Goal: Task Accomplishment & Management: Manage account settings

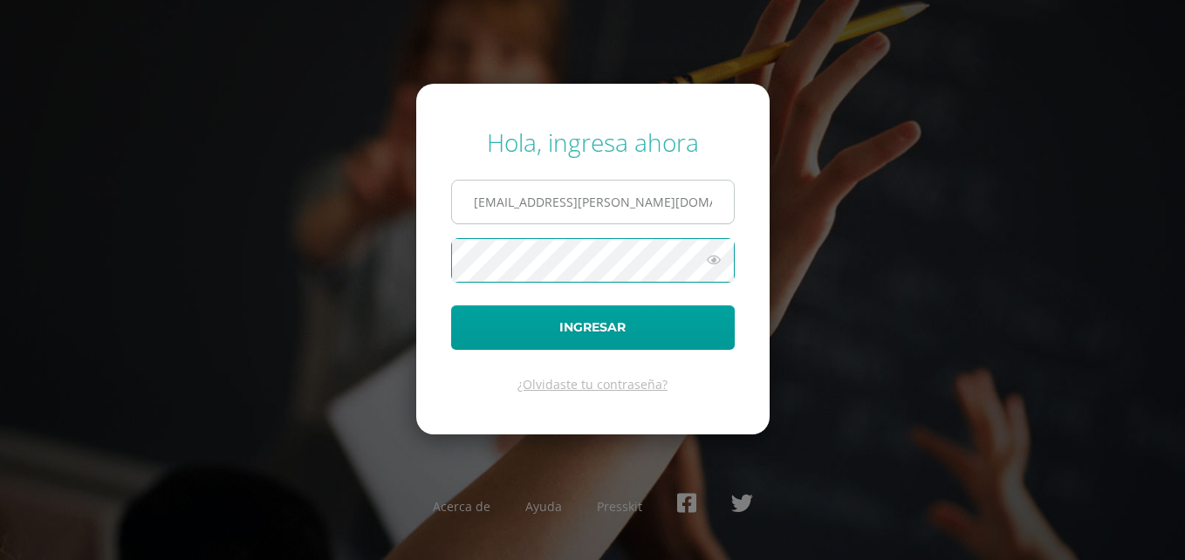
click at [478, 202] on input "[EMAIL_ADDRESS][PERSON_NAME][DOMAIN_NAME]" at bounding box center [593, 202] width 282 height 43
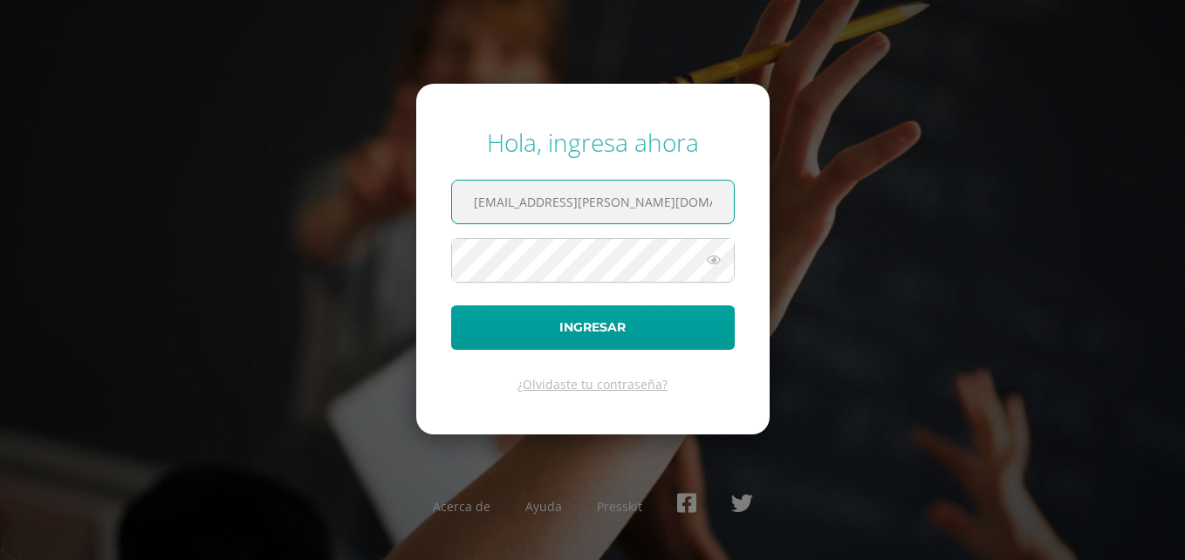
type input "[EMAIL_ADDRESS][PERSON_NAME][DOMAIN_NAME]"
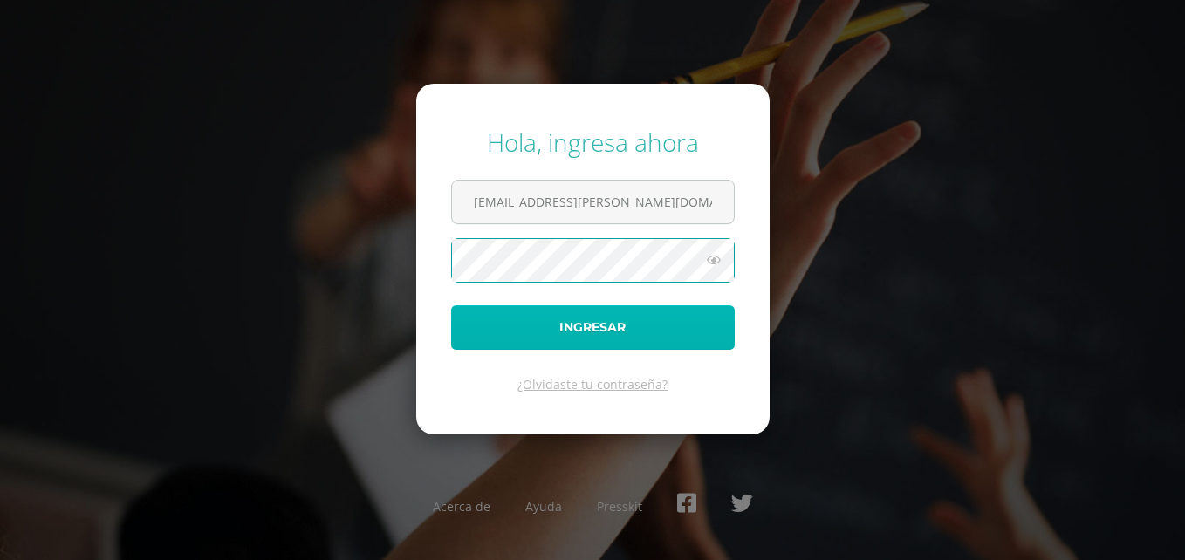
click at [603, 325] on button "Ingresar" at bounding box center [593, 328] width 284 height 45
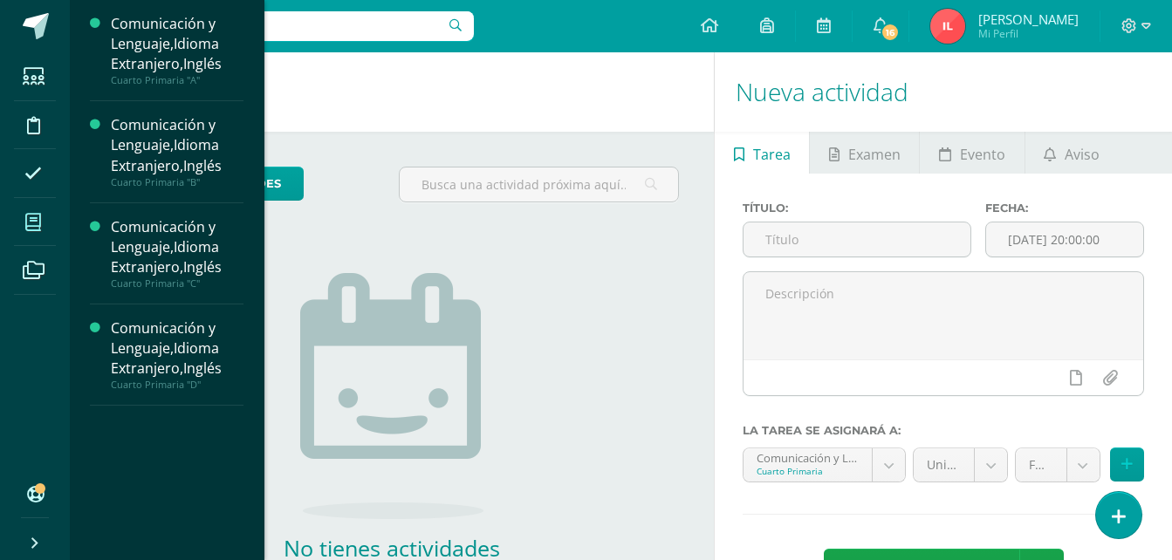
click at [40, 214] on icon at bounding box center [33, 222] width 16 height 17
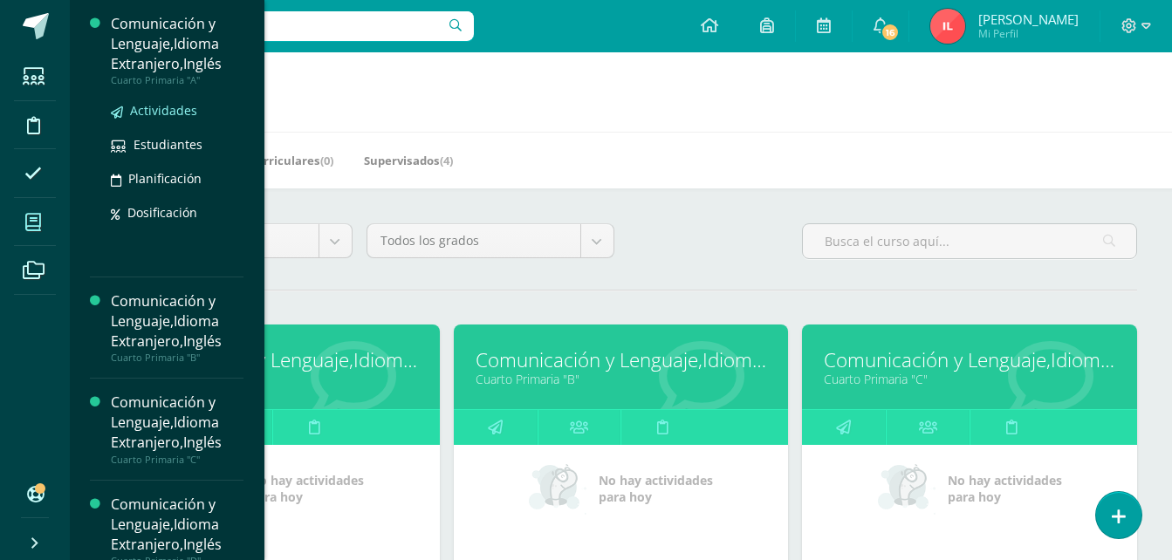
click at [148, 110] on span "Actividades" at bounding box center [163, 110] width 67 height 17
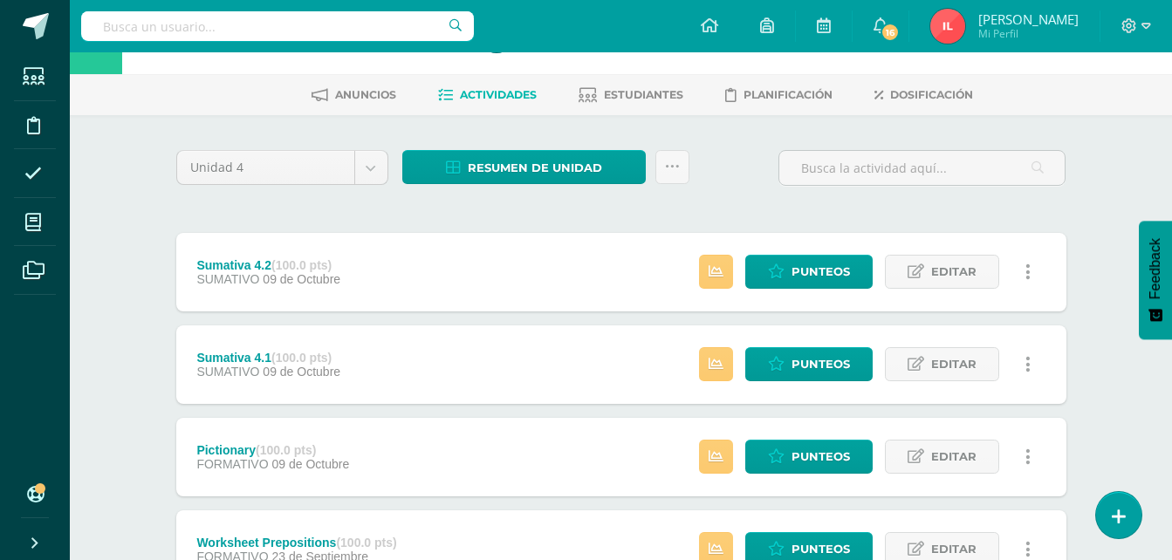
scroll to position [87, 0]
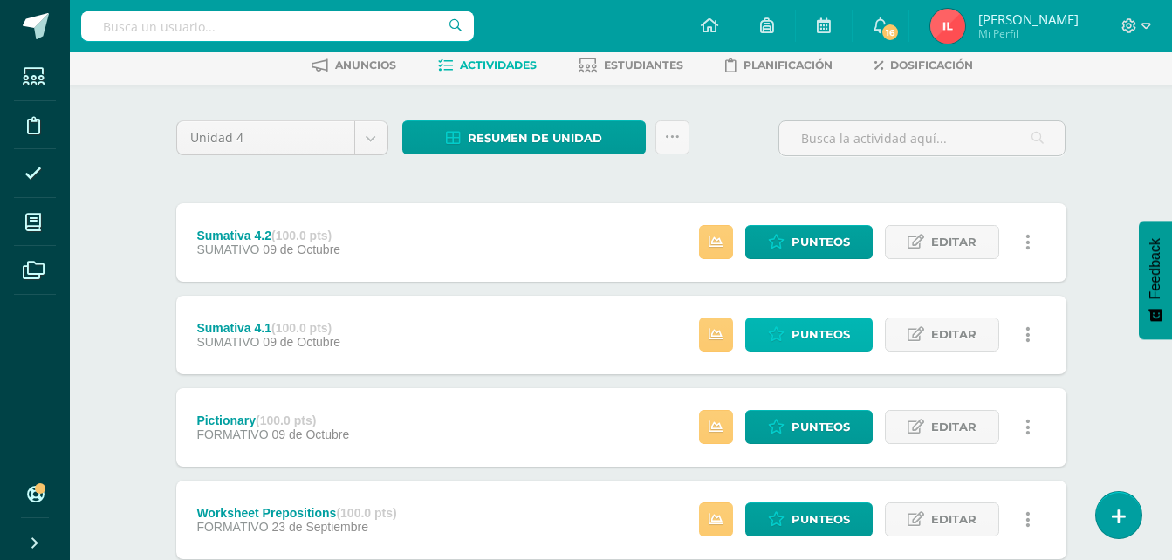
click at [818, 340] on span "Punteos" at bounding box center [821, 335] width 58 height 32
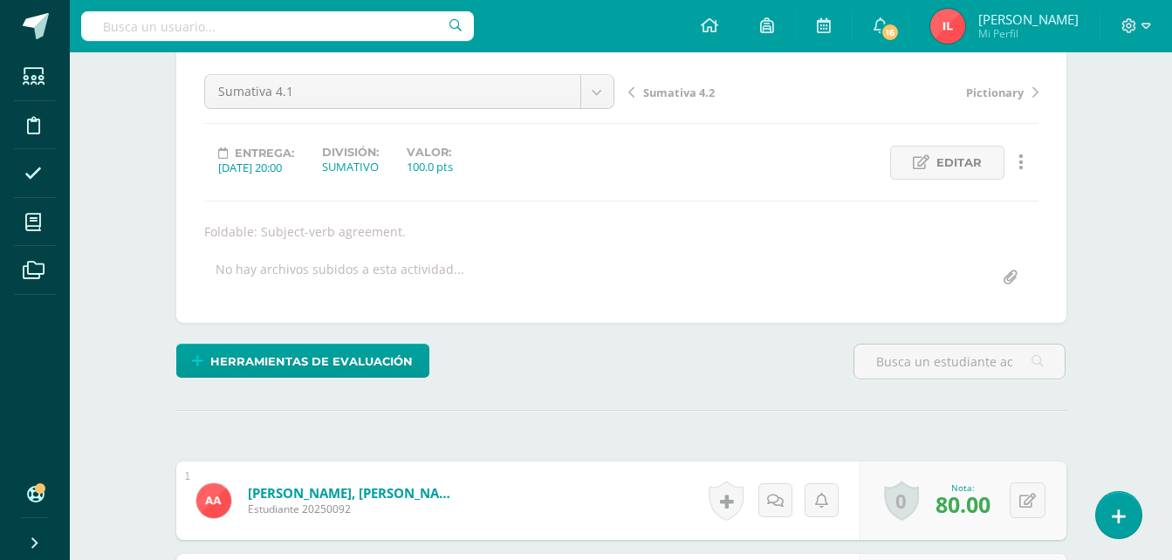
scroll to position [175, 0]
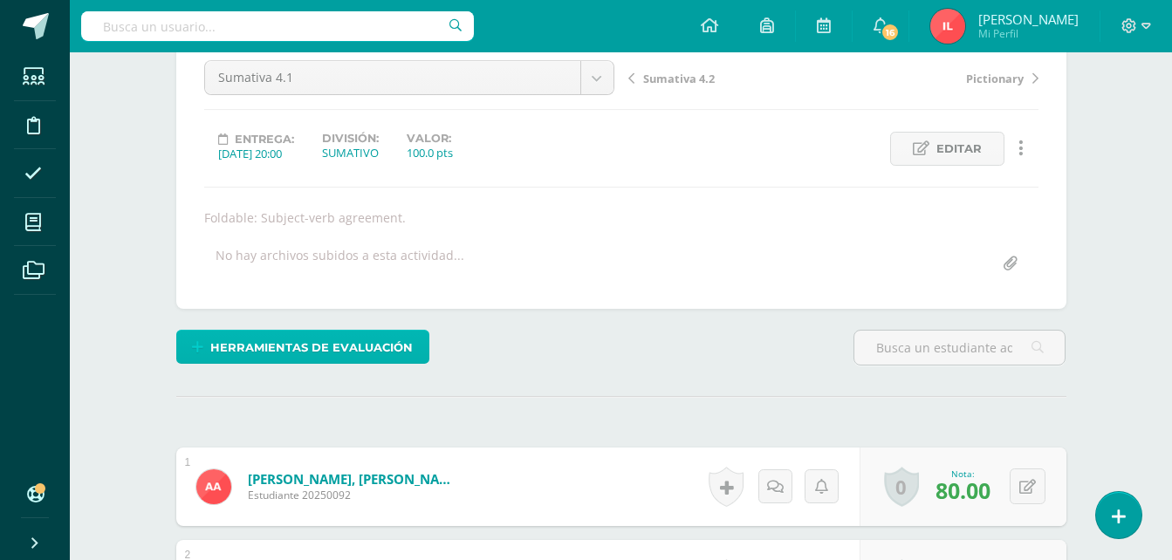
click at [308, 349] on span "Herramientas de evaluación" at bounding box center [311, 348] width 203 height 32
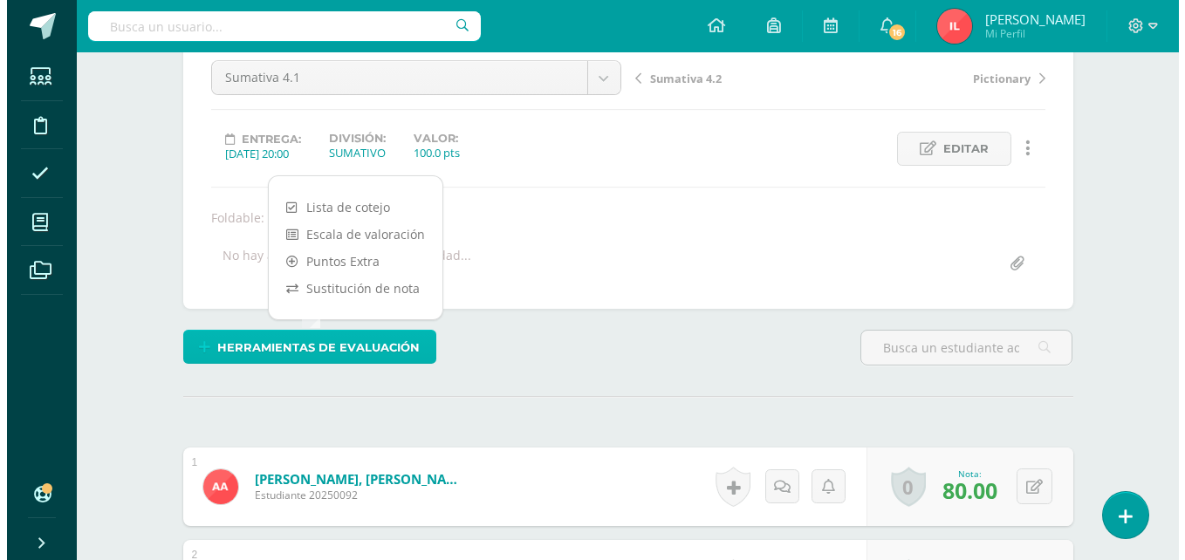
scroll to position [176, 0]
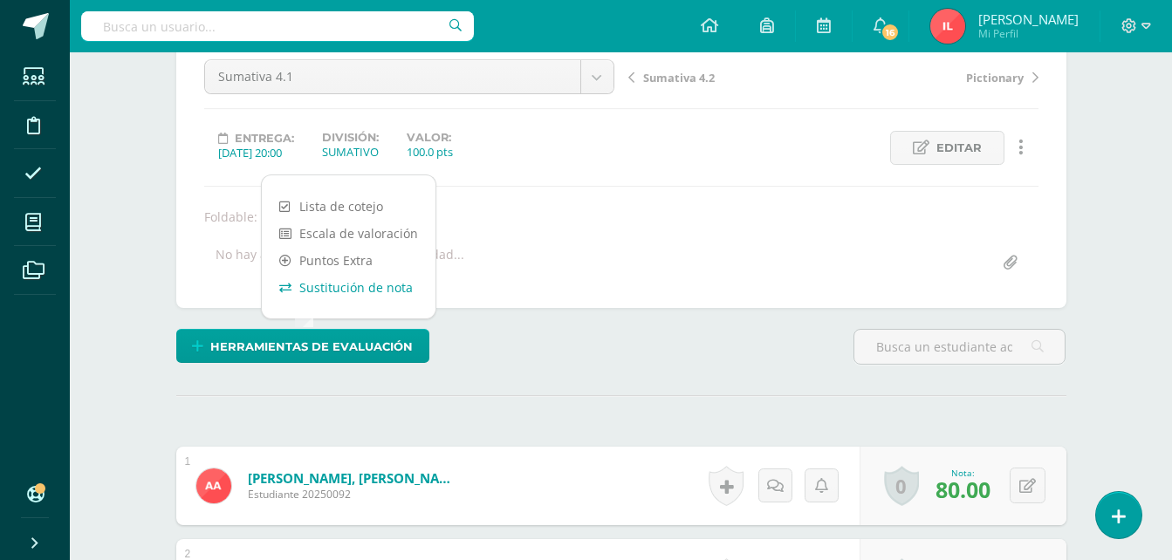
click at [347, 281] on link "Sustitución de nota" at bounding box center [349, 287] width 174 height 27
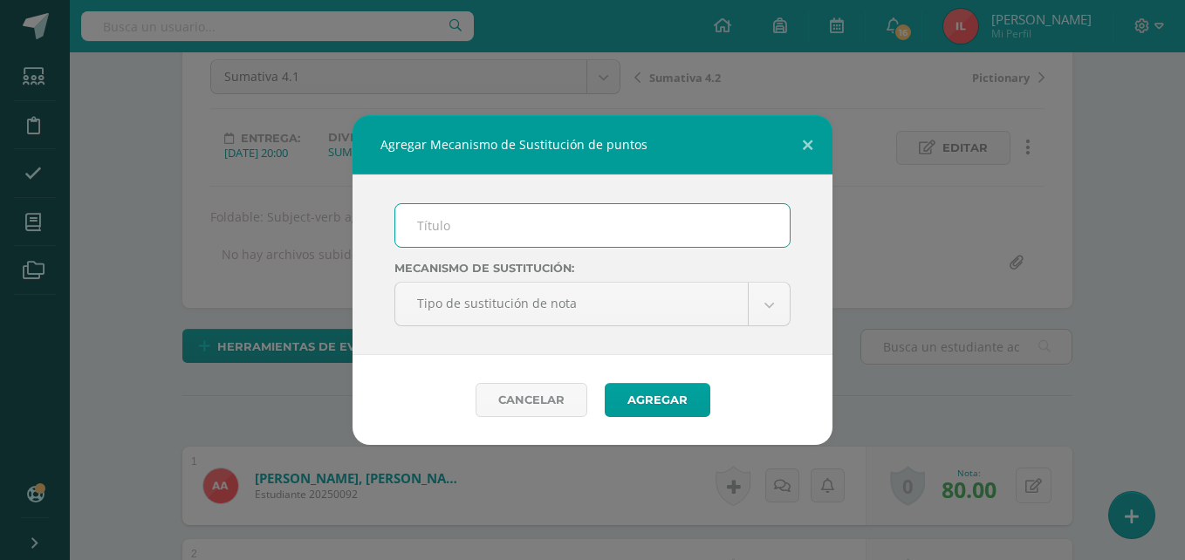
click at [430, 229] on input "text" at bounding box center [592, 225] width 395 height 43
type input "PMA 4.1"
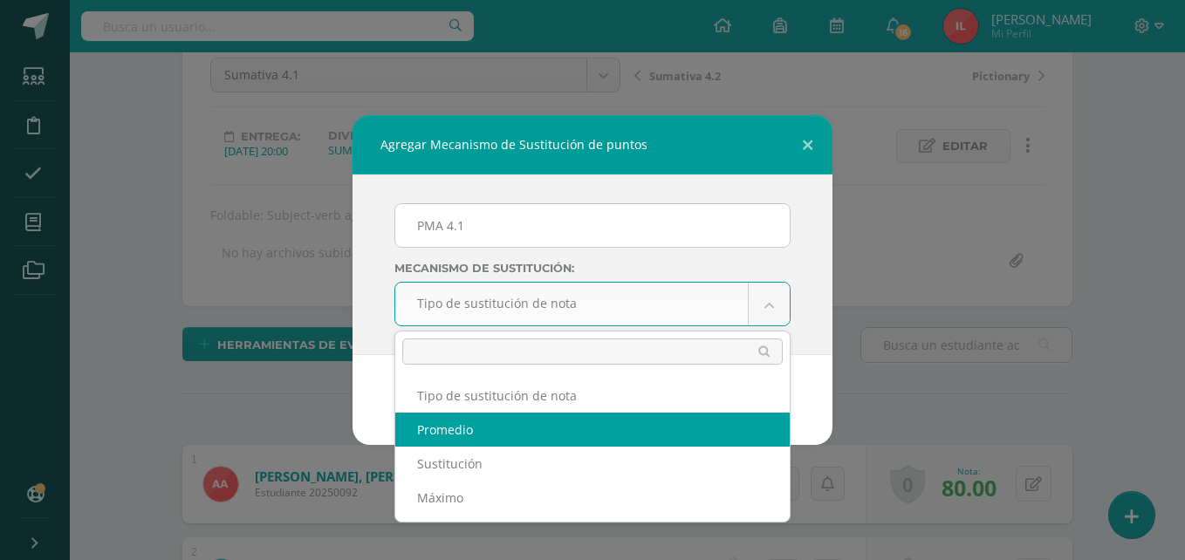
select select "average"
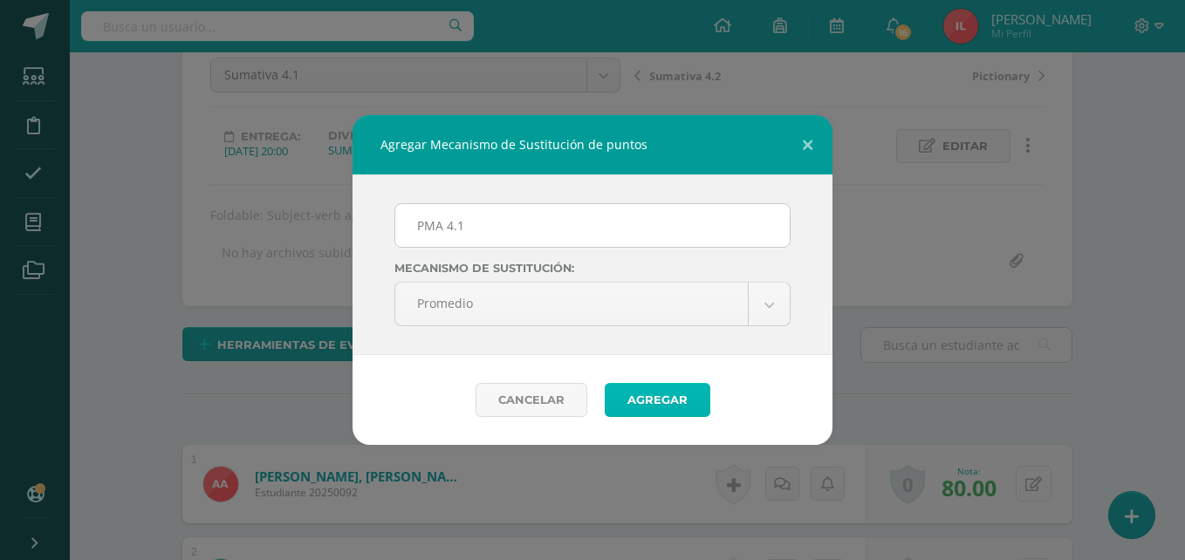
click at [654, 402] on button "Agregar" at bounding box center [658, 400] width 106 height 34
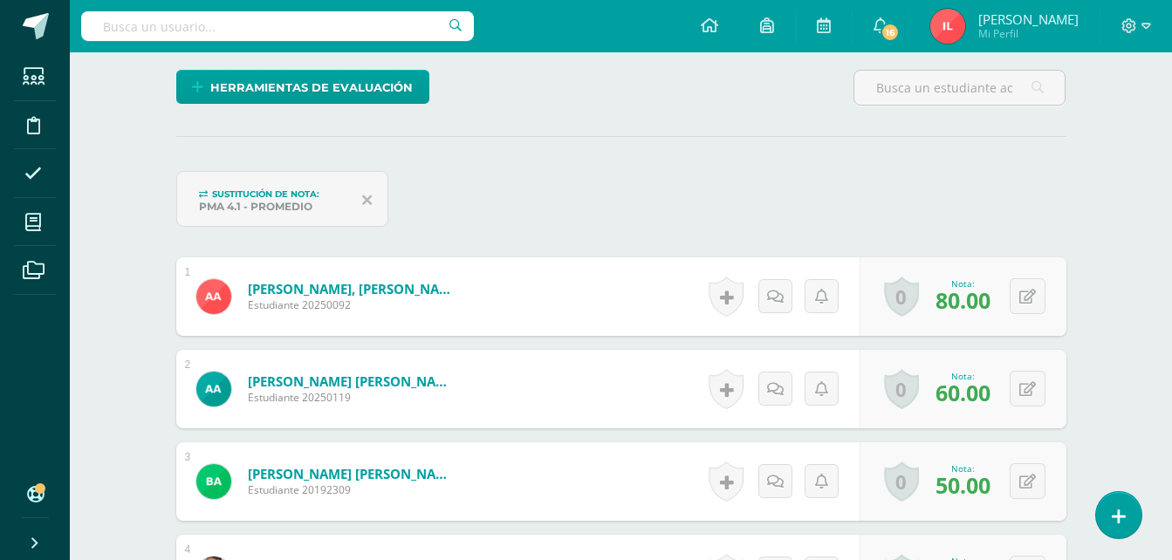
scroll to position [436, 0]
click at [1027, 294] on button at bounding box center [1028, 296] width 36 height 36
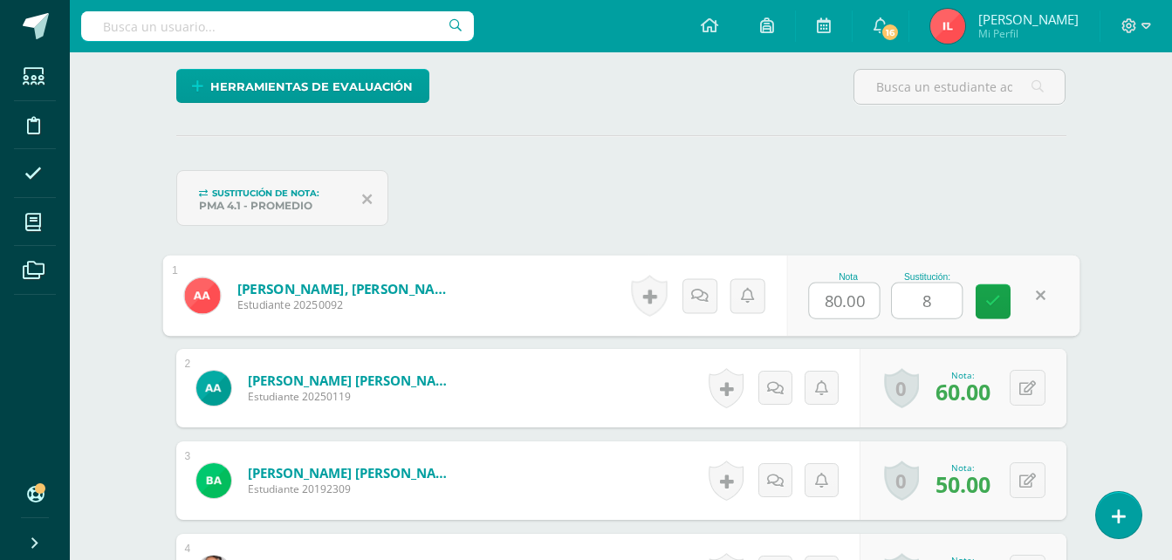
type input "85"
click at [993, 306] on icon at bounding box center [994, 301] width 16 height 15
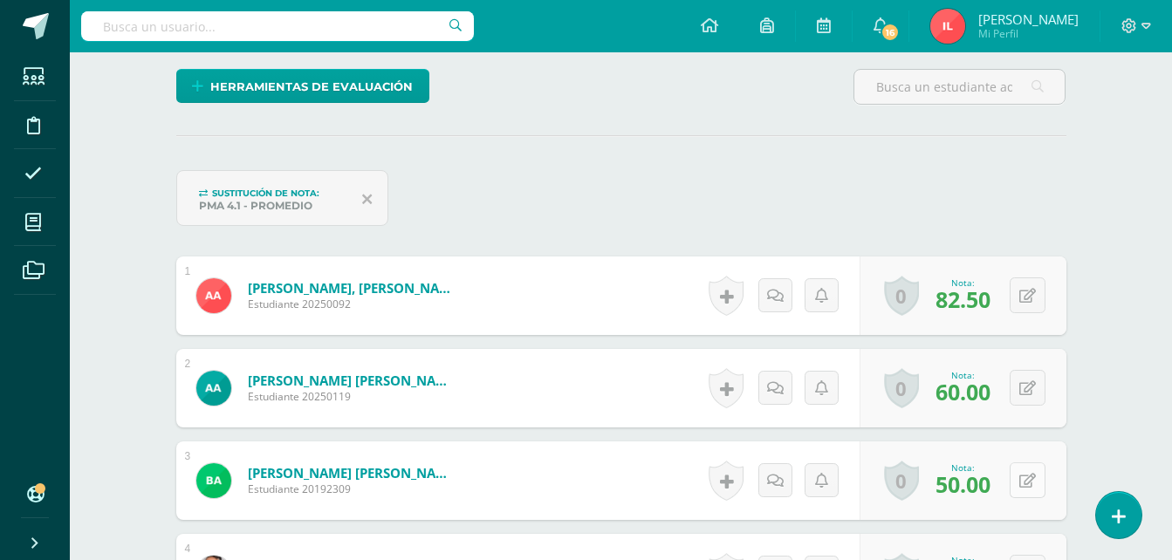
click at [1024, 484] on button at bounding box center [1028, 481] width 36 height 36
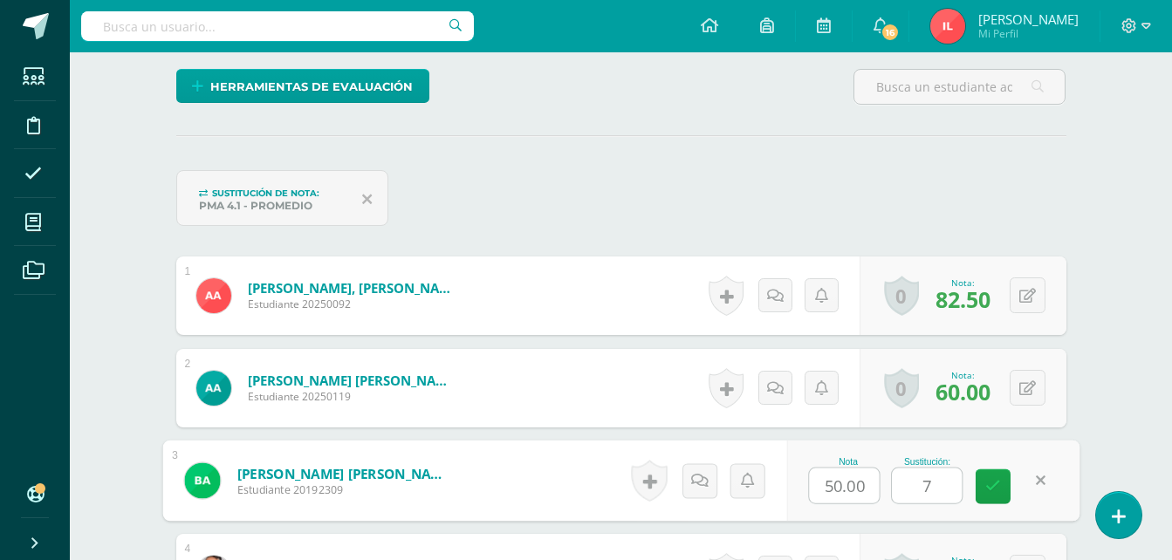
type input "70"
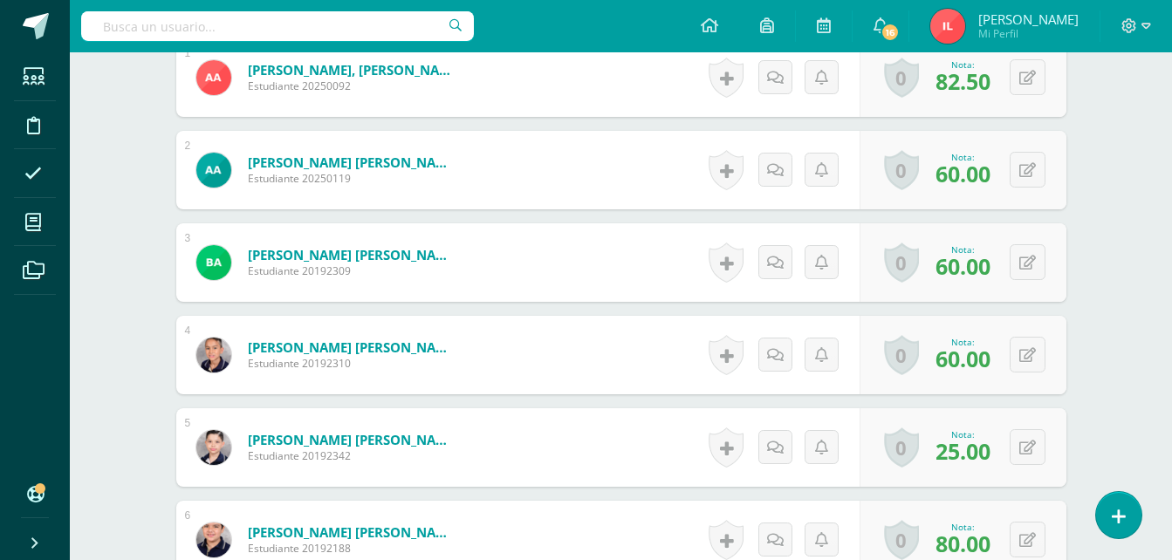
scroll to position [698, 0]
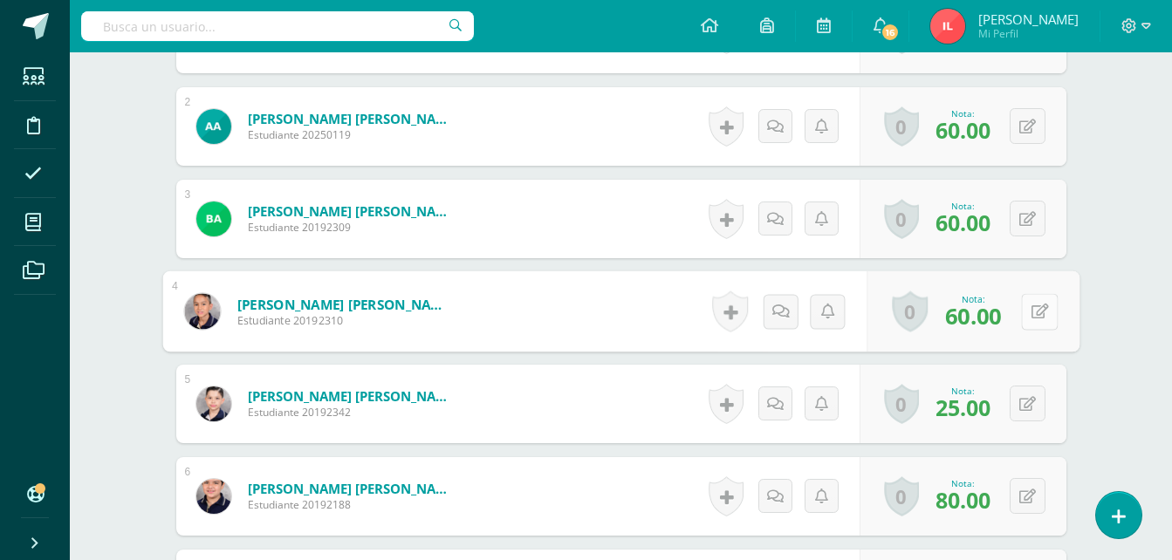
click at [1031, 319] on icon at bounding box center [1039, 311] width 17 height 15
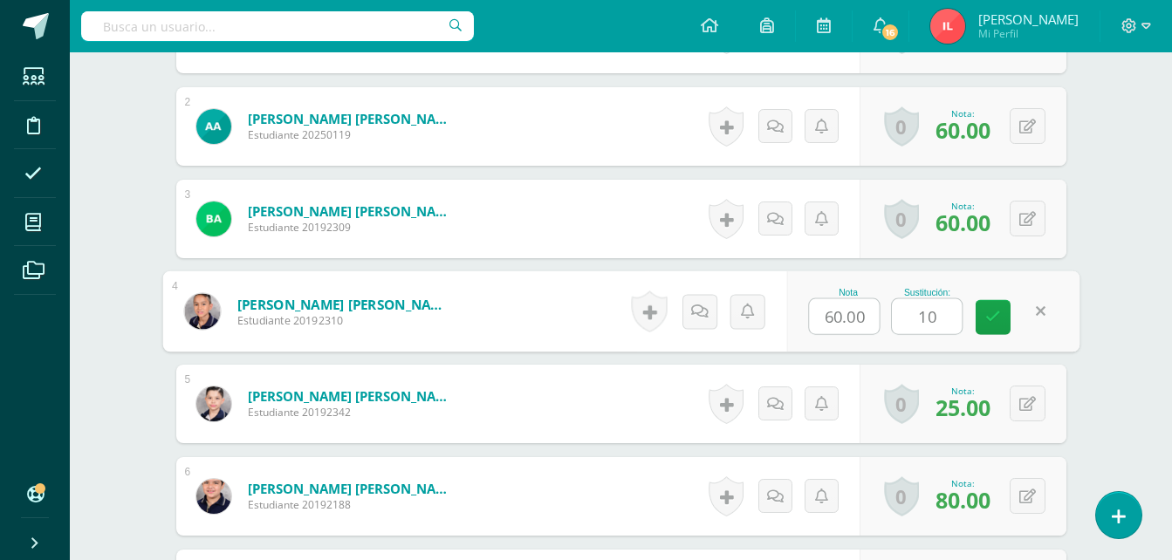
type input "100"
click at [990, 332] on link at bounding box center [993, 317] width 35 height 35
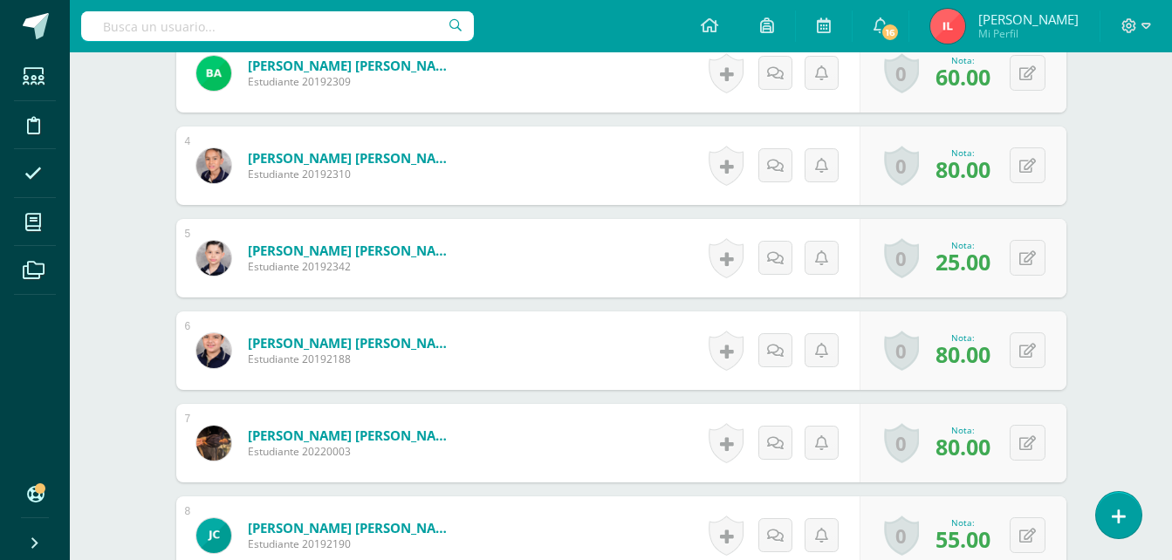
scroll to position [873, 0]
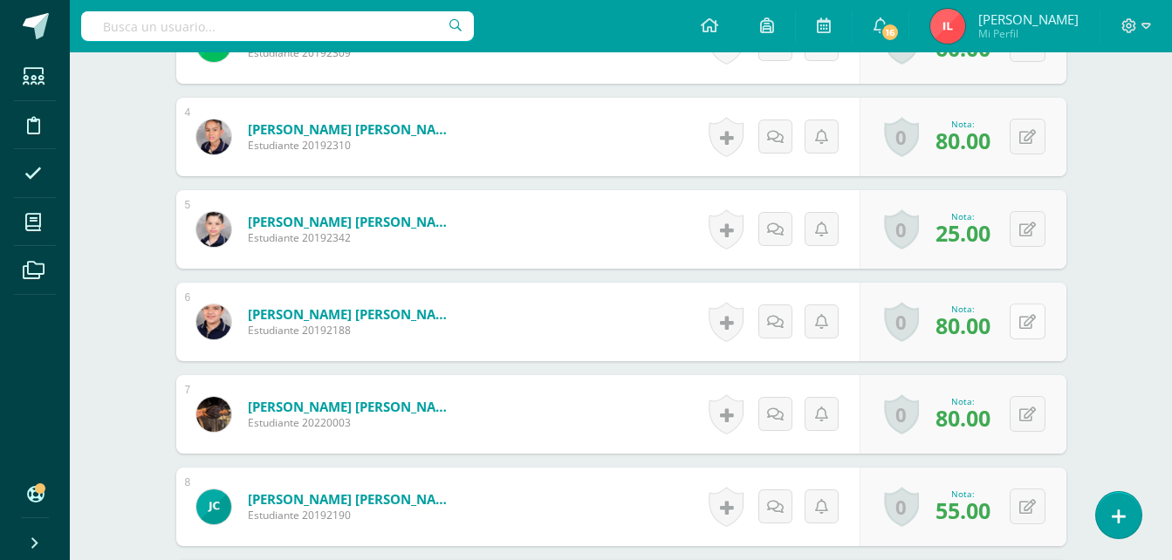
click at [1028, 328] on button at bounding box center [1028, 322] width 36 height 36
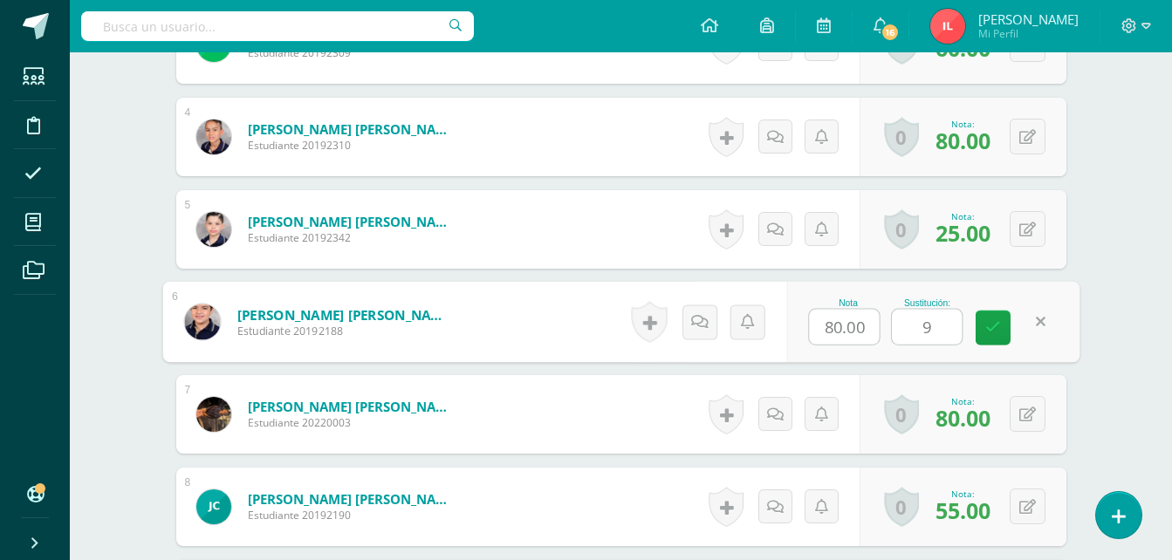
type input "90"
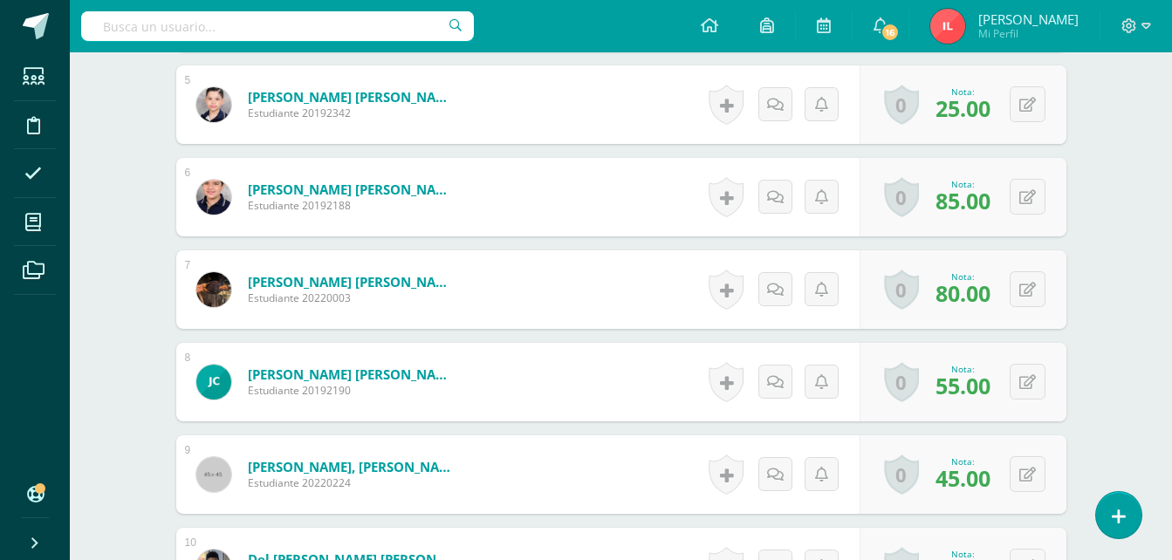
scroll to position [1048, 0]
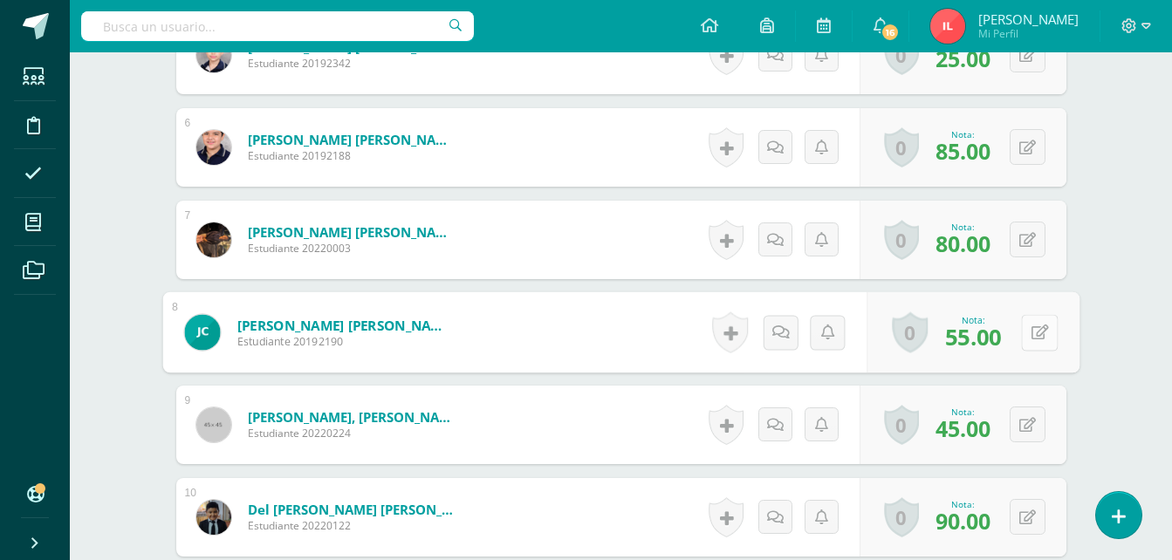
click at [1025, 334] on button at bounding box center [1039, 332] width 37 height 37
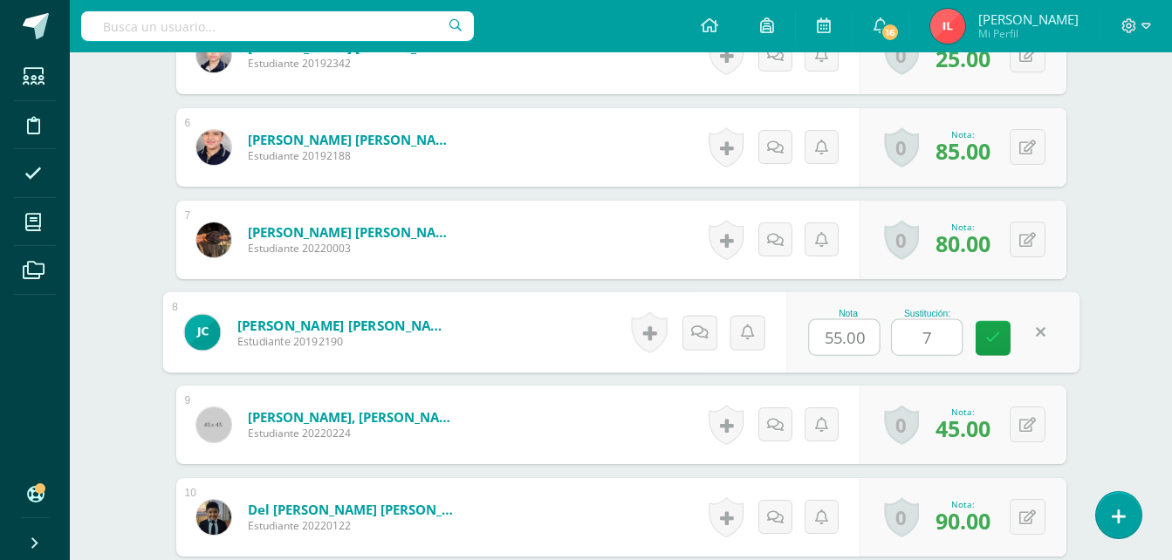
type input "70"
click at [995, 341] on icon at bounding box center [994, 338] width 16 height 15
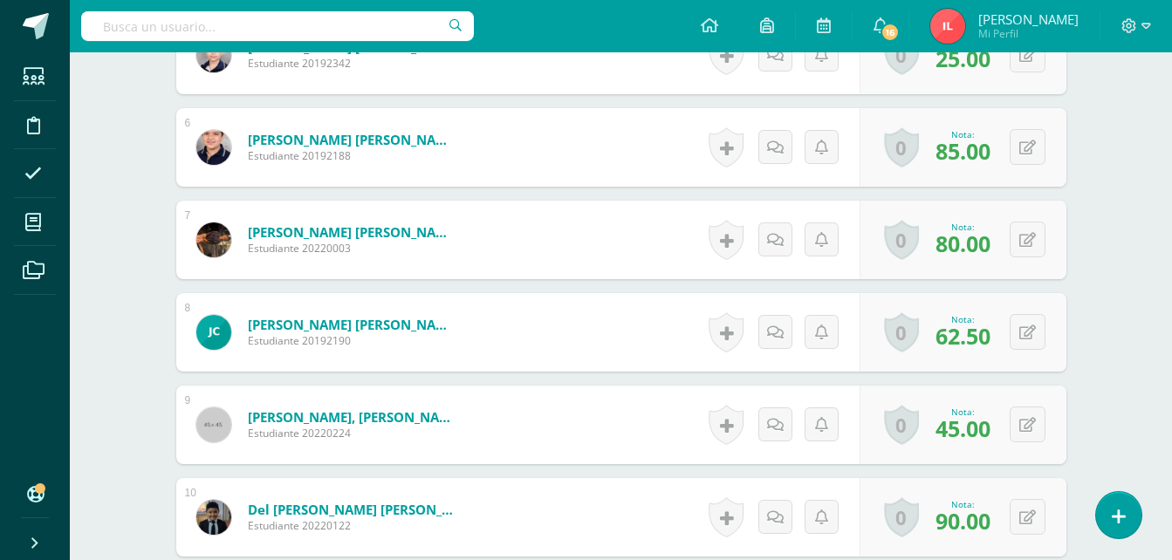
scroll to position [1135, 0]
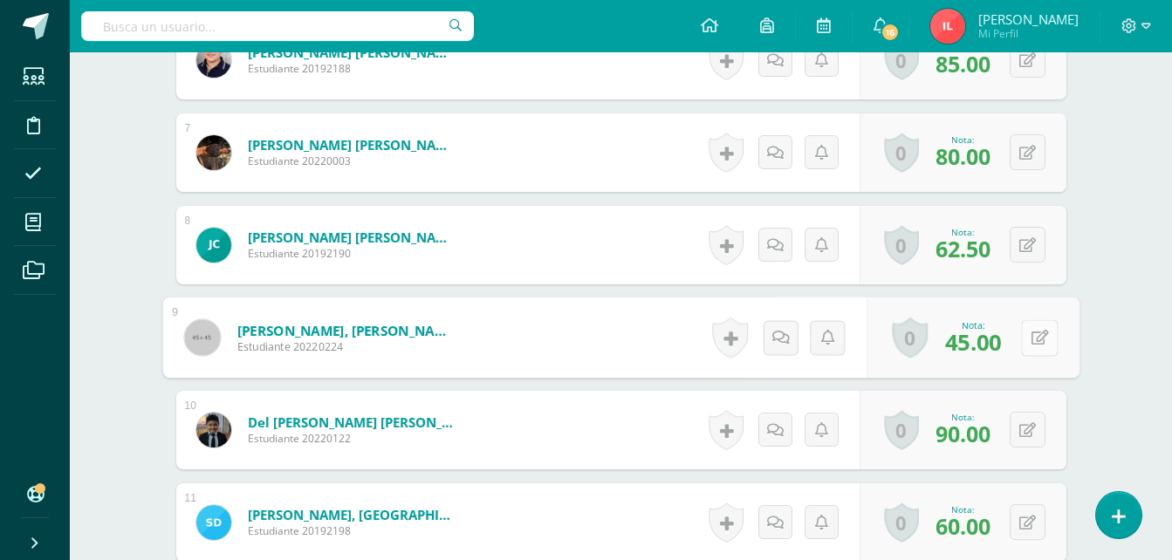
click at [1026, 344] on button at bounding box center [1039, 337] width 37 height 37
type input "70"
click at [999, 343] on icon at bounding box center [994, 343] width 16 height 15
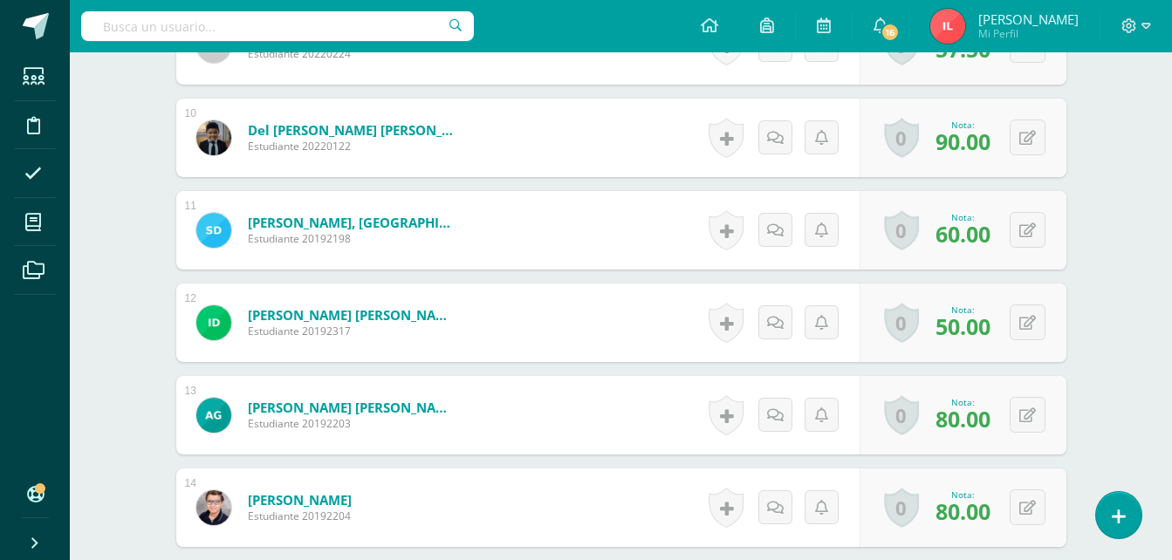
scroll to position [1397, 0]
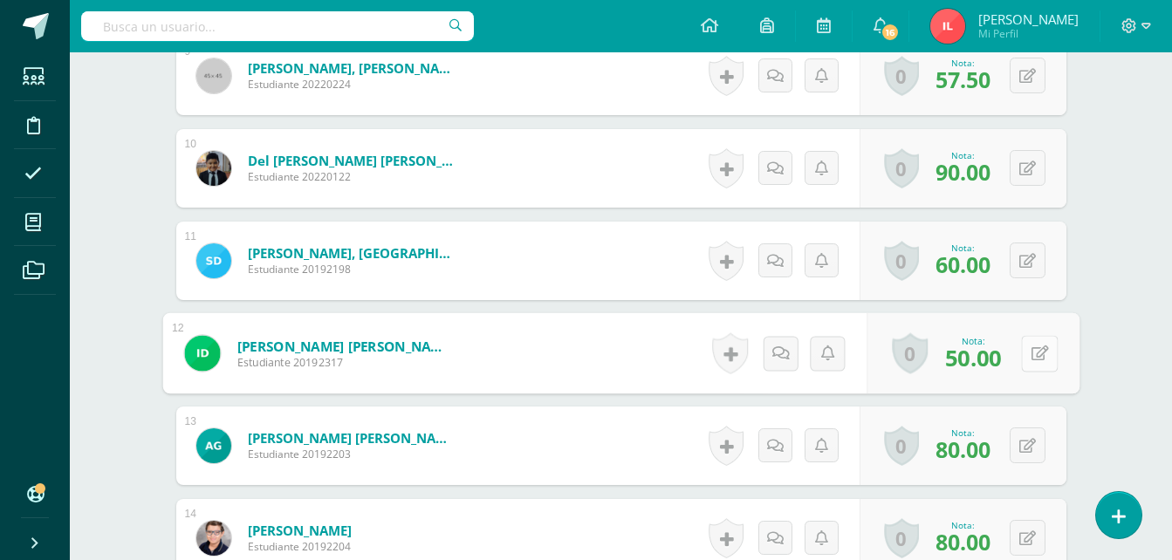
click at [1024, 352] on button at bounding box center [1039, 353] width 37 height 37
type input "60"
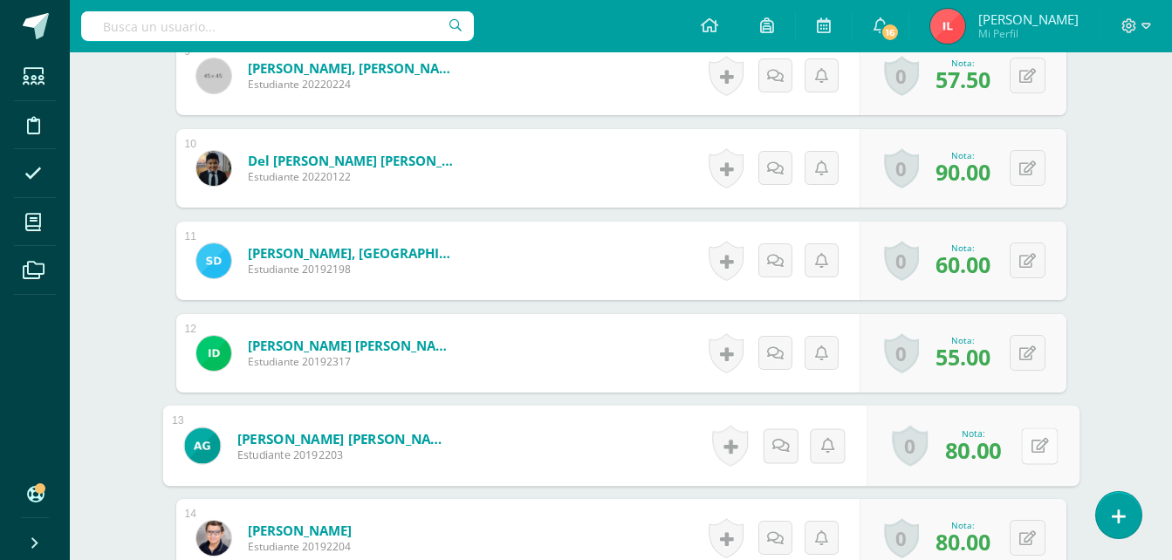
click at [1034, 446] on icon at bounding box center [1039, 445] width 17 height 15
type input "85"
click at [992, 448] on icon at bounding box center [994, 451] width 16 height 15
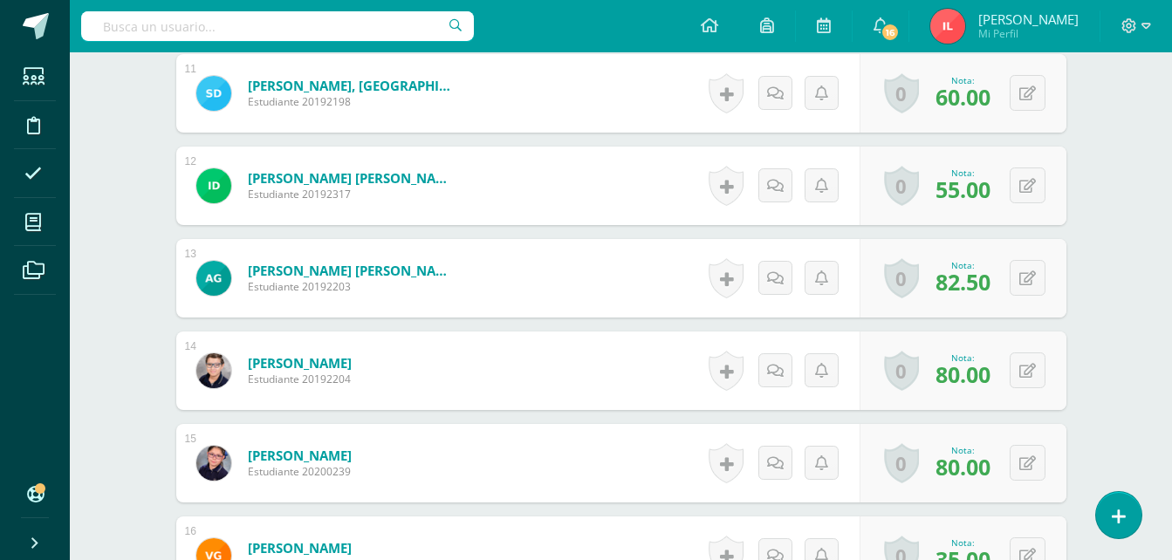
scroll to position [1571, 0]
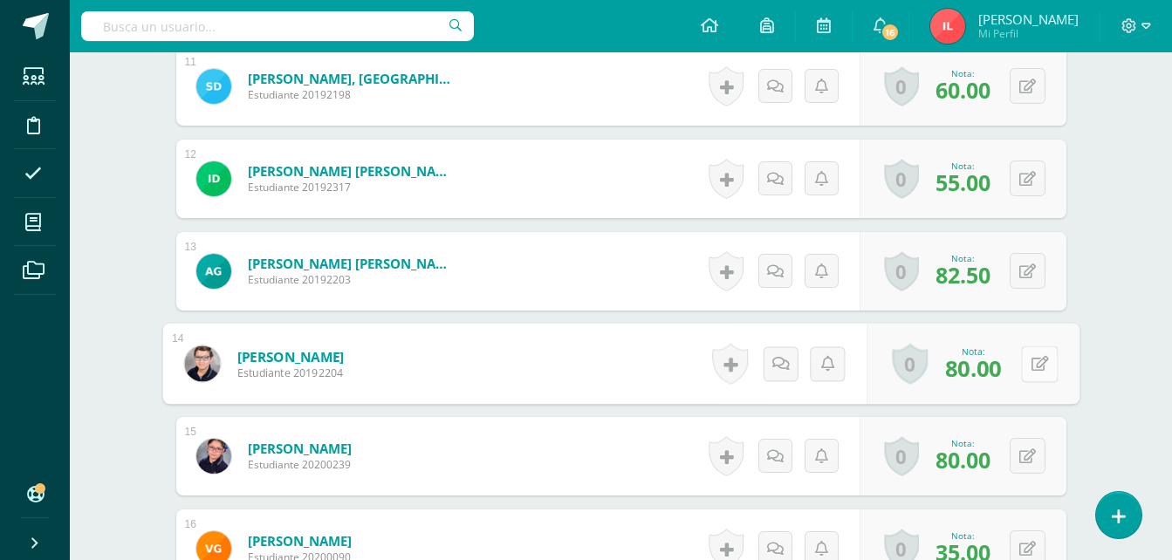
click at [1031, 368] on icon at bounding box center [1039, 363] width 17 height 15
type input "85"
click at [1000, 363] on icon at bounding box center [994, 369] width 16 height 15
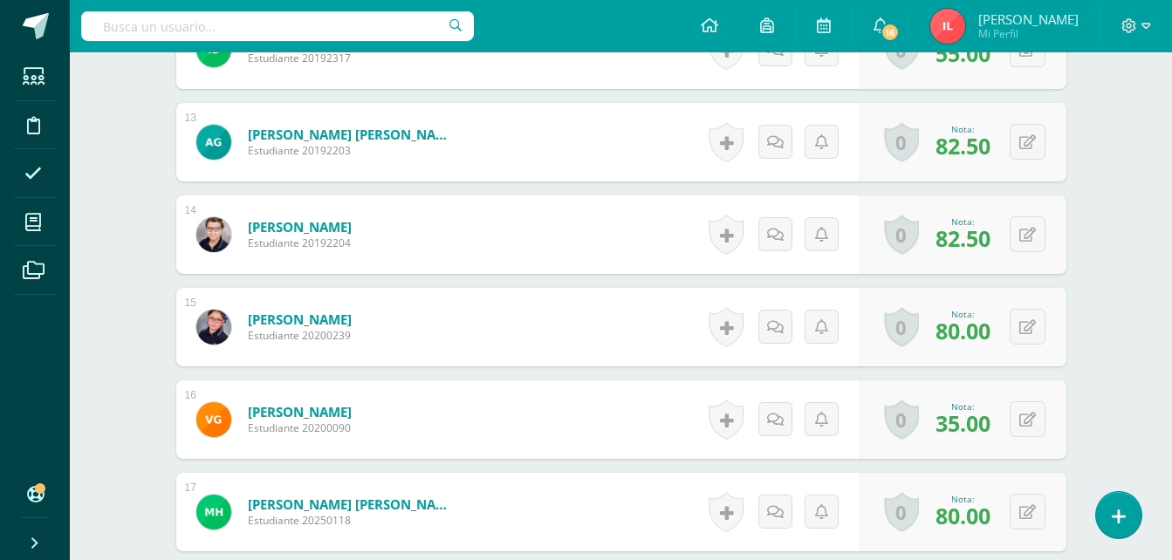
scroll to position [1746, 0]
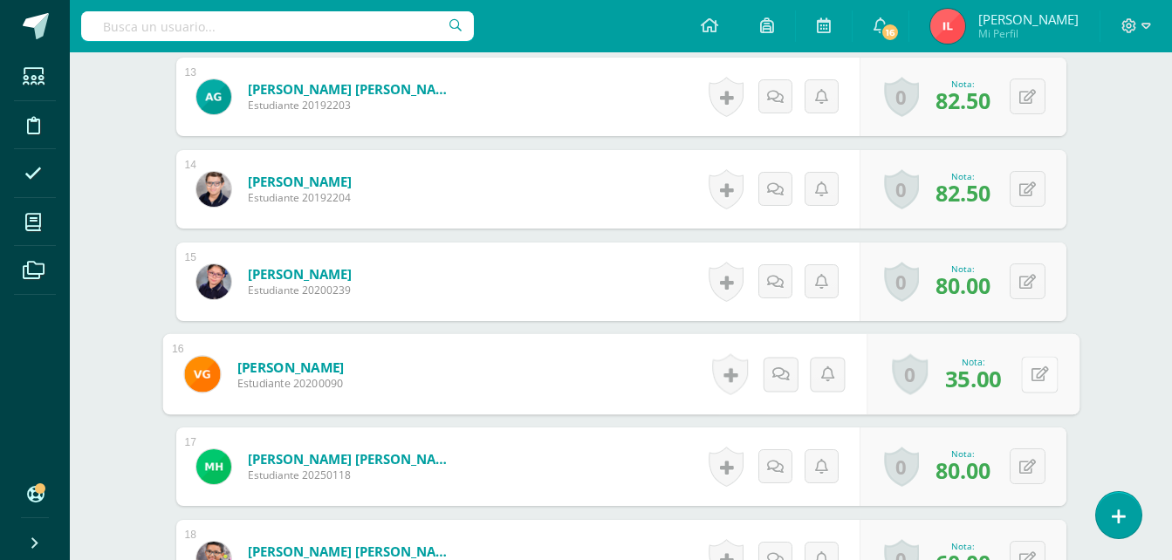
click at [1028, 371] on button at bounding box center [1039, 374] width 37 height 37
type input "60"
click at [988, 388] on link at bounding box center [993, 380] width 35 height 35
click at [995, 381] on icon at bounding box center [994, 380] width 16 height 15
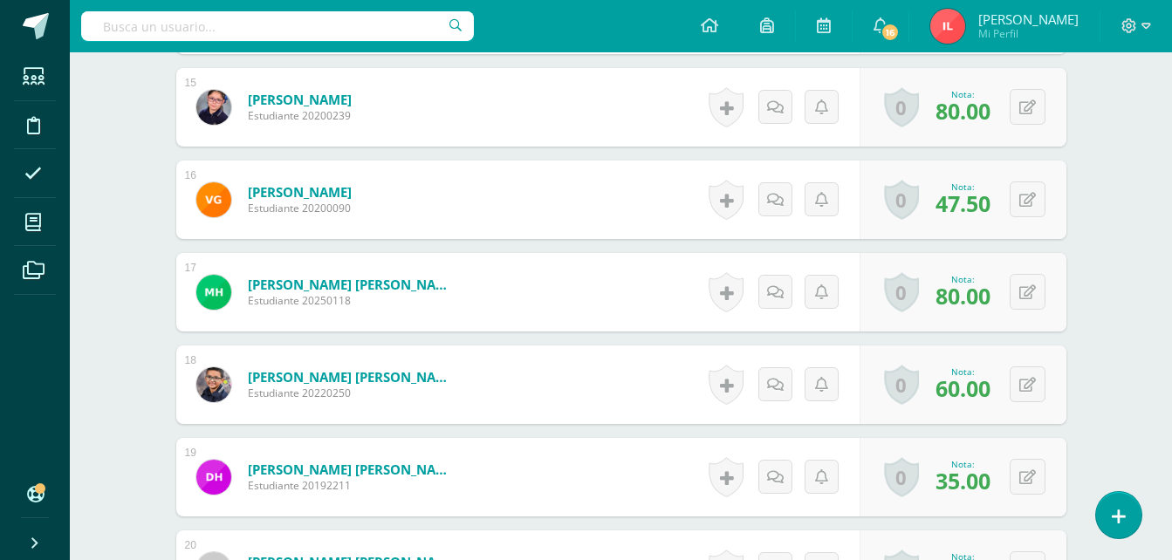
scroll to position [2008, 0]
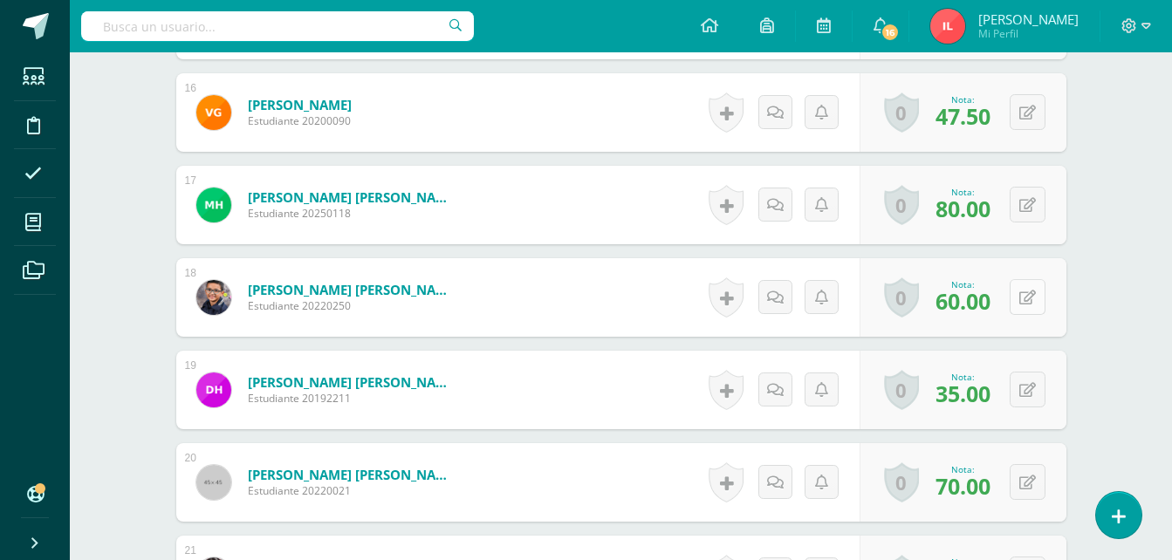
click at [1028, 301] on button at bounding box center [1028, 297] width 36 height 36
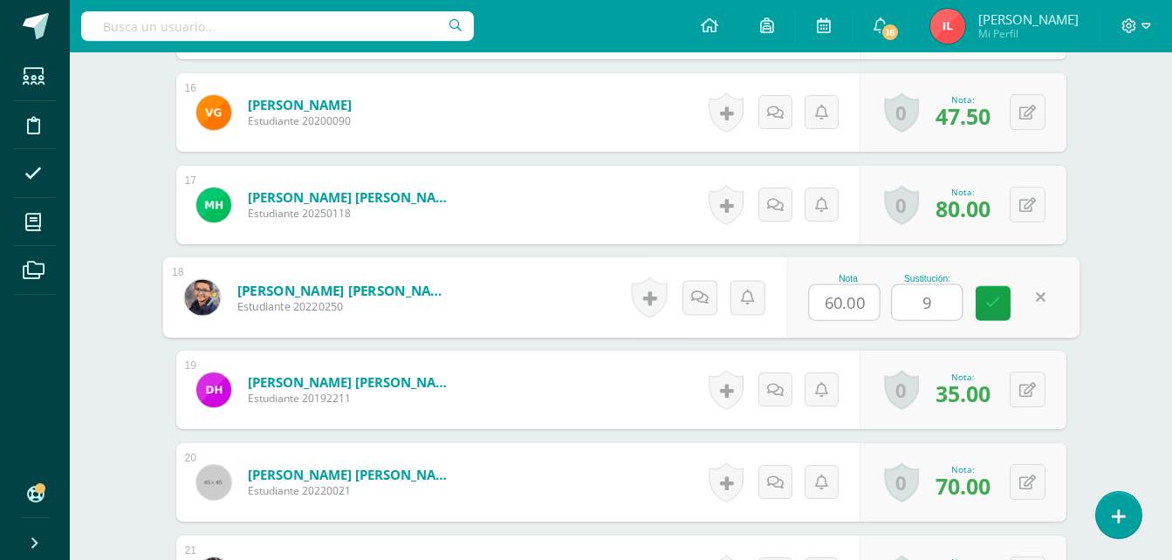
type input "95"
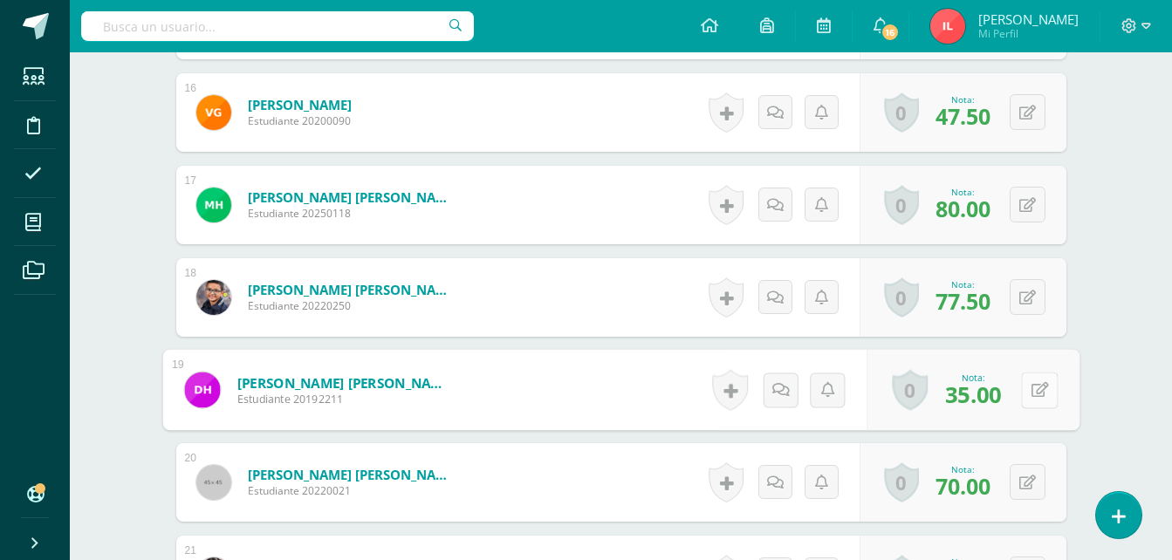
click at [1018, 392] on div "0 Logros Logros obtenidos Aún no hay logros agregados Nota: 35.00" at bounding box center [973, 390] width 213 height 81
click at [1037, 392] on icon at bounding box center [1039, 389] width 17 height 15
type input "100"
click at [1003, 409] on link at bounding box center [993, 396] width 35 height 35
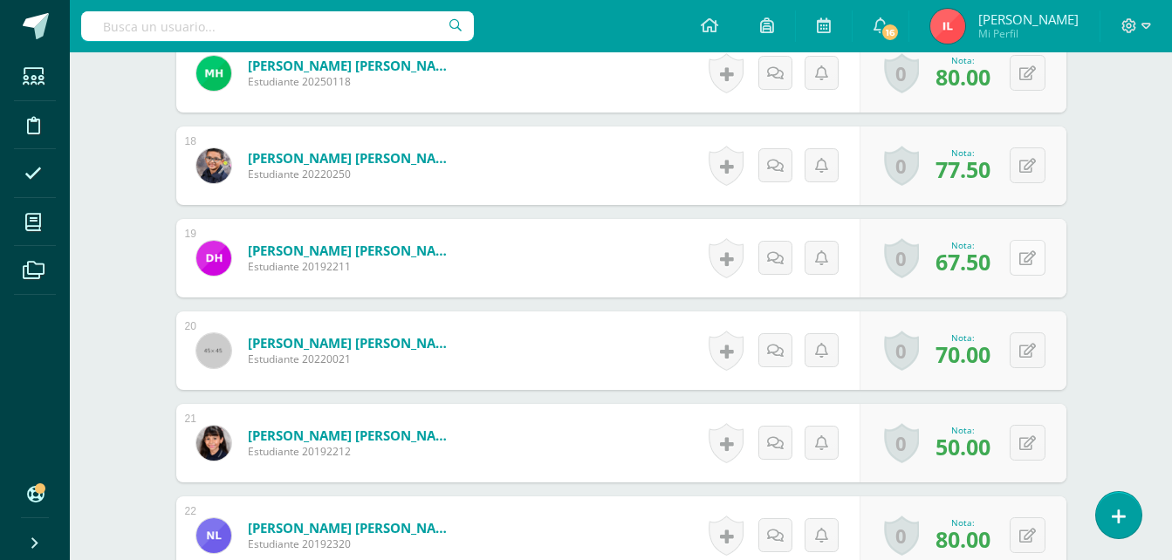
scroll to position [2182, 0]
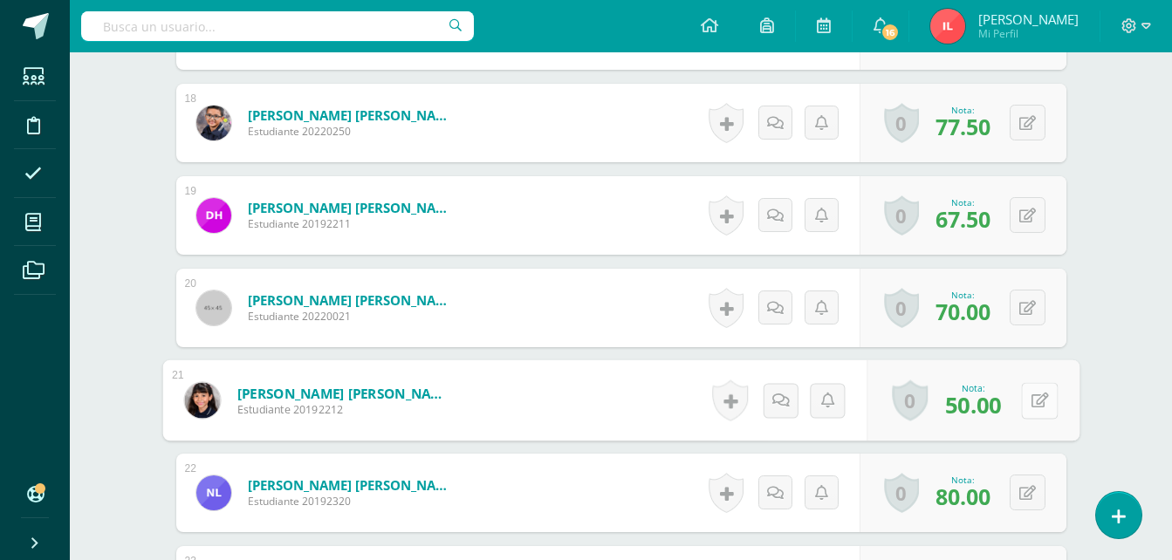
click at [1033, 401] on icon at bounding box center [1039, 400] width 17 height 15
type input "60"
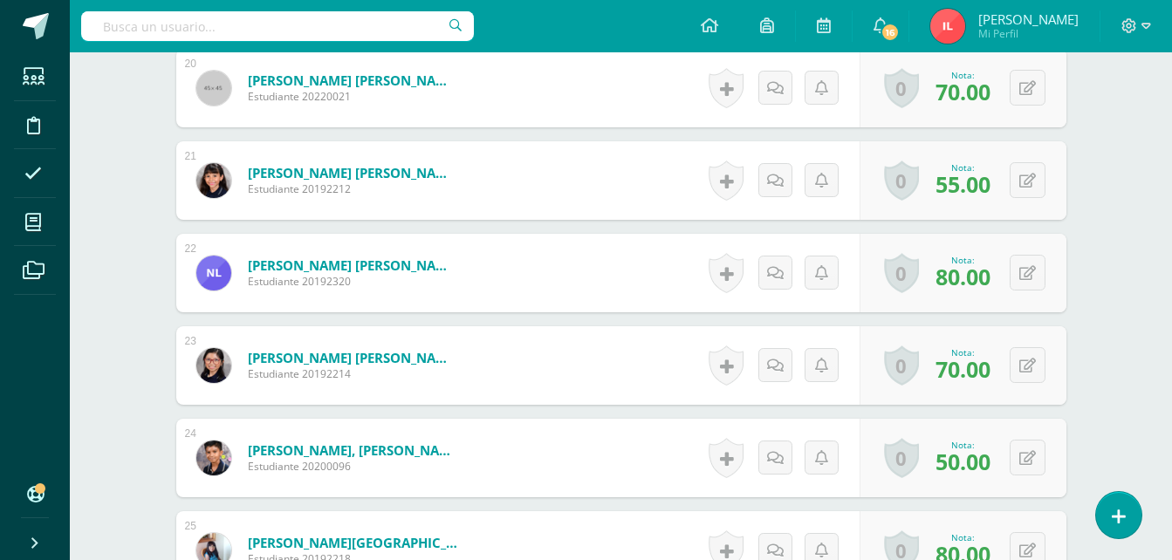
scroll to position [2444, 0]
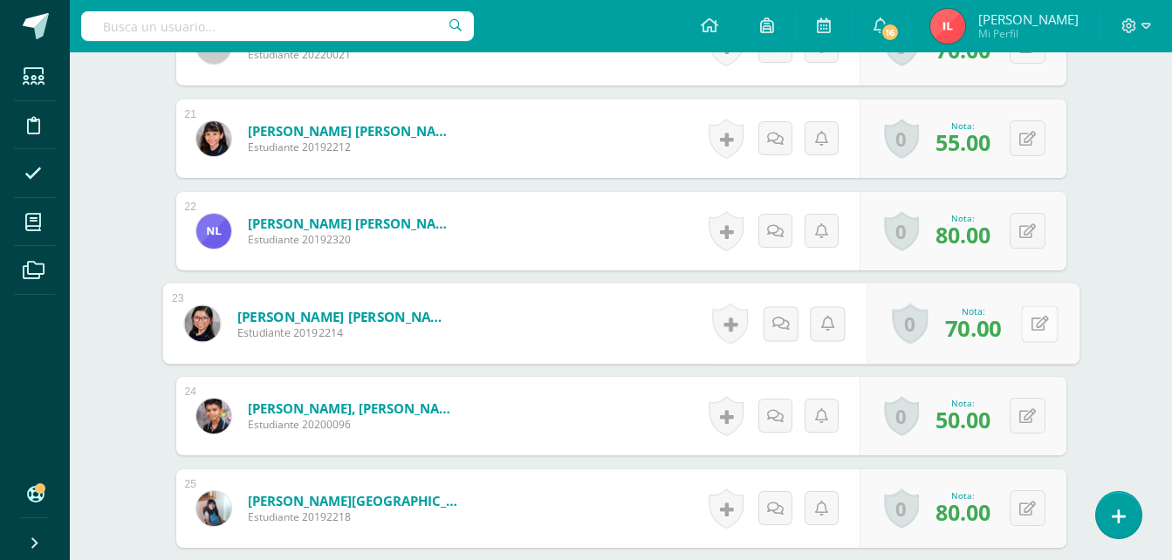
click at [1027, 326] on button at bounding box center [1039, 324] width 37 height 37
type input "75"
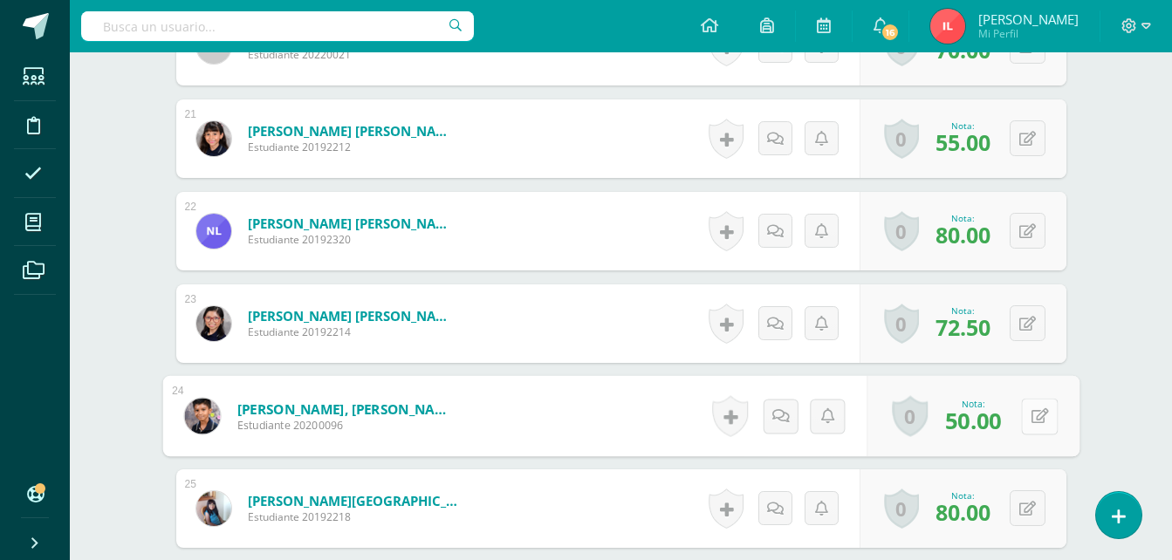
click at [1027, 414] on button at bounding box center [1039, 416] width 37 height 37
type input "80"
click at [997, 423] on icon at bounding box center [994, 422] width 16 height 15
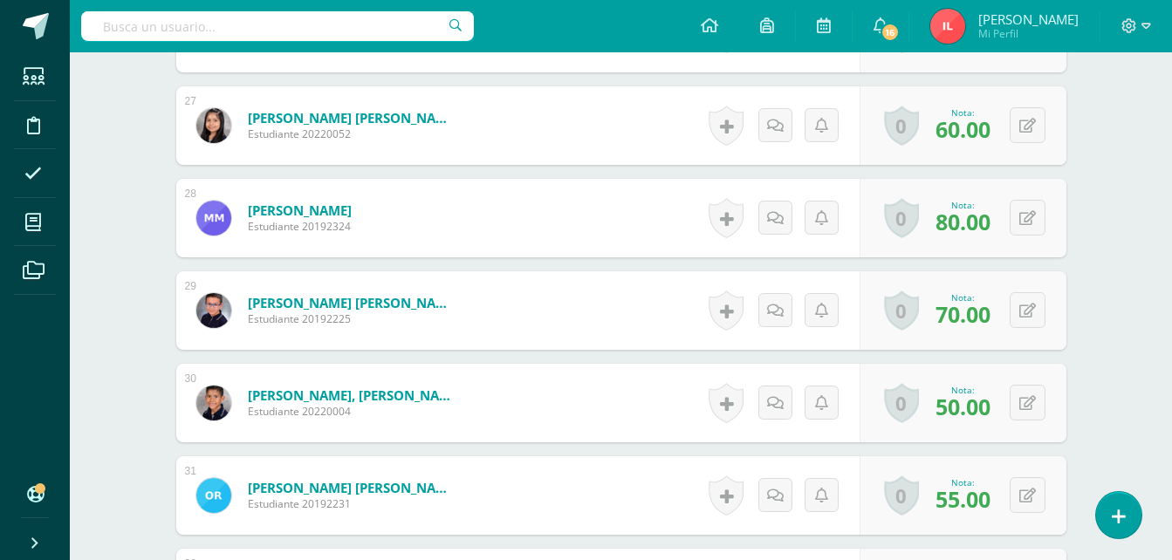
scroll to position [3055, 0]
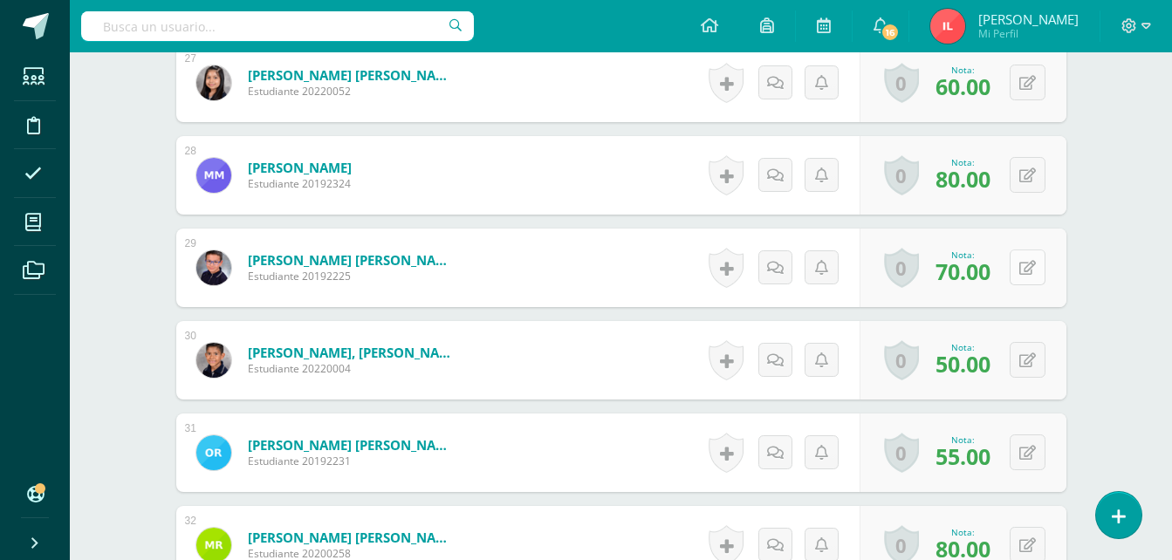
click at [1023, 275] on button at bounding box center [1028, 268] width 36 height 36
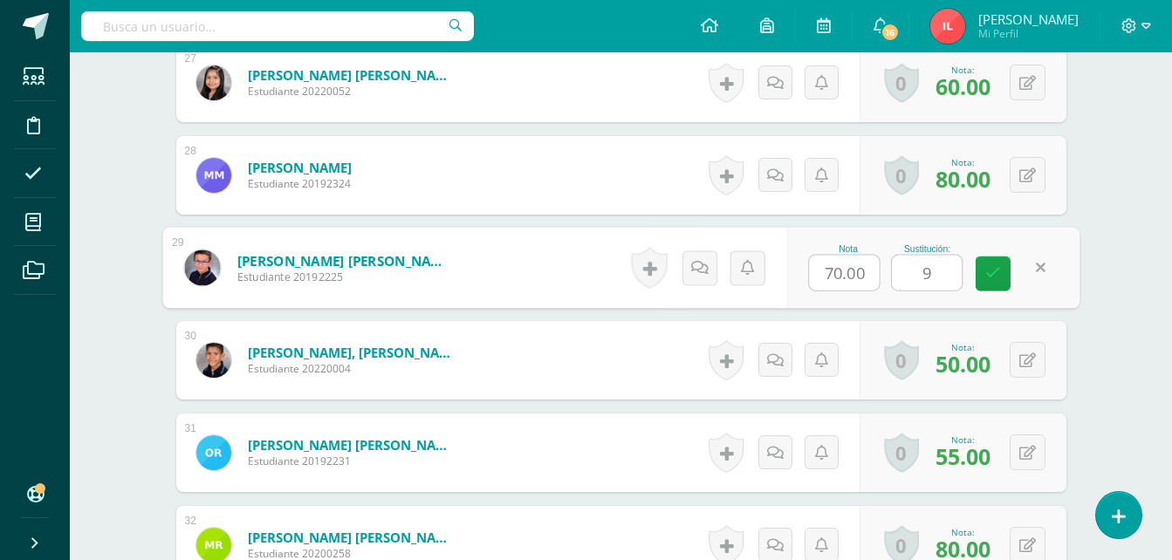
type input "95"
click at [988, 276] on icon at bounding box center [994, 273] width 16 height 15
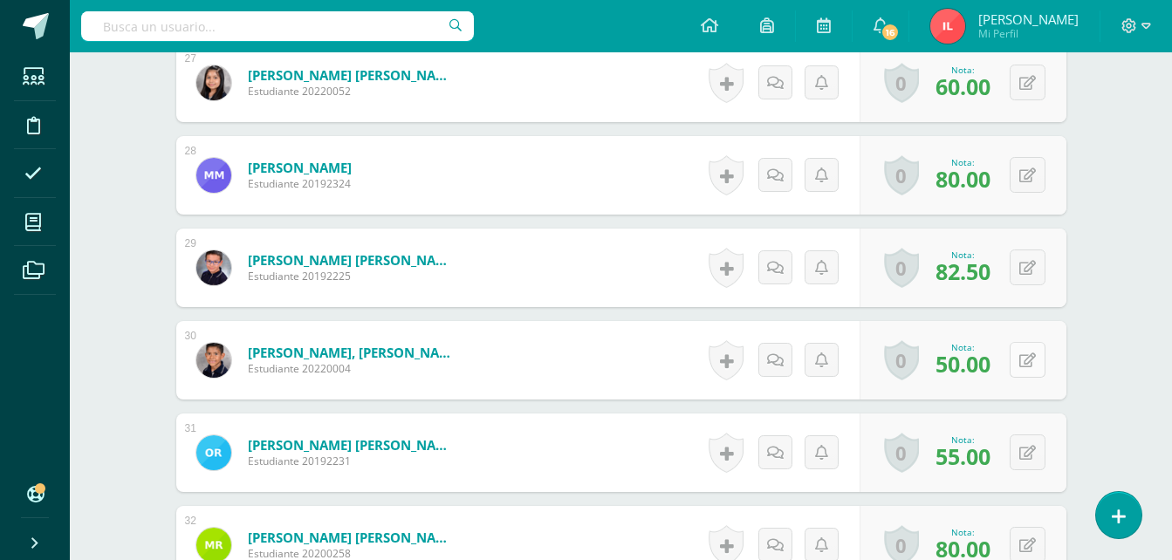
click at [1035, 366] on button at bounding box center [1028, 360] width 36 height 36
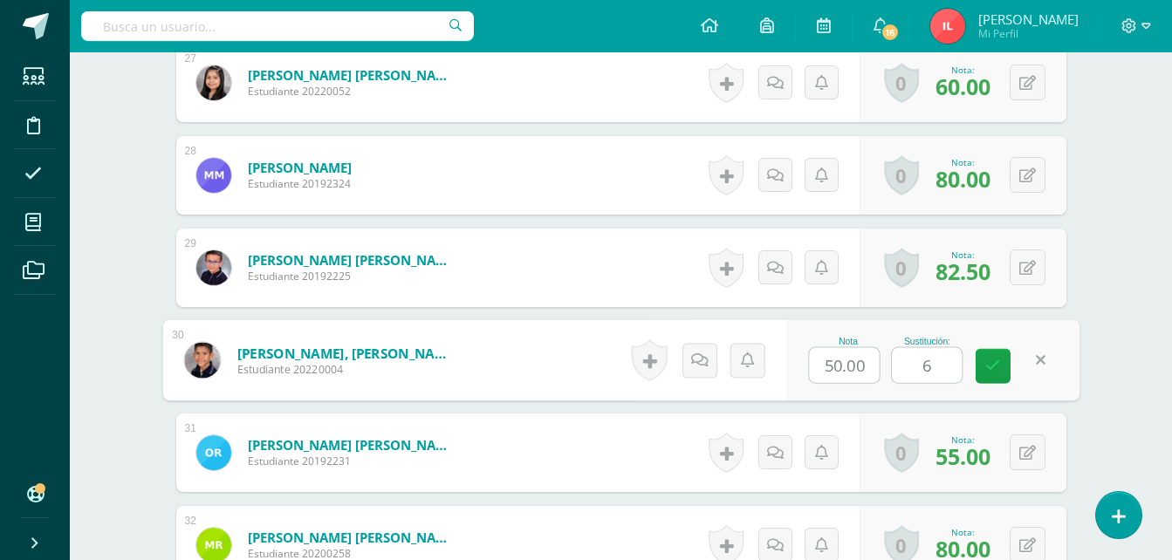
type input "60"
click at [999, 367] on icon at bounding box center [994, 366] width 16 height 15
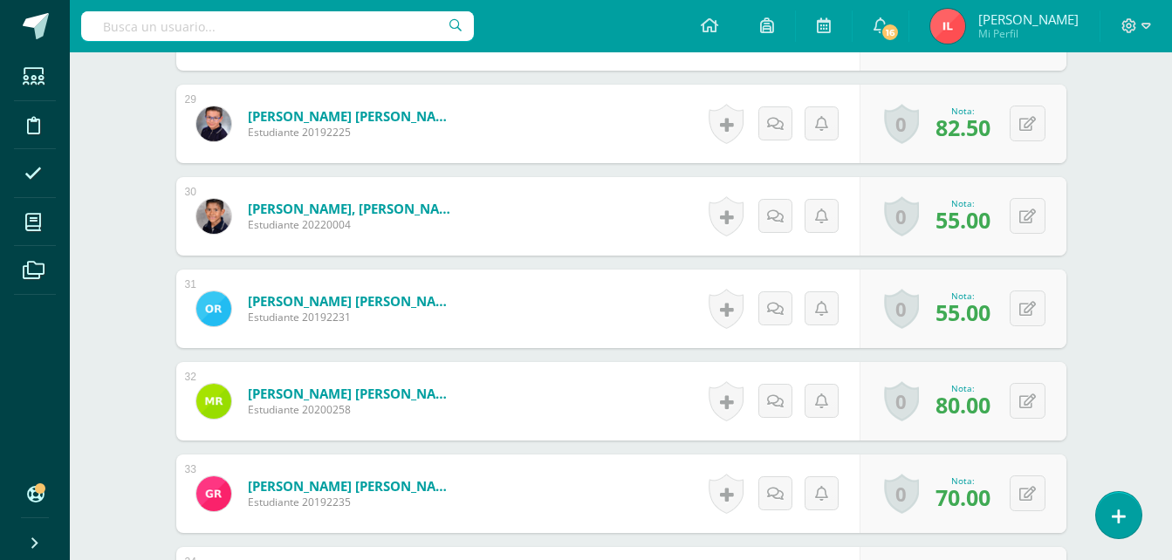
scroll to position [3230, 0]
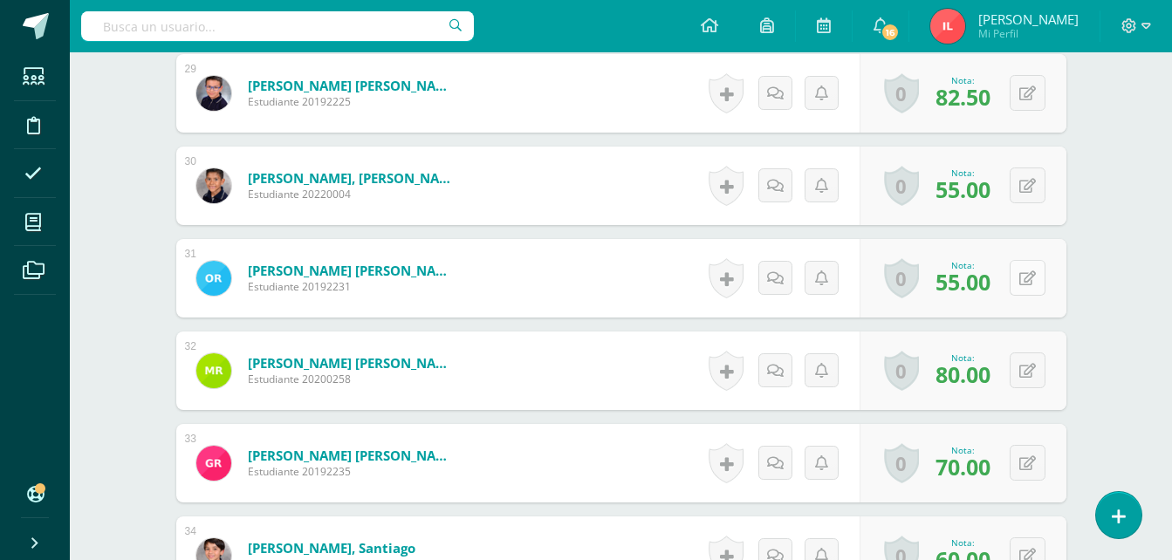
click at [1027, 279] on button at bounding box center [1028, 278] width 36 height 36
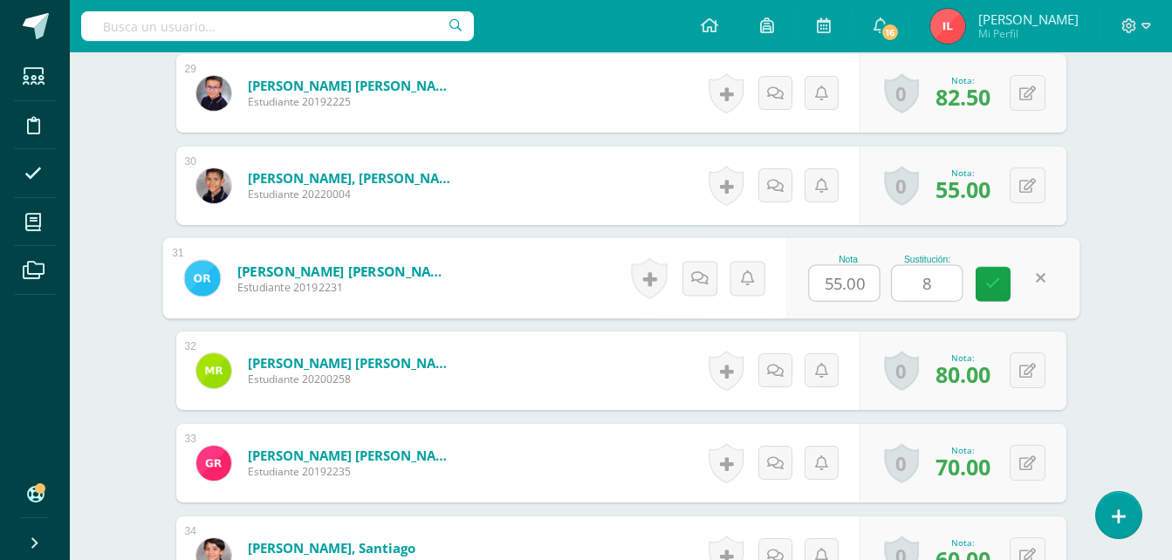
type input "85"
click at [993, 287] on icon at bounding box center [994, 284] width 16 height 15
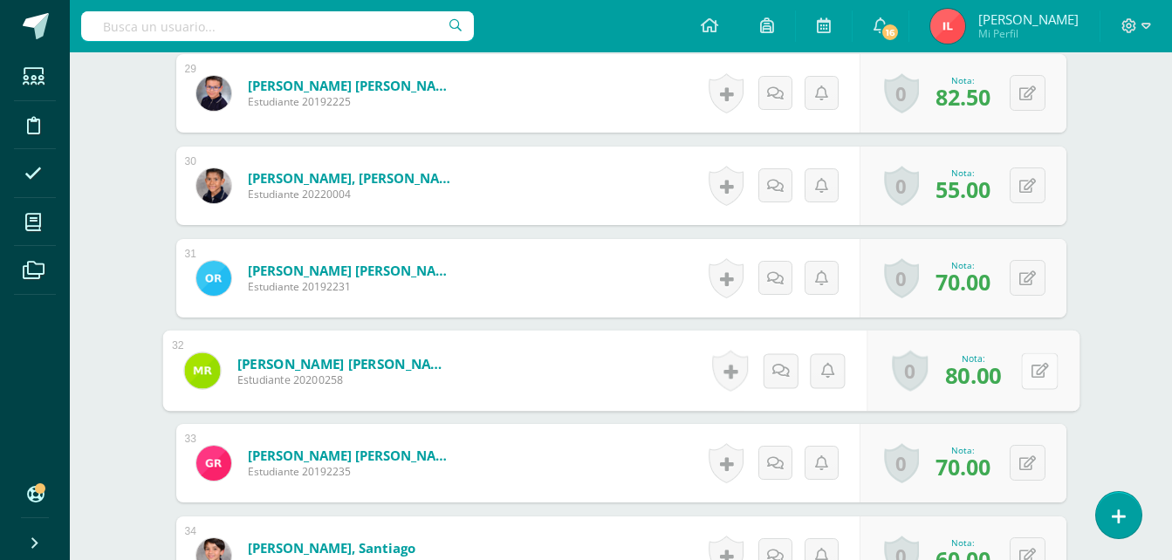
click at [1027, 368] on button at bounding box center [1039, 371] width 37 height 37
type input "95"
click at [1002, 381] on link at bounding box center [993, 377] width 35 height 35
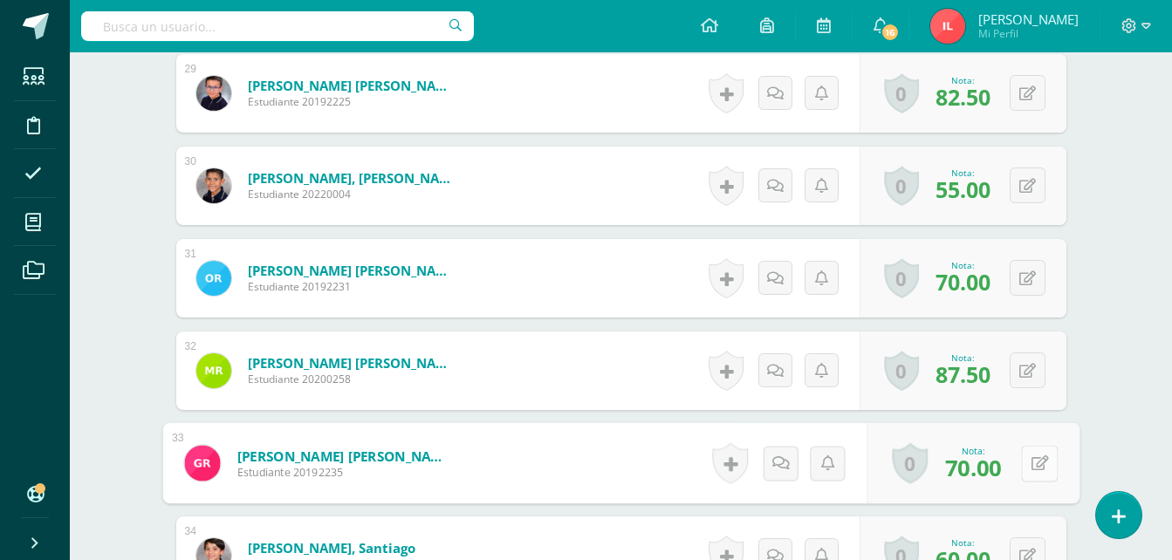
click at [1026, 459] on button at bounding box center [1039, 463] width 37 height 37
type input "95"
click at [997, 474] on icon at bounding box center [994, 469] width 16 height 15
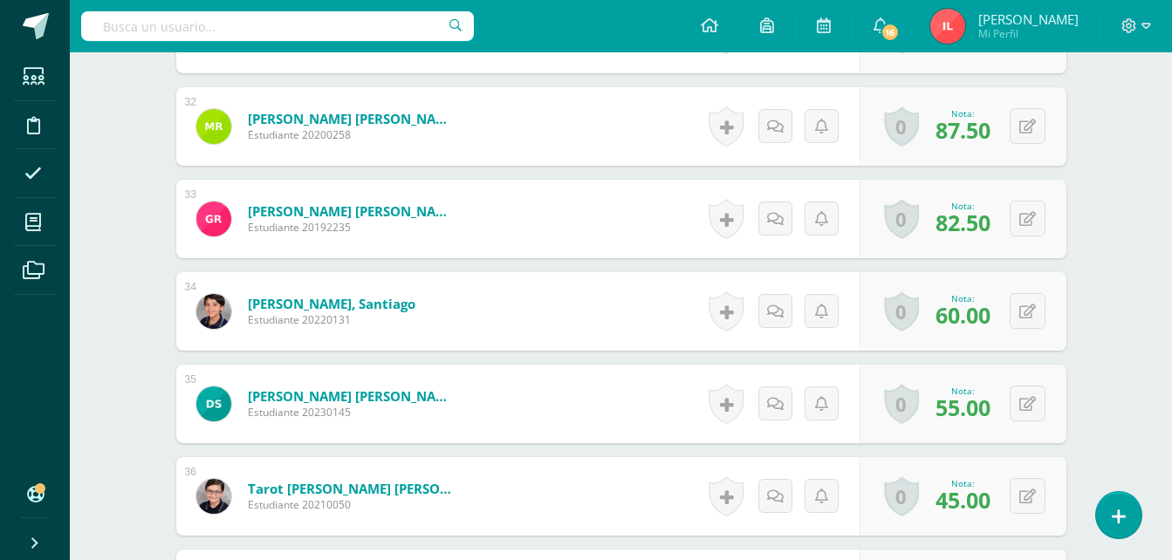
scroll to position [3492, 0]
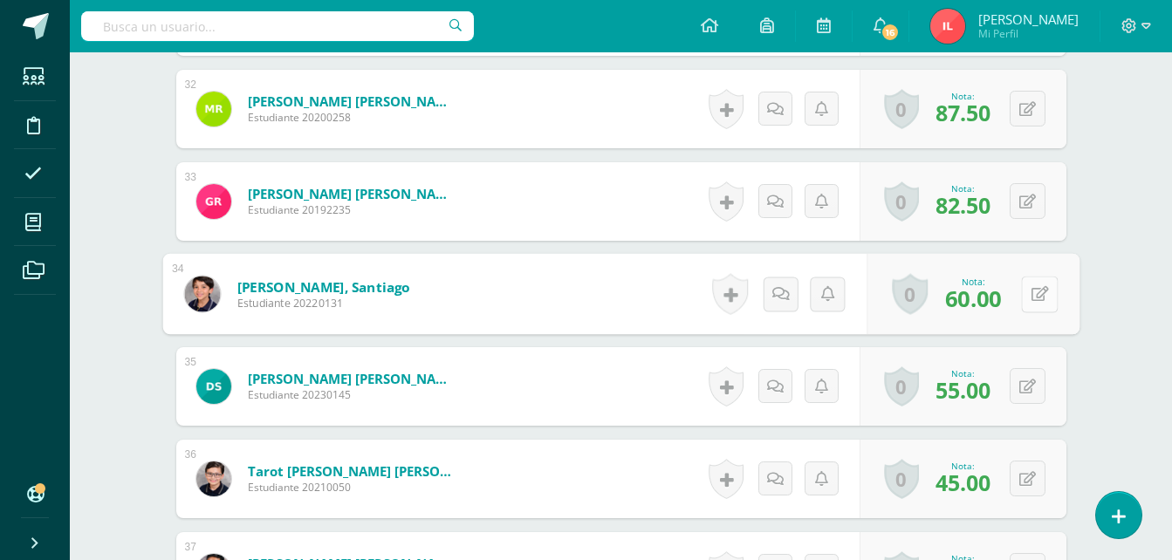
click at [1028, 298] on button at bounding box center [1039, 294] width 37 height 37
type input "95"
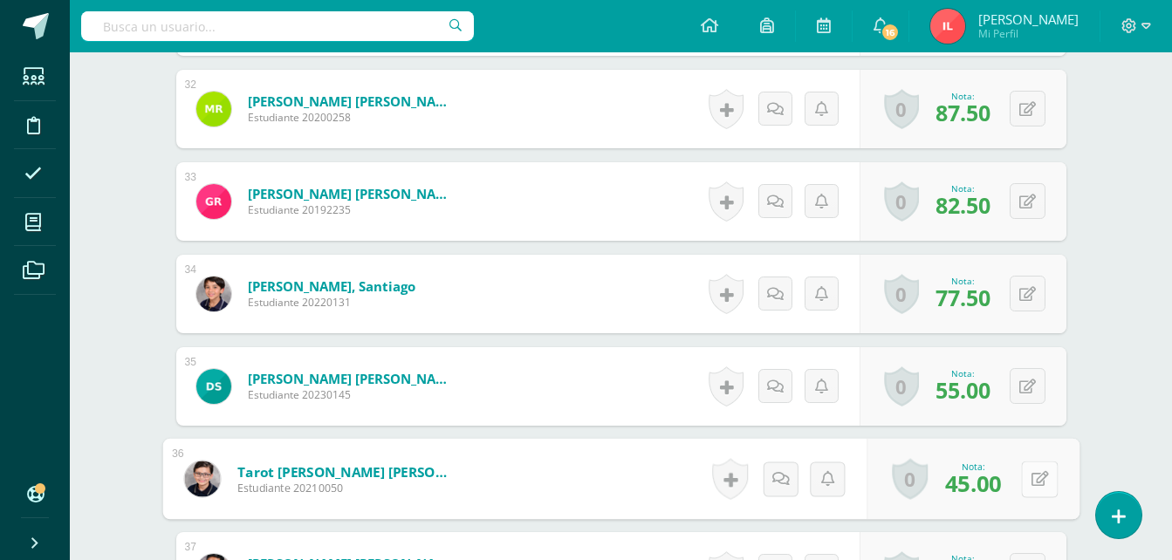
click at [1027, 482] on button at bounding box center [1039, 479] width 37 height 37
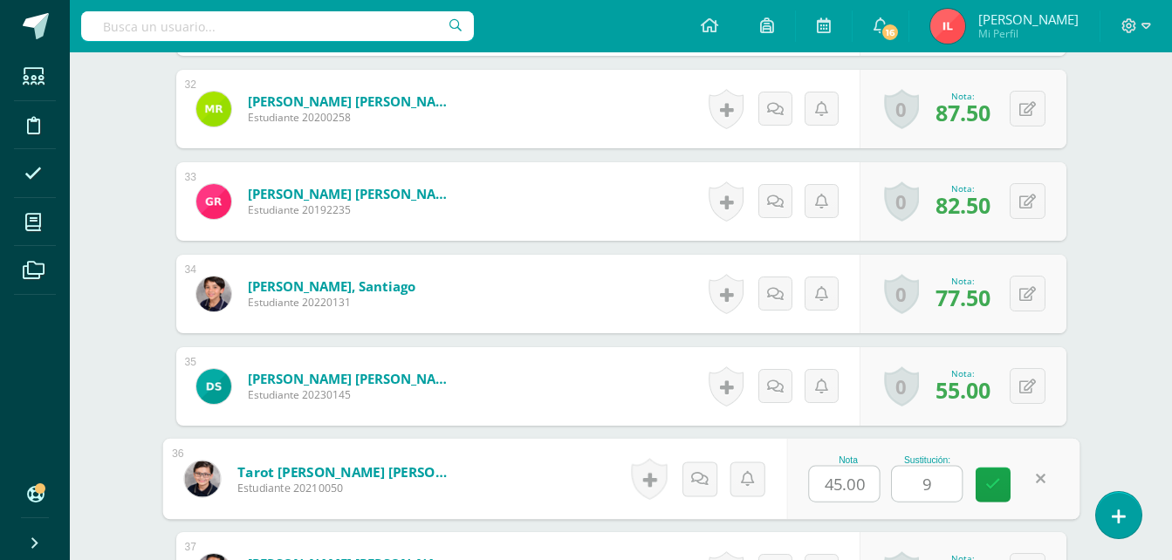
type input "95"
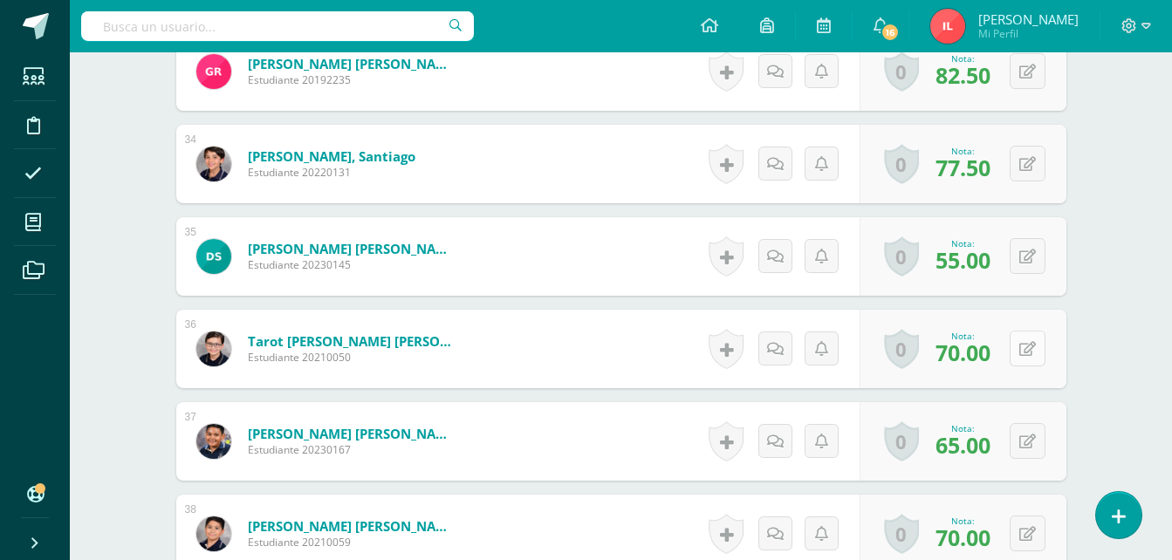
scroll to position [3666, 0]
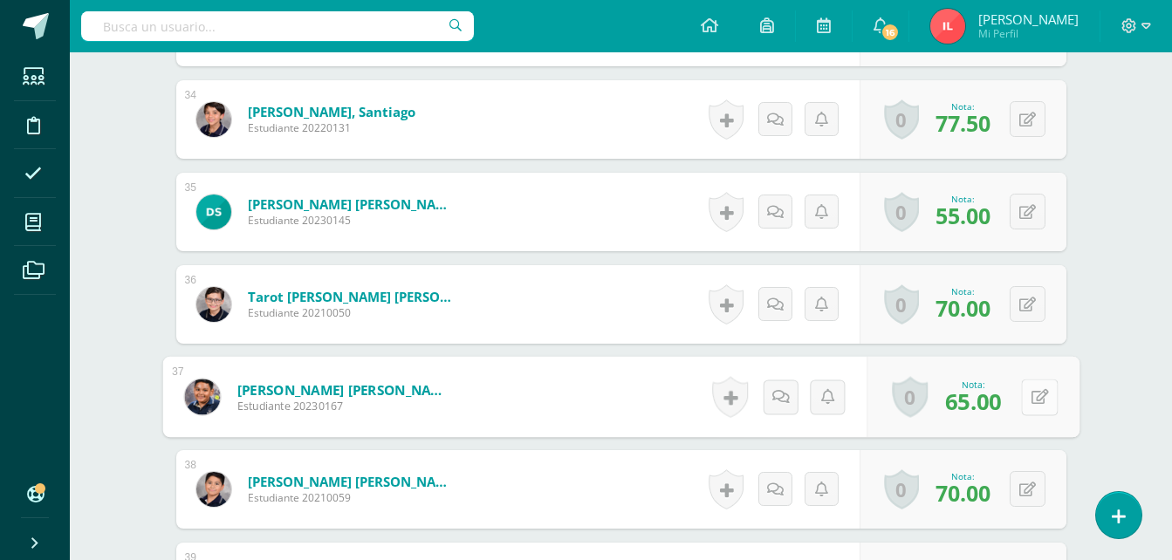
click at [1027, 402] on button at bounding box center [1039, 397] width 37 height 37
type input "100"
click at [987, 409] on icon at bounding box center [994, 402] width 16 height 15
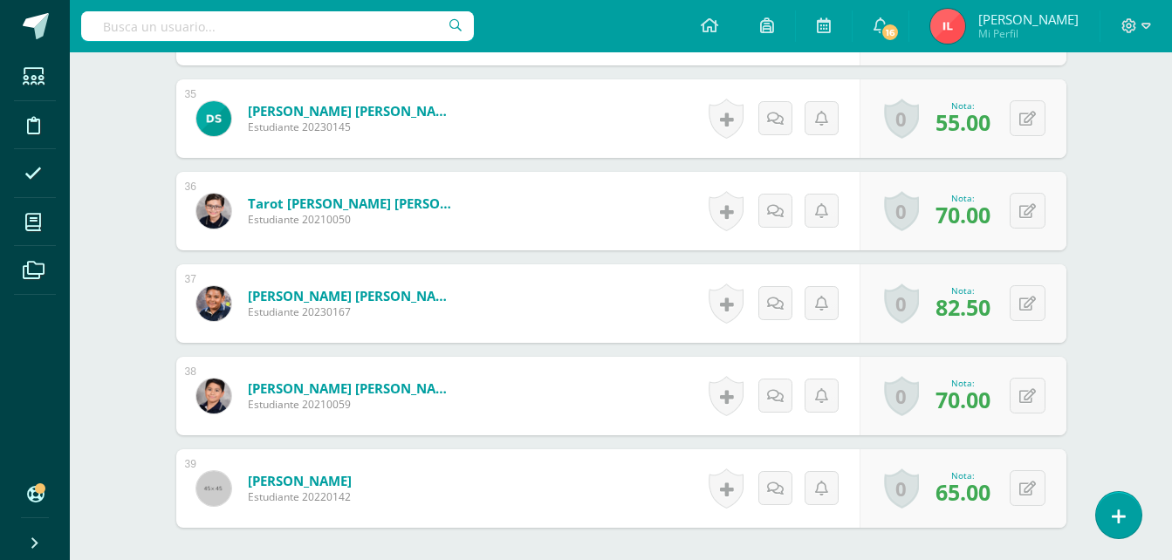
scroll to position [3841, 0]
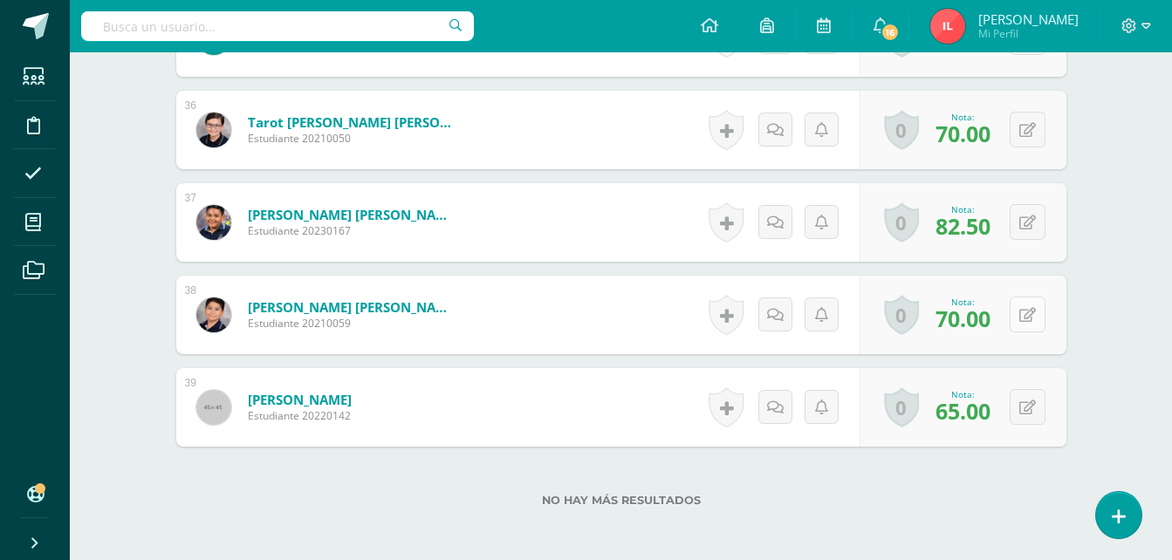
click at [1030, 309] on button at bounding box center [1028, 315] width 36 height 36
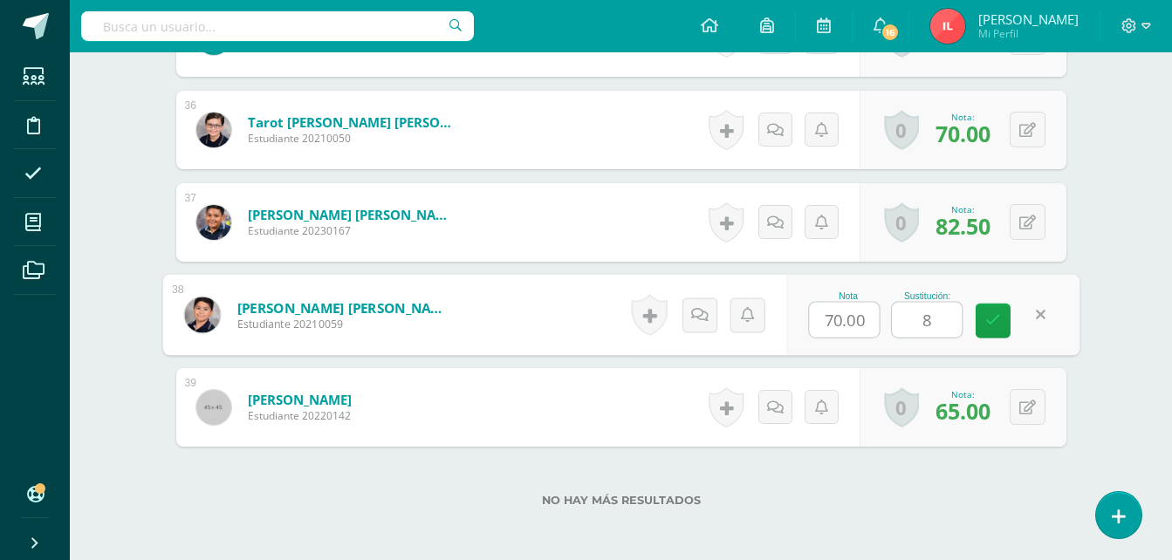
type input "80"
click at [991, 317] on icon at bounding box center [994, 320] width 16 height 15
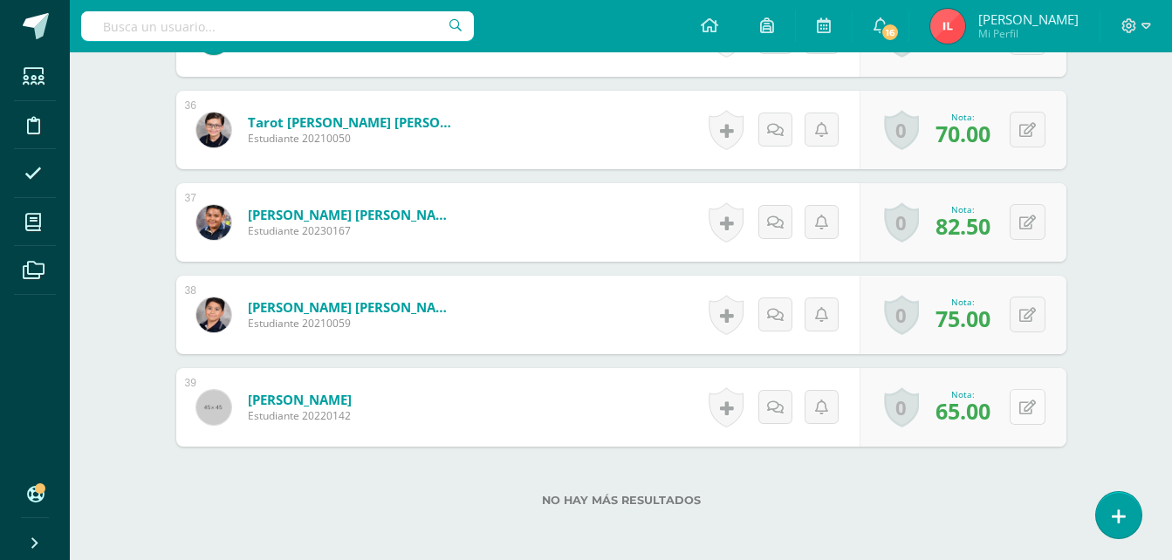
click at [1025, 410] on button at bounding box center [1028, 407] width 36 height 36
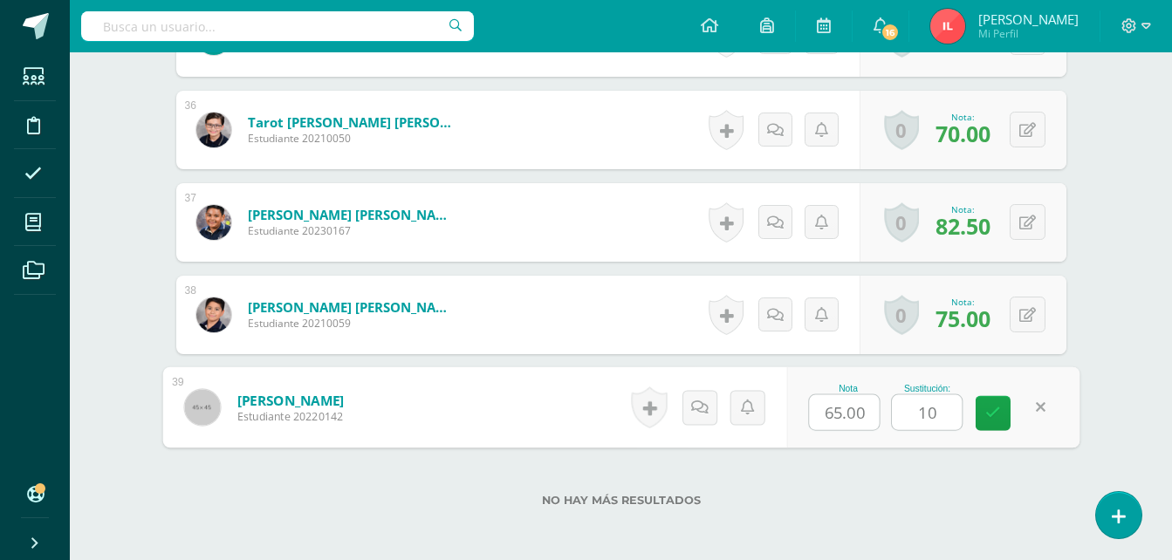
type input "100"
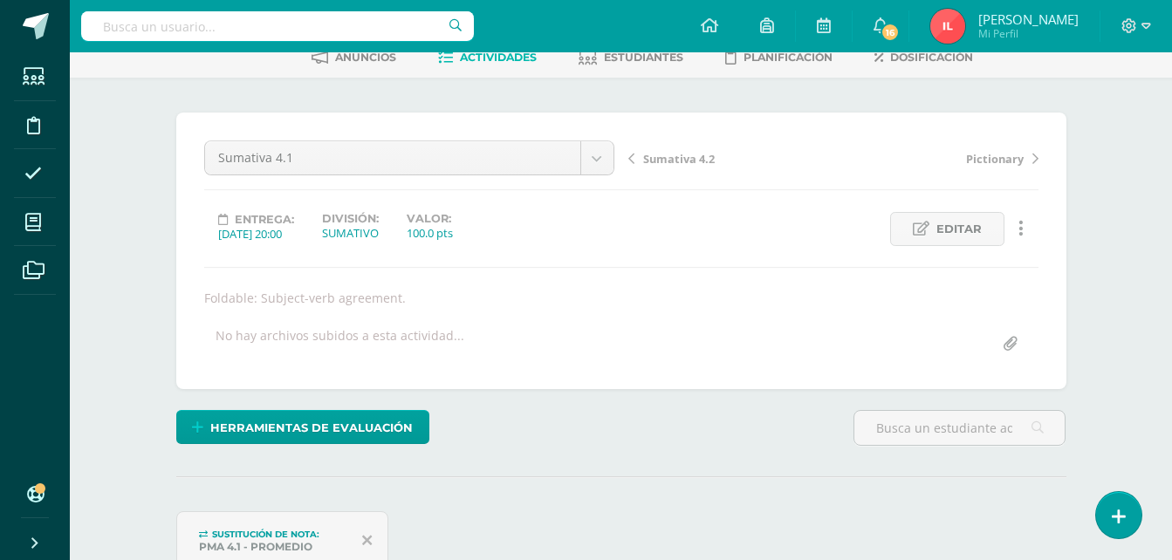
scroll to position [87, 0]
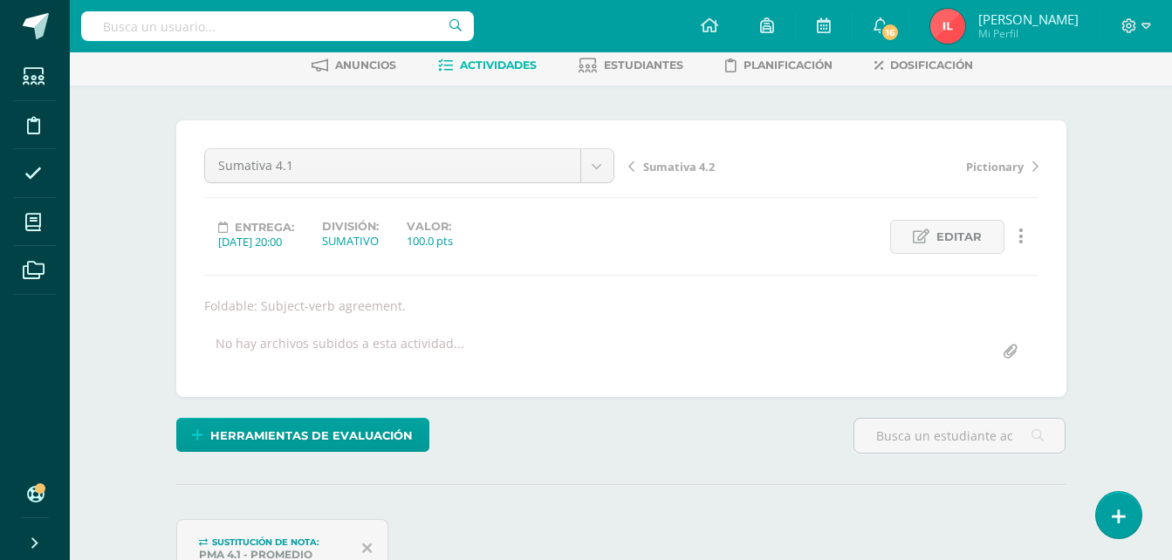
click at [664, 161] on span "Sumativa 4.2" at bounding box center [679, 167] width 72 height 16
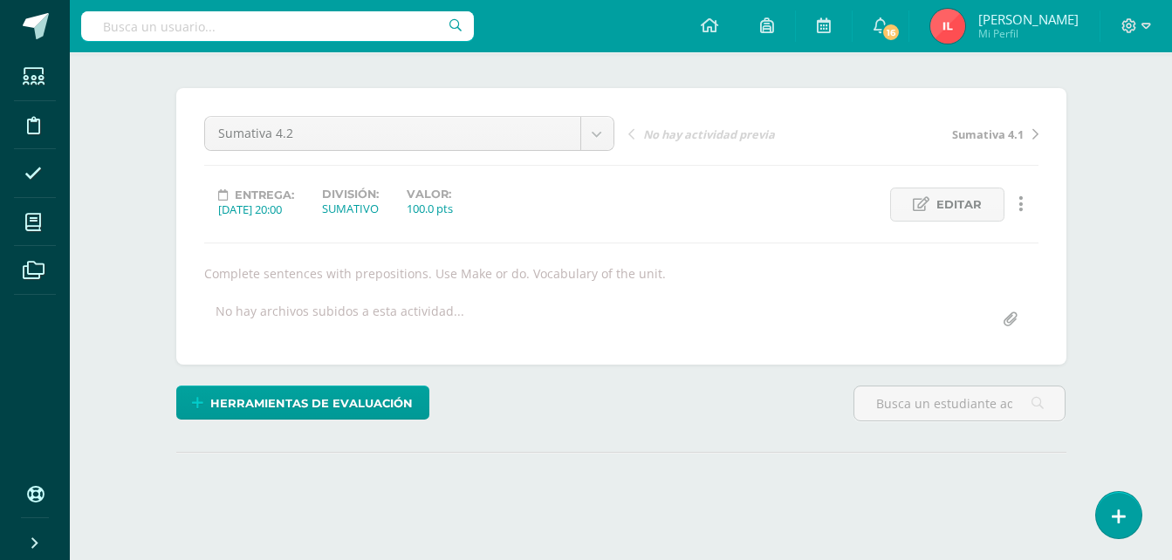
scroll to position [175, 0]
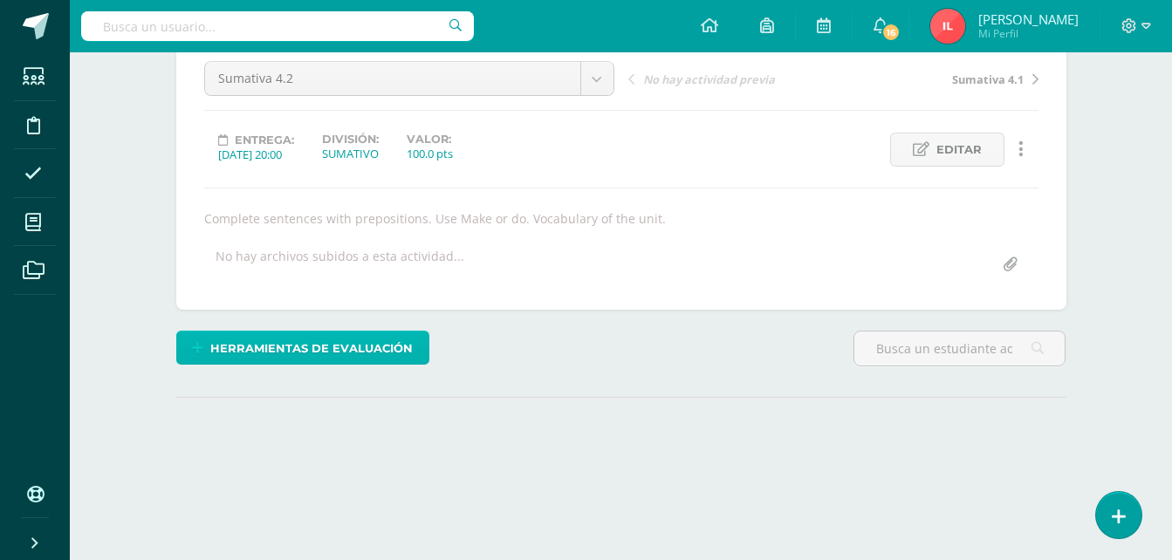
click at [302, 348] on span "Herramientas de evaluación" at bounding box center [311, 349] width 203 height 32
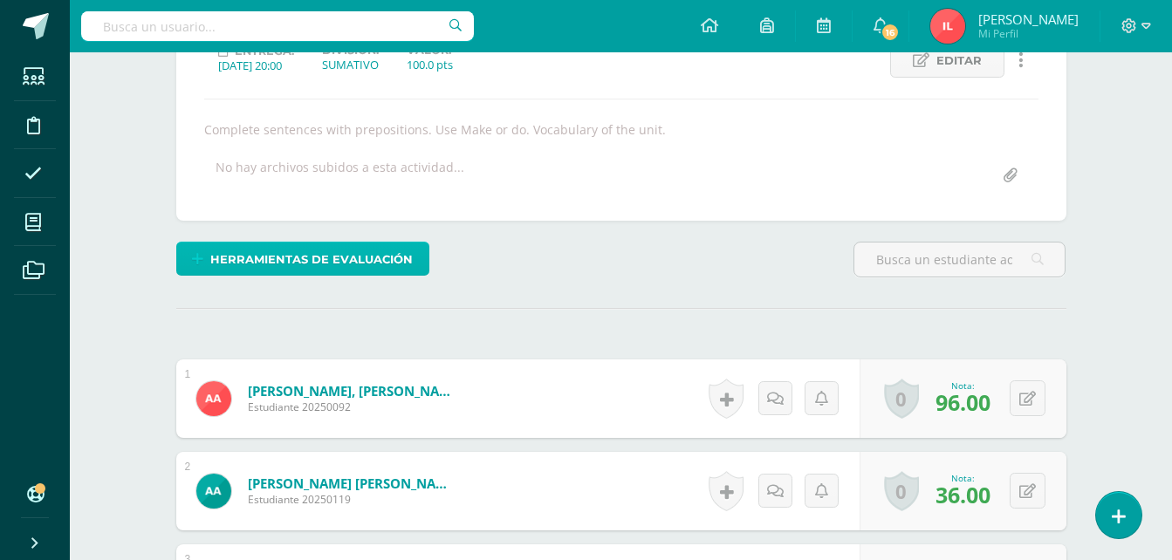
scroll to position [265, 0]
click at [306, 262] on span "Herramientas de evaluación" at bounding box center [311, 259] width 203 height 32
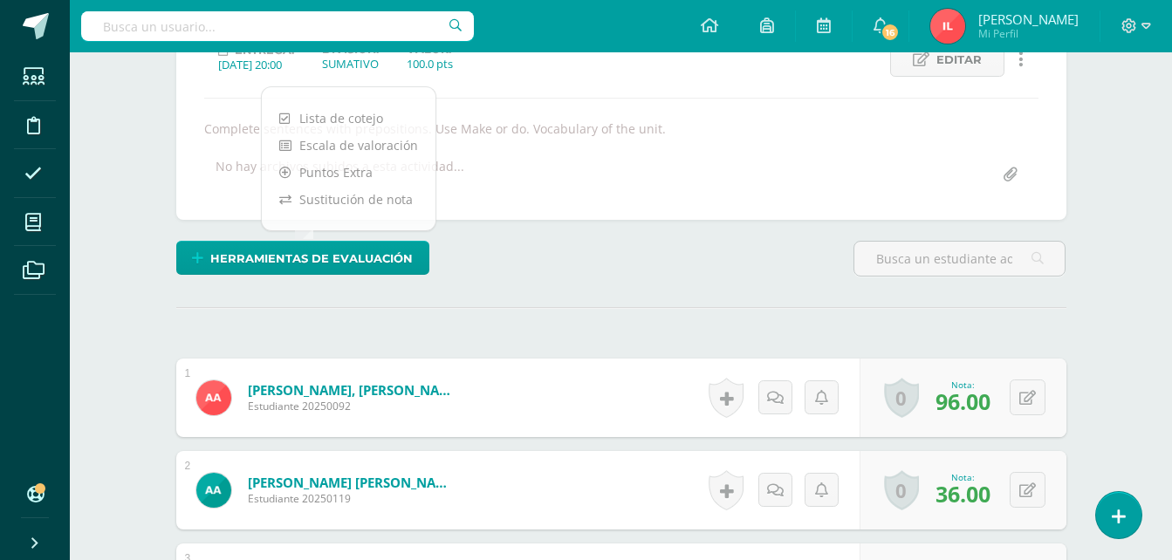
click at [593, 251] on div "Herramientas de evaluación" at bounding box center [621, 266] width 904 height 50
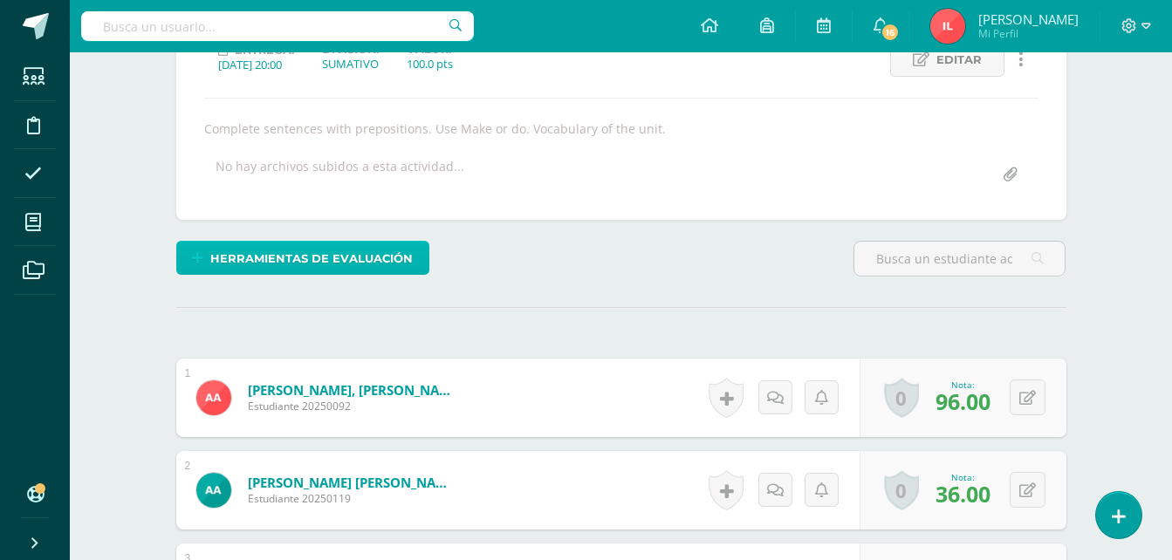
click at [256, 260] on span "Herramientas de evaluación" at bounding box center [311, 259] width 203 height 32
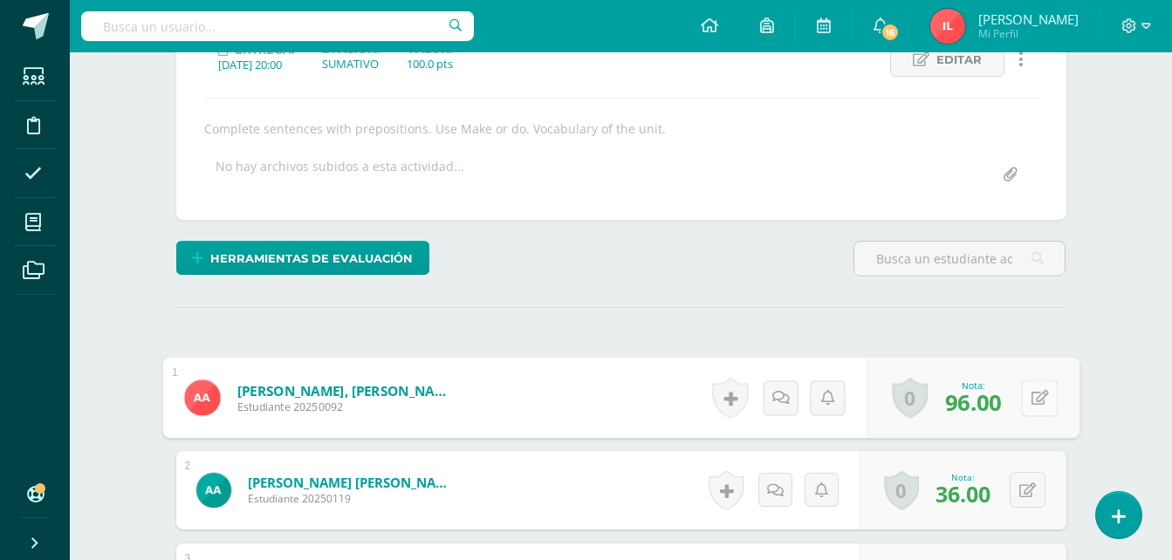
click at [1032, 399] on icon at bounding box center [1039, 397] width 17 height 15
click at [1000, 399] on link at bounding box center [993, 404] width 35 height 35
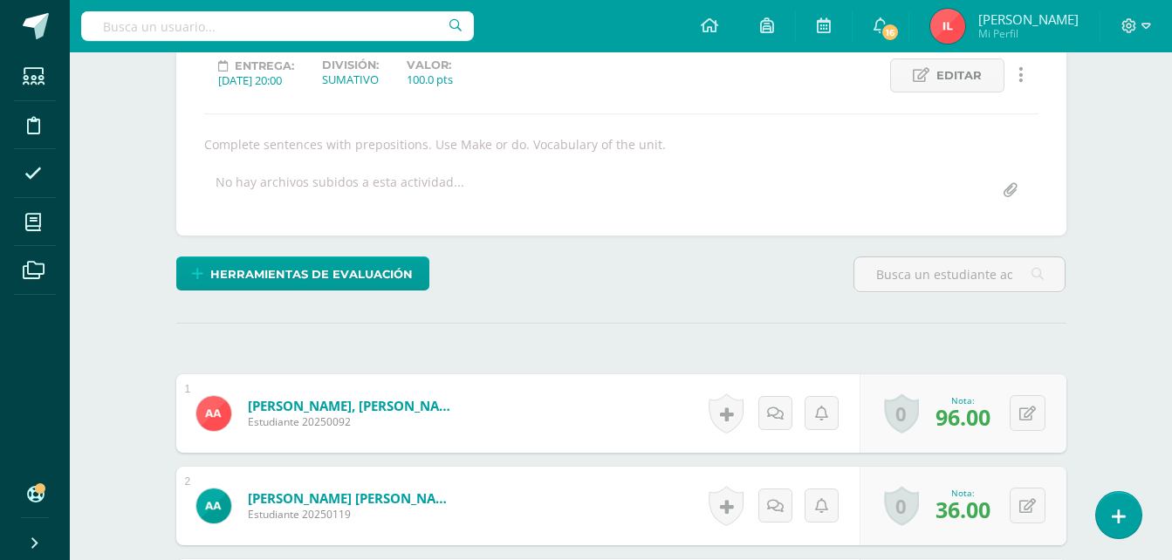
scroll to position [262, 0]
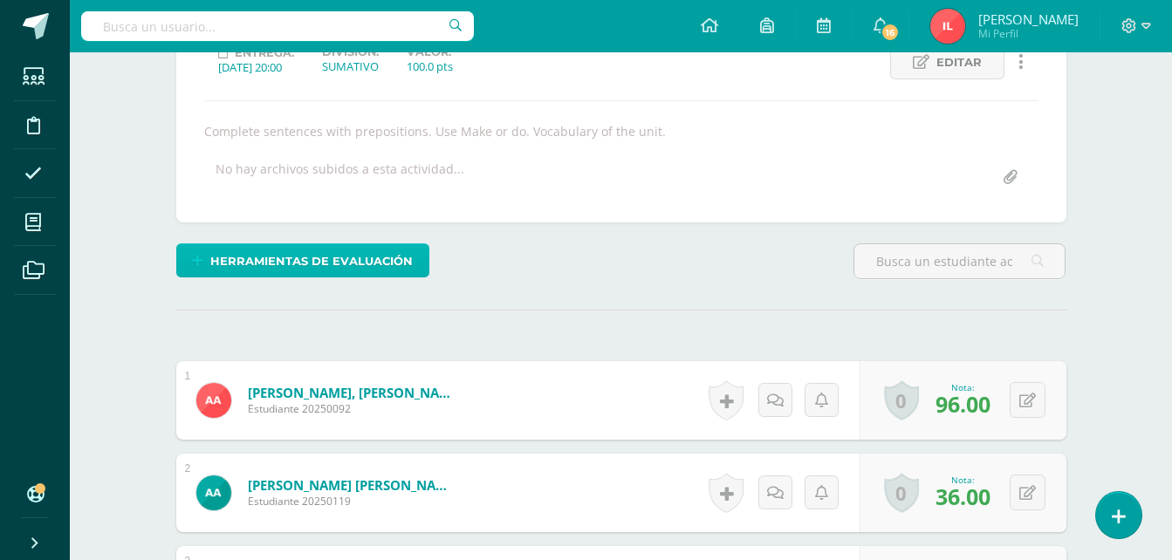
click at [244, 255] on span "Herramientas de evaluación" at bounding box center [311, 261] width 203 height 32
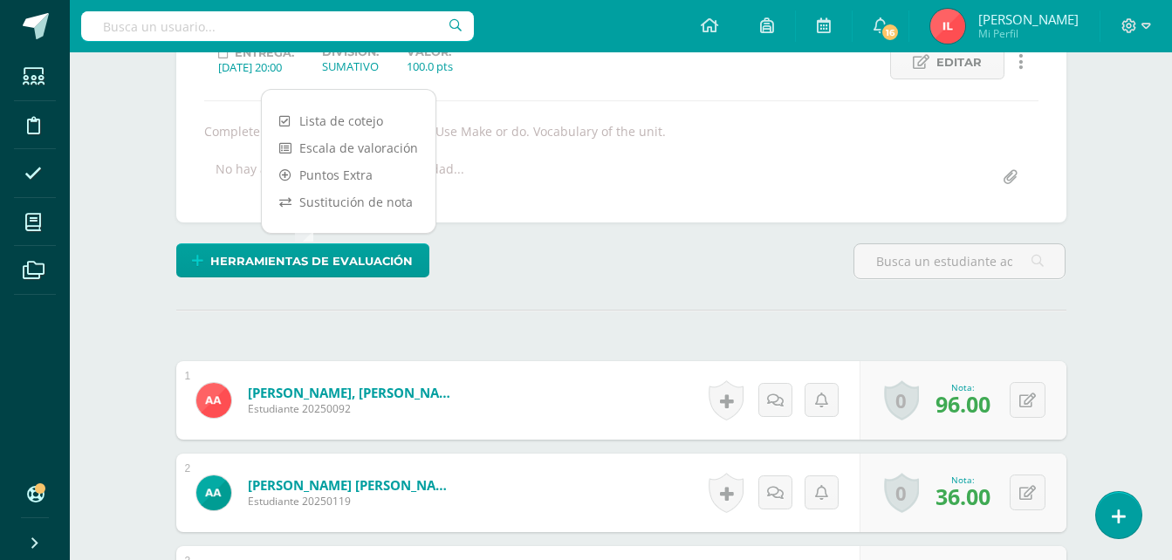
click at [507, 254] on div "Herramientas de evaluación" at bounding box center [621, 269] width 904 height 50
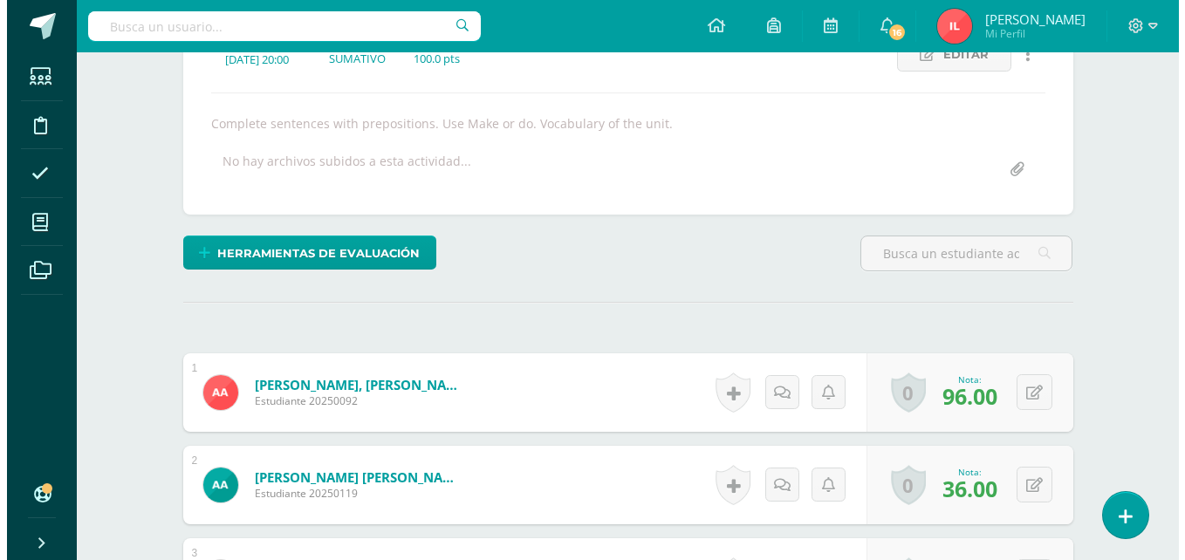
scroll to position [349, 0]
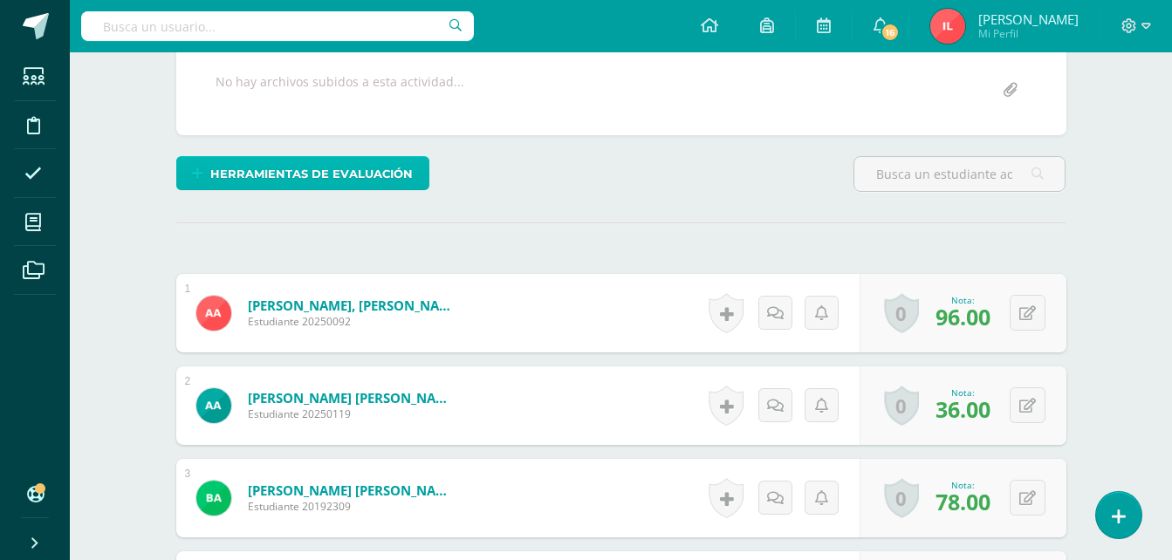
click at [303, 169] on span "Herramientas de evaluación" at bounding box center [311, 174] width 203 height 32
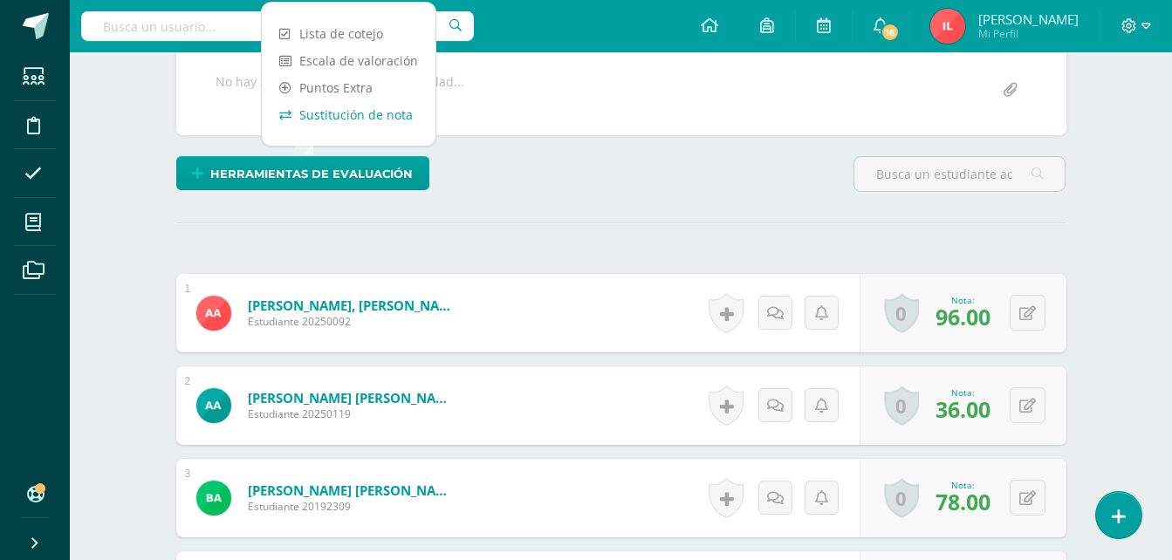
click at [361, 117] on link "Sustitución de nota" at bounding box center [349, 114] width 174 height 27
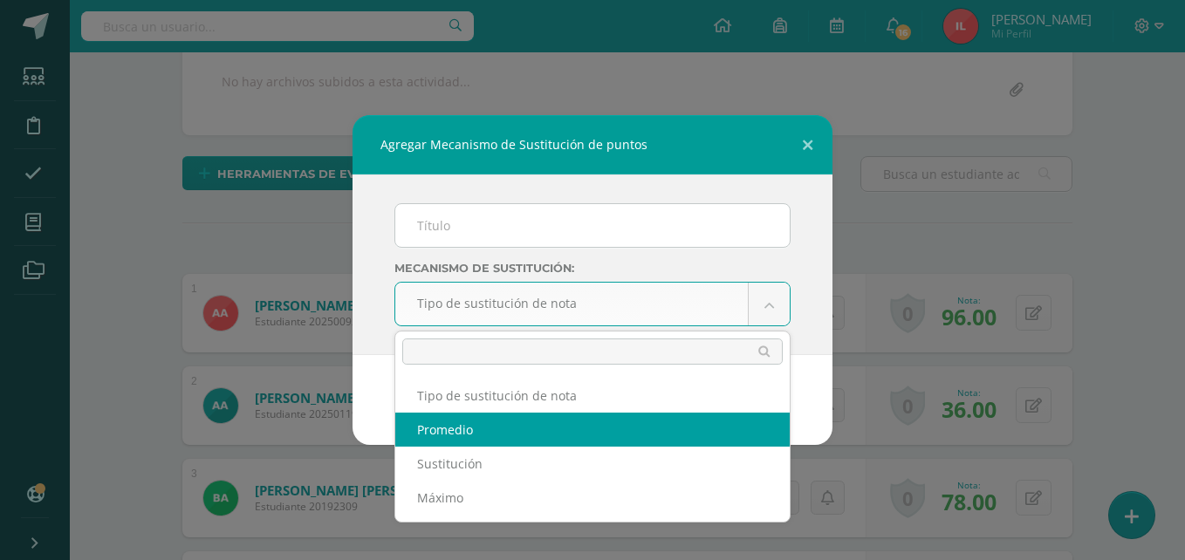
select select "average"
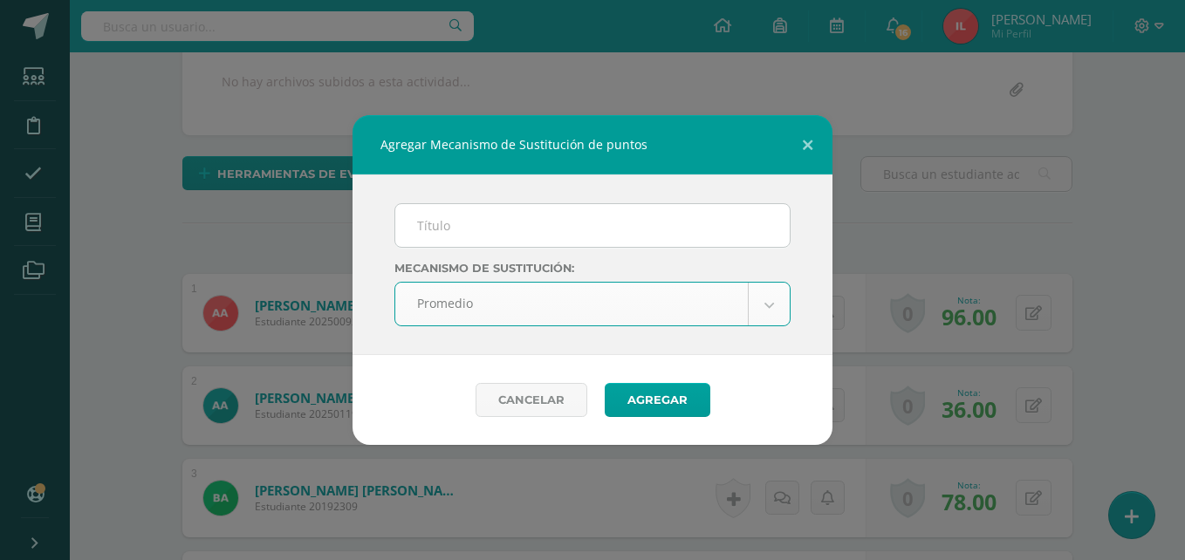
click at [472, 234] on input "text" at bounding box center [592, 225] width 395 height 43
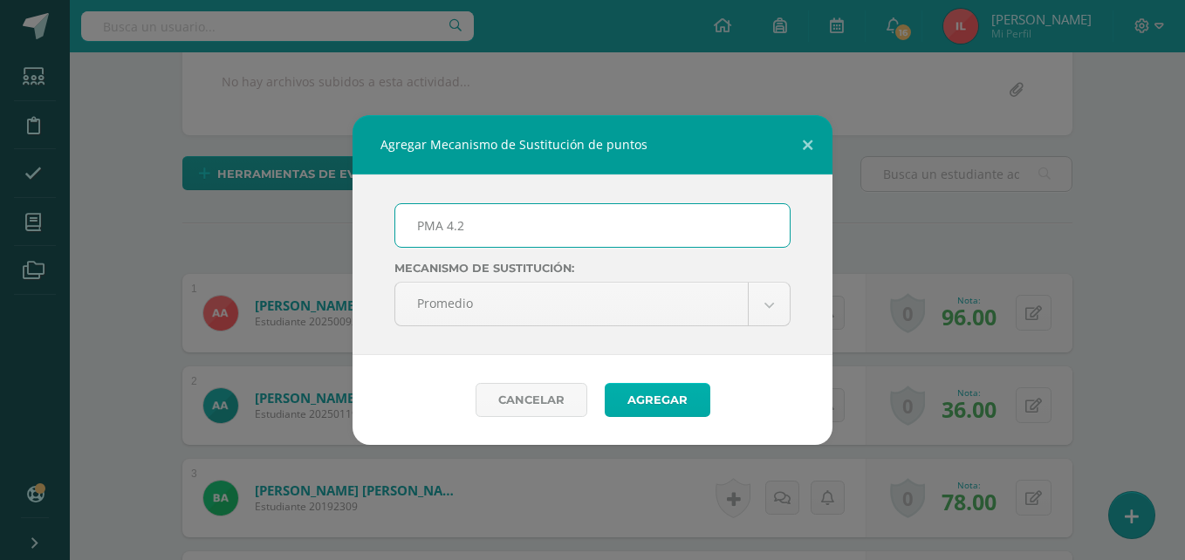
type input "PMA 4.2"
click at [671, 397] on button "Agregar" at bounding box center [658, 400] width 106 height 34
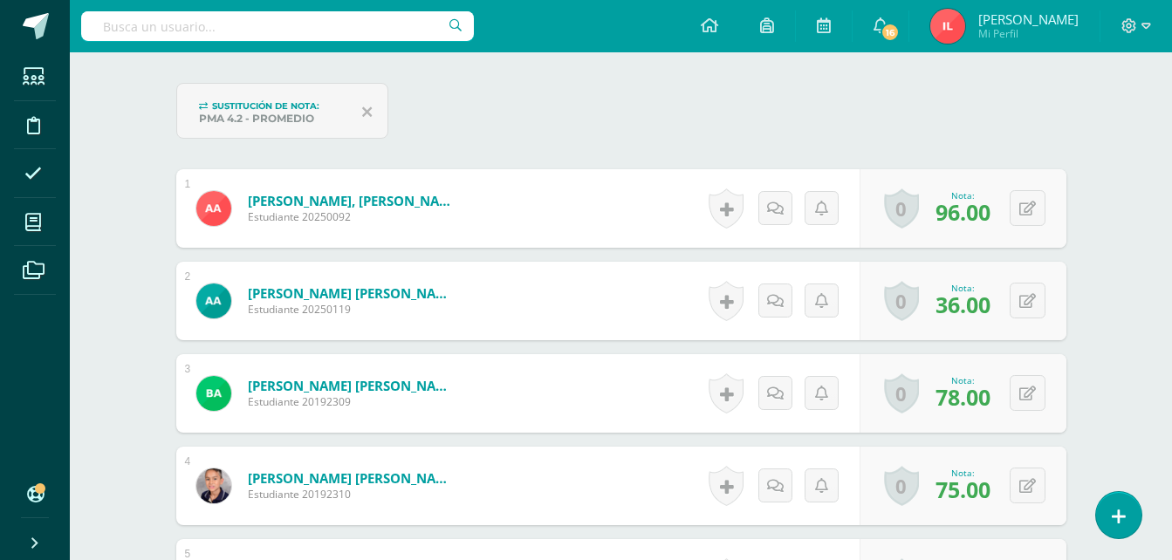
scroll to position [435, 0]
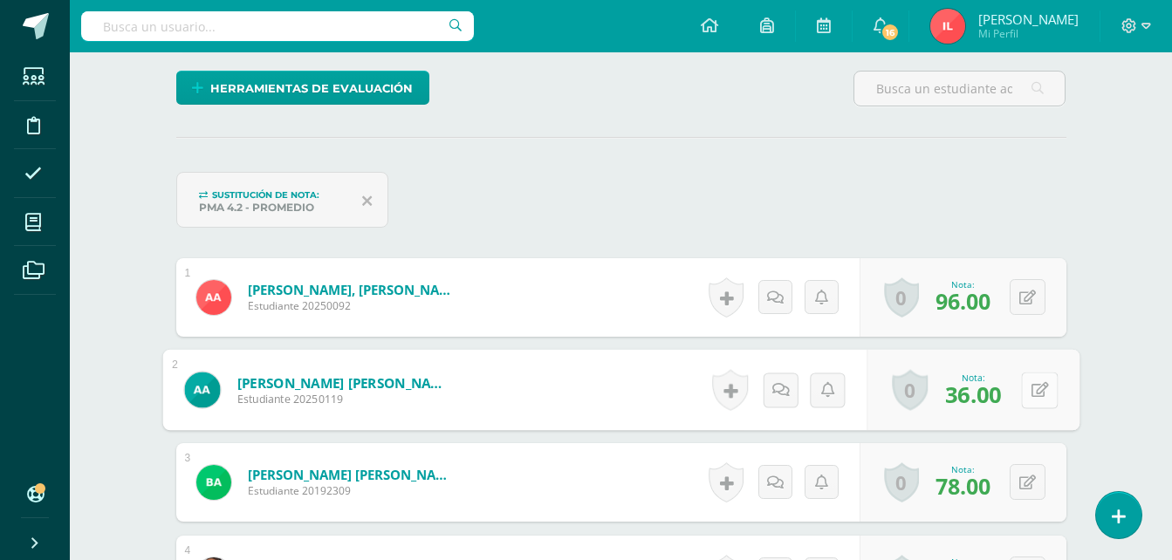
click at [1028, 388] on button at bounding box center [1039, 390] width 37 height 37
type input "88"
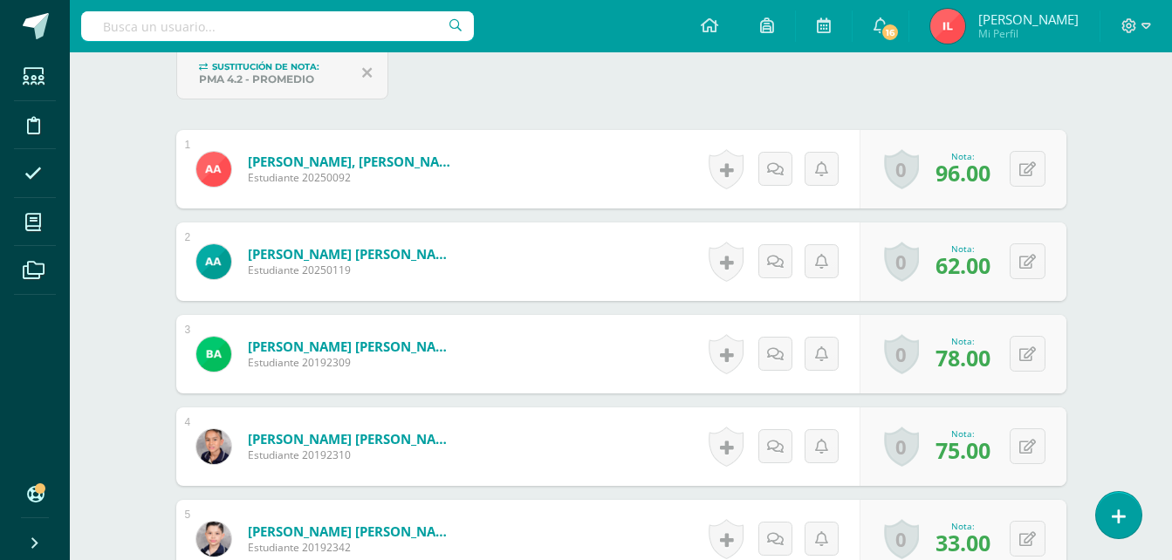
scroll to position [609, 0]
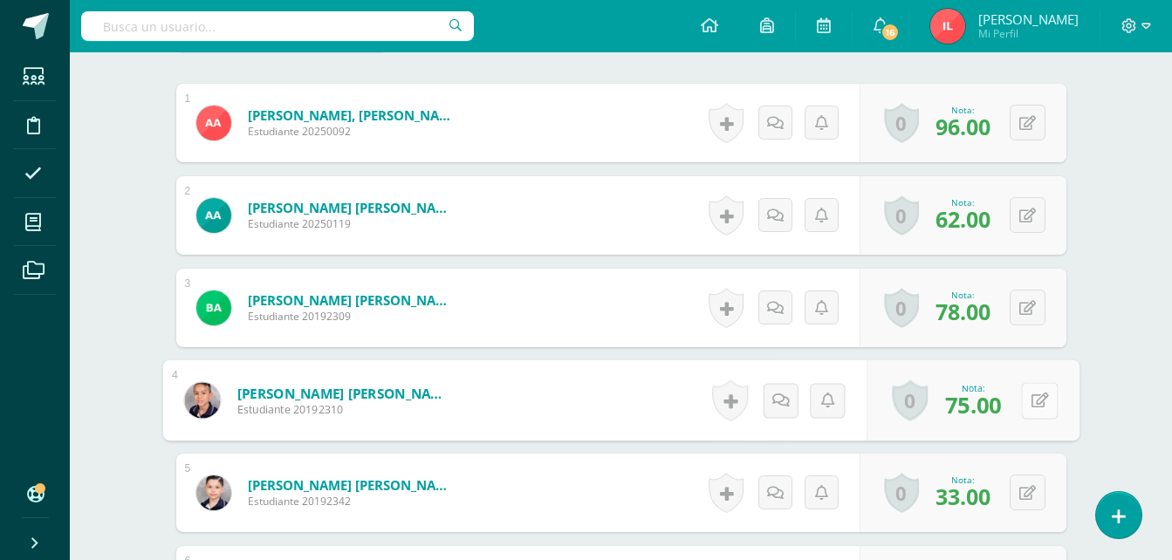
click at [1031, 395] on icon at bounding box center [1039, 400] width 17 height 15
type input "88"
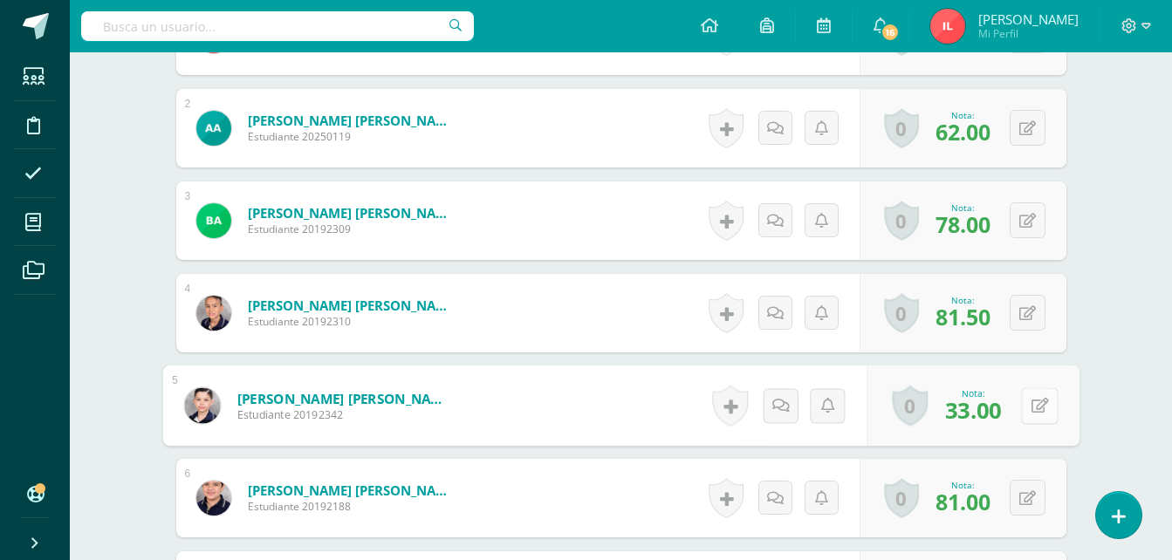
click at [1028, 407] on button at bounding box center [1039, 406] width 37 height 37
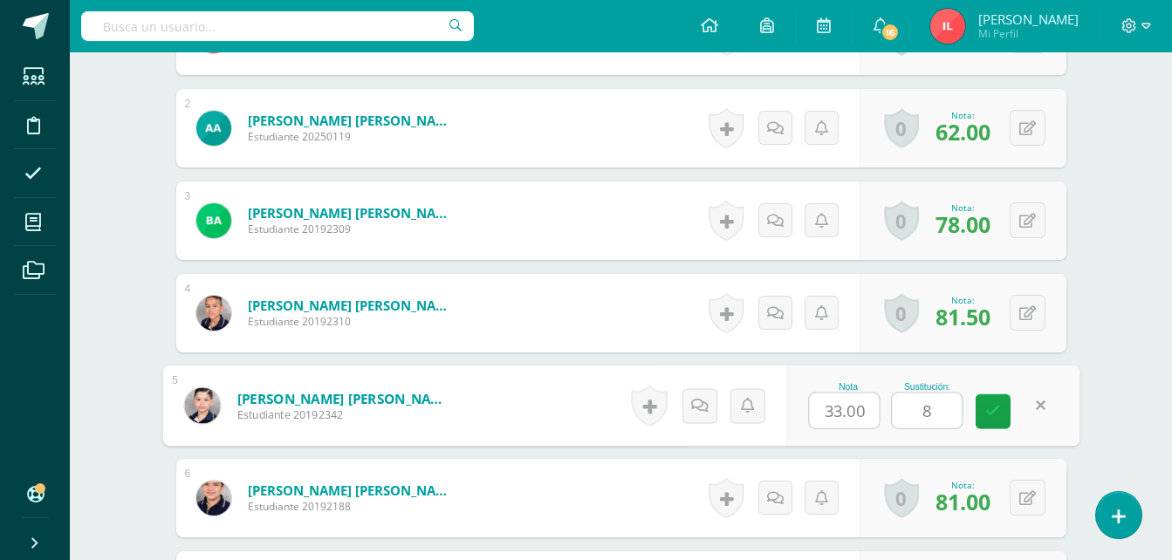
type input "82"
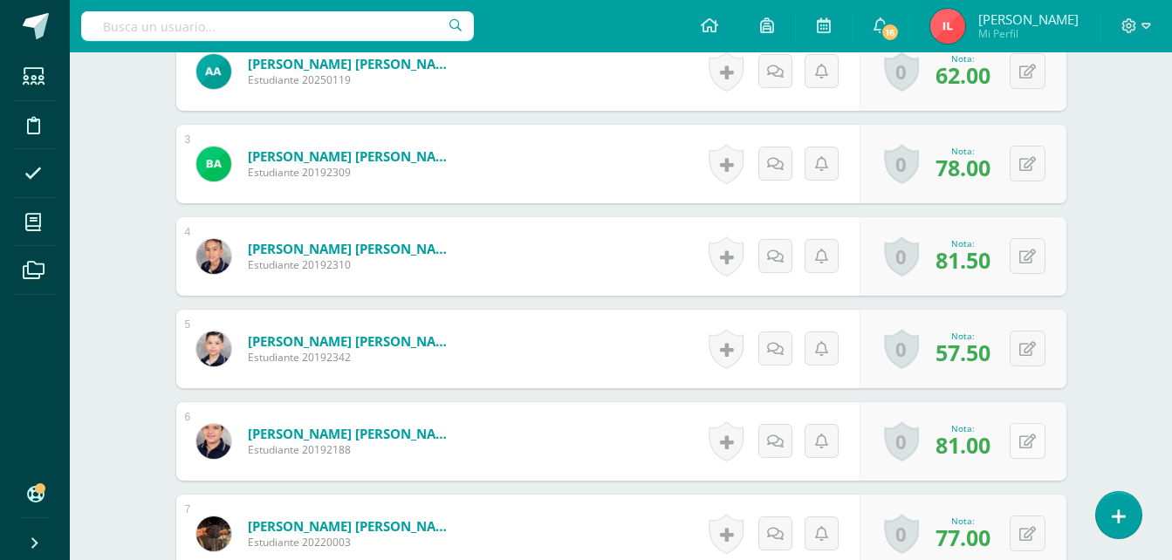
scroll to position [784, 0]
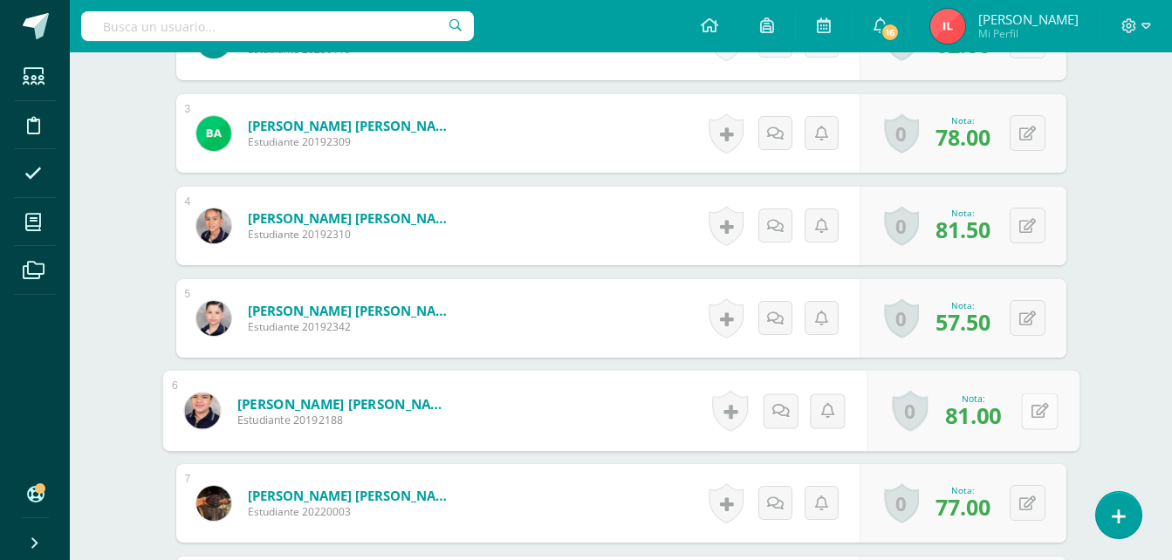
click at [1027, 402] on button at bounding box center [1039, 411] width 37 height 37
type input "94"
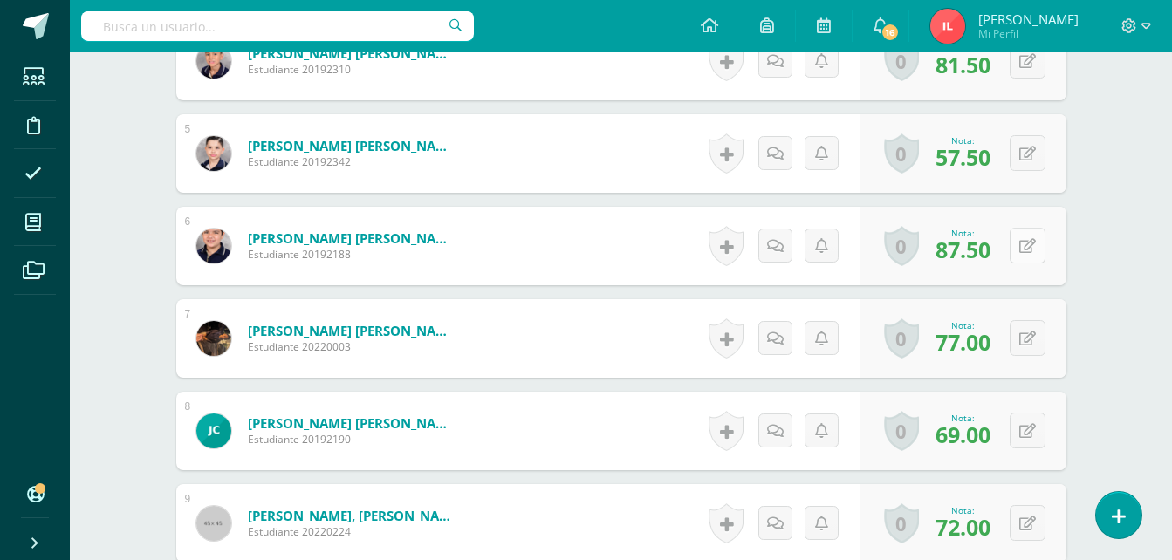
scroll to position [958, 0]
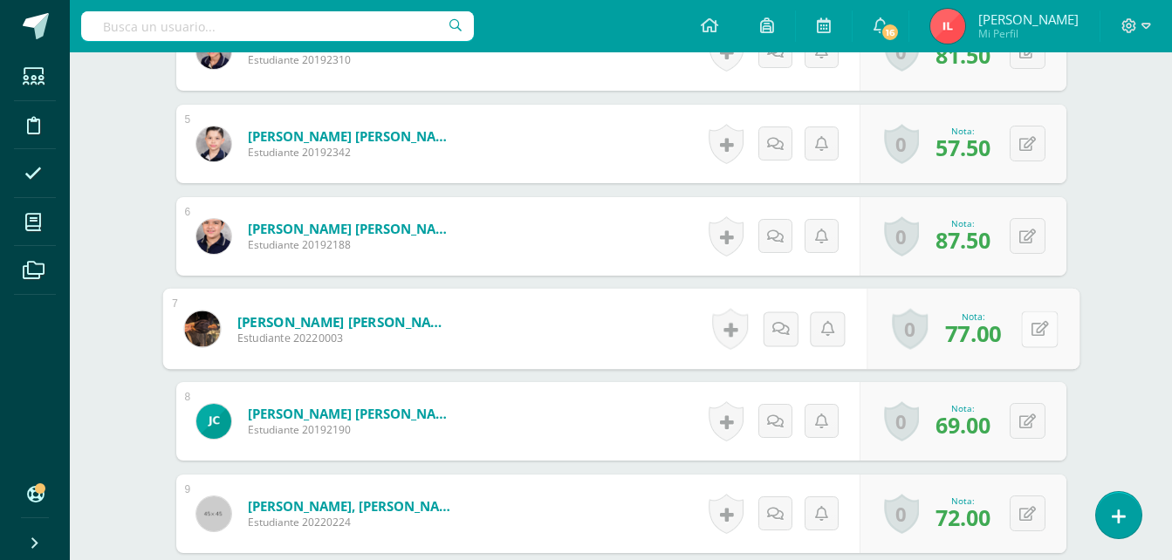
click at [1025, 334] on button at bounding box center [1039, 329] width 37 height 37
type input "80"
click at [986, 333] on icon at bounding box center [994, 334] width 16 height 15
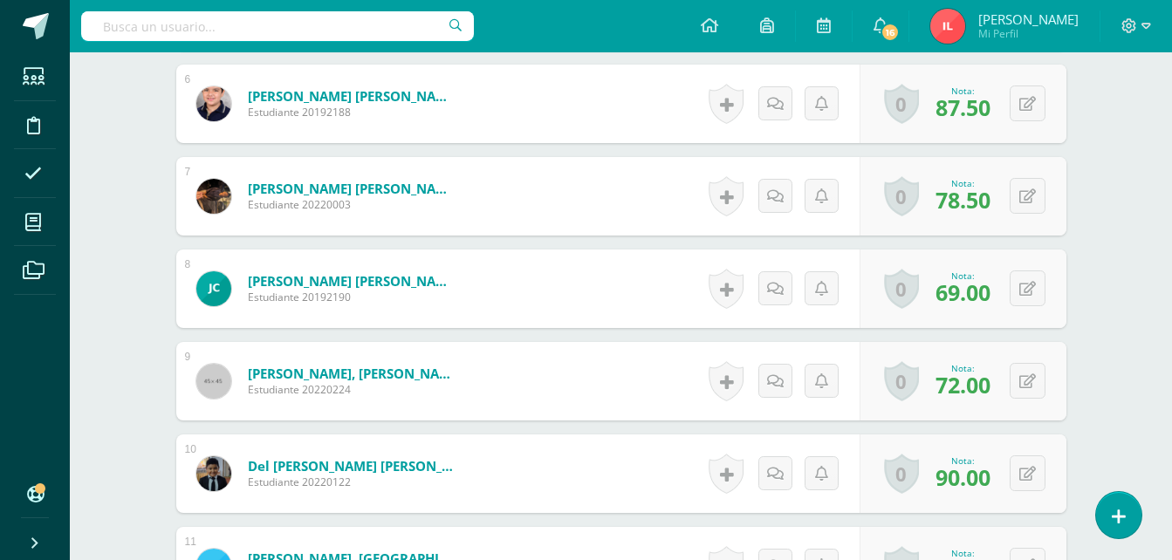
scroll to position [1133, 0]
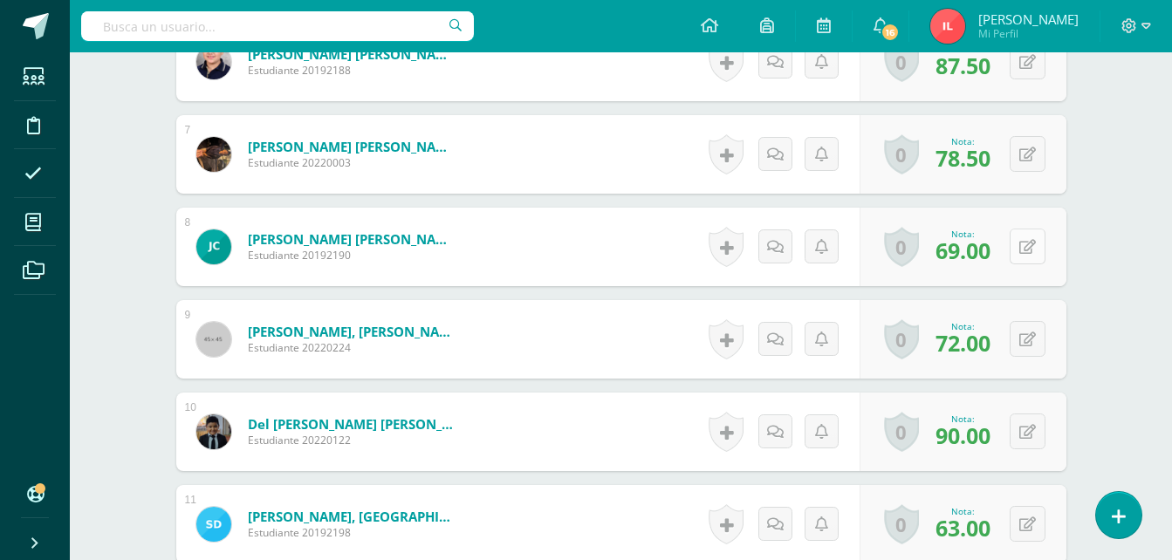
click at [1032, 251] on icon at bounding box center [1028, 247] width 17 height 15
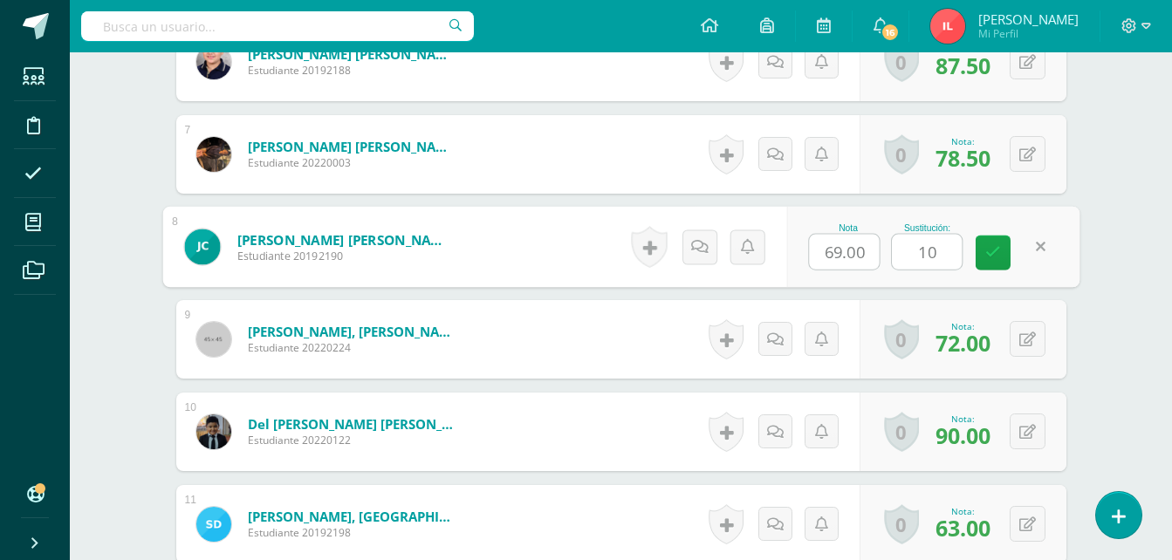
type input "100"
click at [986, 257] on icon at bounding box center [994, 252] width 16 height 15
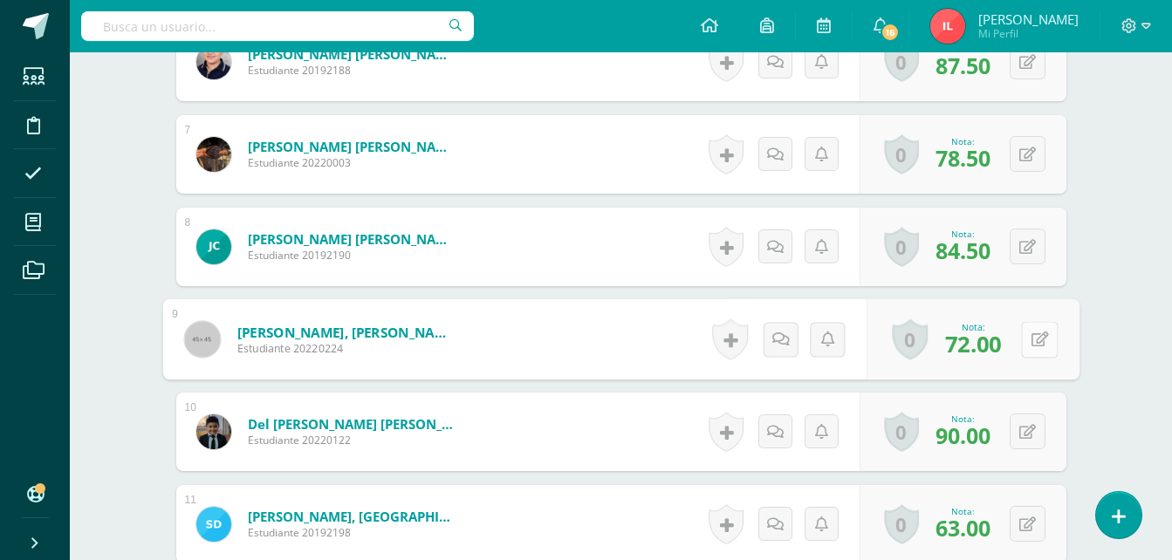
click at [1035, 344] on button at bounding box center [1039, 339] width 37 height 37
type input "80"
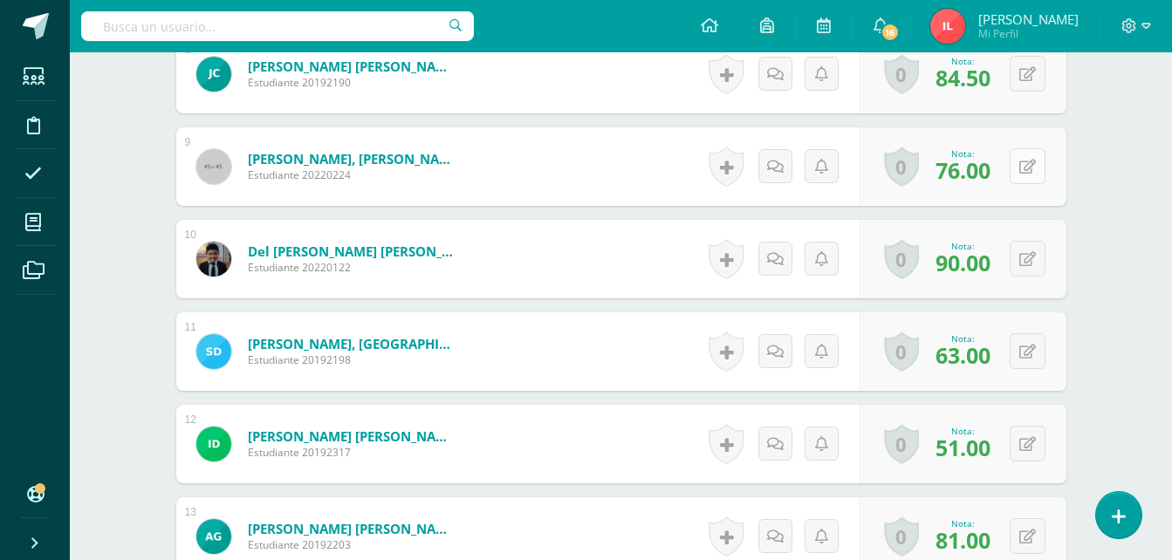
scroll to position [1308, 0]
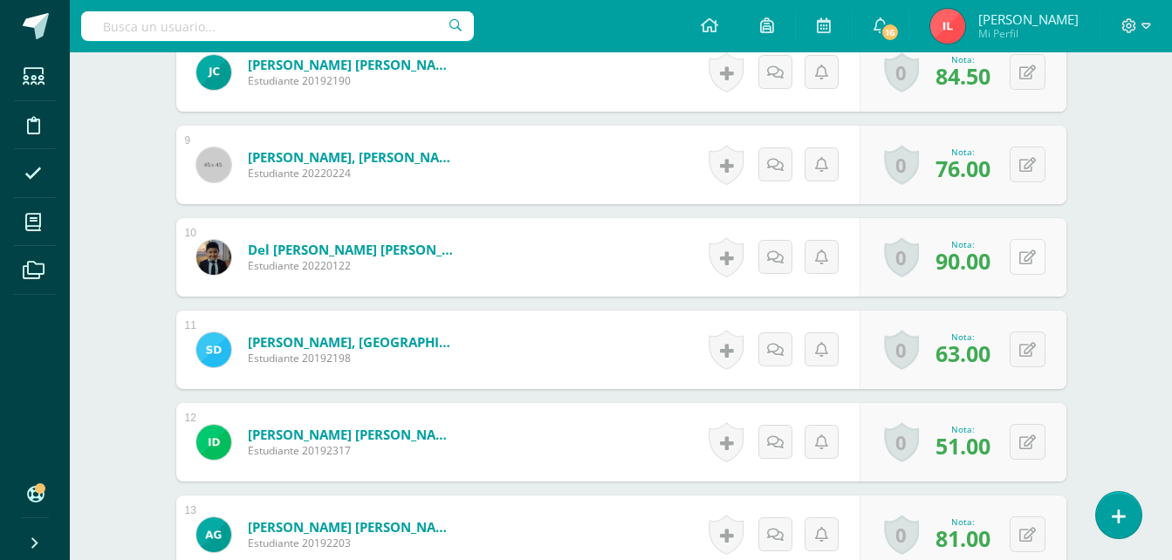
click at [1028, 260] on button at bounding box center [1028, 257] width 36 height 36
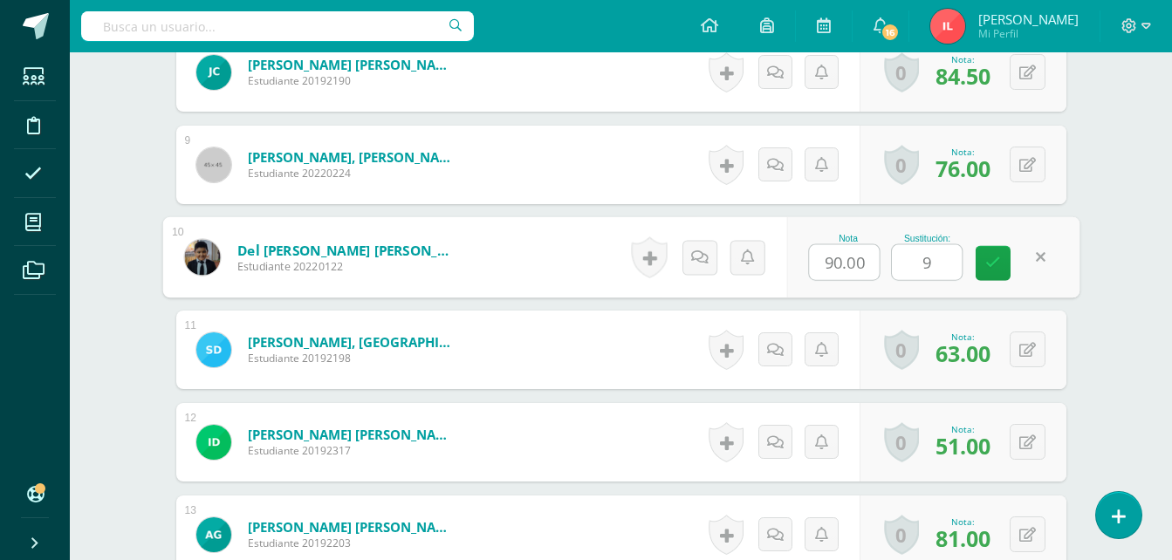
type input "96"
click at [991, 267] on icon at bounding box center [994, 263] width 16 height 15
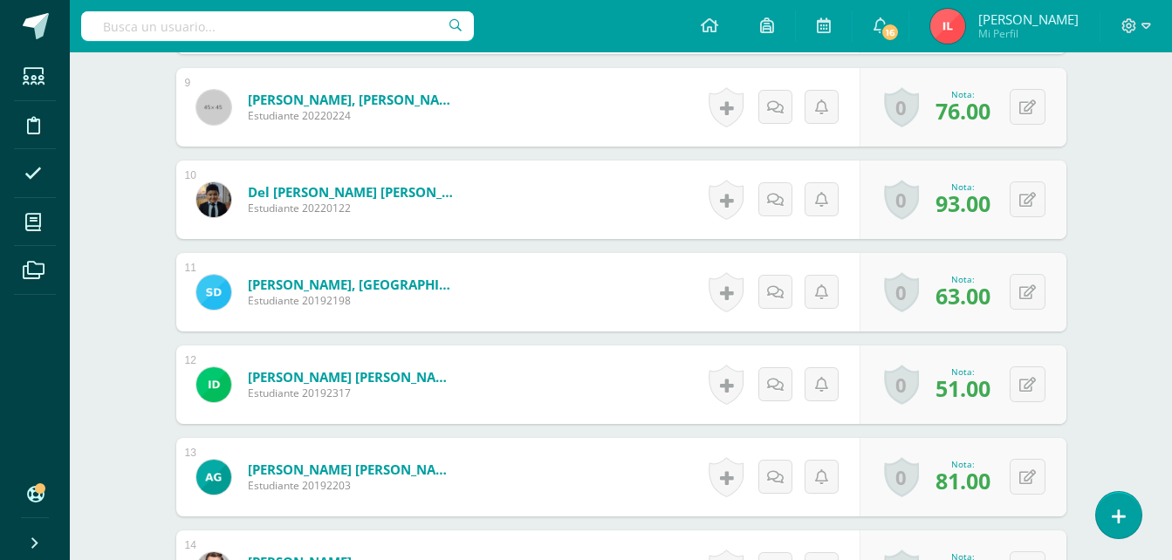
scroll to position [1395, 0]
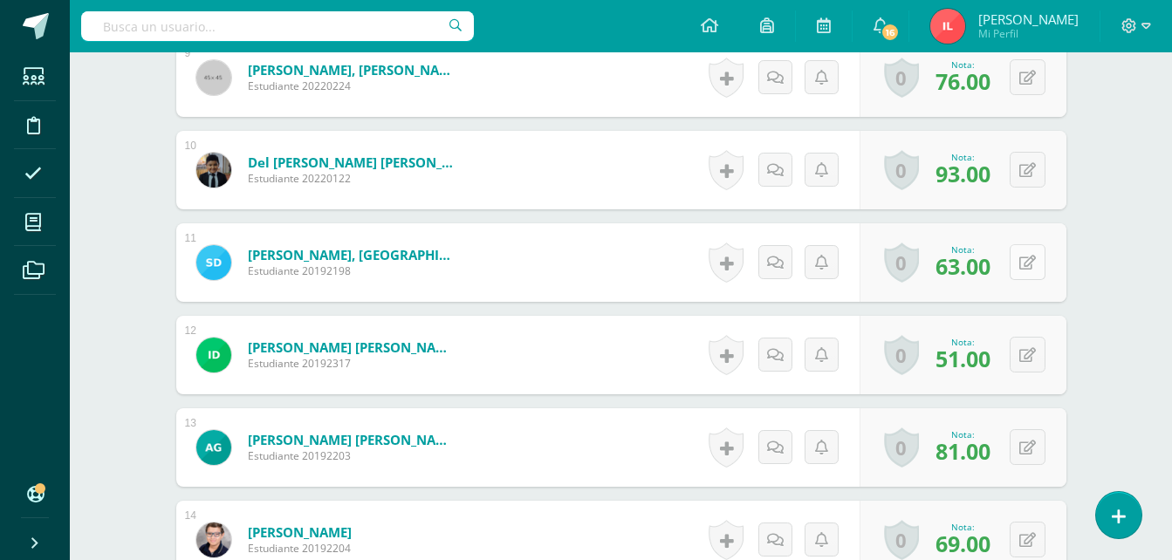
click at [1027, 258] on button at bounding box center [1028, 262] width 36 height 36
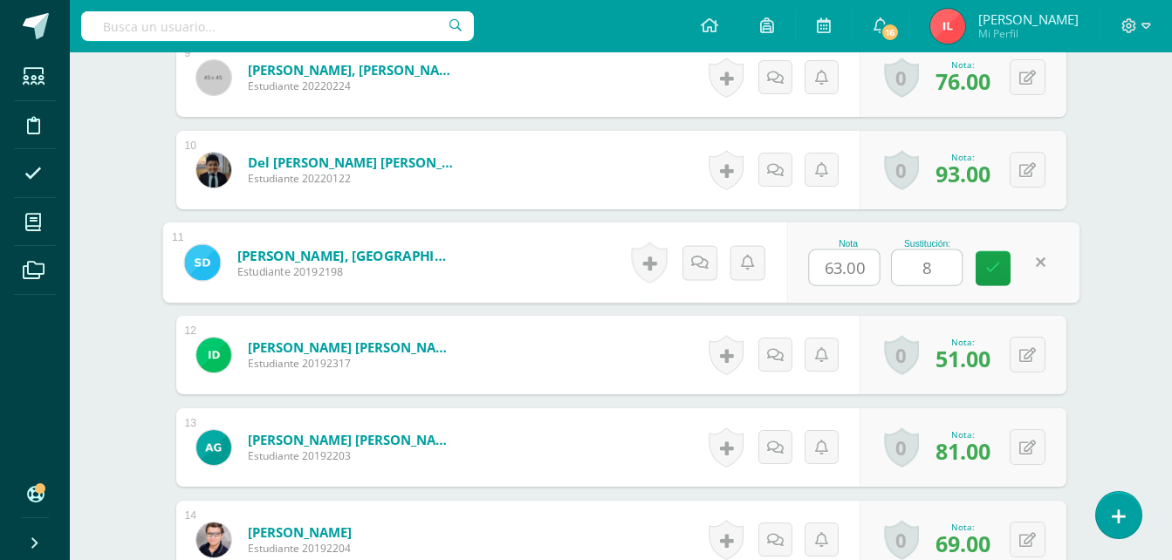
type input "88"
click at [1005, 266] on link at bounding box center [993, 268] width 35 height 35
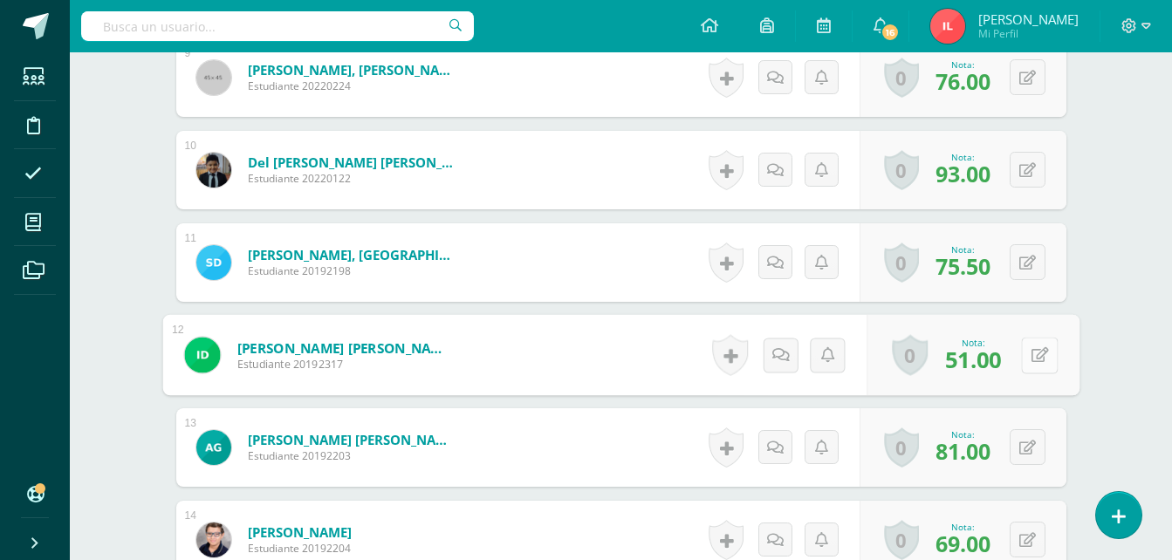
click at [1025, 359] on button at bounding box center [1039, 355] width 37 height 37
type input "74"
click at [991, 367] on icon at bounding box center [994, 361] width 16 height 15
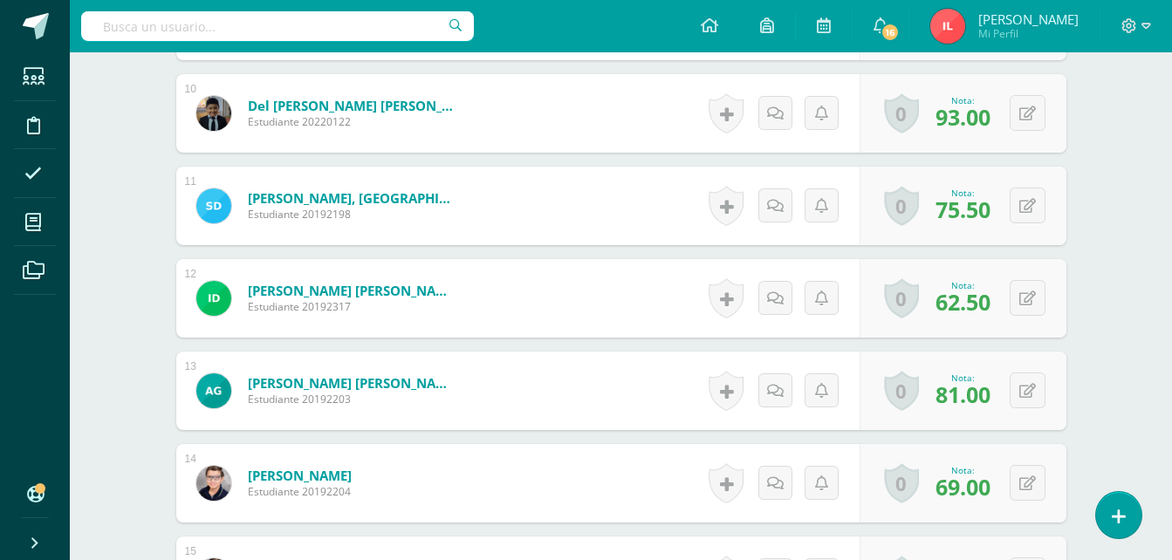
scroll to position [1482, 0]
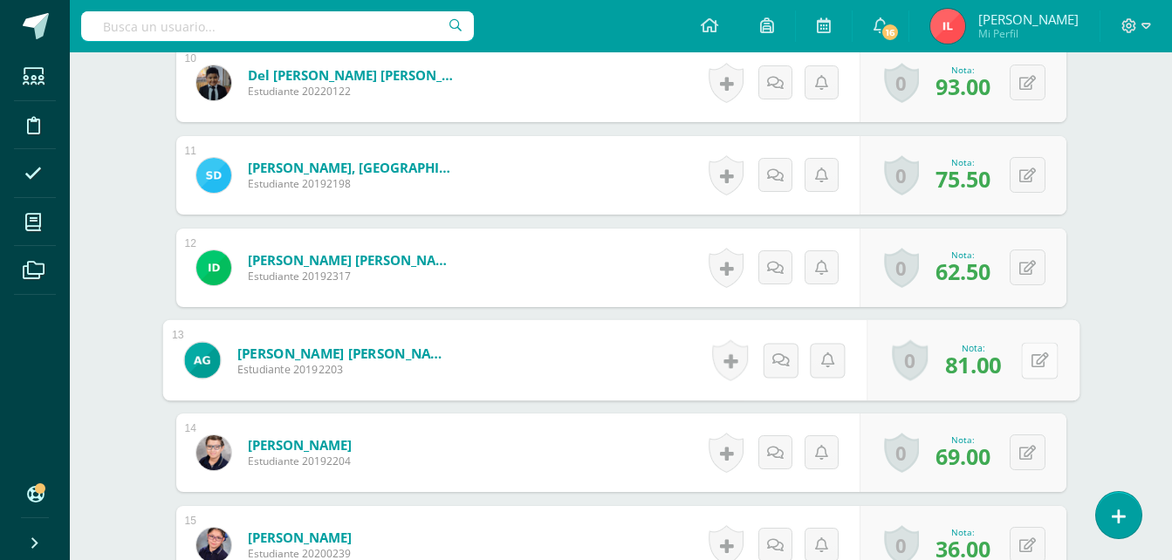
click at [1028, 361] on button at bounding box center [1039, 360] width 37 height 37
type input "100"
click at [978, 366] on link at bounding box center [993, 366] width 35 height 35
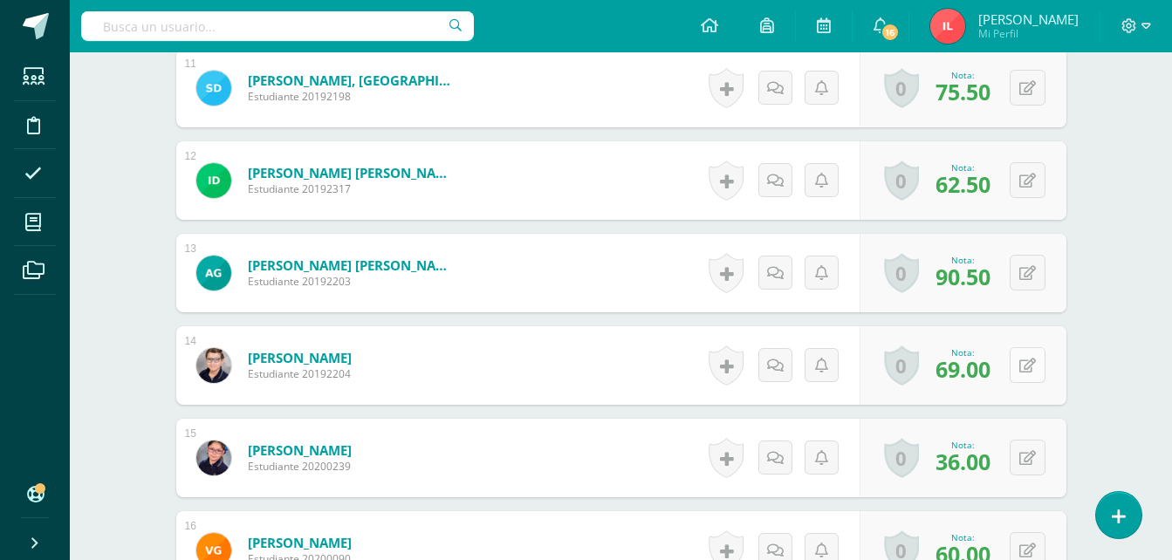
click at [1020, 368] on div "0 Logros Logros obtenidos Aún no hay logros agregados Nota: 69.00" at bounding box center [963, 365] width 207 height 79
click at [1046, 368] on icon at bounding box center [1039, 365] width 17 height 15
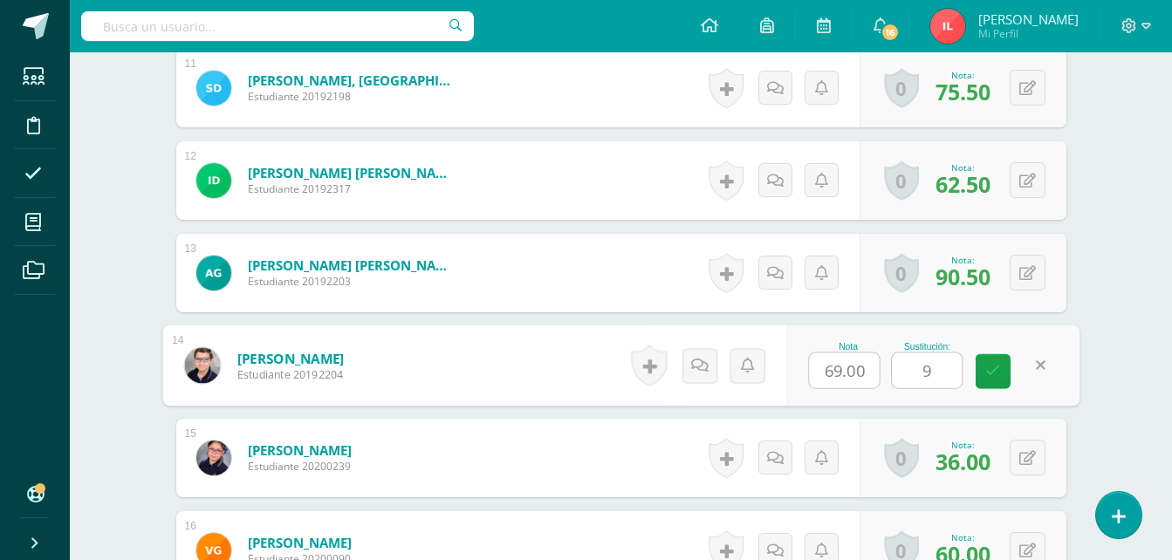
type input "94"
click at [999, 375] on icon at bounding box center [994, 371] width 16 height 15
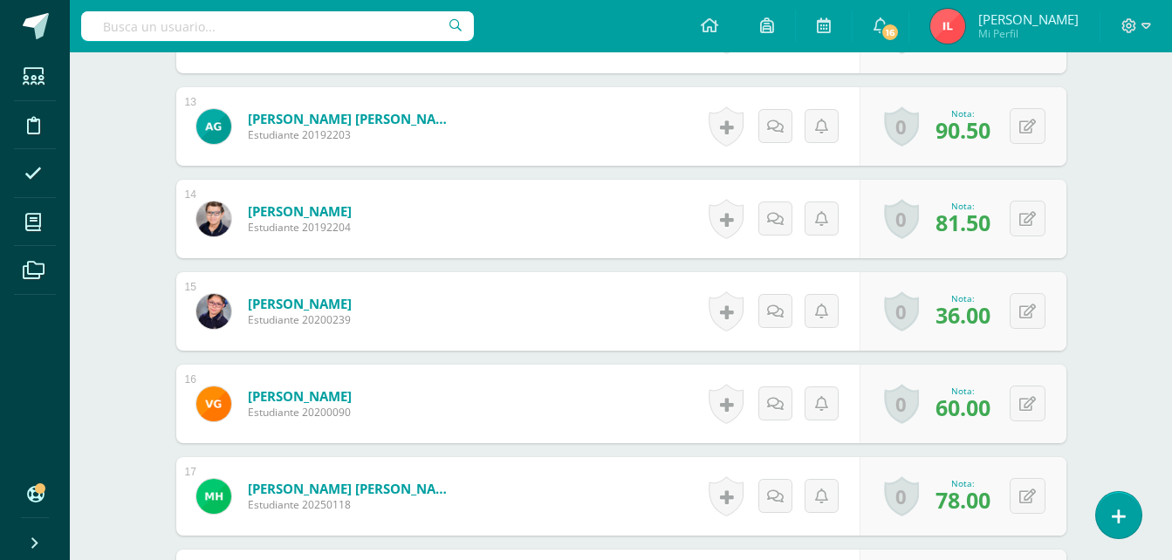
scroll to position [1744, 0]
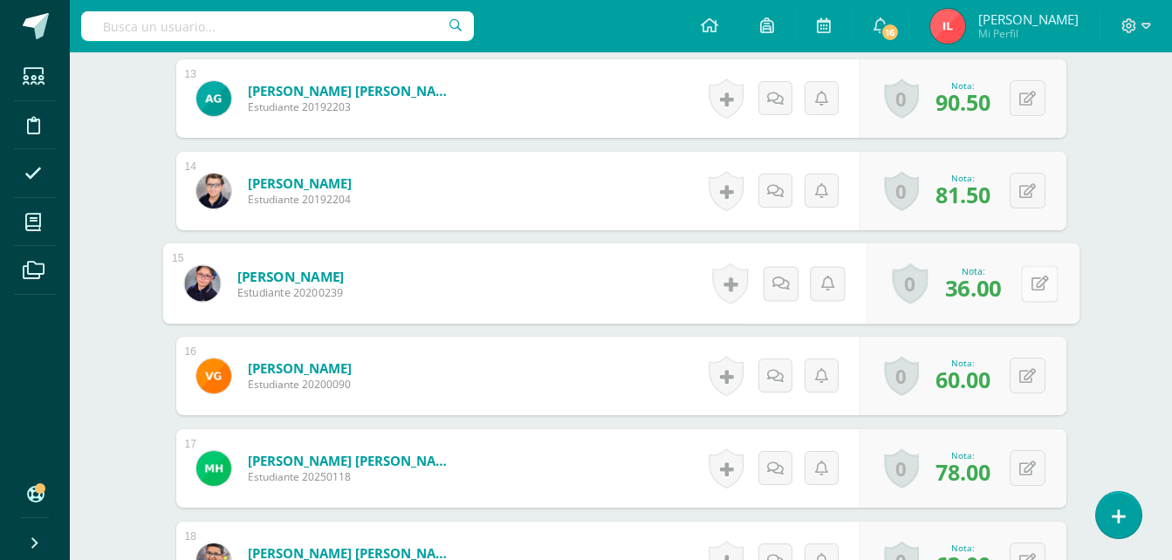
click at [1024, 287] on button at bounding box center [1039, 283] width 37 height 37
type input "84"
click at [1027, 373] on button at bounding box center [1028, 376] width 36 height 36
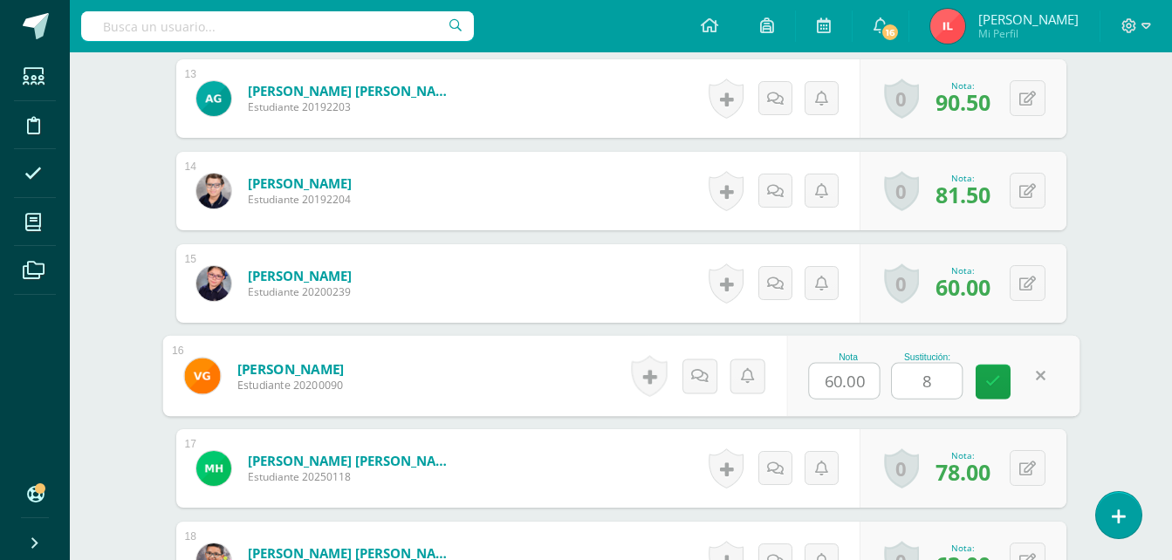
type input "82"
click at [997, 392] on link at bounding box center [993, 382] width 35 height 35
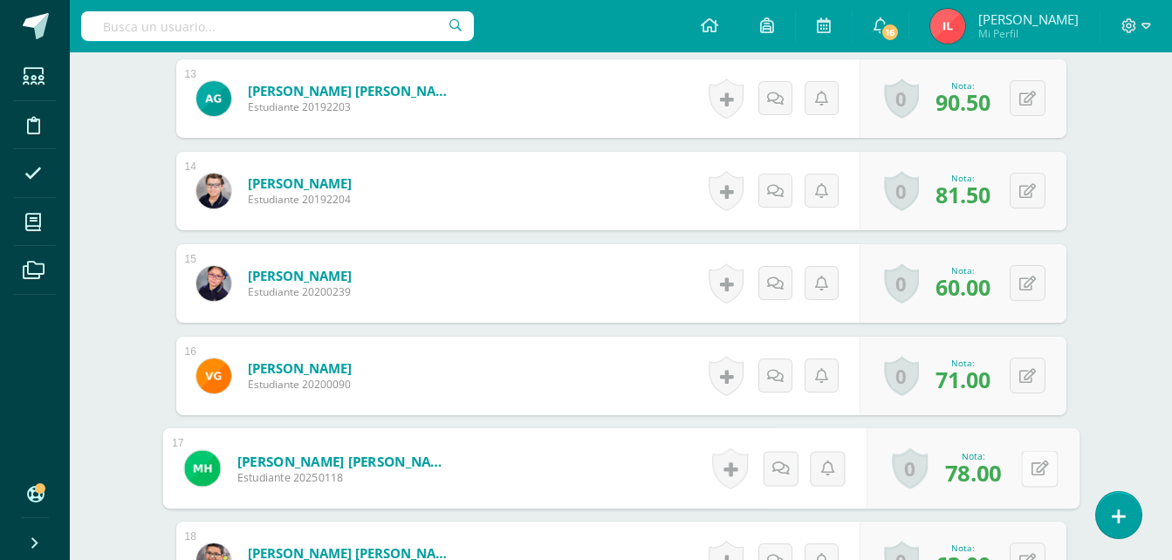
click at [1025, 461] on button at bounding box center [1039, 468] width 37 height 37
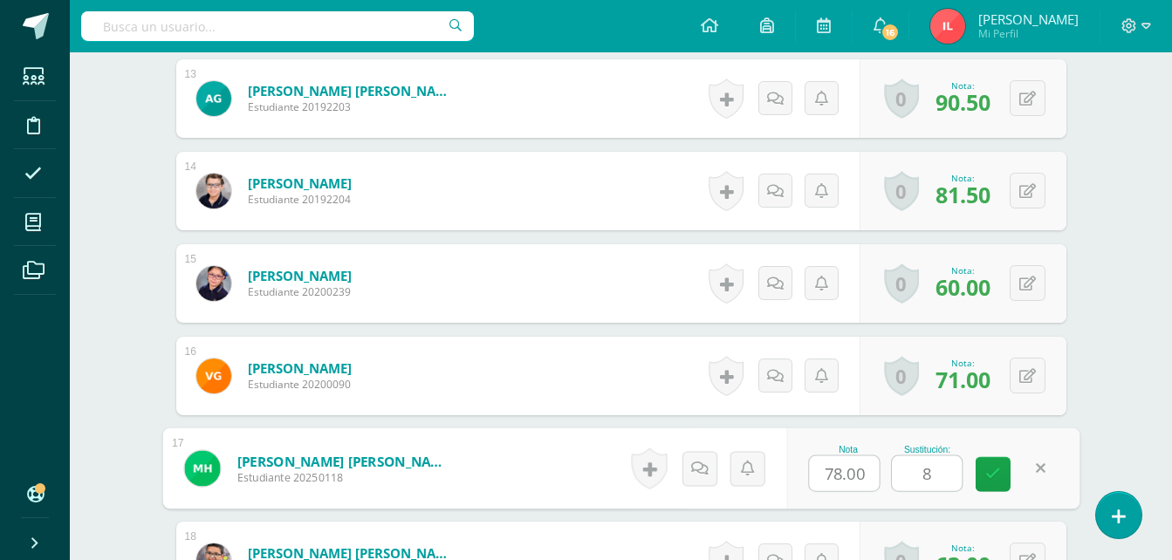
type input "88"
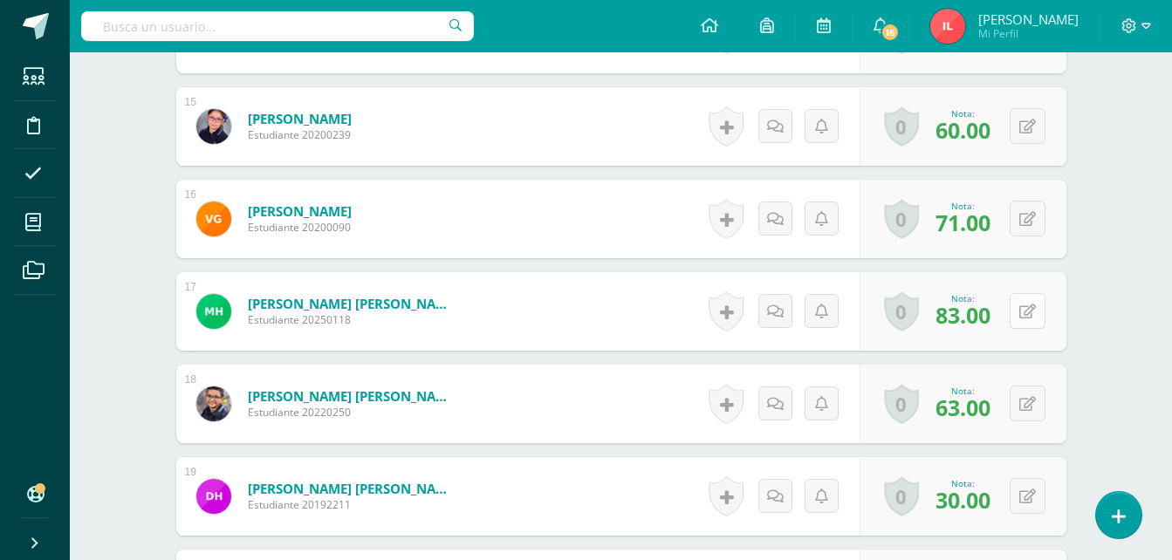
scroll to position [1919, 0]
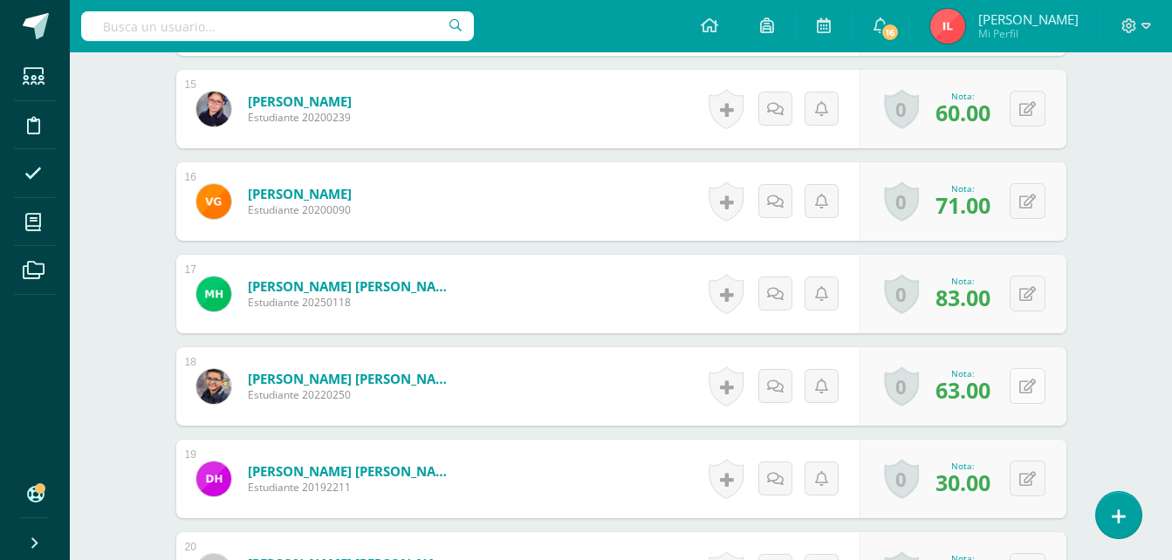
click at [1023, 394] on button at bounding box center [1028, 386] width 36 height 36
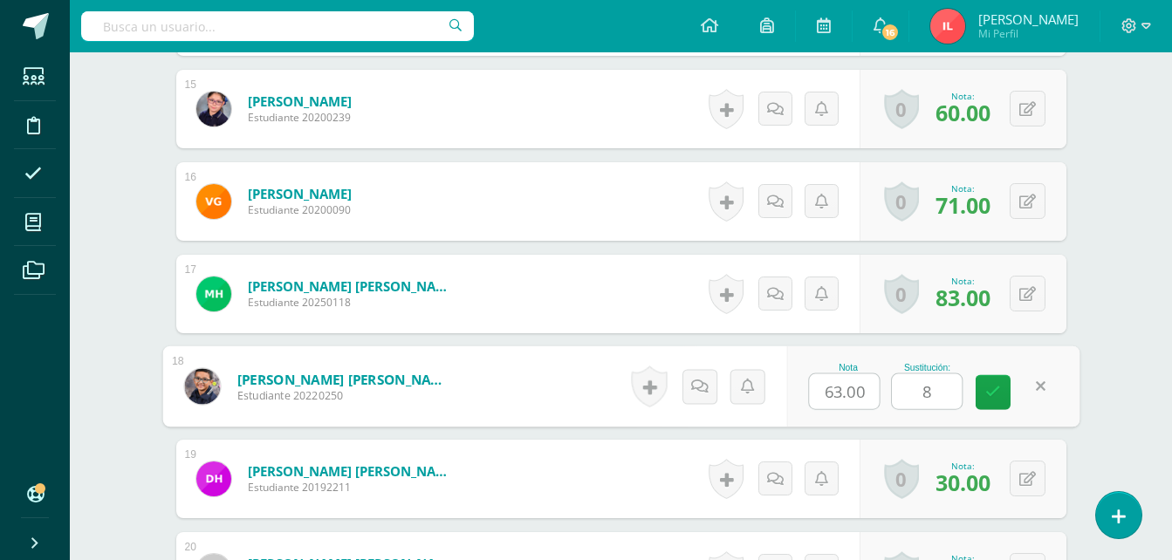
type input "84"
click at [997, 397] on icon at bounding box center [994, 392] width 16 height 15
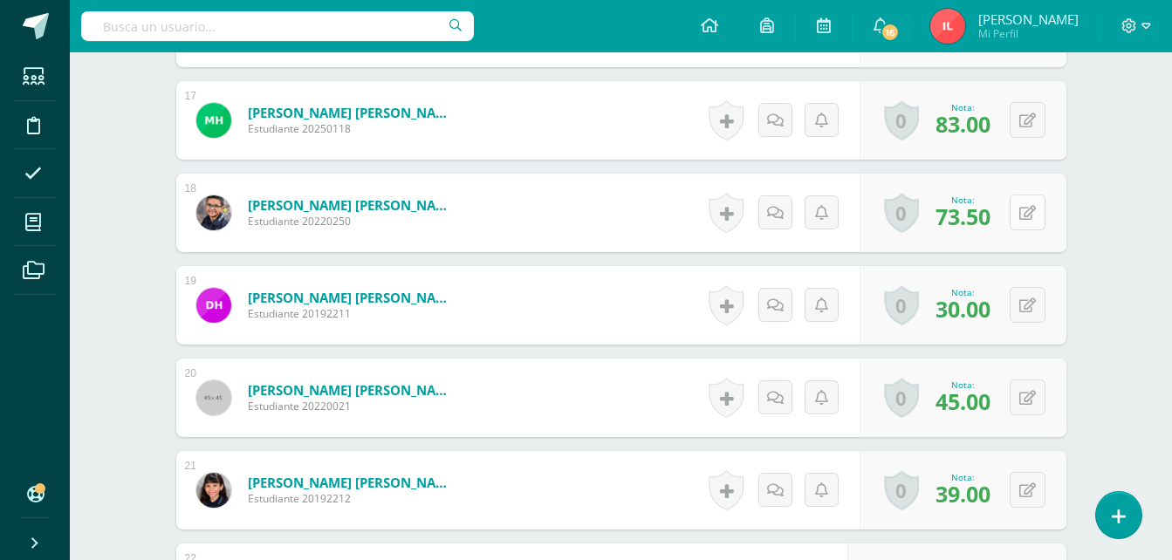
scroll to position [2093, 0]
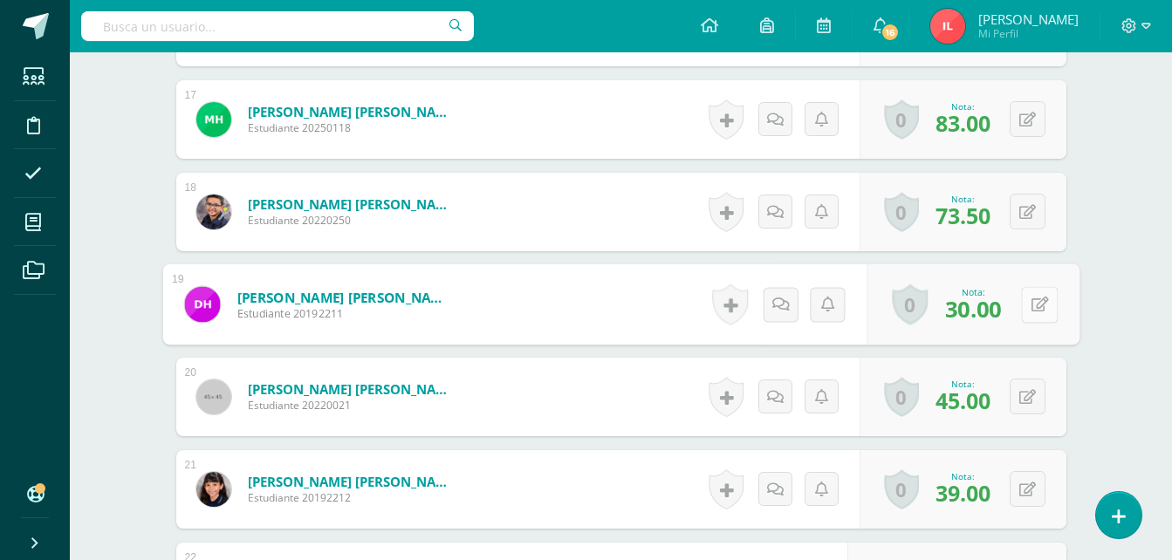
click at [1032, 313] on button at bounding box center [1039, 304] width 37 height 37
type input "88"
click at [991, 315] on icon at bounding box center [994, 310] width 16 height 15
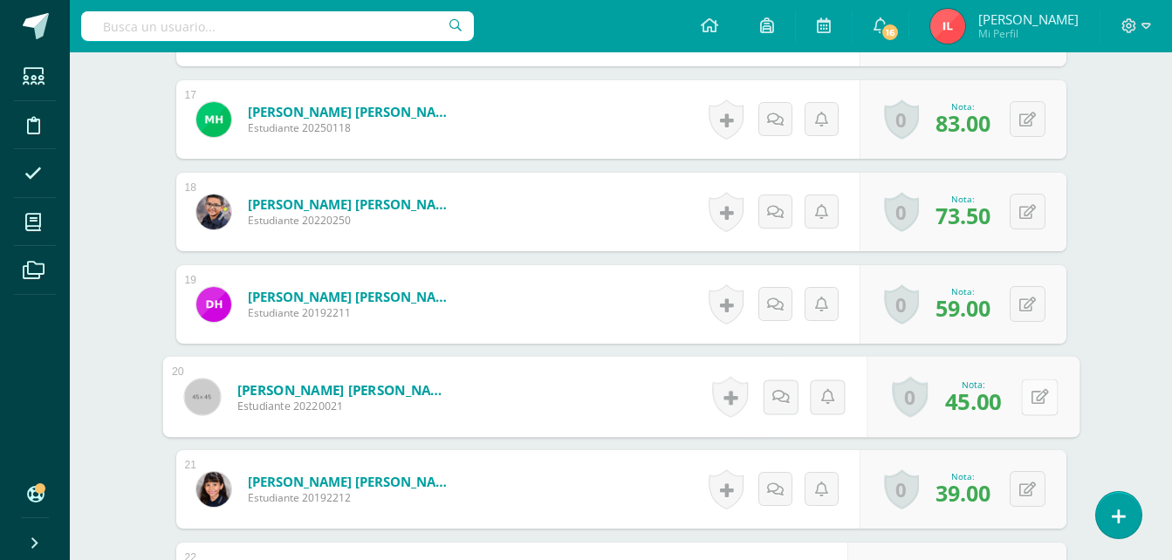
click at [1034, 401] on icon at bounding box center [1039, 396] width 17 height 15
type input "88"
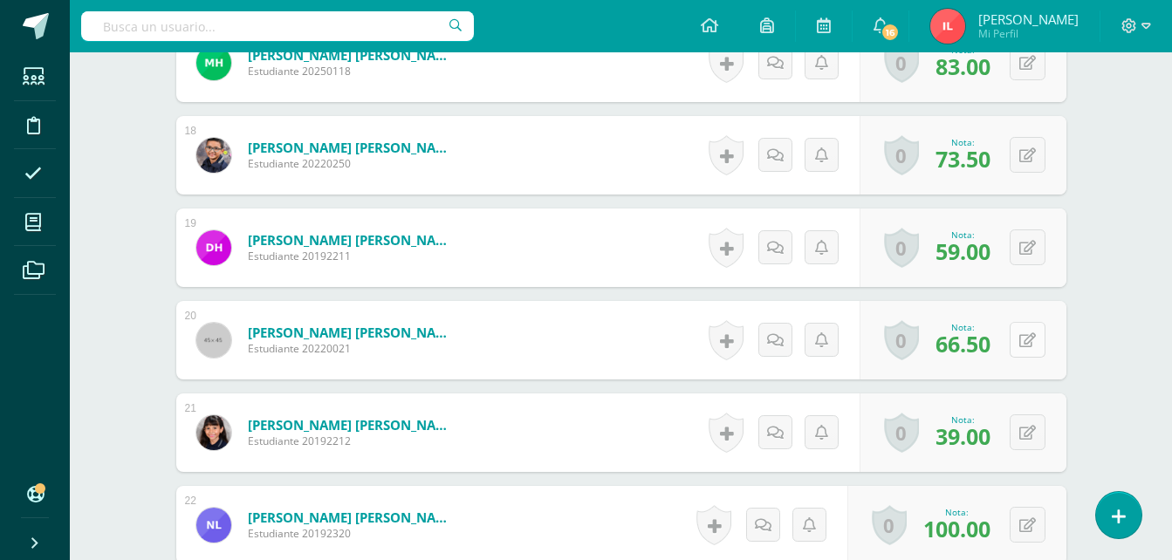
scroll to position [2181, 0]
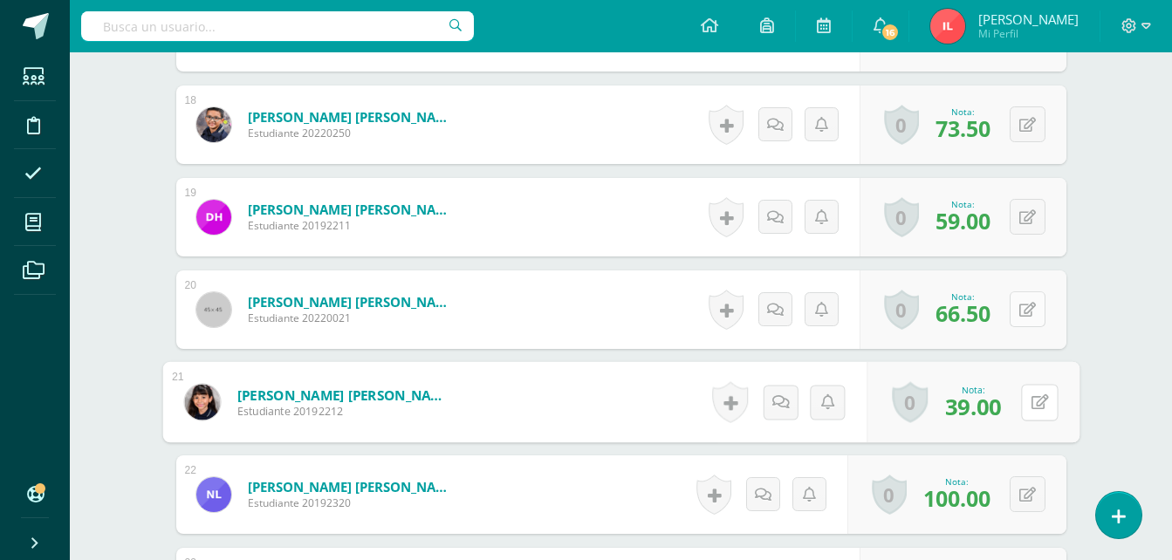
click at [1034, 401] on icon at bounding box center [1039, 402] width 17 height 15
type input "94"
click at [1000, 416] on link at bounding box center [993, 408] width 35 height 35
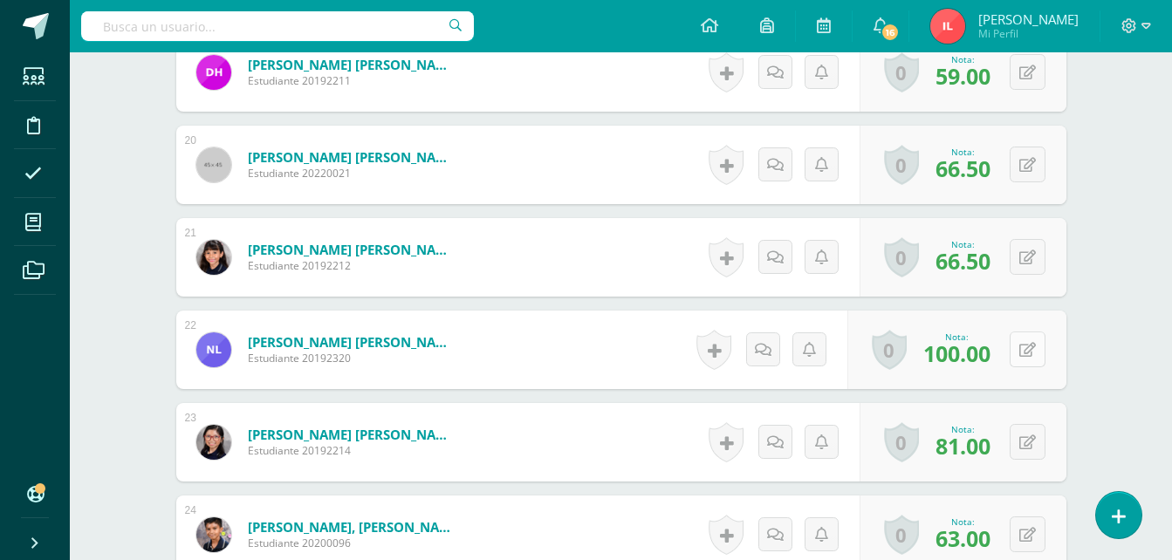
scroll to position [2355, 0]
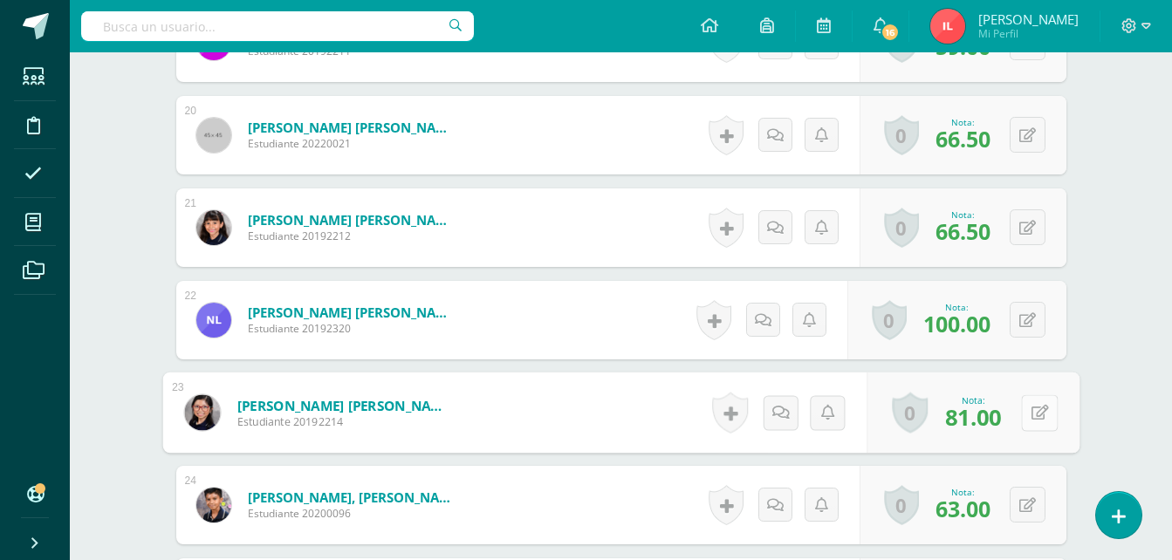
click at [1026, 407] on button at bounding box center [1039, 413] width 37 height 37
type input "94"
click at [1001, 421] on link at bounding box center [993, 419] width 35 height 35
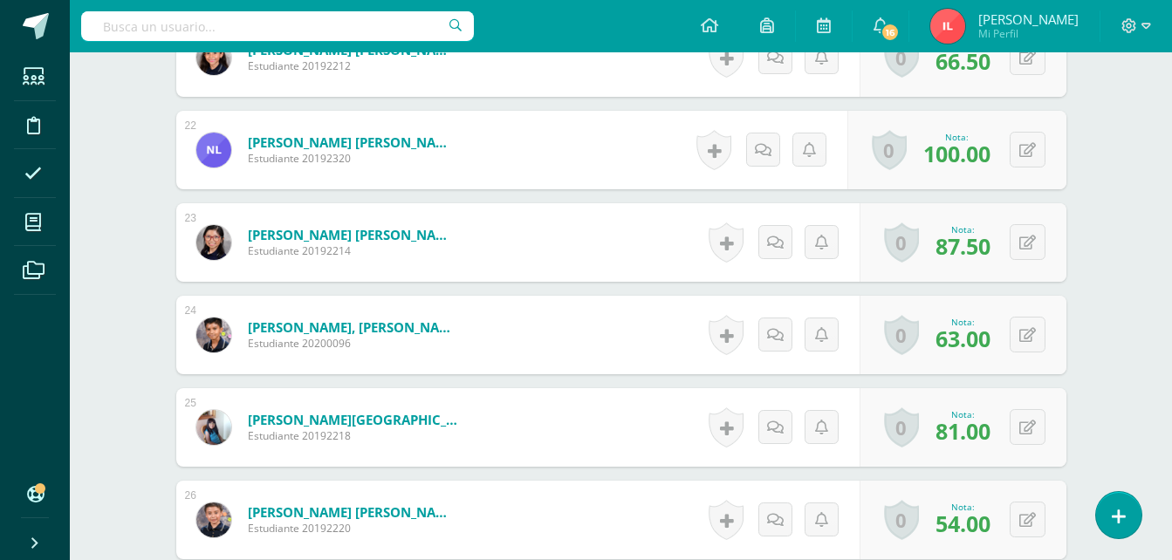
scroll to position [2530, 0]
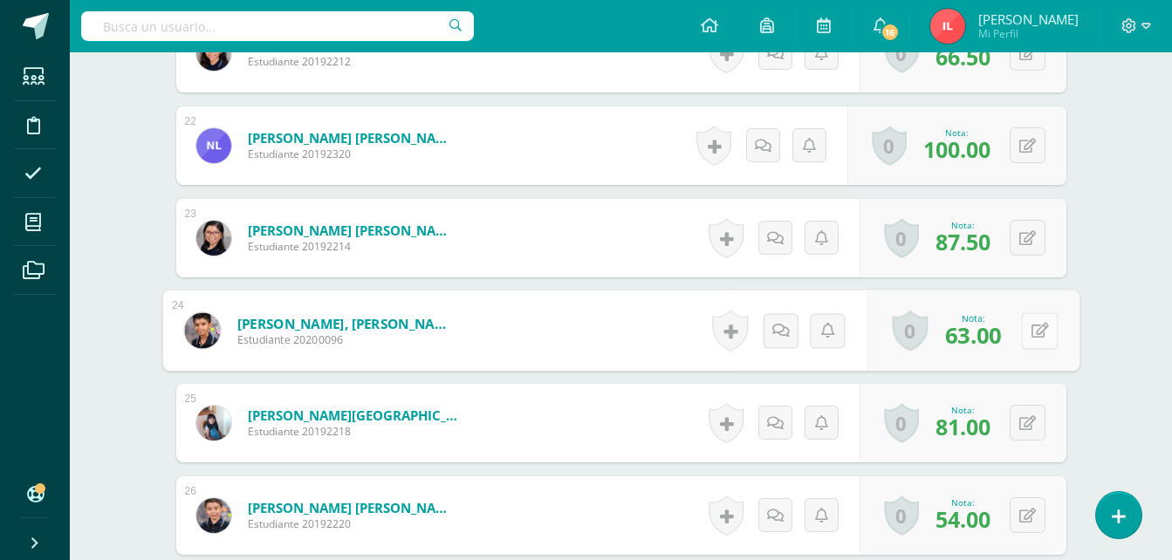
click at [1026, 333] on button at bounding box center [1039, 331] width 37 height 37
type input "76"
click at [1002, 338] on link at bounding box center [993, 336] width 35 height 35
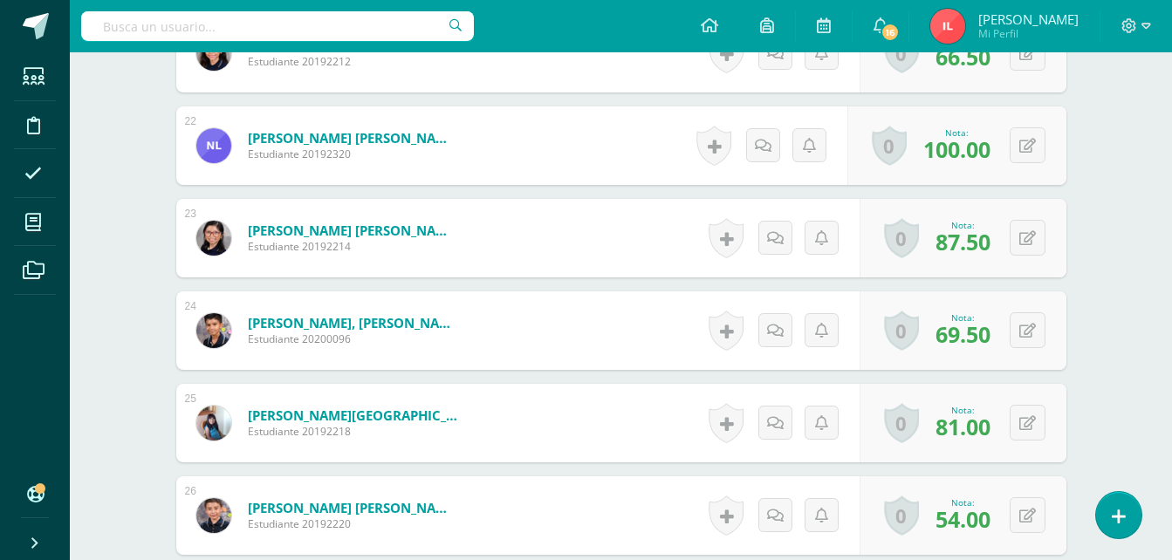
click at [988, 340] on span "69.50" at bounding box center [963, 334] width 55 height 30
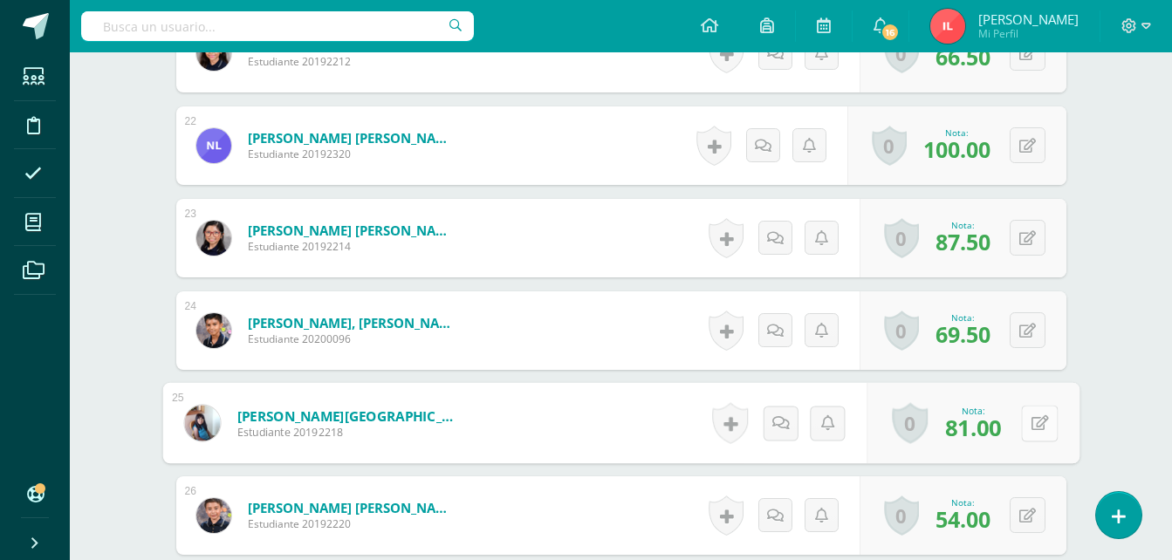
click at [1033, 424] on icon at bounding box center [1039, 423] width 17 height 15
type input "100"
click at [999, 429] on icon at bounding box center [994, 429] width 16 height 15
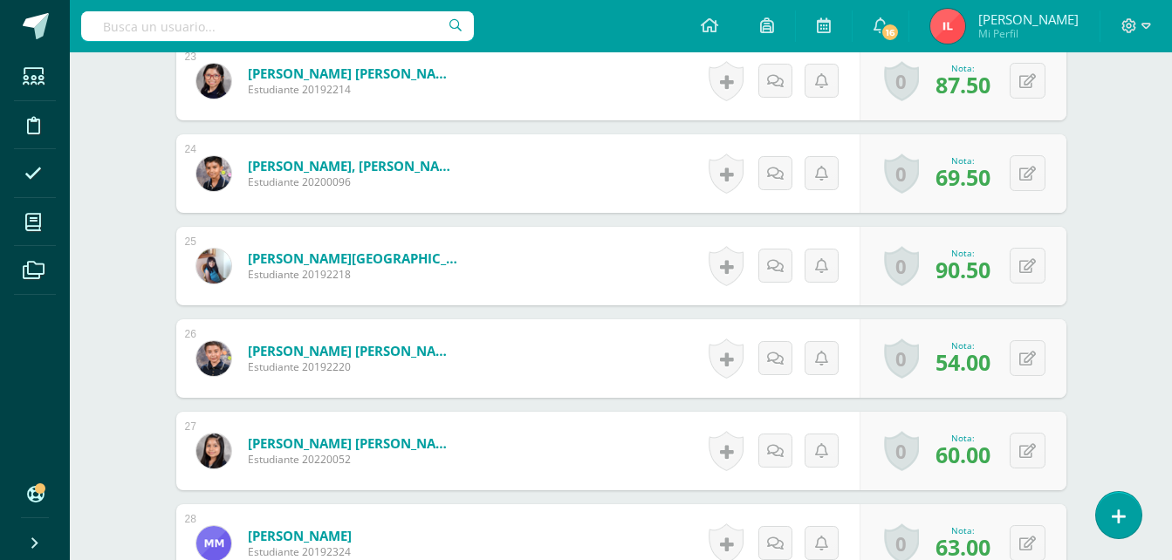
scroll to position [2704, 0]
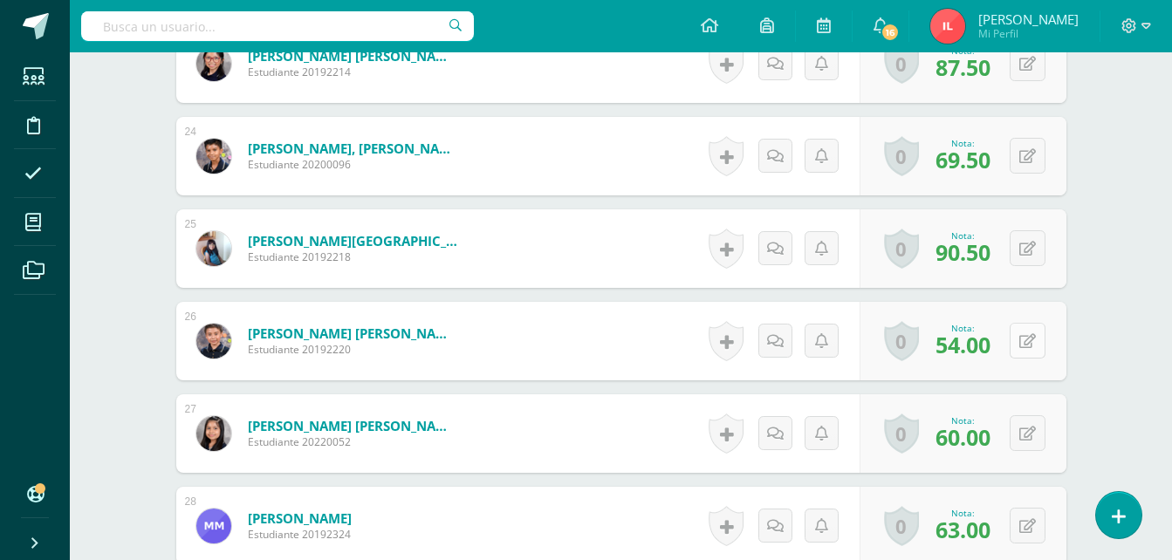
click at [1034, 343] on icon at bounding box center [1028, 341] width 17 height 15
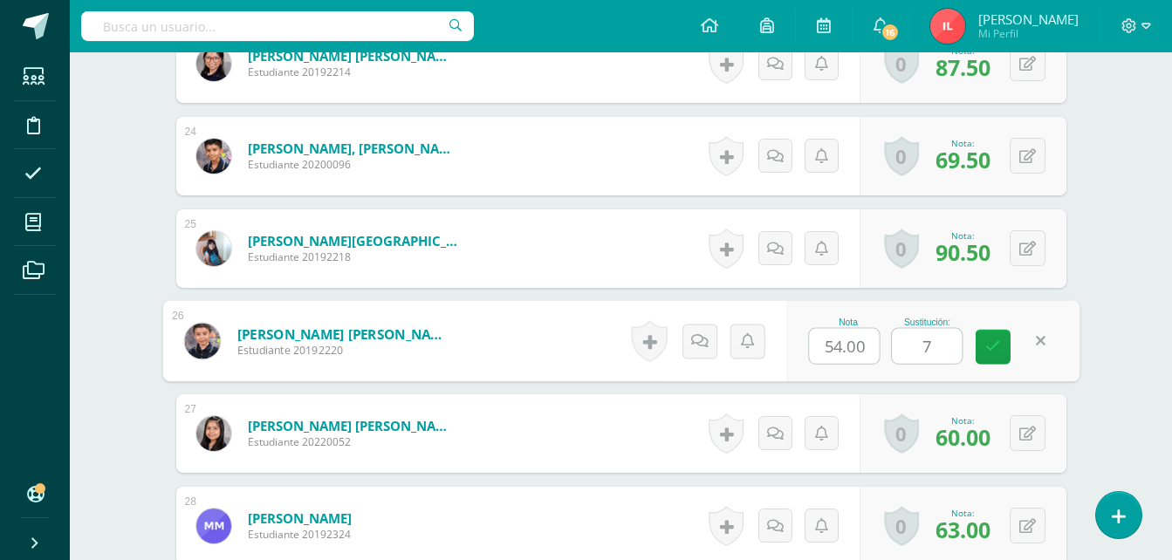
type input "76"
click at [997, 350] on icon at bounding box center [994, 347] width 16 height 15
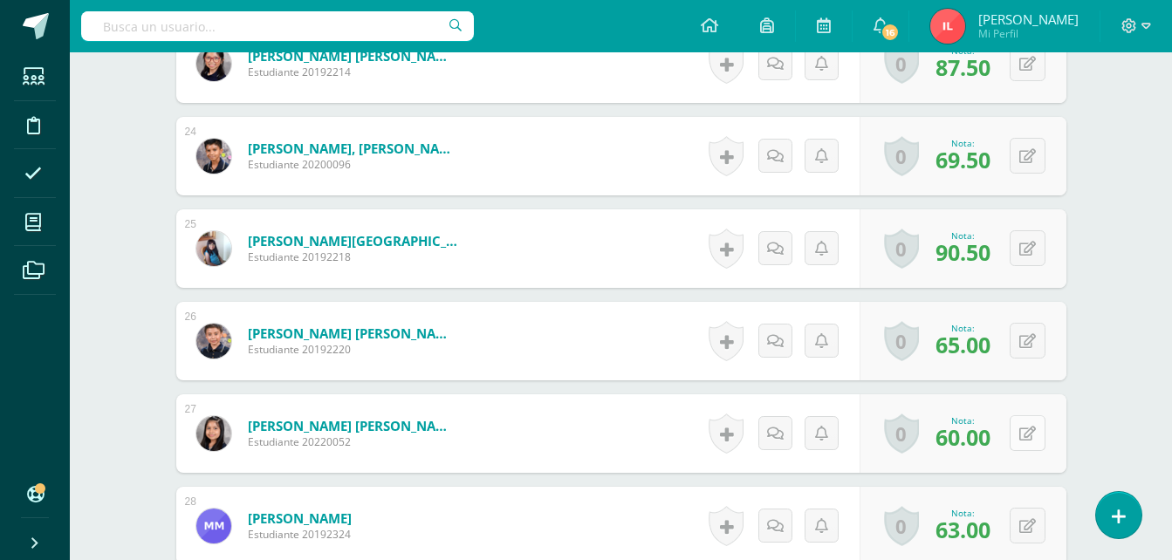
click at [1026, 429] on button at bounding box center [1028, 434] width 36 height 36
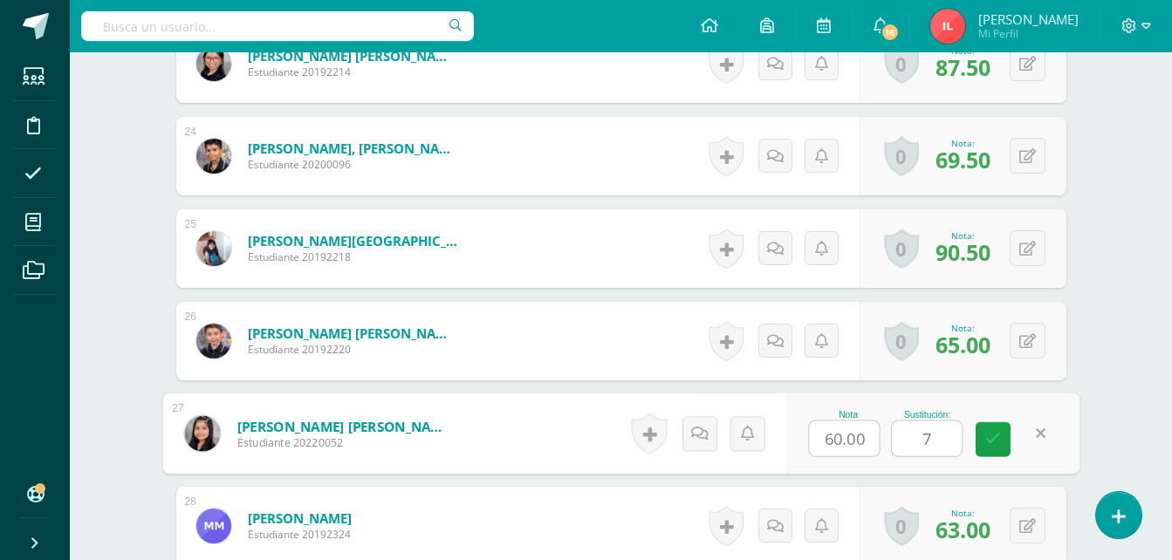
type input "74"
click at [987, 449] on link at bounding box center [993, 440] width 35 height 35
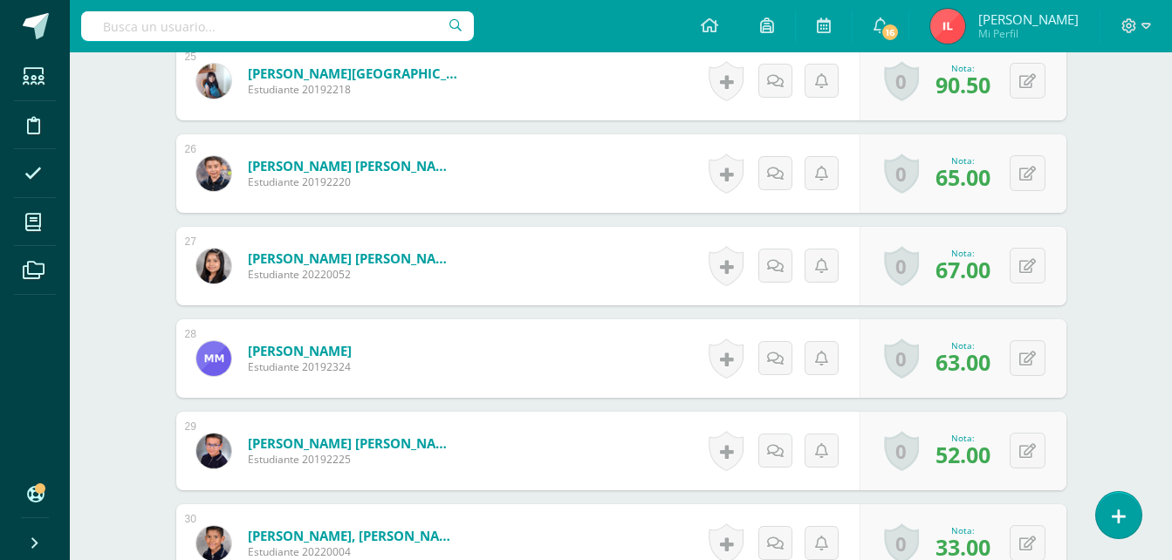
scroll to position [2879, 0]
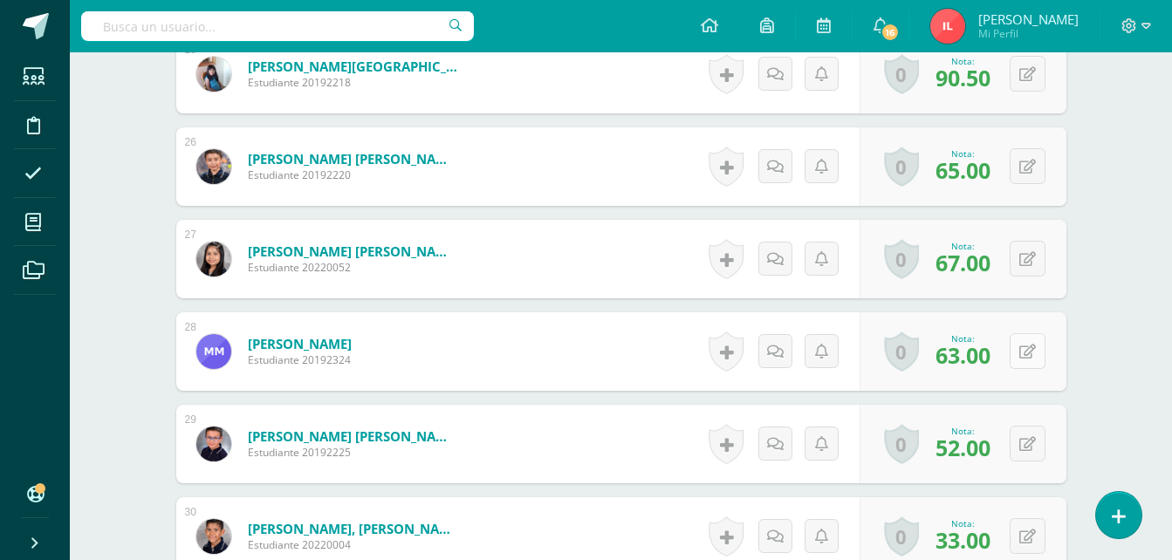
click at [1026, 346] on button at bounding box center [1028, 351] width 36 height 36
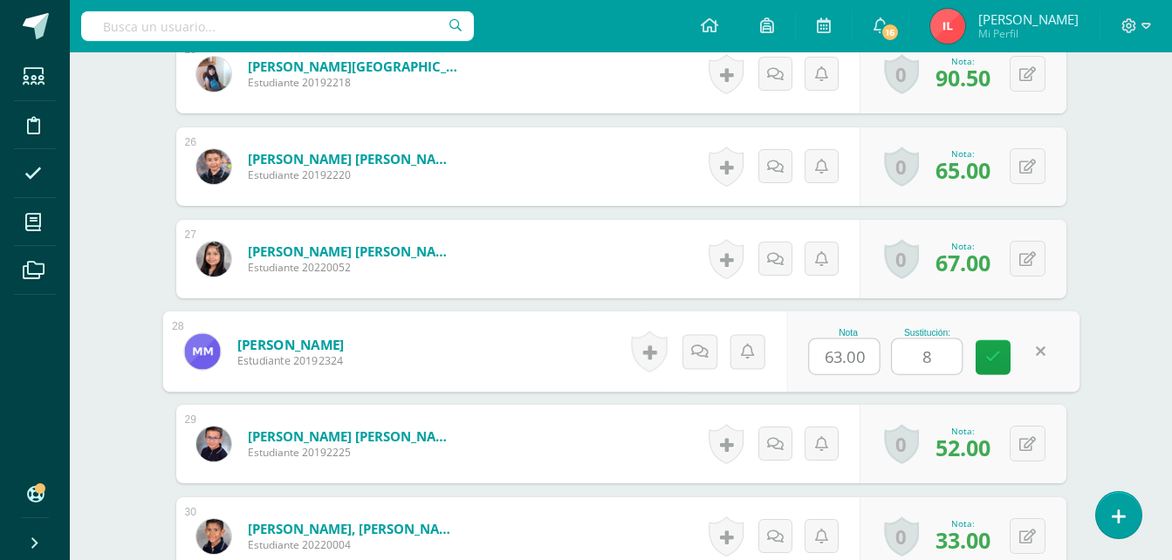
type input "88"
click at [986, 352] on icon at bounding box center [994, 357] width 16 height 15
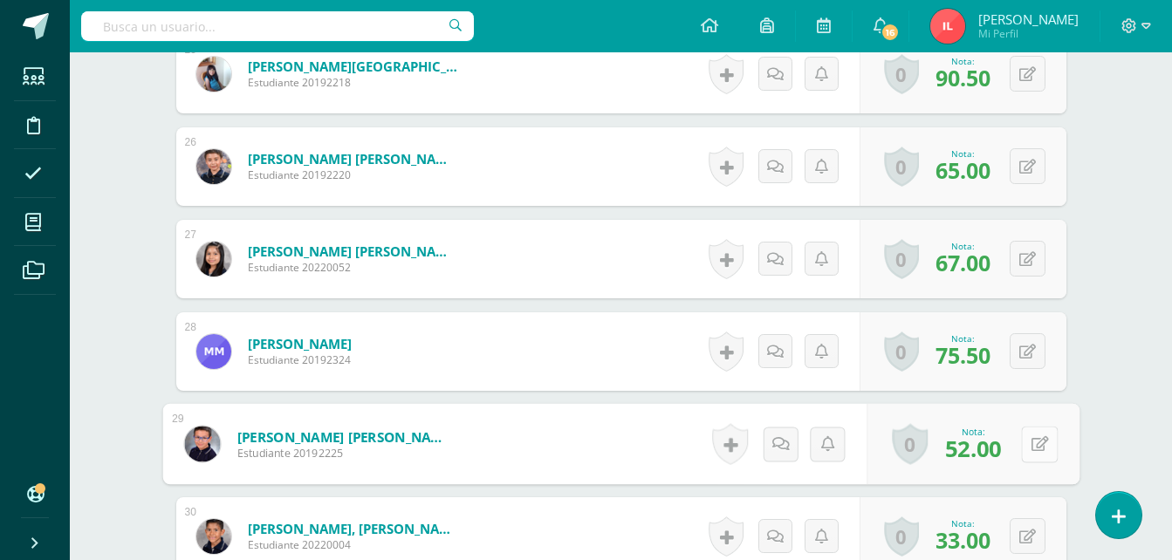
click at [1024, 446] on button at bounding box center [1039, 444] width 37 height 37
type input "88"
drag, startPoint x: 999, startPoint y: 454, endPoint x: 985, endPoint y: 459, distance: 14.9
click at [995, 455] on icon at bounding box center [994, 450] width 16 height 15
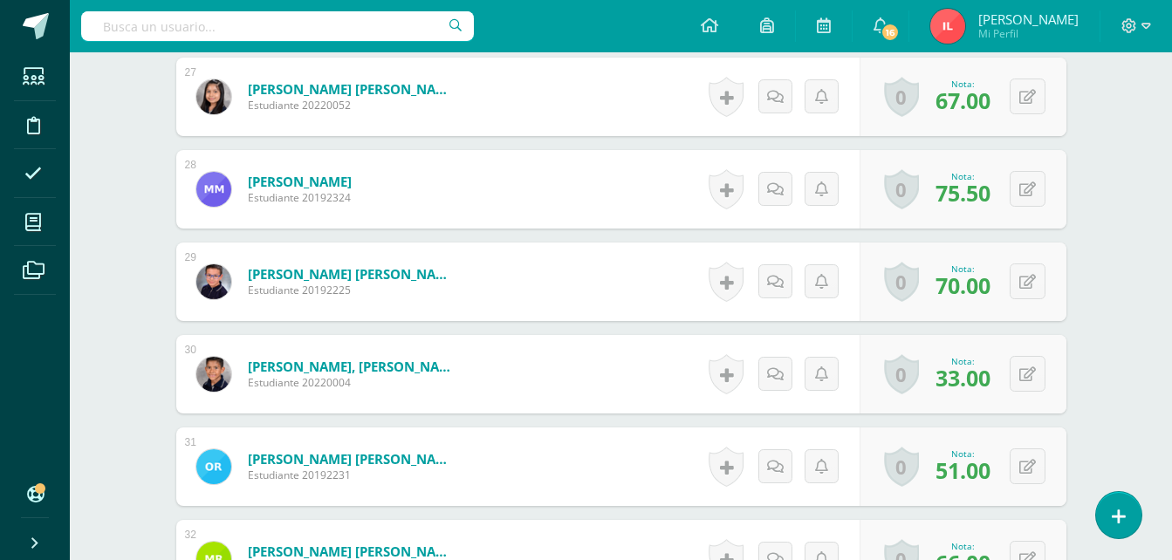
scroll to position [3054, 0]
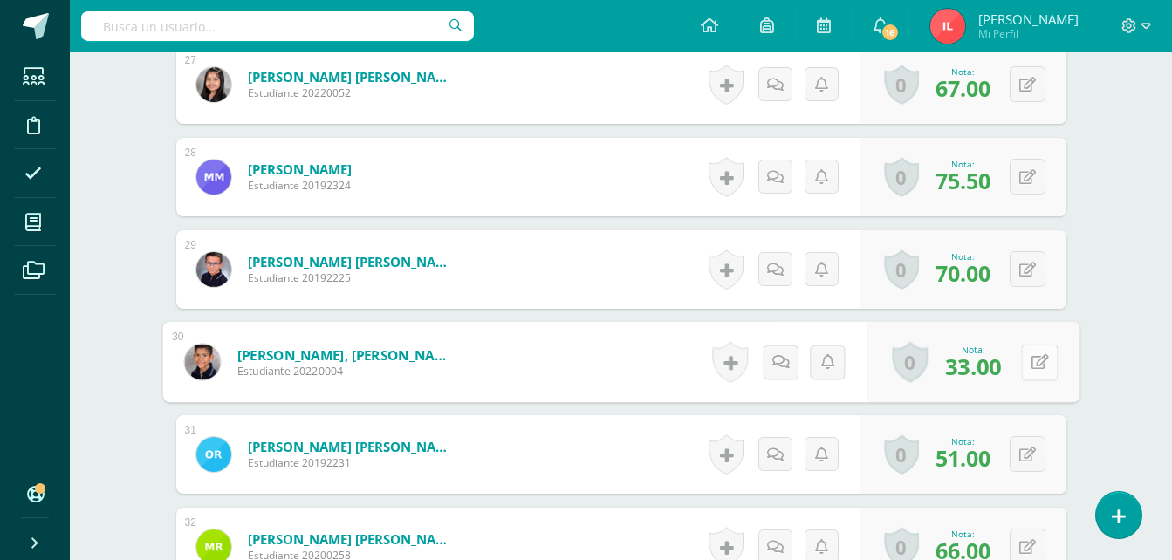
click at [1031, 368] on icon at bounding box center [1039, 361] width 17 height 15
type input "88"
click at [993, 368] on icon at bounding box center [994, 368] width 16 height 15
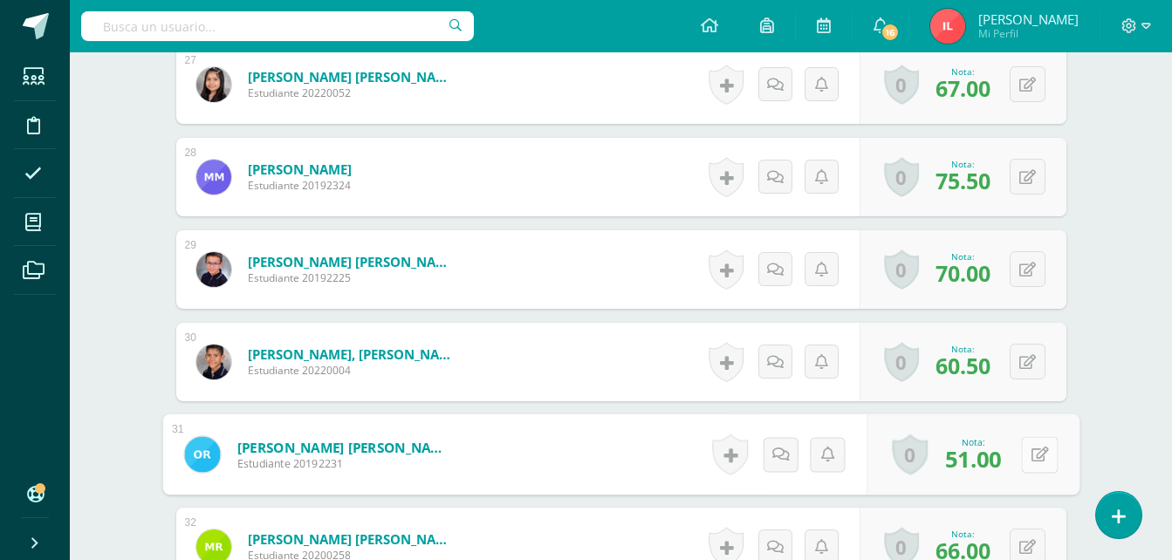
click at [1029, 452] on button at bounding box center [1039, 454] width 37 height 37
type input "88"
click at [997, 469] on link at bounding box center [993, 460] width 35 height 35
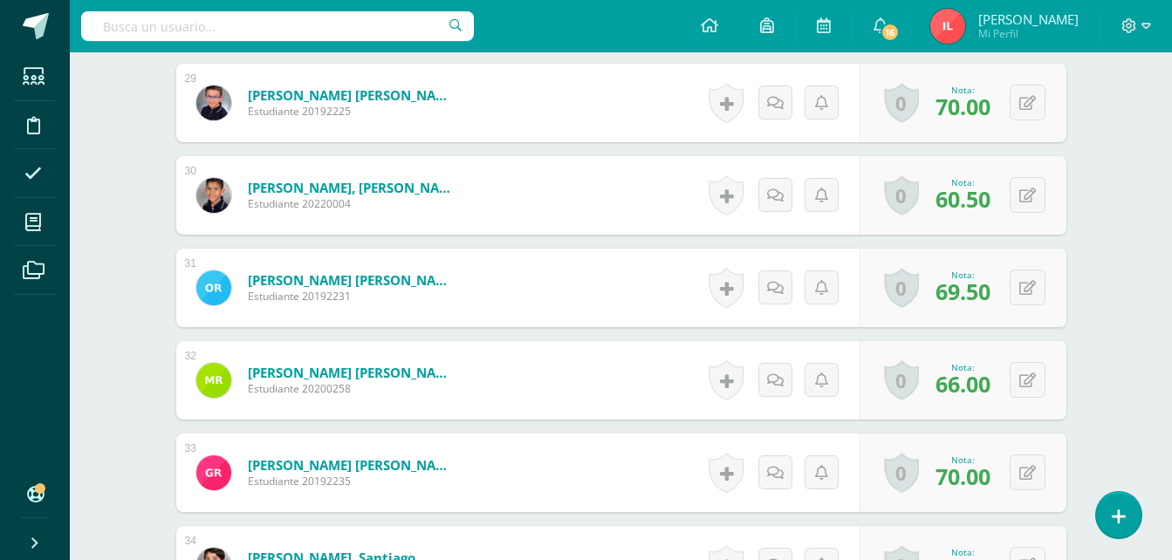
scroll to position [3228, 0]
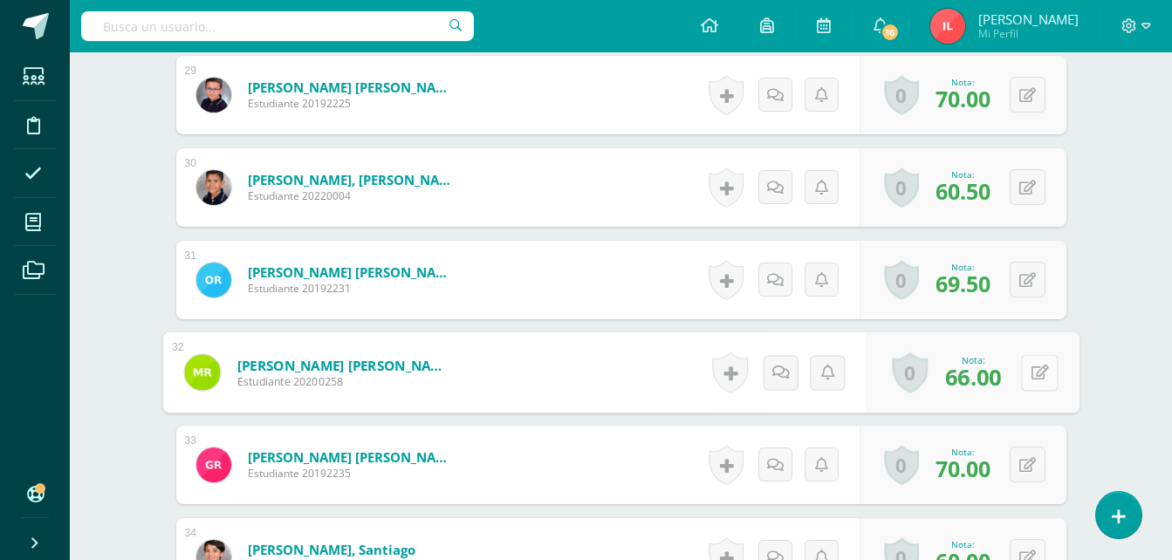
click at [1027, 376] on button at bounding box center [1039, 372] width 37 height 37
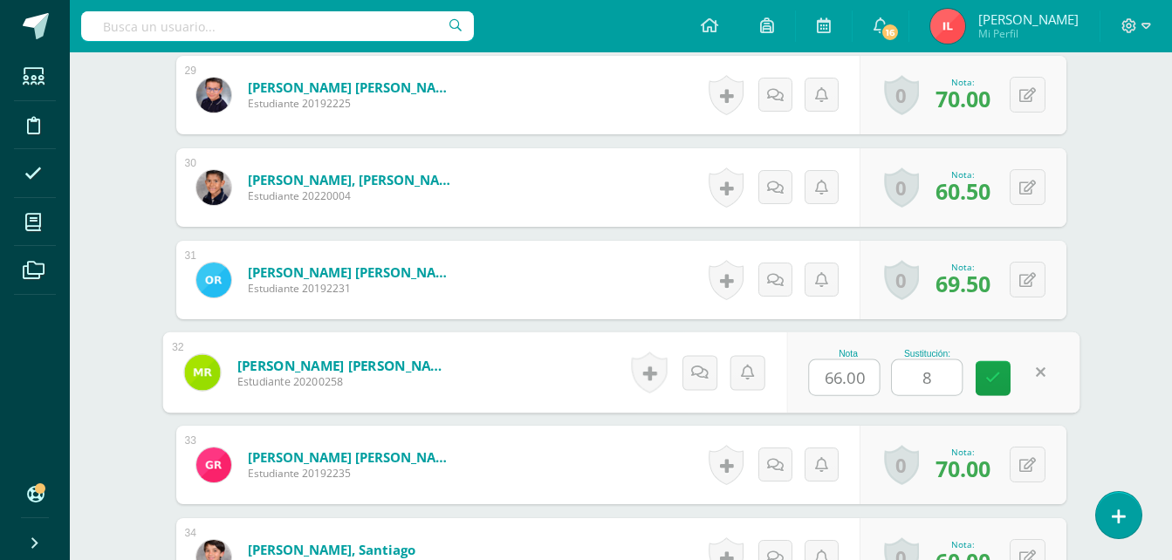
type input "82"
click at [981, 382] on link at bounding box center [993, 378] width 35 height 35
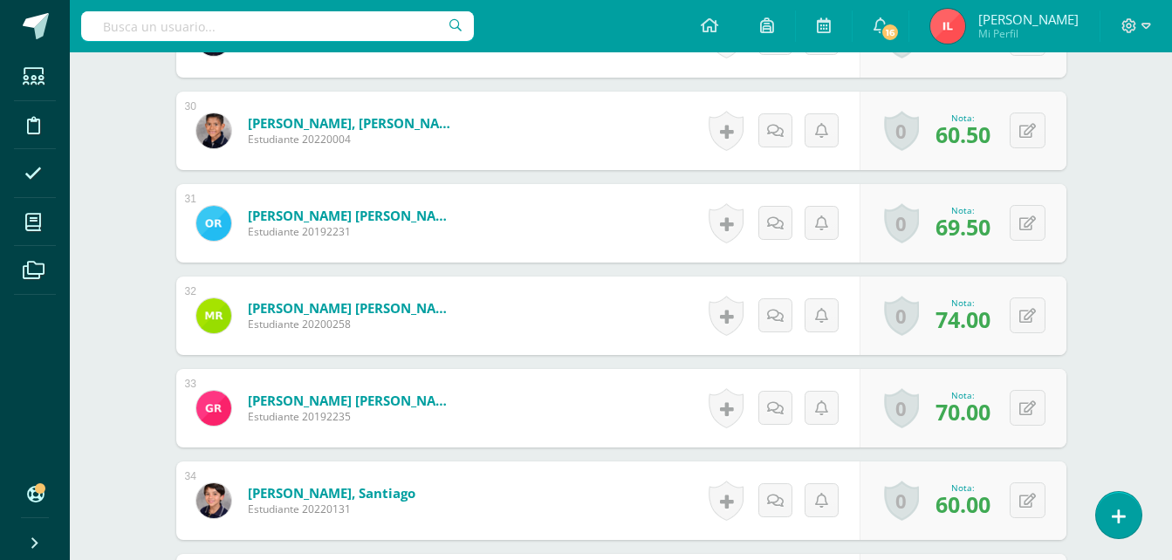
scroll to position [3315, 0]
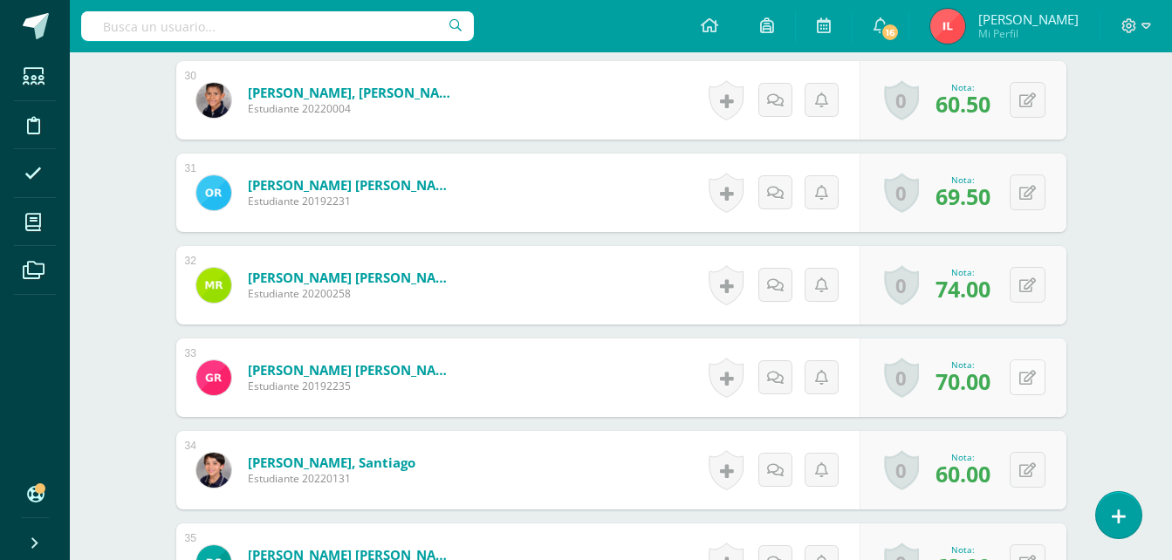
click at [1022, 376] on button at bounding box center [1028, 378] width 36 height 36
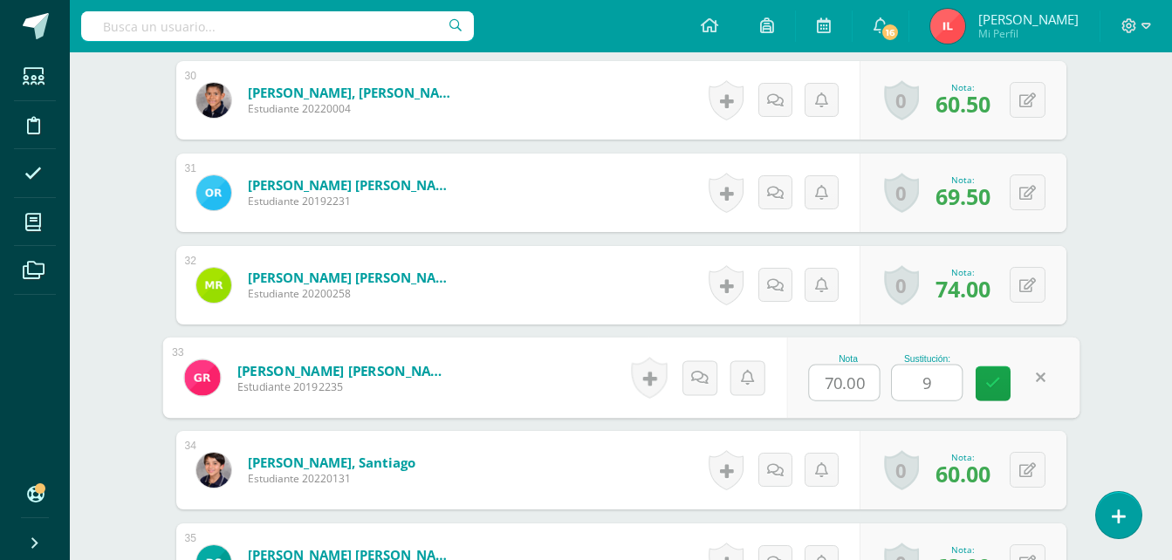
type input "94"
click at [1005, 388] on link at bounding box center [993, 384] width 35 height 35
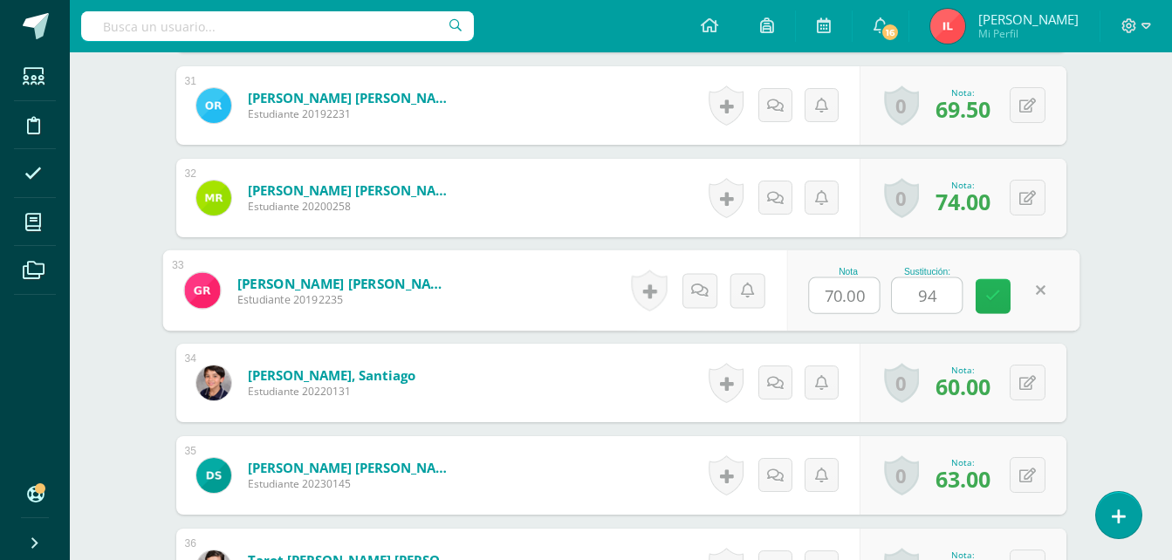
click at [0, 0] on span "70.00" at bounding box center [0, 0] width 0 height 0
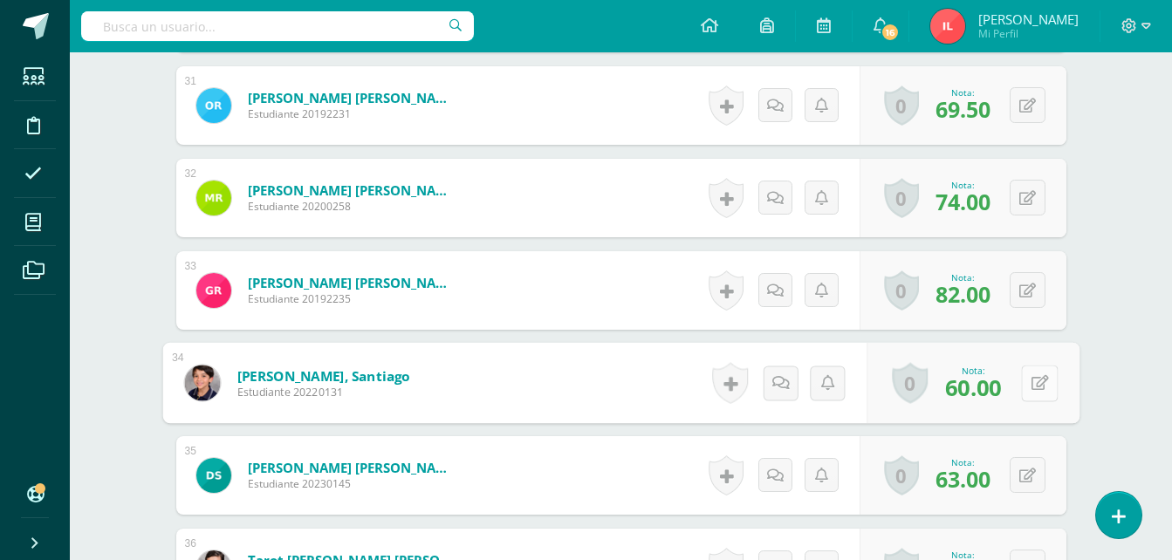
click at [1032, 384] on icon at bounding box center [1039, 382] width 17 height 15
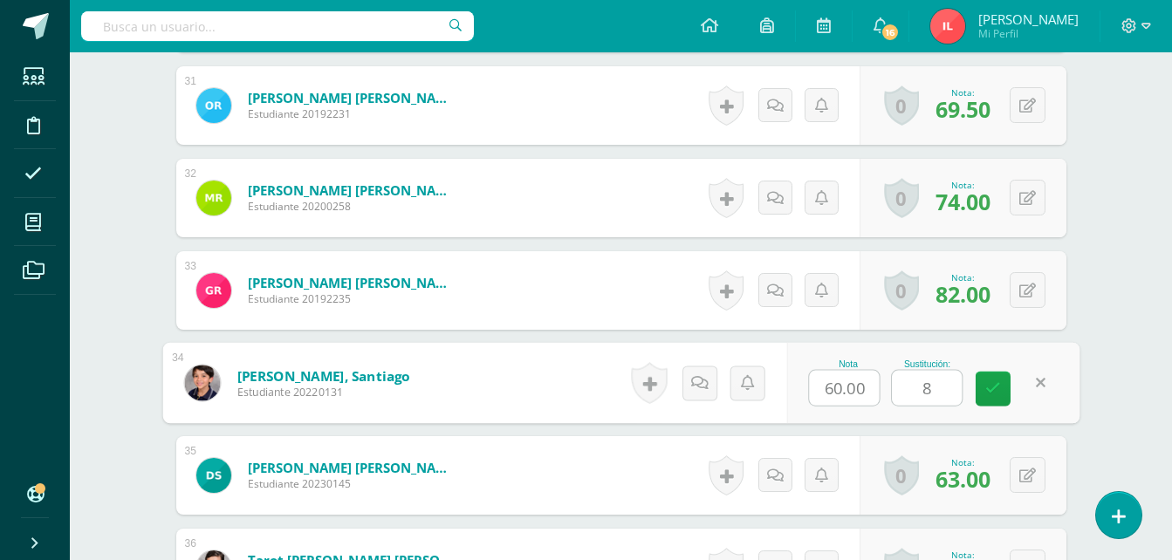
type input "88"
click at [997, 392] on icon at bounding box center [994, 388] width 16 height 15
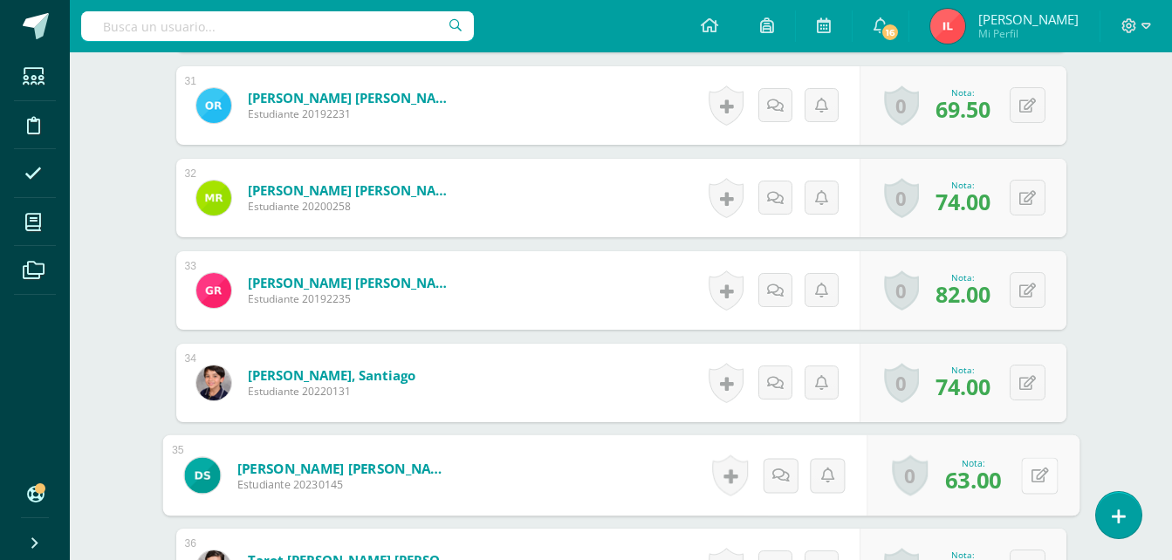
click at [1034, 471] on icon at bounding box center [1039, 475] width 17 height 15
type input "82"
click at [986, 484] on icon at bounding box center [994, 481] width 16 height 15
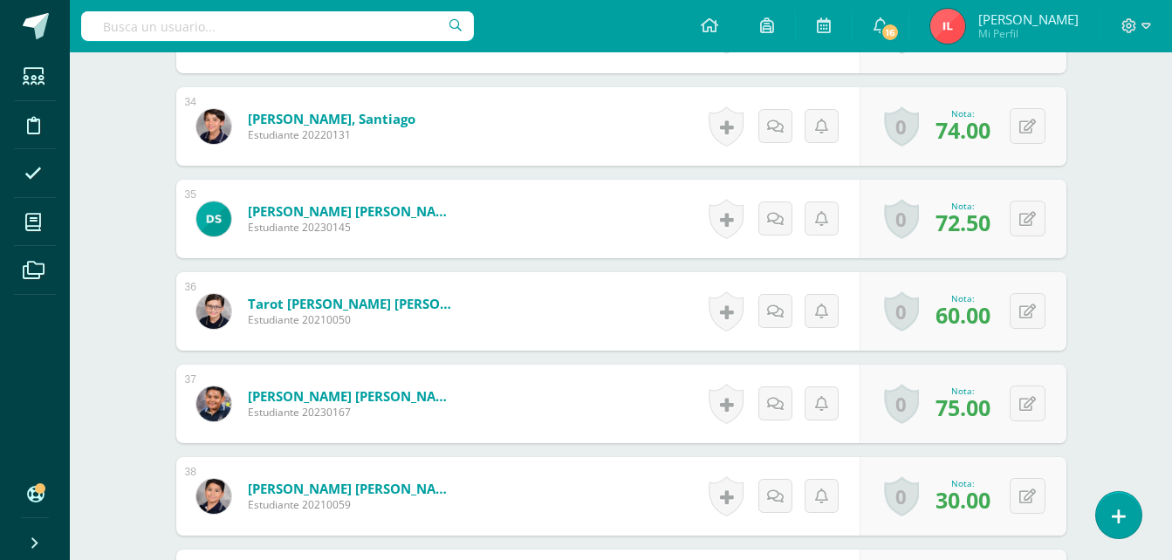
scroll to position [3665, 0]
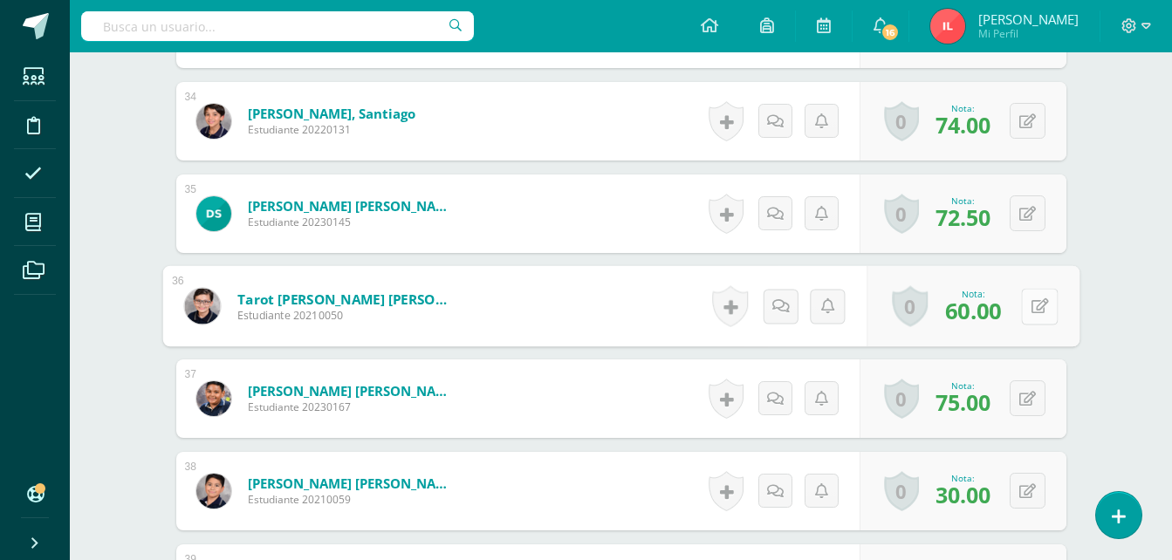
click at [1028, 307] on button at bounding box center [1039, 306] width 37 height 37
type input "76"
click at [994, 318] on icon at bounding box center [994, 312] width 16 height 15
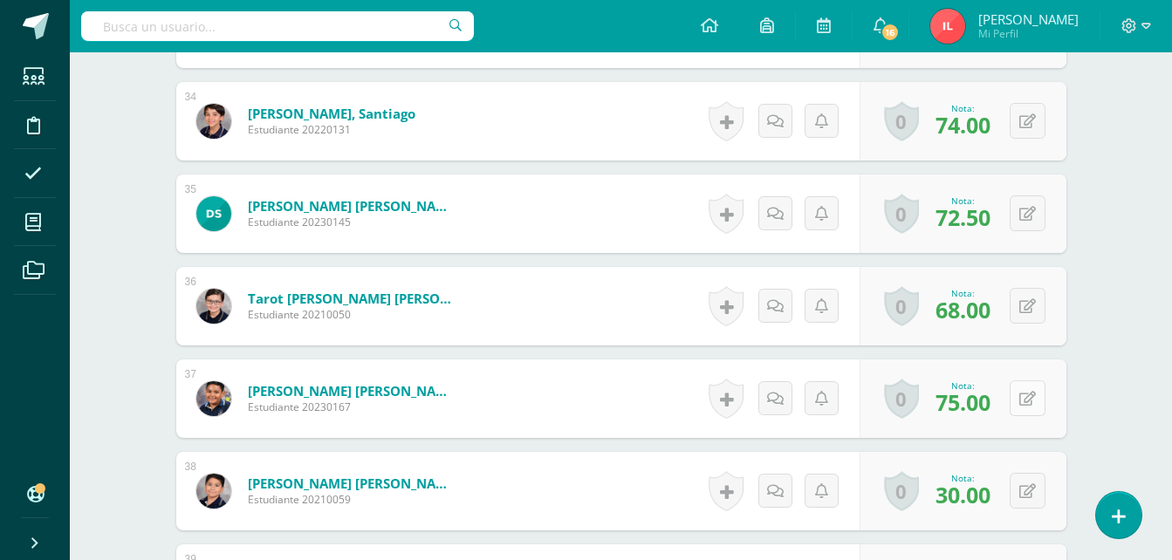
click at [1031, 397] on icon at bounding box center [1028, 399] width 17 height 15
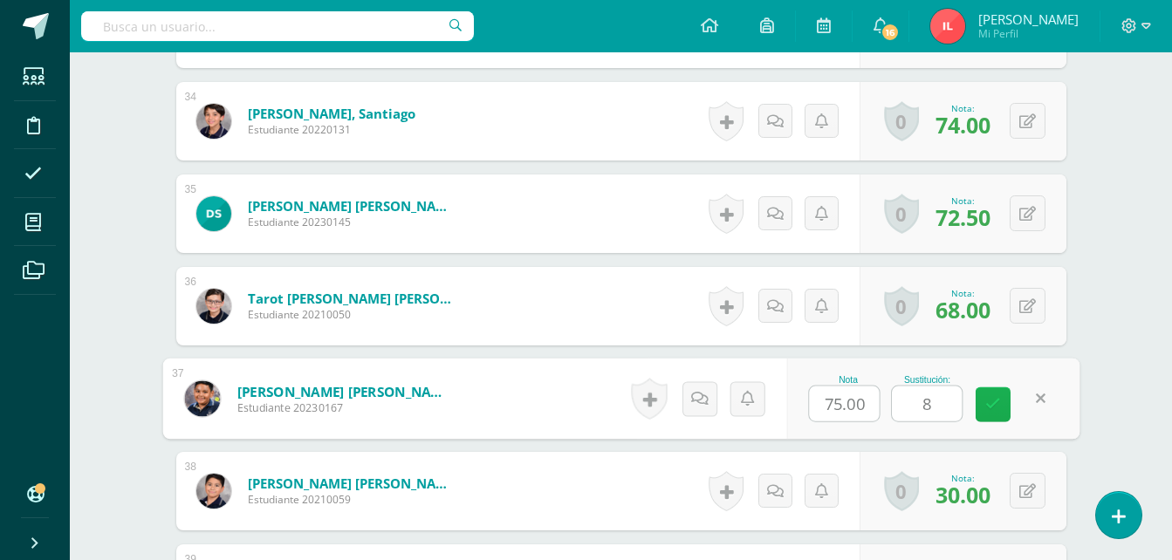
type input "82"
click at [993, 402] on icon at bounding box center [994, 404] width 16 height 15
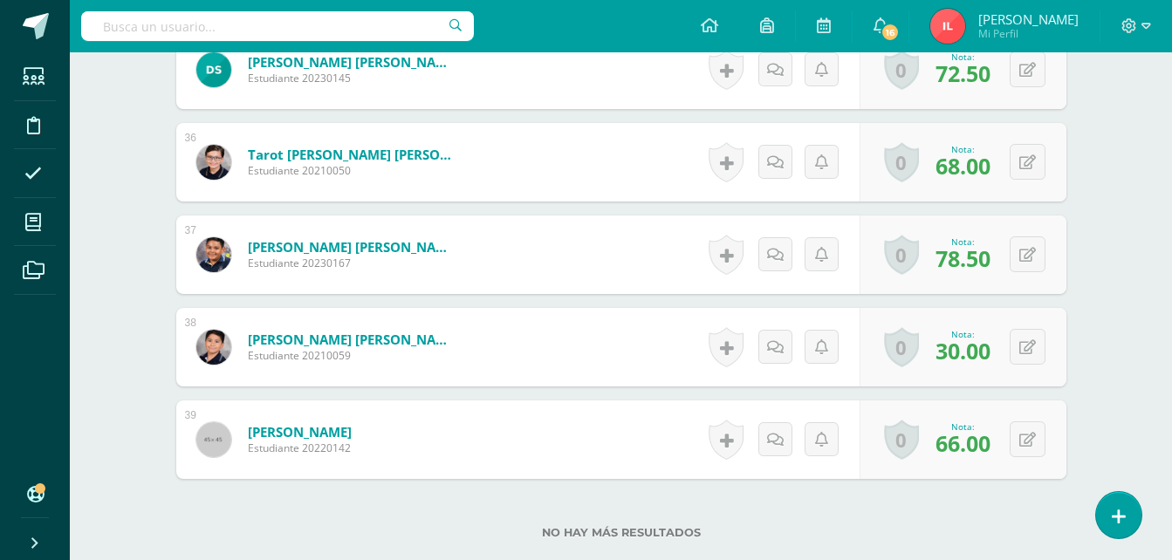
scroll to position [3839, 0]
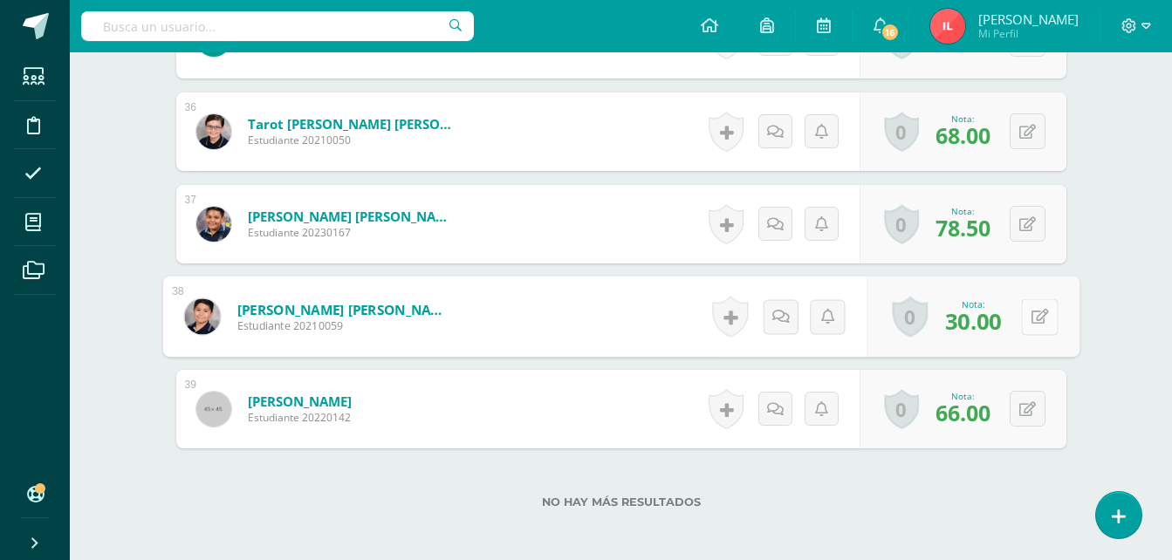
click at [1032, 321] on icon at bounding box center [1039, 316] width 17 height 15
type input "88"
click at [1004, 328] on link at bounding box center [993, 323] width 35 height 35
click at [1022, 408] on button at bounding box center [1028, 409] width 36 height 36
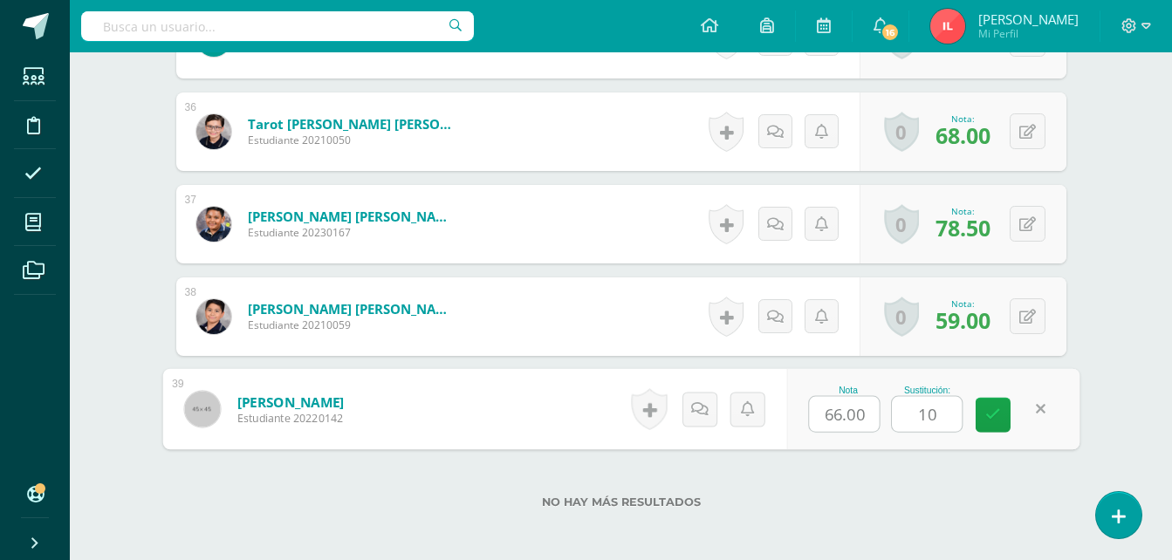
type input "100"
click at [985, 416] on link at bounding box center [993, 415] width 35 height 35
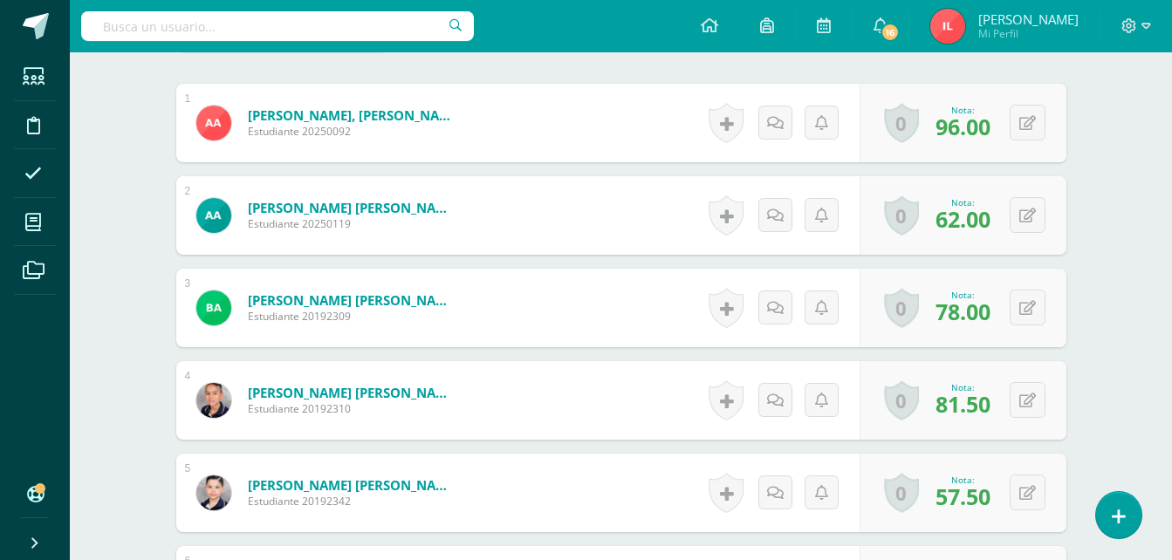
scroll to position [0, 0]
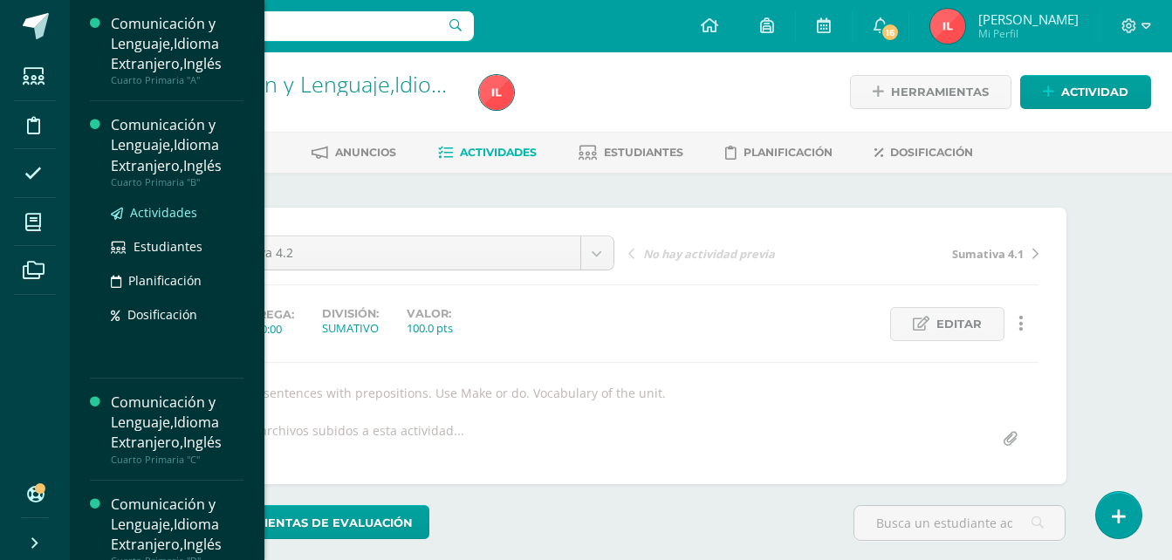
click at [161, 210] on span "Actividades" at bounding box center [163, 212] width 67 height 17
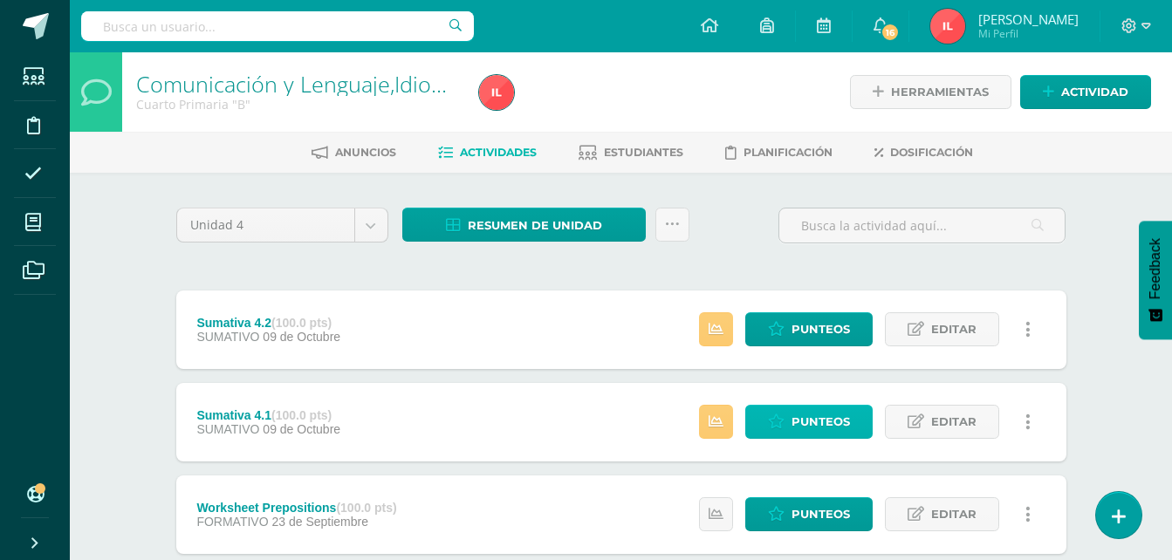
click at [787, 416] on link "Punteos" at bounding box center [808, 422] width 127 height 34
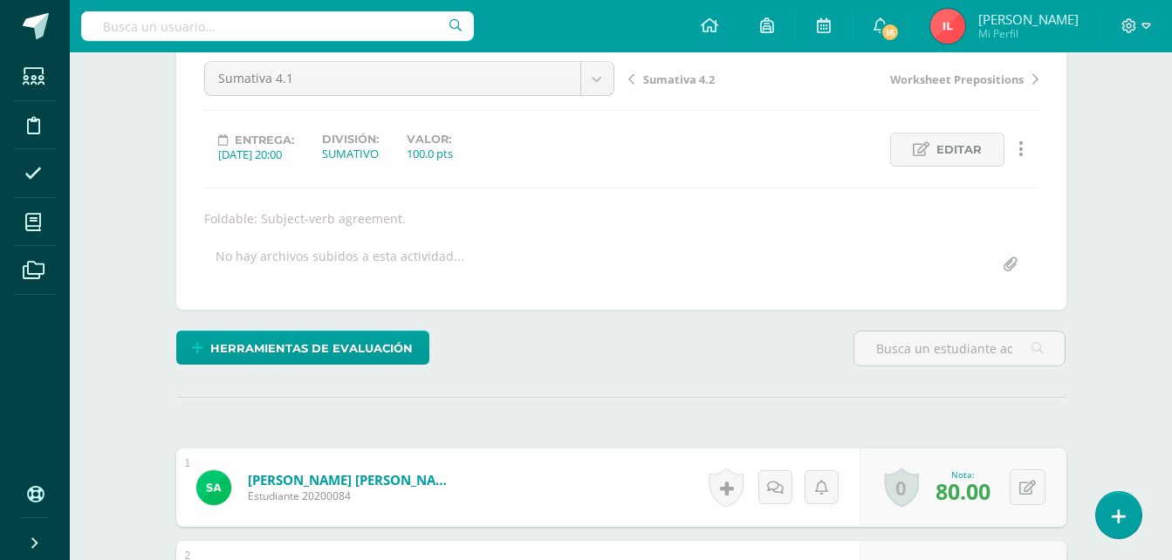
scroll to position [175, 0]
click at [318, 354] on span "Herramientas de evaluación" at bounding box center [311, 348] width 203 height 32
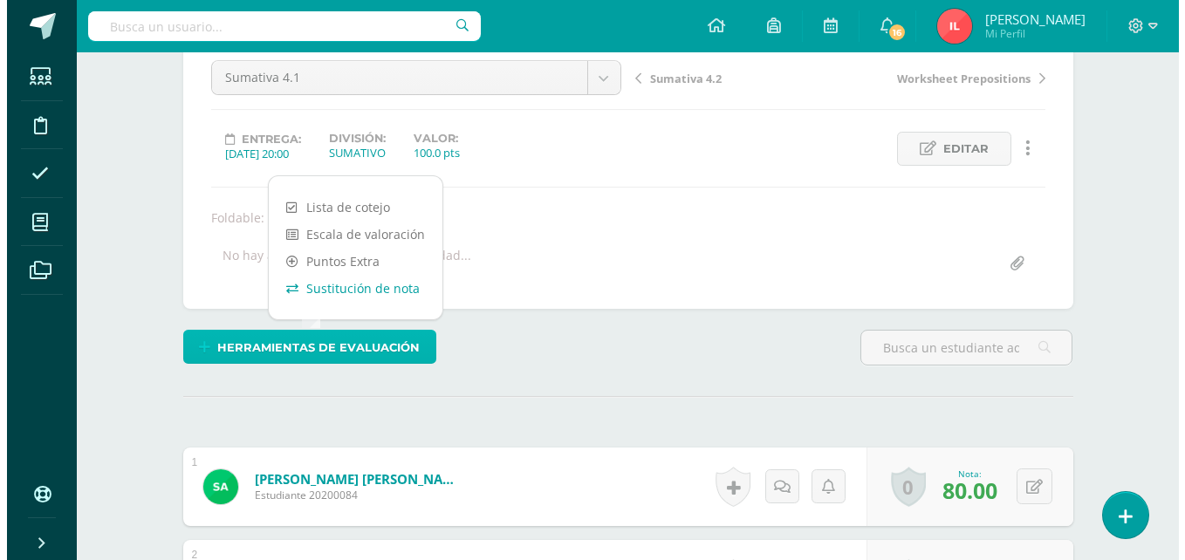
scroll to position [176, 0]
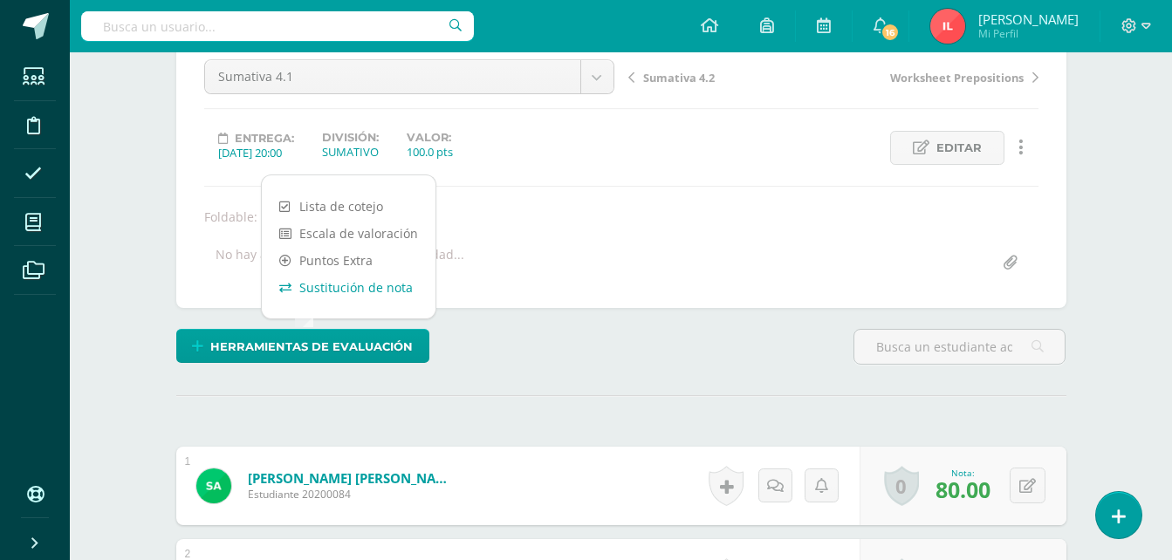
click at [354, 285] on link "Sustitución de nota" at bounding box center [349, 287] width 174 height 27
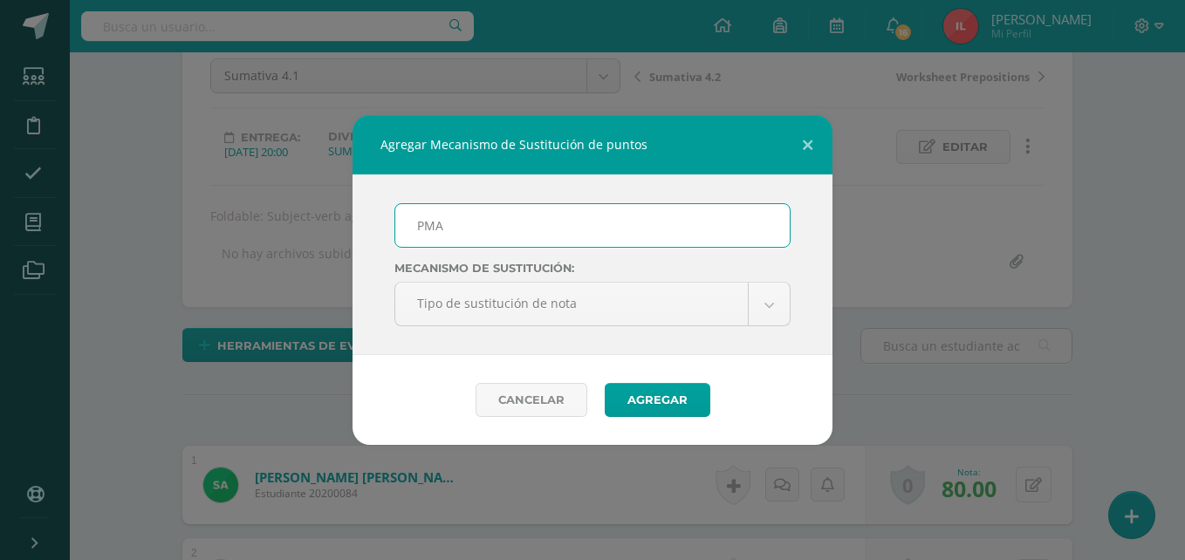
scroll to position [178, 0]
type input "PMA 4.1"
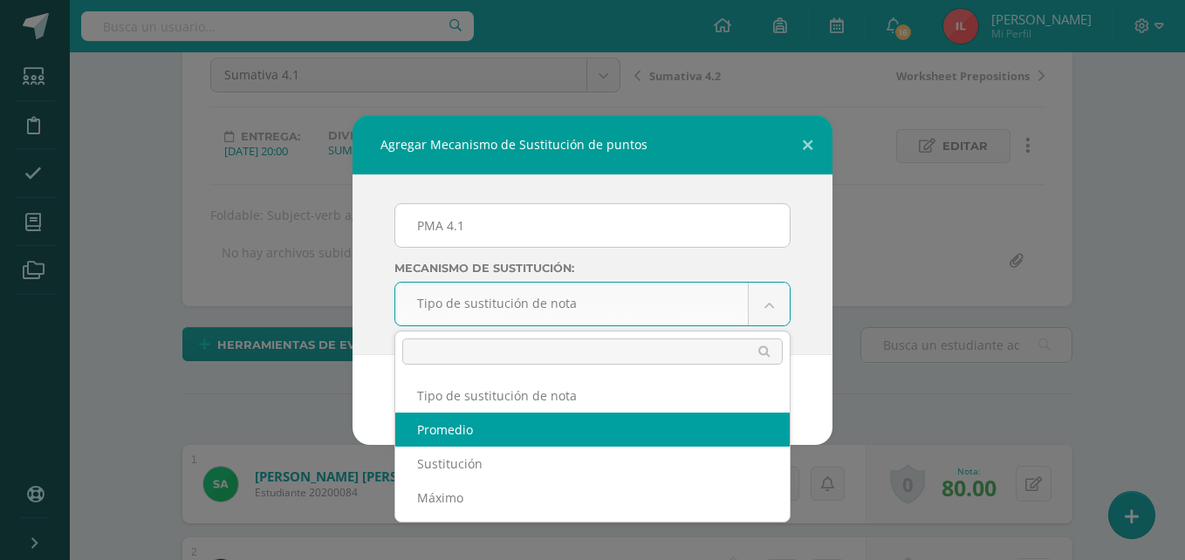
select select "average"
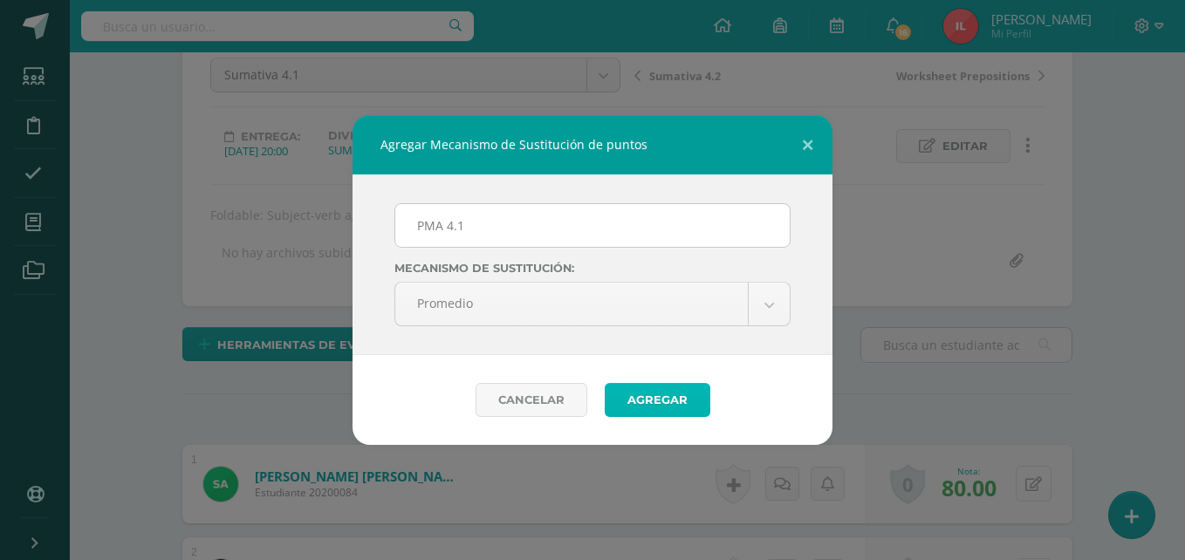
click at [657, 395] on button "Agregar" at bounding box center [658, 400] width 106 height 34
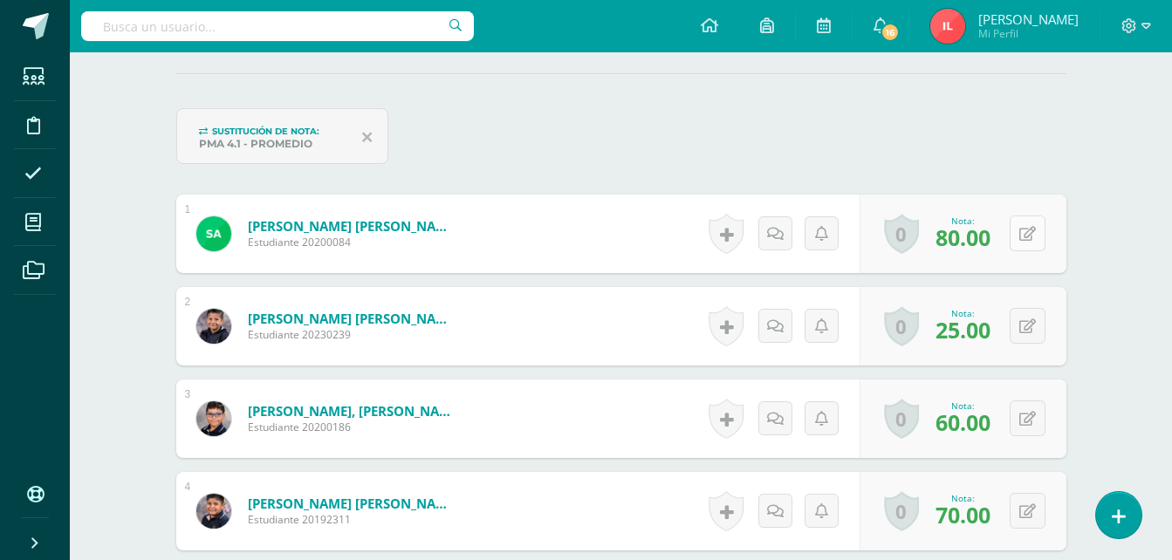
scroll to position [499, 0]
click at [1027, 232] on button at bounding box center [1028, 233] width 36 height 36
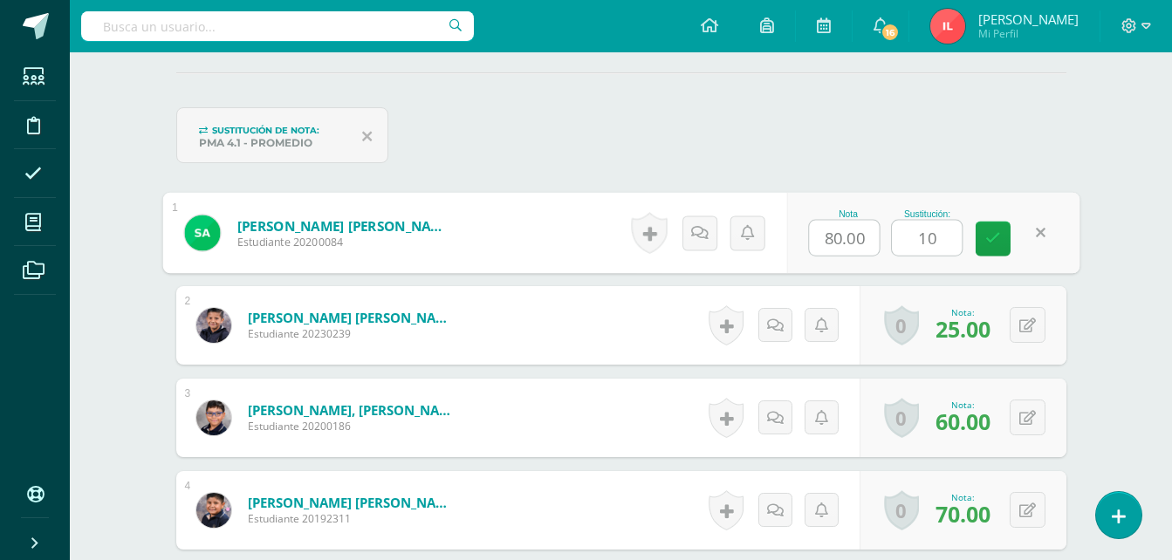
type input "100"
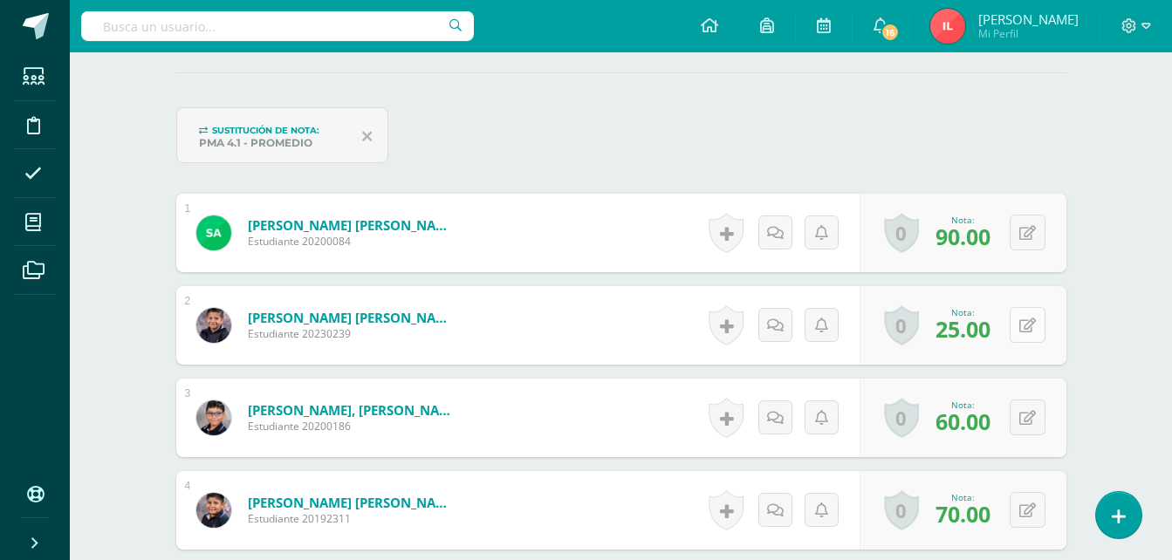
click at [1021, 327] on button at bounding box center [1028, 325] width 36 height 36
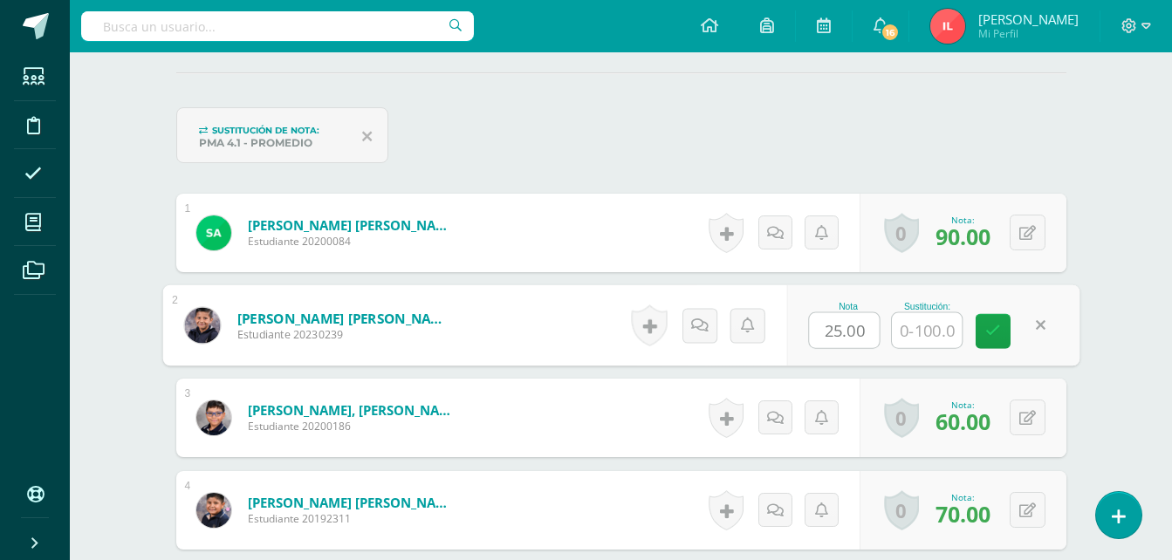
scroll to position [500, 0]
type input "70"
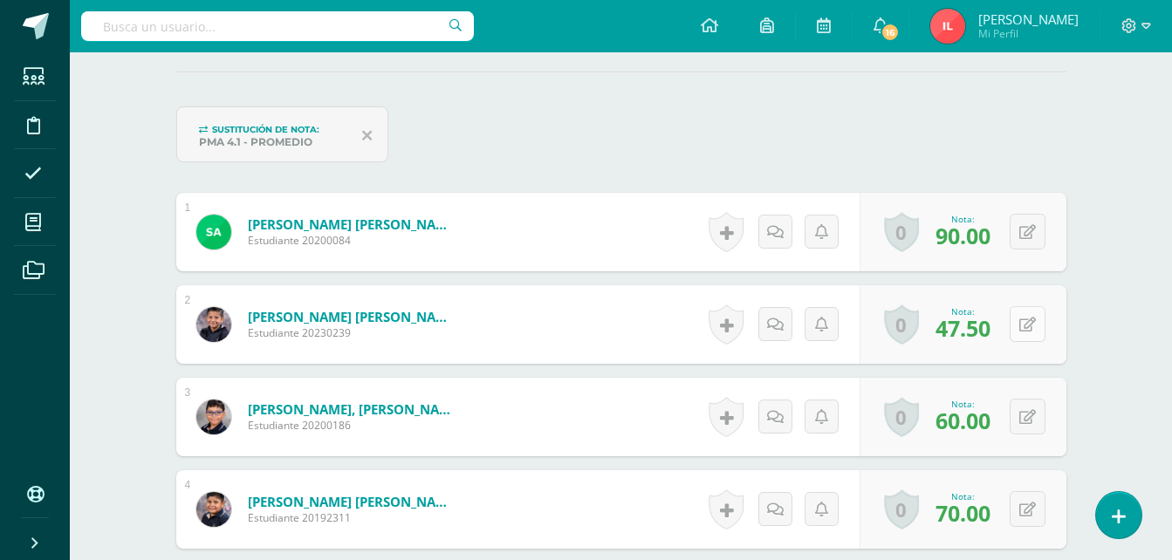
scroll to position [501, 0]
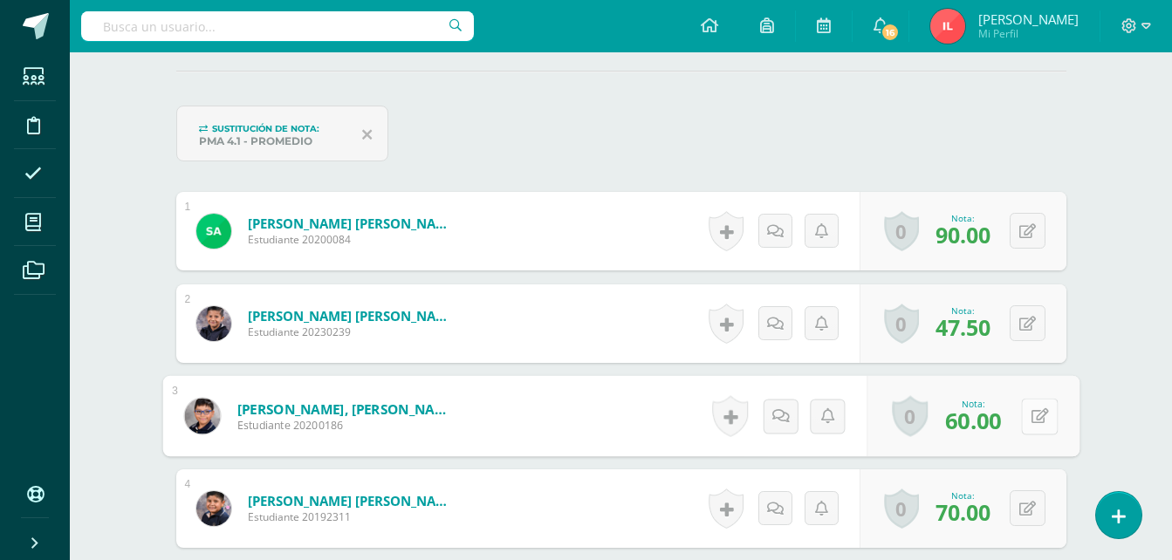
click at [1031, 417] on icon at bounding box center [1039, 416] width 17 height 15
type input "80"
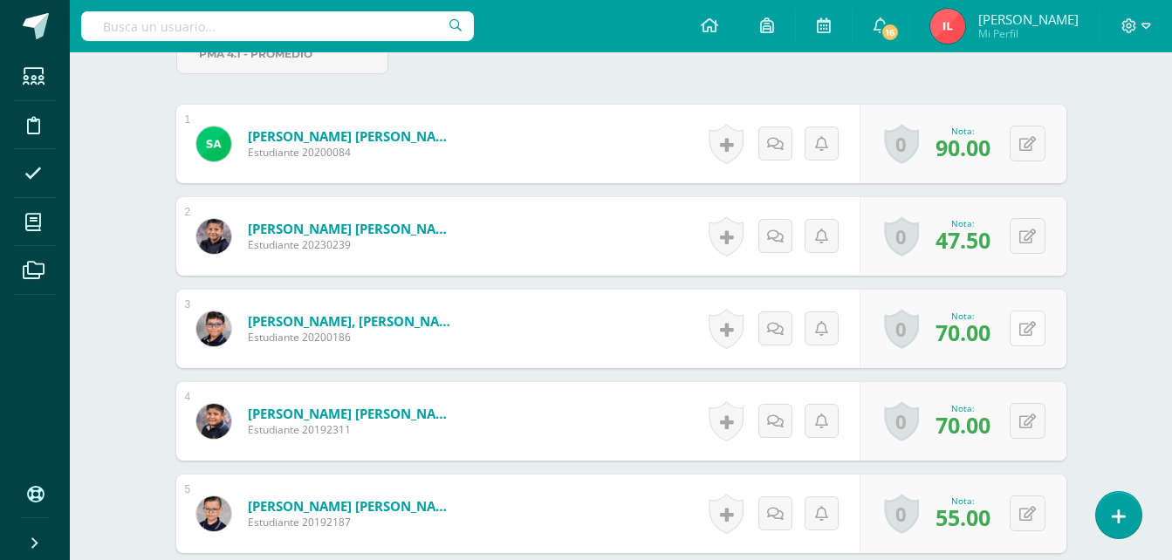
scroll to position [676, 0]
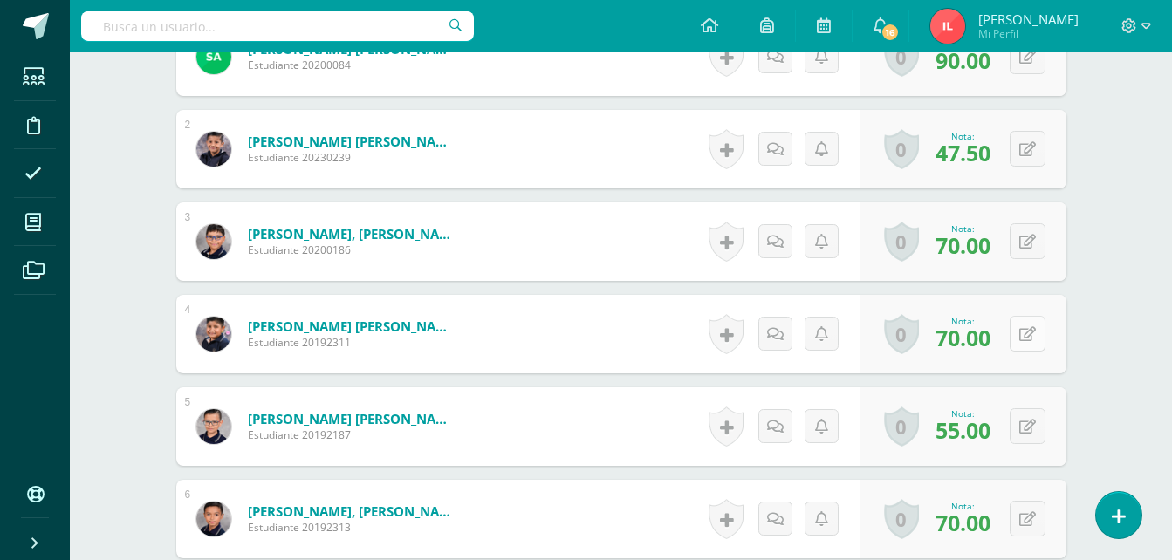
click at [1032, 332] on icon at bounding box center [1028, 334] width 17 height 15
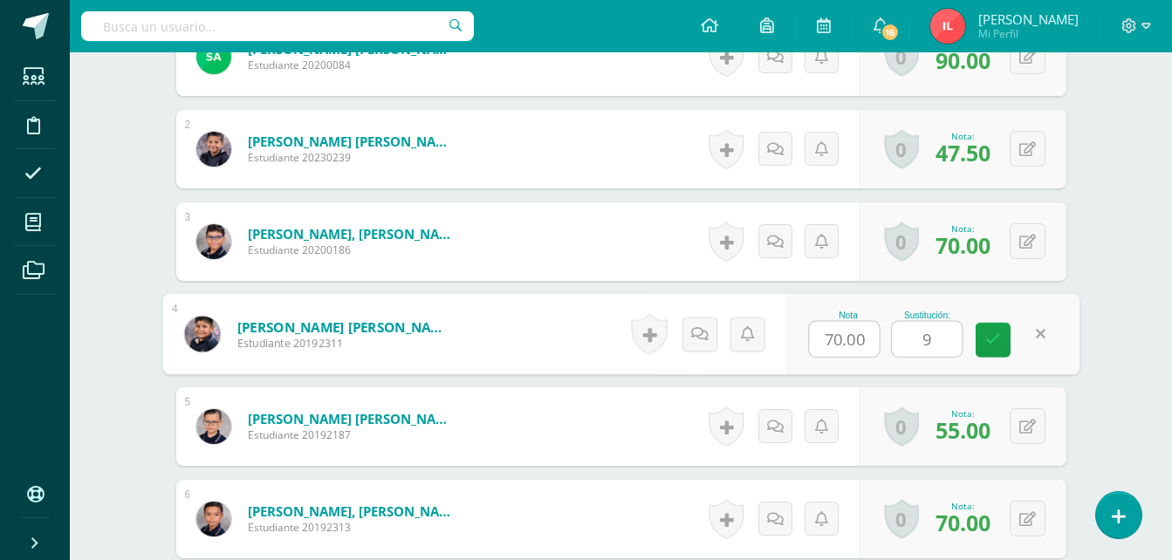
type input "90"
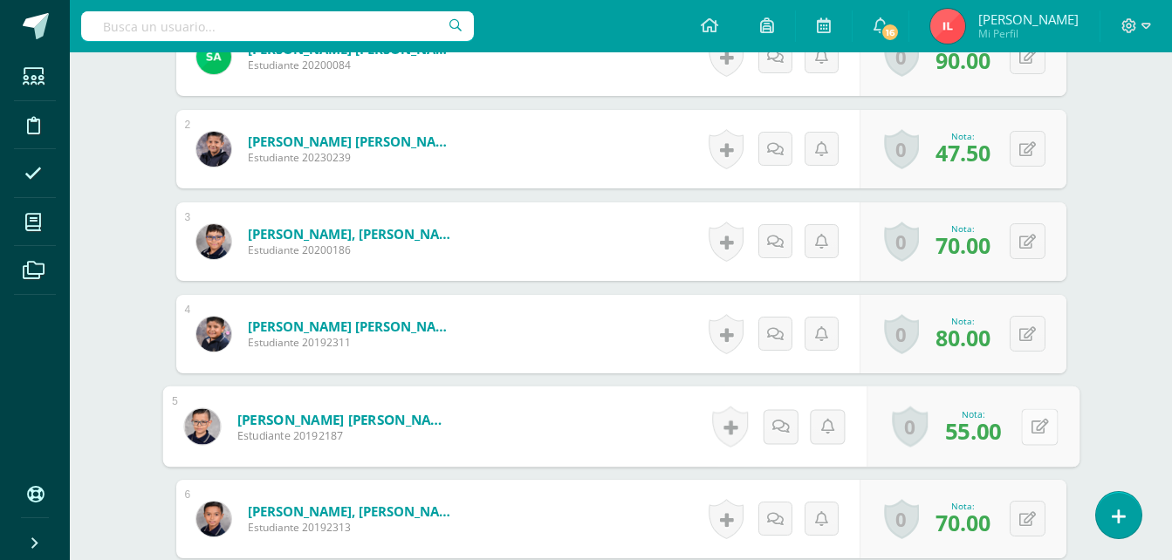
click at [1032, 429] on icon at bounding box center [1039, 426] width 17 height 15
type input "100"
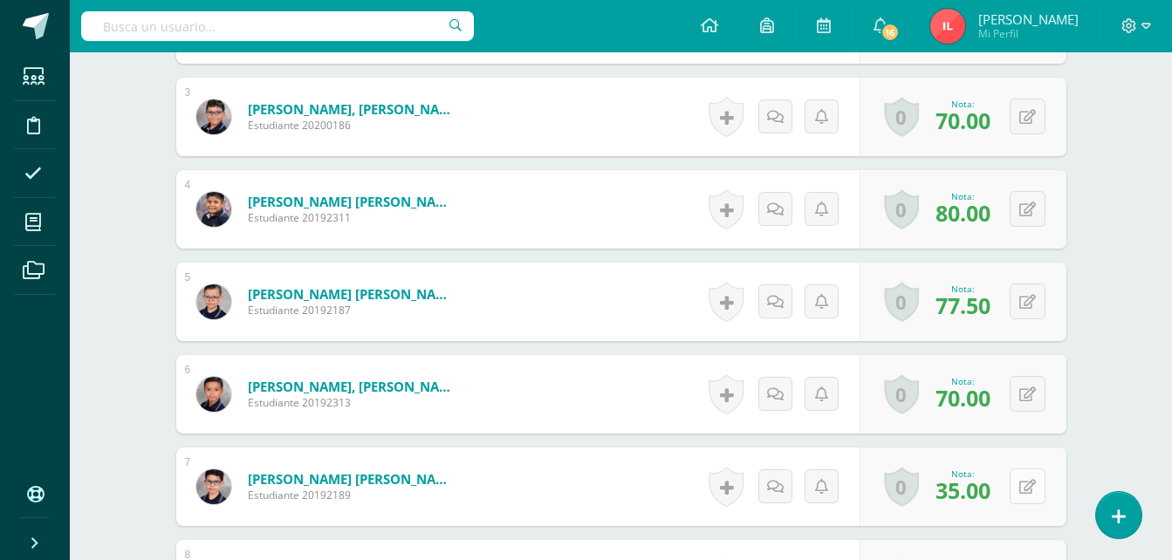
scroll to position [850, 0]
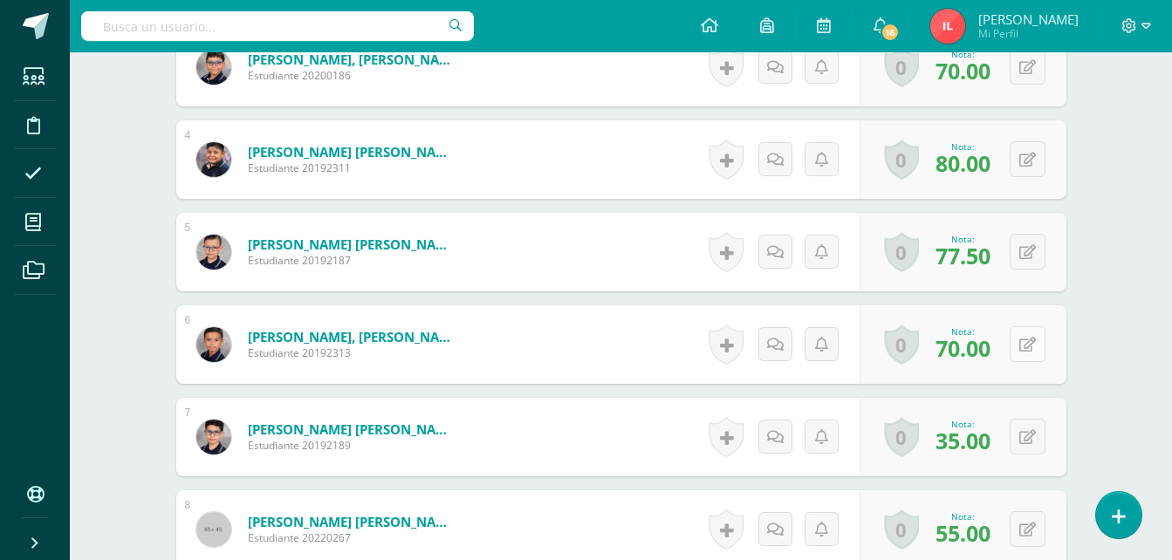
click at [1030, 340] on icon at bounding box center [1028, 345] width 17 height 15
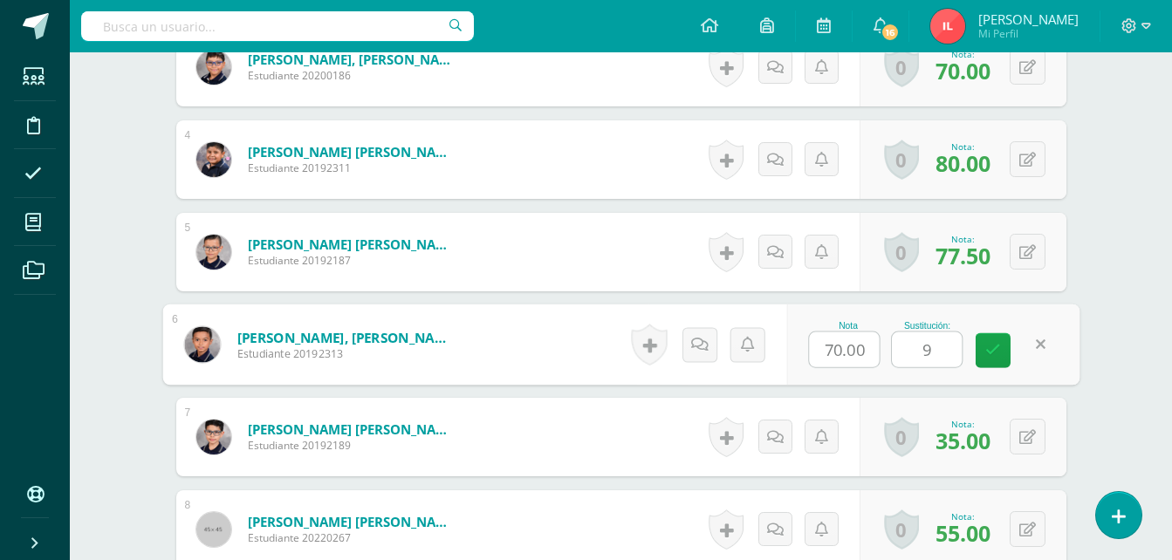
type input "95"
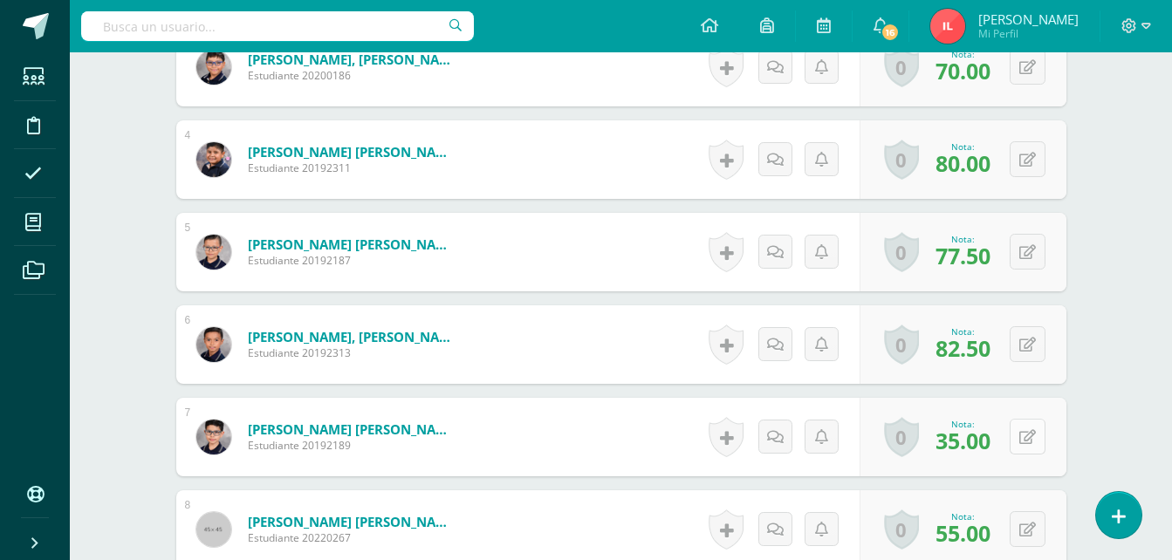
click at [1028, 441] on button at bounding box center [1028, 437] width 36 height 36
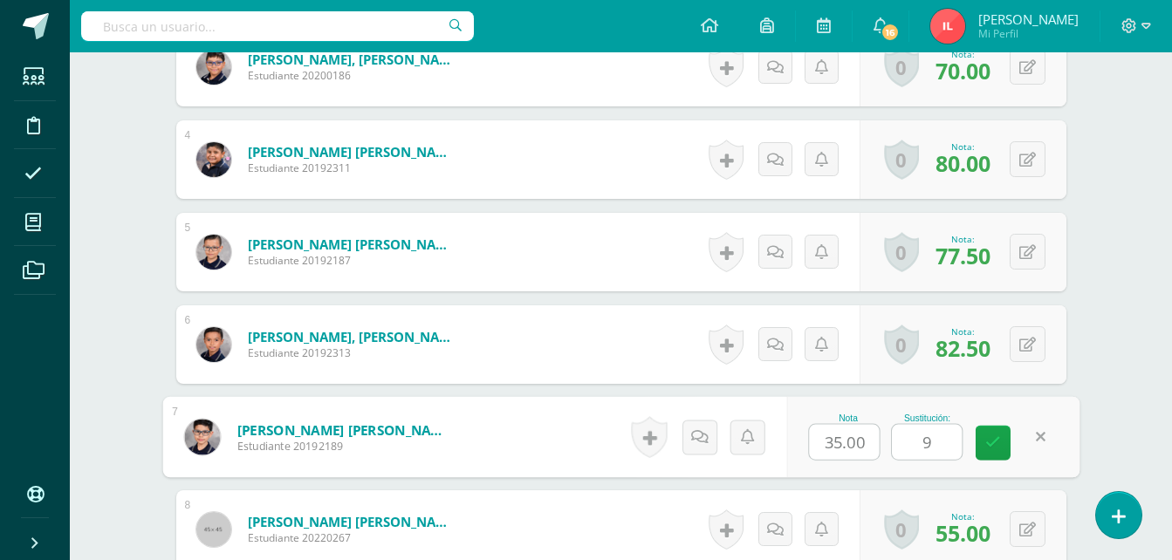
type input "90"
click at [990, 453] on link at bounding box center [993, 443] width 35 height 35
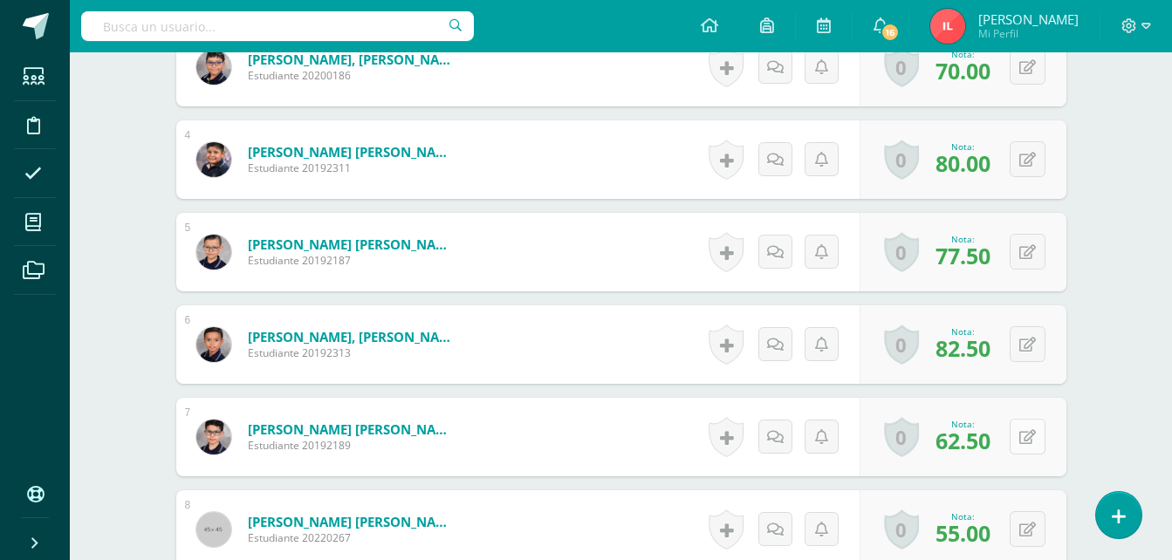
scroll to position [938, 0]
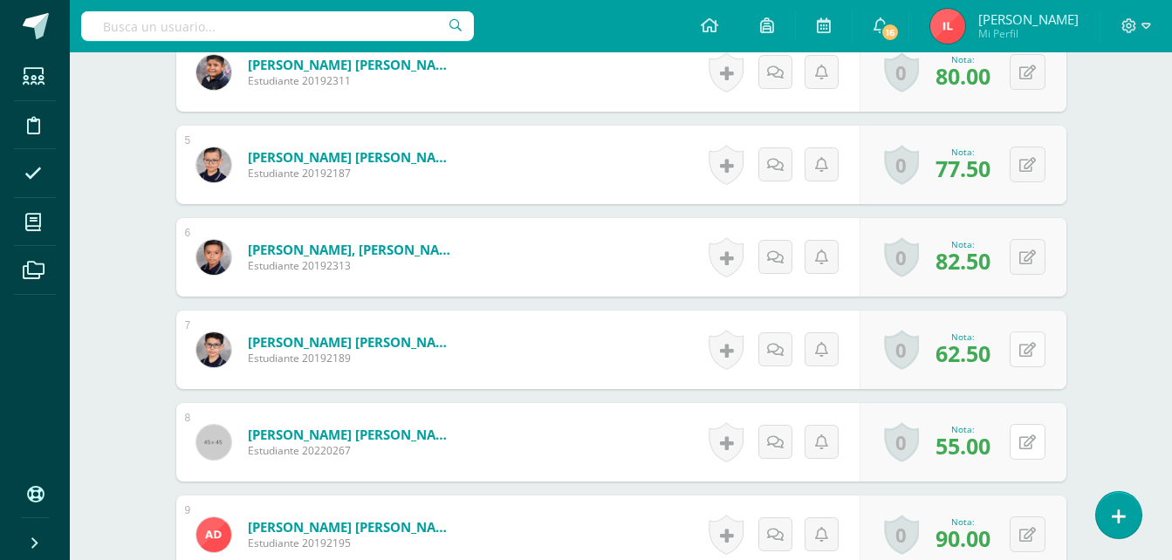
click at [1027, 439] on button at bounding box center [1028, 442] width 36 height 36
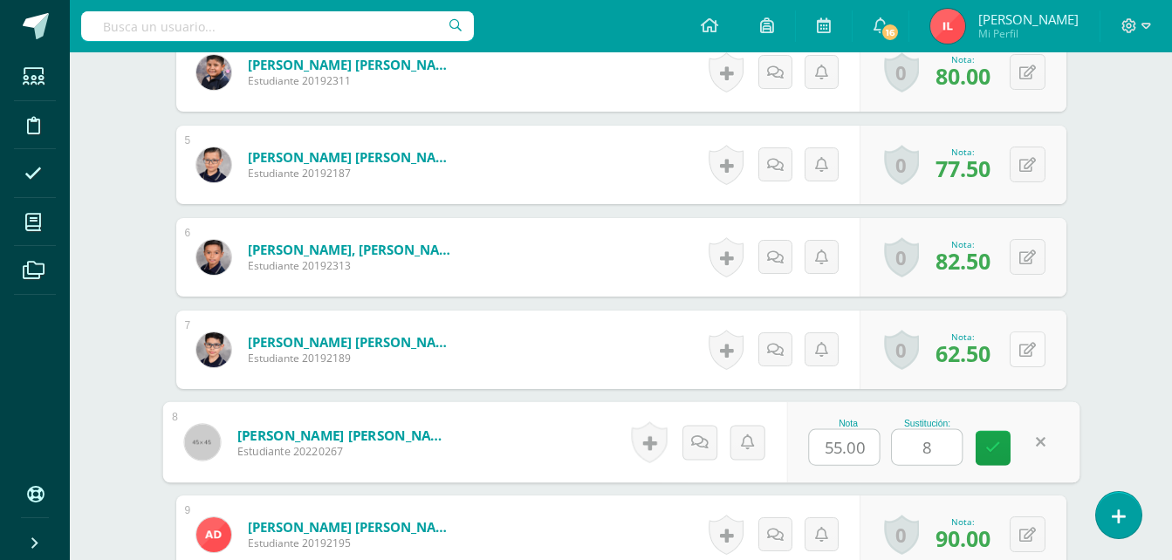
type input "85"
click at [991, 453] on icon at bounding box center [994, 448] width 16 height 15
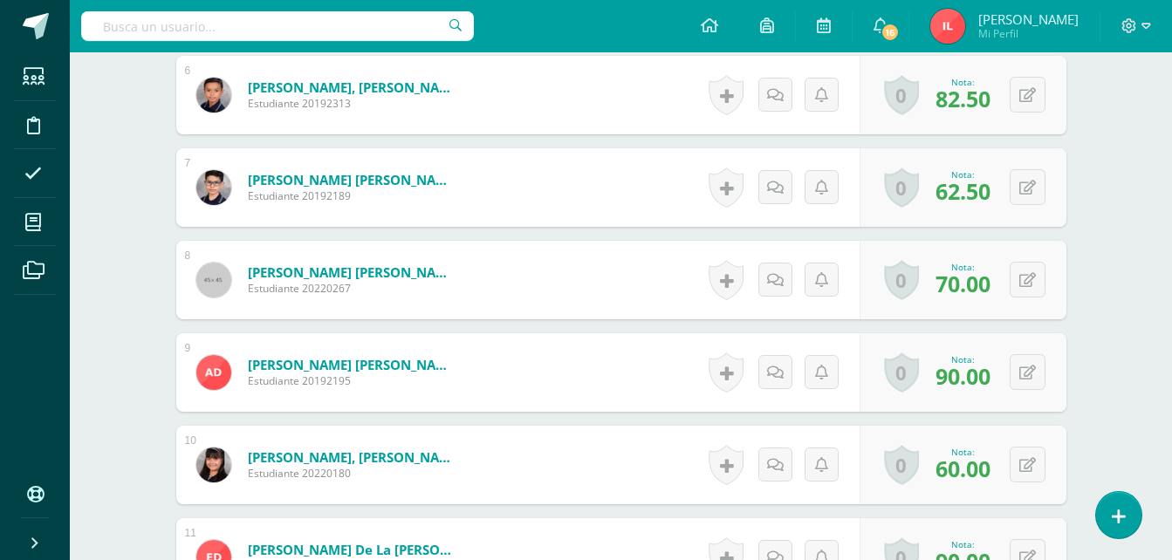
scroll to position [1112, 0]
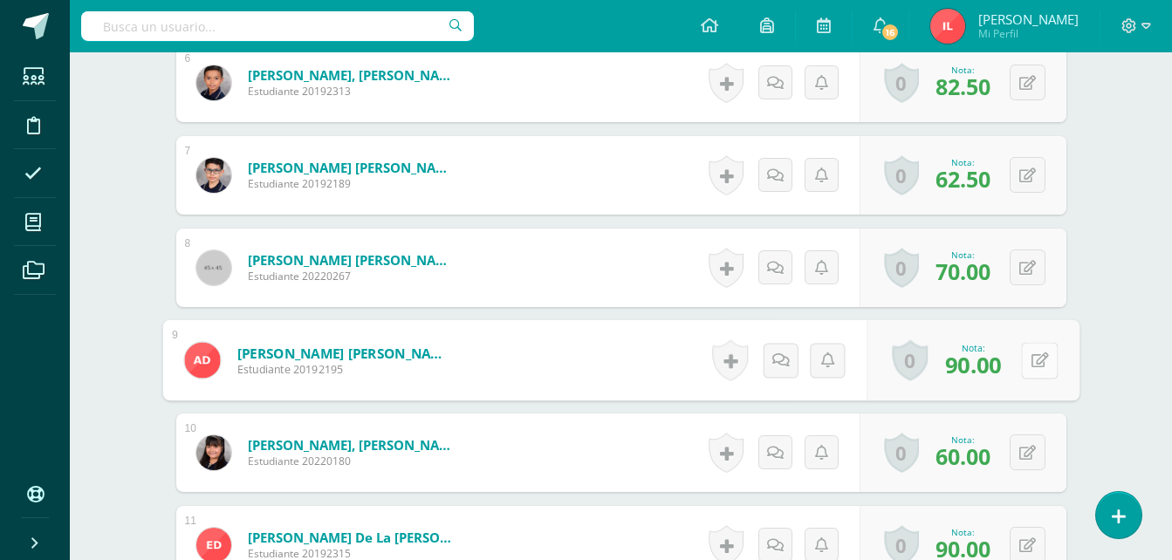
click at [1027, 355] on button at bounding box center [1039, 360] width 37 height 37
type input "100"
click at [998, 359] on icon at bounding box center [994, 366] width 16 height 15
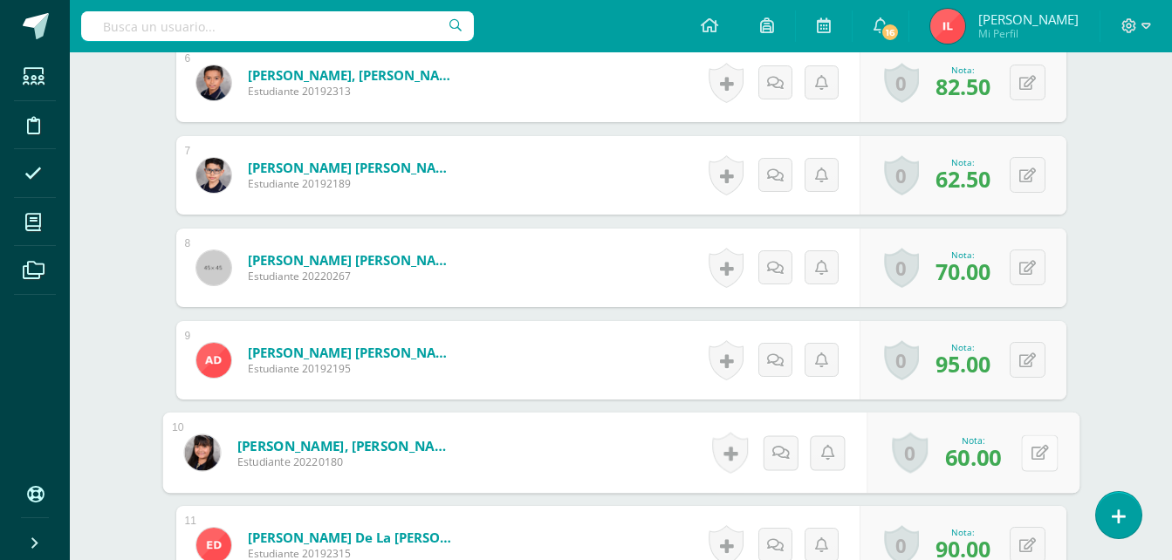
click at [1031, 449] on icon at bounding box center [1039, 452] width 17 height 15
type input "85"
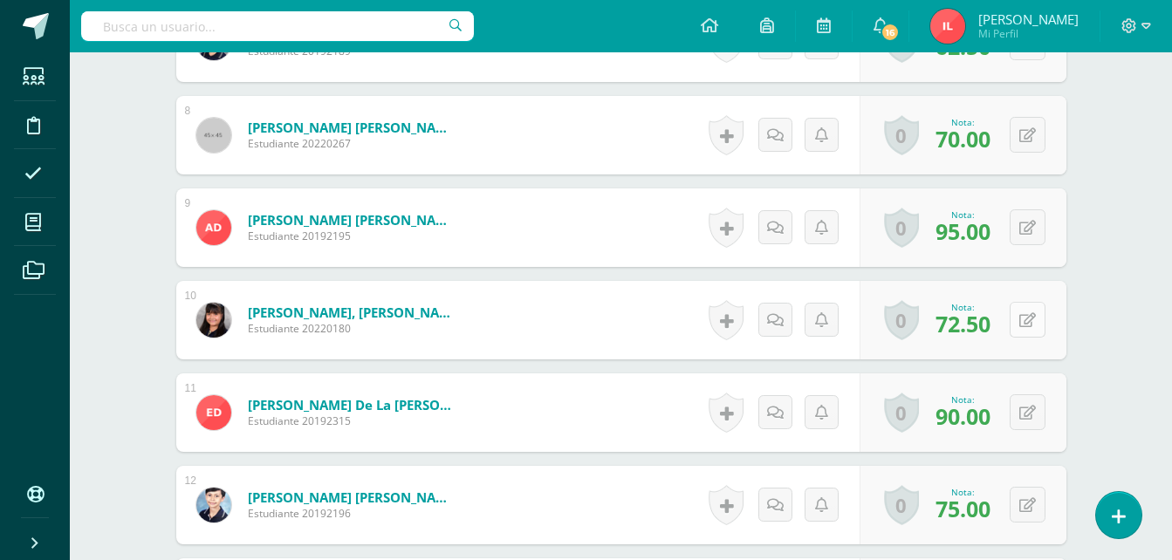
scroll to position [1287, 0]
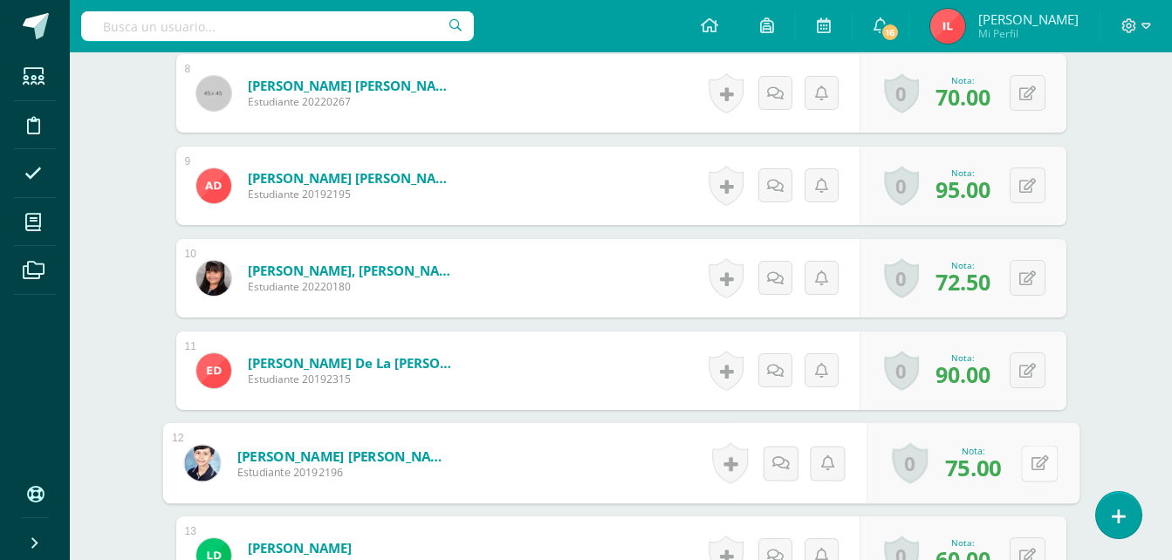
click at [1031, 467] on icon at bounding box center [1039, 463] width 17 height 15
type input "100"
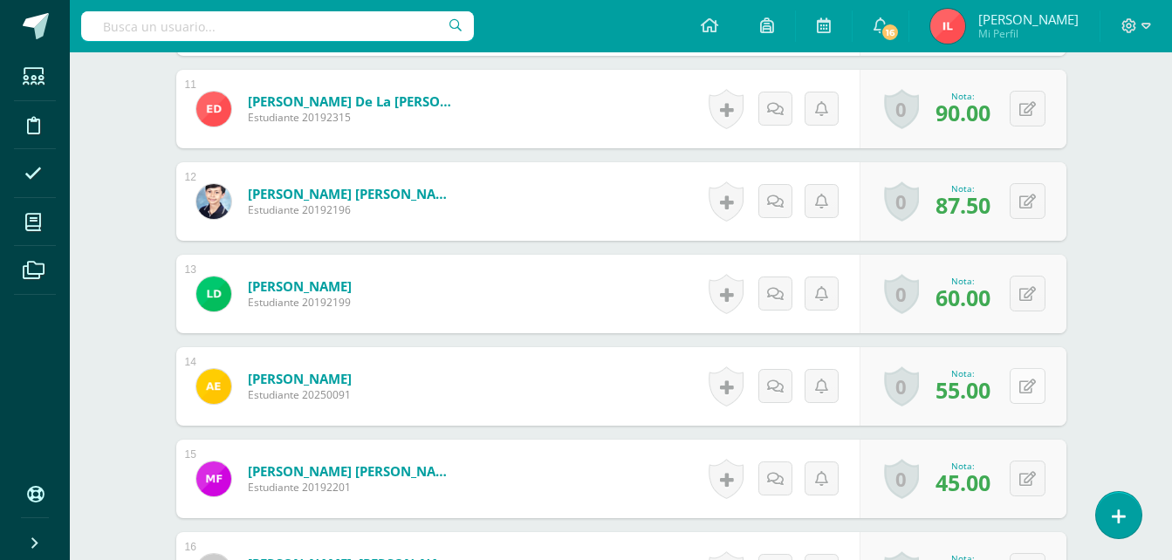
scroll to position [1636, 0]
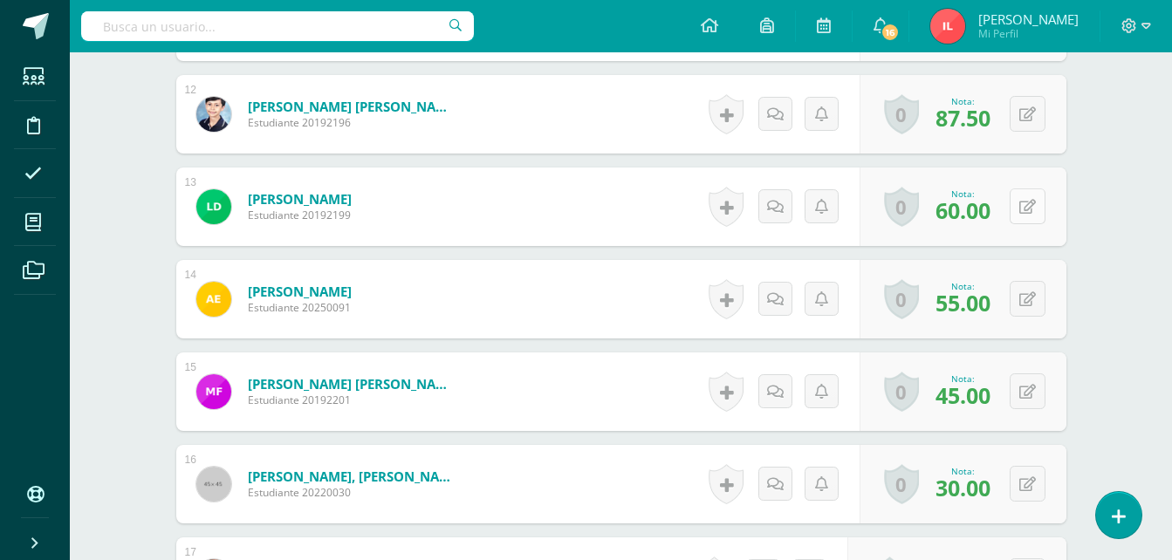
click at [1036, 205] on button at bounding box center [1028, 207] width 36 height 36
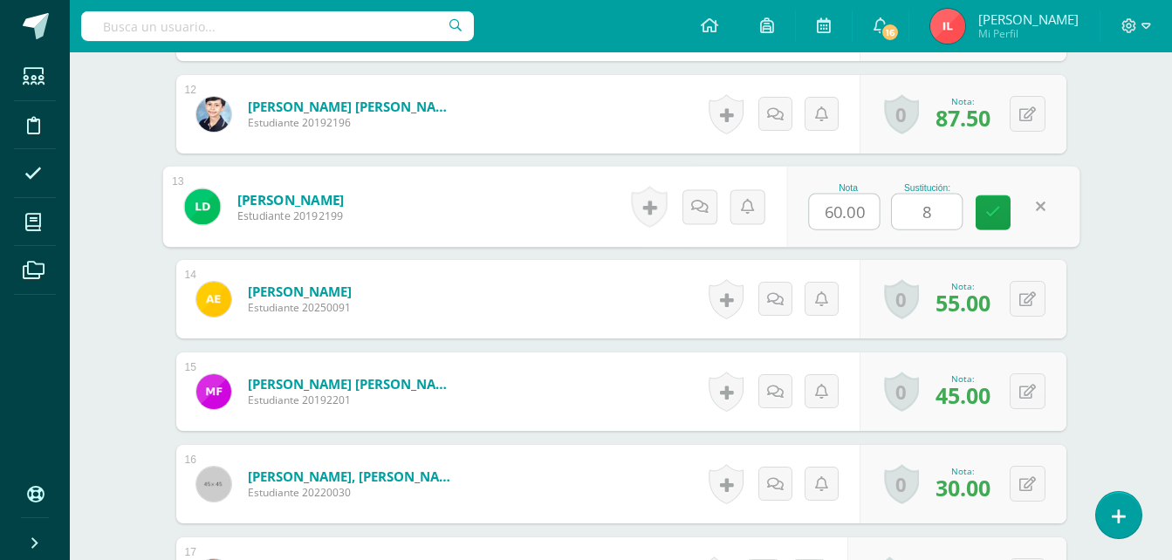
type input "80"
click at [999, 219] on link at bounding box center [993, 213] width 35 height 35
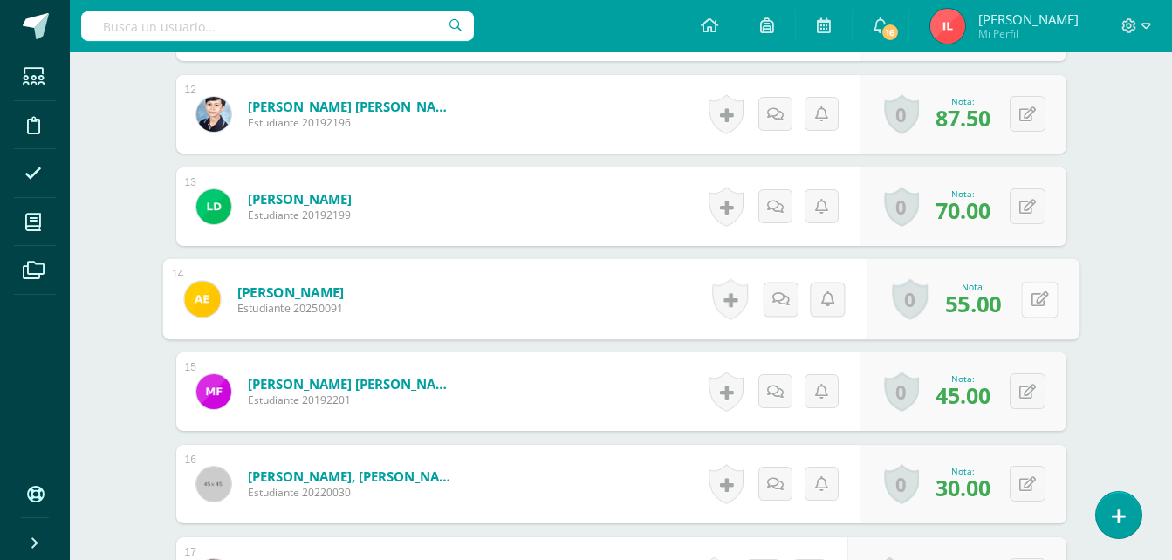
click at [1027, 299] on button at bounding box center [1039, 299] width 37 height 37
type input "70"
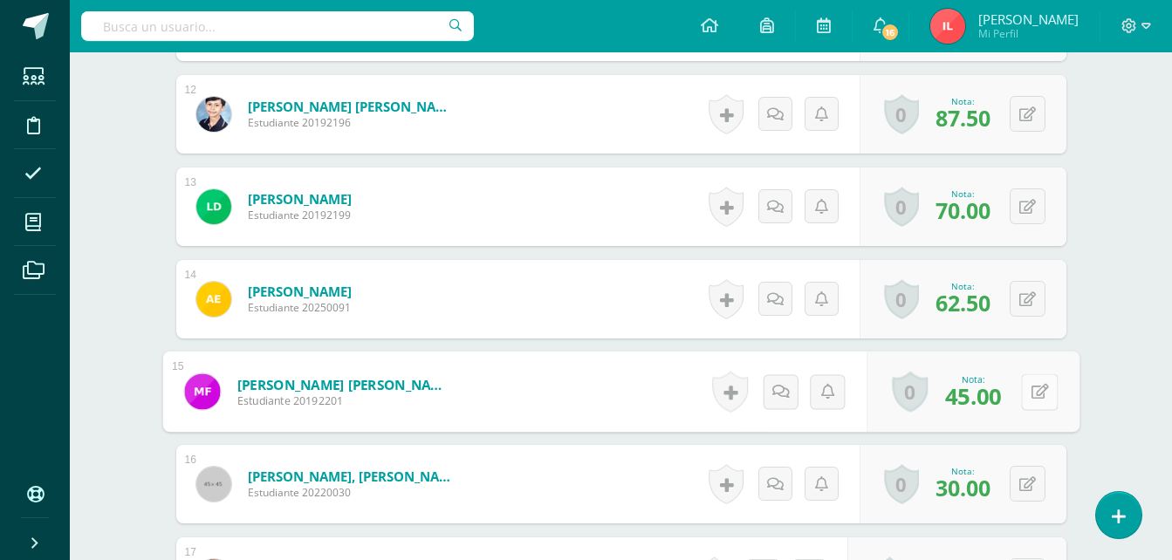
click at [1036, 399] on button at bounding box center [1039, 392] width 37 height 37
type input "85"
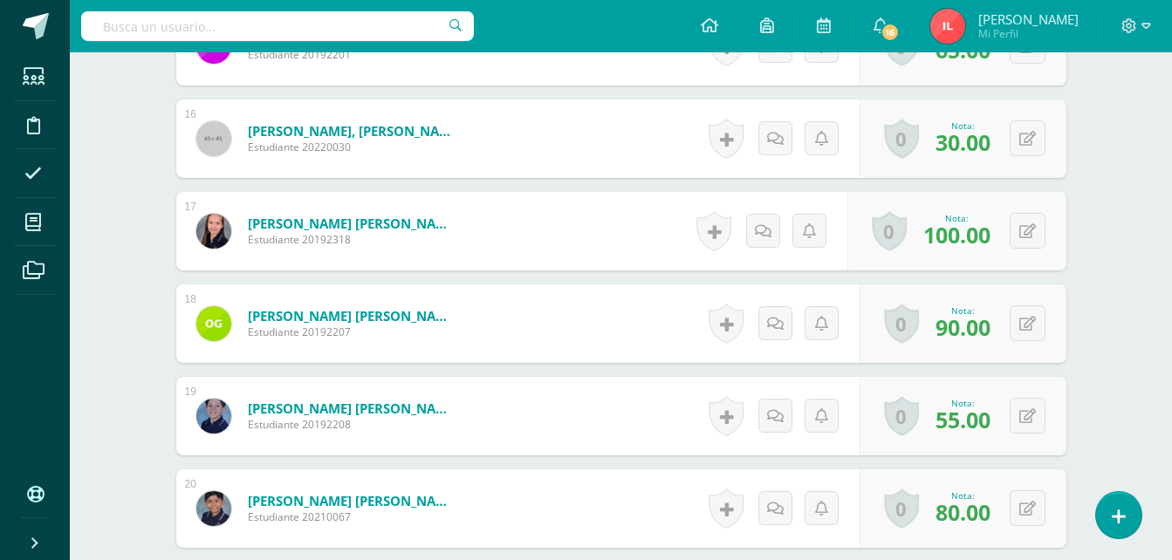
scroll to position [1985, 0]
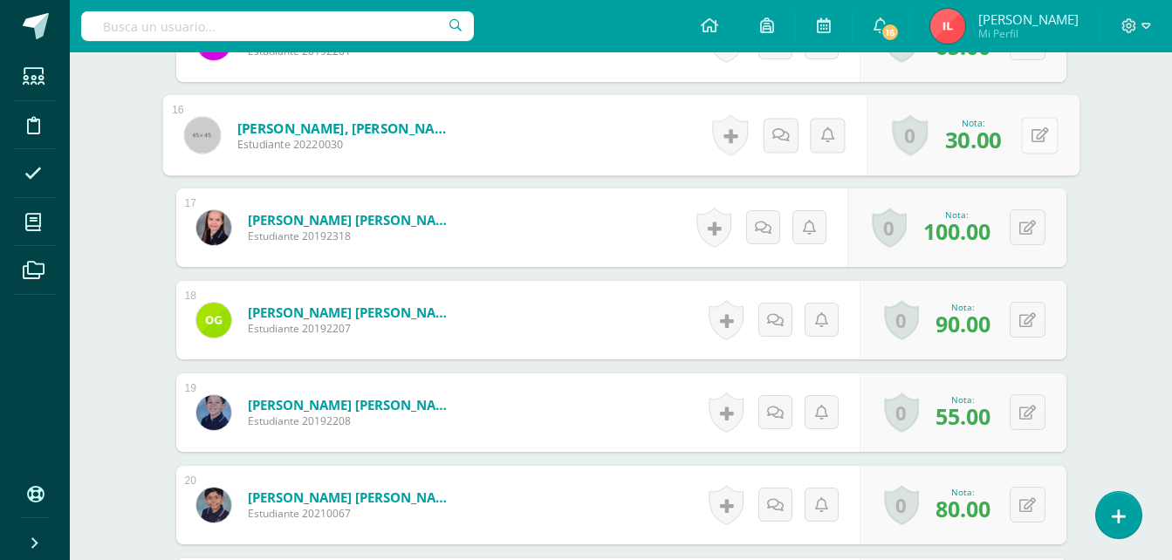
click at [1030, 134] on button at bounding box center [1039, 135] width 37 height 37
type input "50"
click at [999, 148] on icon at bounding box center [994, 141] width 16 height 15
click at [999, 148] on div "0 Logros Logros obtenidos Aún no hay logros agregados Nota: 40.00" at bounding box center [963, 135] width 207 height 79
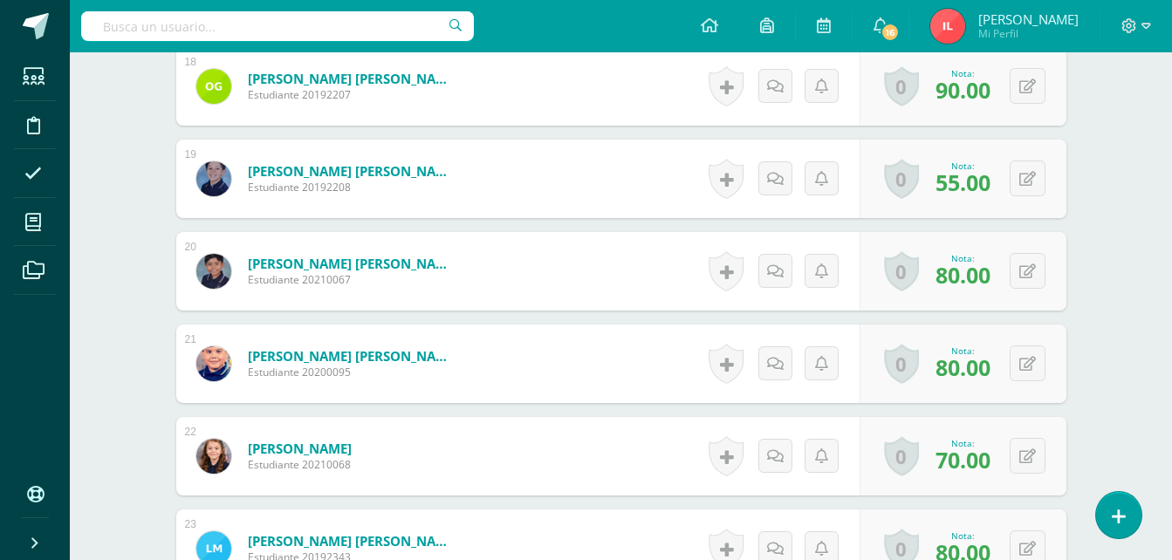
scroll to position [2247, 0]
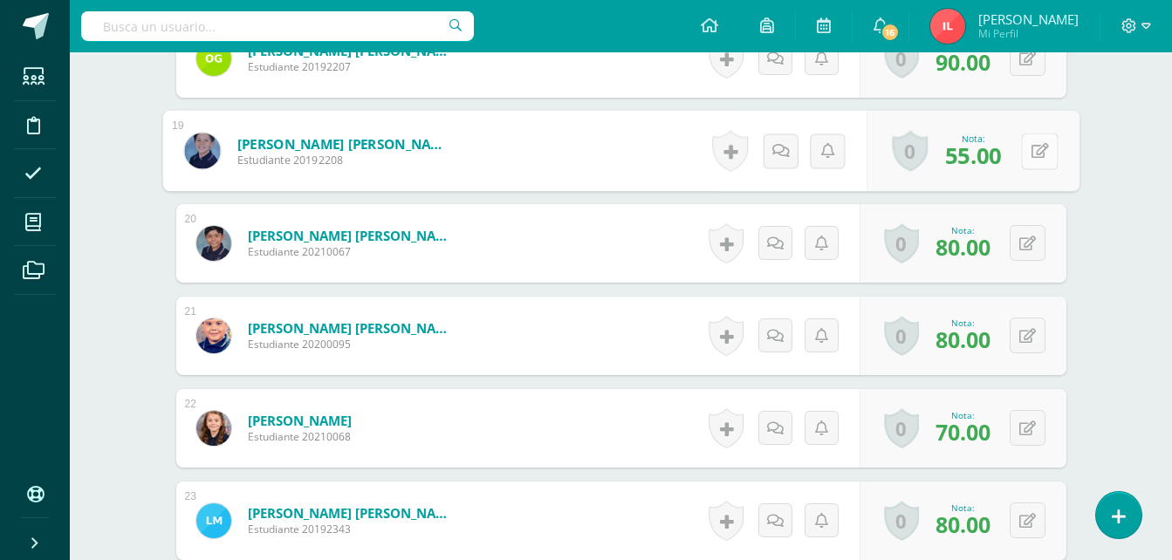
click at [1027, 157] on button at bounding box center [1039, 151] width 37 height 37
type input "85"
click at [1006, 159] on link at bounding box center [993, 157] width 35 height 35
click at [1026, 244] on button at bounding box center [1028, 243] width 36 height 36
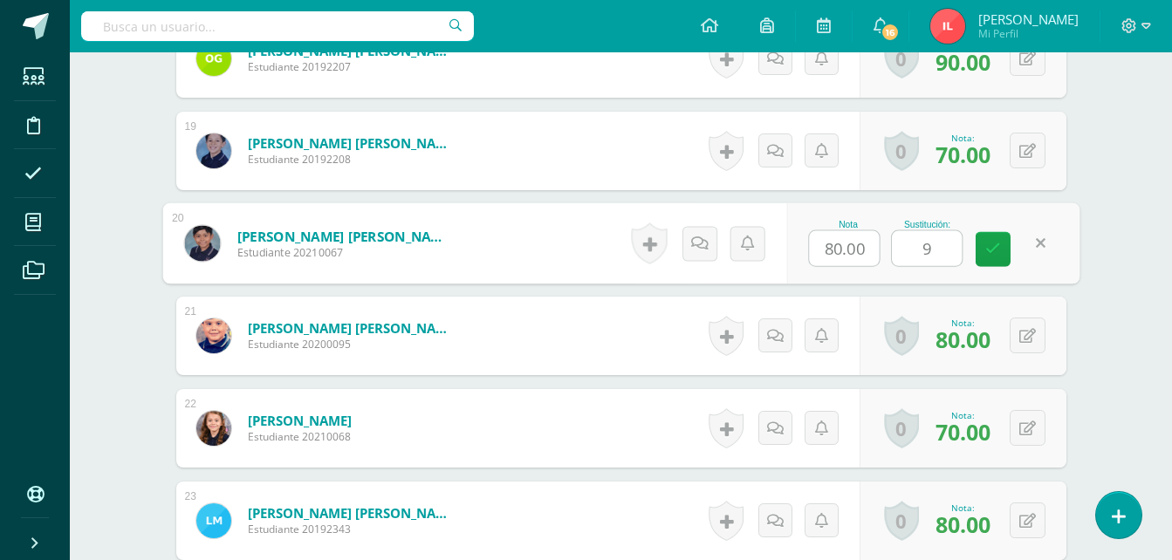
type input "95"
click at [999, 253] on icon at bounding box center [994, 249] width 16 height 15
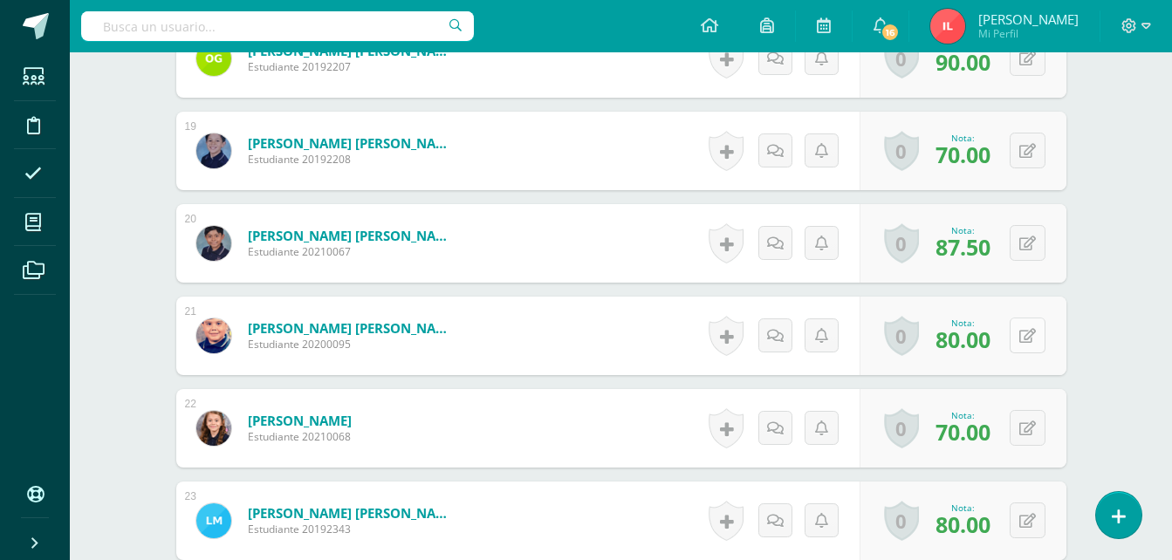
click at [1029, 340] on button at bounding box center [1028, 336] width 36 height 36
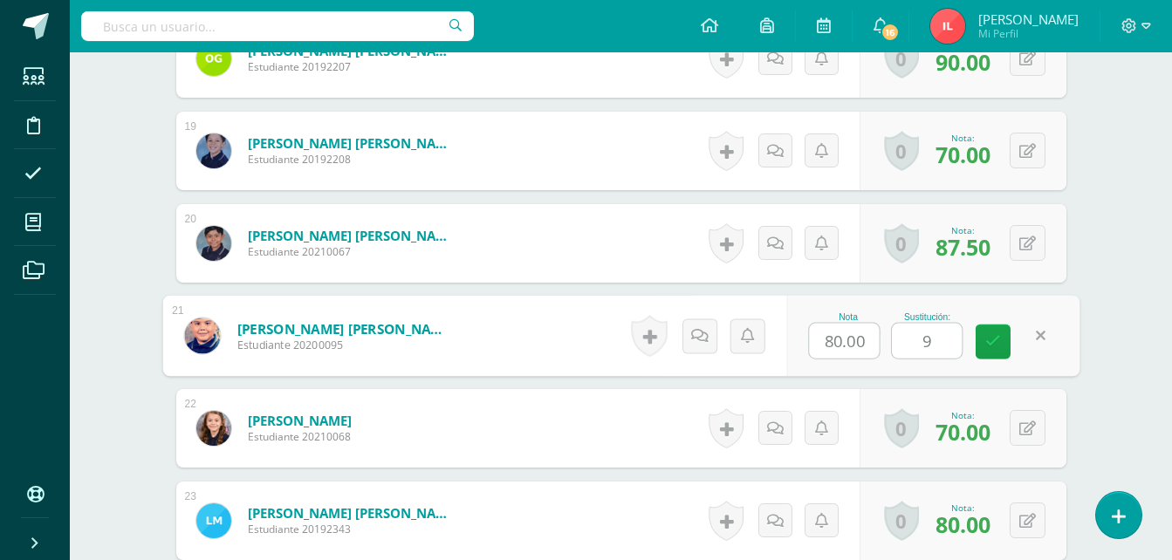
type input "90"
click at [992, 345] on icon at bounding box center [994, 341] width 16 height 15
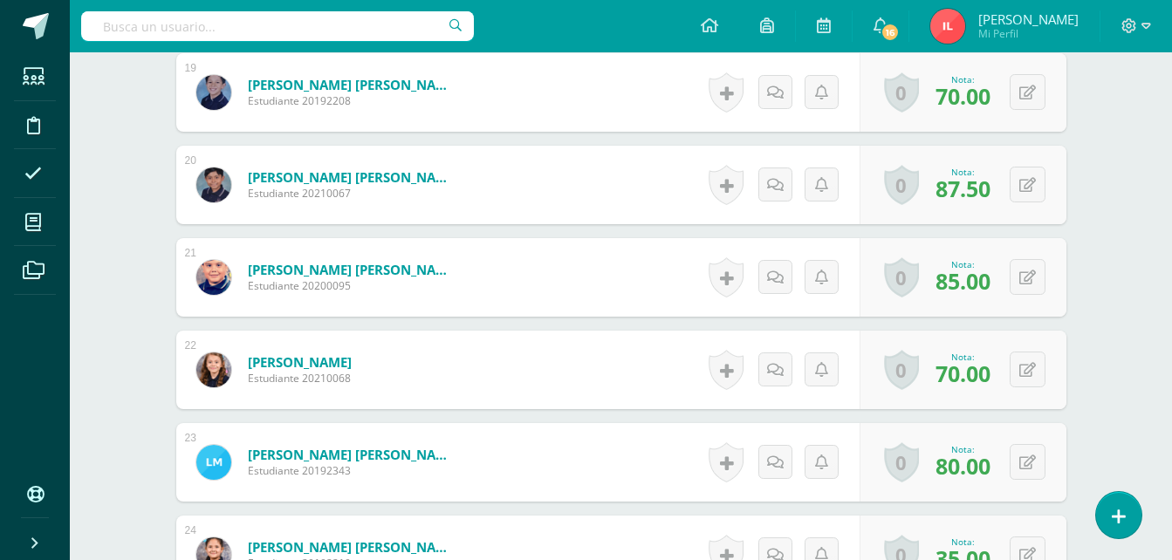
scroll to position [2334, 0]
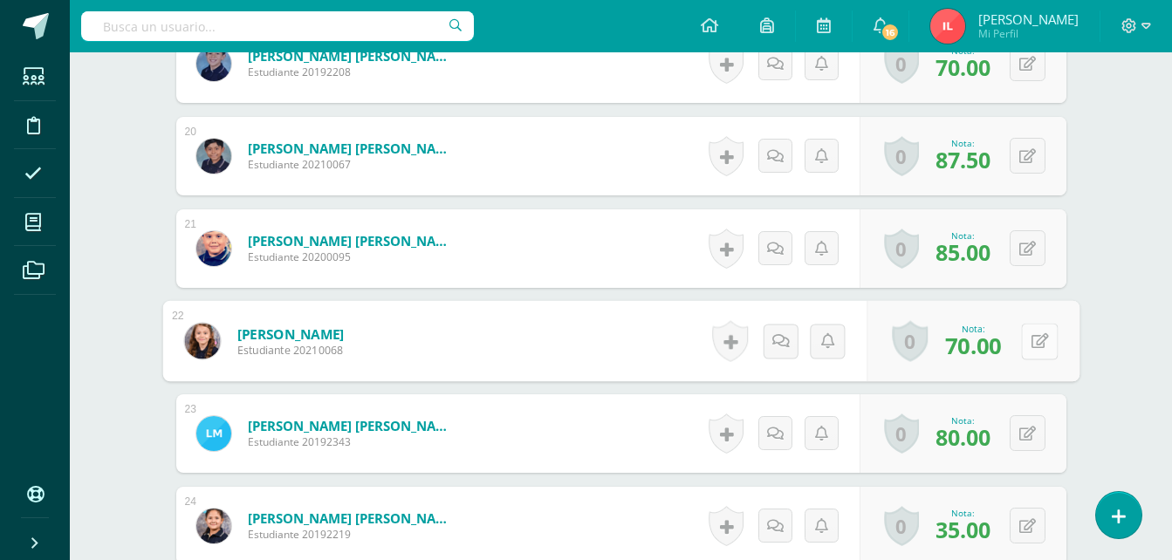
click at [1025, 341] on button at bounding box center [1039, 341] width 37 height 37
type input "95"
click at [994, 352] on icon at bounding box center [994, 347] width 16 height 15
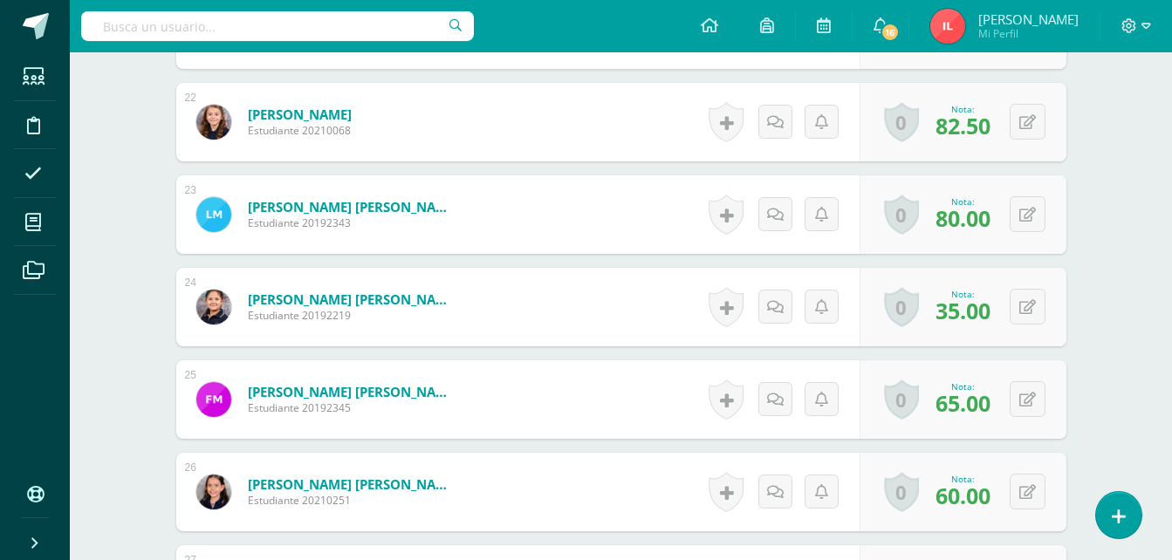
scroll to position [2596, 0]
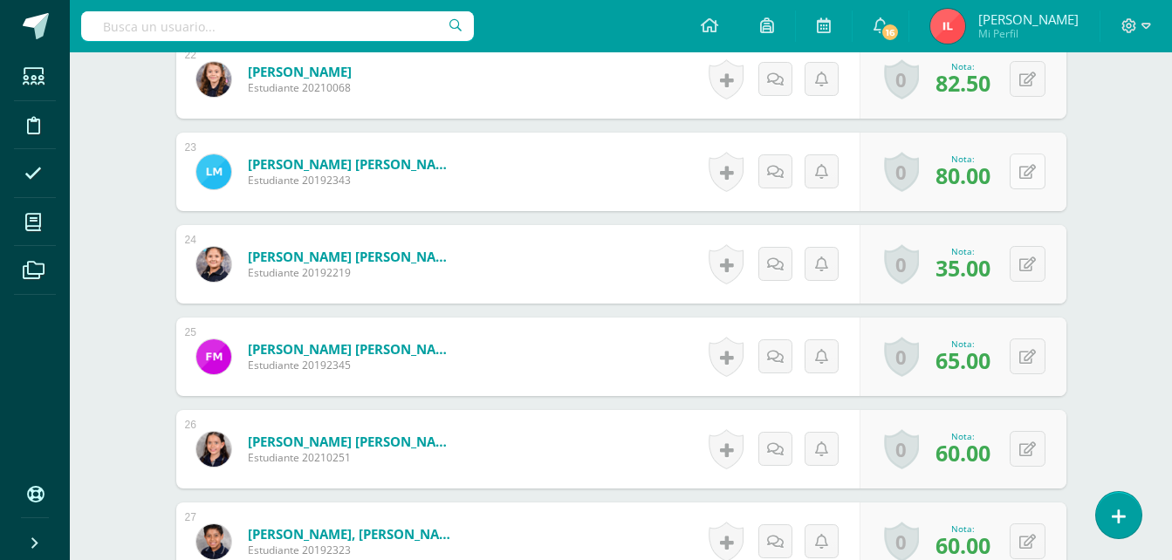
click at [1034, 178] on icon at bounding box center [1028, 172] width 17 height 15
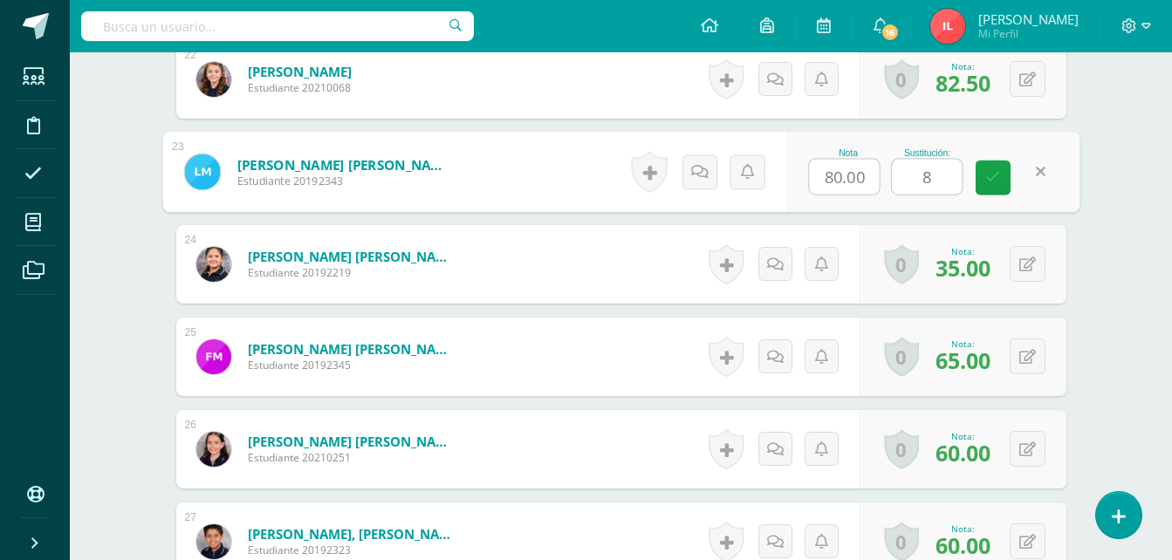
type input "85"
click at [993, 184] on icon at bounding box center [994, 177] width 16 height 15
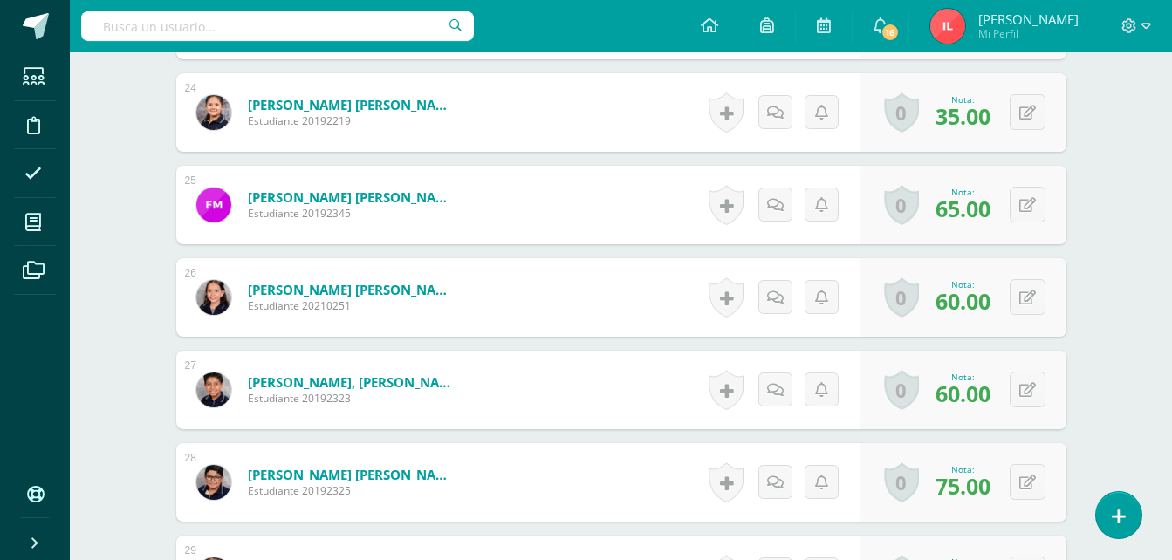
scroll to position [2771, 0]
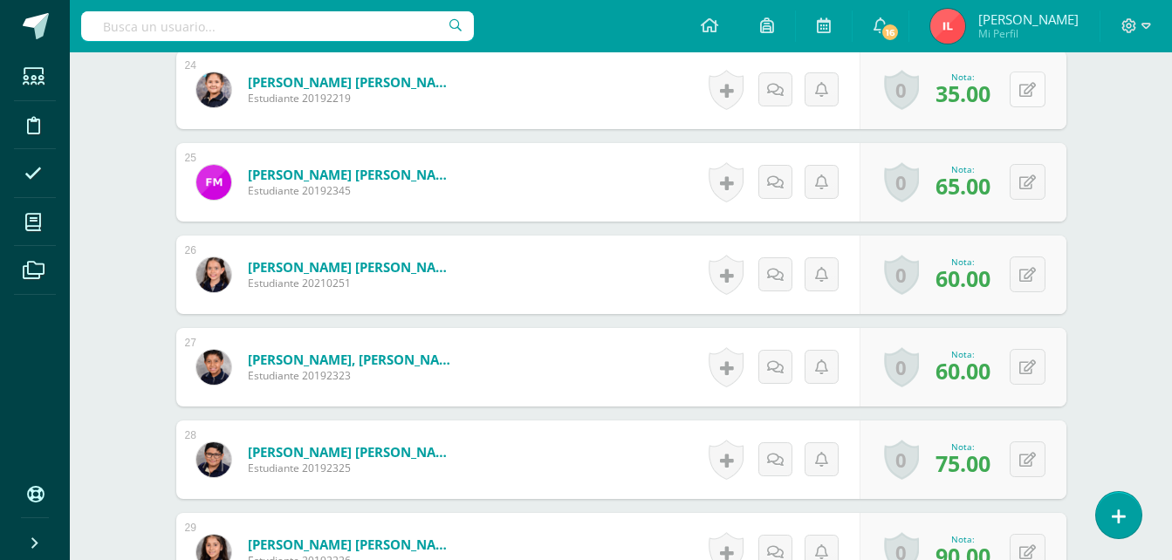
click at [1030, 100] on button at bounding box center [1028, 90] width 36 height 36
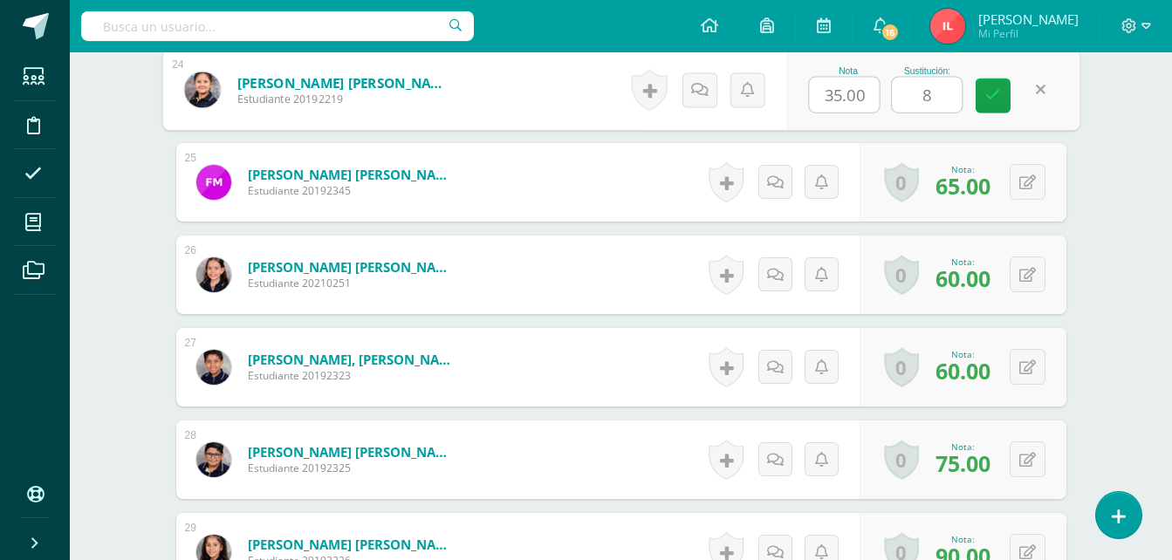
type input "80"
click at [992, 94] on icon at bounding box center [994, 95] width 16 height 15
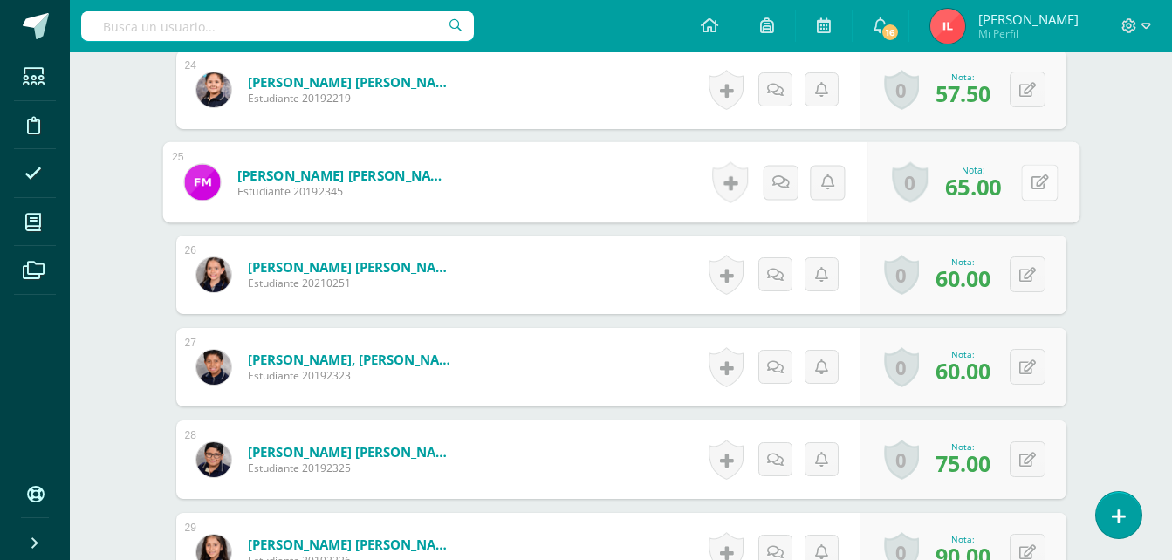
click at [1027, 186] on button at bounding box center [1039, 182] width 37 height 37
type input "90"
click at [1032, 280] on icon at bounding box center [1028, 275] width 17 height 15
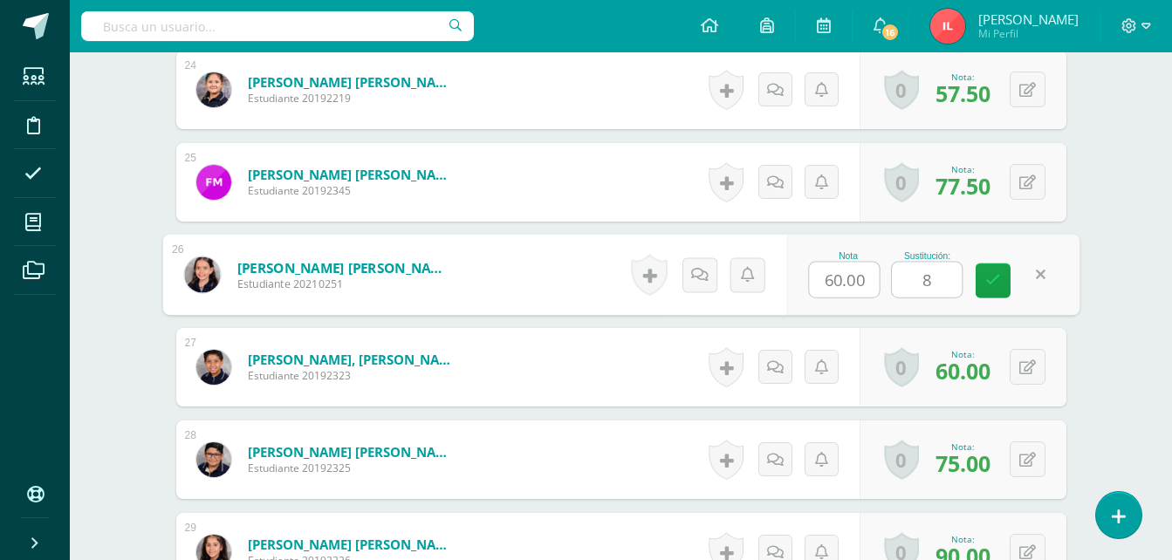
type input "85"
click at [994, 291] on link at bounding box center [993, 281] width 35 height 35
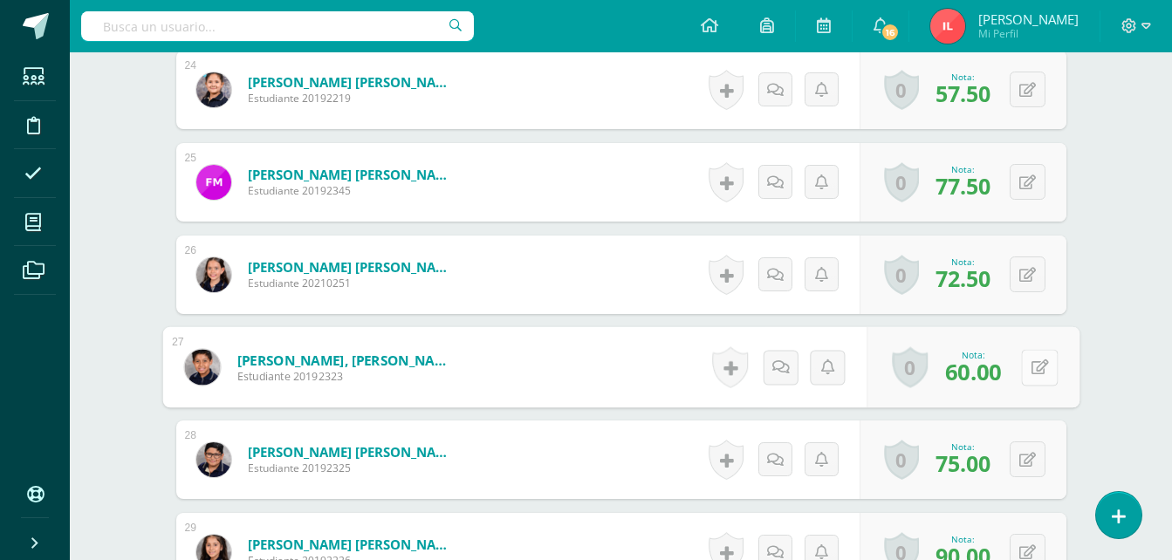
click at [1040, 369] on button at bounding box center [1039, 367] width 37 height 37
type input "85"
click at [1003, 381] on link at bounding box center [993, 373] width 35 height 35
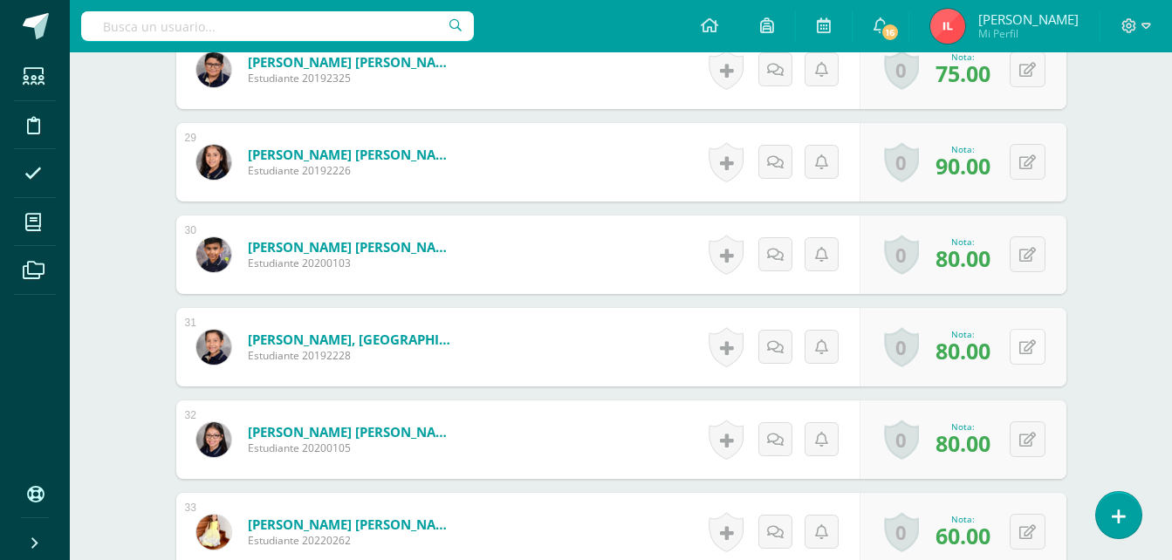
scroll to position [3207, 0]
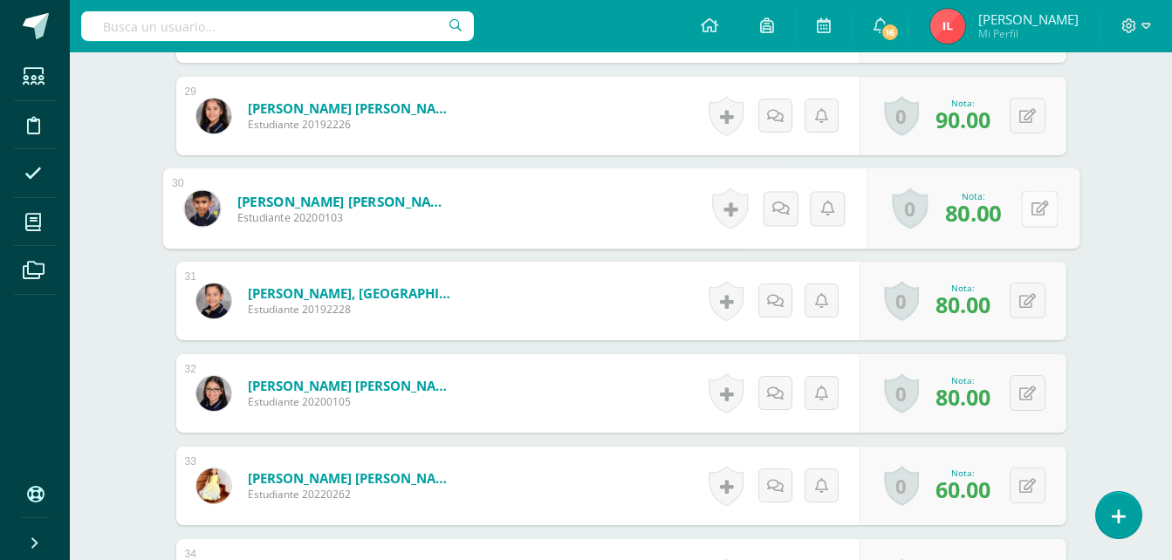
click at [1030, 207] on button at bounding box center [1039, 208] width 37 height 37
type input "95"
click at [987, 217] on icon at bounding box center [994, 214] width 16 height 15
click at [1024, 297] on button at bounding box center [1028, 301] width 36 height 36
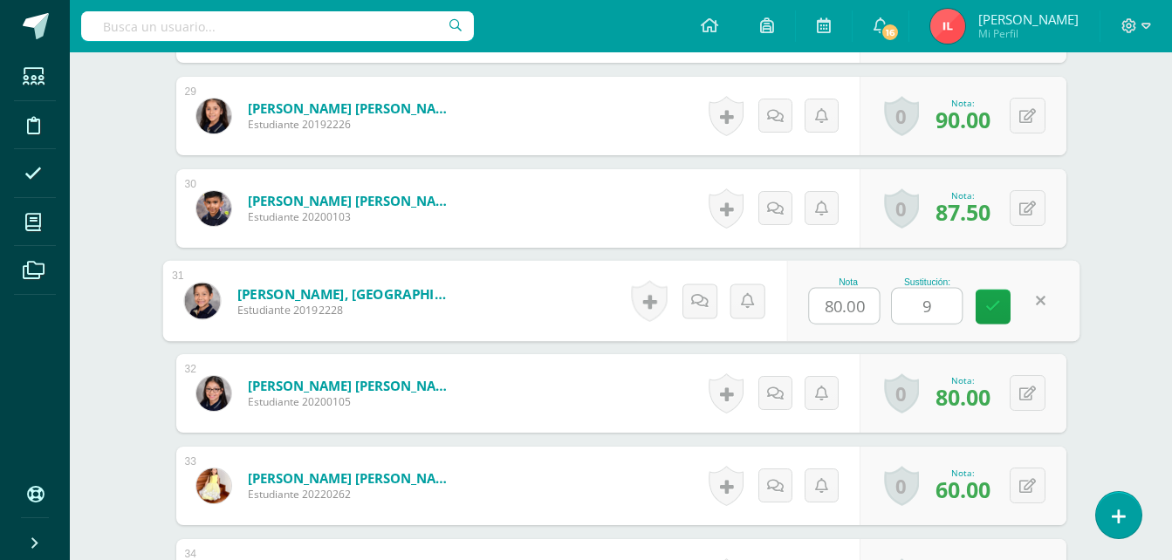
type input "90"
click at [1010, 313] on link at bounding box center [993, 307] width 35 height 35
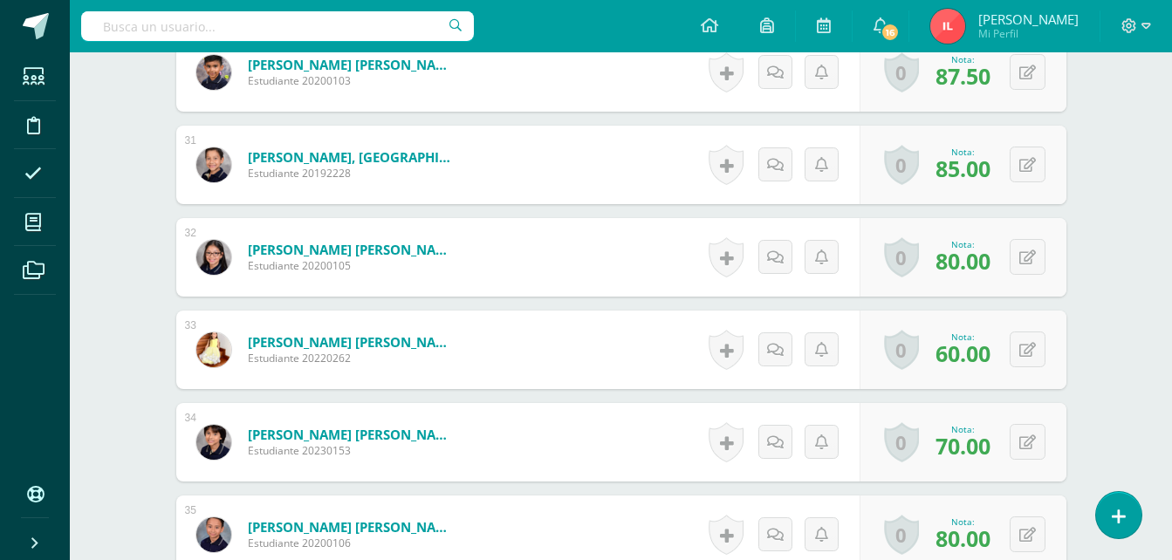
scroll to position [3382, 0]
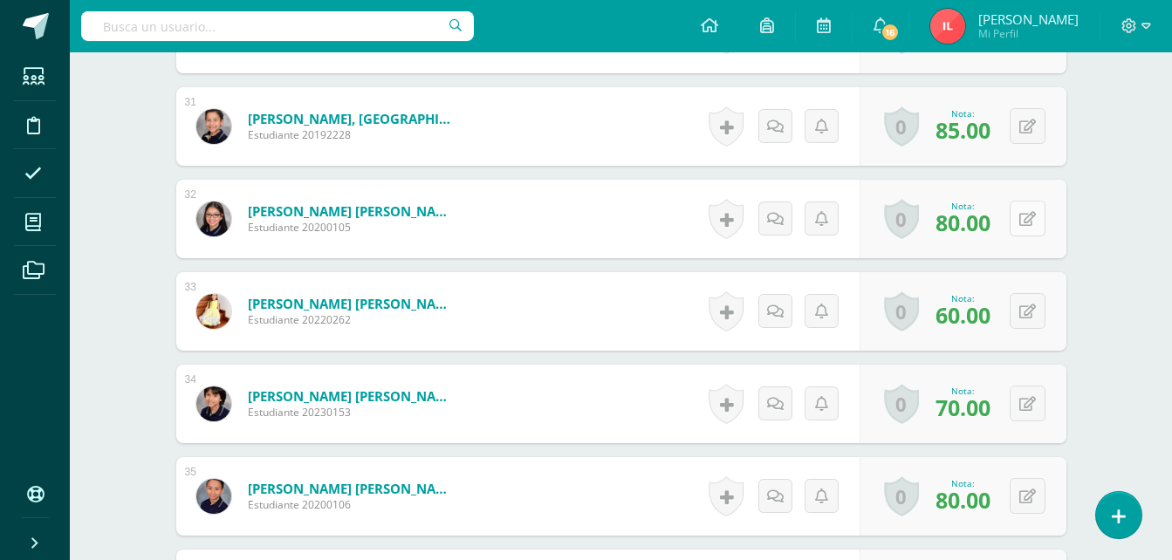
click at [1028, 226] on button at bounding box center [1028, 219] width 36 height 36
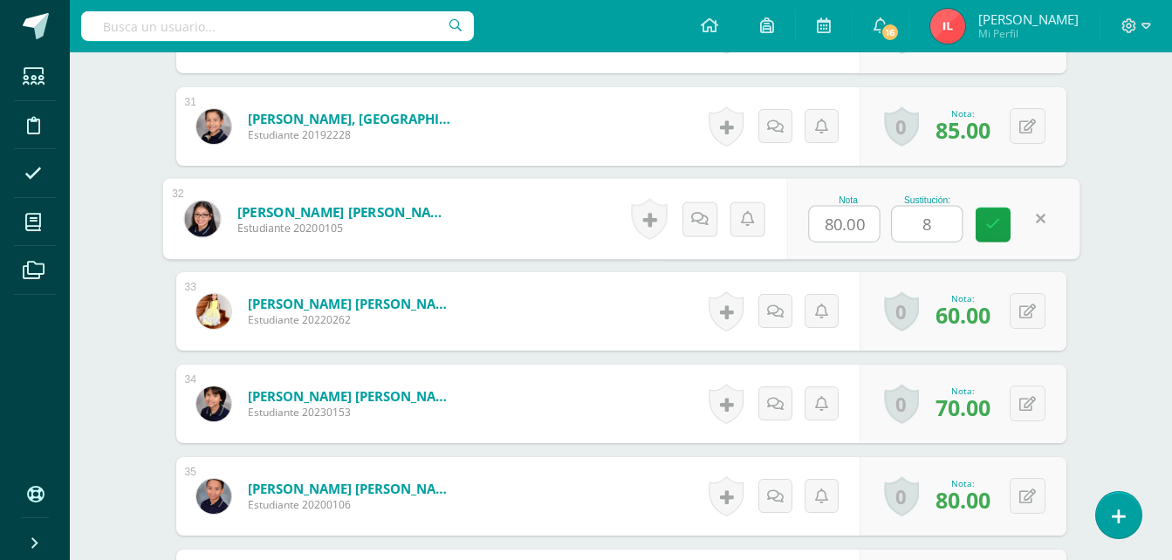
type input "85"
click at [1000, 227] on link at bounding box center [993, 225] width 35 height 35
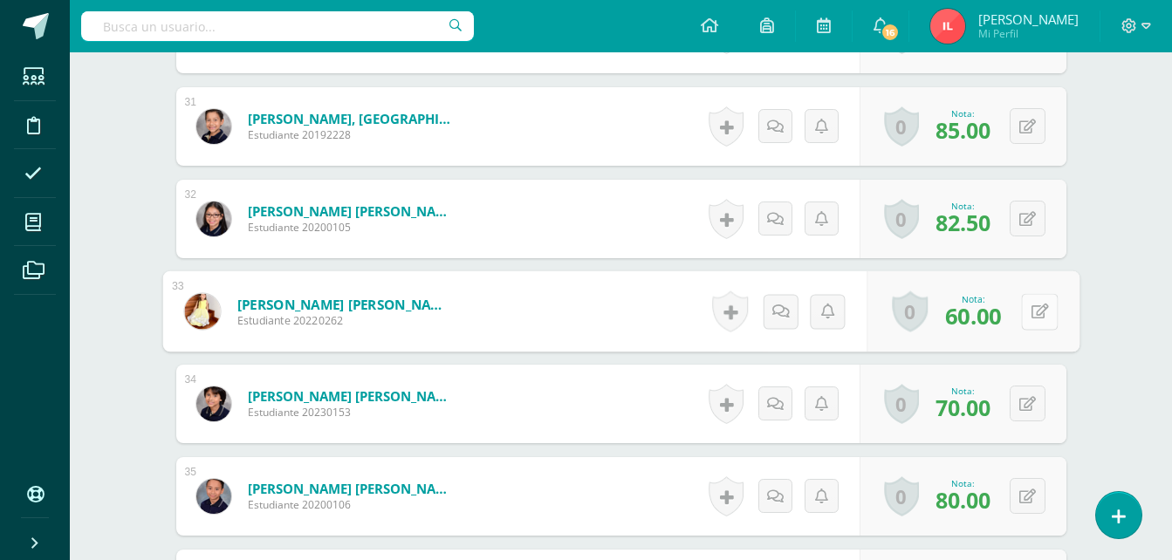
click at [1034, 306] on icon at bounding box center [1039, 311] width 17 height 15
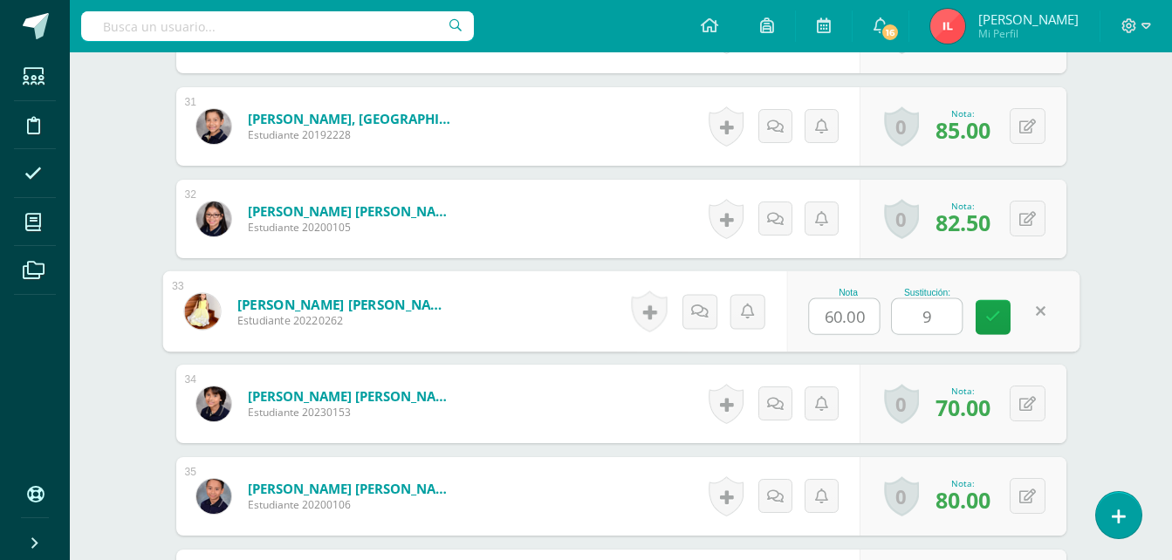
type input "90"
click at [988, 334] on link at bounding box center [993, 317] width 35 height 35
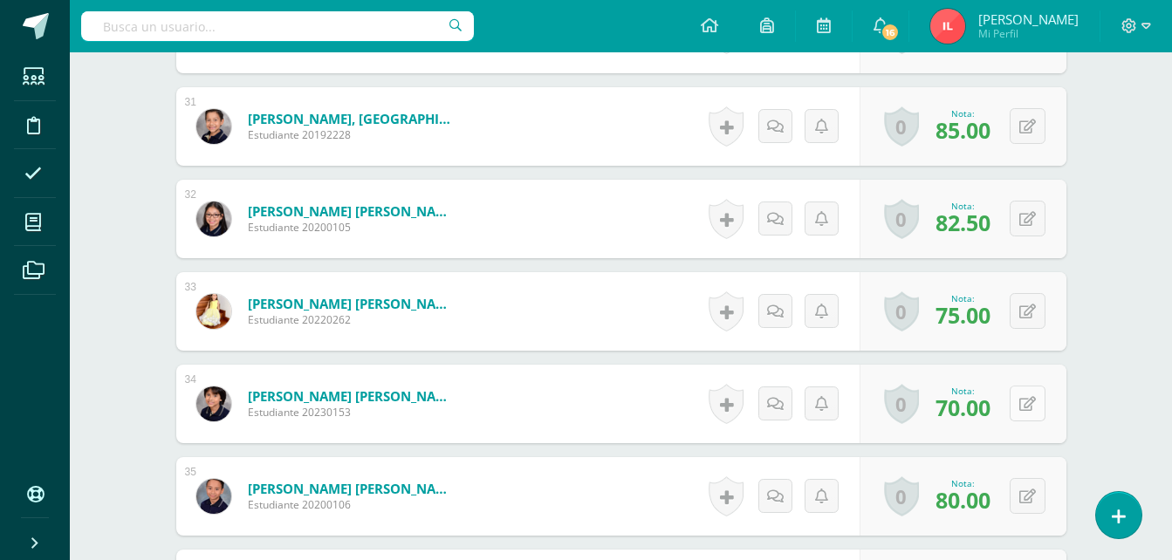
click at [1026, 410] on button at bounding box center [1028, 404] width 36 height 36
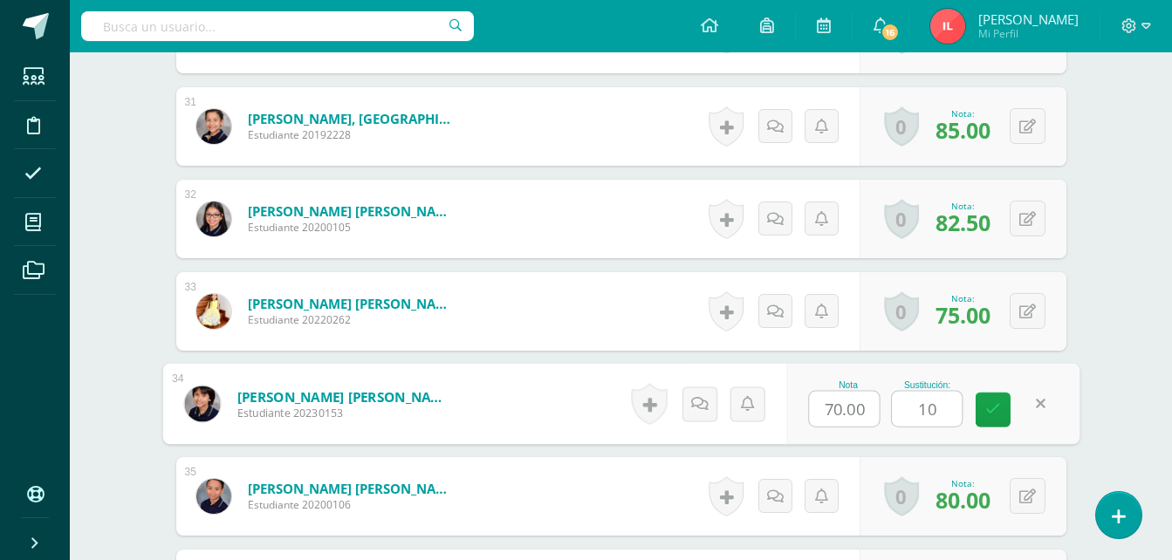
type input "100"
click at [1000, 409] on link at bounding box center [993, 410] width 35 height 35
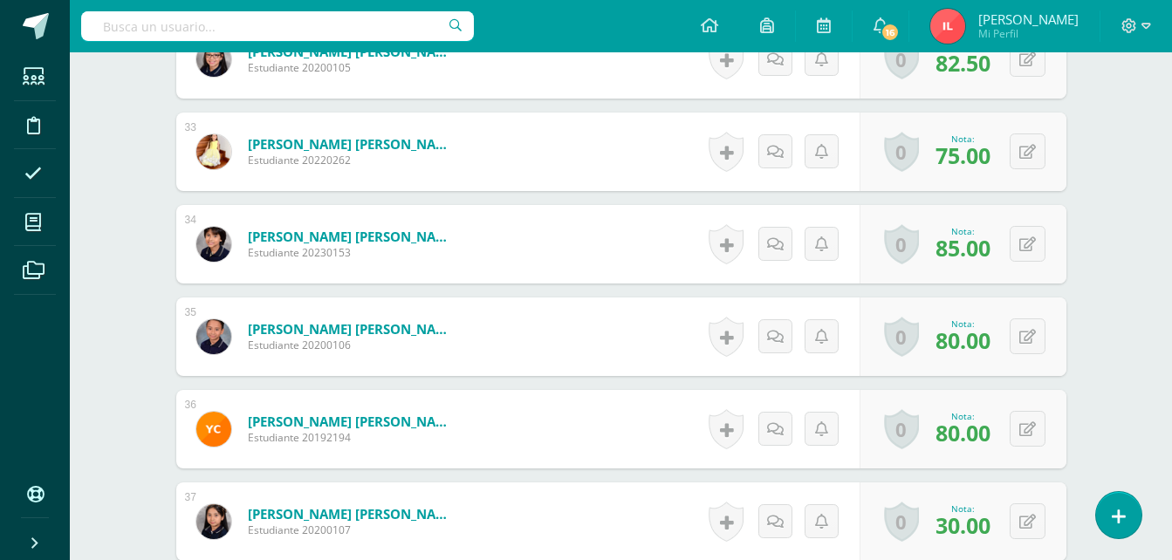
scroll to position [3556, 0]
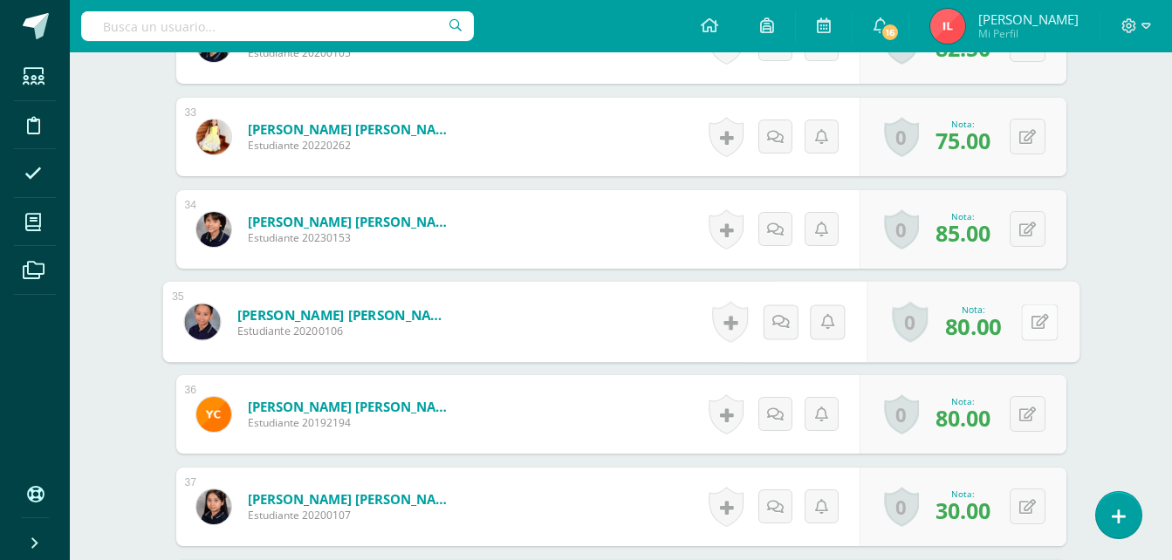
click at [1027, 326] on button at bounding box center [1039, 322] width 37 height 37
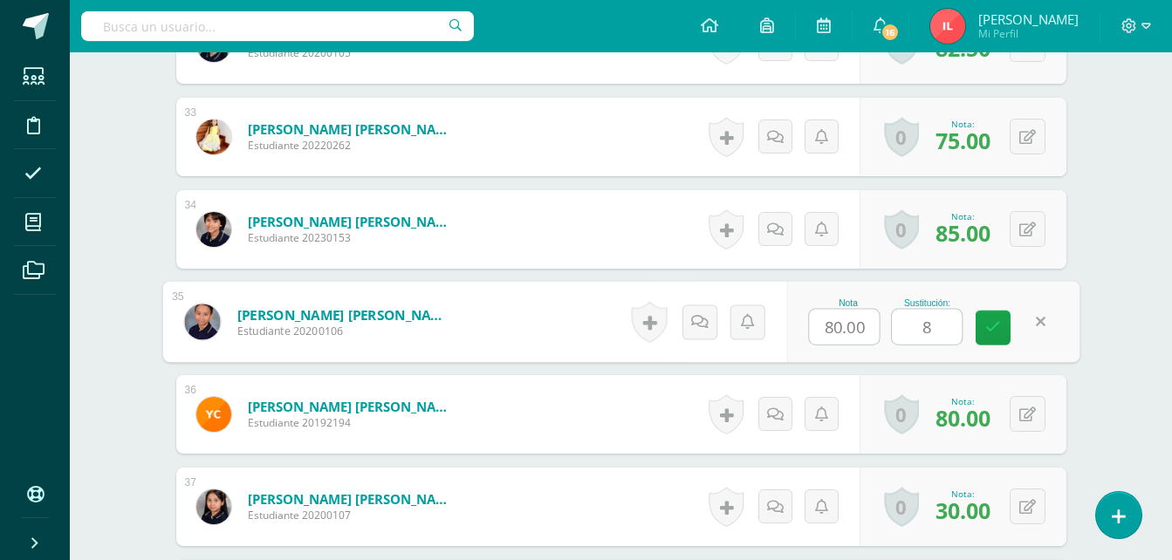
type input "85"
click at [999, 328] on icon at bounding box center [994, 327] width 16 height 15
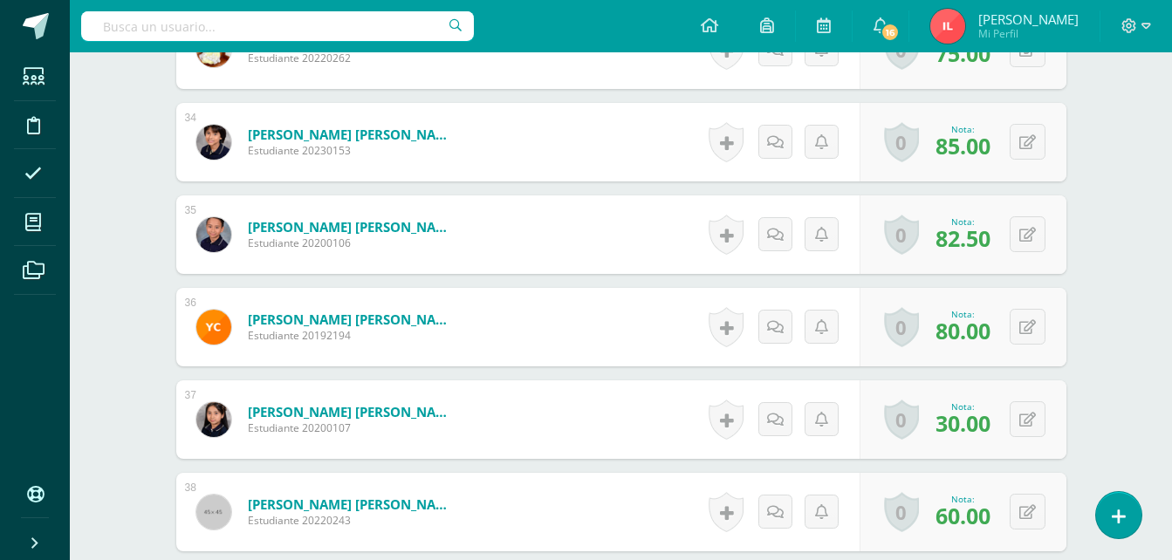
scroll to position [3731, 0]
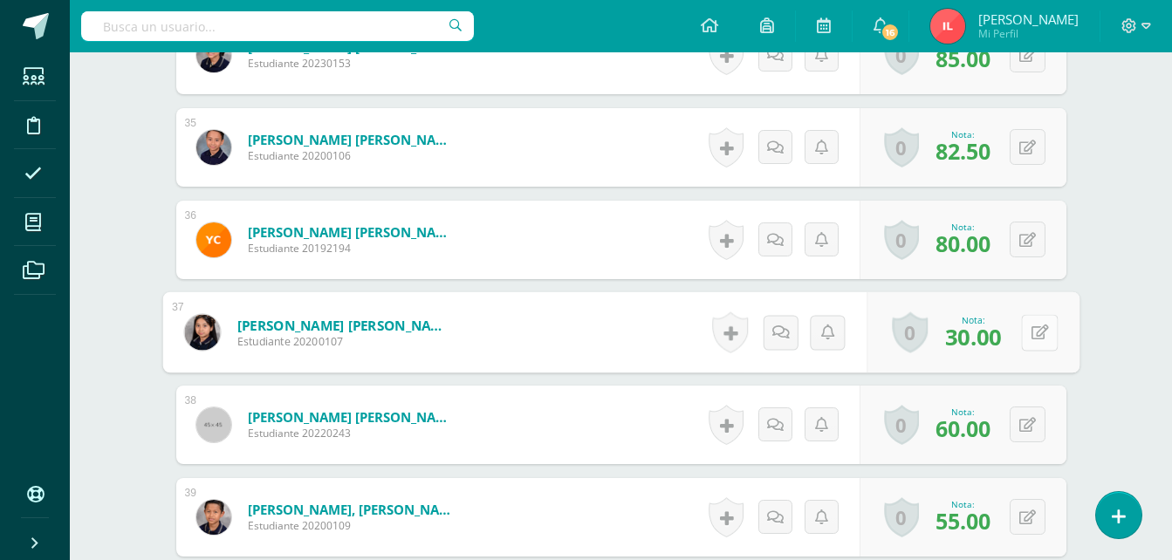
click at [1028, 339] on button at bounding box center [1039, 332] width 37 height 37
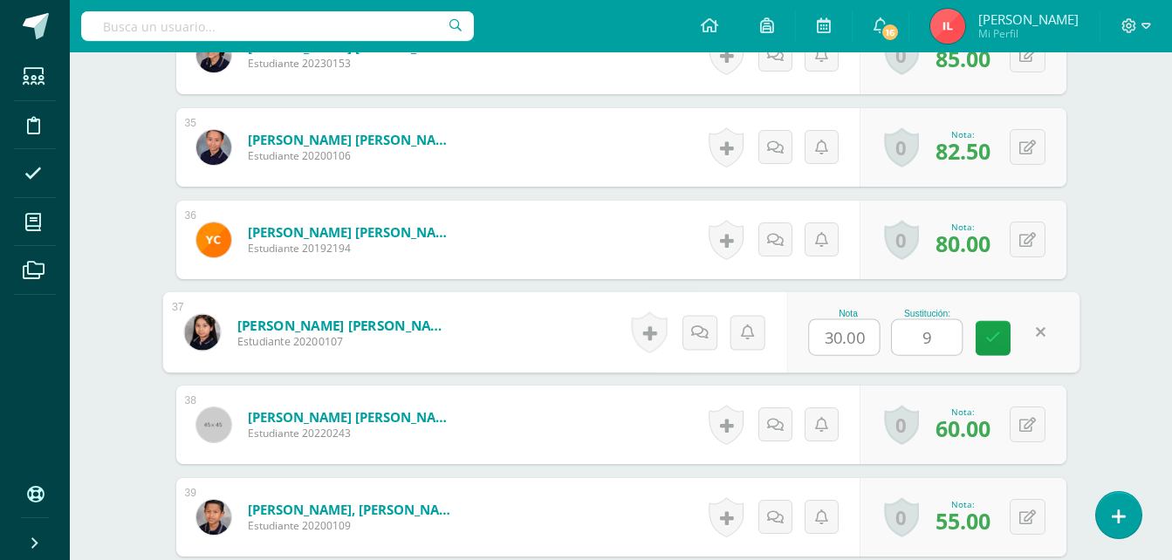
type input "90"
click at [998, 344] on icon at bounding box center [994, 338] width 16 height 15
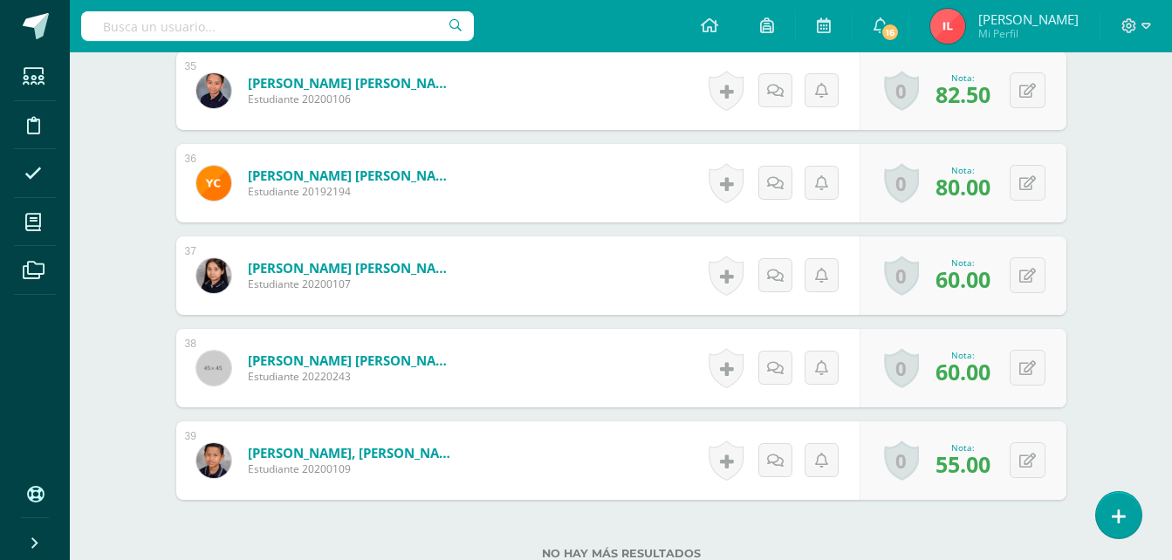
scroll to position [3818, 0]
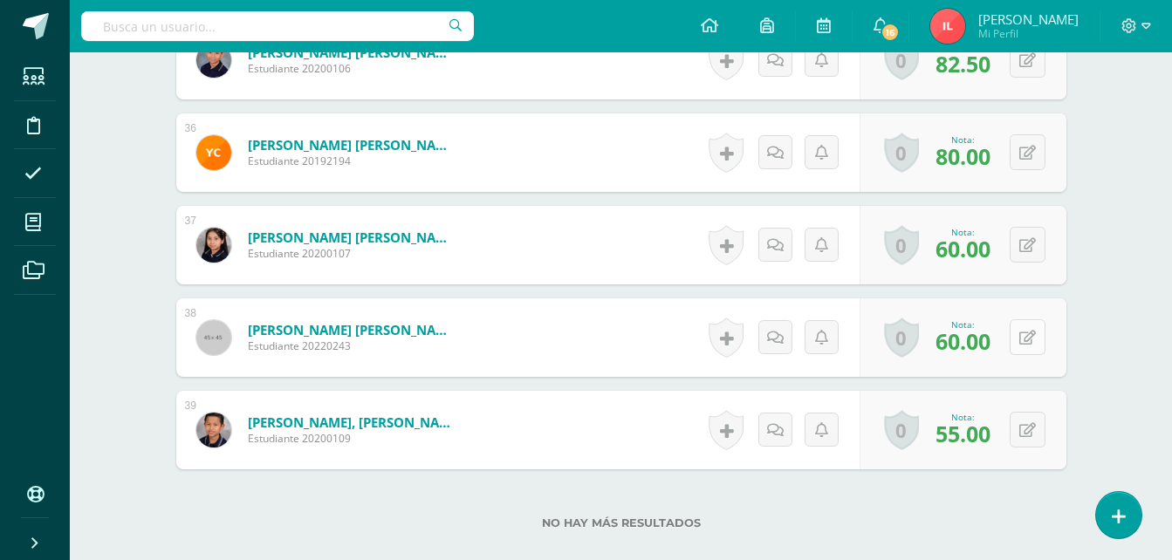
click at [1033, 340] on icon at bounding box center [1028, 338] width 17 height 15
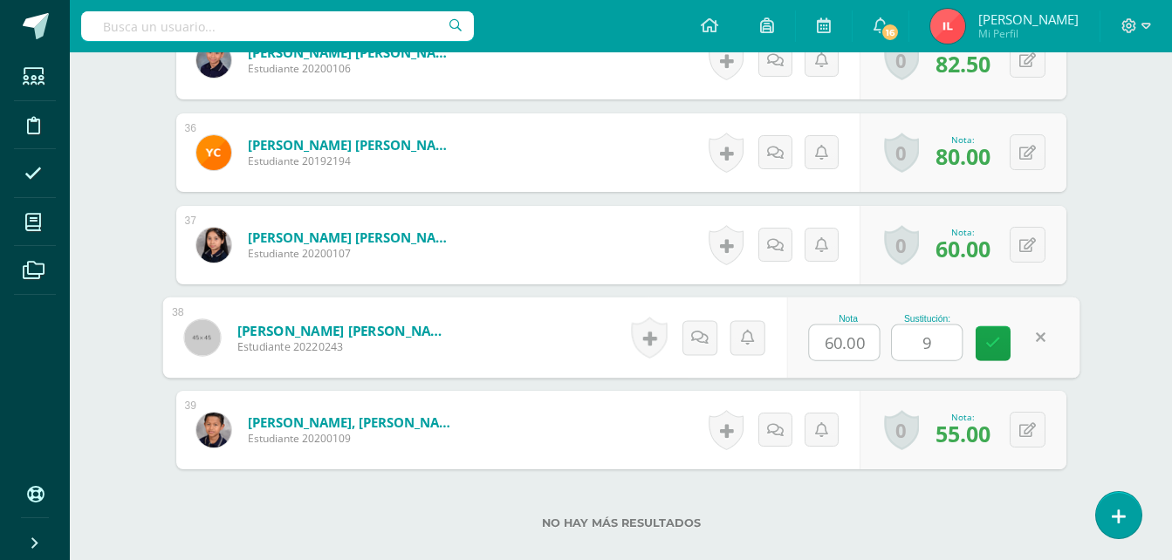
type input "95"
click at [999, 347] on icon at bounding box center [994, 343] width 16 height 15
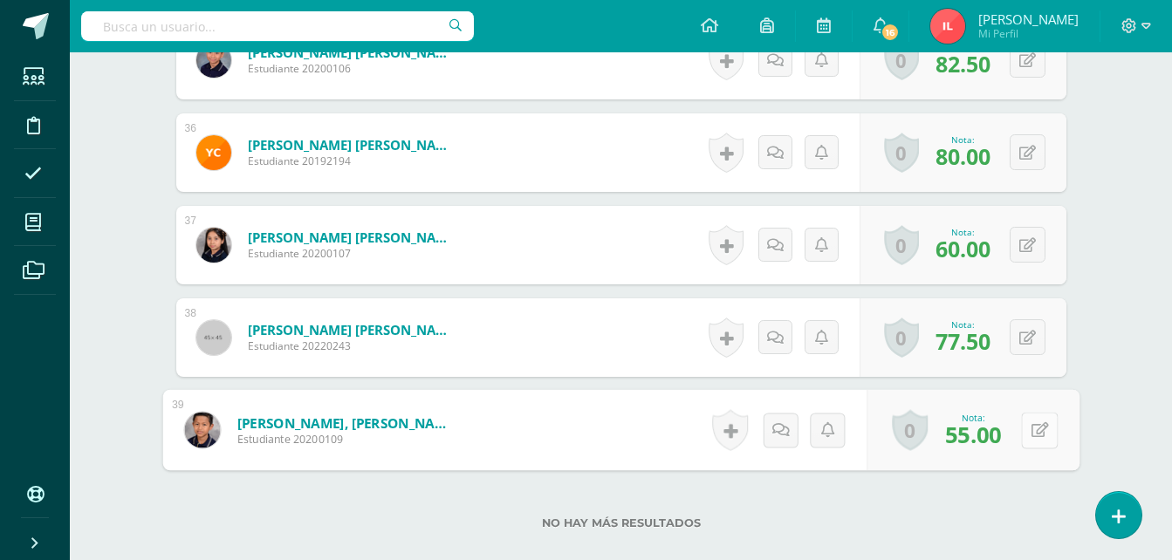
click at [1027, 430] on button at bounding box center [1039, 430] width 37 height 37
type input "80"
click at [986, 440] on icon at bounding box center [994, 436] width 16 height 15
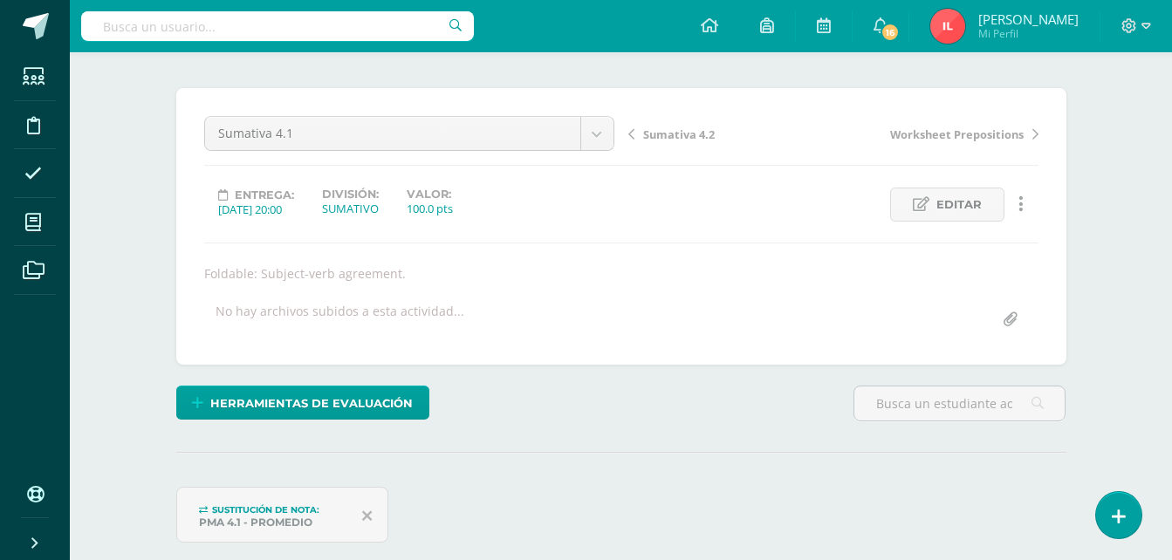
scroll to position [0, 0]
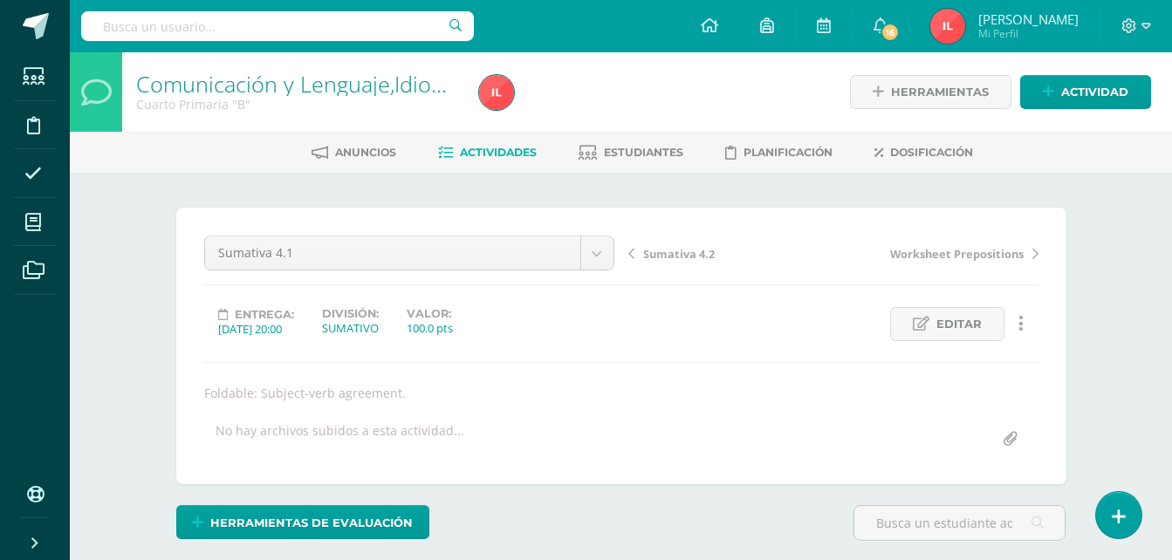
click at [679, 251] on span "Sumativa 4.2" at bounding box center [679, 254] width 72 height 16
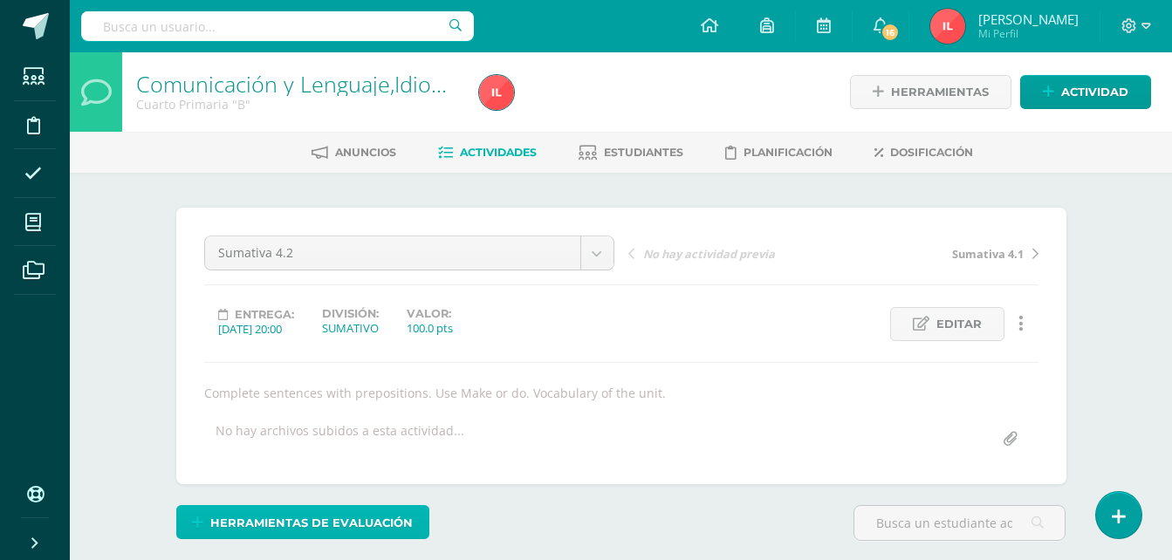
scroll to position [253, 0]
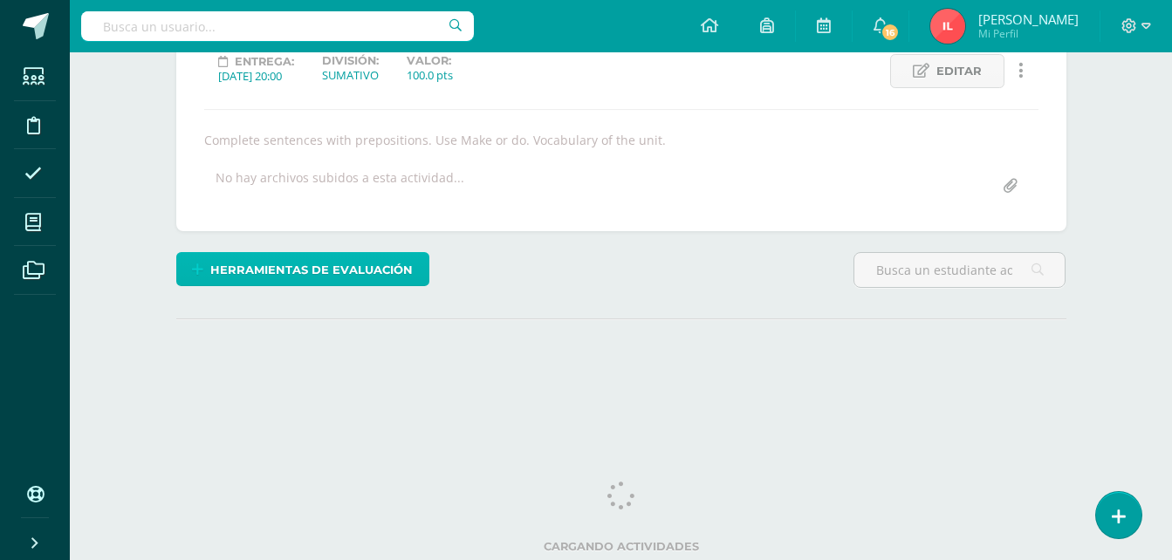
click at [284, 265] on span "Herramientas de evaluación" at bounding box center [311, 270] width 203 height 32
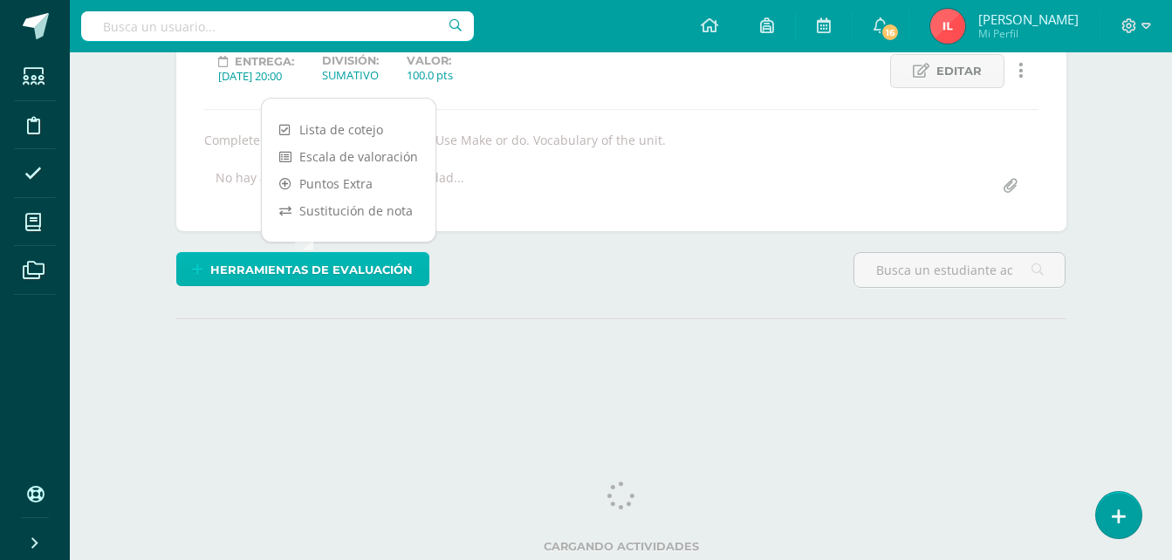
scroll to position [0, 0]
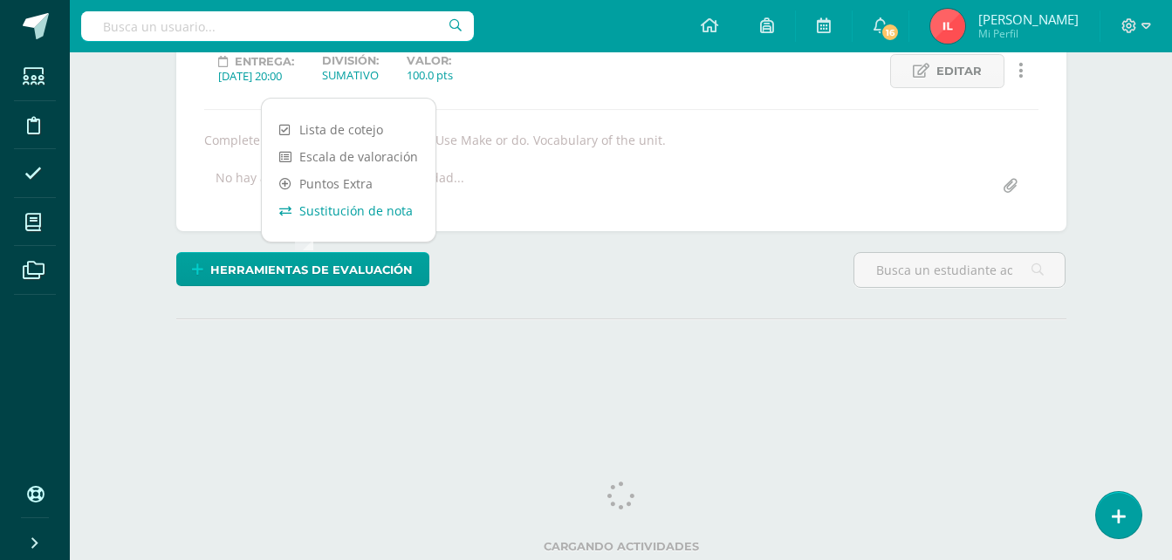
click at [333, 210] on link "Sustitución de nota" at bounding box center [349, 210] width 174 height 27
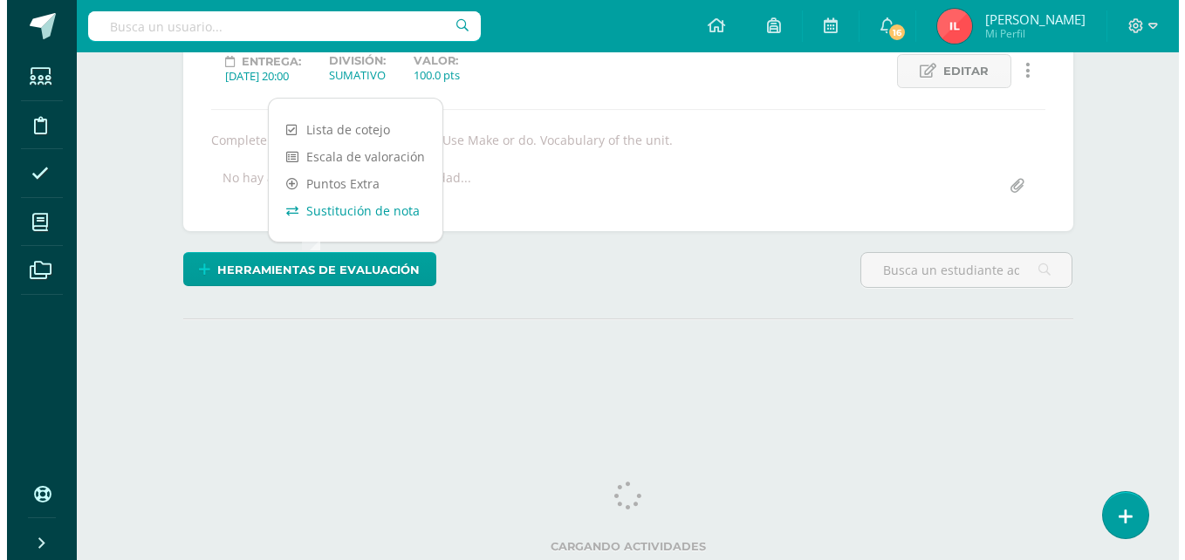
scroll to position [148, 0]
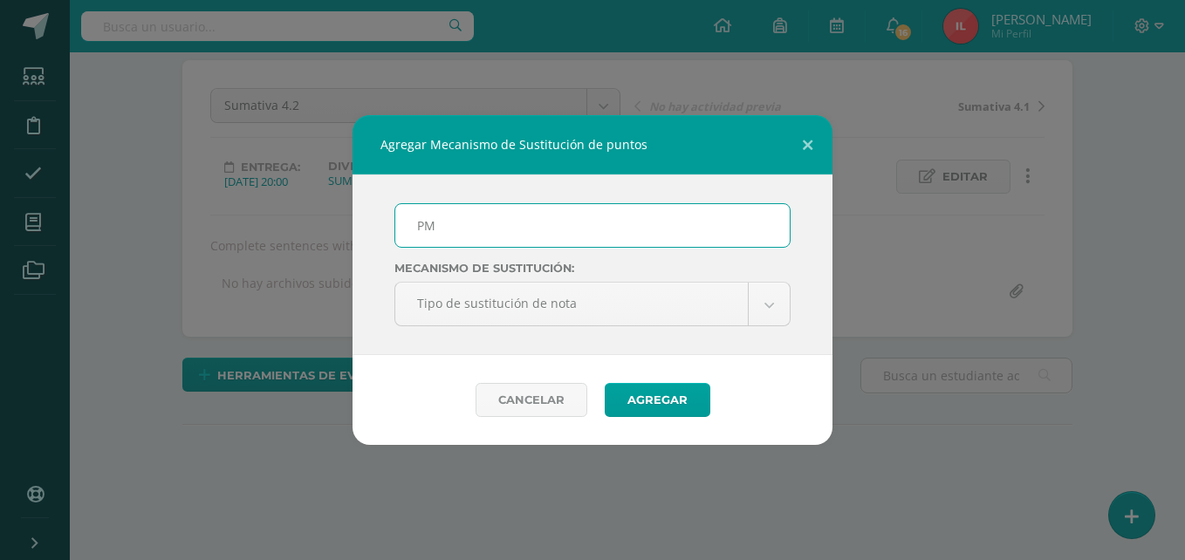
type input "PMA 4.2"
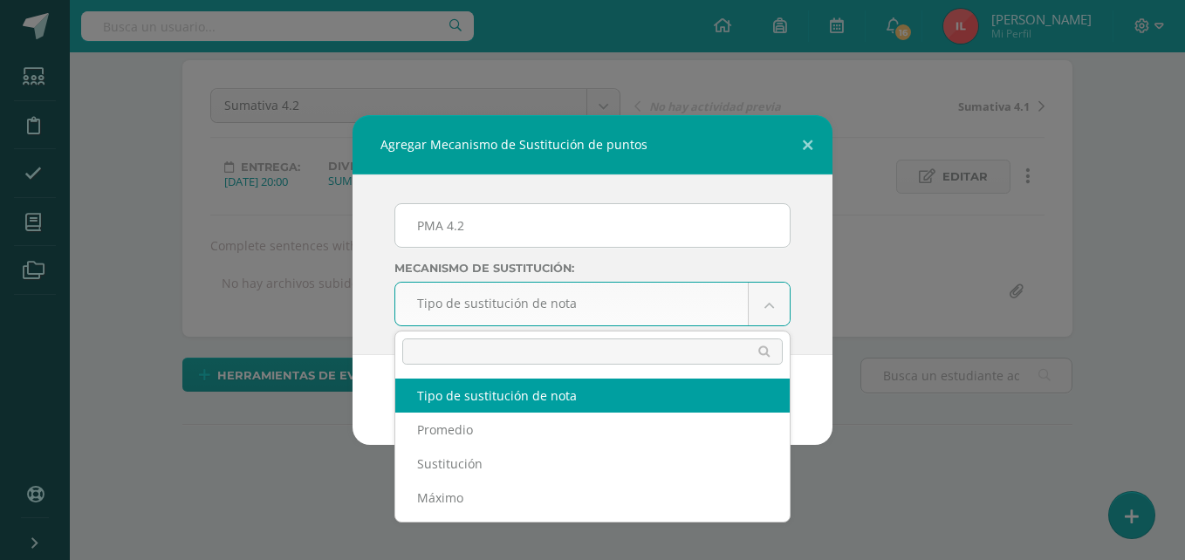
click at [765, 294] on body "Agregar Mecanismo de Sustitución de puntos PMA 4.2 Mecanismo de sustitución: Ti…" at bounding box center [592, 206] width 1185 height 708
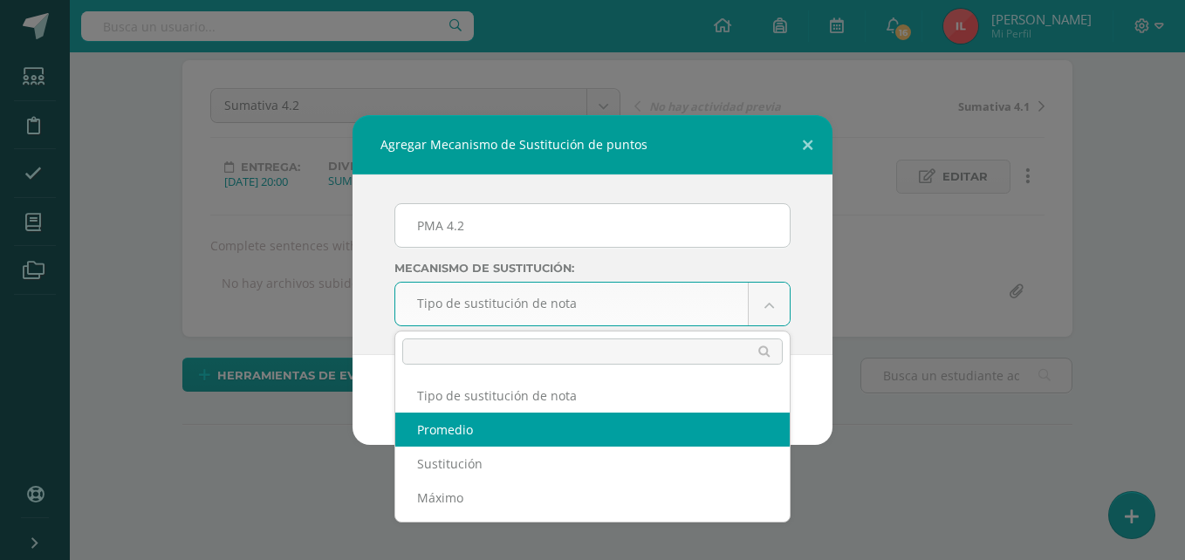
select select "average"
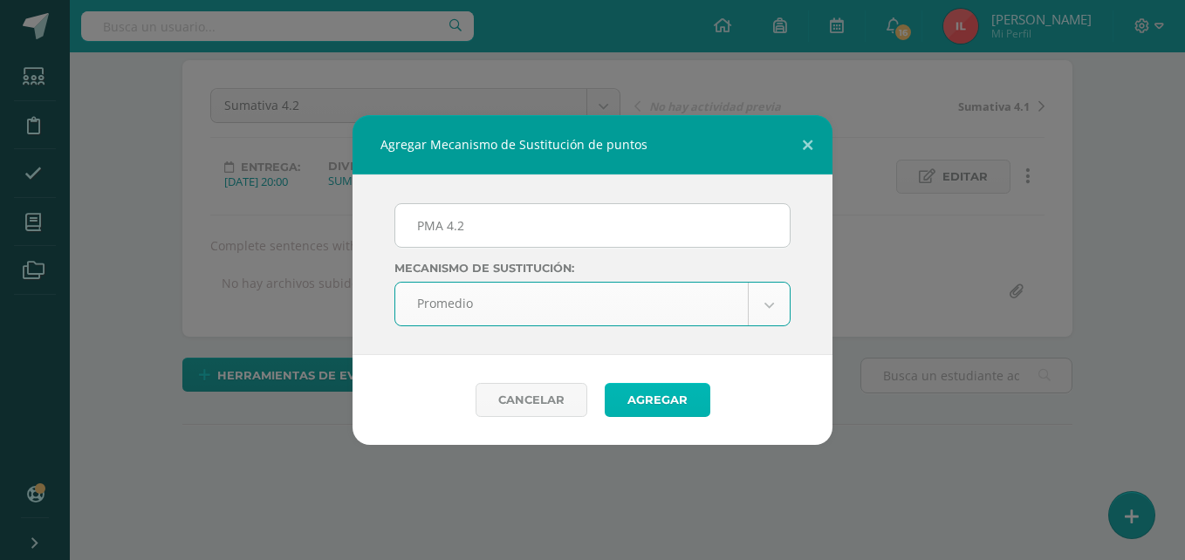
click at [674, 402] on button "Agregar" at bounding box center [658, 400] width 106 height 34
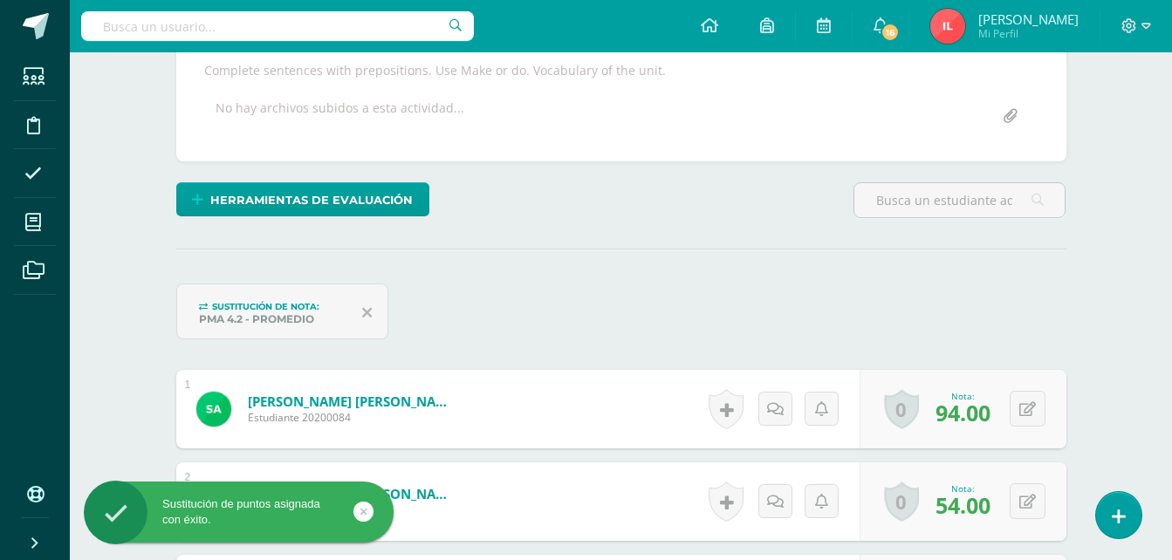
scroll to position [324, 0]
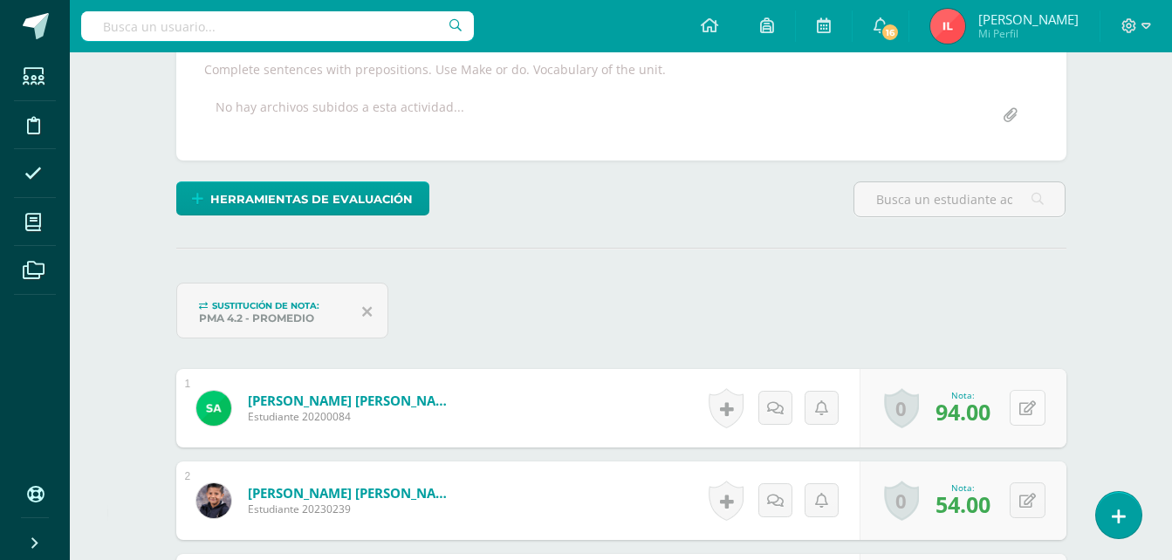
click at [1027, 409] on button at bounding box center [1028, 408] width 36 height 36
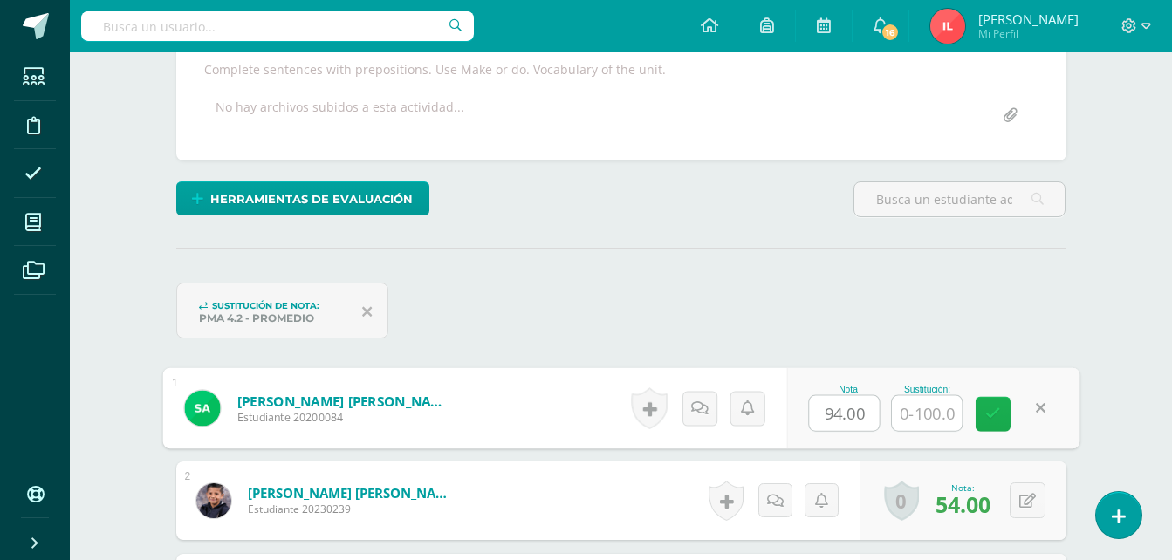
scroll to position [325, 0]
type input "100"
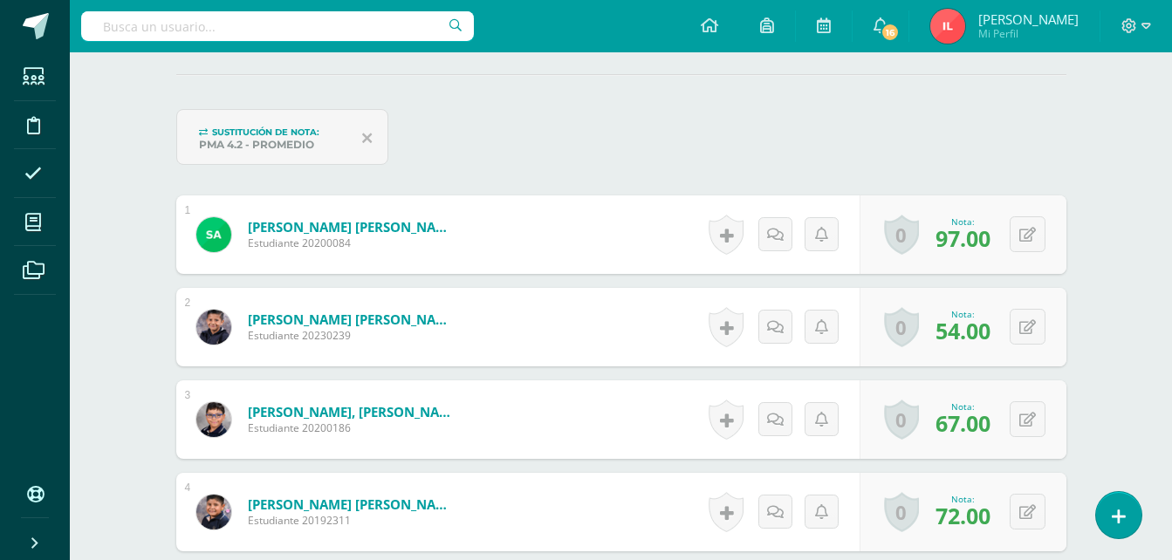
scroll to position [500, 0]
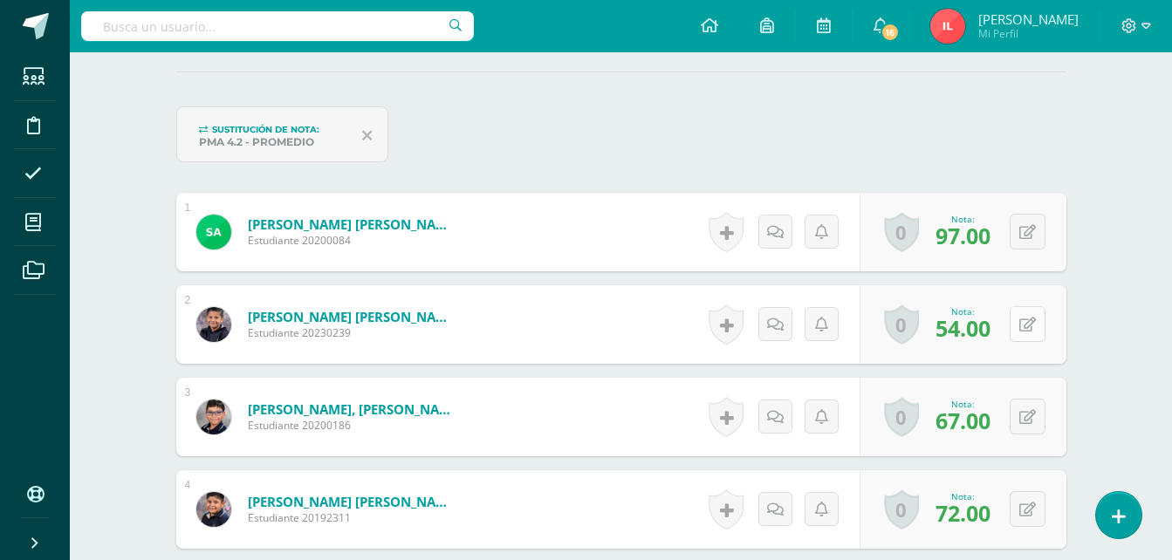
click at [1032, 325] on icon at bounding box center [1028, 325] width 17 height 15
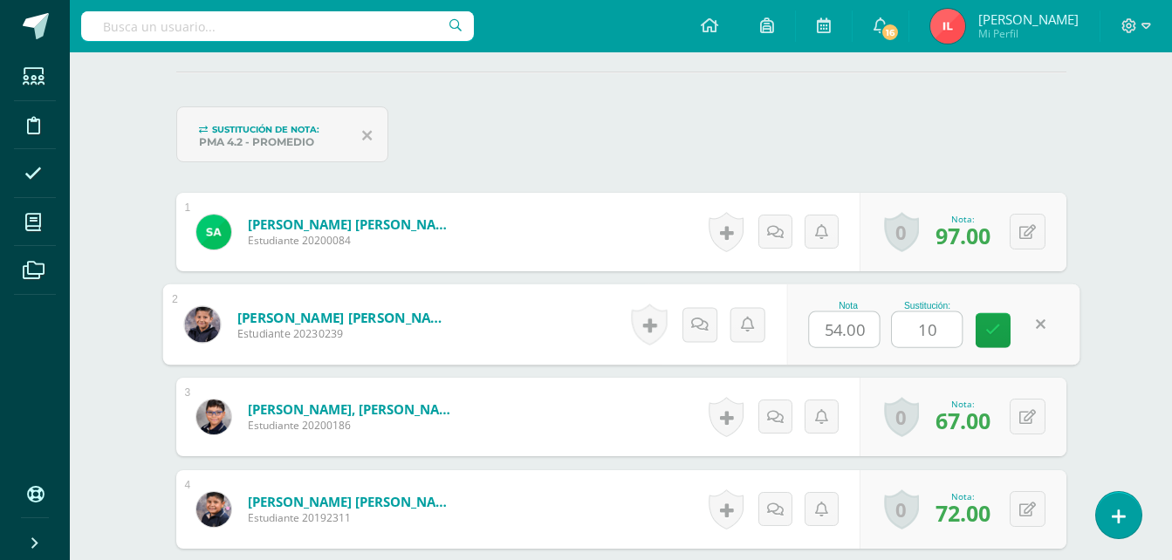
type input "100"
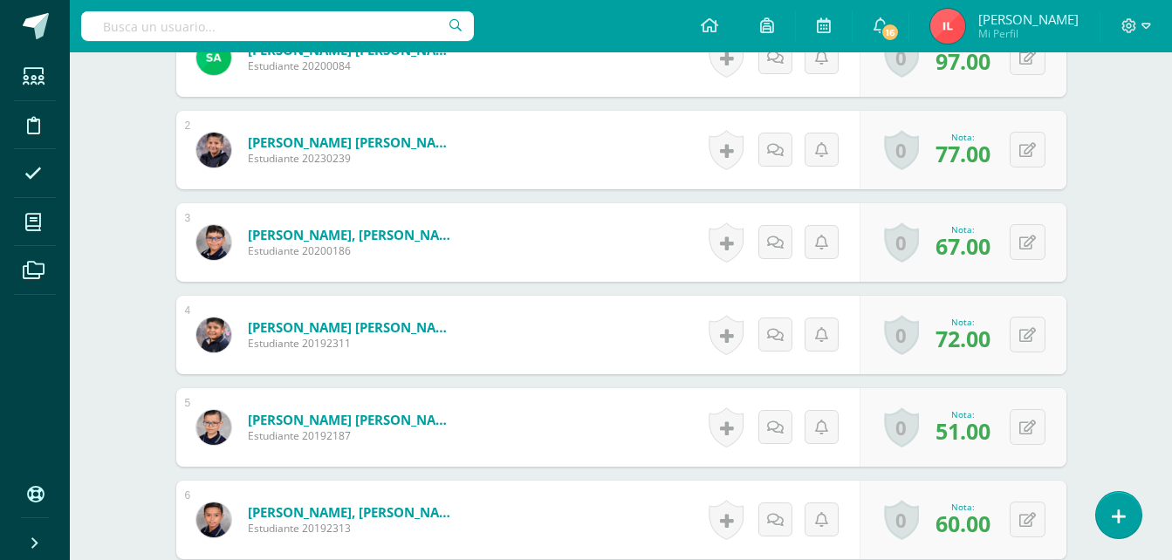
scroll to position [676, 0]
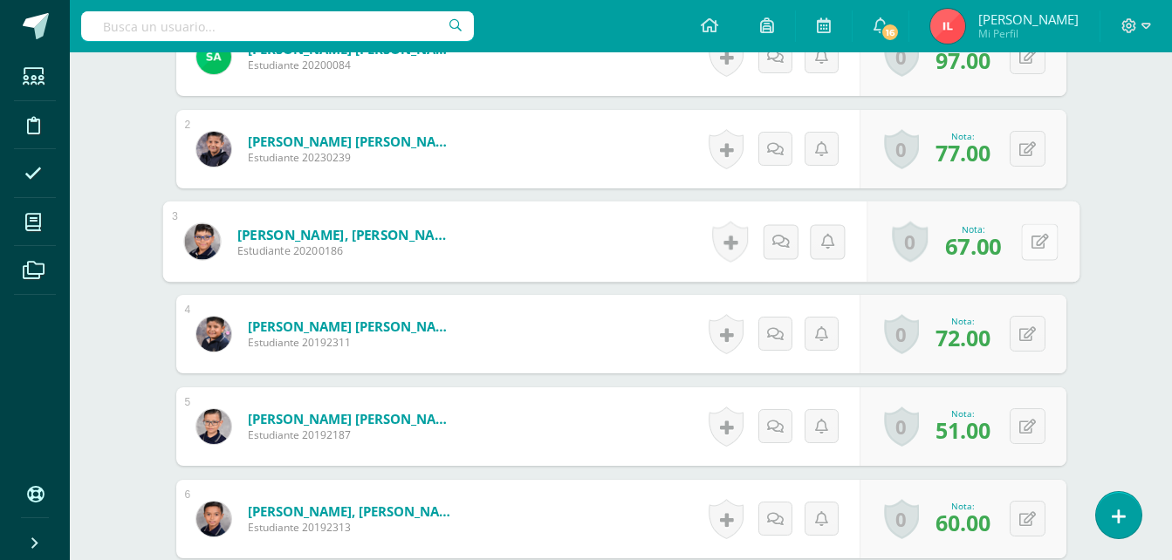
click at [1024, 251] on button at bounding box center [1039, 241] width 37 height 37
type input "94"
click at [987, 254] on icon at bounding box center [994, 247] width 16 height 15
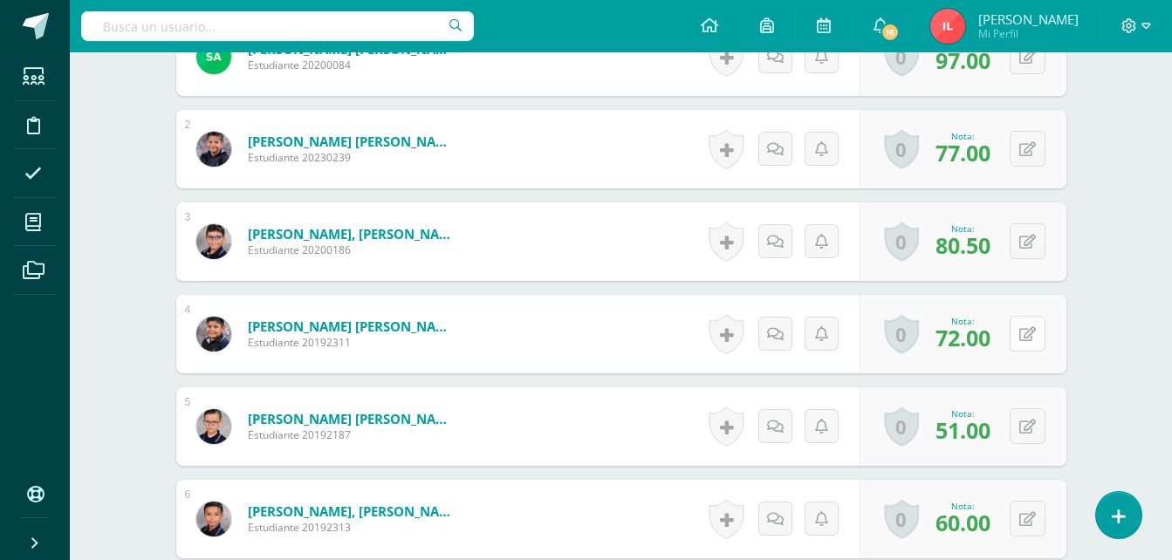
click at [1034, 339] on icon at bounding box center [1028, 334] width 17 height 15
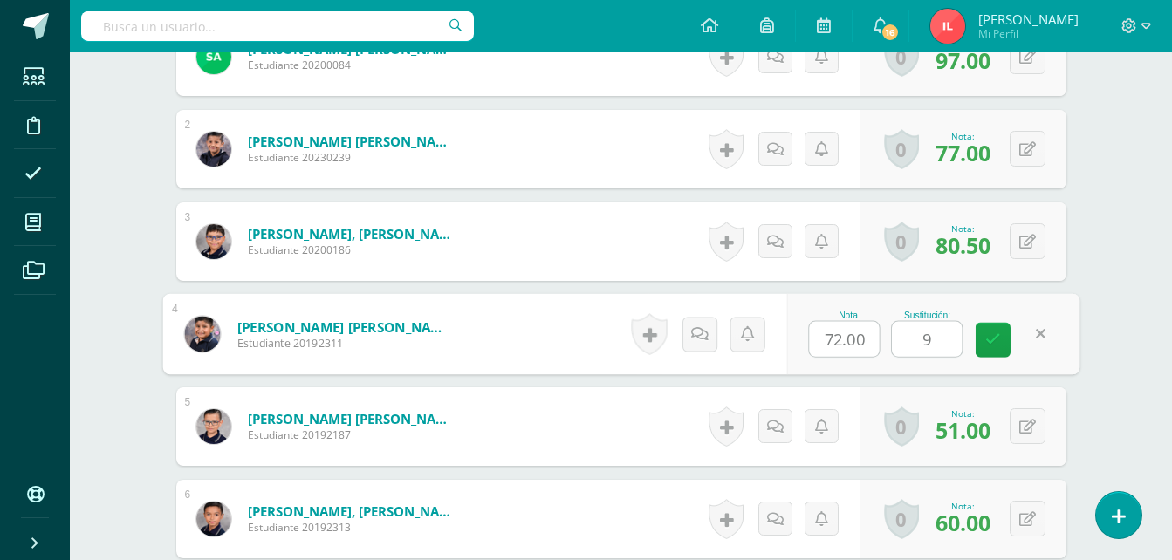
type input "94"
click at [993, 340] on icon at bounding box center [994, 340] width 16 height 15
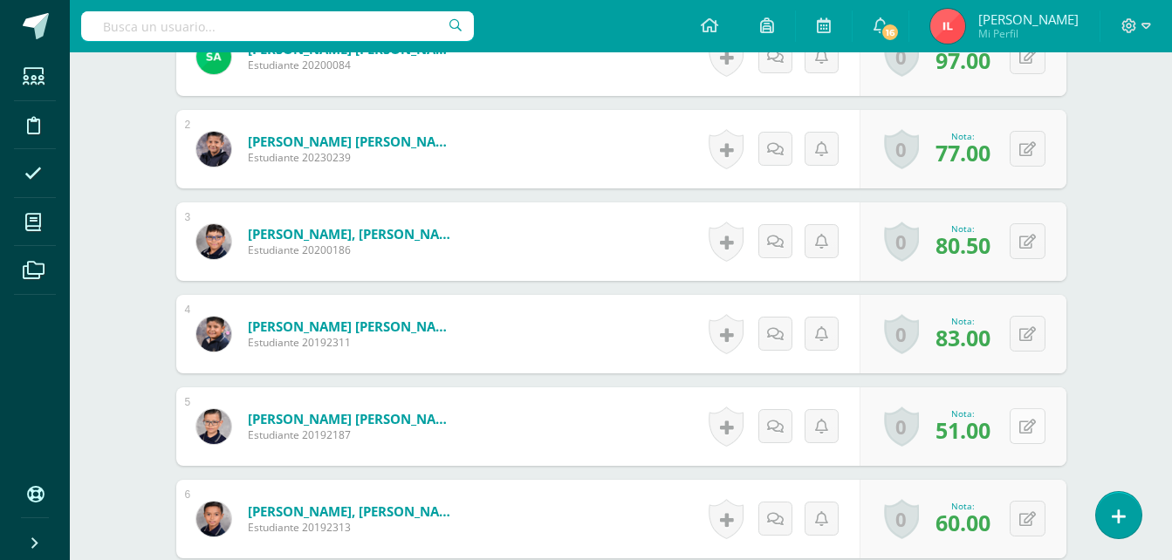
click at [1027, 431] on button at bounding box center [1028, 427] width 36 height 36
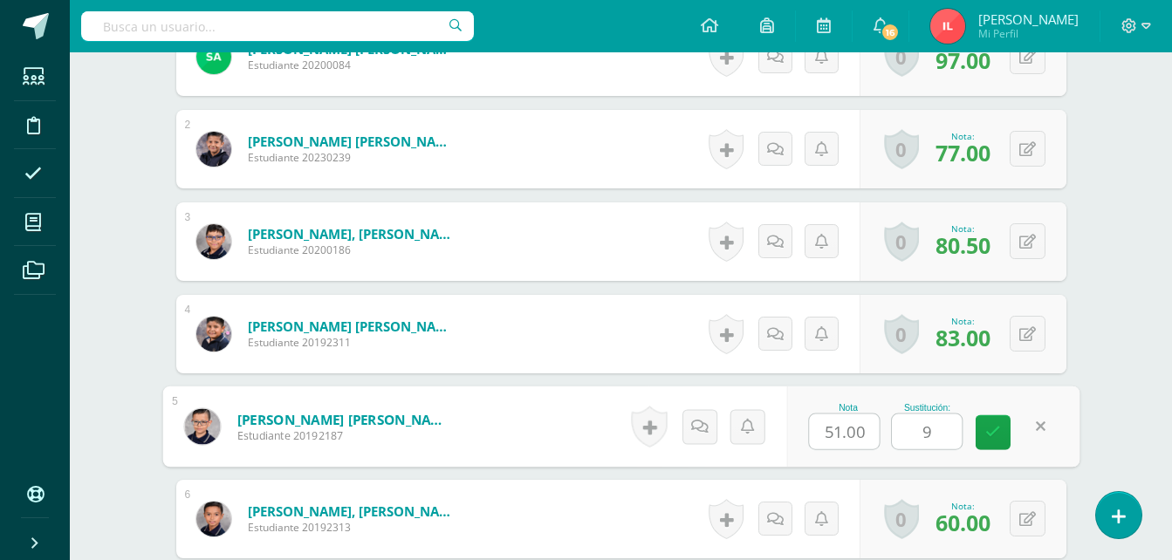
type input "97"
click at [1004, 434] on link at bounding box center [993, 433] width 35 height 35
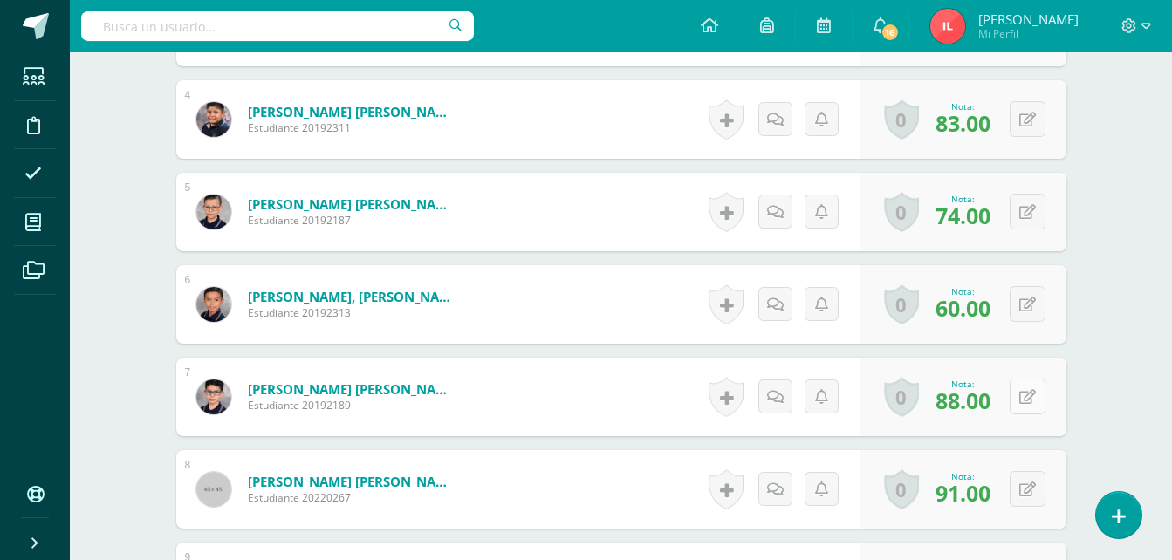
scroll to position [938, 0]
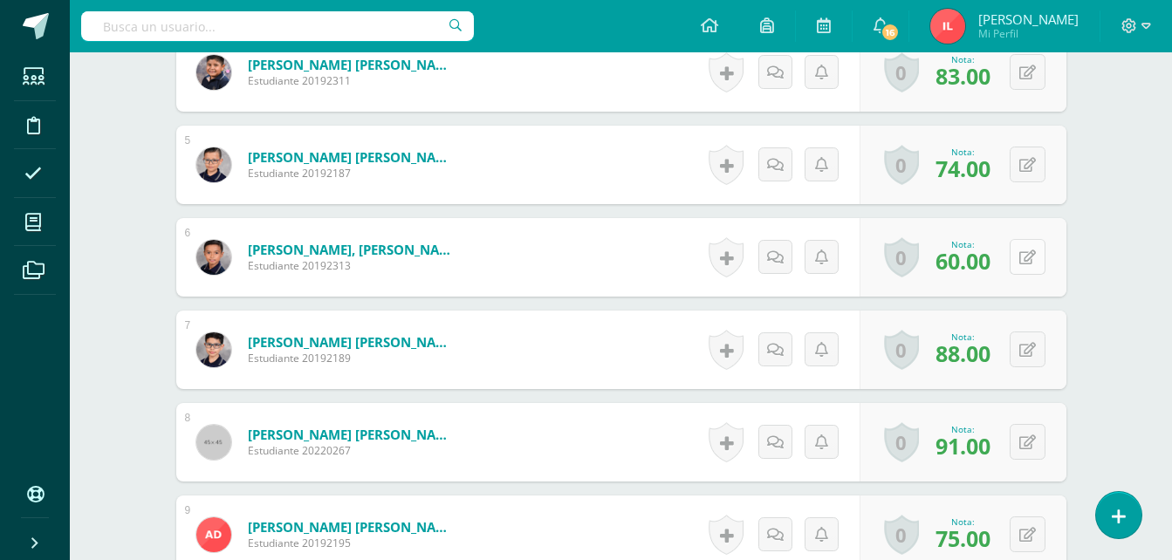
click at [1027, 263] on button at bounding box center [1028, 257] width 36 height 36
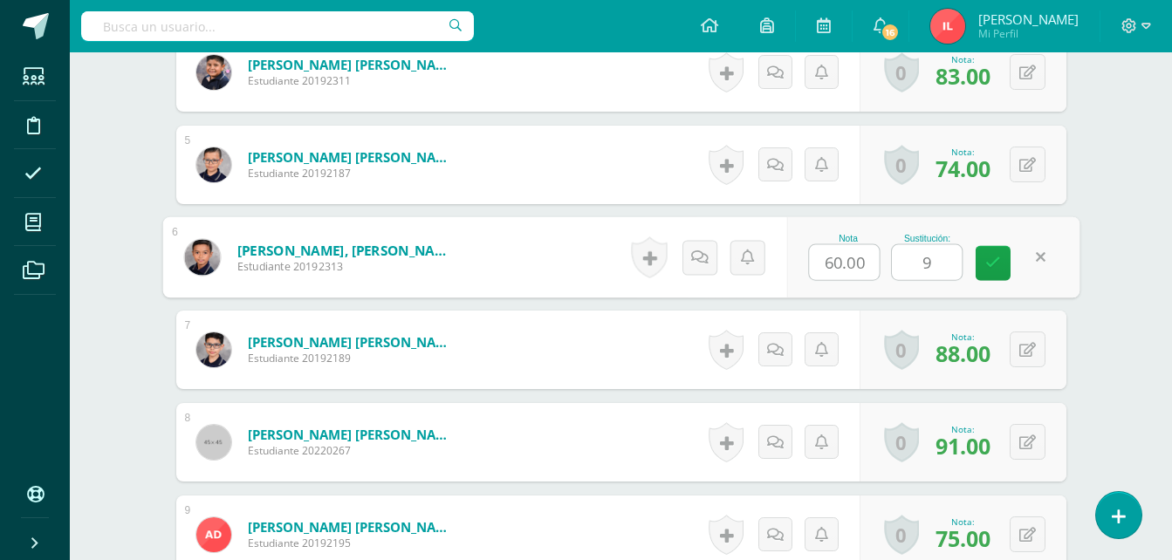
type input "96"
click at [1007, 261] on link at bounding box center [993, 263] width 35 height 35
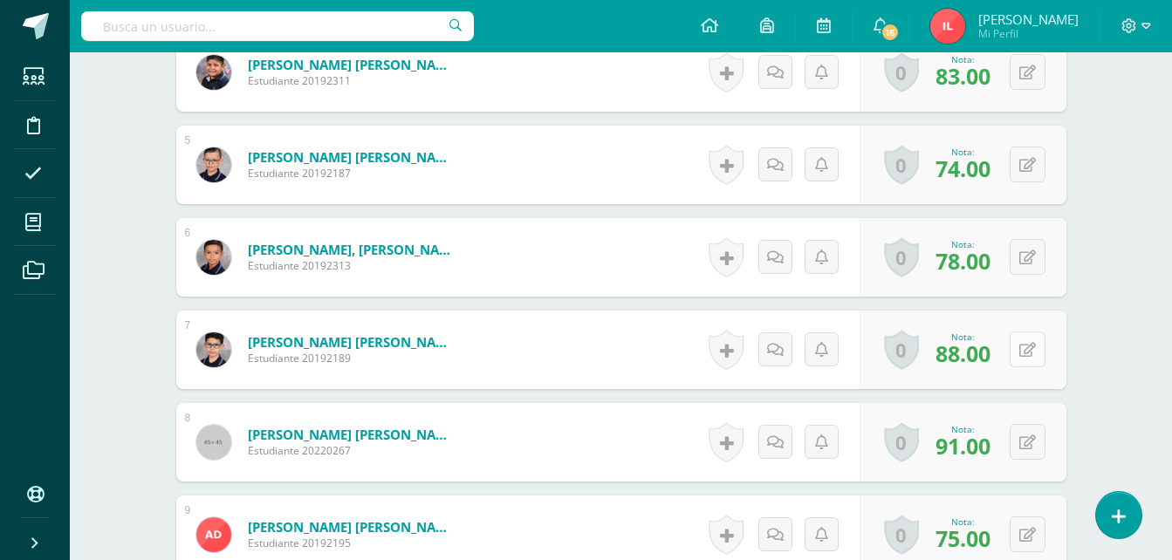
scroll to position [1025, 0]
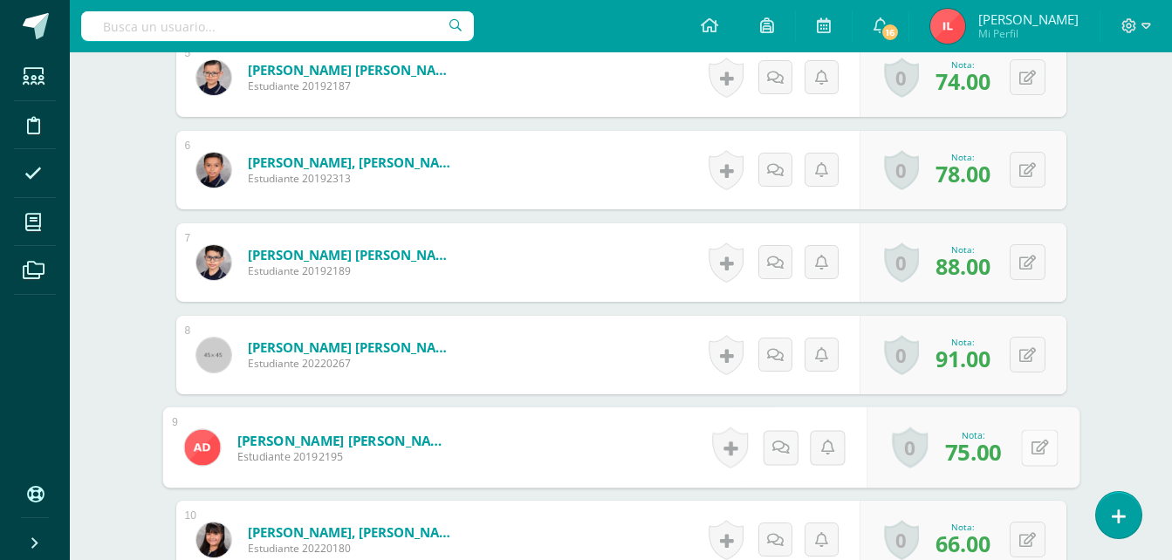
click at [1020, 454] on div "0 [GEOGRAPHIC_DATA] Logros obtenidos Aún no hay logros agregados Nota: 75.00" at bounding box center [973, 448] width 213 height 81
click at [1043, 444] on icon at bounding box center [1039, 447] width 17 height 15
type input "88"
click at [1000, 451] on icon at bounding box center [994, 453] width 16 height 15
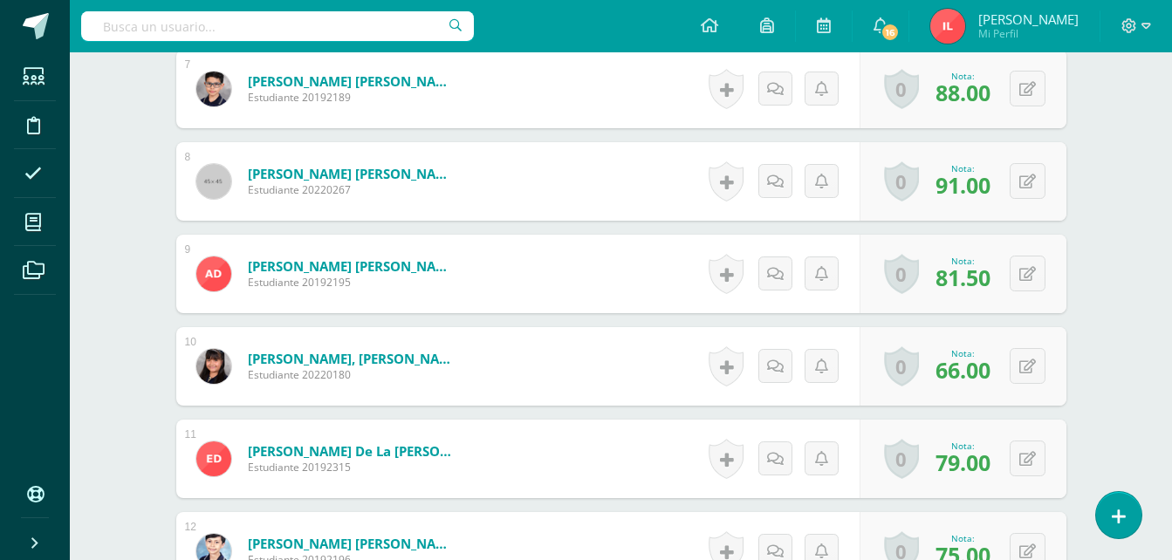
scroll to position [1199, 0]
click at [1022, 366] on button at bounding box center [1039, 365] width 37 height 37
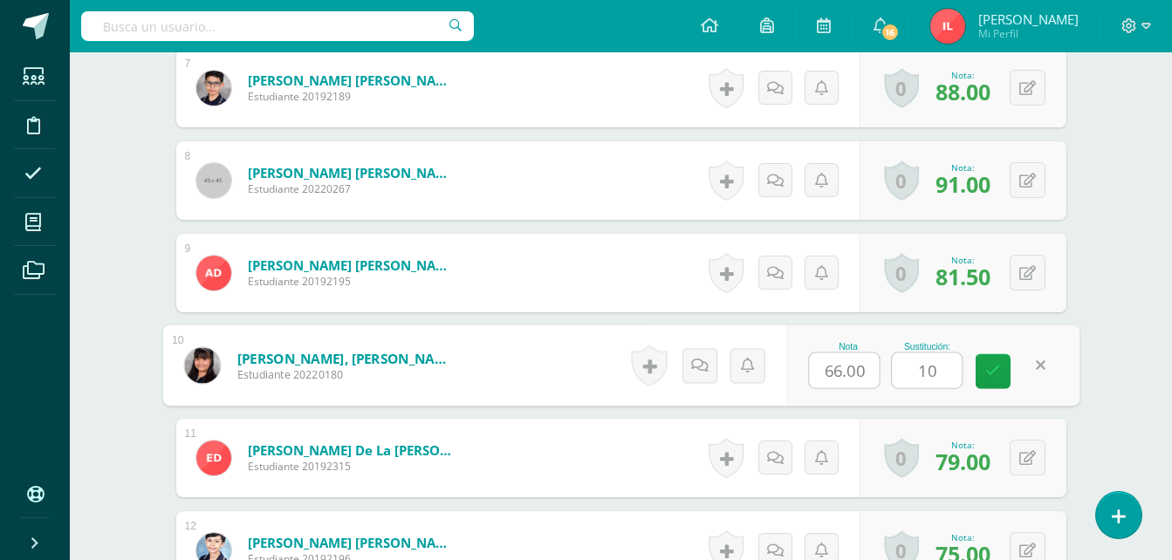
type input "100"
click at [993, 375] on icon at bounding box center [994, 371] width 16 height 15
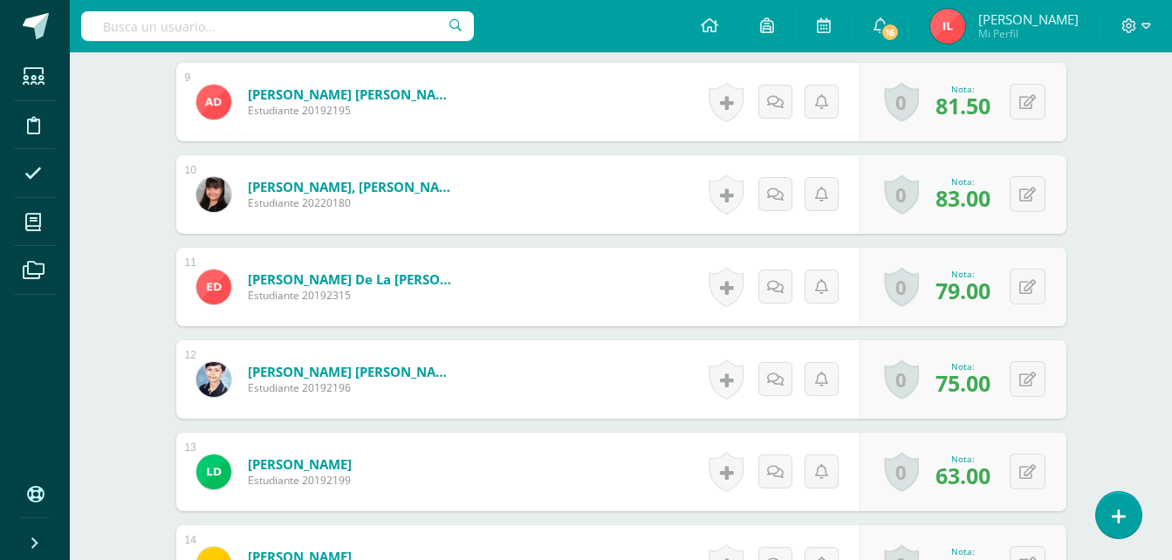
scroll to position [1374, 0]
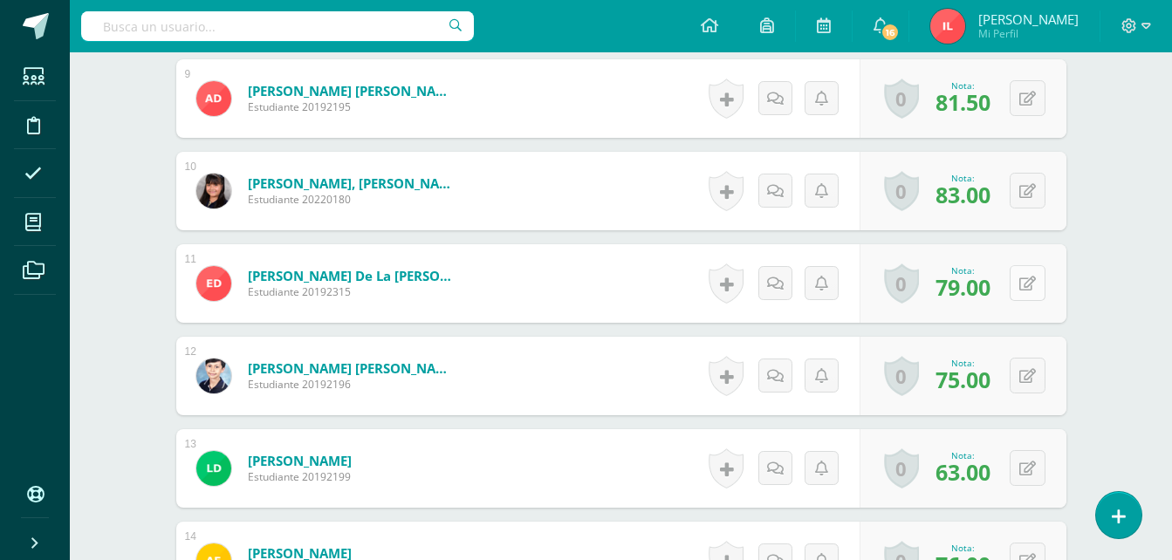
click at [1040, 286] on button at bounding box center [1028, 283] width 36 height 36
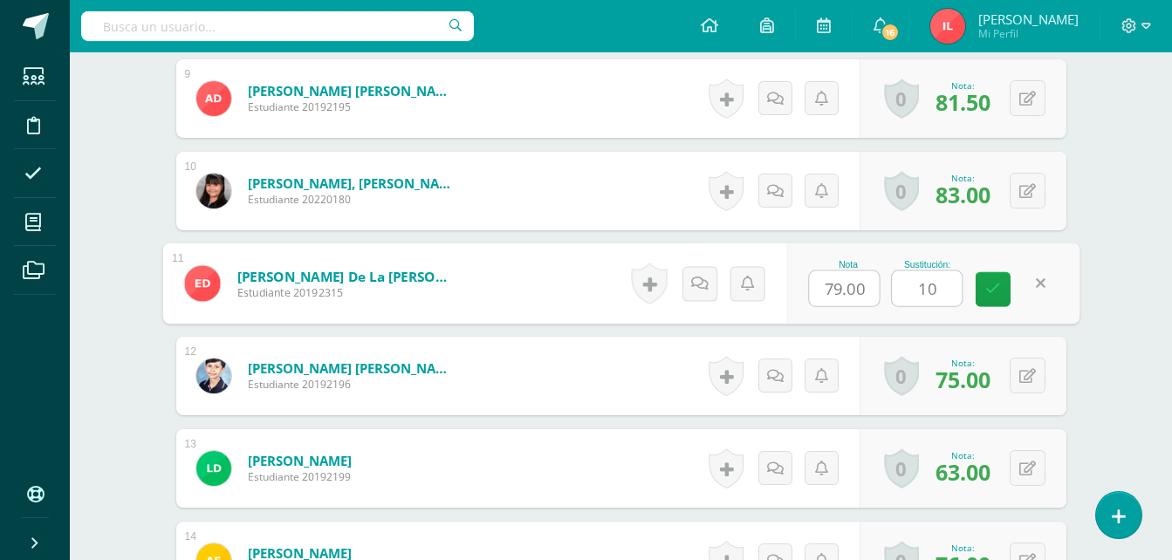
type input "100"
click at [996, 288] on icon at bounding box center [994, 289] width 16 height 15
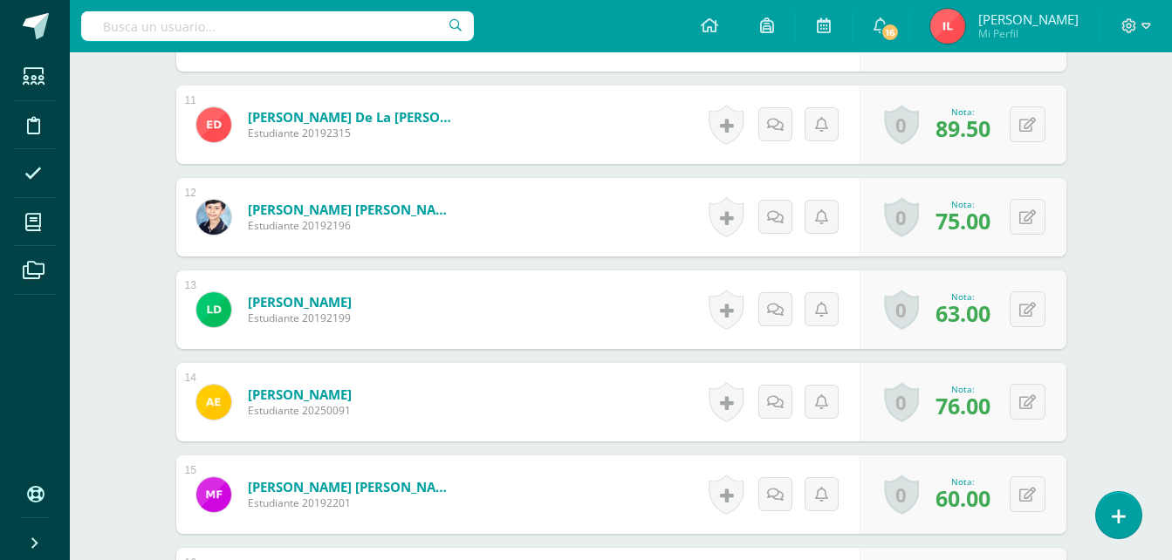
scroll to position [1549, 0]
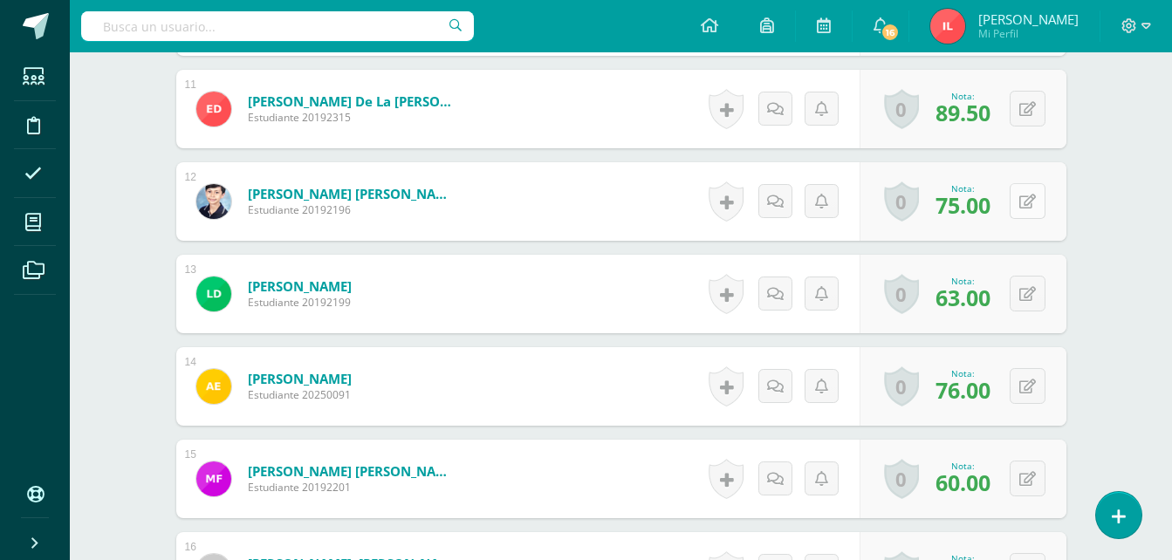
click at [1030, 200] on button at bounding box center [1028, 201] width 36 height 36
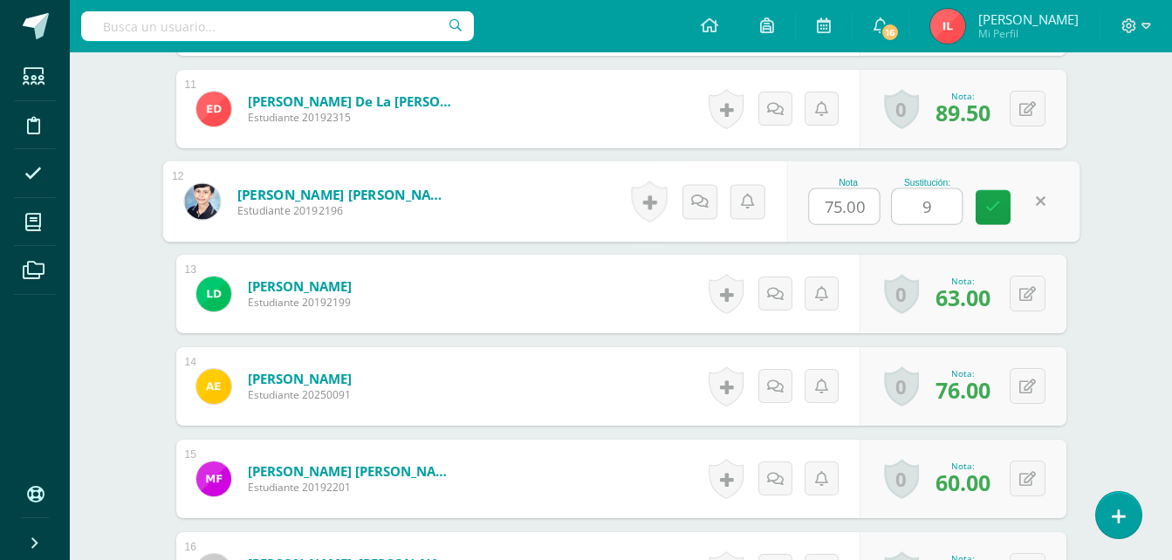
type input "94"
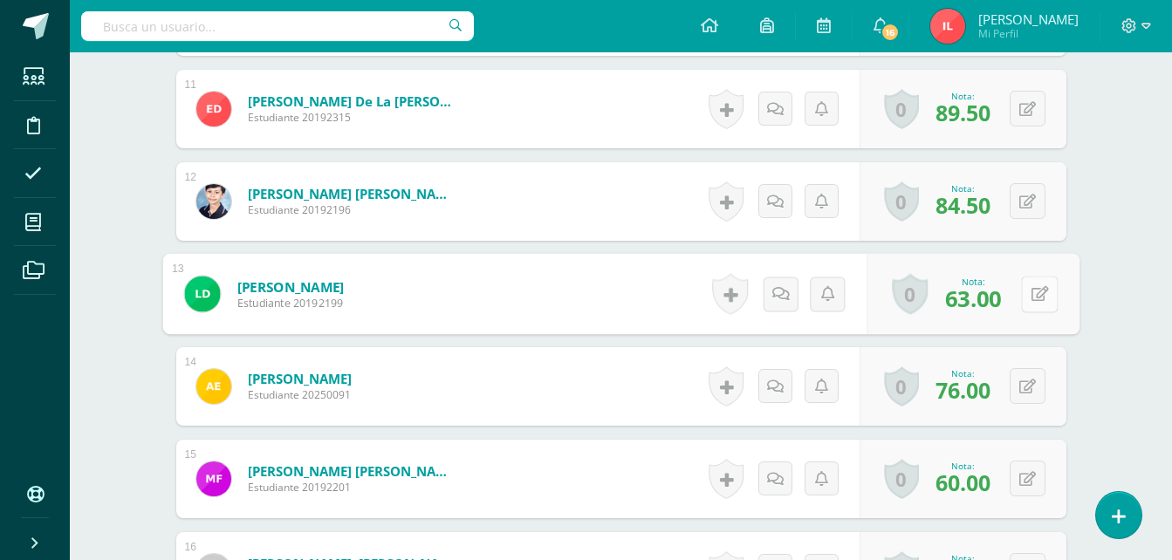
click at [1042, 292] on button at bounding box center [1039, 294] width 37 height 37
type input "90"
click at [1000, 303] on link at bounding box center [993, 300] width 35 height 35
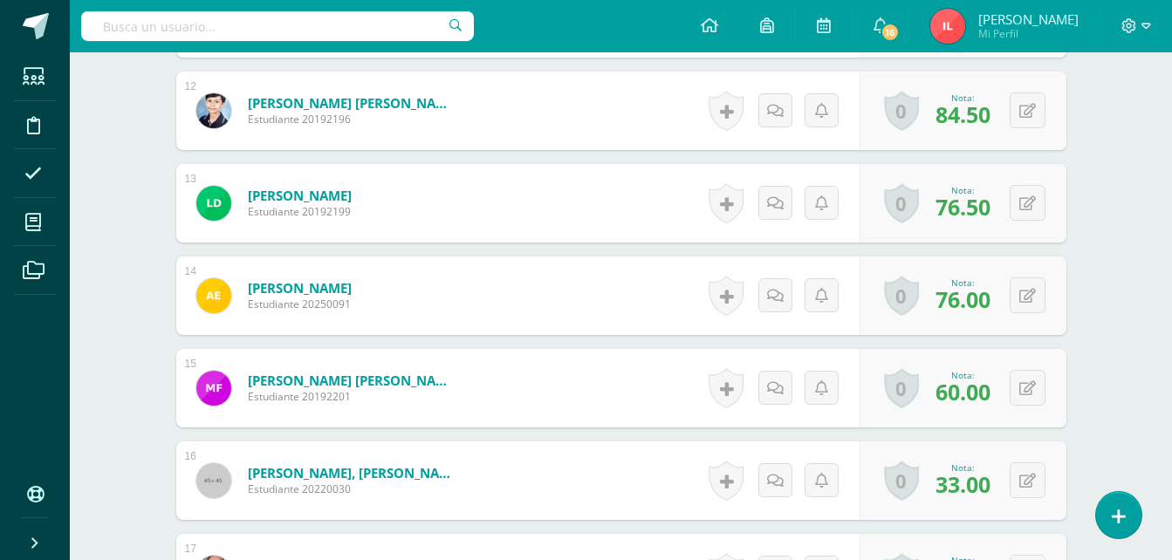
scroll to position [1723, 0]
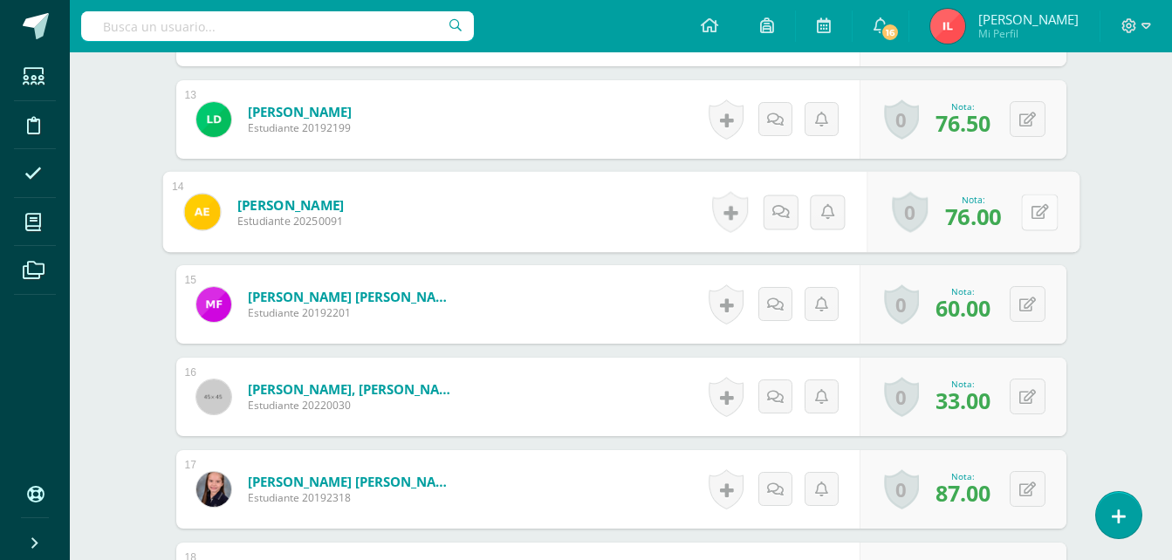
click at [1037, 218] on button at bounding box center [1039, 212] width 37 height 37
type input "82"
click at [991, 222] on icon at bounding box center [994, 217] width 16 height 15
click at [1041, 306] on button at bounding box center [1028, 304] width 36 height 36
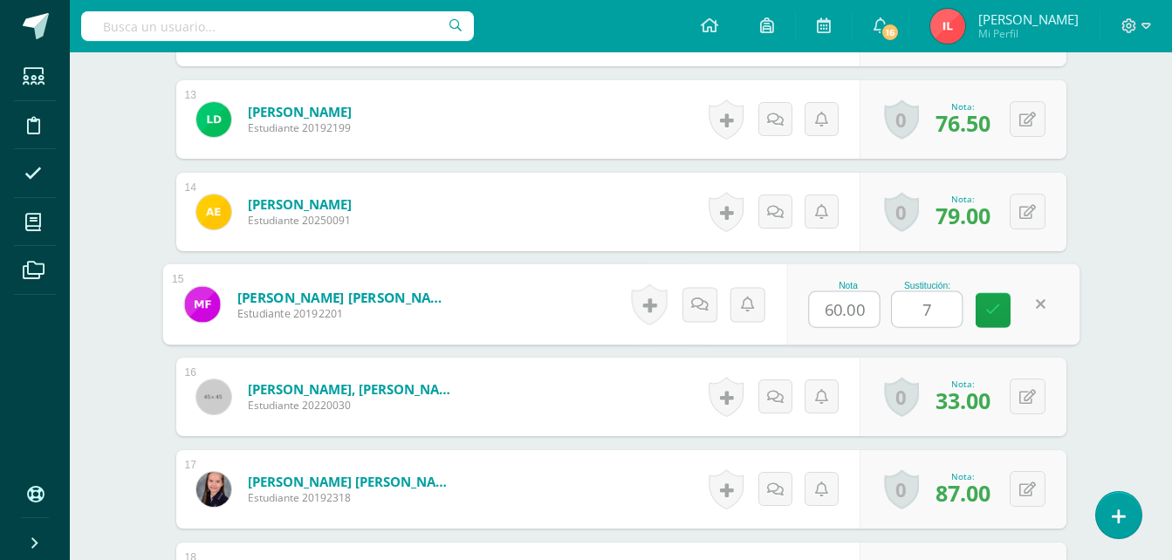
type input "76"
click at [996, 326] on link at bounding box center [993, 310] width 35 height 35
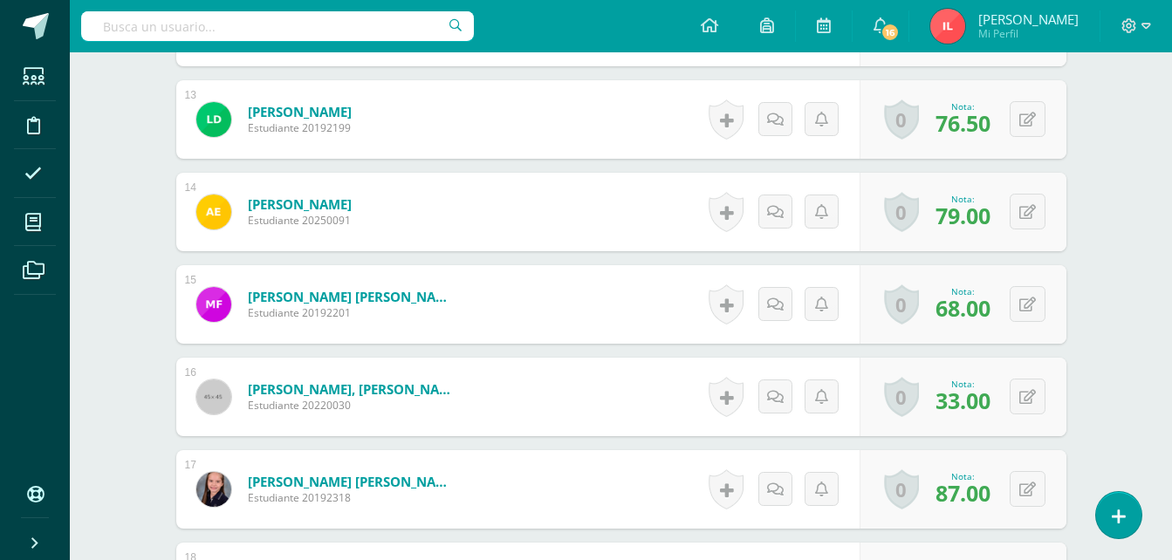
scroll to position [1810, 0]
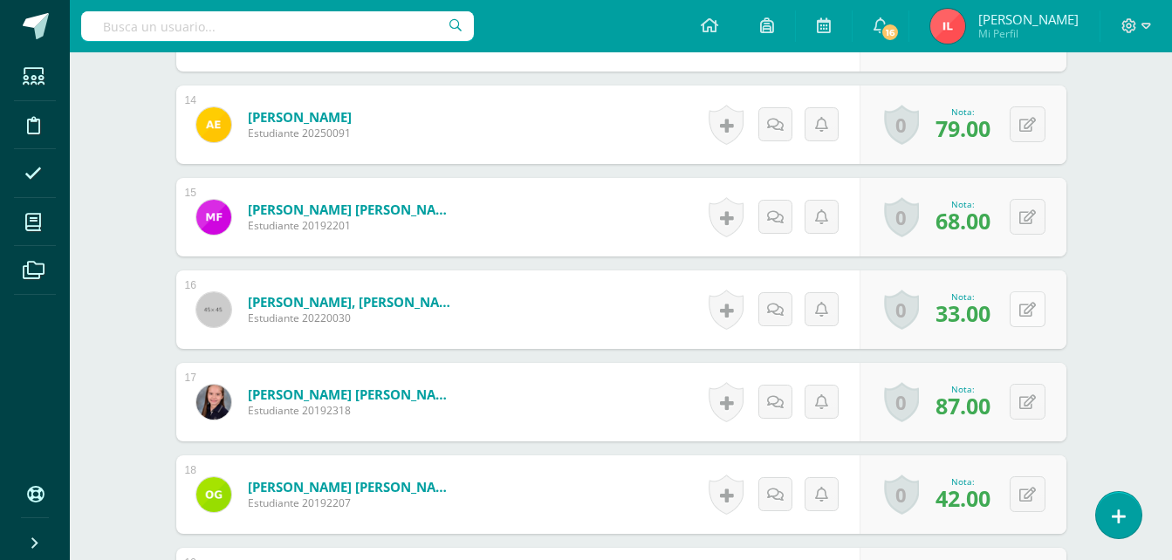
click at [1029, 311] on button at bounding box center [1028, 310] width 36 height 36
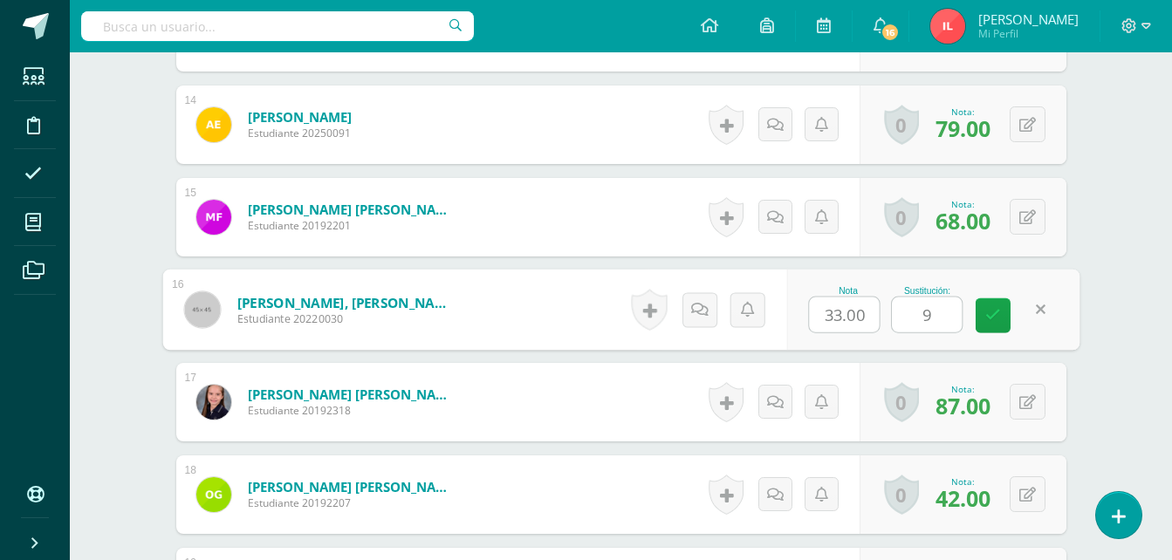
type input "97"
click at [999, 310] on icon at bounding box center [994, 315] width 16 height 15
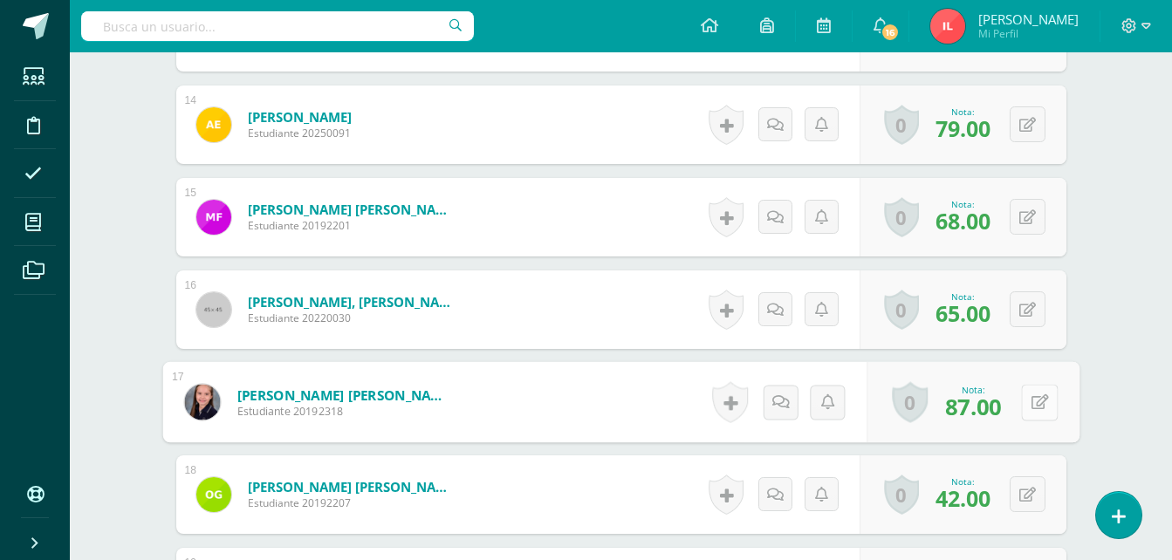
click at [1041, 408] on button at bounding box center [1039, 402] width 37 height 37
type input "94"
click at [1004, 414] on link at bounding box center [993, 408] width 35 height 35
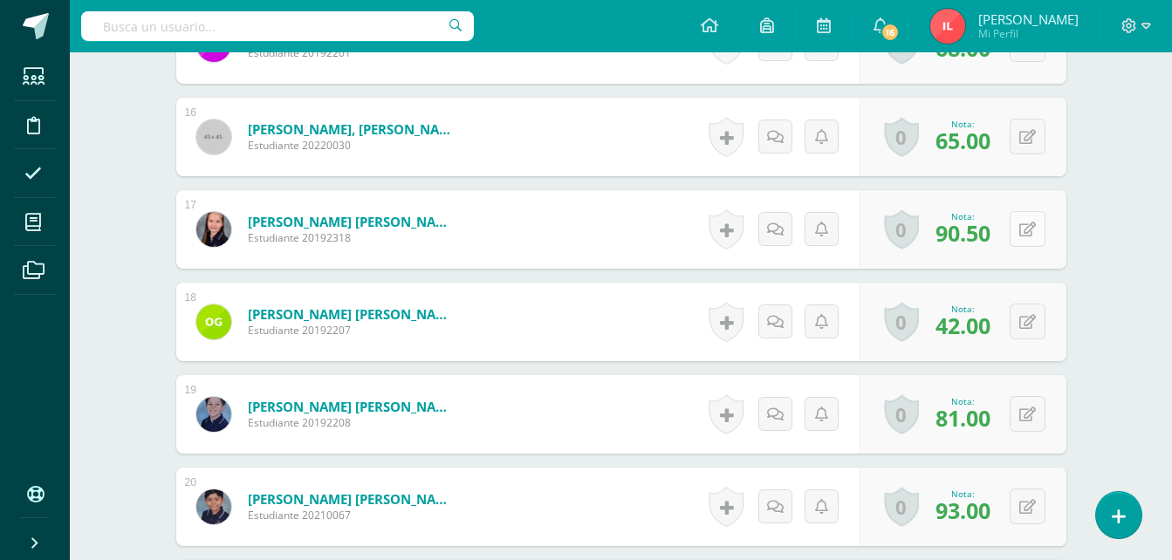
scroll to position [1985, 0]
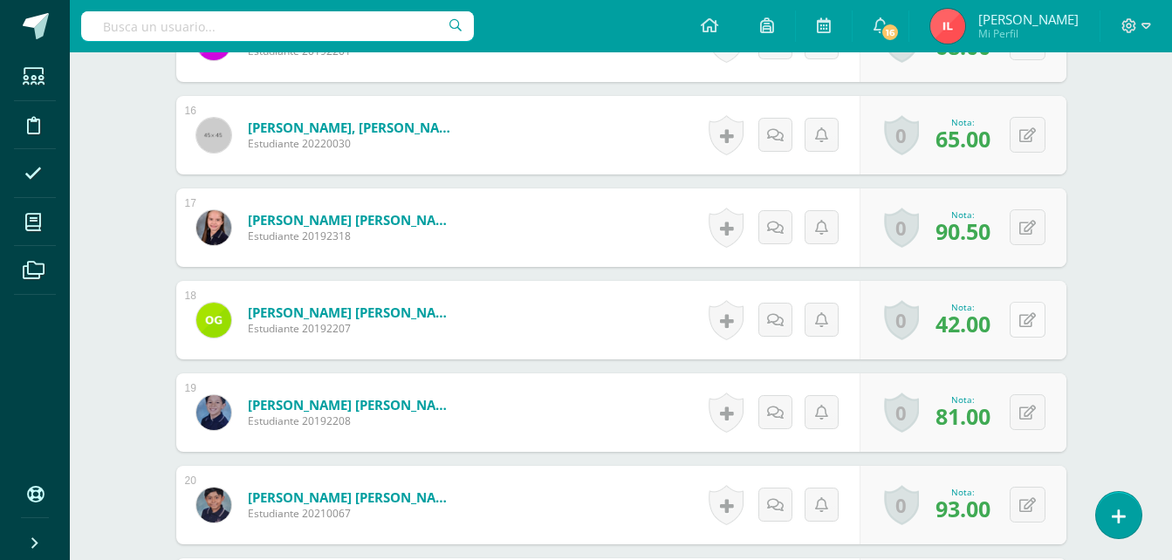
click at [1023, 319] on button at bounding box center [1028, 320] width 36 height 36
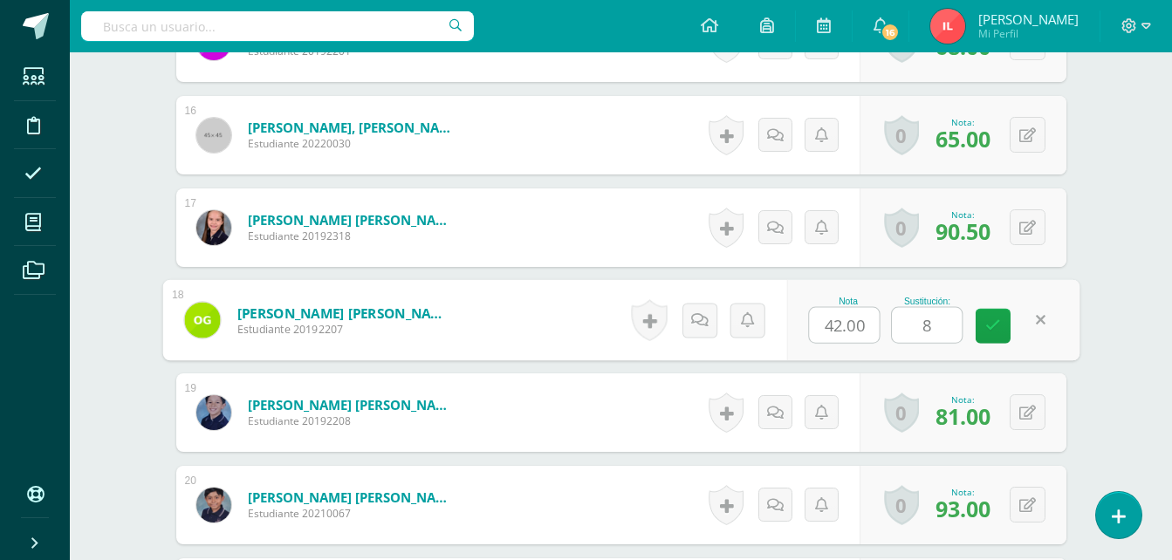
type input "80"
click at [987, 331] on icon at bounding box center [994, 326] width 16 height 15
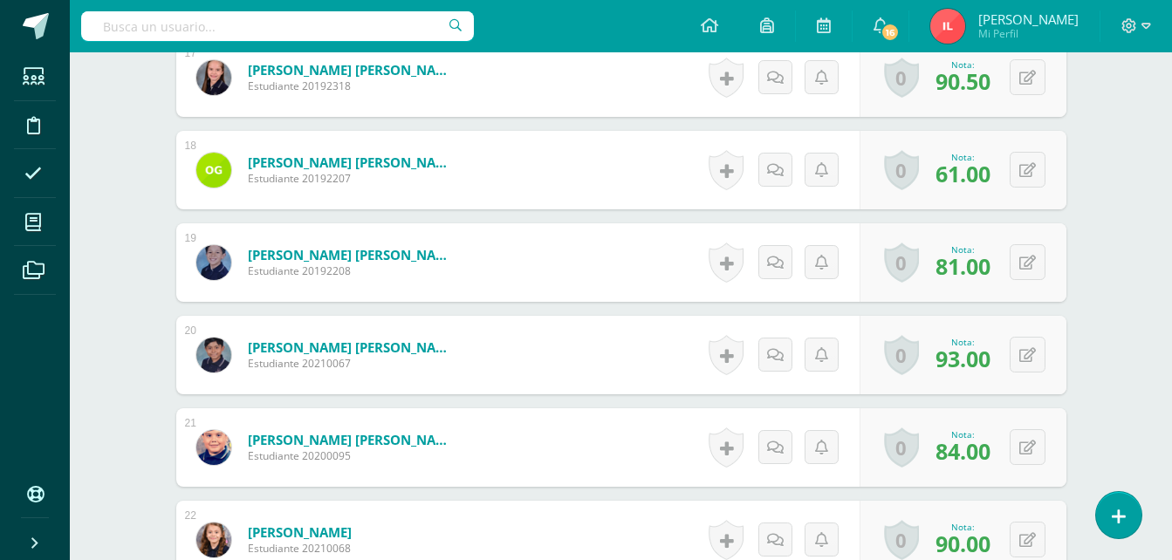
scroll to position [2160, 0]
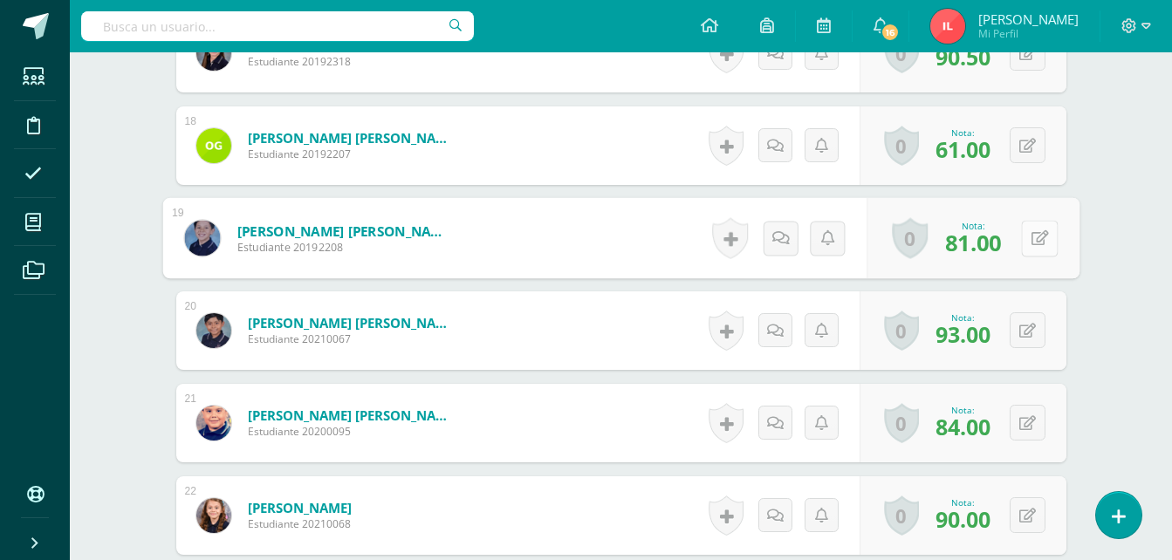
click at [1025, 241] on button at bounding box center [1039, 238] width 37 height 37
type input "82"
click at [999, 252] on link at bounding box center [993, 244] width 35 height 35
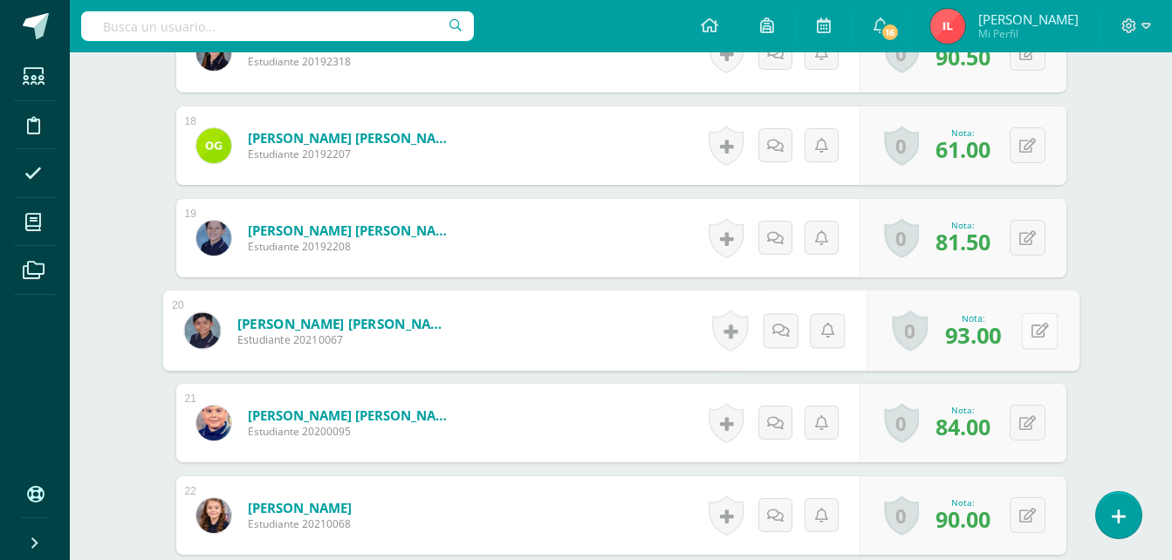
click at [1026, 333] on button at bounding box center [1039, 331] width 37 height 37
type input "94"
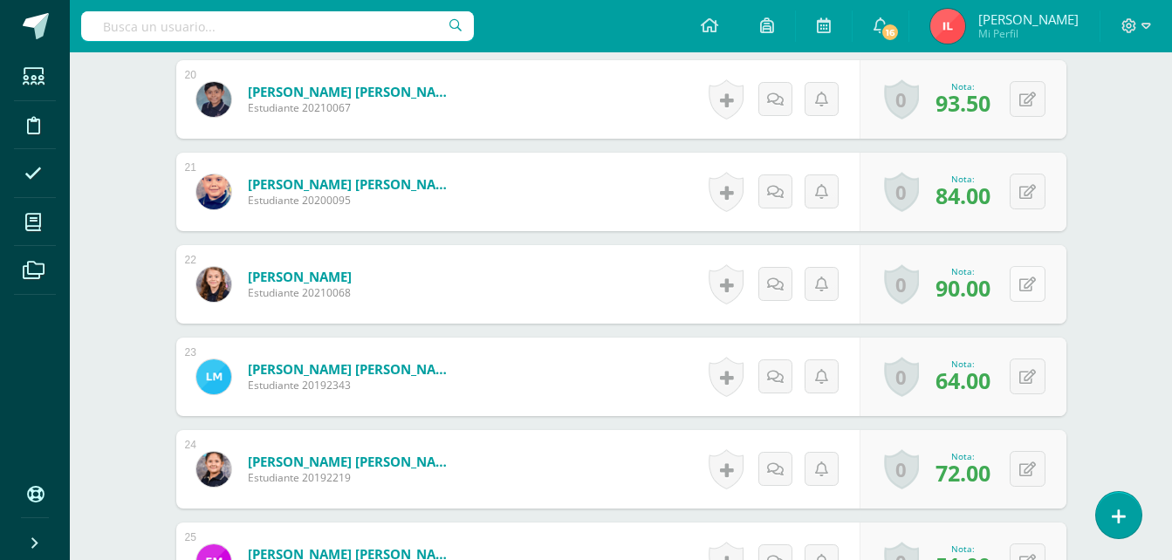
scroll to position [2422, 0]
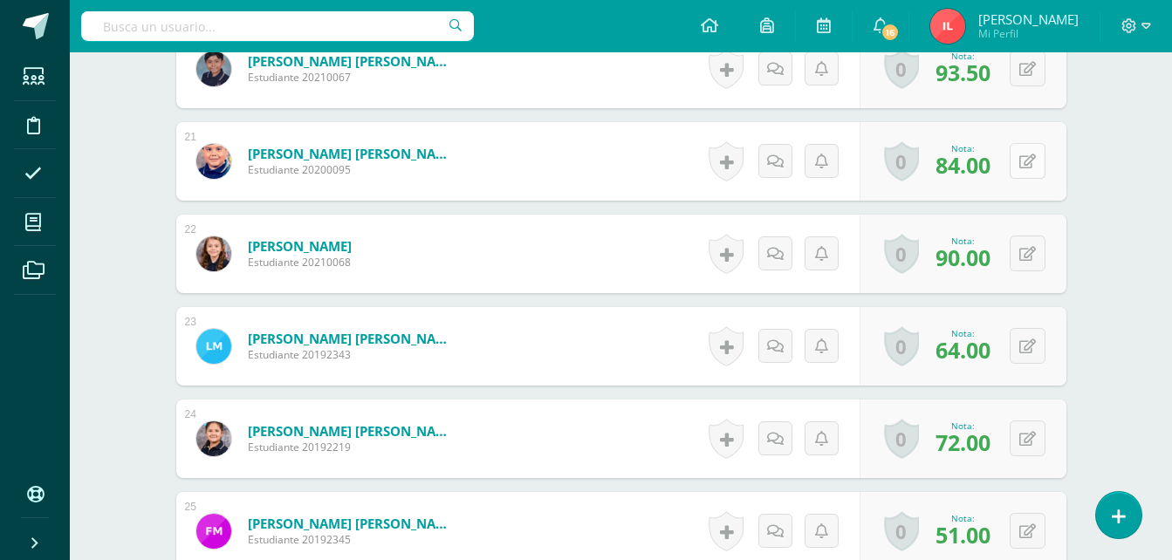
click at [1026, 161] on button at bounding box center [1028, 161] width 36 height 36
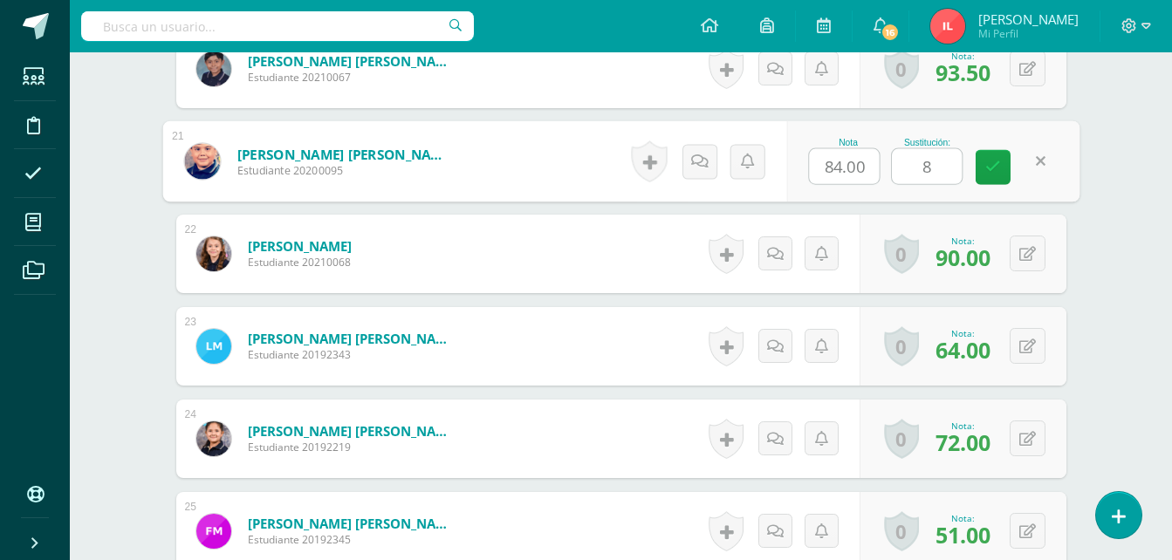
type input "88"
click at [989, 169] on icon at bounding box center [994, 167] width 16 height 15
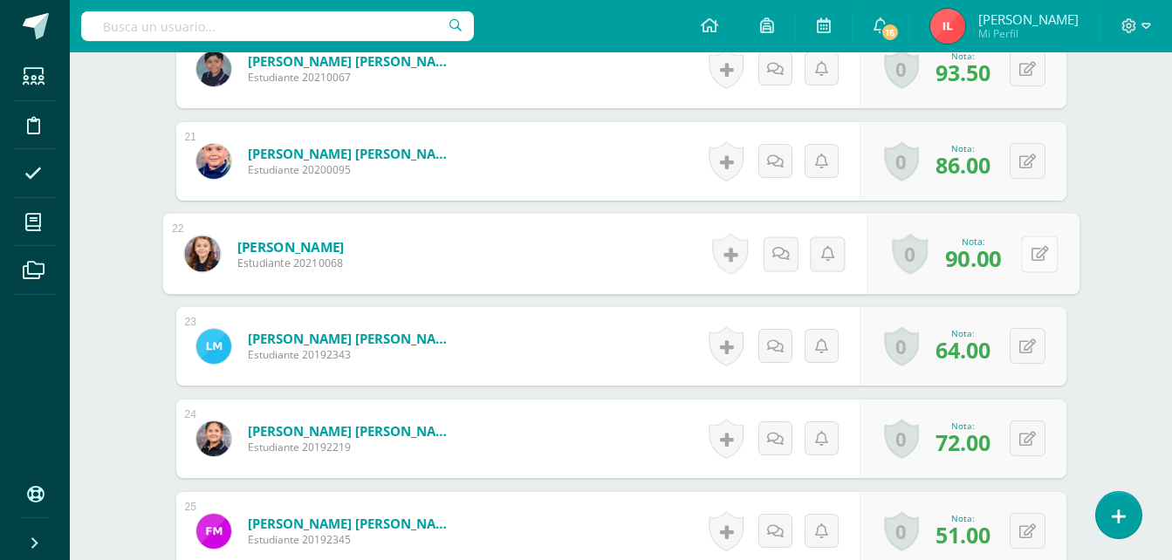
click at [1027, 258] on button at bounding box center [1039, 254] width 37 height 37
type input "100"
click at [1007, 258] on link at bounding box center [993, 260] width 35 height 35
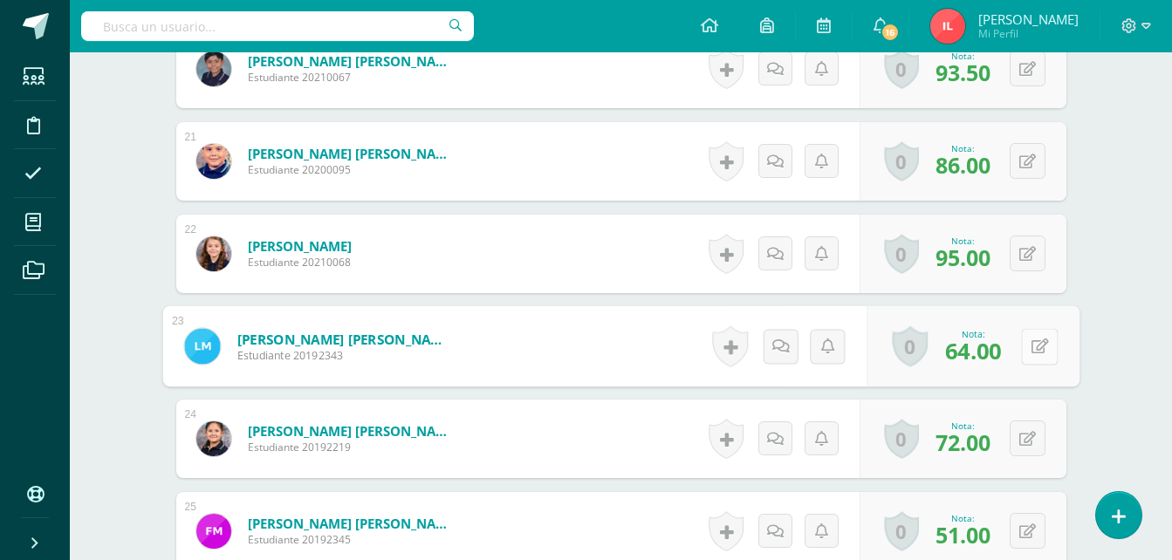
click at [1027, 346] on button at bounding box center [1039, 346] width 37 height 37
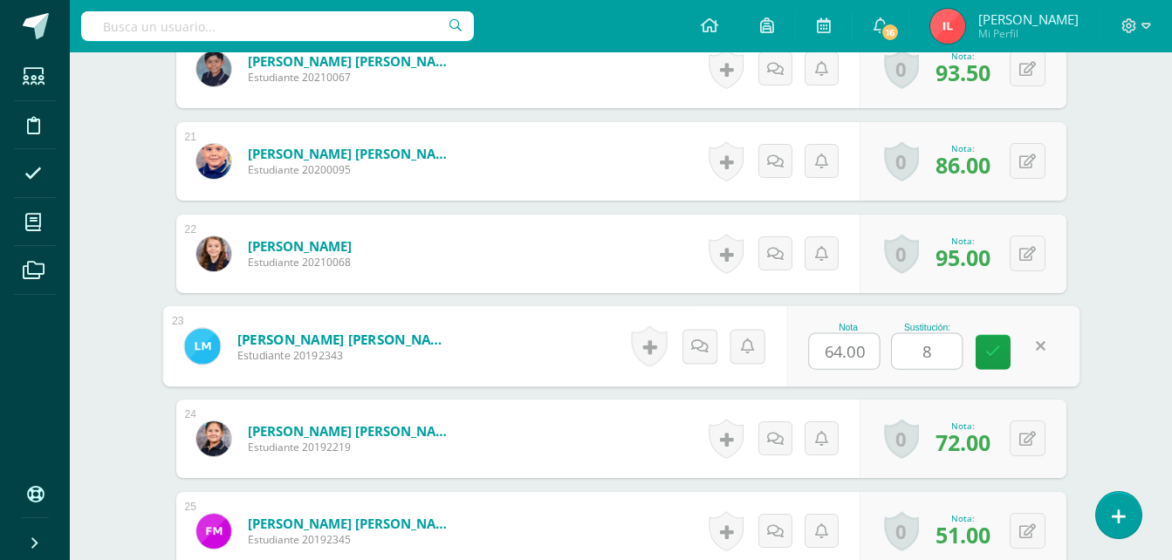
type input "88"
click at [1001, 349] on link at bounding box center [993, 352] width 35 height 35
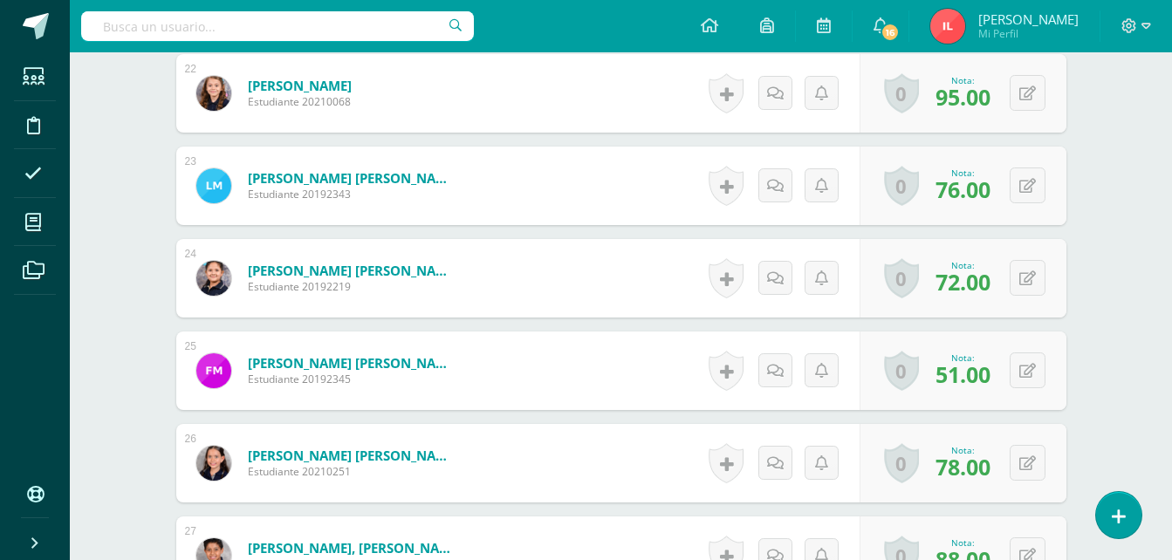
scroll to position [2596, 0]
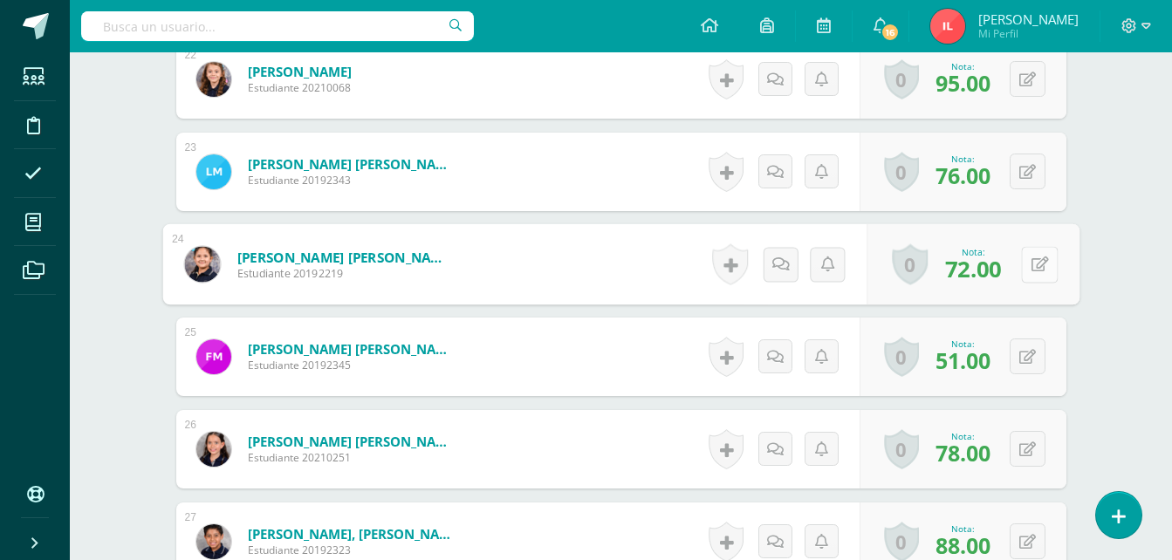
click at [1023, 260] on button at bounding box center [1039, 264] width 37 height 37
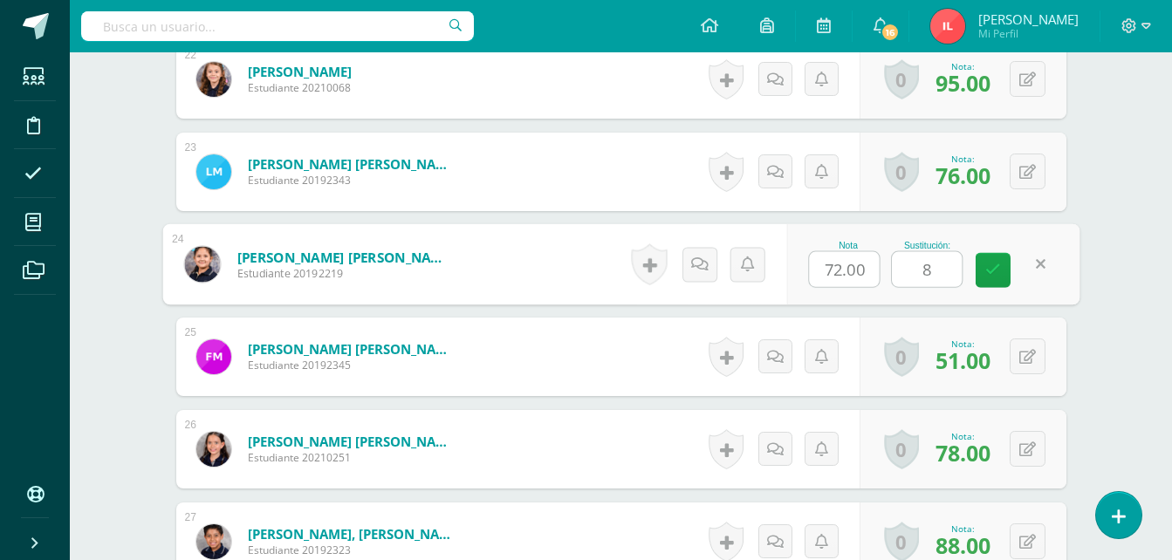
type input "88"
click at [999, 270] on icon at bounding box center [994, 270] width 16 height 15
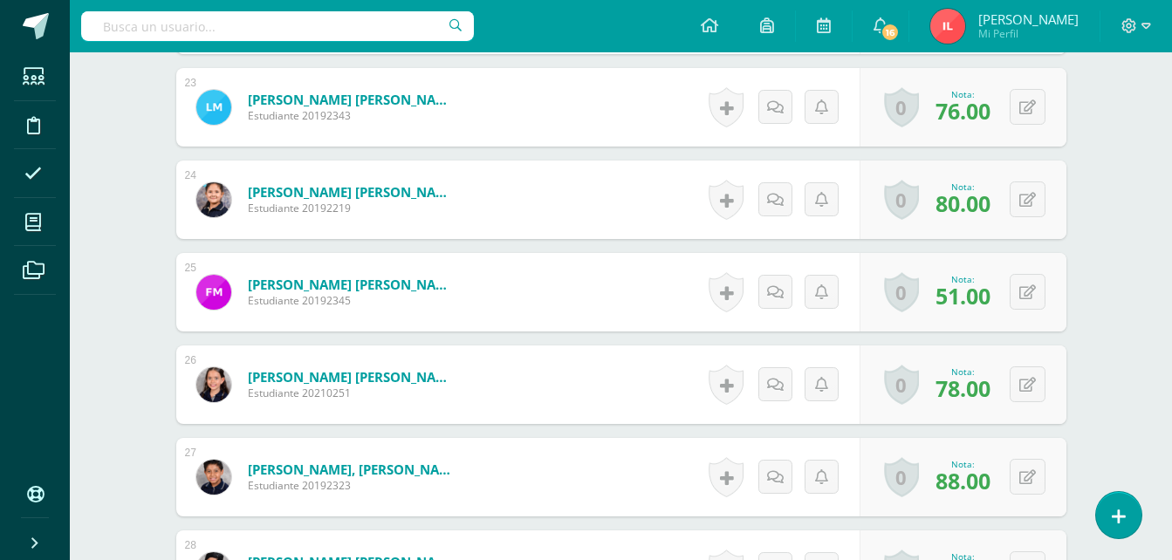
scroll to position [2771, 0]
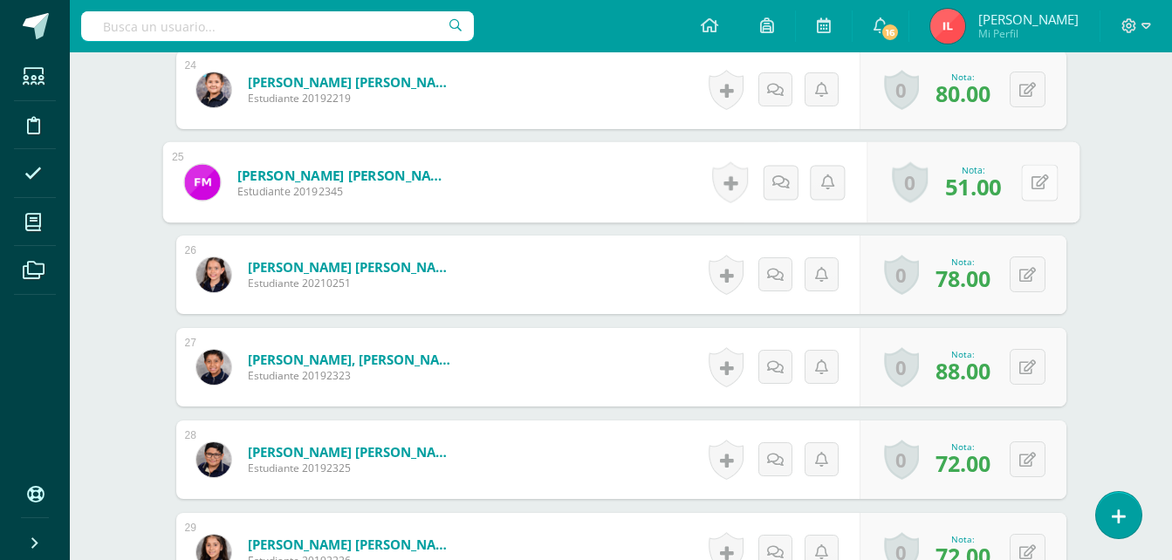
click at [1023, 187] on button at bounding box center [1039, 182] width 37 height 37
type input "88"
click at [1000, 189] on icon at bounding box center [994, 188] width 16 height 15
click at [1027, 271] on button at bounding box center [1028, 275] width 36 height 36
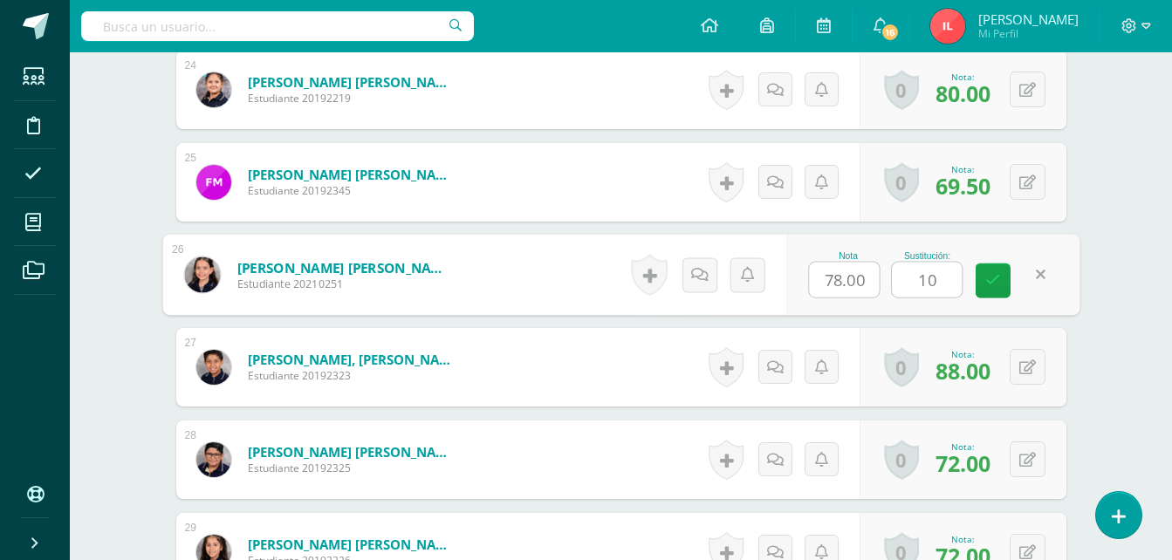
type input "100"
click at [1003, 283] on link at bounding box center [993, 281] width 35 height 35
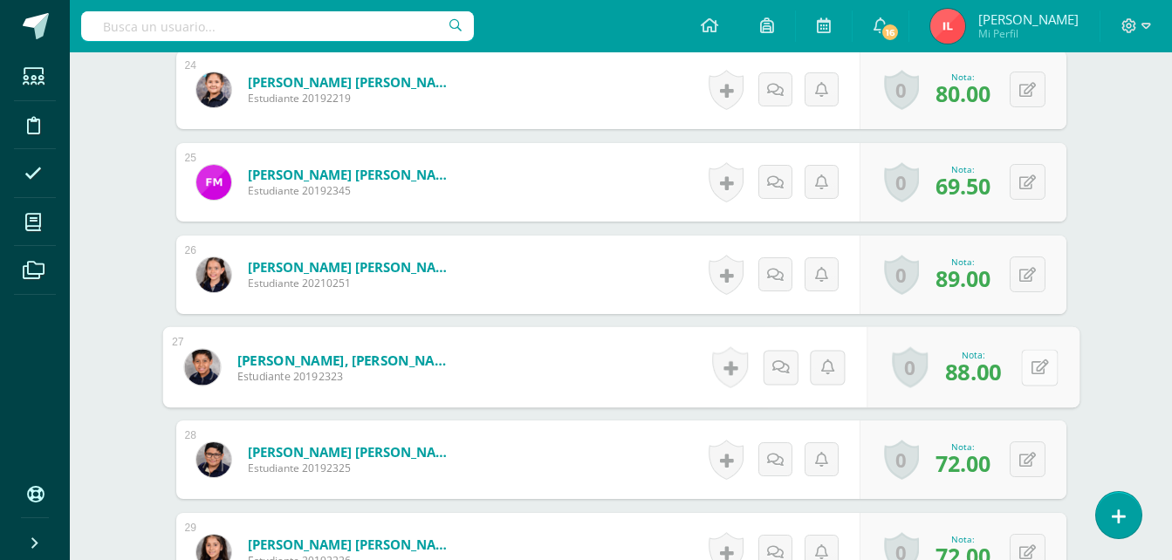
click at [1024, 361] on button at bounding box center [1039, 367] width 37 height 37
type input "100"
click at [977, 377] on link at bounding box center [993, 373] width 35 height 35
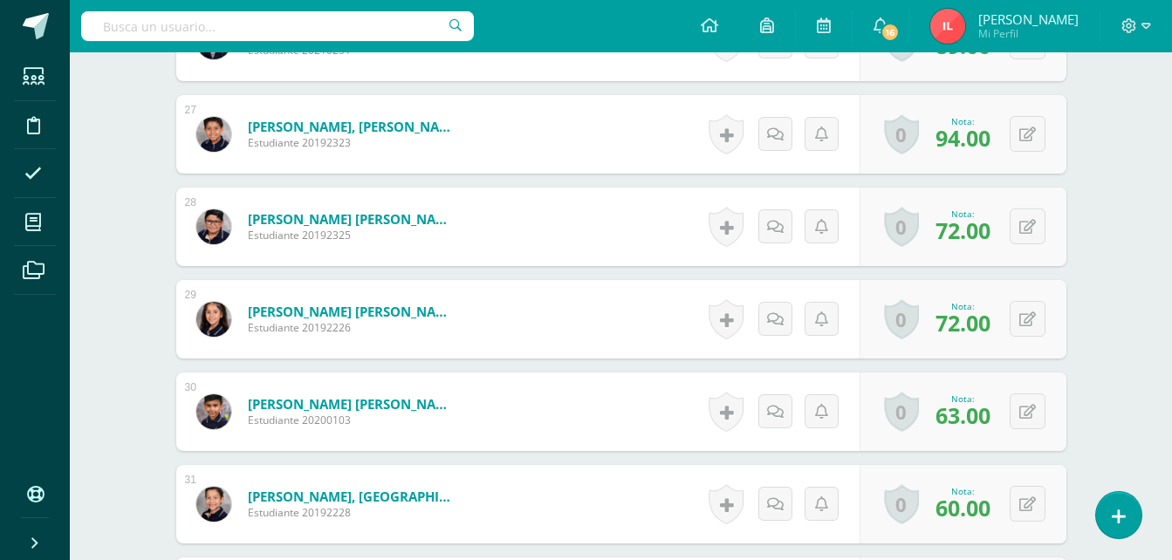
scroll to position [3033, 0]
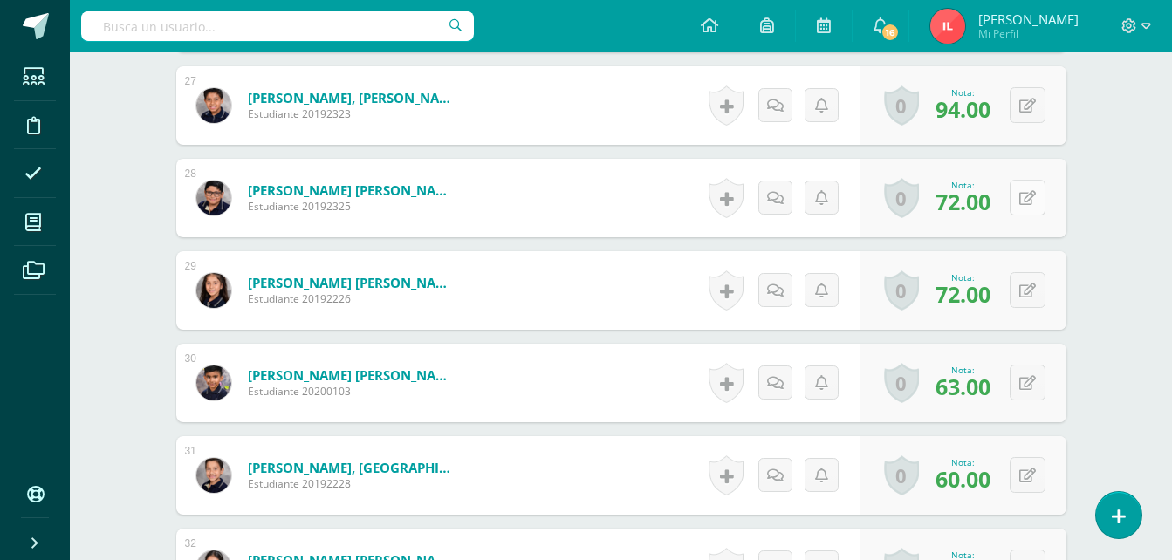
click at [1036, 198] on button at bounding box center [1028, 198] width 36 height 36
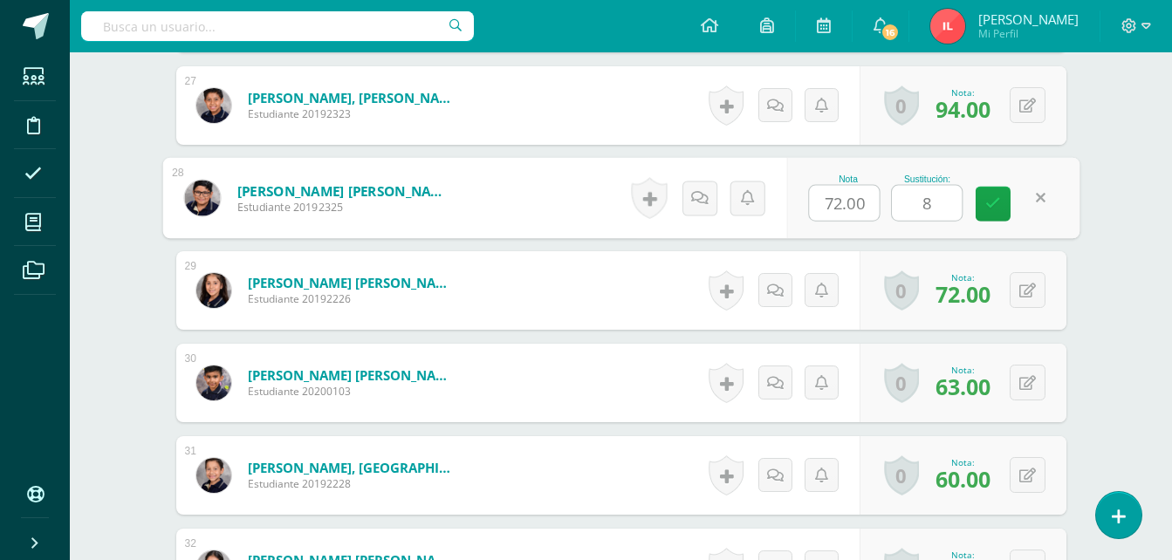
type input "88"
click at [998, 213] on link at bounding box center [993, 204] width 35 height 35
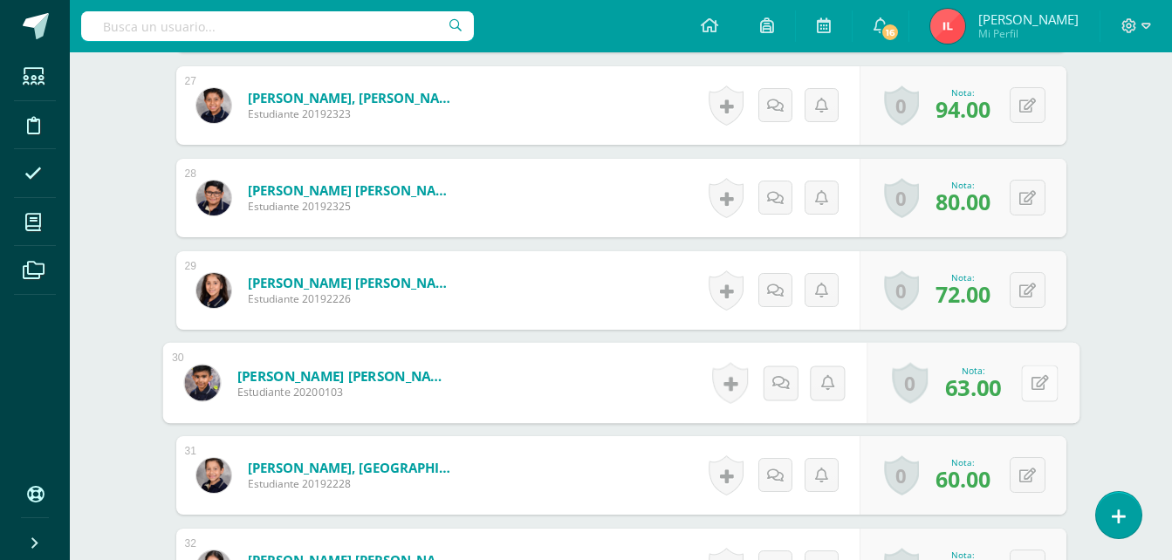
click at [1030, 381] on button at bounding box center [1039, 383] width 37 height 37
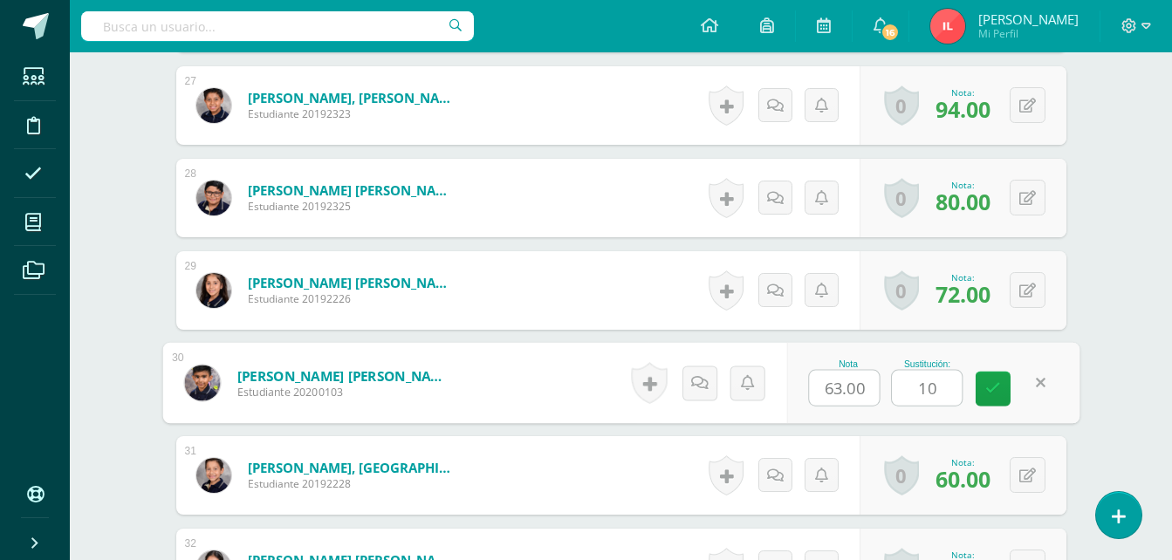
type input "100"
click at [1004, 386] on link at bounding box center [993, 389] width 35 height 35
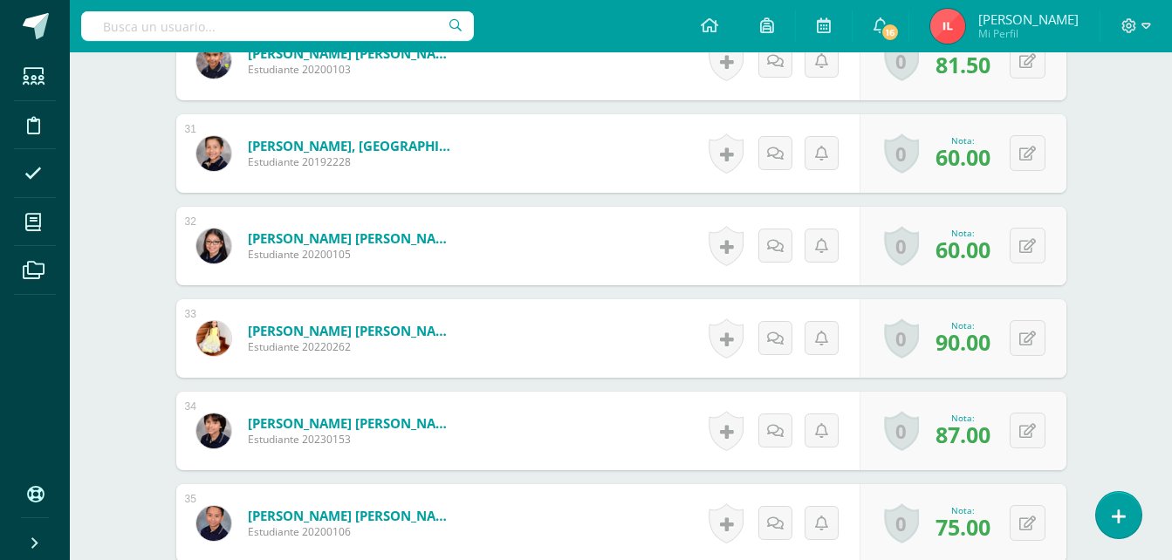
scroll to position [3382, 0]
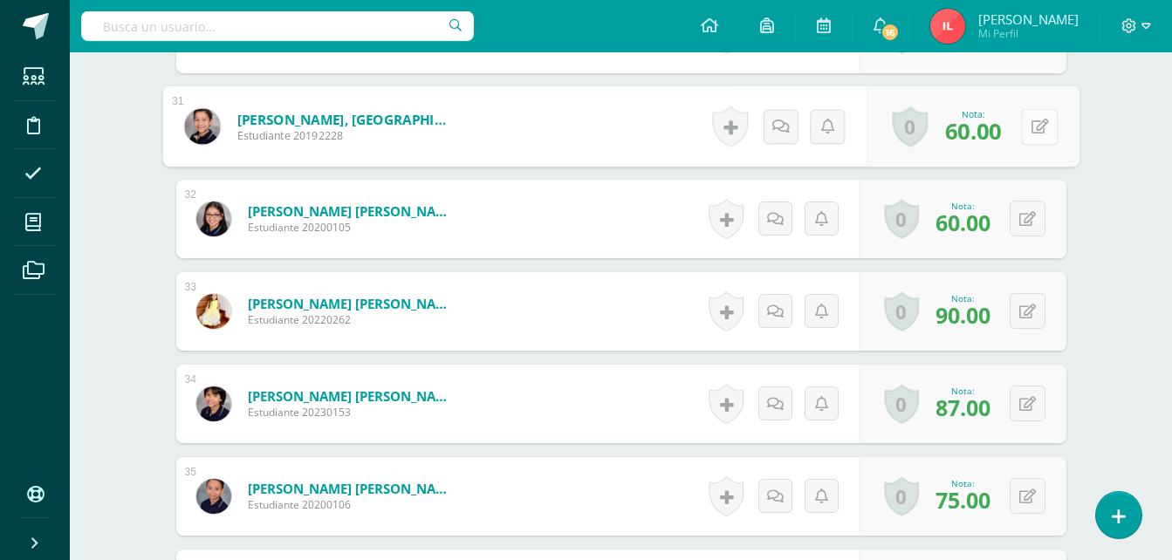
click at [1032, 134] on icon at bounding box center [1039, 126] width 17 height 15
type input "82"
click at [986, 131] on icon at bounding box center [994, 132] width 16 height 15
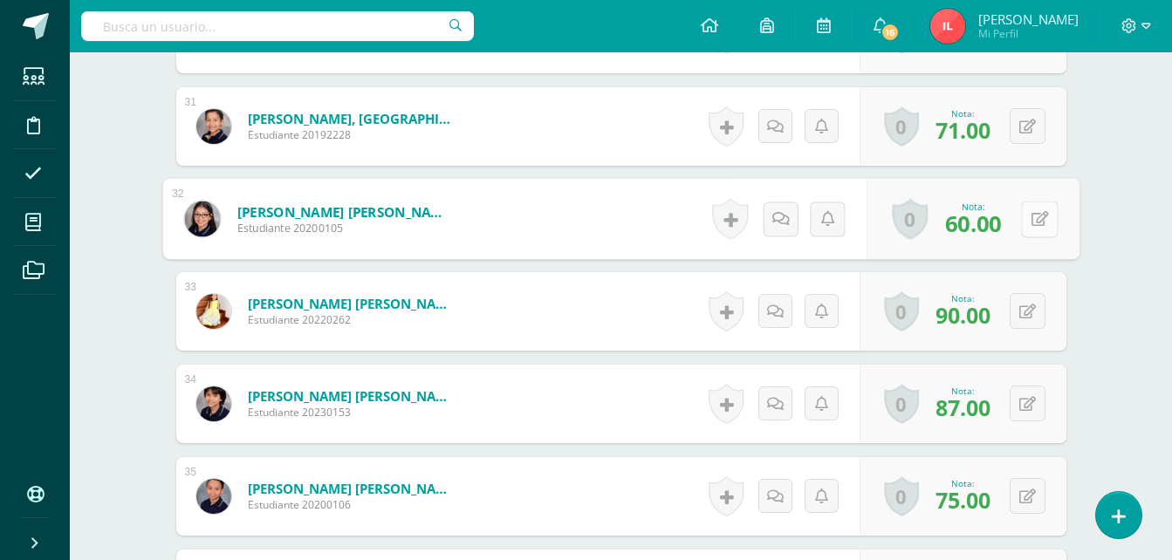
click at [1037, 210] on button at bounding box center [1039, 219] width 37 height 37
type input "88"
click at [995, 232] on icon at bounding box center [994, 224] width 16 height 15
click at [1033, 308] on icon at bounding box center [1028, 312] width 17 height 15
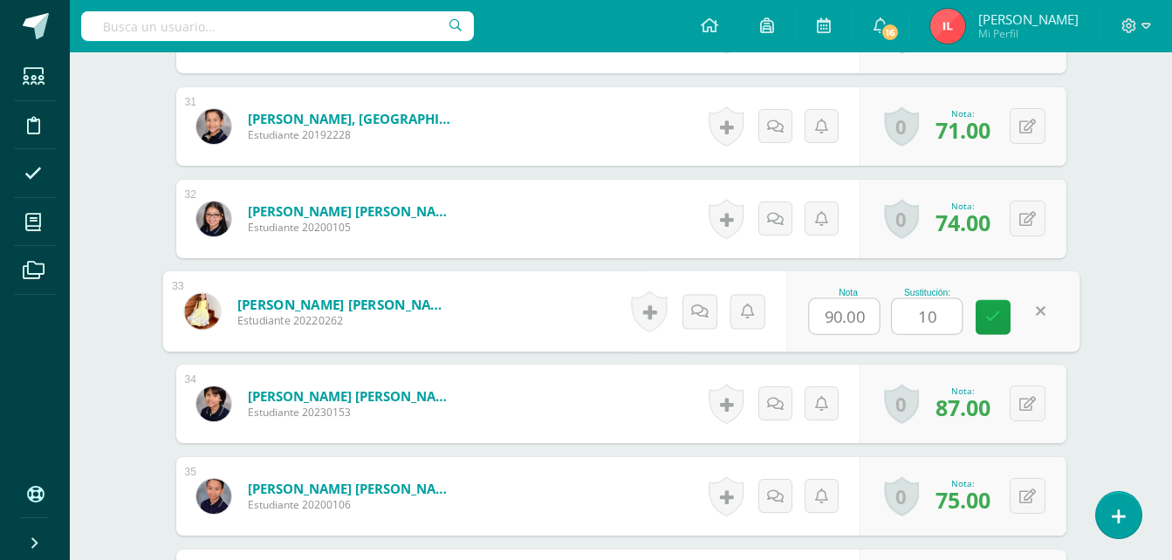
type input "100"
click at [993, 326] on link at bounding box center [993, 317] width 35 height 35
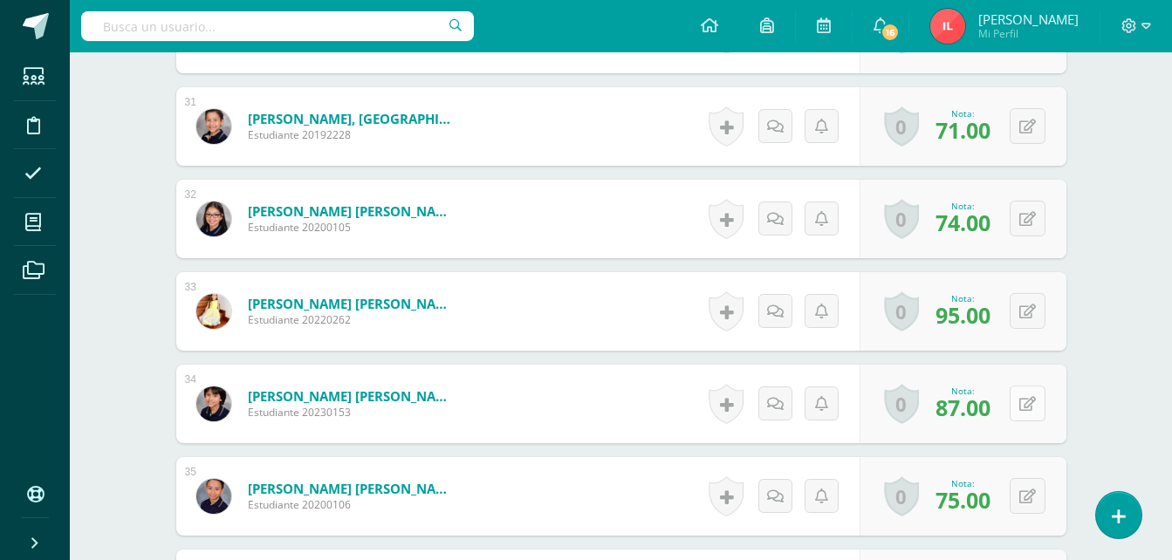
click at [1027, 402] on button at bounding box center [1028, 404] width 36 height 36
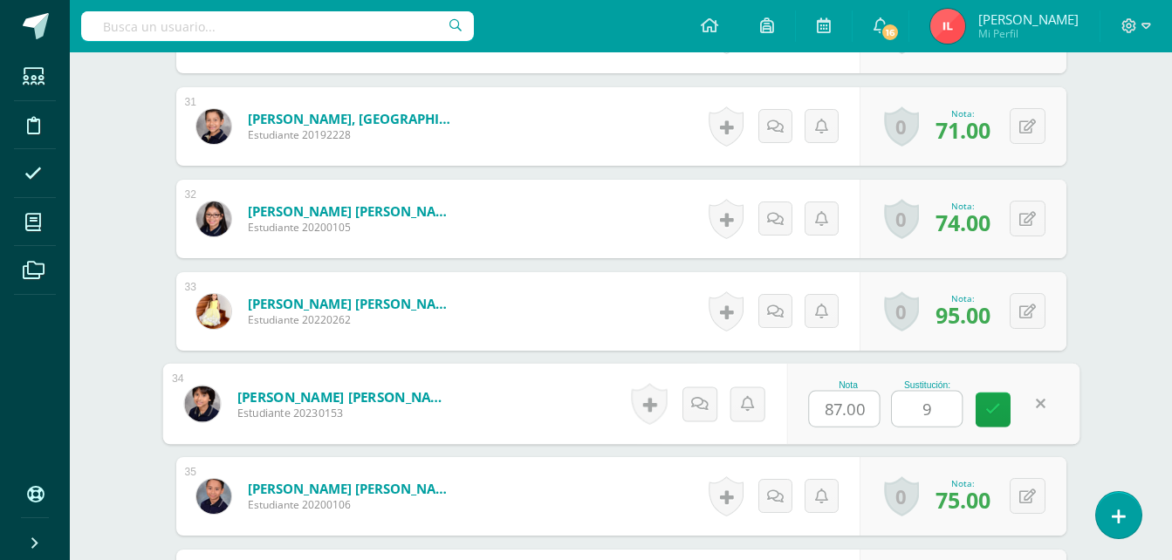
type input "94"
click at [993, 415] on icon at bounding box center [994, 409] width 16 height 15
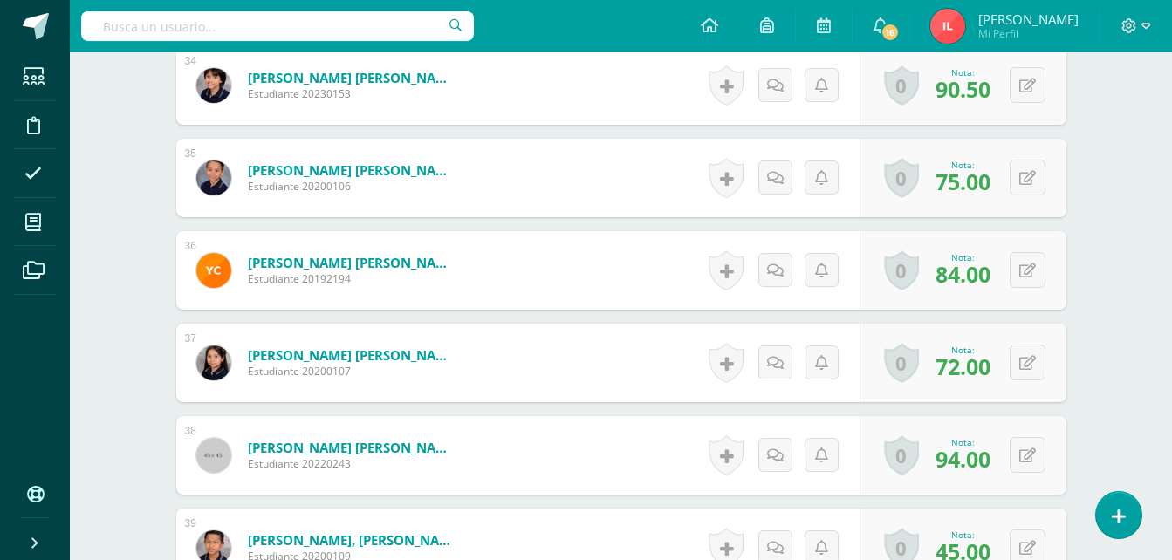
scroll to position [3731, 0]
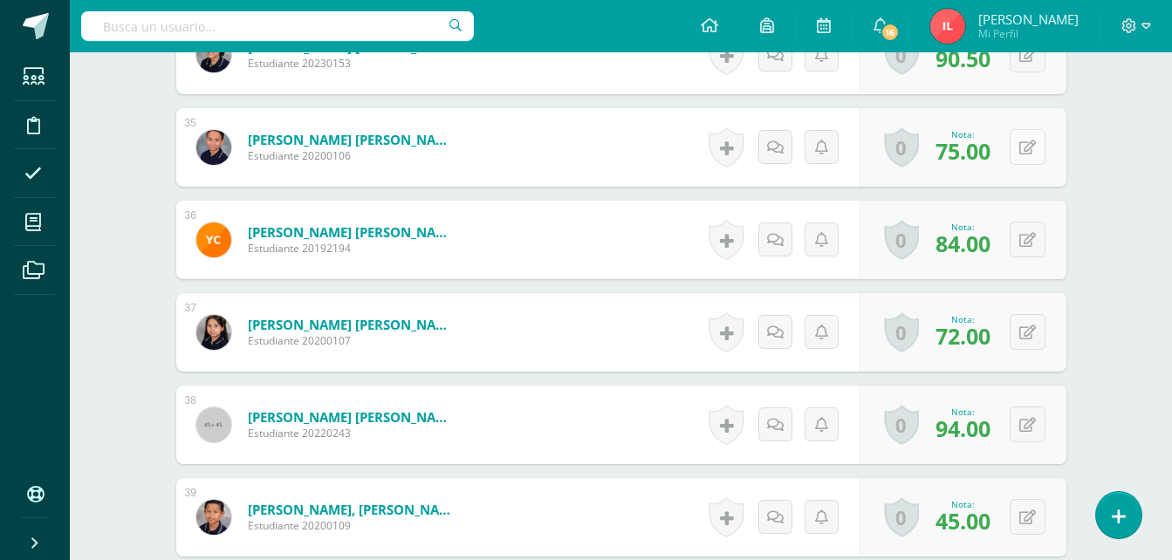
click at [1036, 141] on button at bounding box center [1028, 147] width 36 height 36
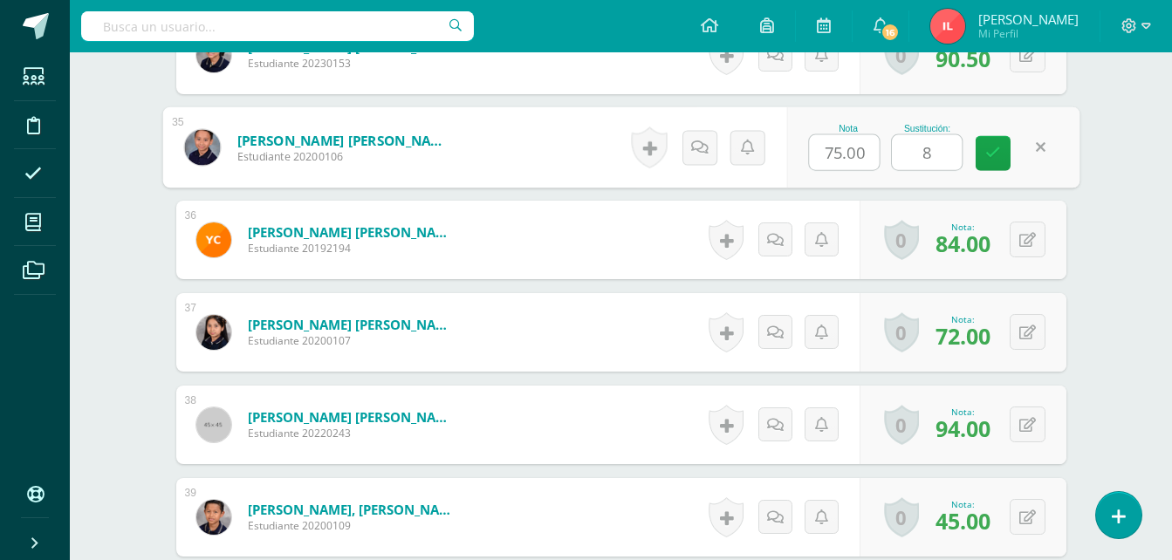
type input "88"
click at [1000, 153] on icon at bounding box center [994, 153] width 16 height 15
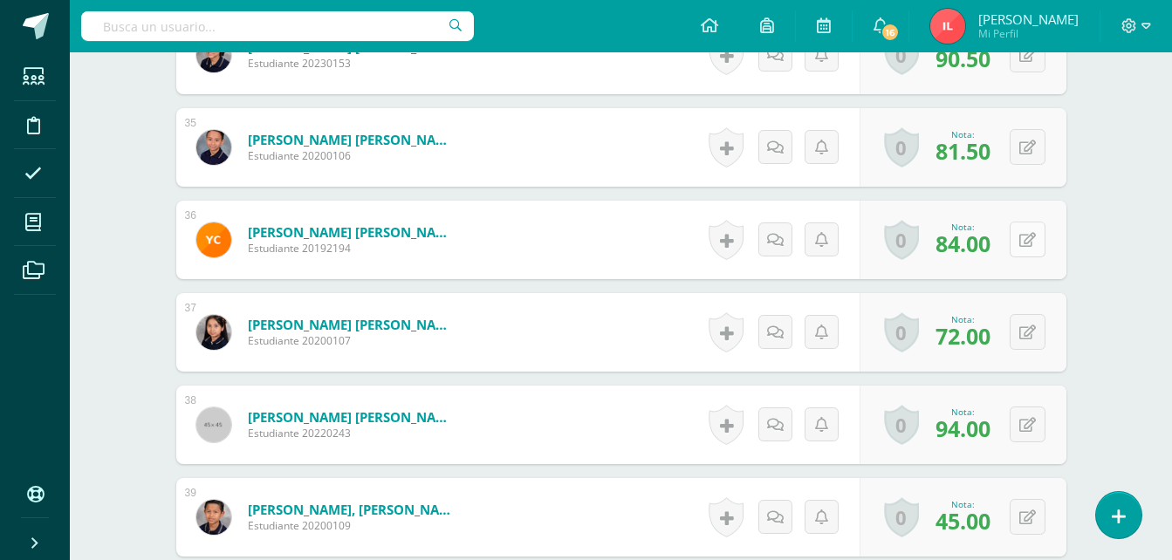
click at [1023, 245] on button at bounding box center [1028, 240] width 36 height 36
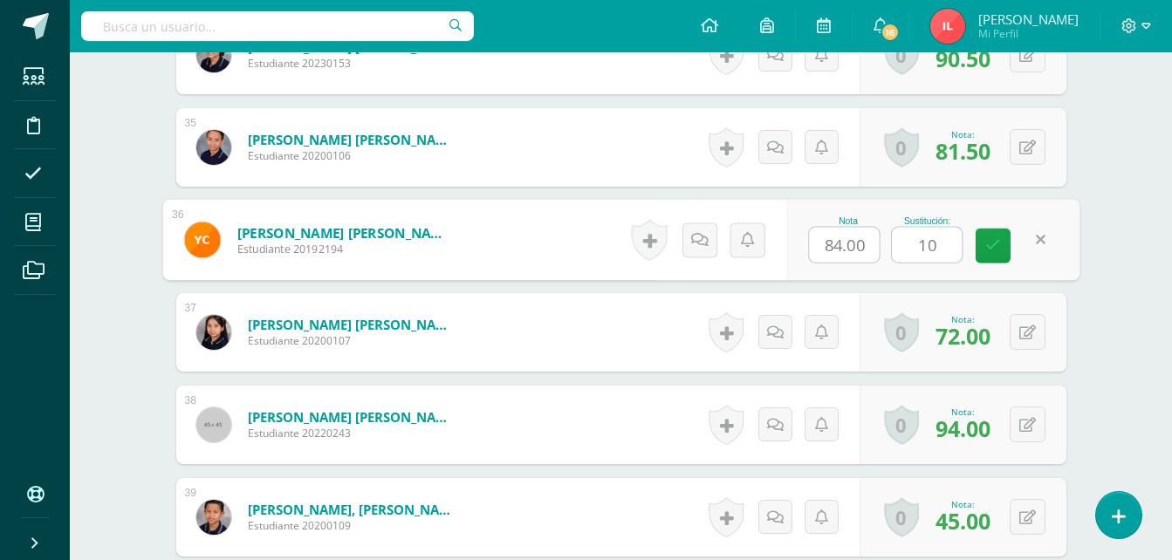
type input "100"
click at [1006, 251] on link at bounding box center [993, 246] width 35 height 35
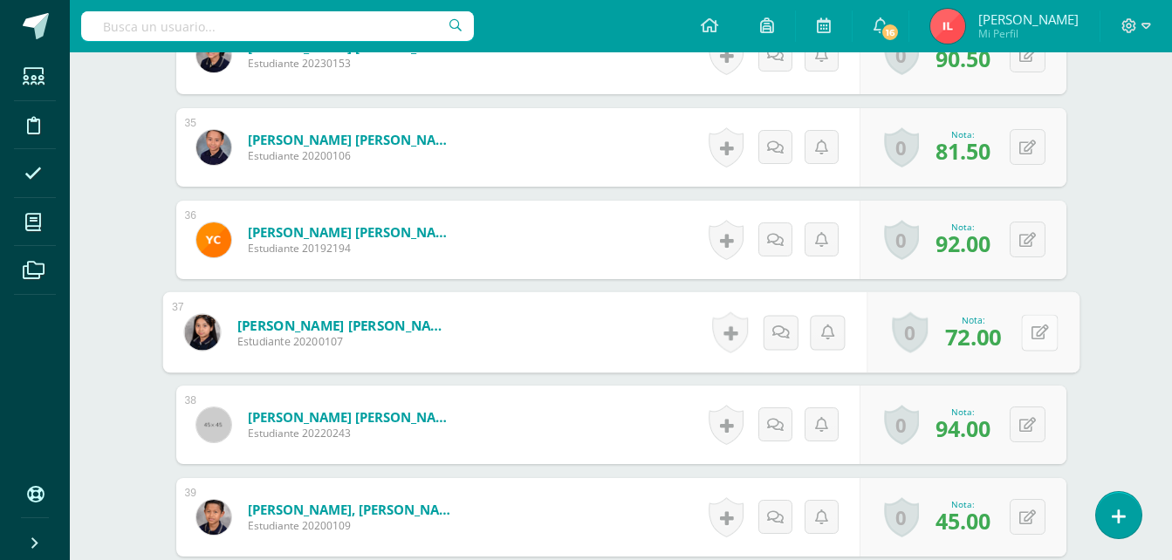
click at [1030, 333] on button at bounding box center [1039, 332] width 37 height 37
type input "94"
click at [995, 340] on icon at bounding box center [994, 338] width 16 height 15
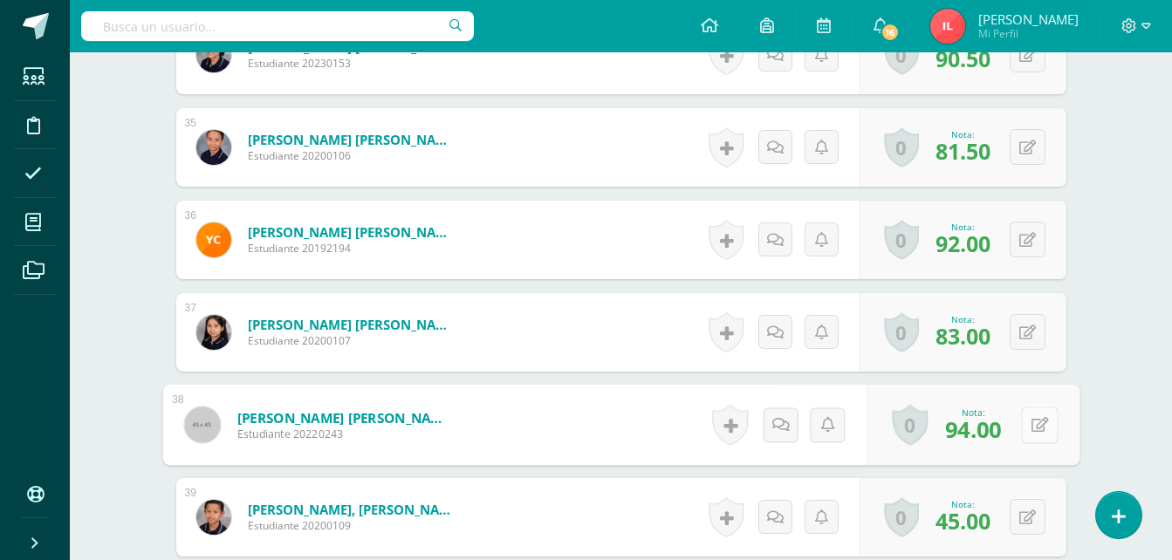
click at [1032, 432] on icon at bounding box center [1039, 424] width 17 height 15
type input "100"
click at [983, 431] on link at bounding box center [993, 431] width 35 height 35
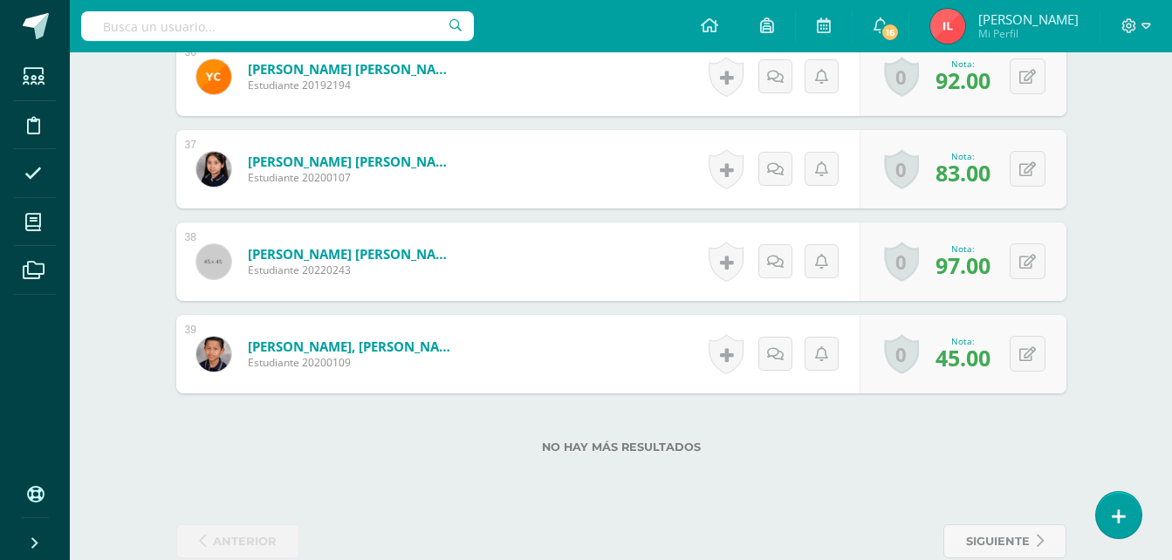
scroll to position [3927, 0]
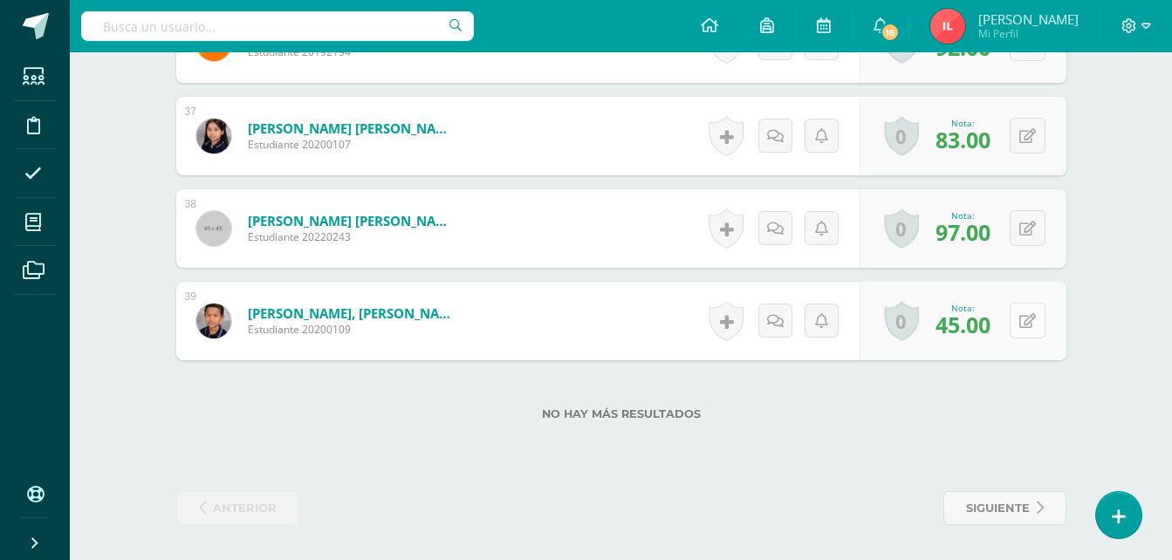
click at [1031, 327] on icon at bounding box center [1028, 321] width 17 height 15
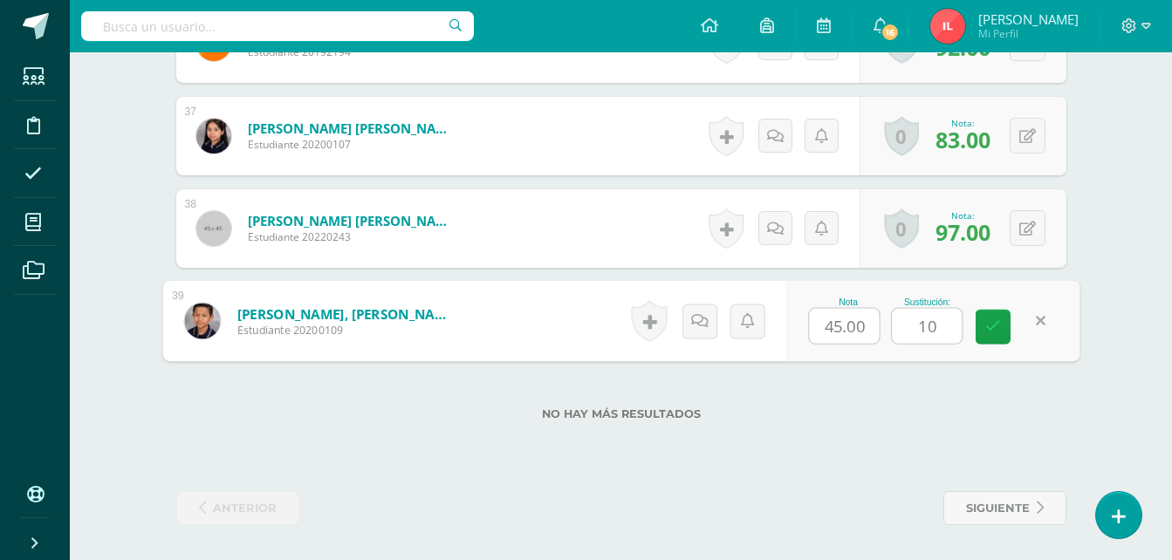
type input "100"
click at [1001, 328] on link at bounding box center [993, 327] width 35 height 35
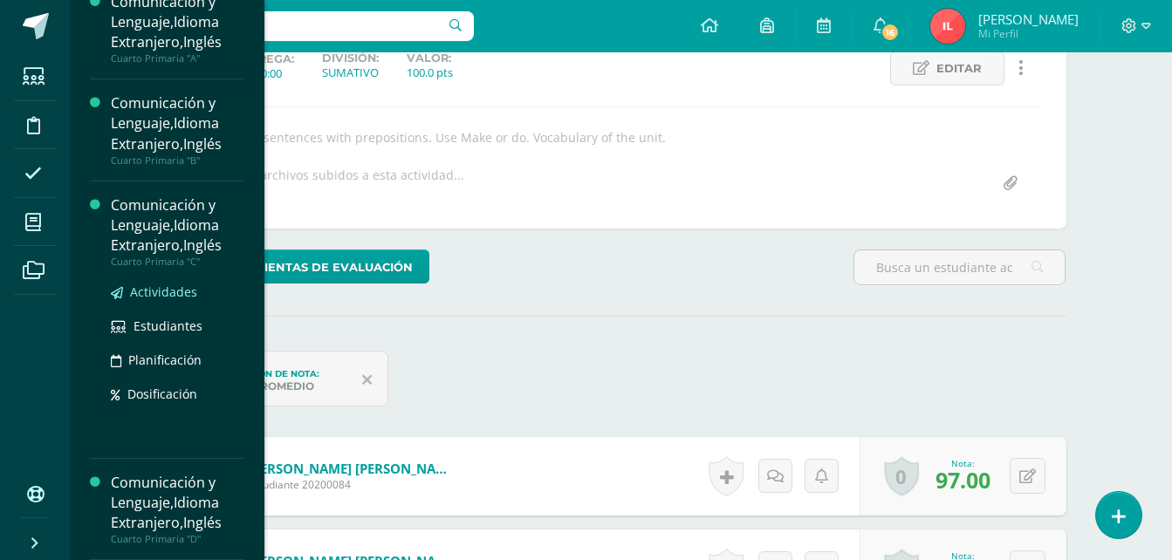
scroll to position [262, 0]
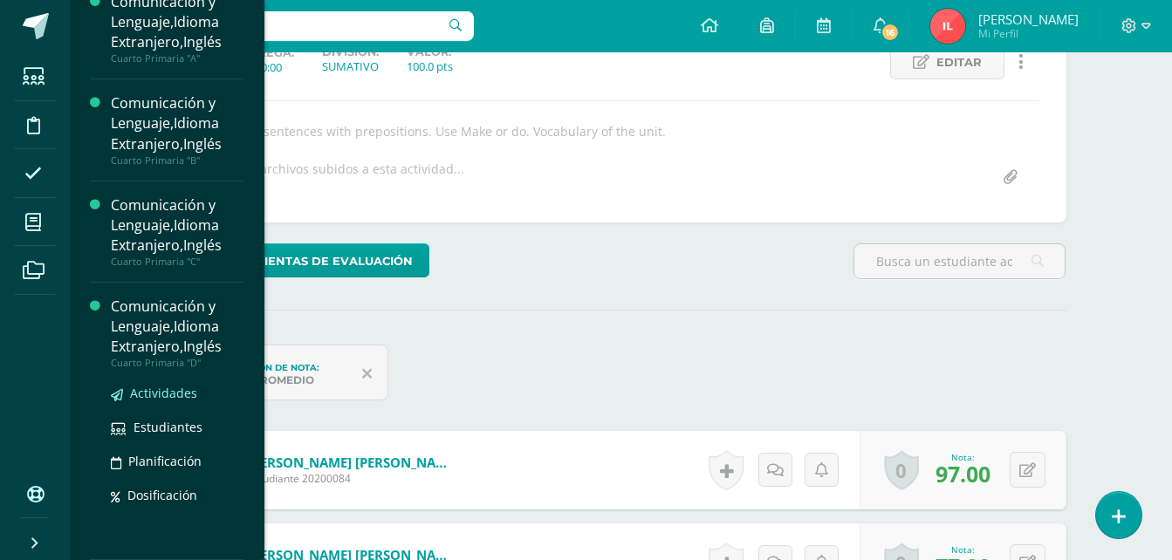
click at [154, 391] on span "Actividades" at bounding box center [163, 393] width 67 height 17
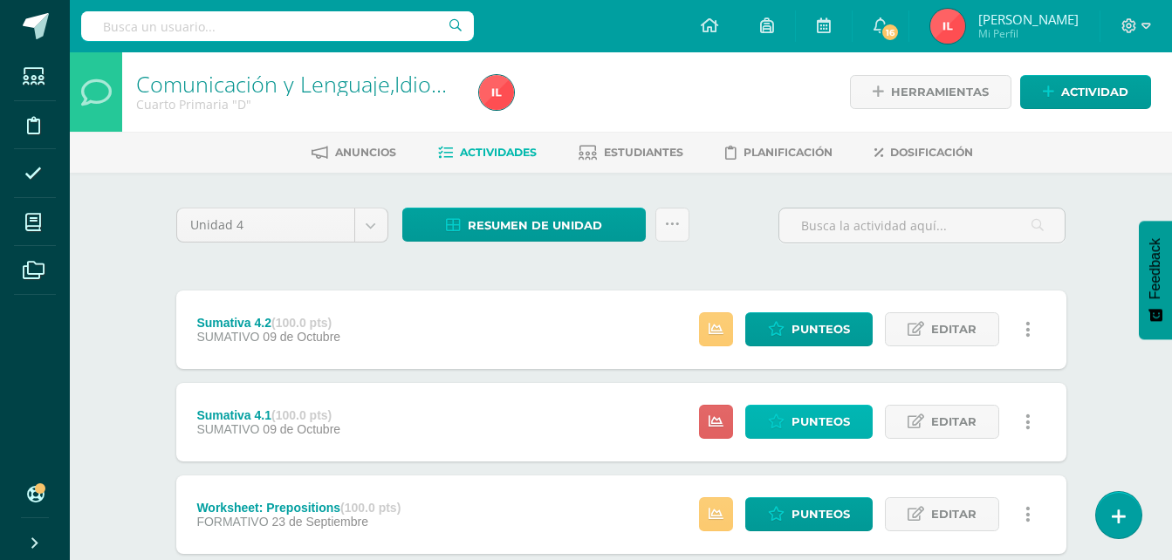
click at [825, 418] on span "Punteos" at bounding box center [821, 422] width 58 height 32
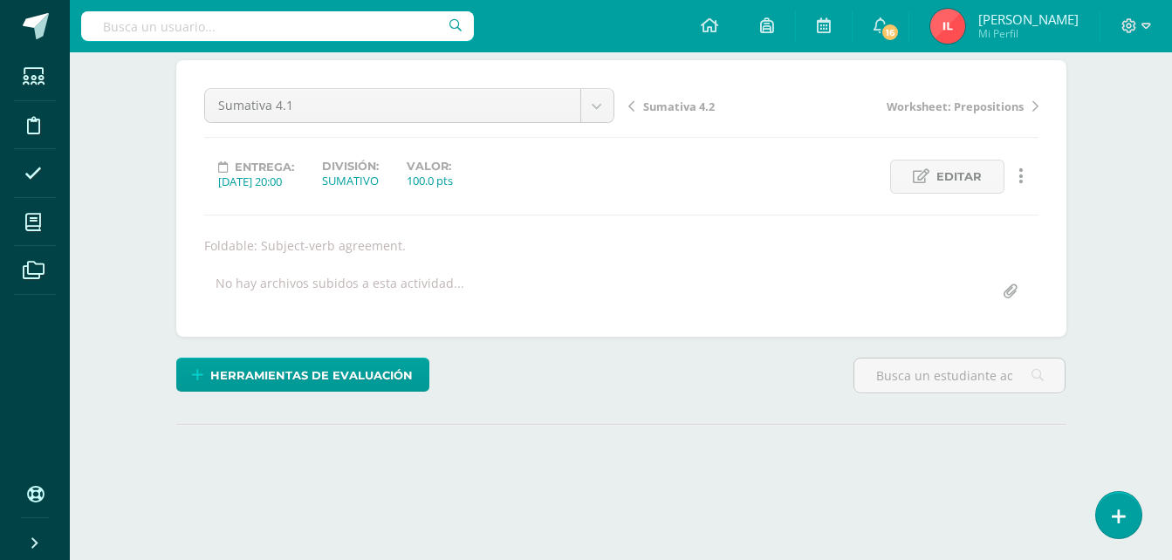
scroll to position [175, 0]
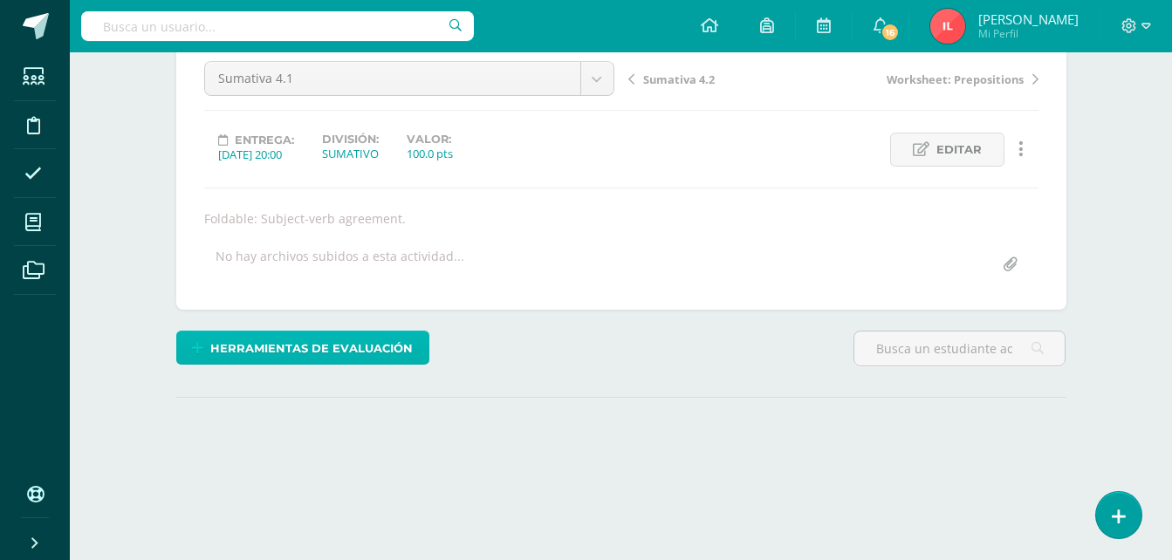
click at [300, 351] on span "Herramientas de evaluación" at bounding box center [311, 349] width 203 height 32
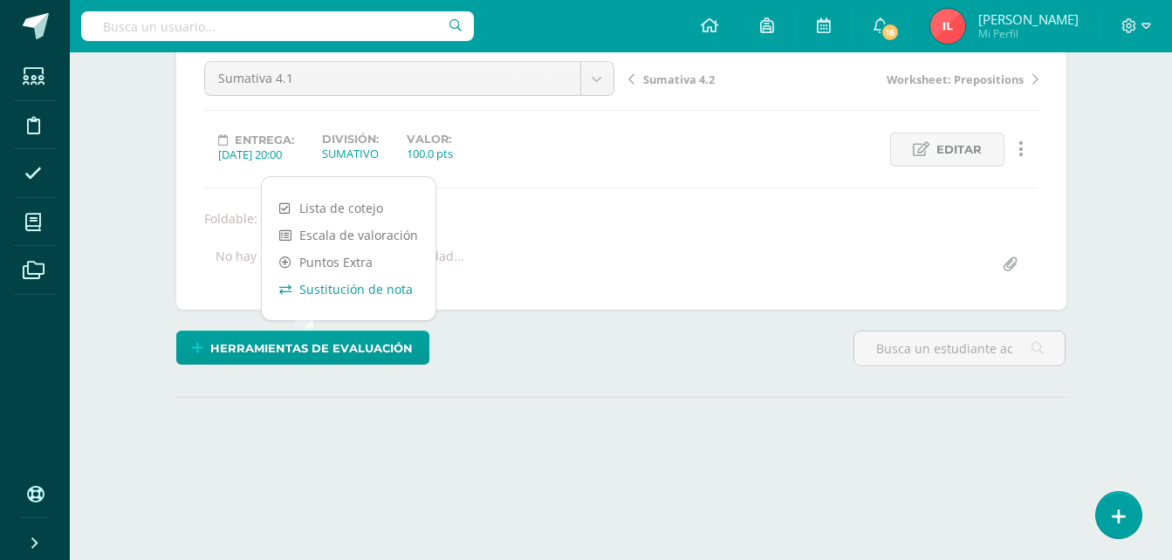
click at [354, 291] on link "Sustitución de nota" at bounding box center [349, 289] width 174 height 27
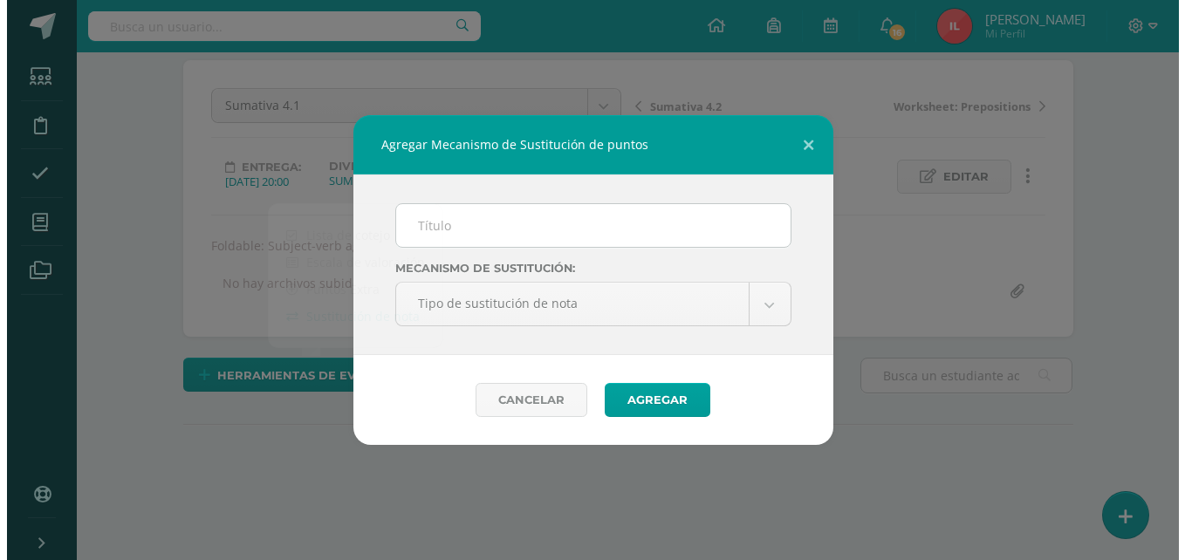
scroll to position [148, 0]
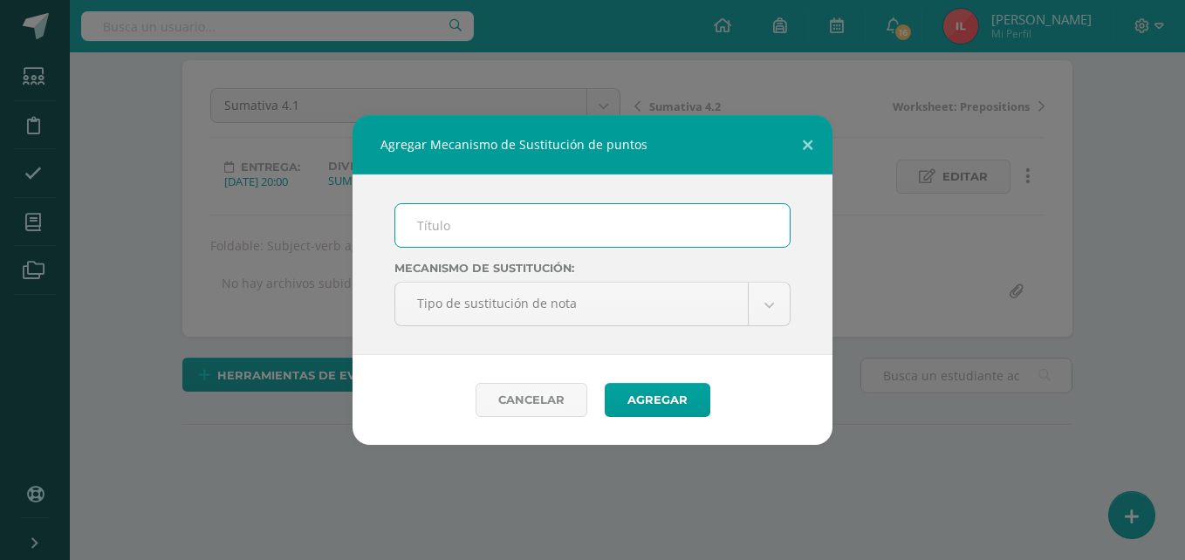
click at [444, 234] on input "text" at bounding box center [592, 225] width 395 height 43
type input "PMA 4.1"
click at [775, 306] on body "Agregar Mecanismo de Sustitución de puntos PMA 4.1 Mecanismo de sustitución: Ti…" at bounding box center [592, 206] width 1185 height 708
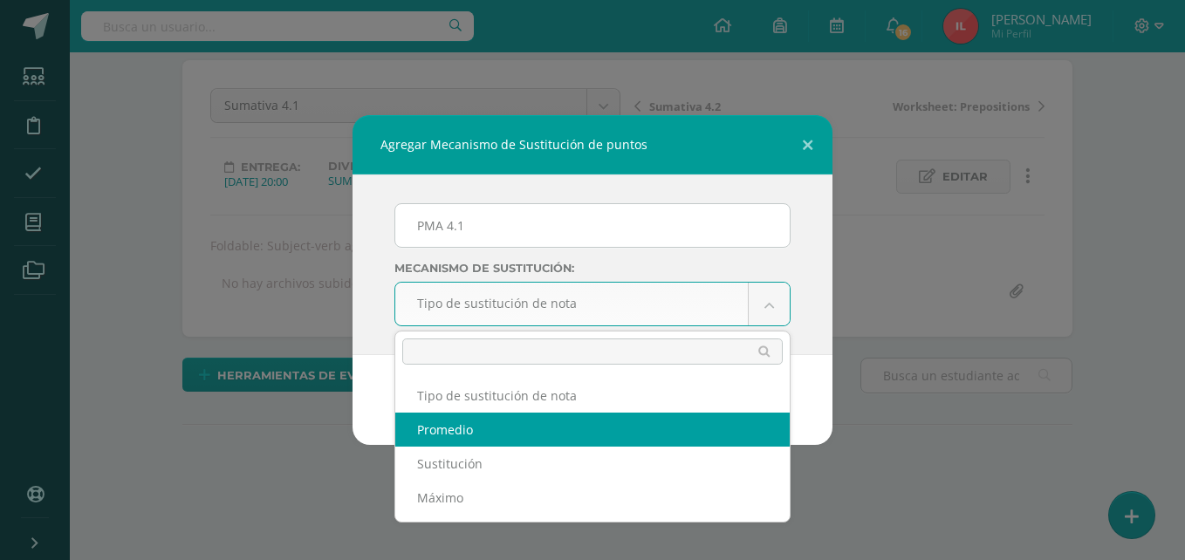
select select "average"
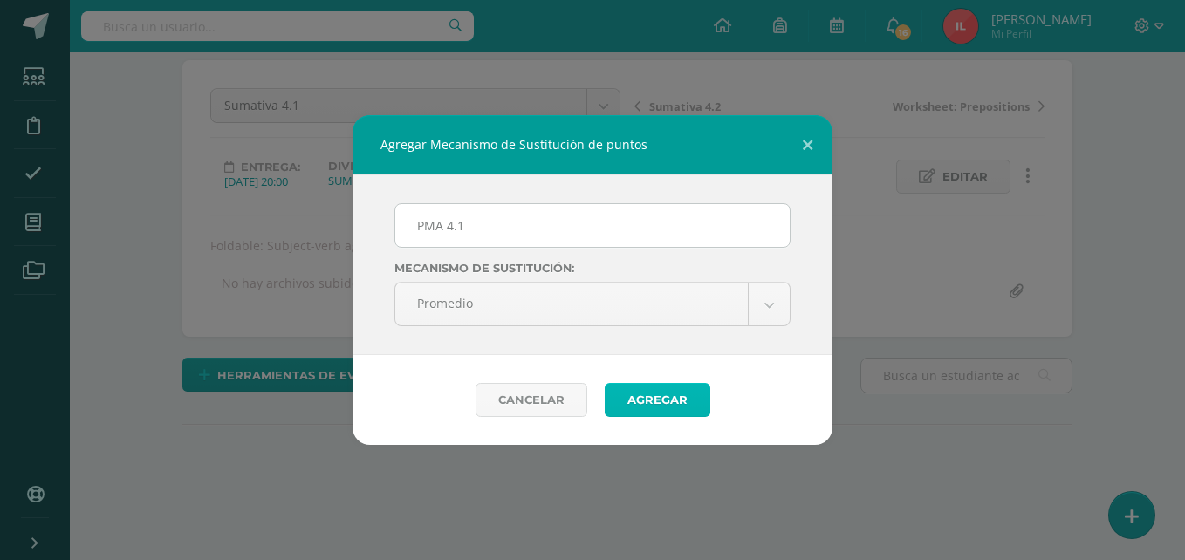
click at [648, 387] on button "Agregar" at bounding box center [658, 400] width 106 height 34
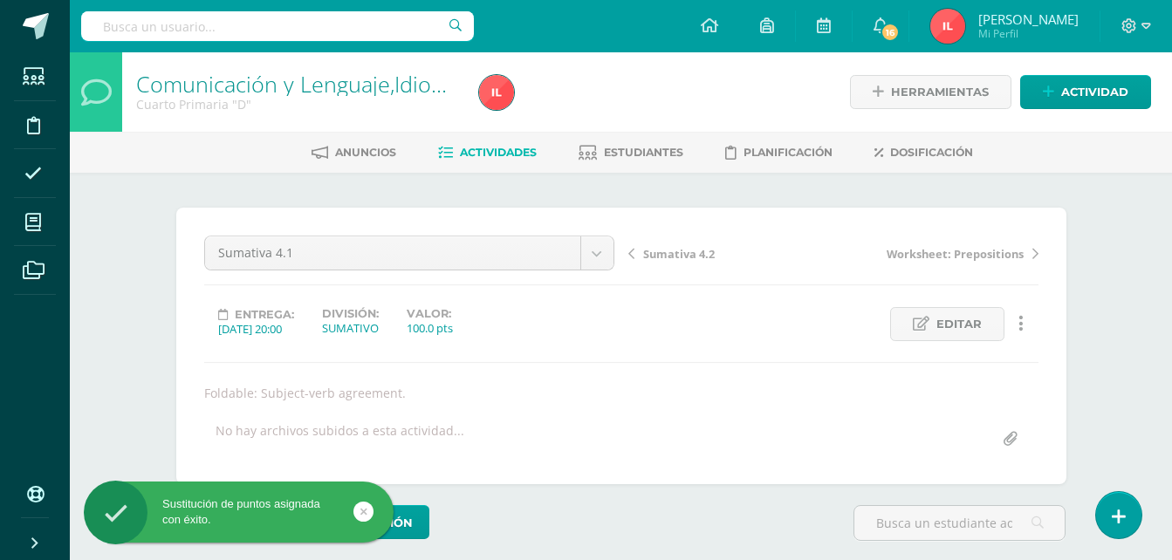
click at [670, 252] on span "Sumativa 4.2" at bounding box center [679, 254] width 72 height 16
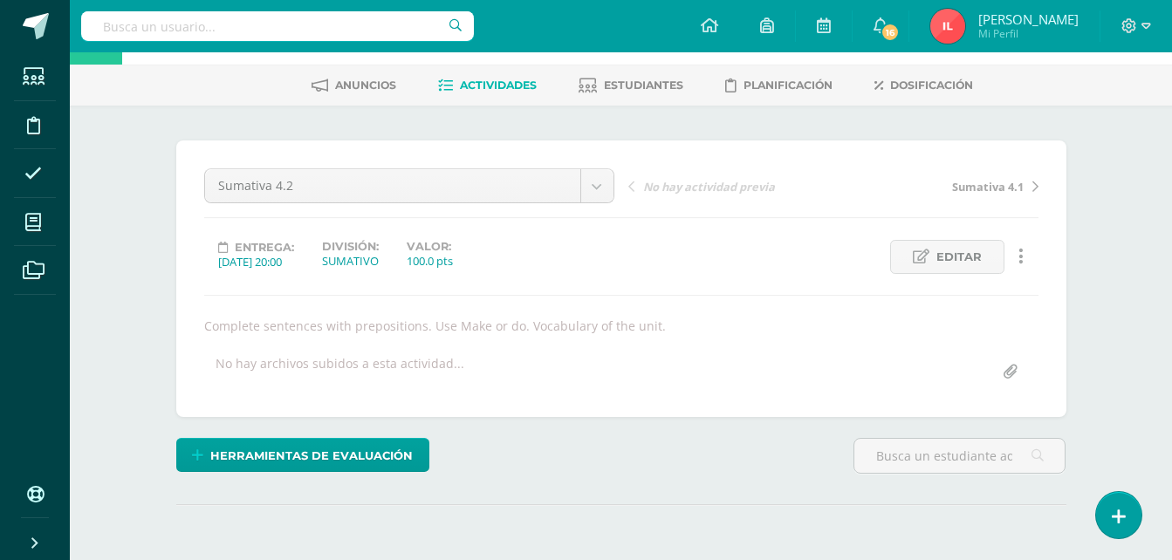
scroll to position [175, 0]
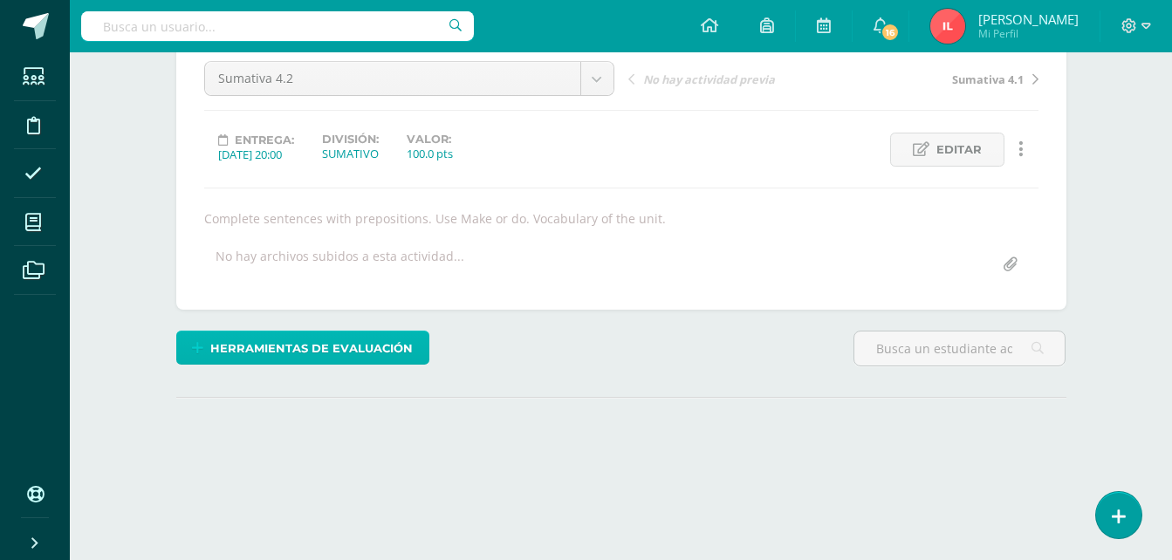
click at [293, 353] on span "Herramientas de evaluación" at bounding box center [311, 349] width 203 height 32
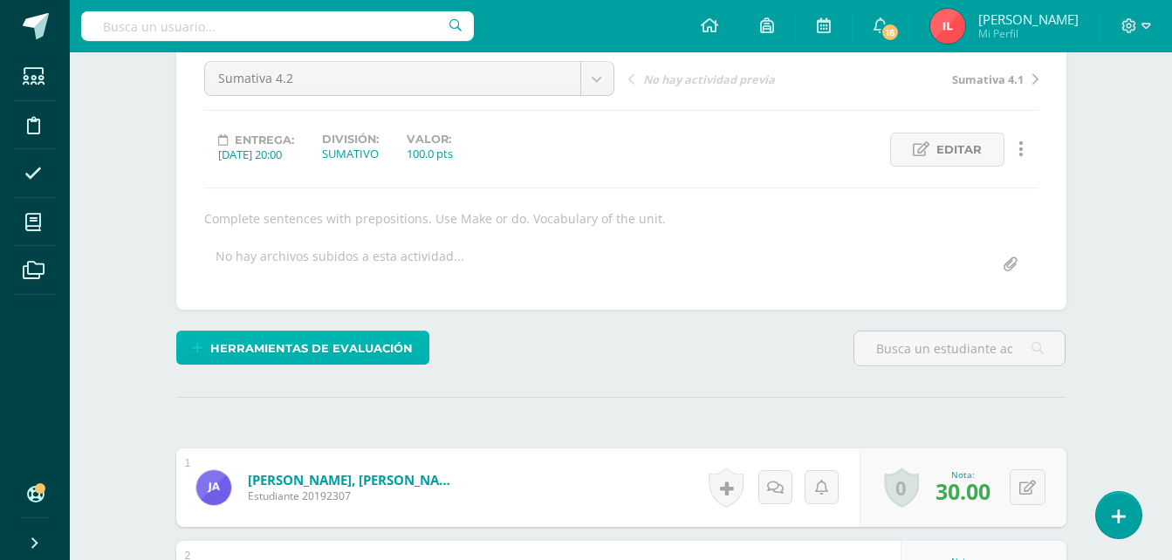
scroll to position [175, 0]
click at [336, 351] on span "Herramientas de evaluación" at bounding box center [311, 348] width 203 height 32
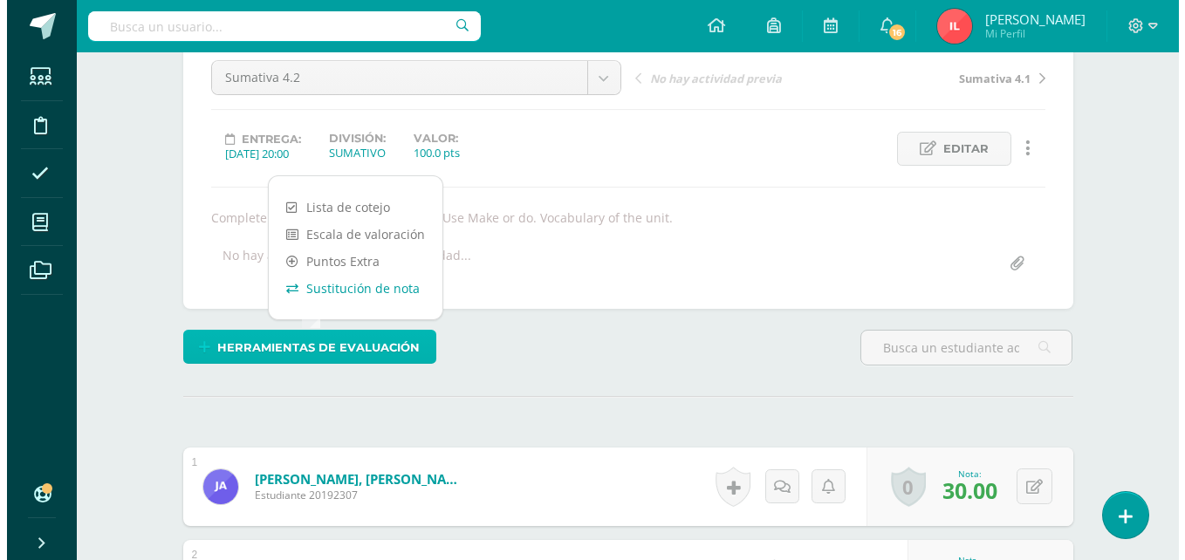
scroll to position [176, 0]
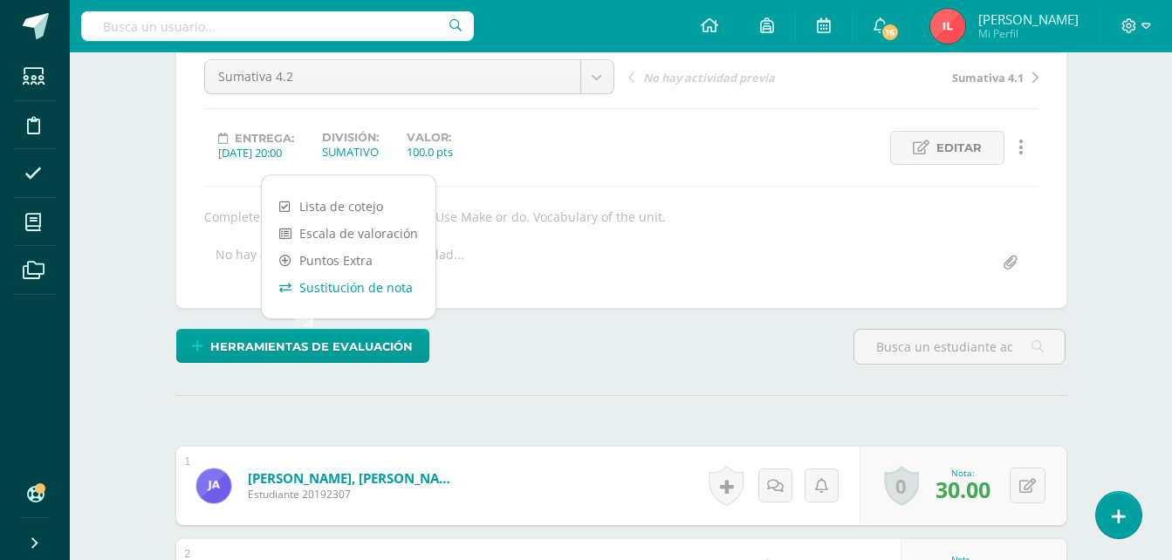
click at [340, 292] on link "Sustitución de nota" at bounding box center [349, 287] width 174 height 27
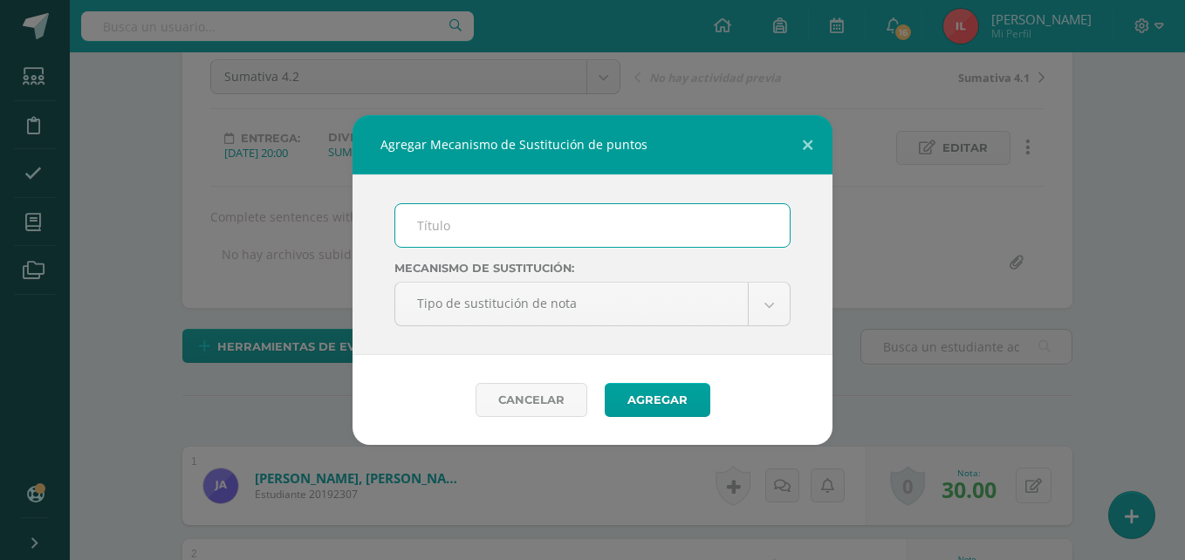
click at [435, 220] on input "text" at bounding box center [592, 225] width 395 height 43
type input "PMA 4.2"
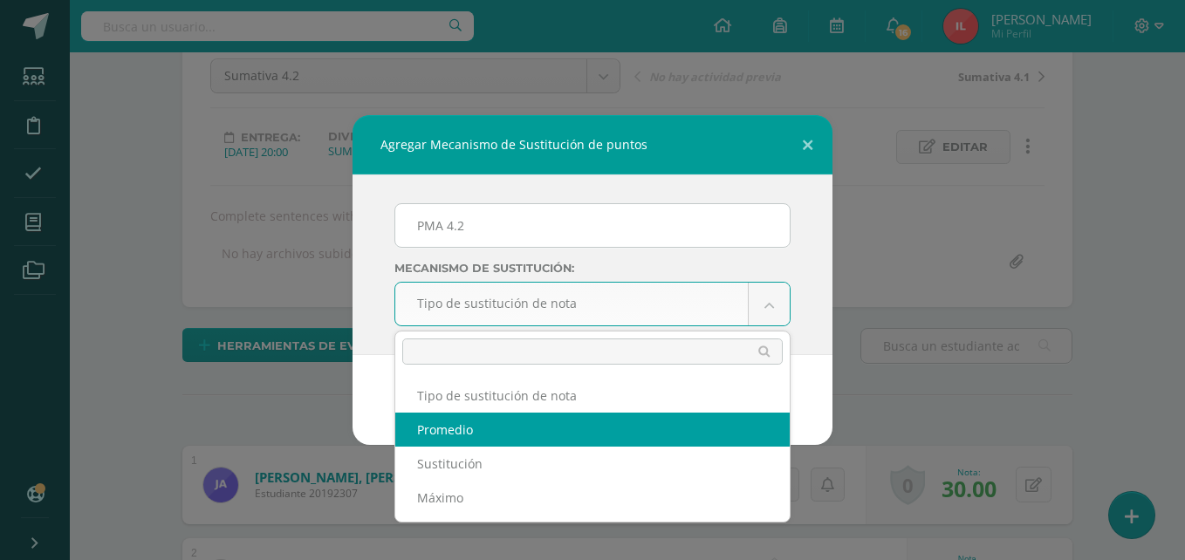
select select "average"
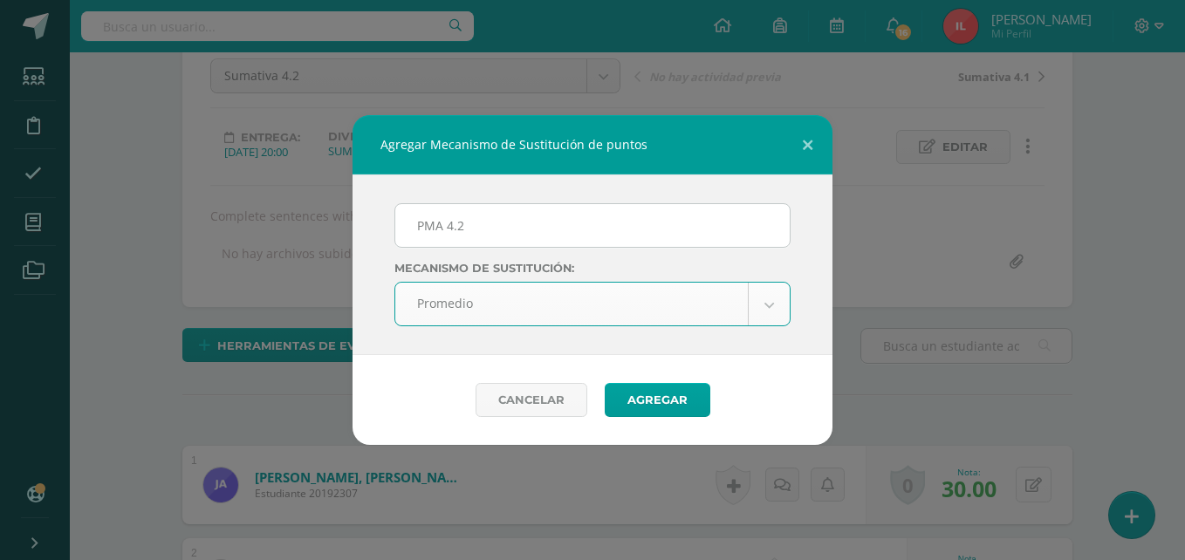
scroll to position [178, 0]
click at [669, 395] on button "Agregar" at bounding box center [658, 400] width 106 height 34
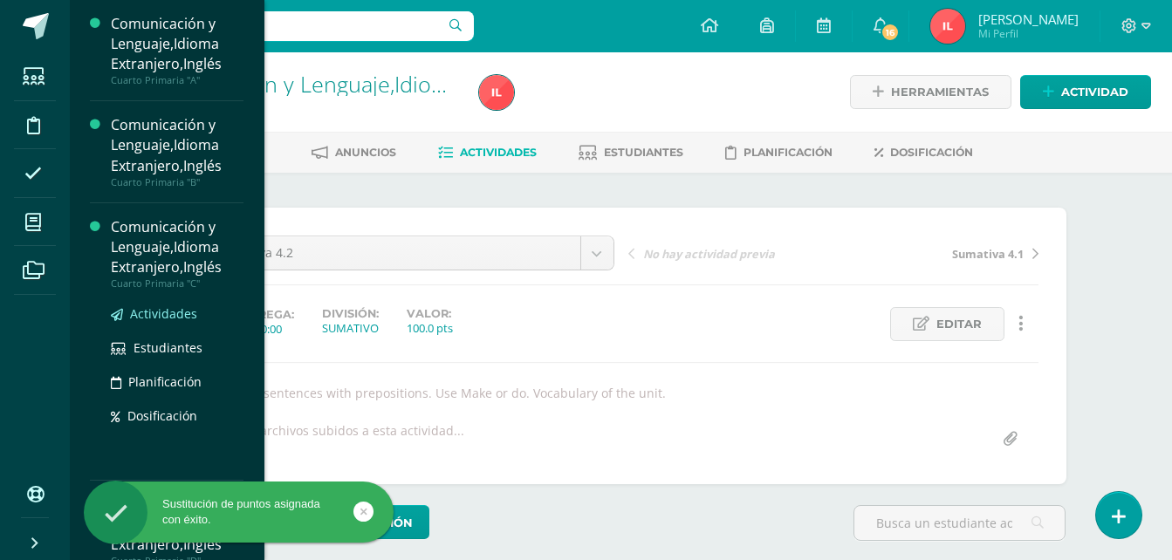
click at [161, 309] on span "Actividades" at bounding box center [163, 314] width 67 height 17
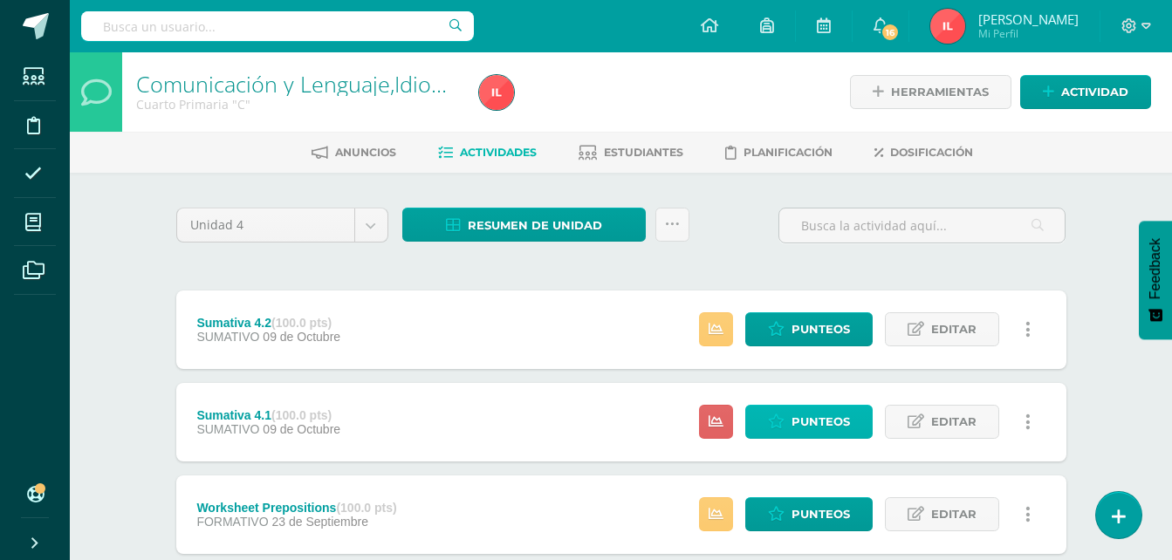
click at [799, 422] on span "Punteos" at bounding box center [821, 422] width 58 height 32
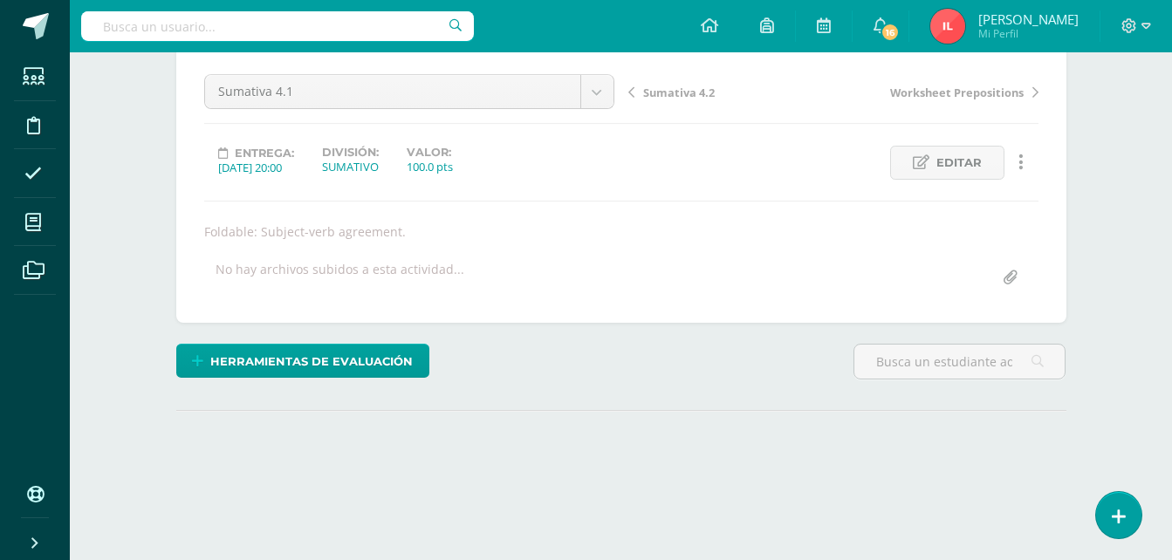
scroll to position [175, 0]
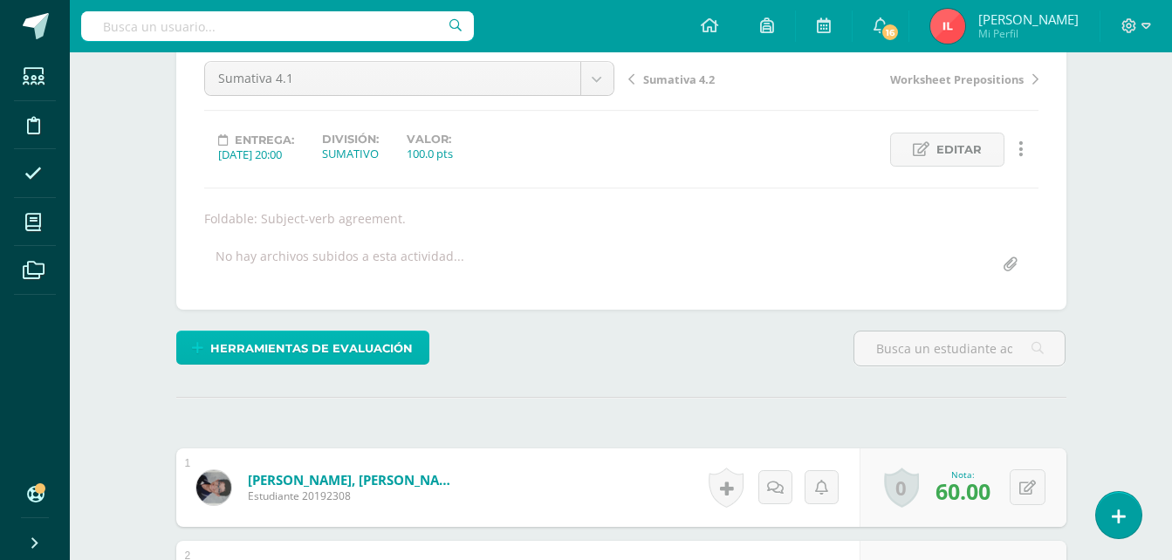
click at [288, 342] on span "Herramientas de evaluación" at bounding box center [311, 349] width 203 height 32
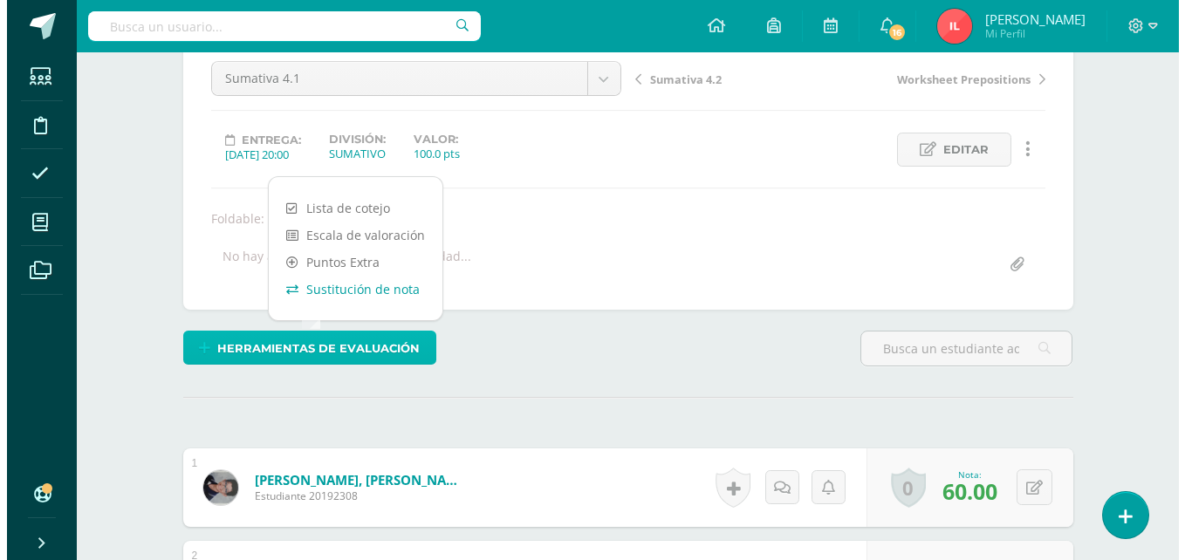
scroll to position [175, 0]
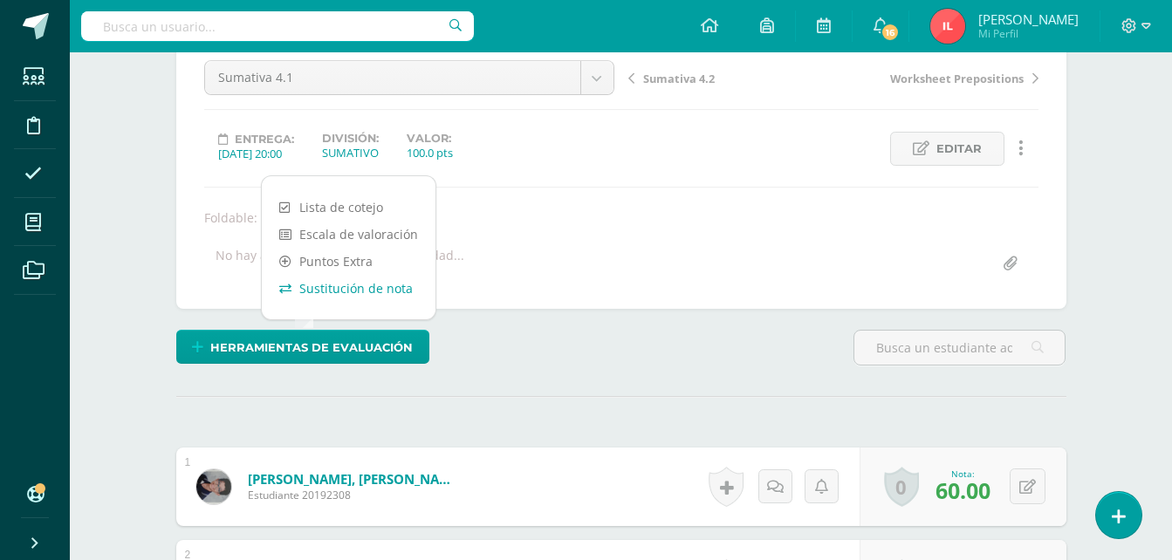
click at [341, 287] on link "Sustitución de nota" at bounding box center [349, 288] width 174 height 27
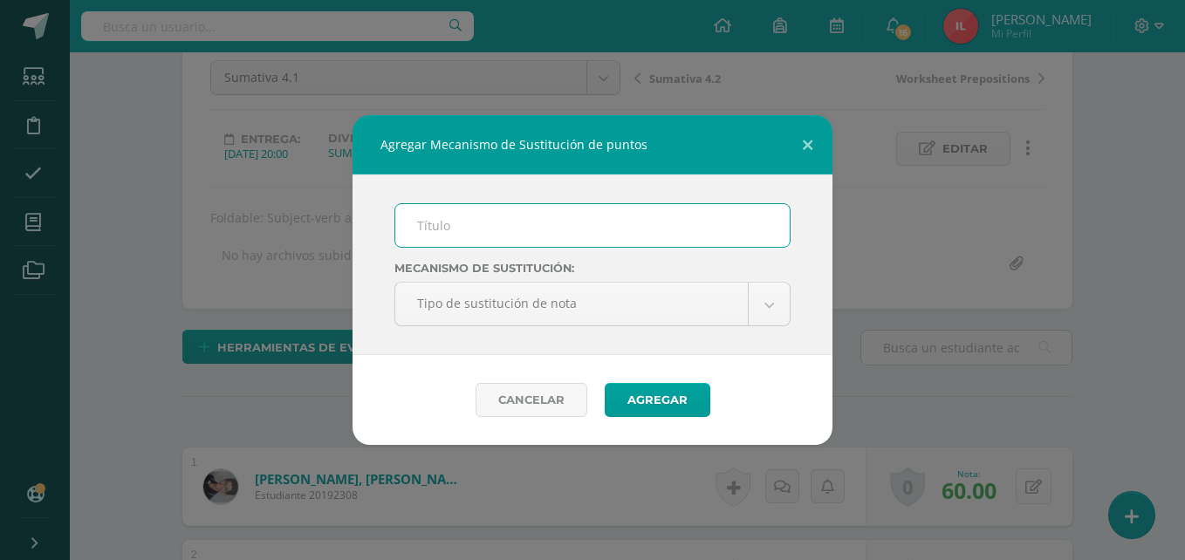
click at [416, 237] on input "text" at bounding box center [592, 225] width 395 height 43
type input "PMA 4.1"
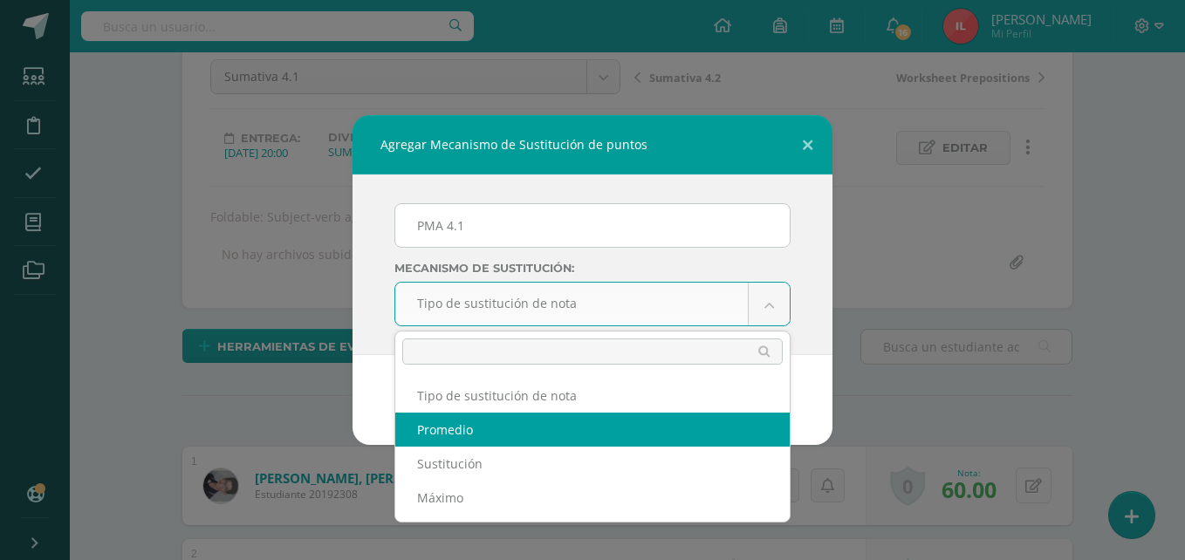
select select "average"
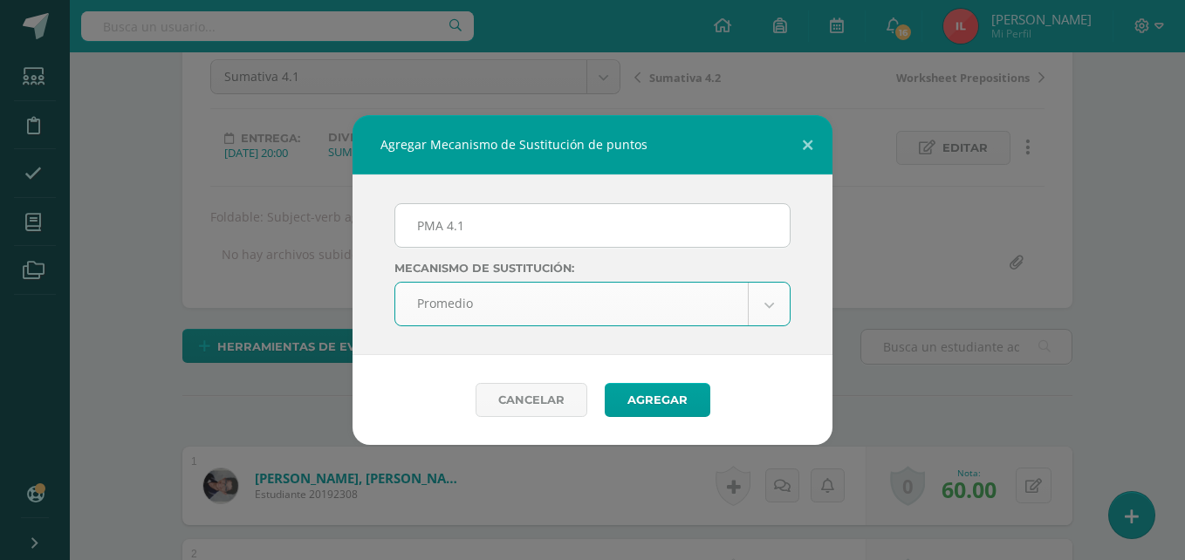
scroll to position [177, 0]
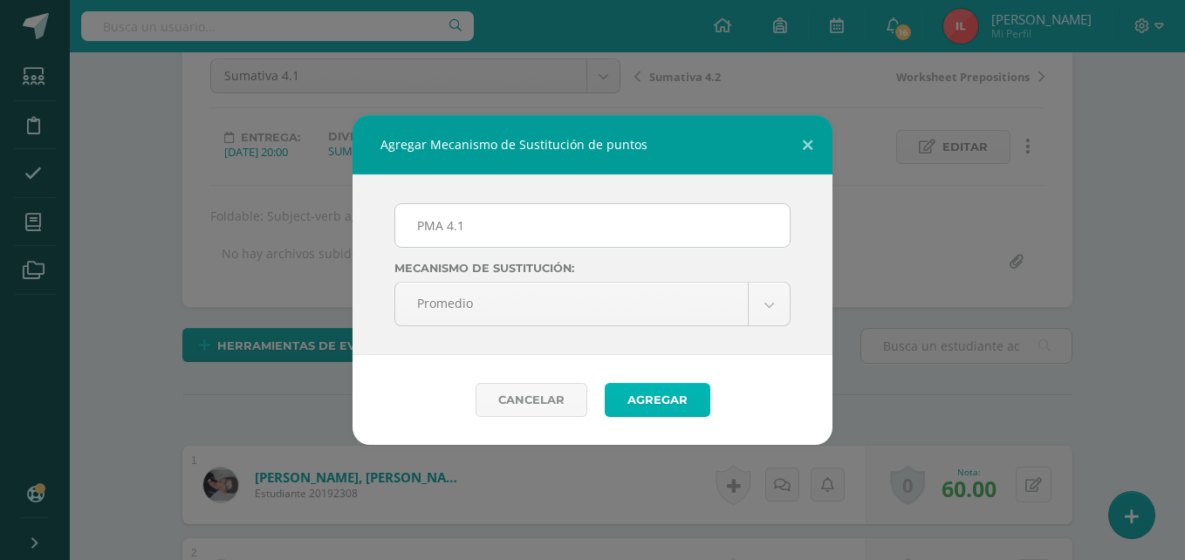
click at [671, 400] on button "Agregar" at bounding box center [658, 400] width 106 height 34
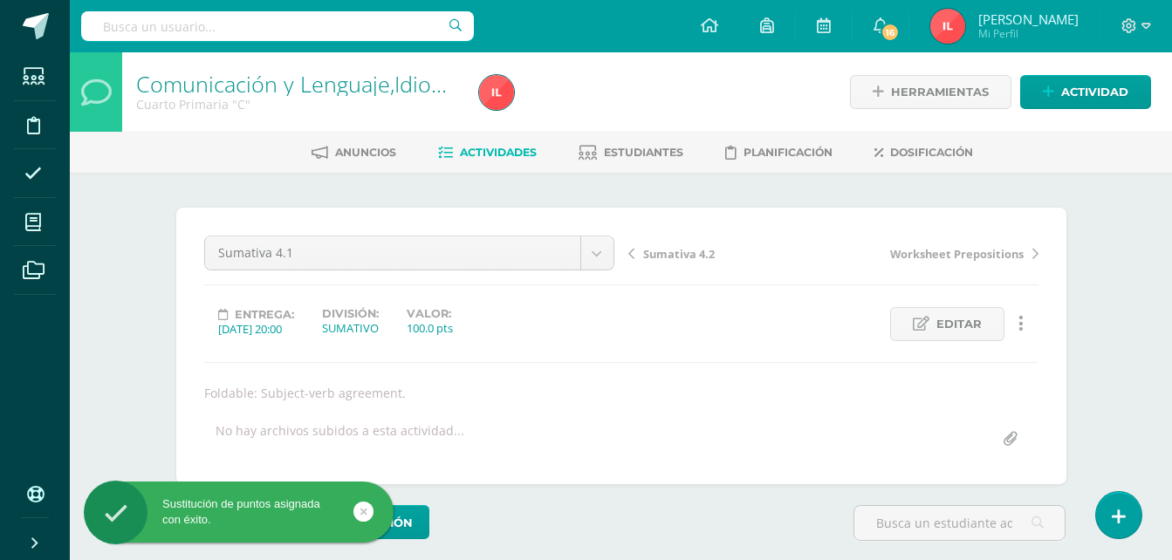
click at [682, 257] on span "Sumativa 4.2" at bounding box center [679, 254] width 72 height 16
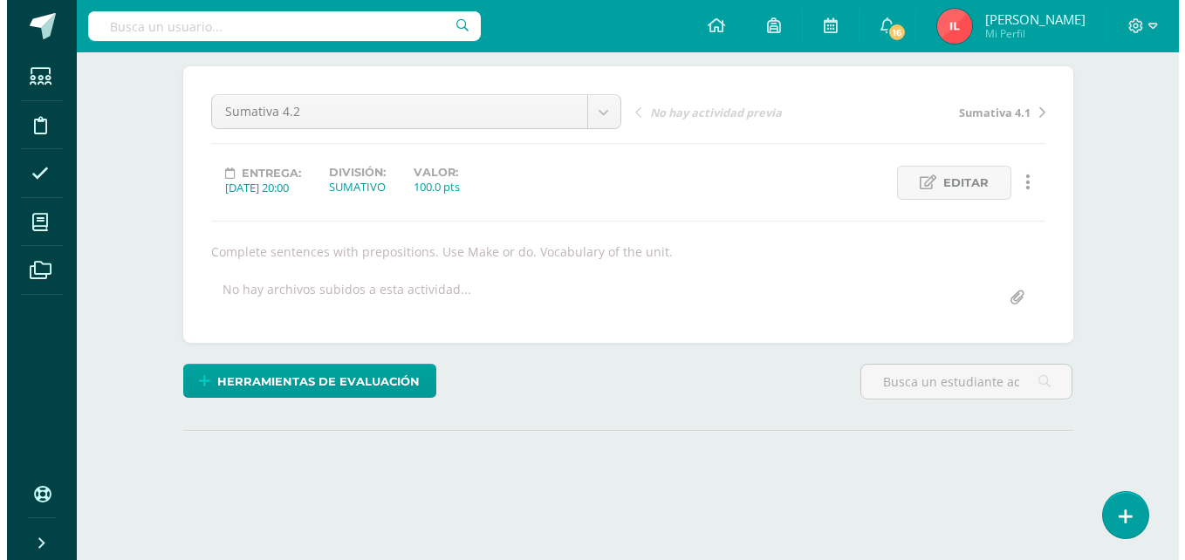
scroll to position [175, 0]
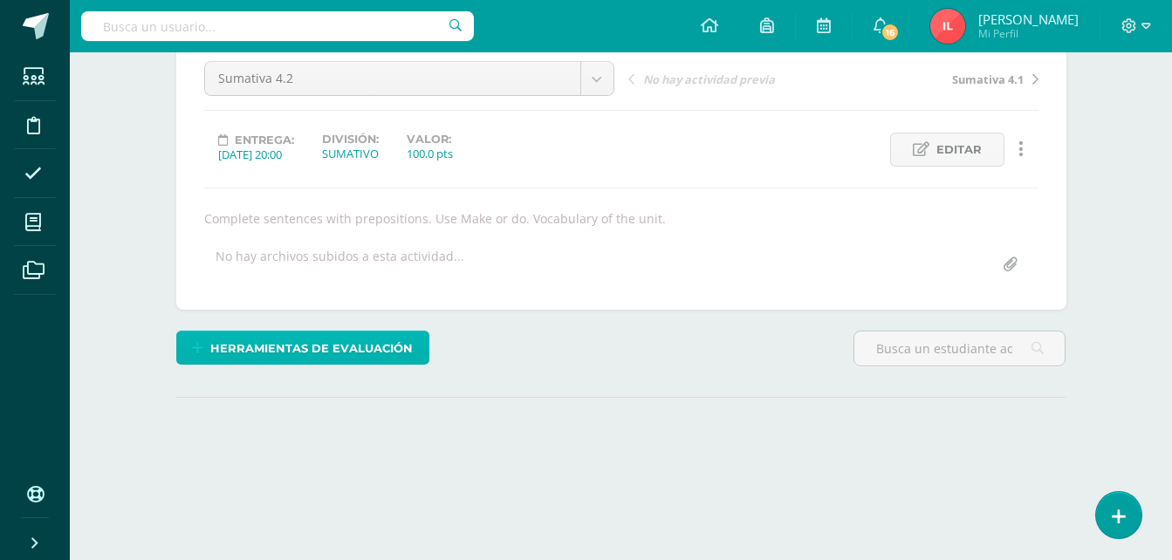
click at [322, 342] on span "Herramientas de evaluación" at bounding box center [311, 349] width 203 height 32
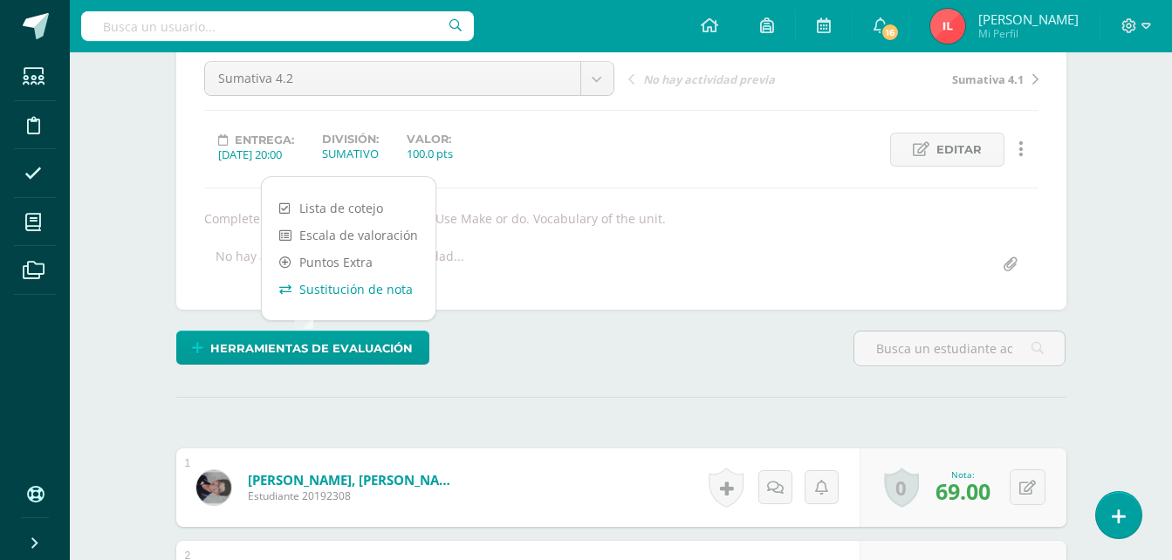
click at [352, 290] on link "Sustitución de nota" at bounding box center [349, 289] width 174 height 27
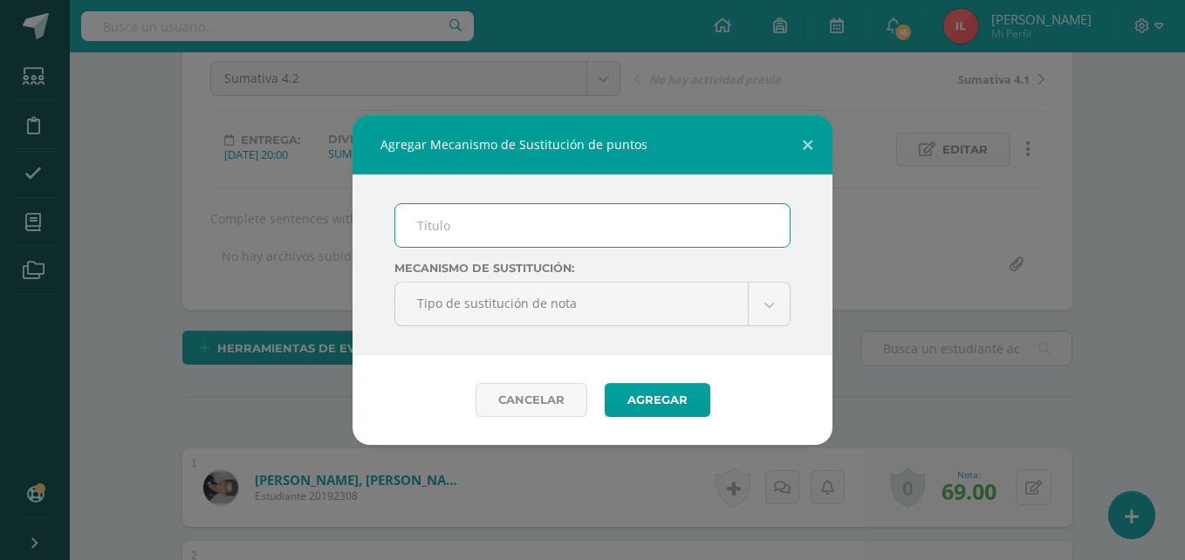
scroll to position [175, 0]
click at [465, 216] on input "text" at bounding box center [592, 225] width 395 height 43
type input "PMA 4.2"
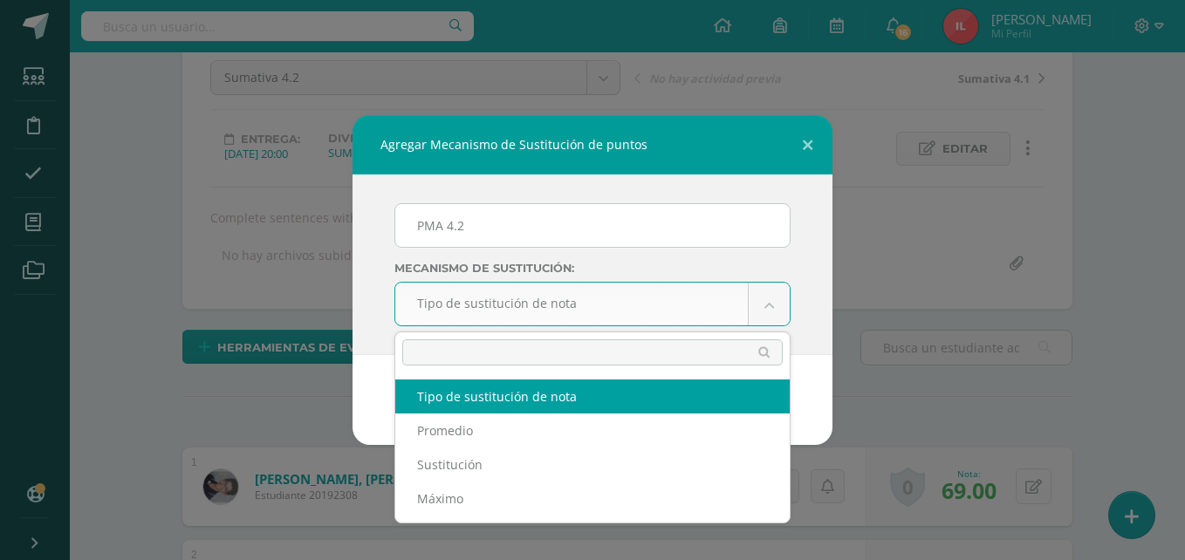
scroll to position [176, 0]
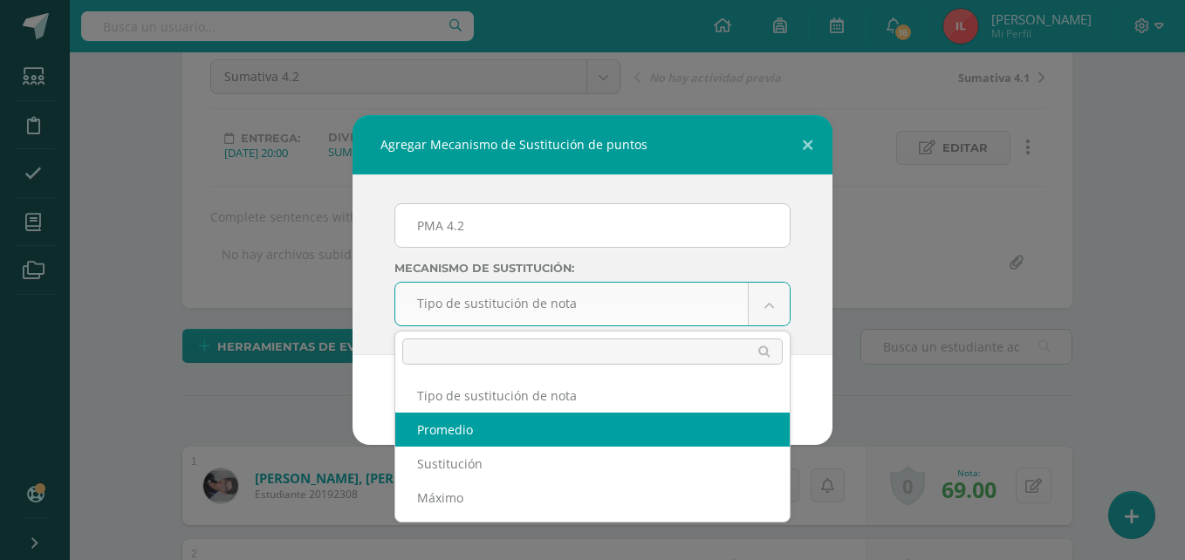
select select "average"
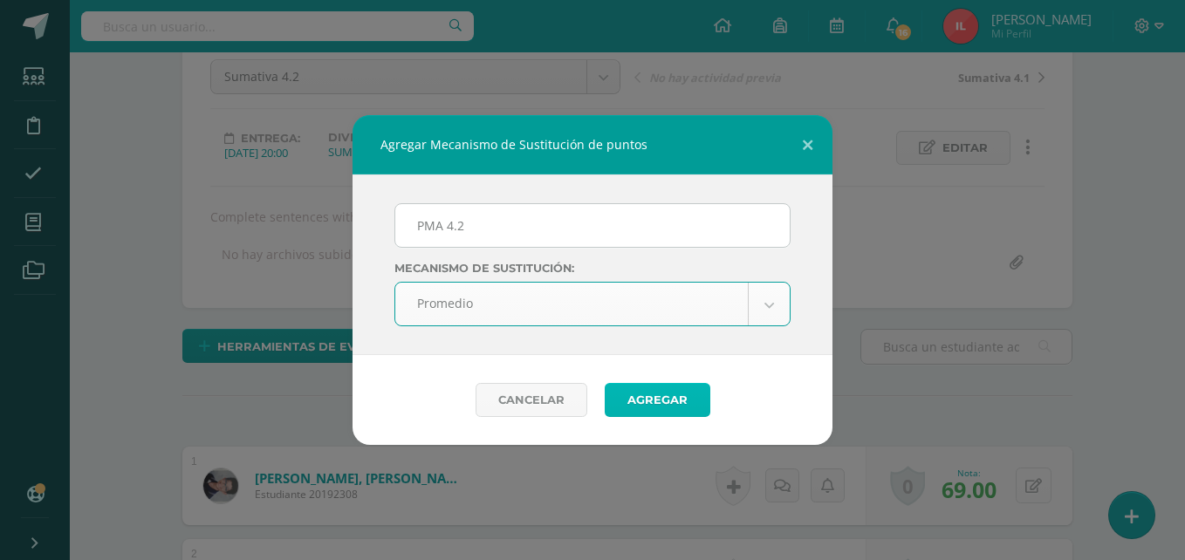
click at [636, 395] on button "Agregar" at bounding box center [658, 400] width 106 height 34
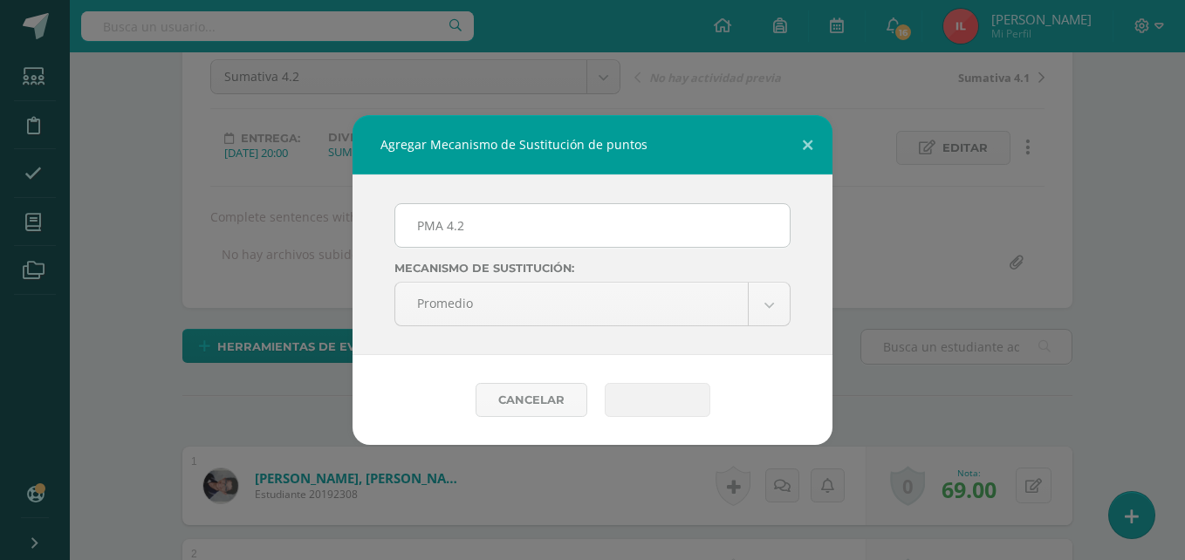
scroll to position [177, 0]
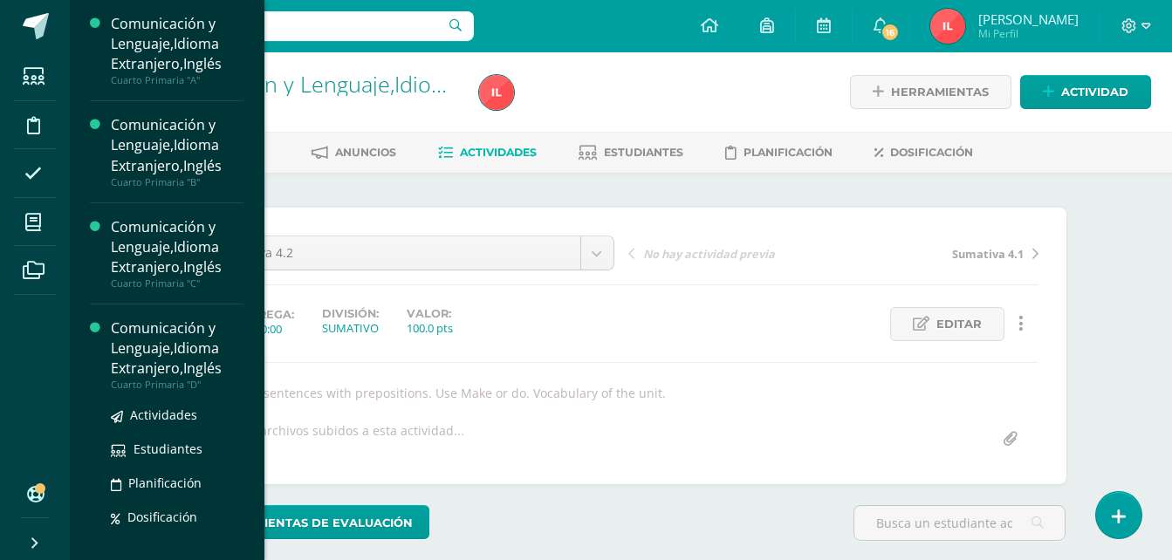
click at [168, 354] on div "Comunicación y Lenguaje,Idioma Extranjero,Inglés" at bounding box center [177, 349] width 133 height 60
click at [172, 409] on span "Actividades" at bounding box center [163, 415] width 67 height 17
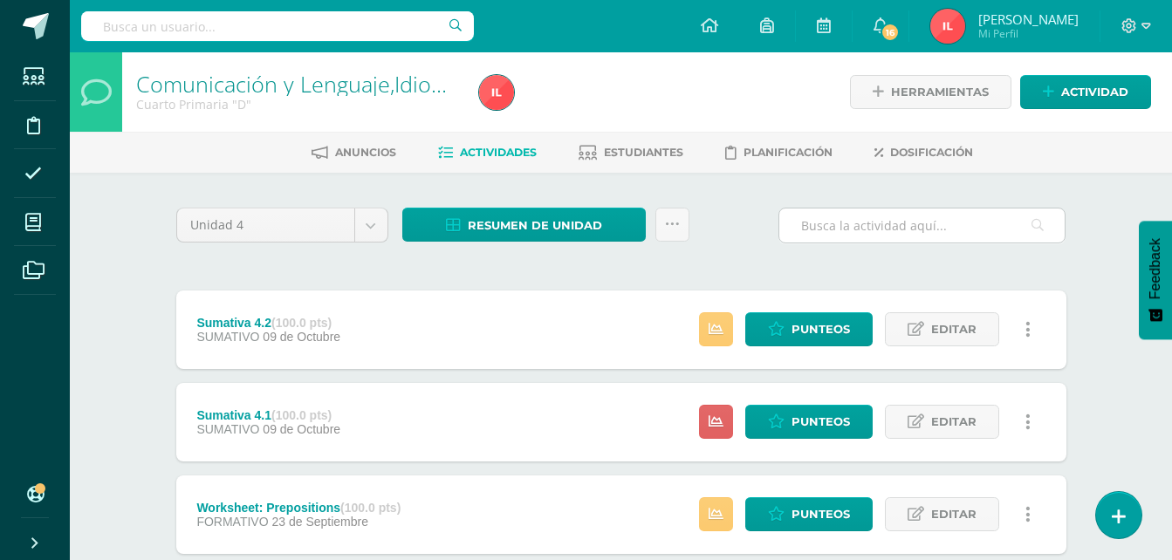
scroll to position [87, 0]
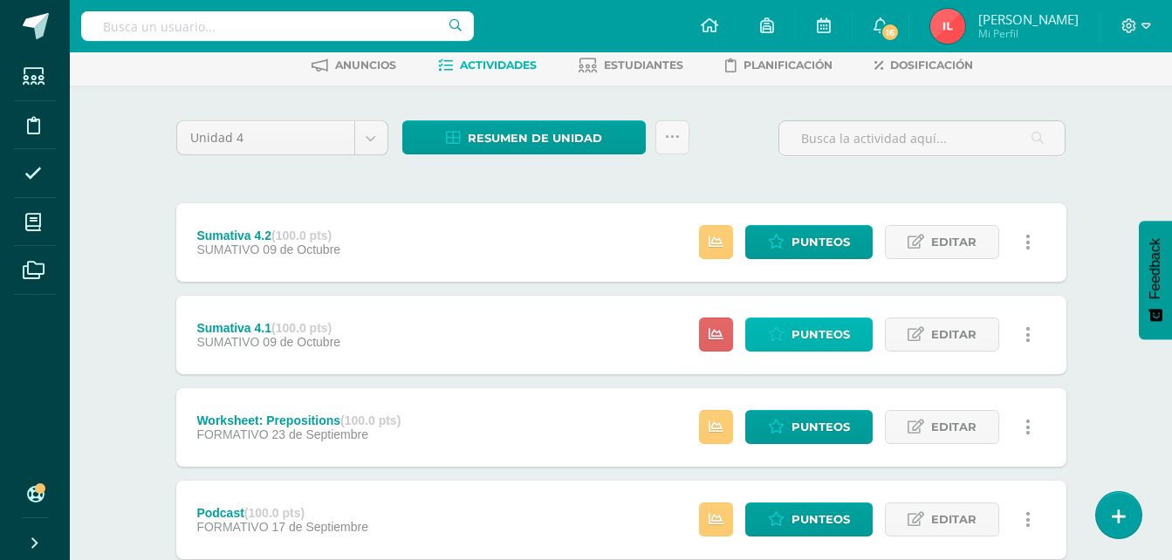
click at [794, 340] on span "Punteos" at bounding box center [821, 335] width 58 height 32
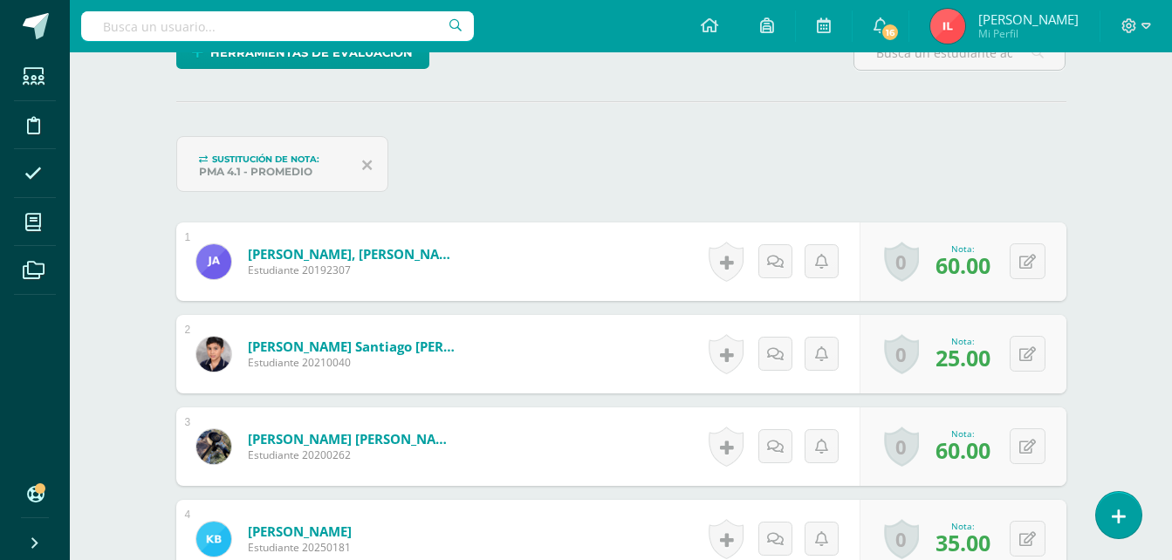
scroll to position [498, 0]
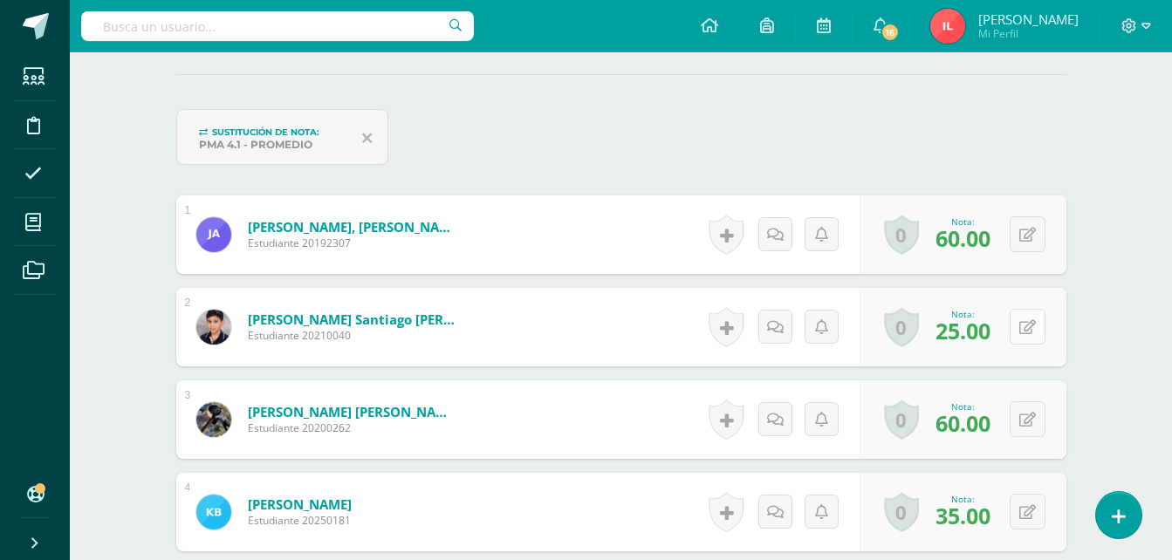
click at [1030, 326] on button at bounding box center [1028, 327] width 36 height 36
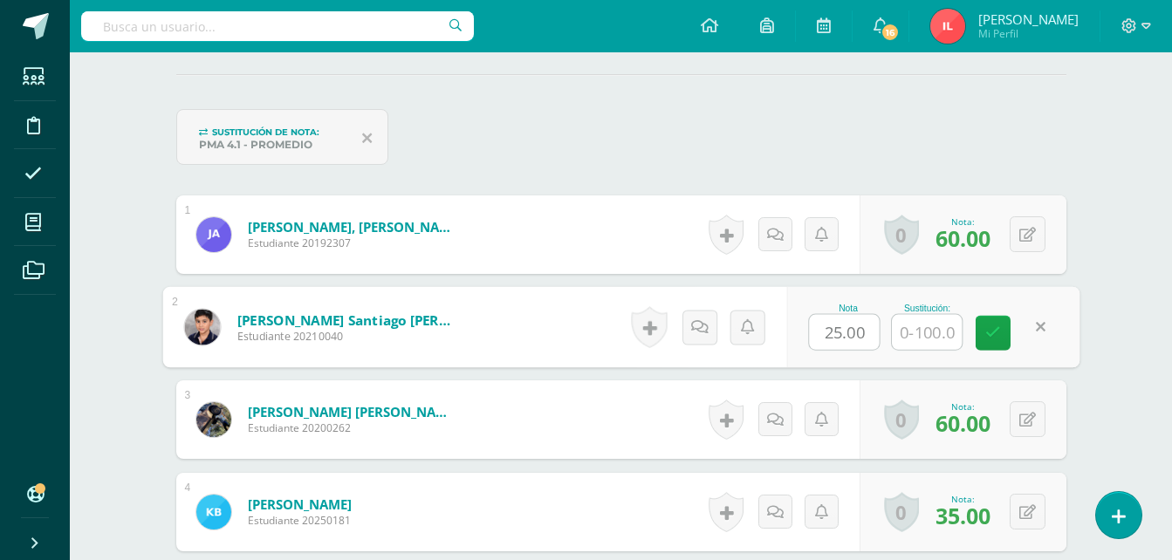
scroll to position [498, 0]
type input "70"
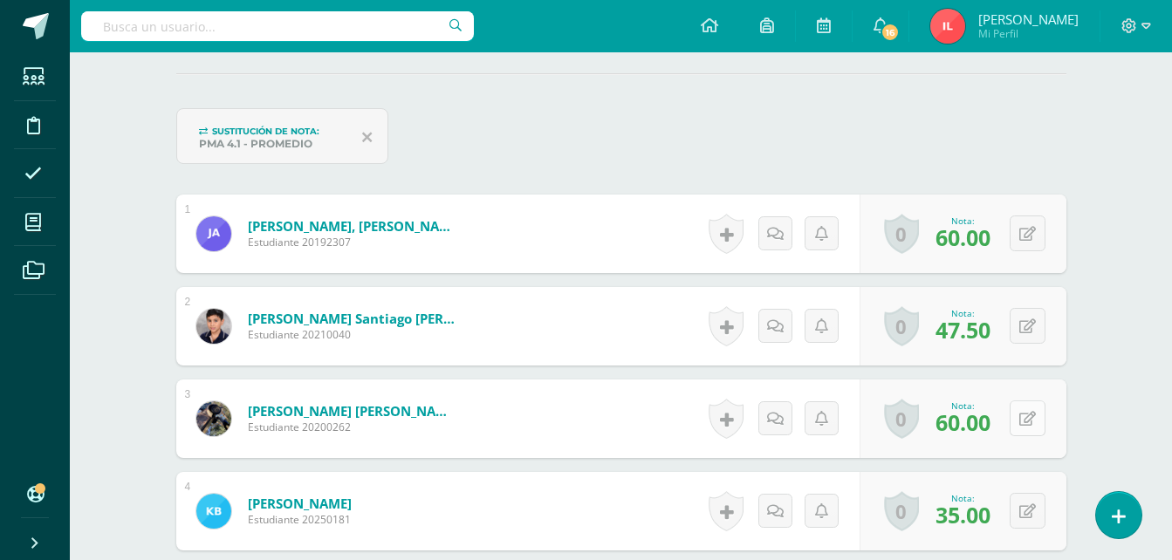
click at [1024, 412] on button at bounding box center [1028, 419] width 36 height 36
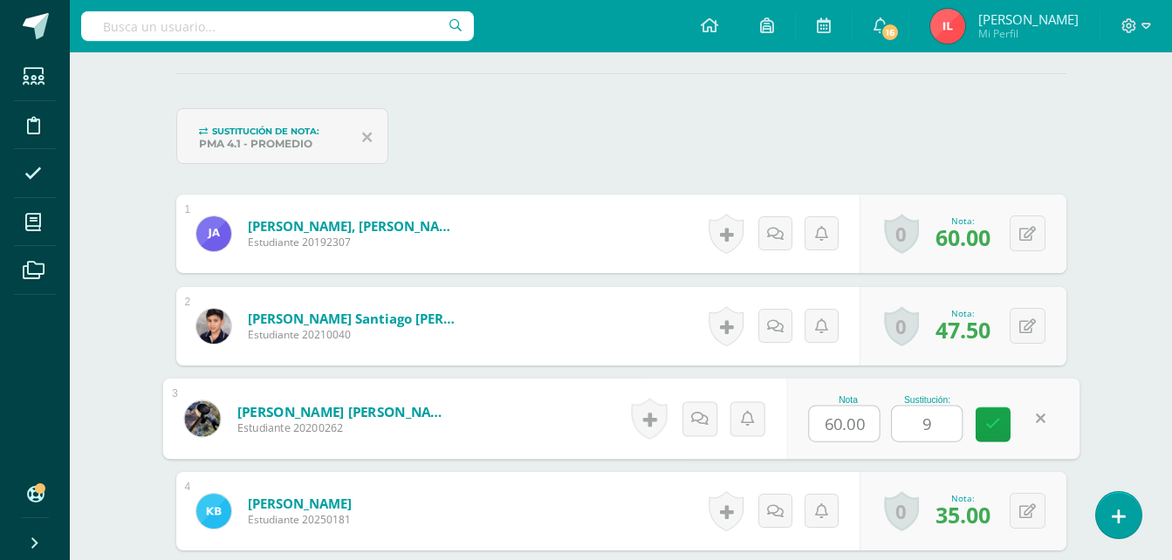
scroll to position [499, 0]
type input "95"
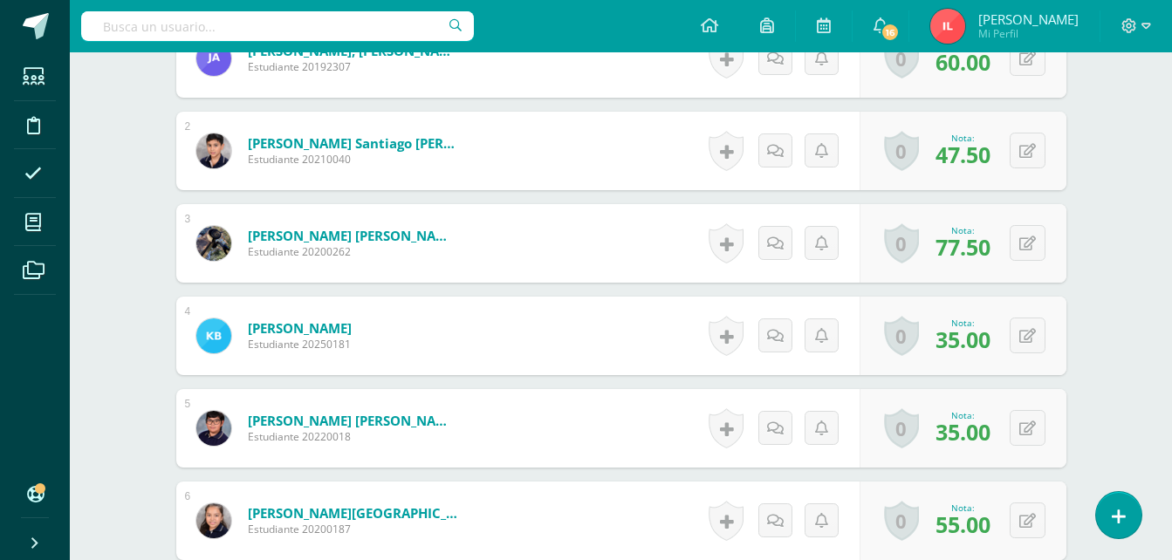
scroll to position [675, 0]
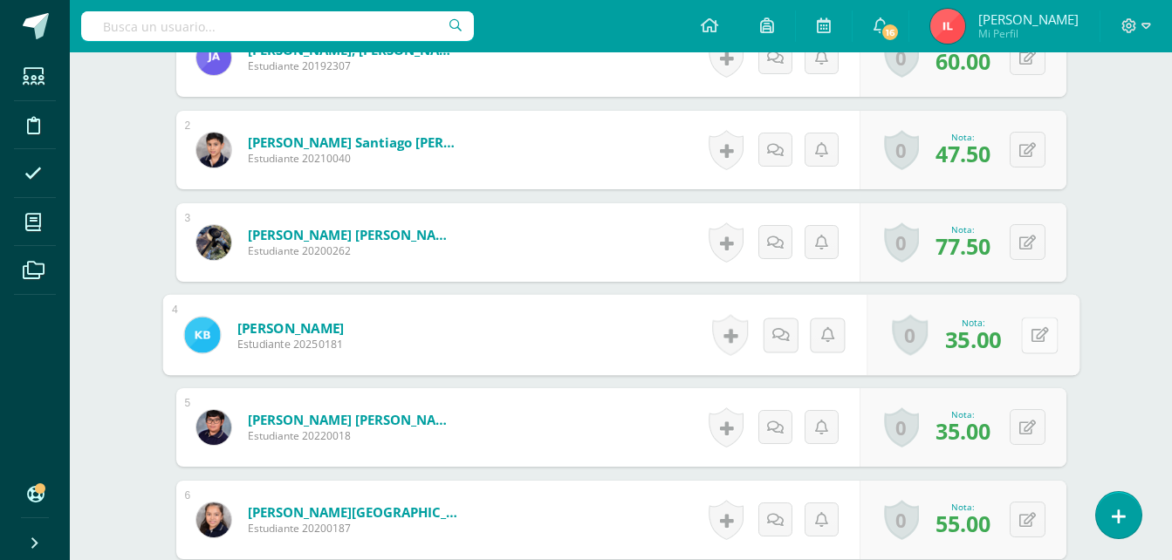
click at [1031, 330] on icon at bounding box center [1039, 334] width 17 height 15
type input "50"
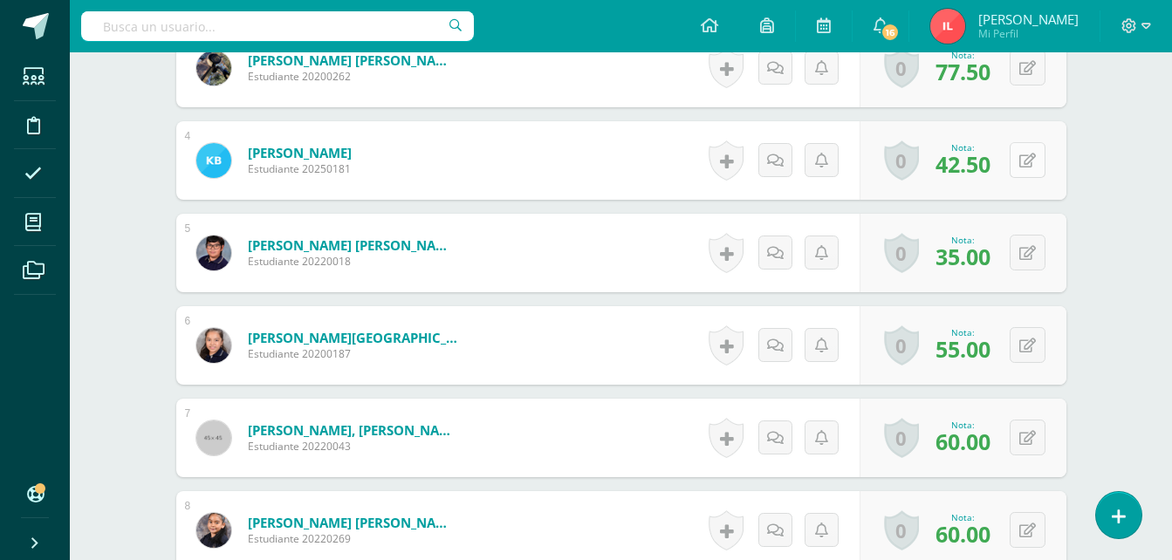
scroll to position [937, 0]
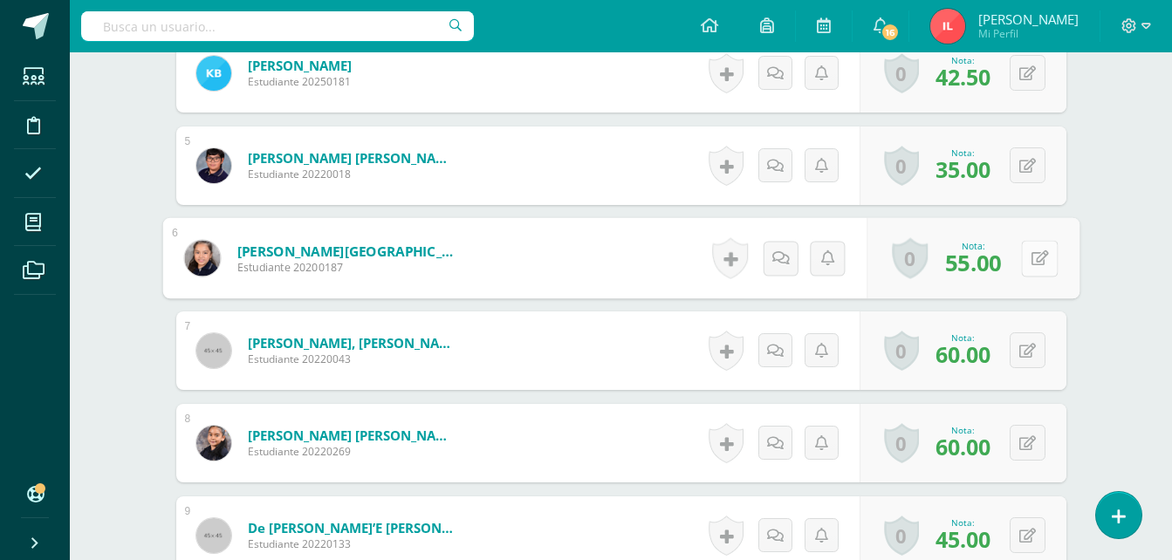
click at [1026, 259] on button at bounding box center [1039, 258] width 37 height 37
type input "60"
click at [1029, 352] on button at bounding box center [1028, 351] width 36 height 36
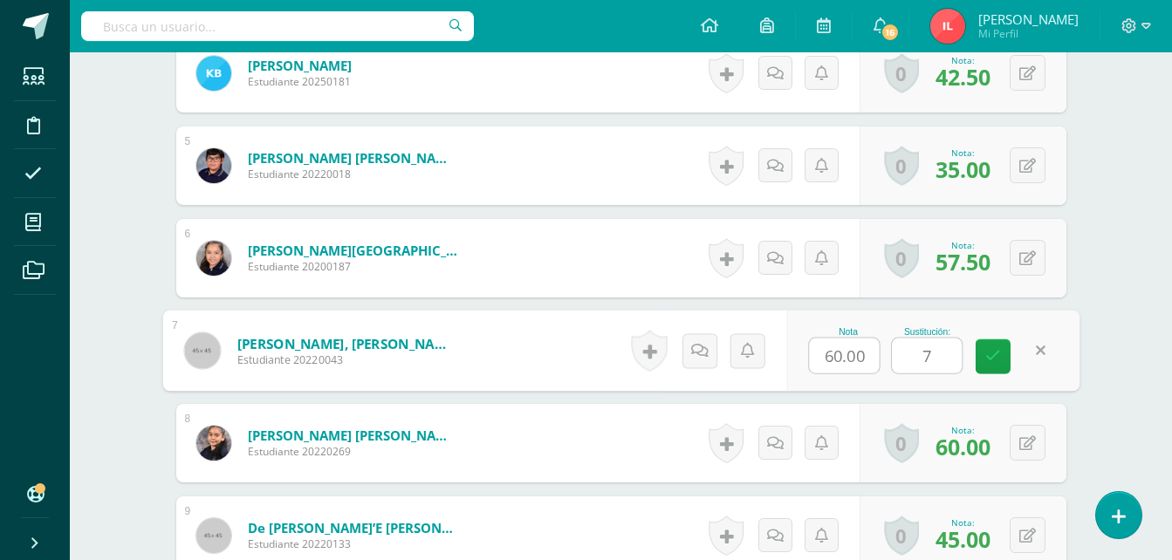
type input "75"
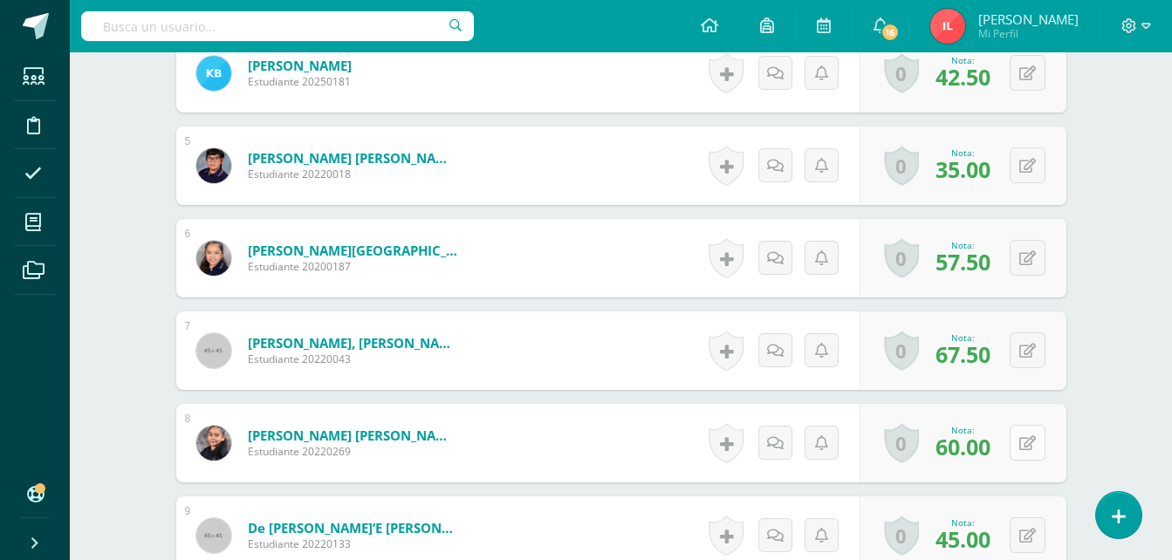
click at [1031, 443] on icon at bounding box center [1028, 443] width 17 height 15
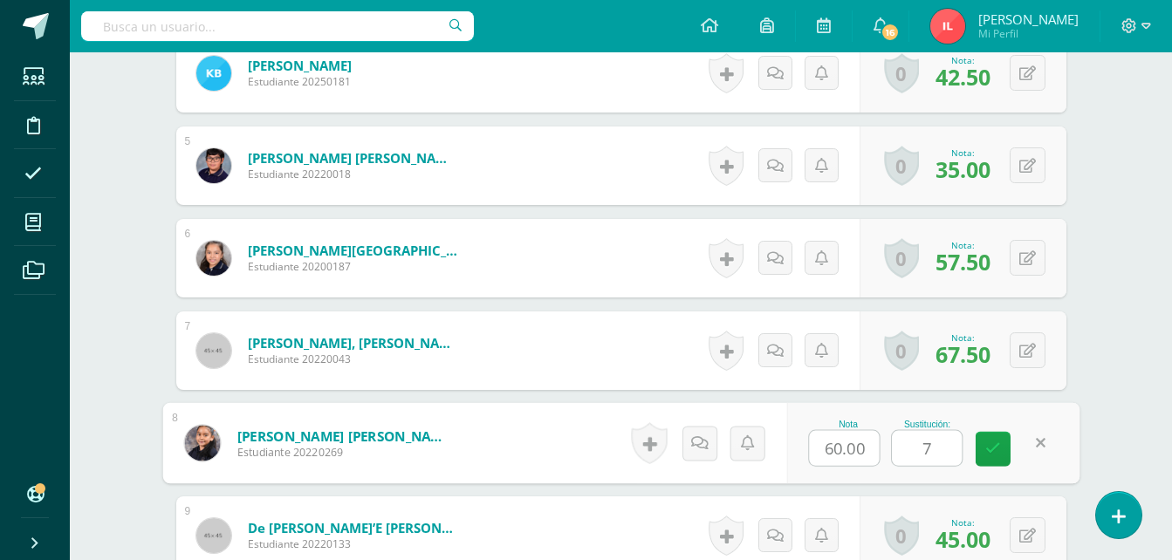
type input "75"
click at [998, 454] on icon at bounding box center [994, 449] width 16 height 15
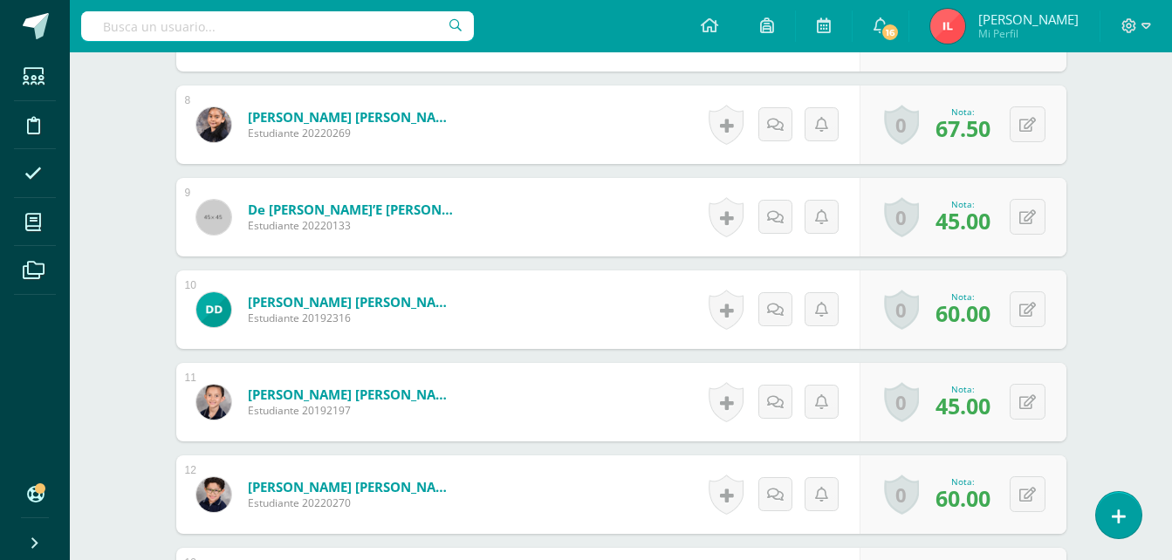
scroll to position [1286, 0]
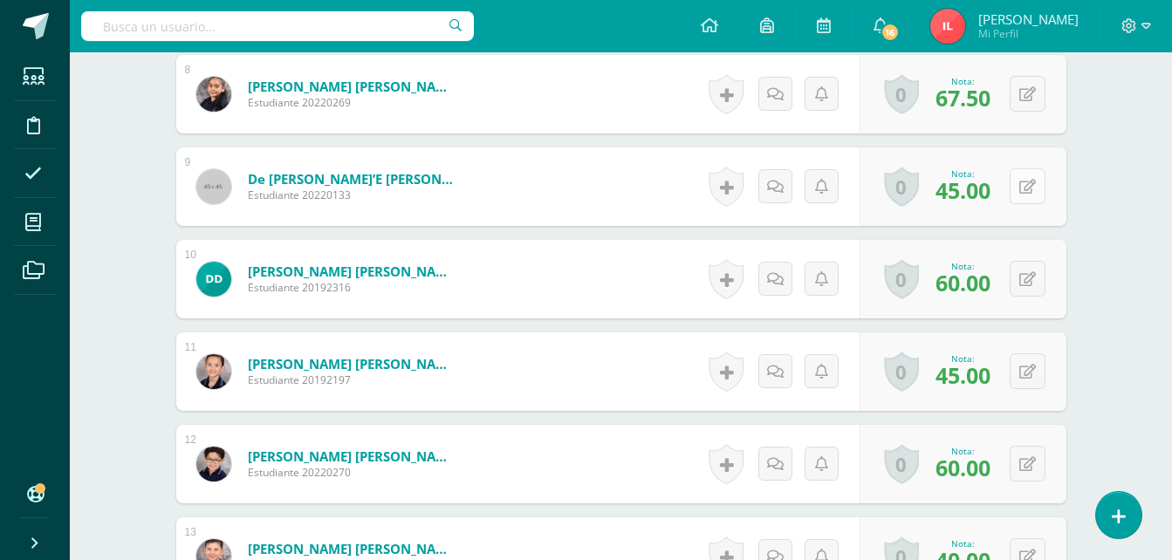
click at [1038, 184] on button at bounding box center [1028, 186] width 36 height 36
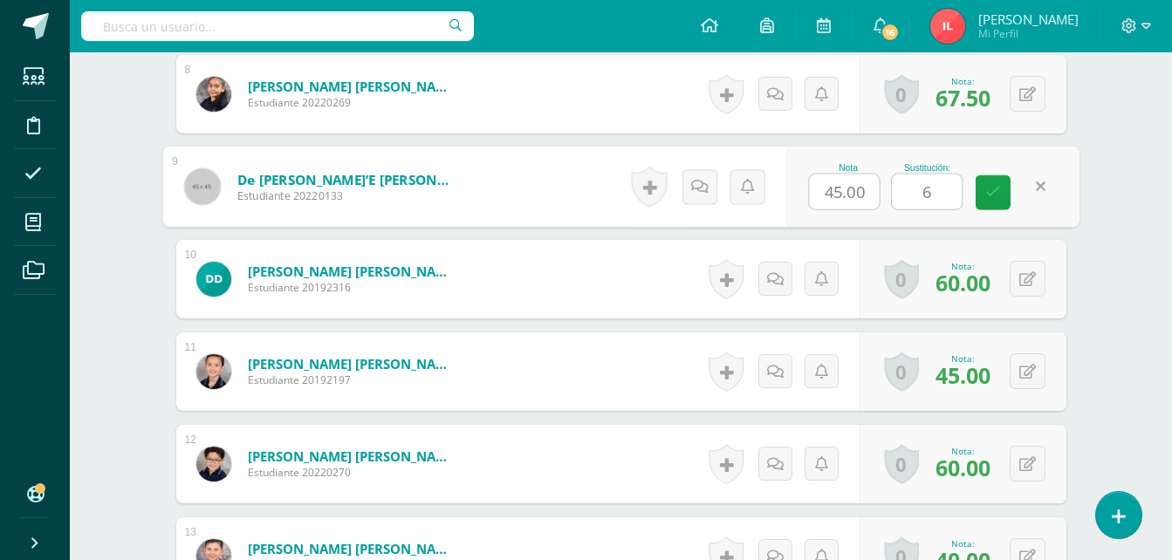
type input "60"
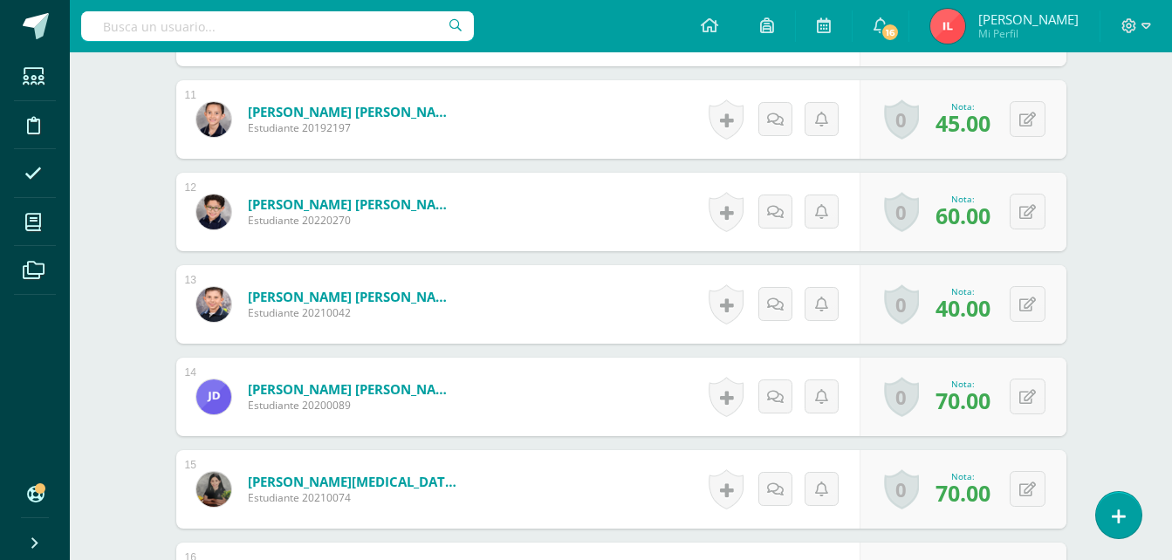
scroll to position [1548, 0]
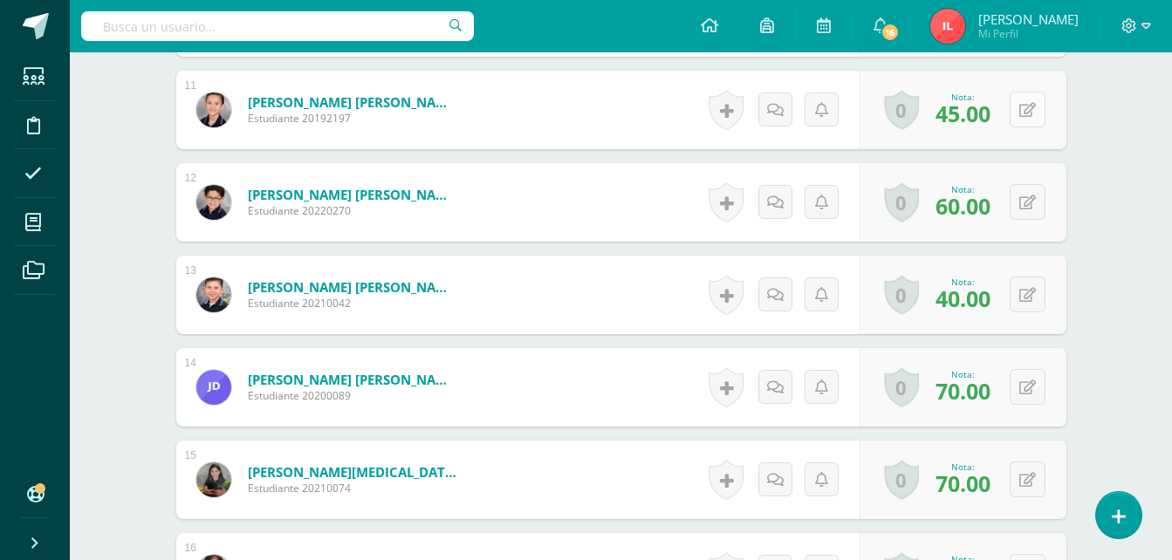
click at [1029, 120] on button at bounding box center [1028, 110] width 36 height 36
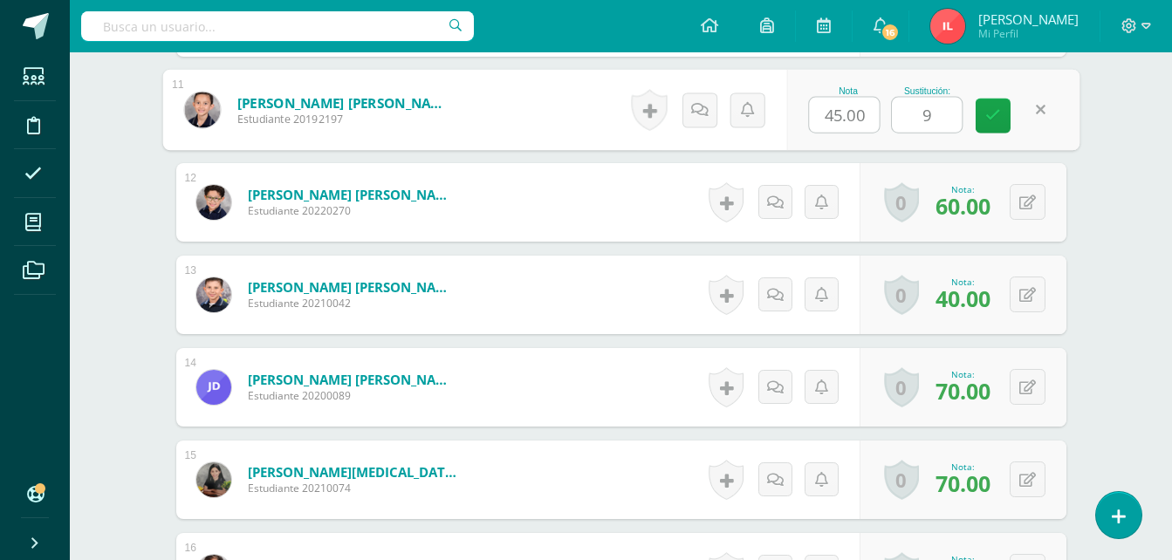
type input "95"
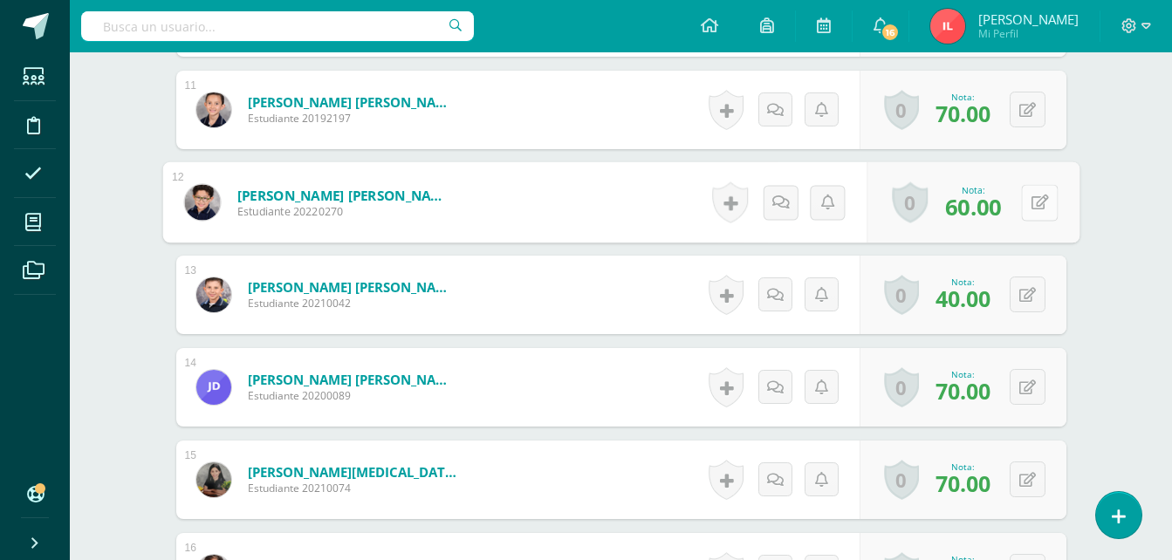
click at [1026, 204] on button at bounding box center [1039, 202] width 37 height 37
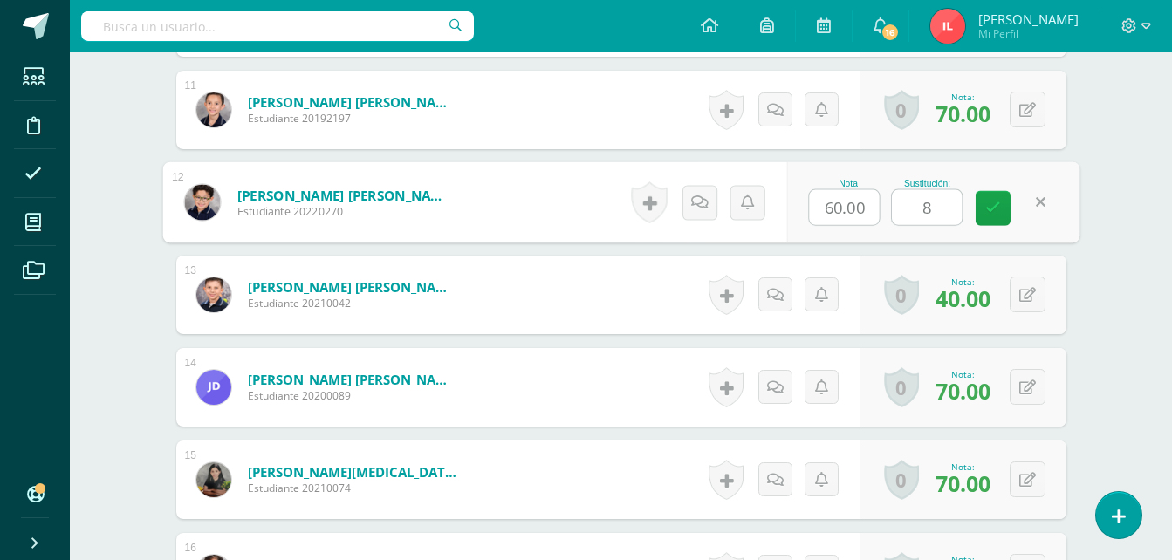
type input "85"
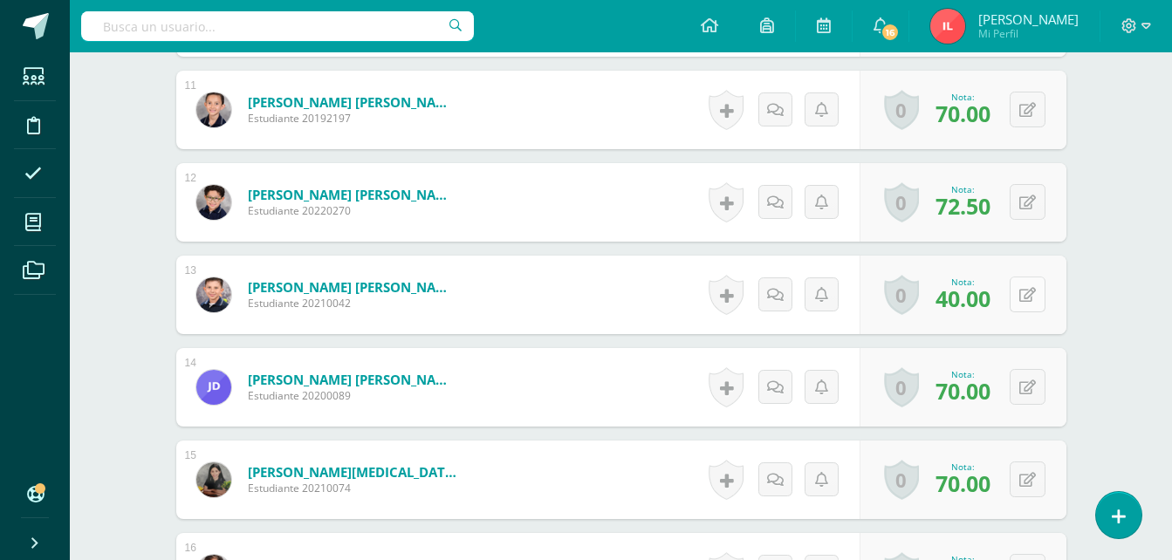
click at [1025, 293] on button at bounding box center [1028, 295] width 36 height 36
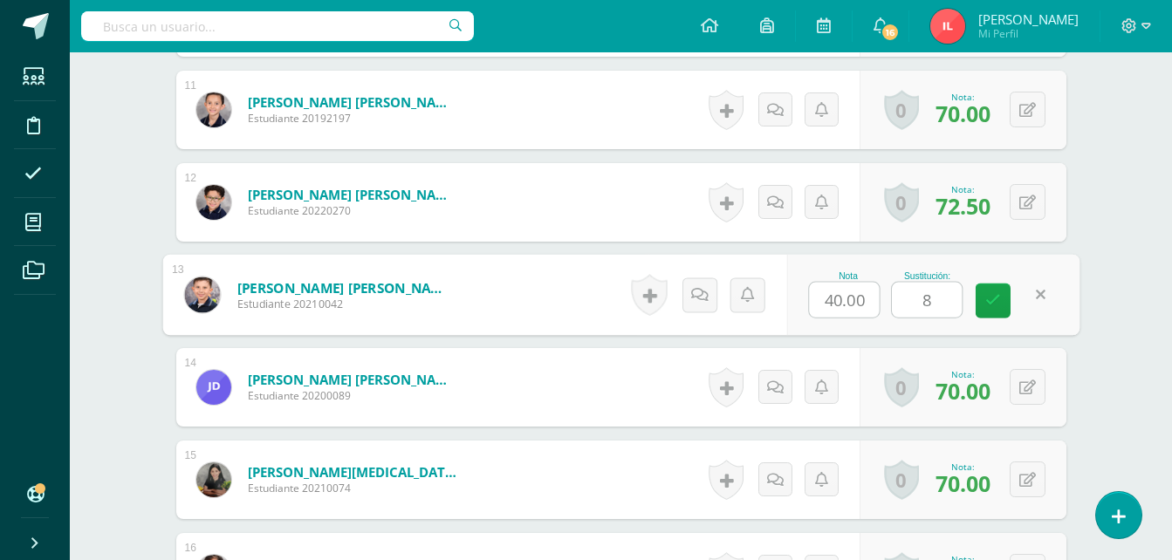
type input "85"
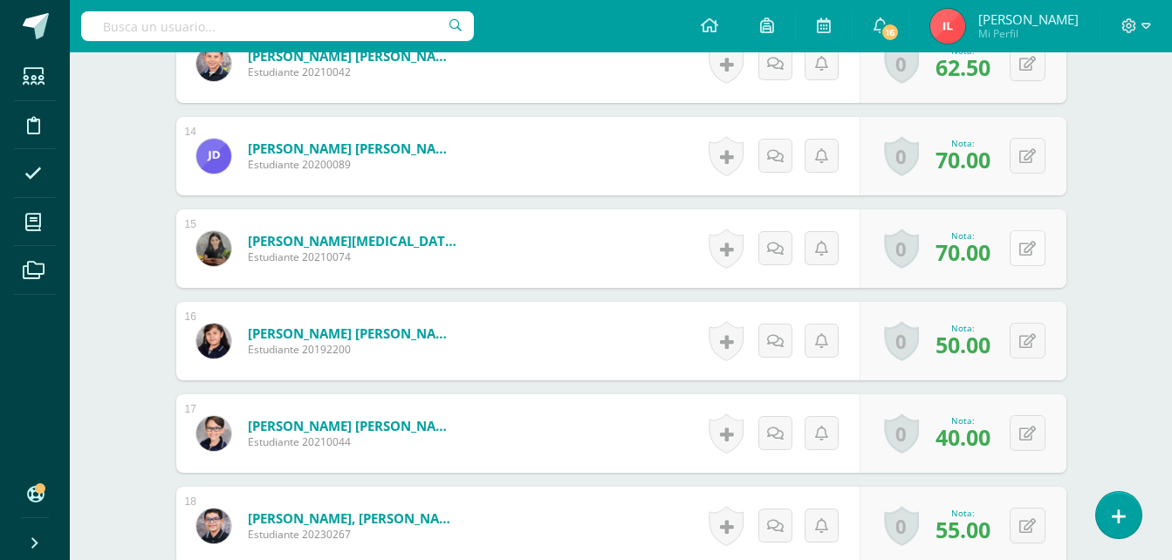
scroll to position [1810, 0]
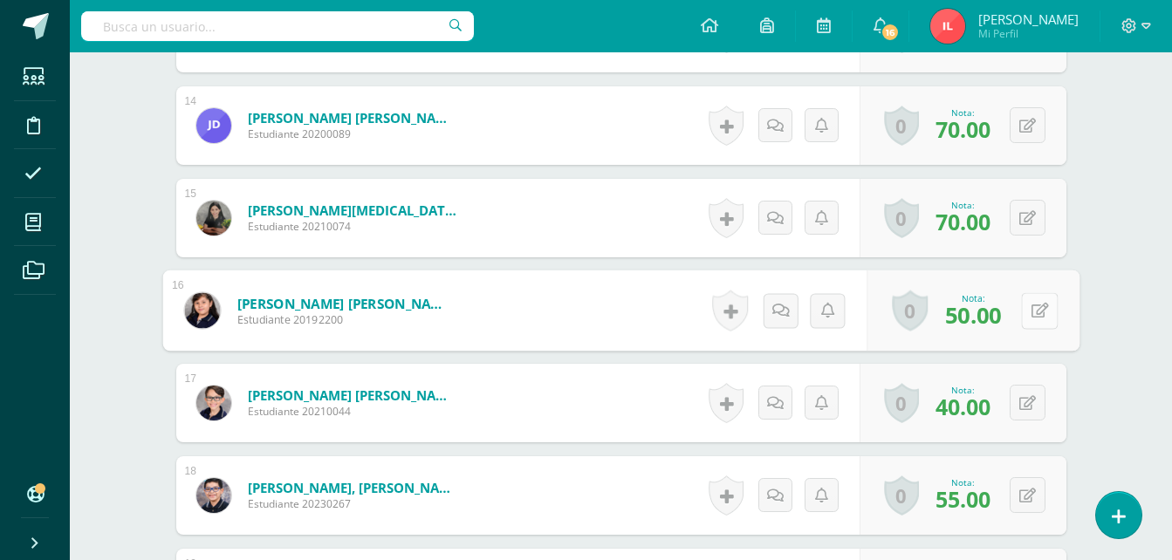
click at [1034, 304] on icon at bounding box center [1039, 310] width 17 height 15
type input "100"
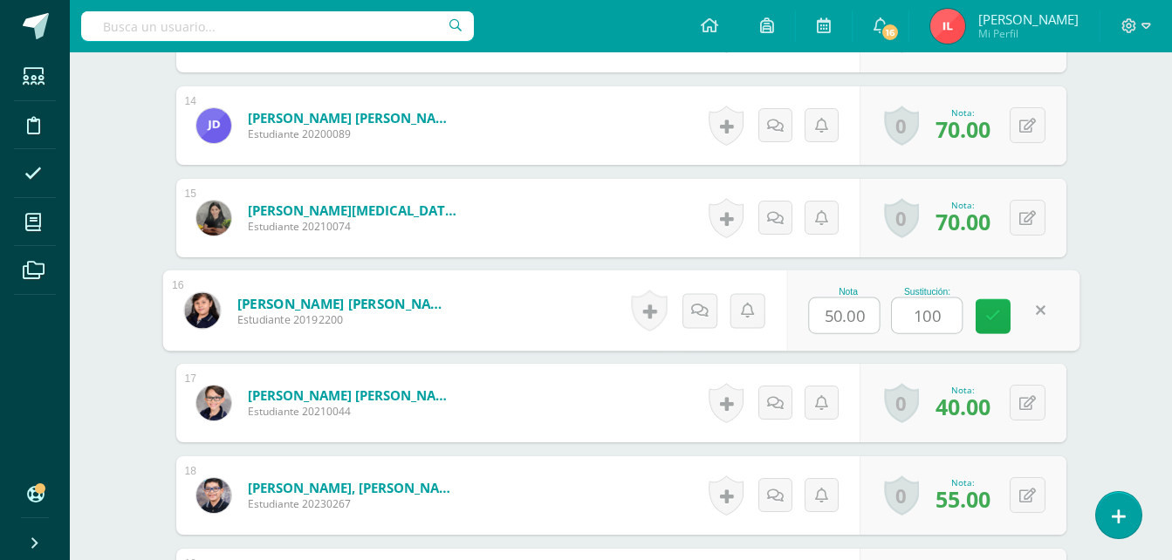
click at [1004, 313] on link at bounding box center [993, 316] width 35 height 35
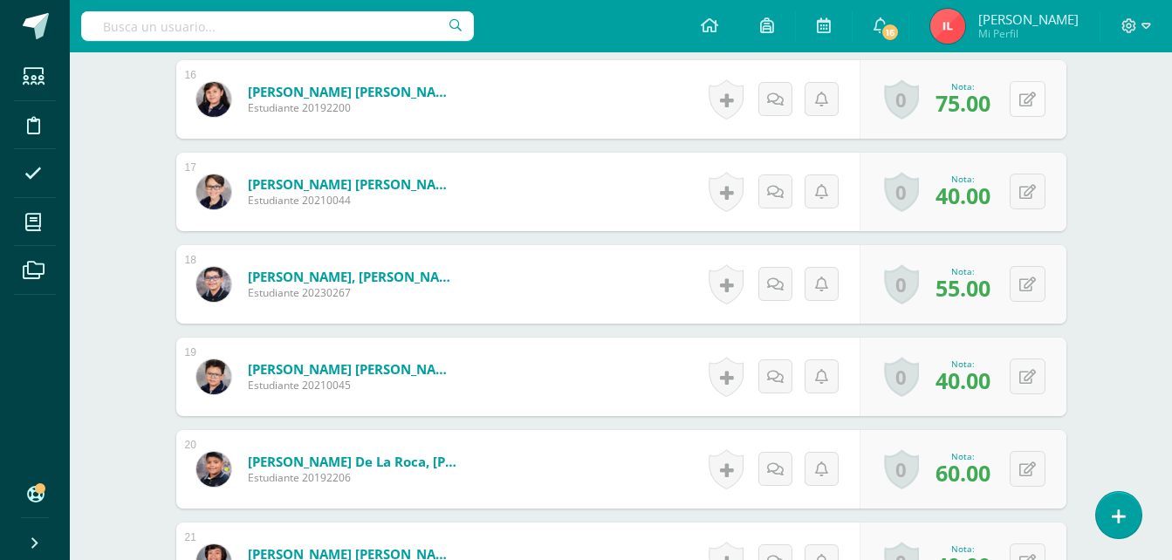
scroll to position [2072, 0]
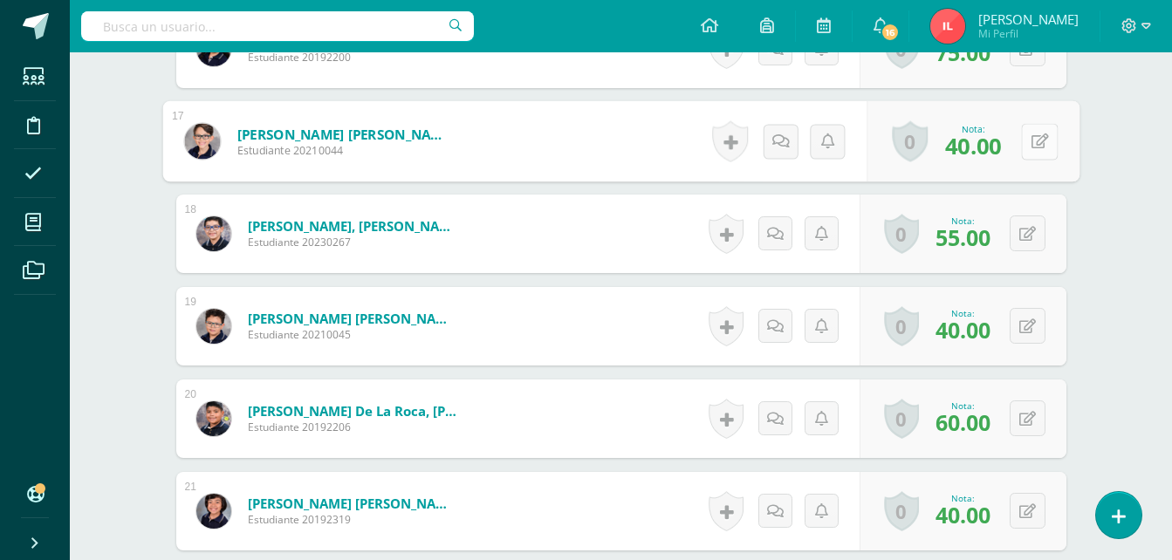
click at [1034, 148] on icon at bounding box center [1039, 141] width 17 height 15
type input "60"
click at [1000, 154] on icon at bounding box center [994, 147] width 16 height 15
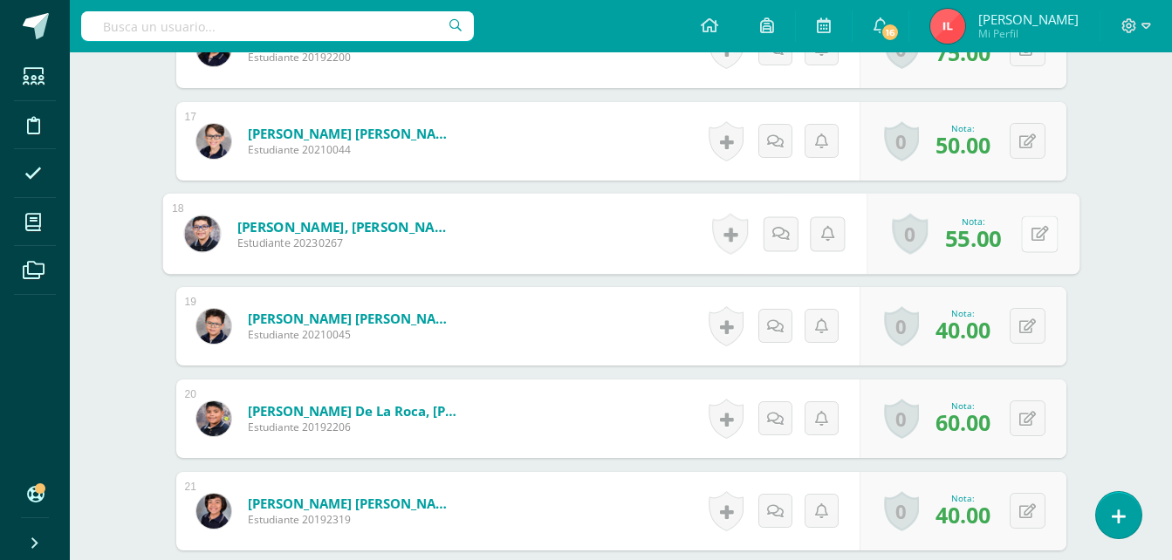
click at [1026, 229] on button at bounding box center [1039, 234] width 37 height 37
type input "65"
click at [992, 235] on icon at bounding box center [994, 239] width 16 height 15
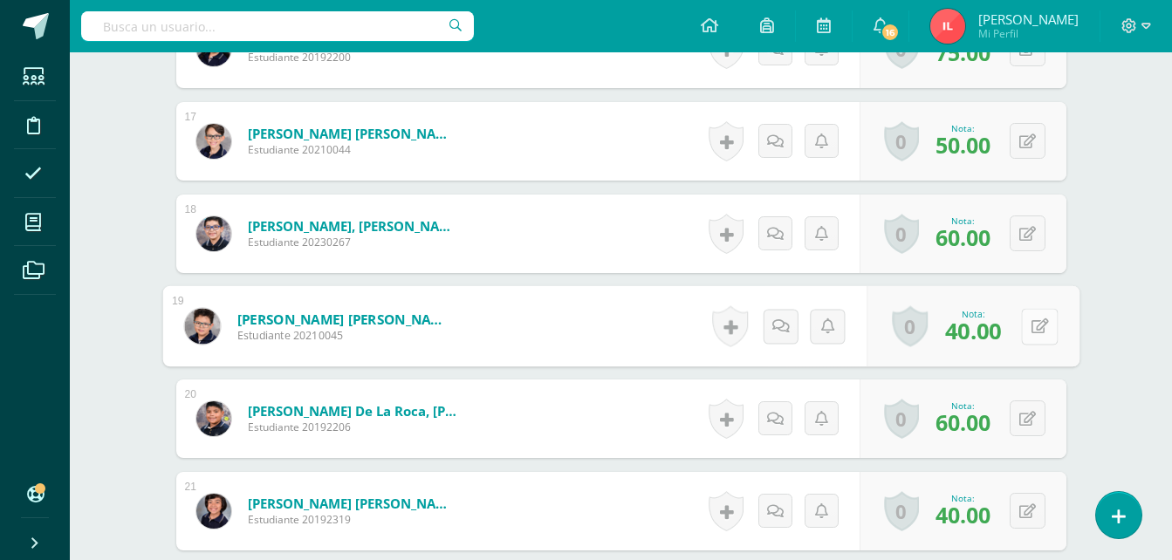
click at [1037, 320] on button at bounding box center [1039, 326] width 37 height 37
type input "90"
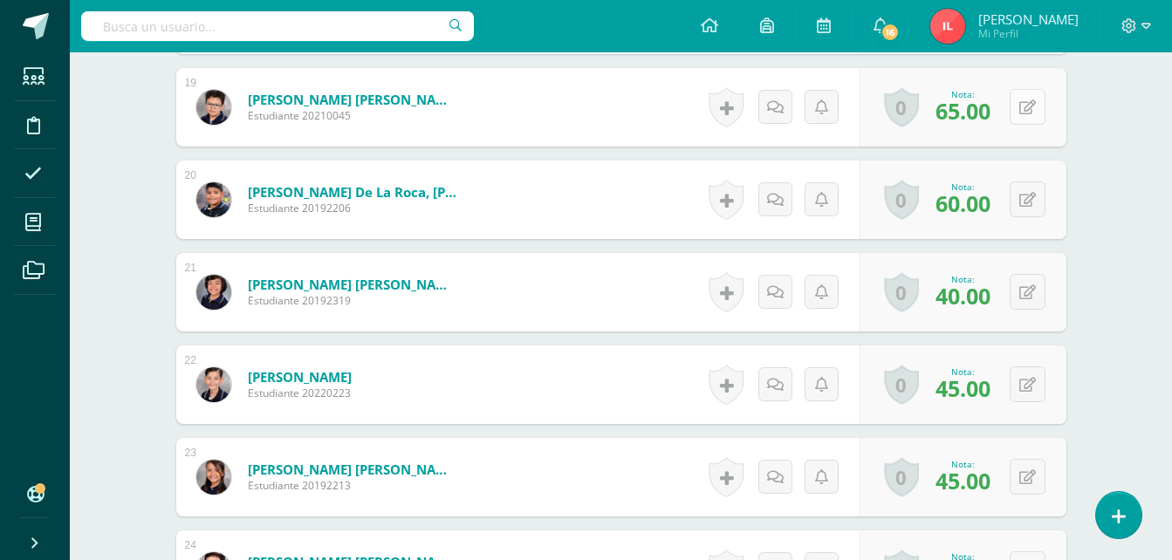
scroll to position [2333, 0]
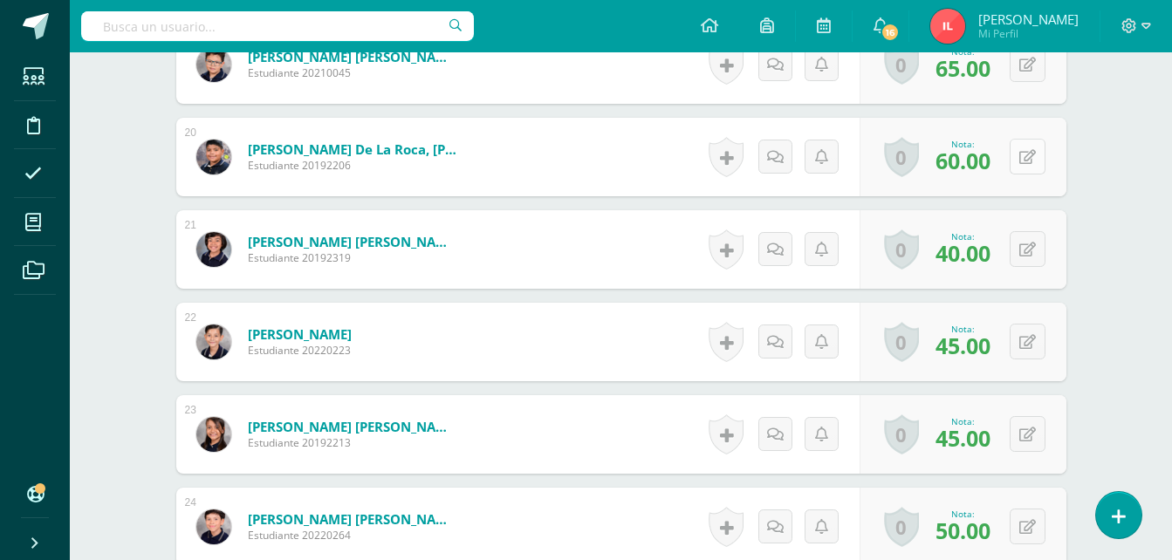
click at [1027, 164] on button at bounding box center [1028, 157] width 36 height 36
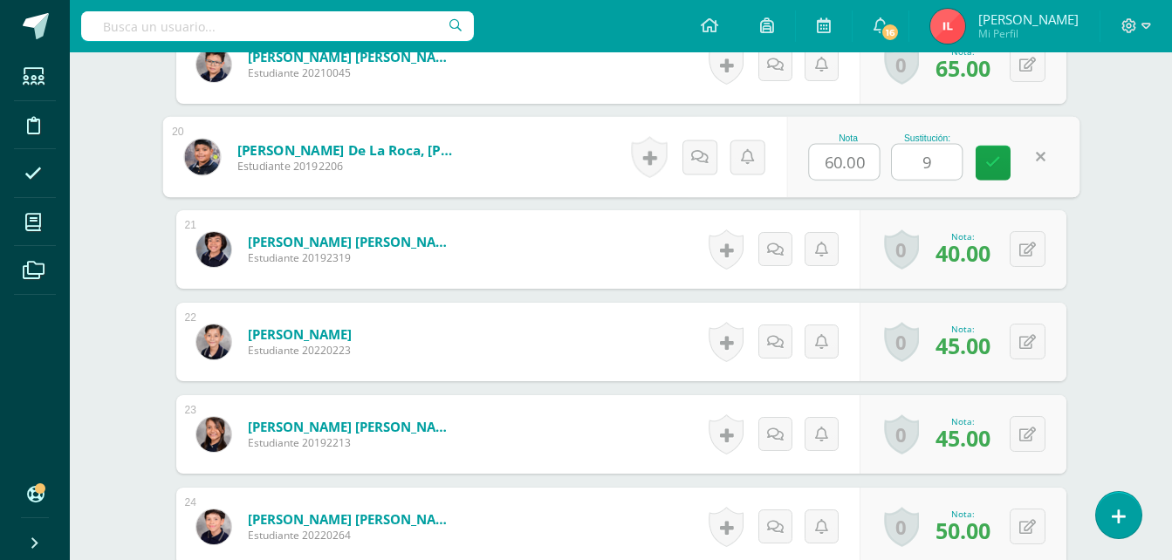
type input "95"
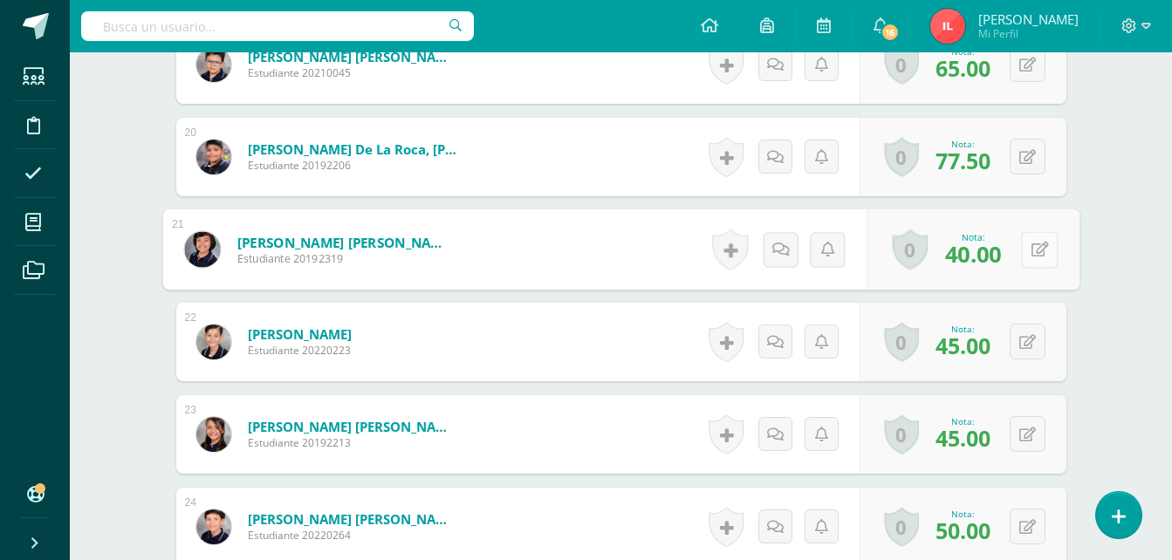
click at [1033, 265] on button at bounding box center [1039, 249] width 37 height 37
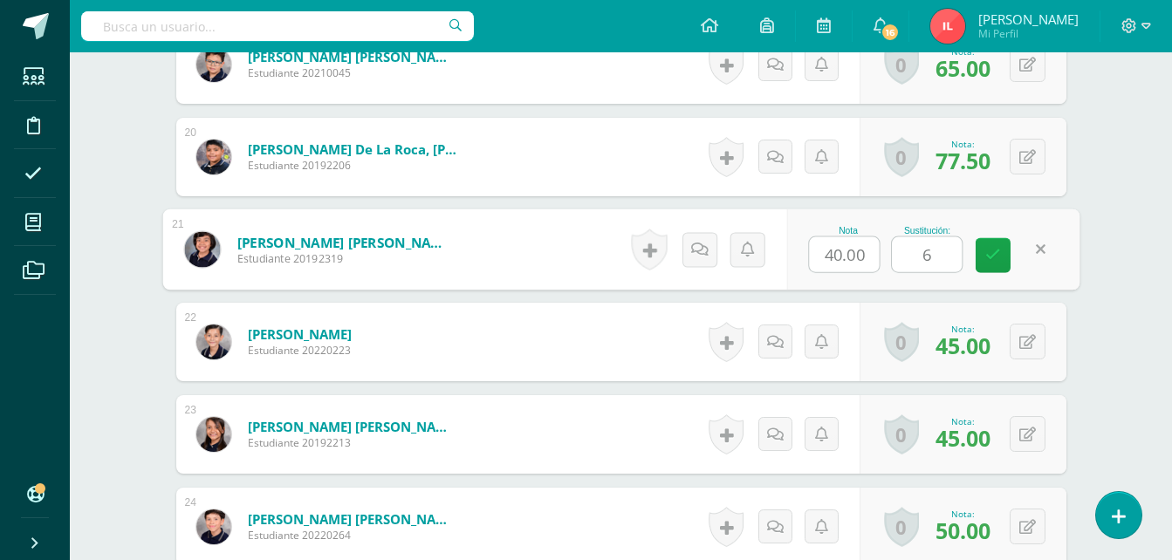
type input "60"
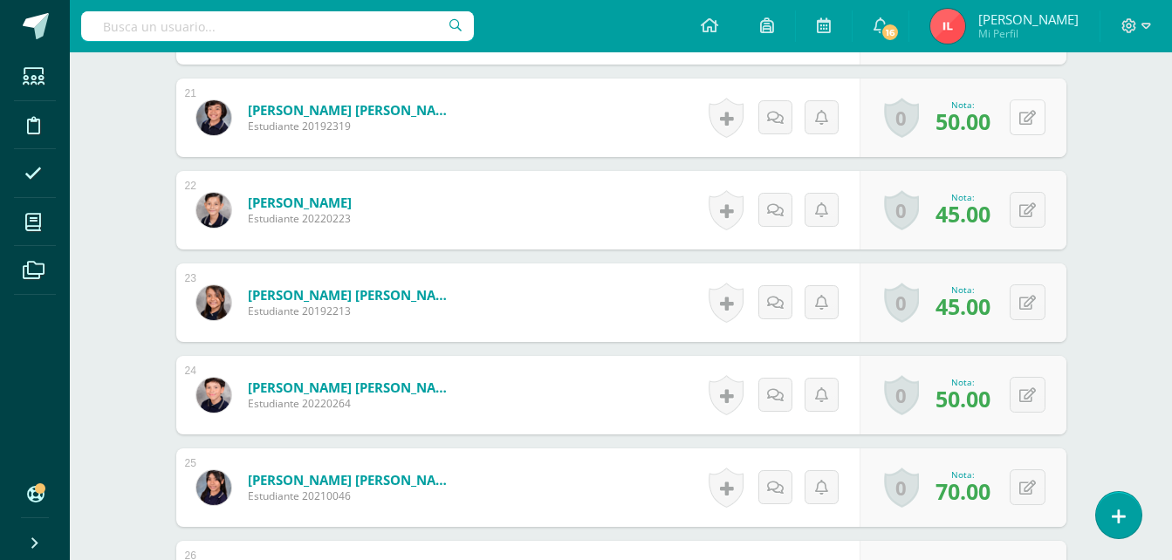
scroll to position [2508, 0]
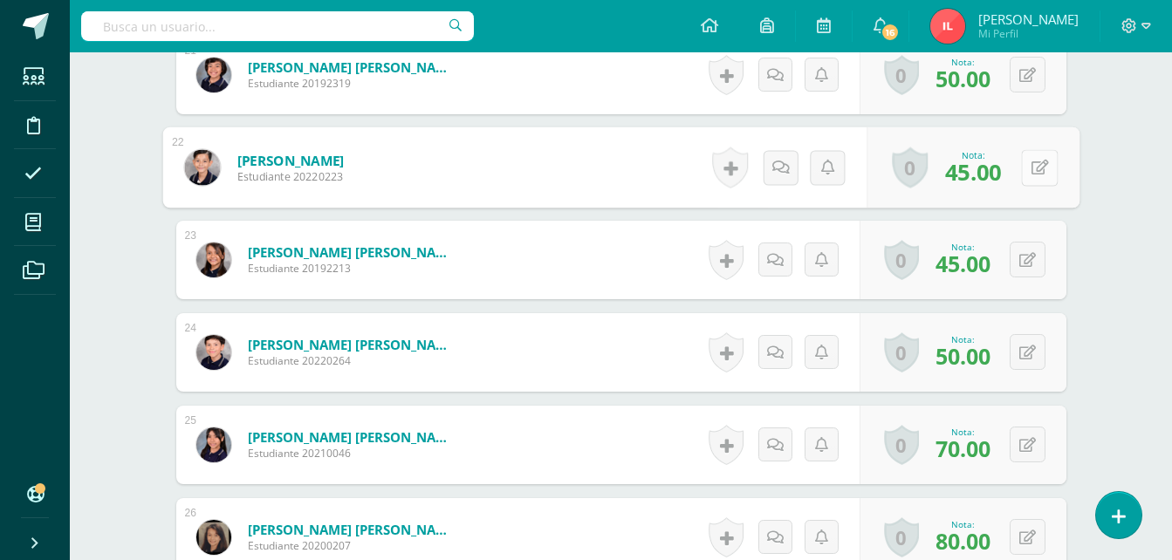
click at [1029, 166] on button at bounding box center [1039, 167] width 37 height 37
type input "60"
click at [996, 181] on icon at bounding box center [994, 173] width 16 height 15
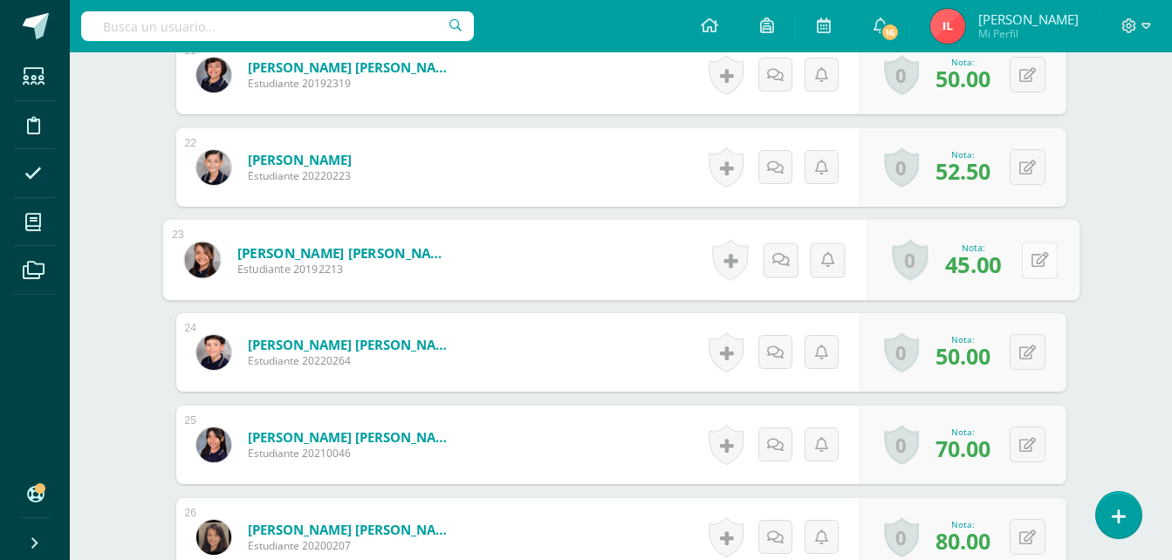
click at [1028, 267] on button at bounding box center [1039, 260] width 37 height 37
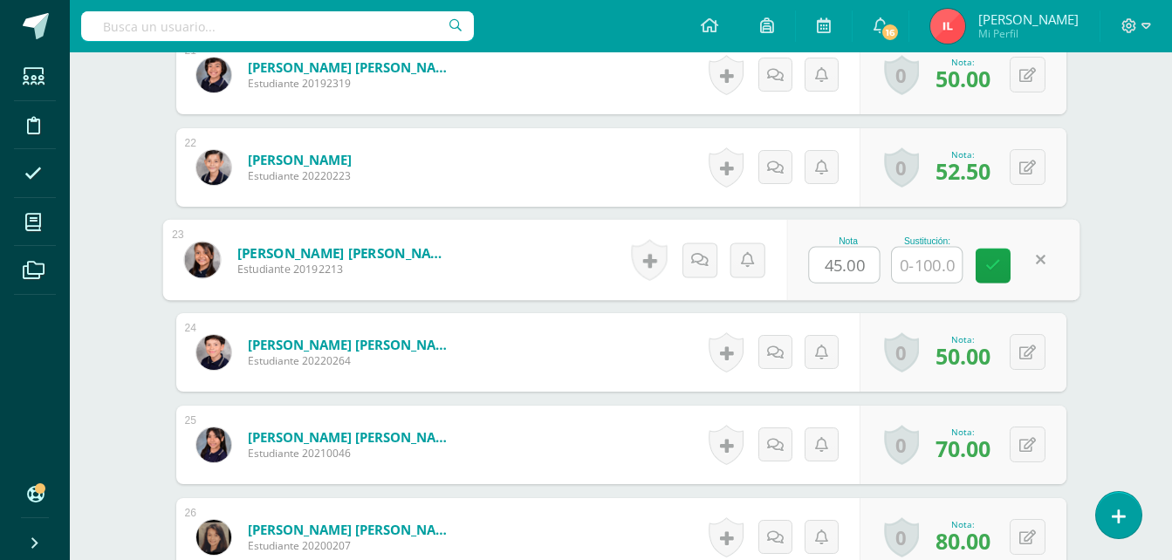
type input "6"
type input "90"
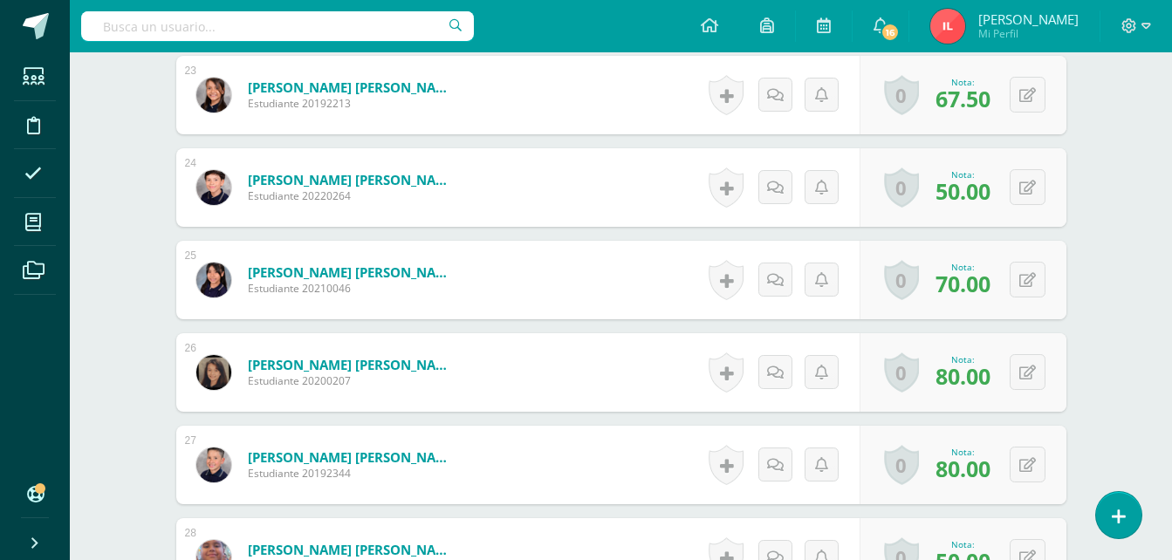
scroll to position [2683, 0]
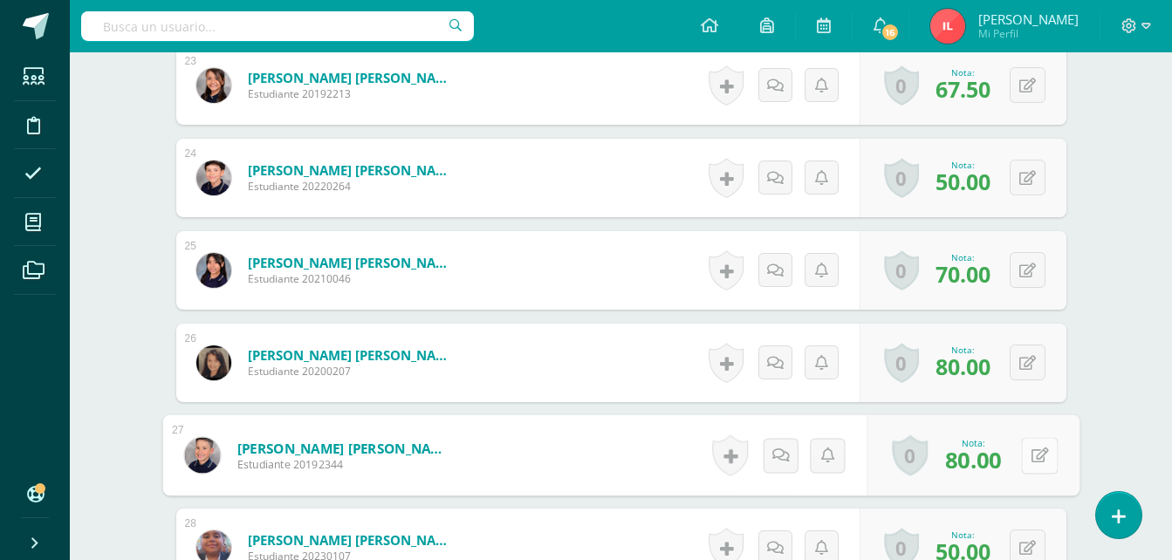
click at [1023, 453] on button at bounding box center [1039, 455] width 37 height 37
type input "95"
drag, startPoint x: 992, startPoint y: 465, endPoint x: 983, endPoint y: 467, distance: 8.9
click at [988, 467] on icon at bounding box center [994, 461] width 16 height 15
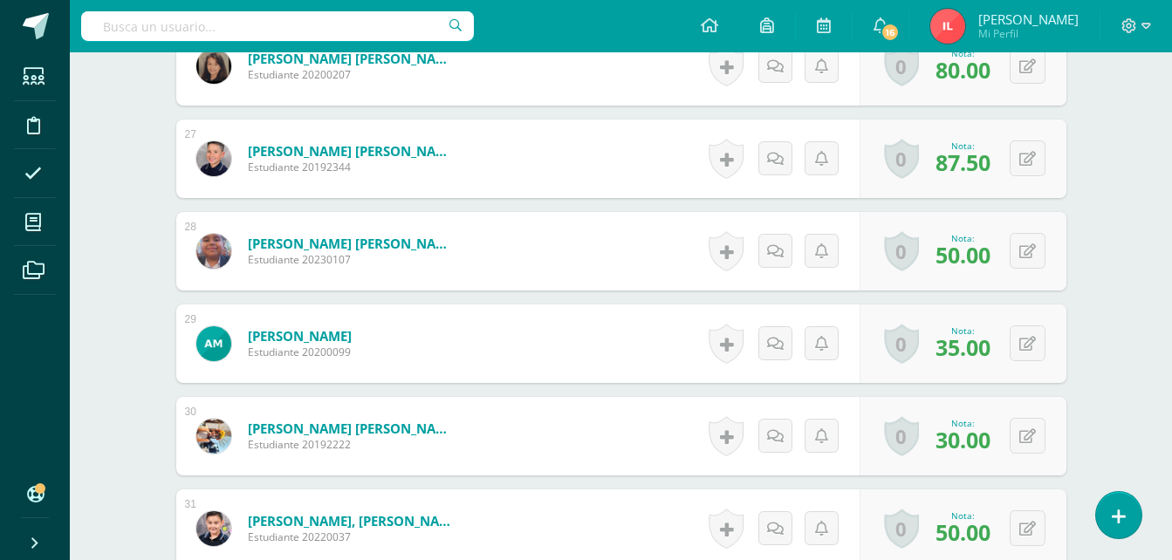
scroll to position [3032, 0]
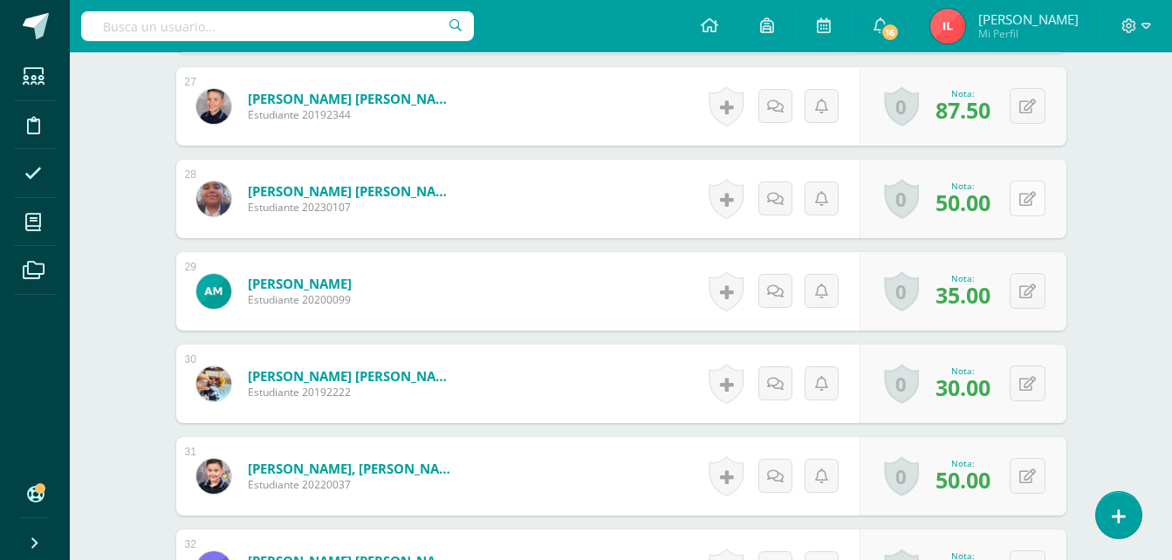
click at [1029, 188] on button at bounding box center [1028, 199] width 36 height 36
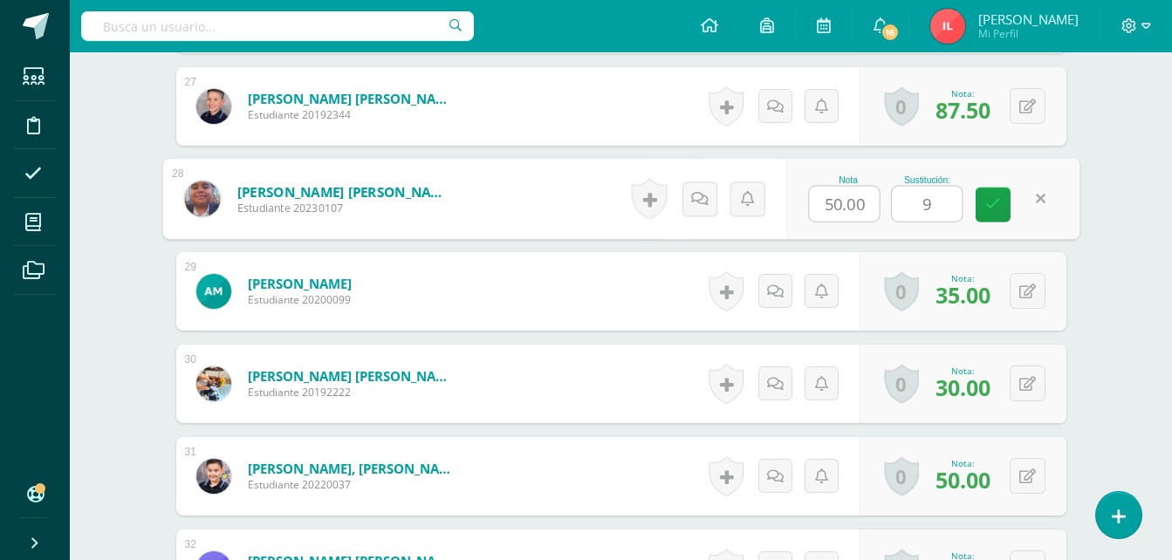
type input "95"
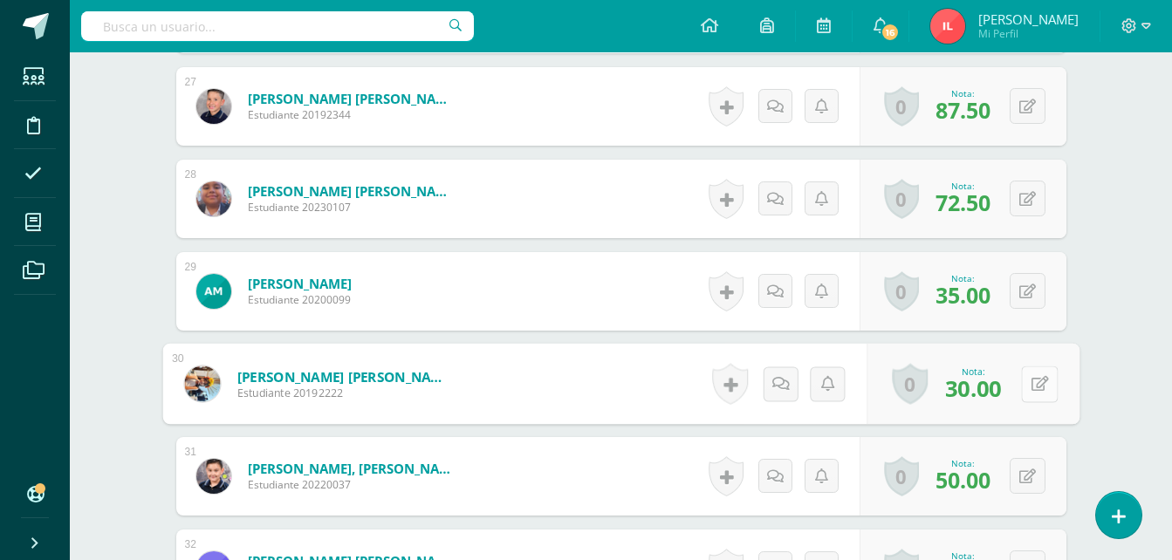
click at [1030, 385] on button at bounding box center [1039, 384] width 37 height 37
type input "70"
click at [1003, 393] on link at bounding box center [993, 390] width 35 height 35
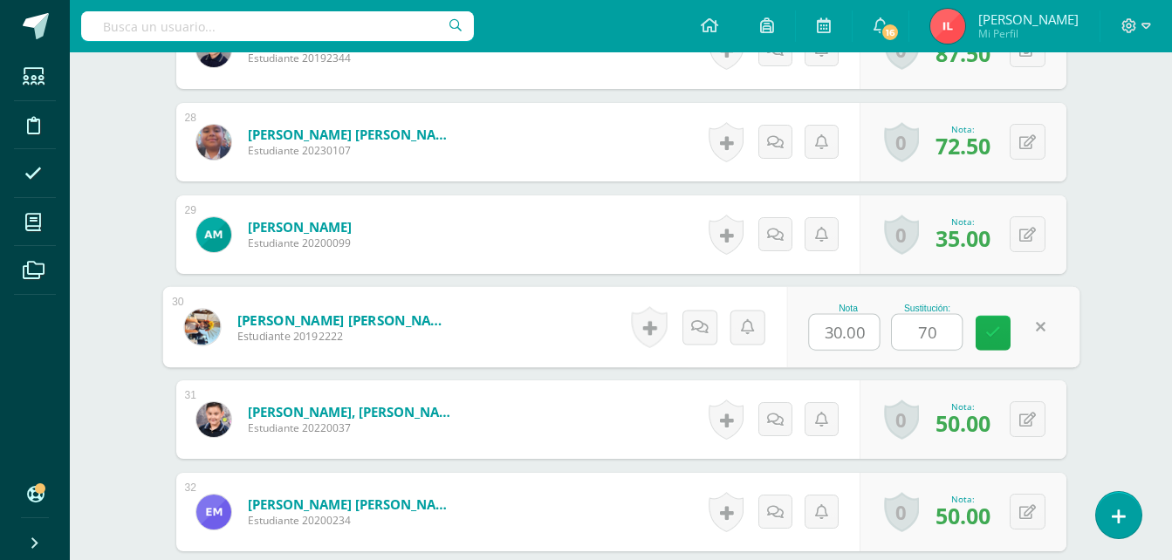
scroll to position [3119, 0]
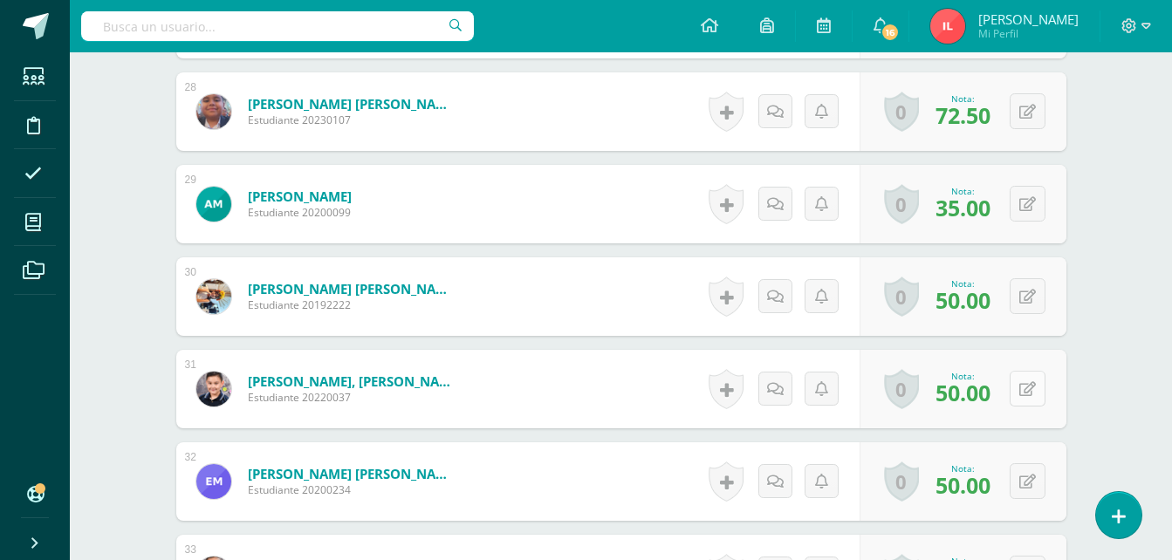
click at [1033, 392] on icon at bounding box center [1028, 389] width 17 height 15
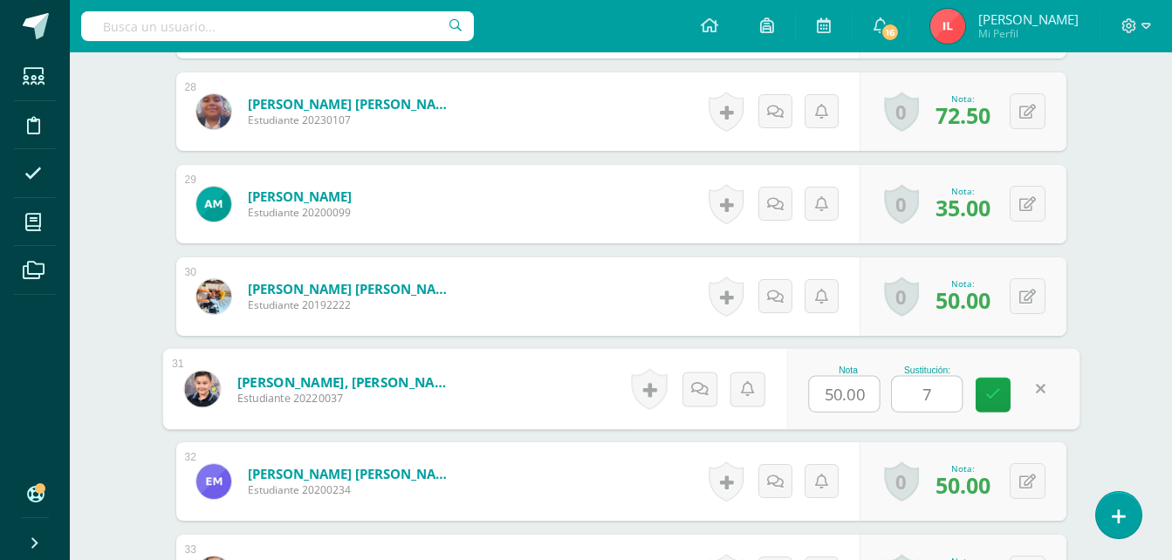
type input "70"
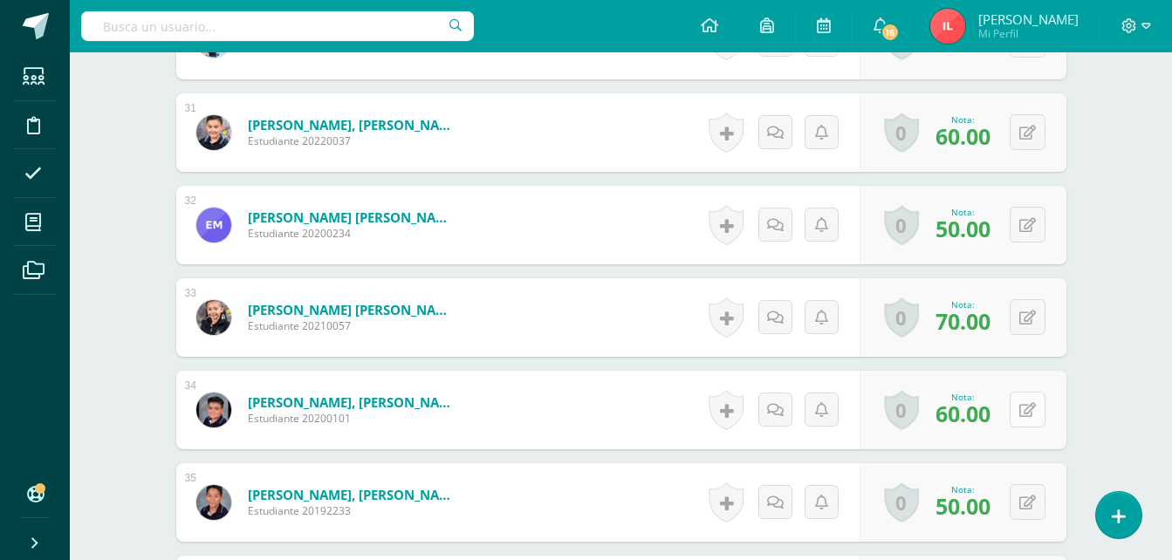
scroll to position [3381, 0]
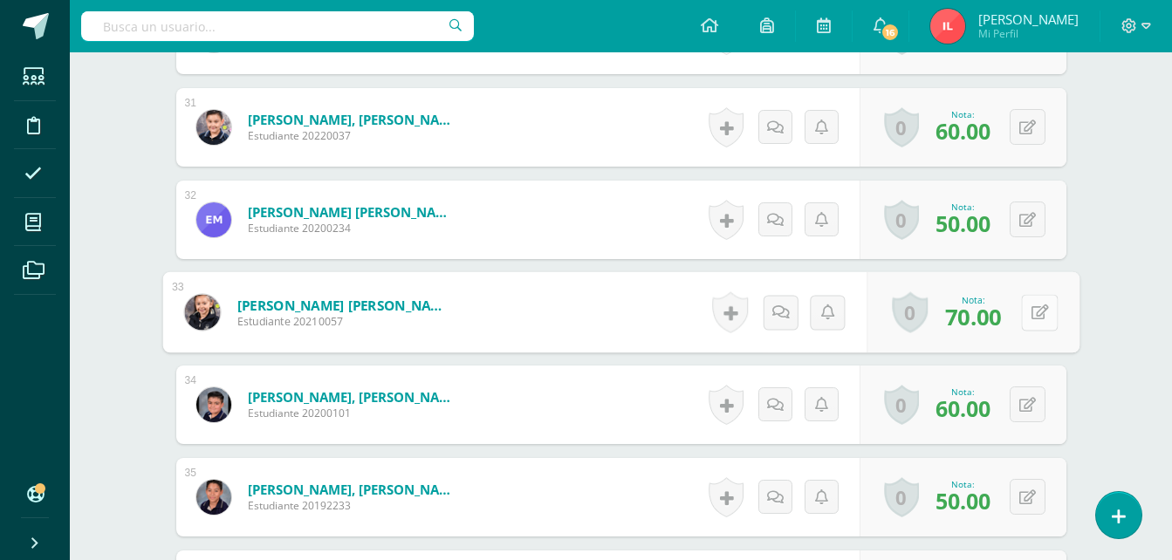
click at [1033, 306] on icon at bounding box center [1039, 312] width 17 height 15
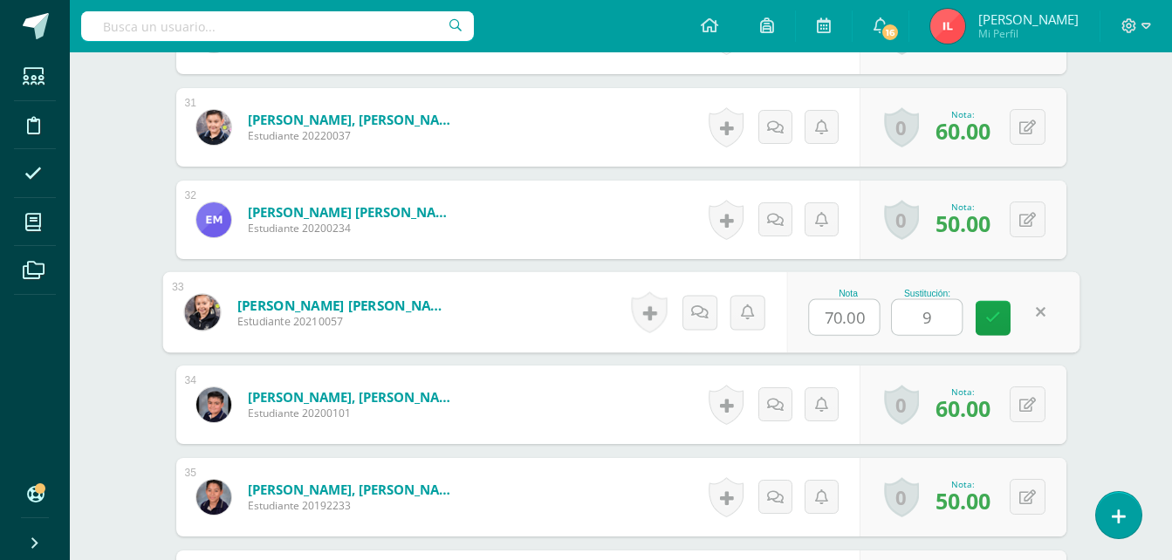
type input "95"
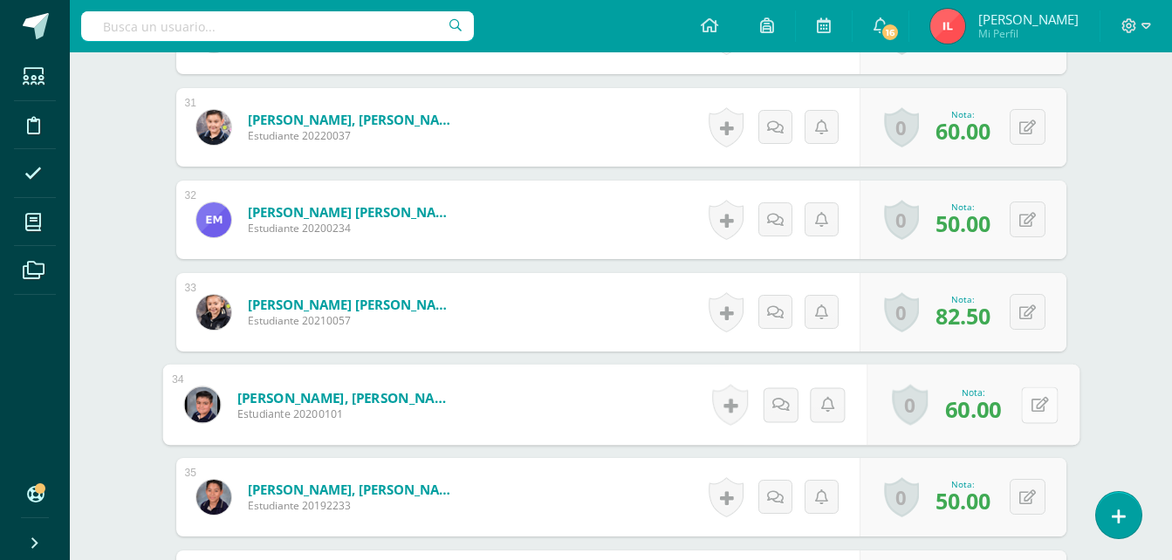
click at [1020, 409] on div "0 [GEOGRAPHIC_DATA] Logros obtenidos Aún no hay logros agregados Nota: 60.00" at bounding box center [973, 405] width 213 height 81
click at [1047, 411] on icon at bounding box center [1039, 404] width 17 height 15
type input "80"
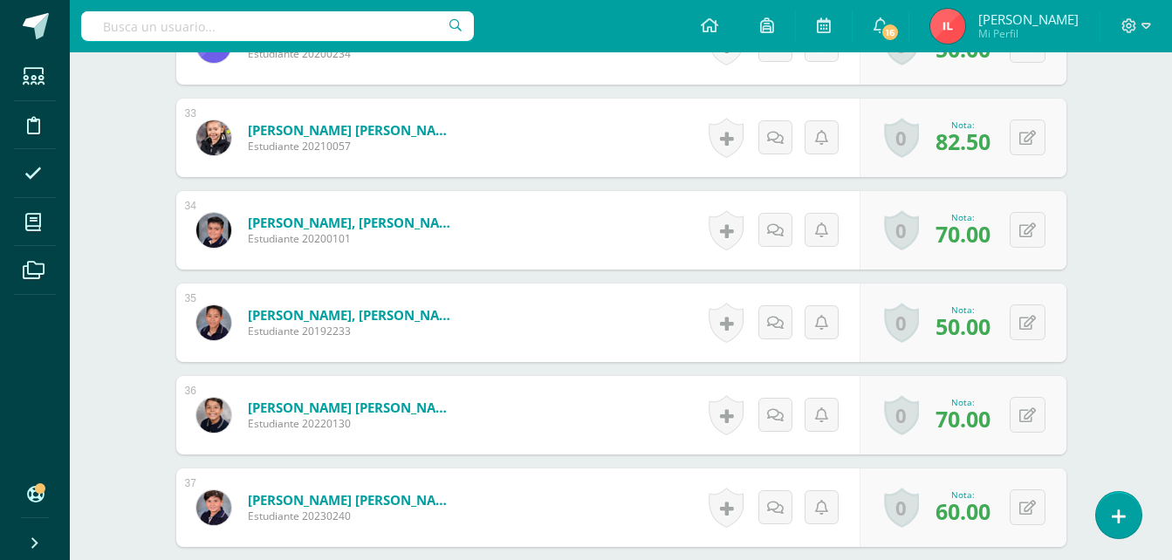
scroll to position [3643, 0]
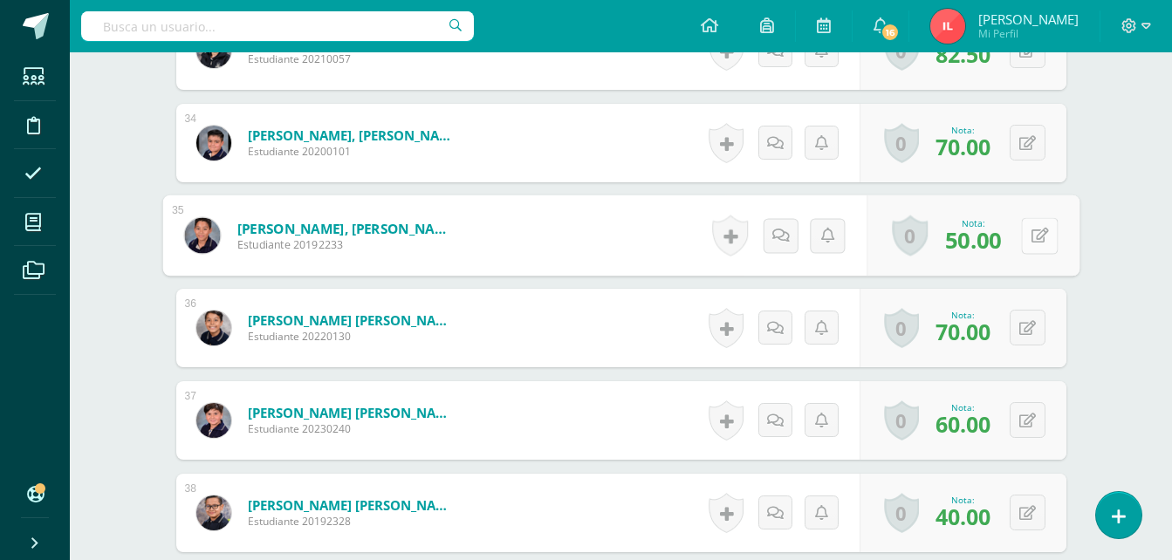
click at [1033, 239] on icon at bounding box center [1039, 235] width 17 height 15
type input "95"
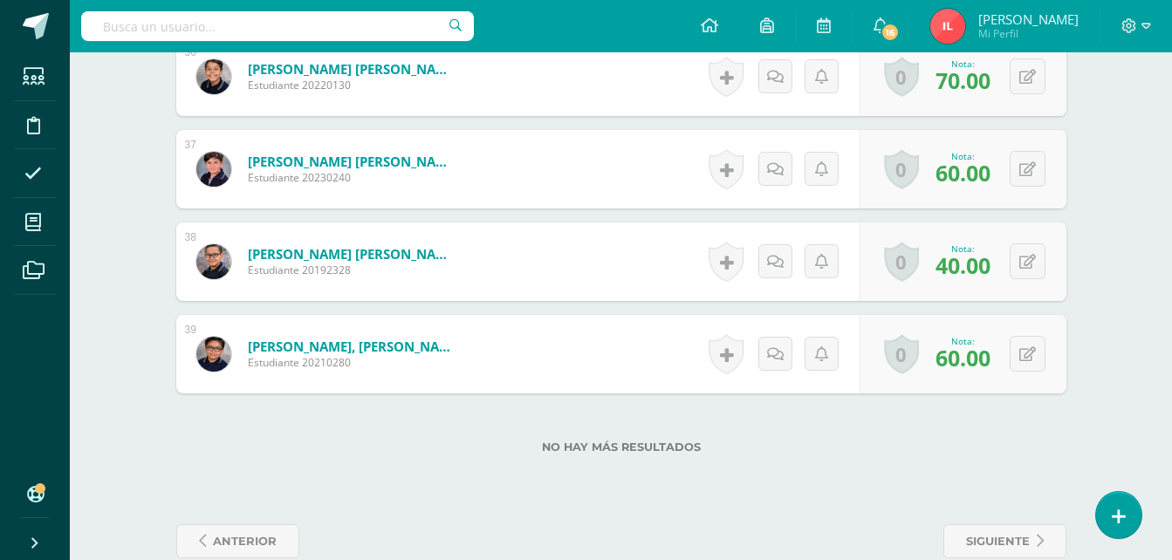
scroll to position [3927, 0]
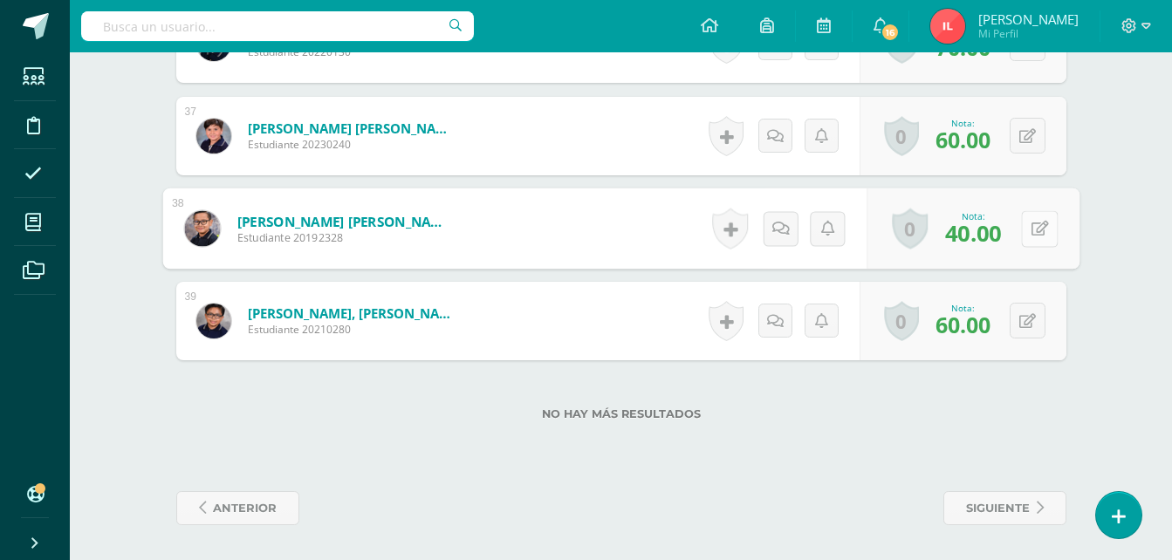
click at [1030, 230] on button at bounding box center [1039, 228] width 37 height 37
type input "60"
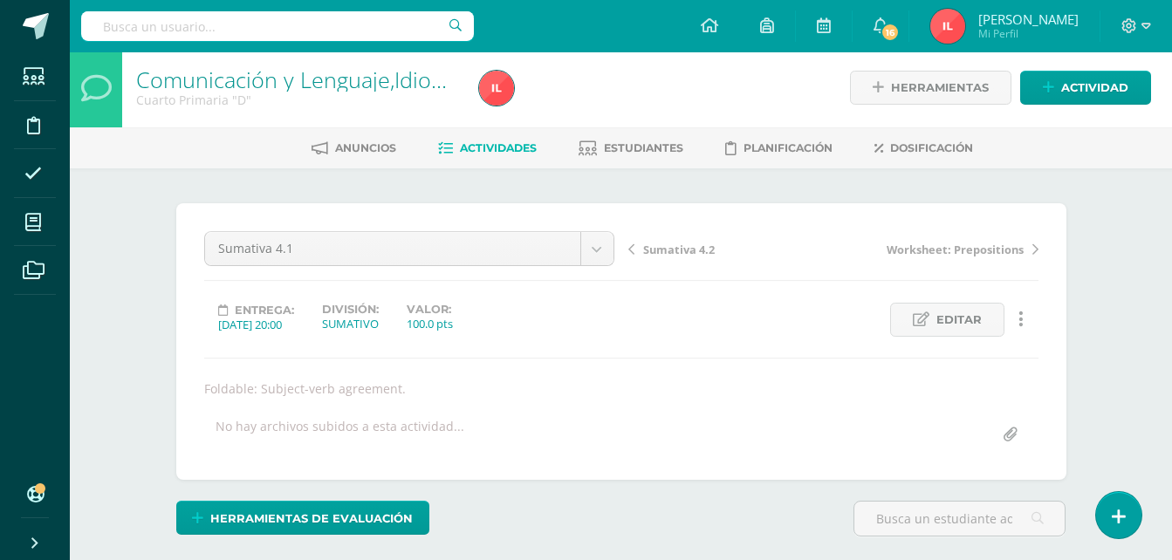
scroll to position [0, 0]
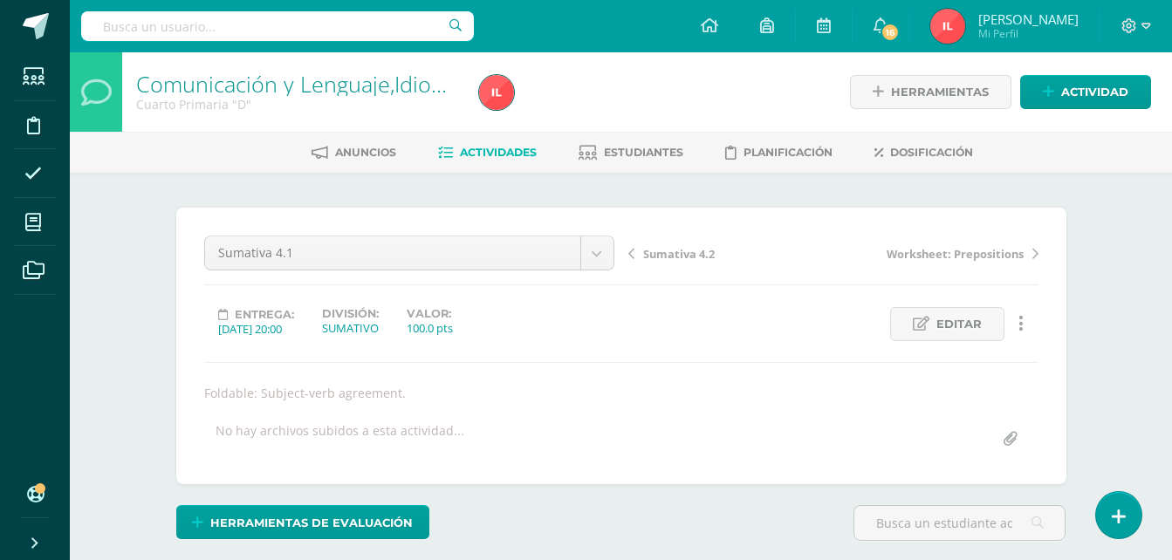
click at [677, 253] on span "Sumativa 4.2" at bounding box center [679, 254] width 72 height 16
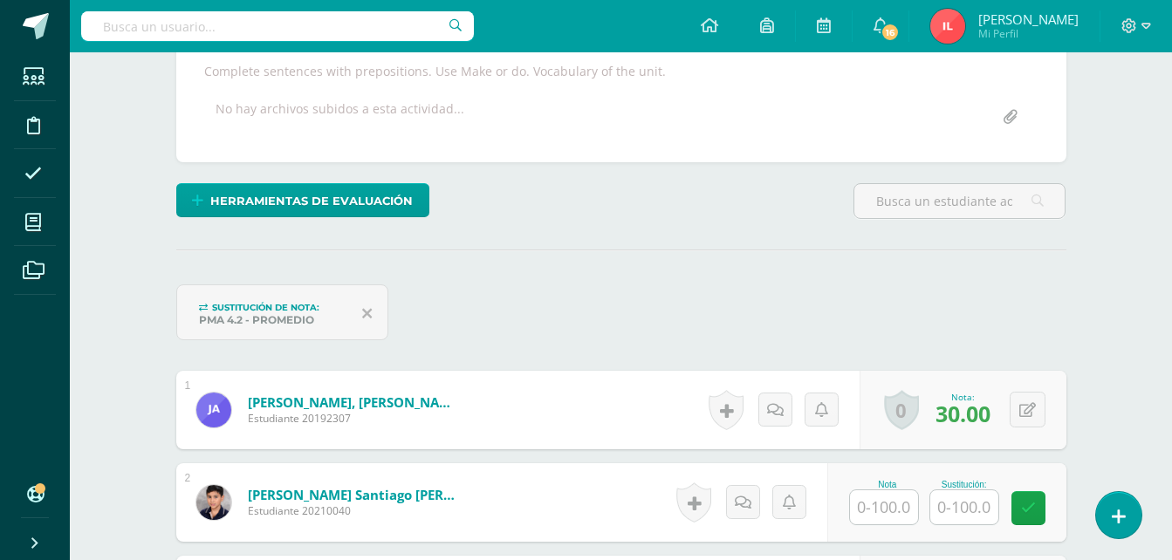
scroll to position [440, 0]
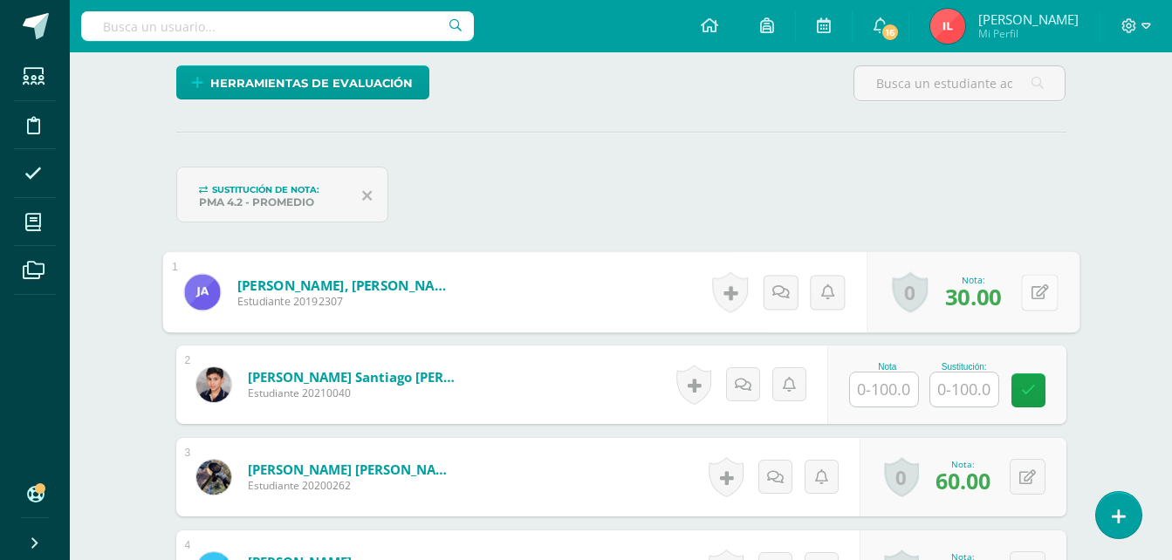
click at [1039, 286] on button at bounding box center [1039, 292] width 37 height 37
click at [997, 291] on icon at bounding box center [994, 298] width 16 height 15
type input "60"
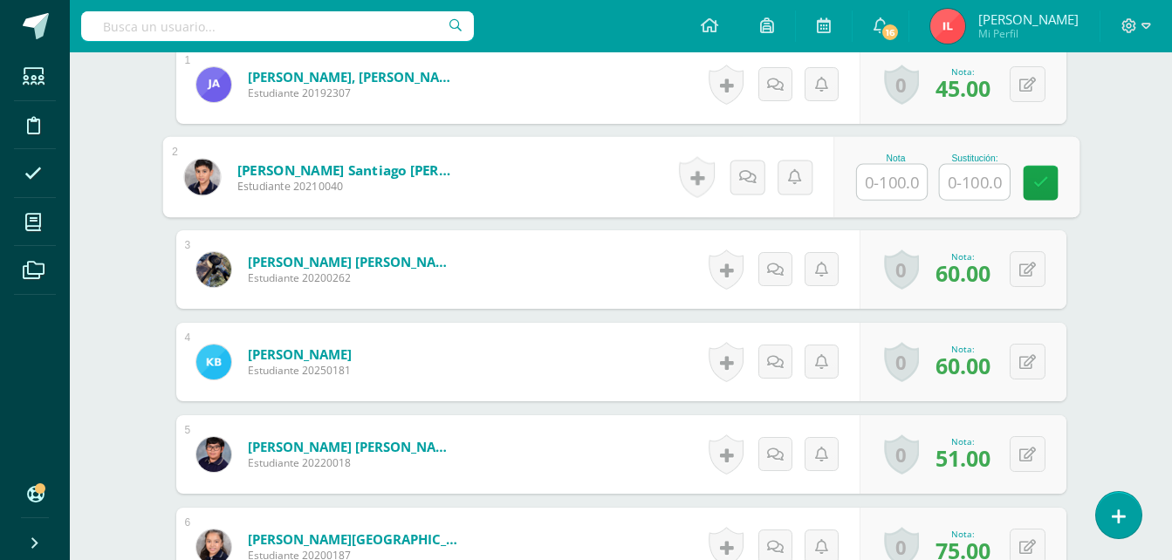
scroll to position [702, 0]
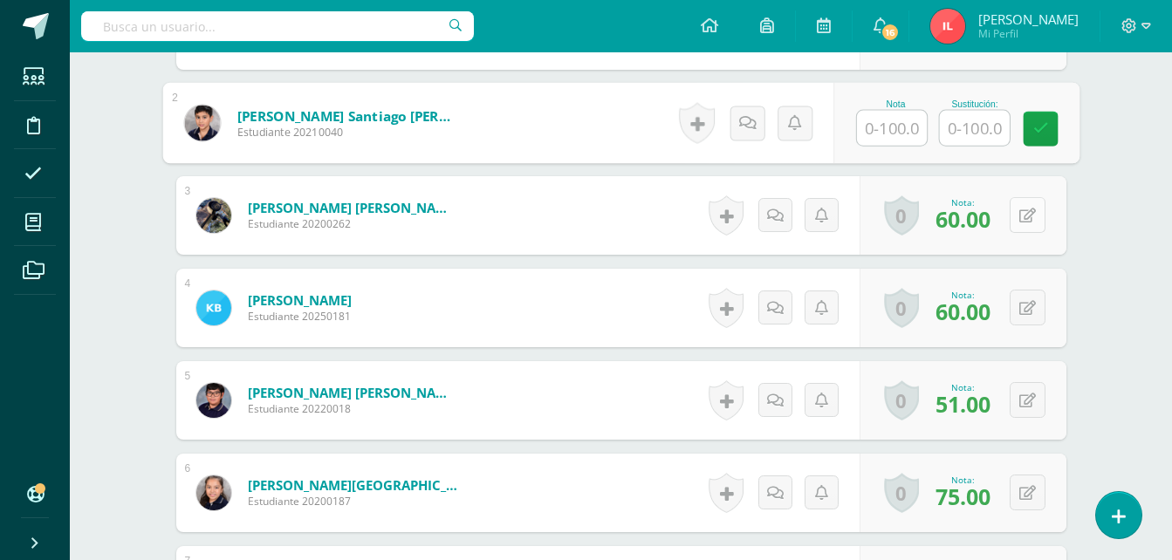
click at [1030, 215] on icon at bounding box center [1028, 216] width 17 height 15
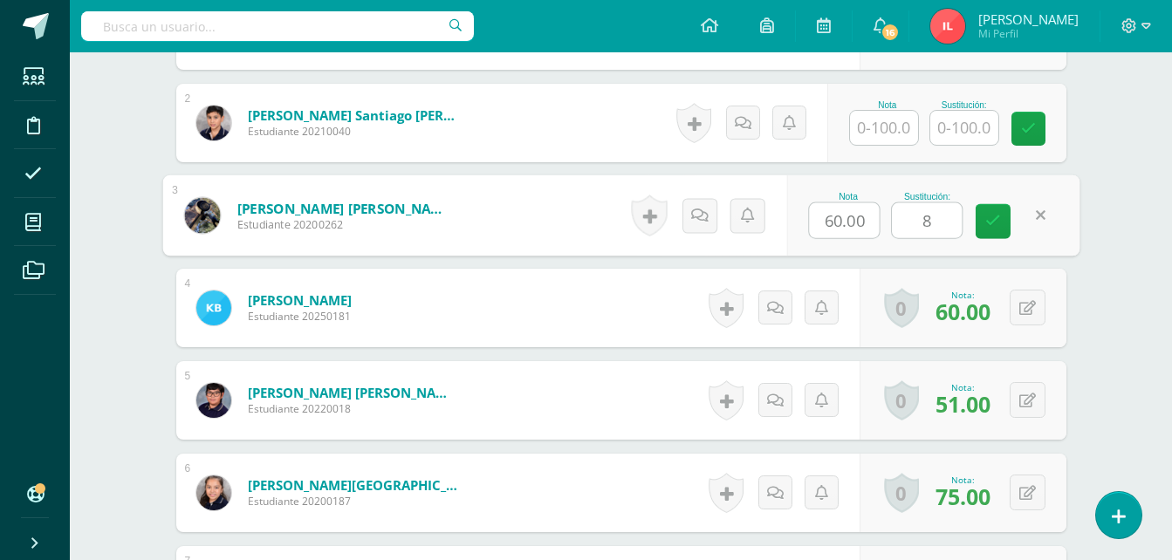
type input "88"
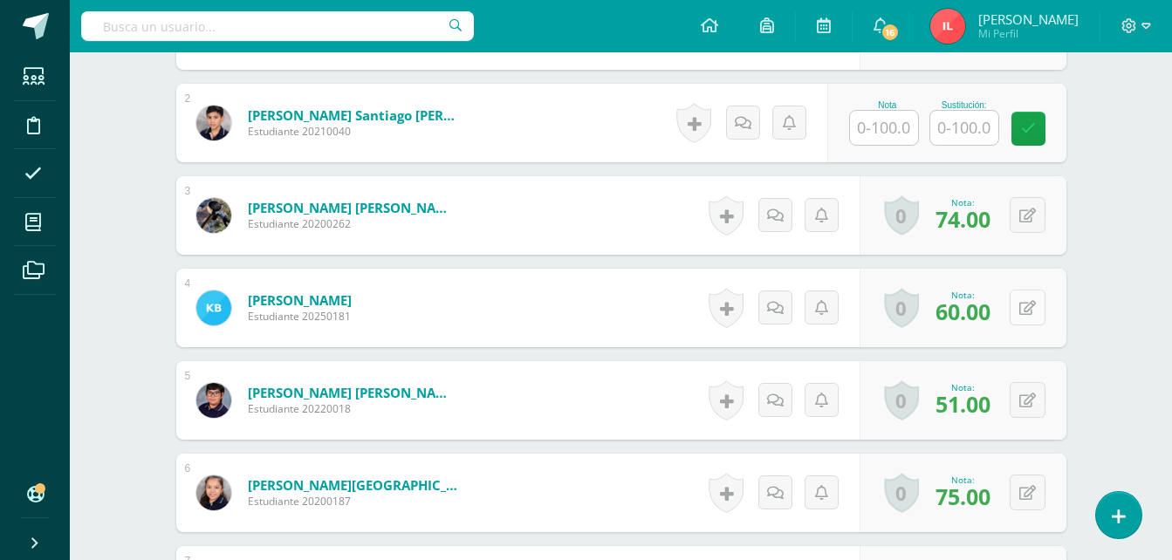
click at [1030, 318] on button at bounding box center [1028, 308] width 36 height 36
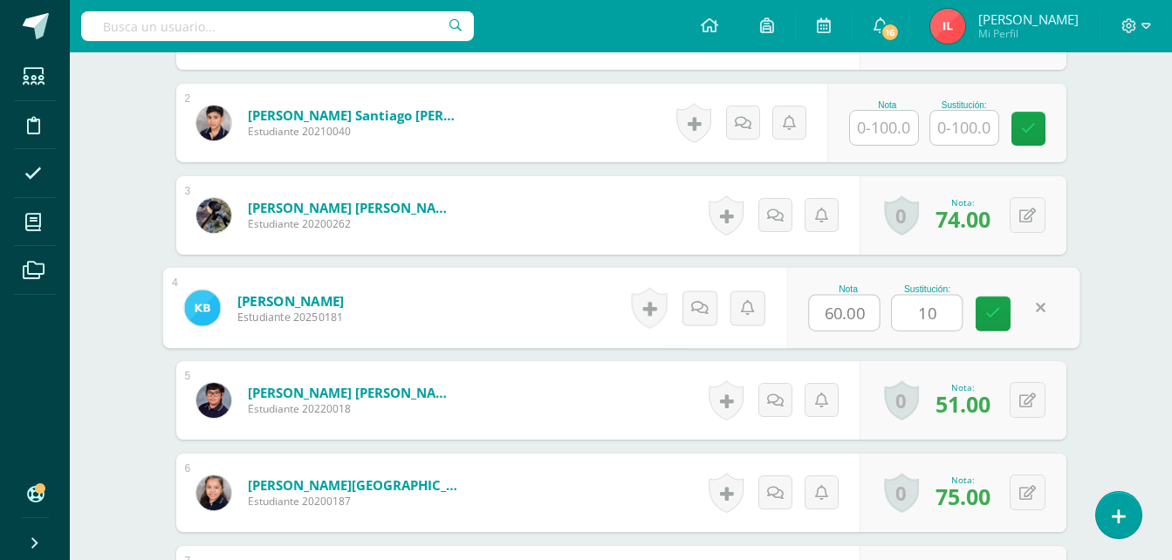
type input "100"
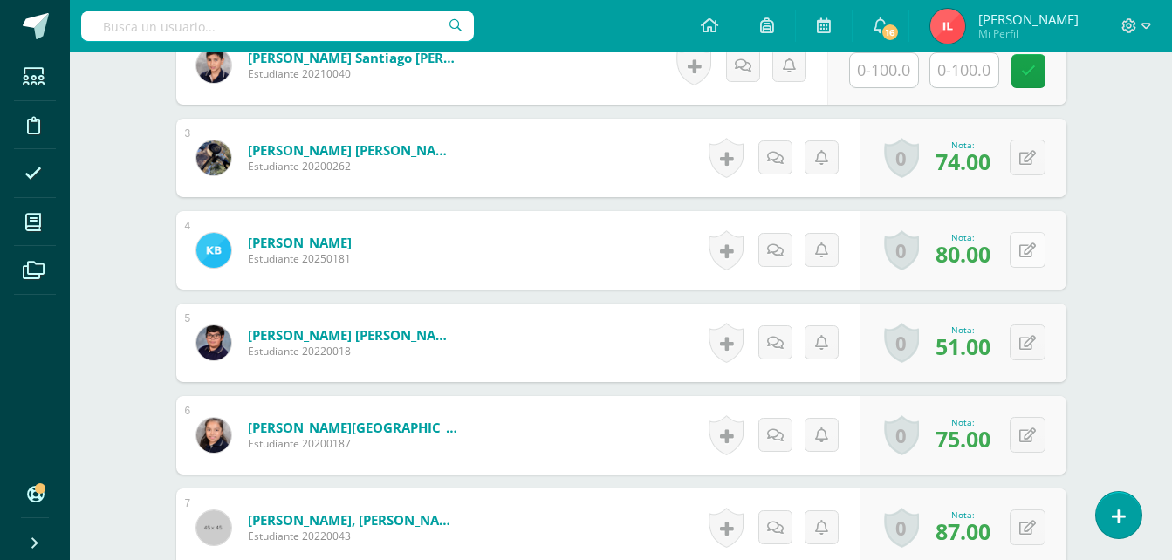
scroll to position [876, 0]
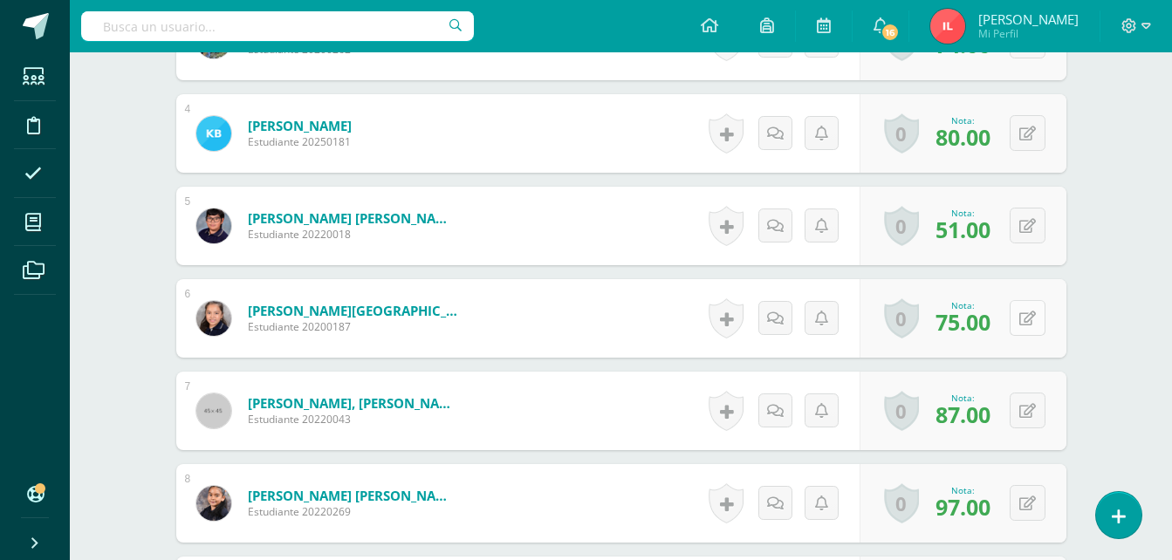
click at [1029, 319] on button at bounding box center [1028, 318] width 36 height 36
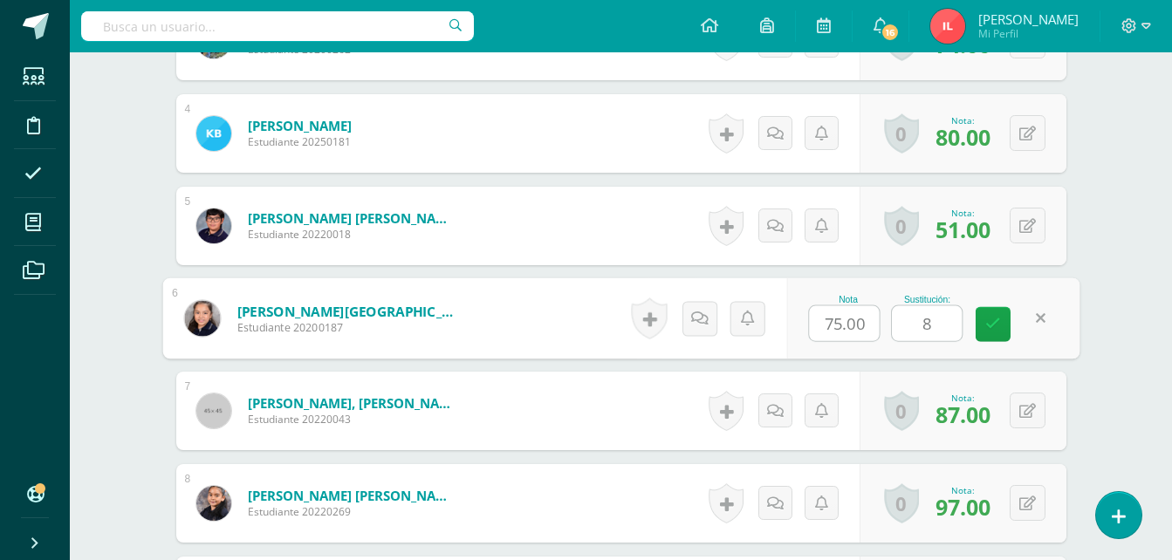
type input "88"
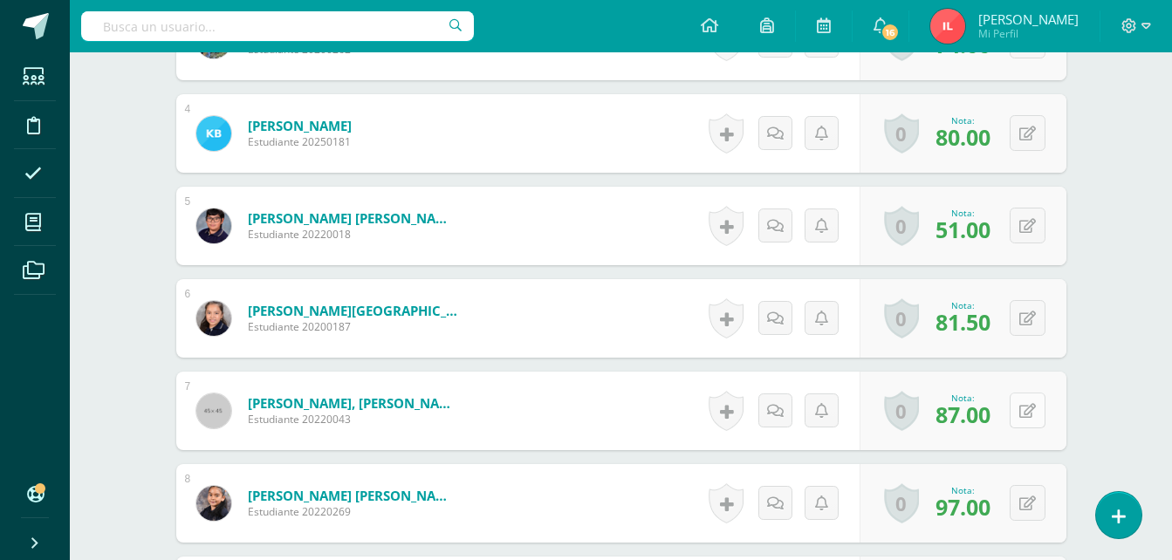
click at [1025, 406] on button at bounding box center [1028, 411] width 36 height 36
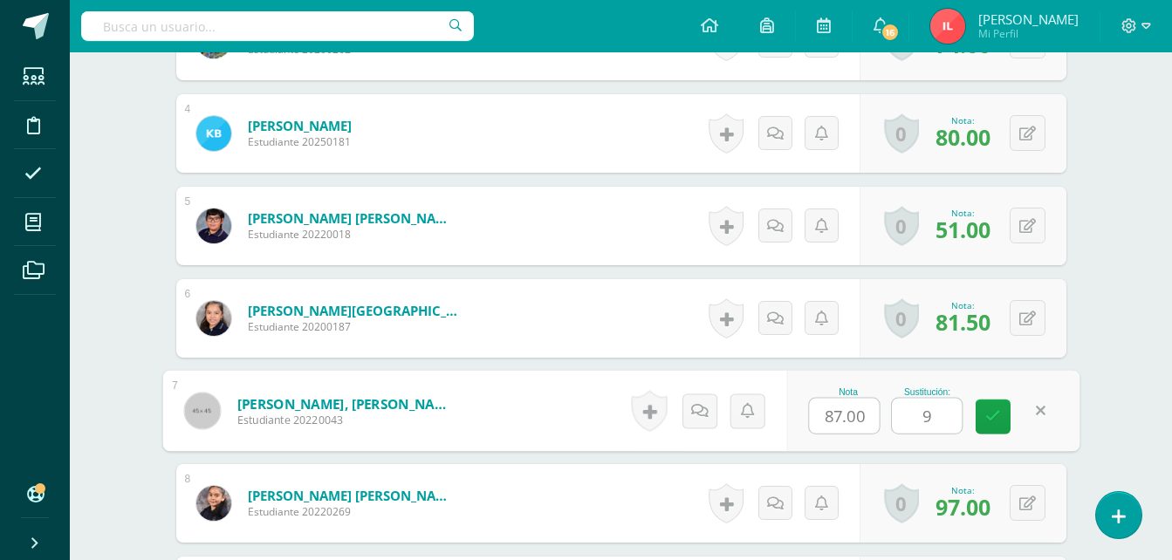
type input "94"
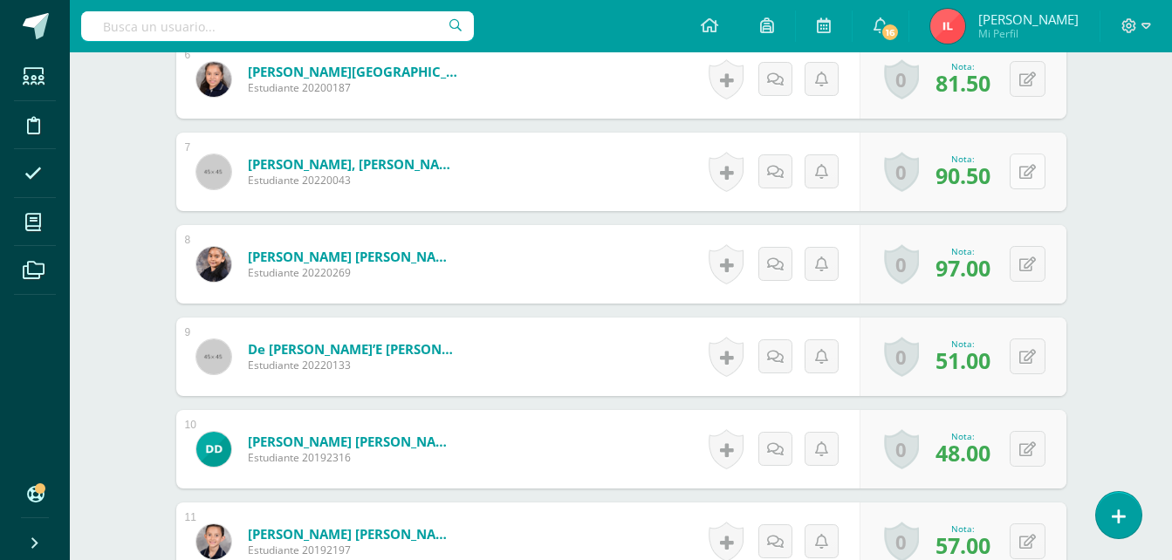
scroll to position [1138, 0]
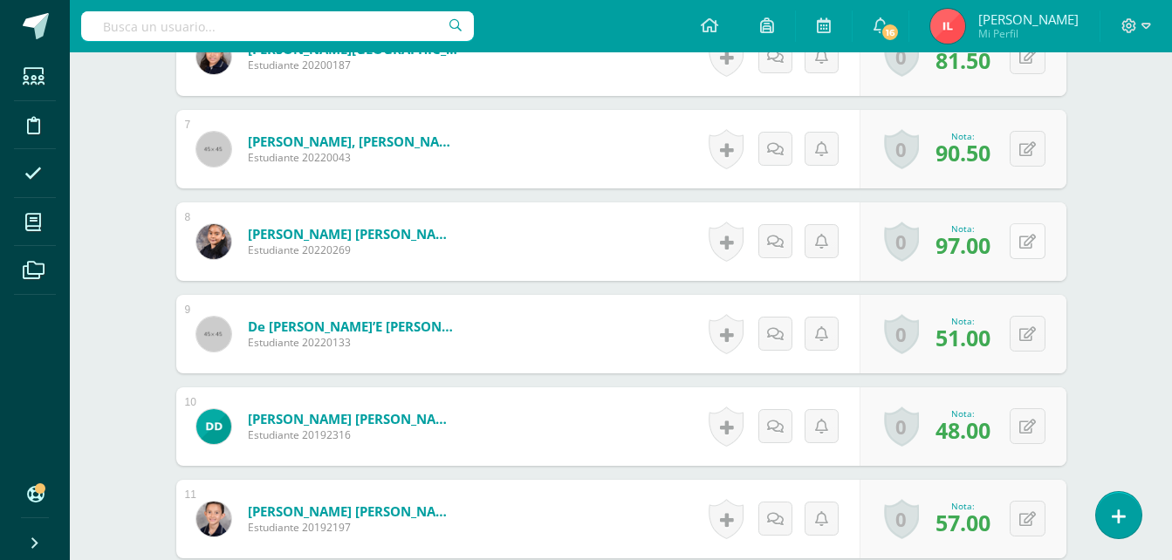
click at [1039, 241] on button at bounding box center [1028, 241] width 36 height 36
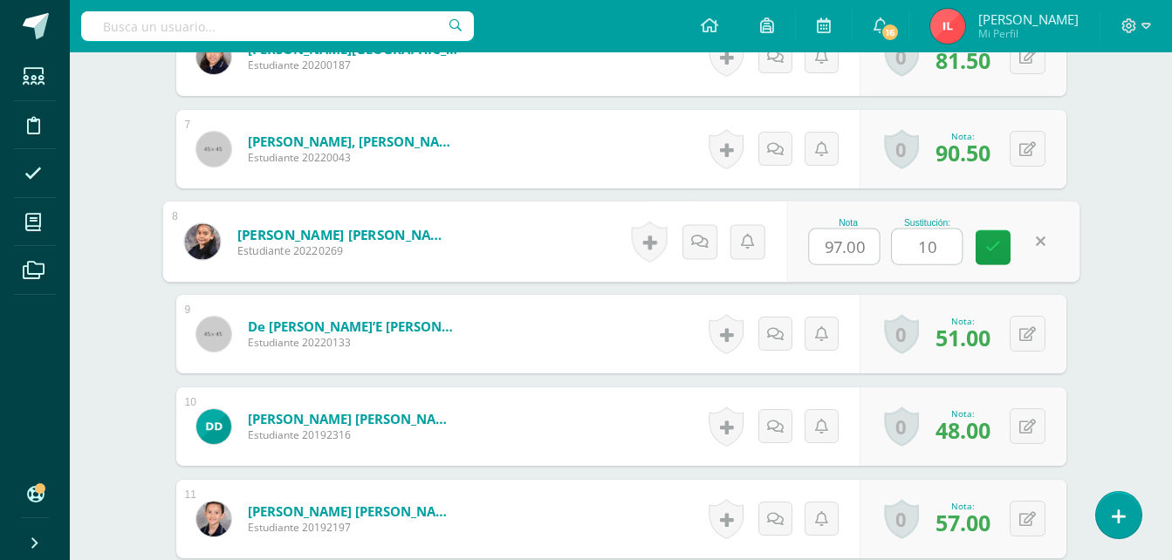
type input "100"
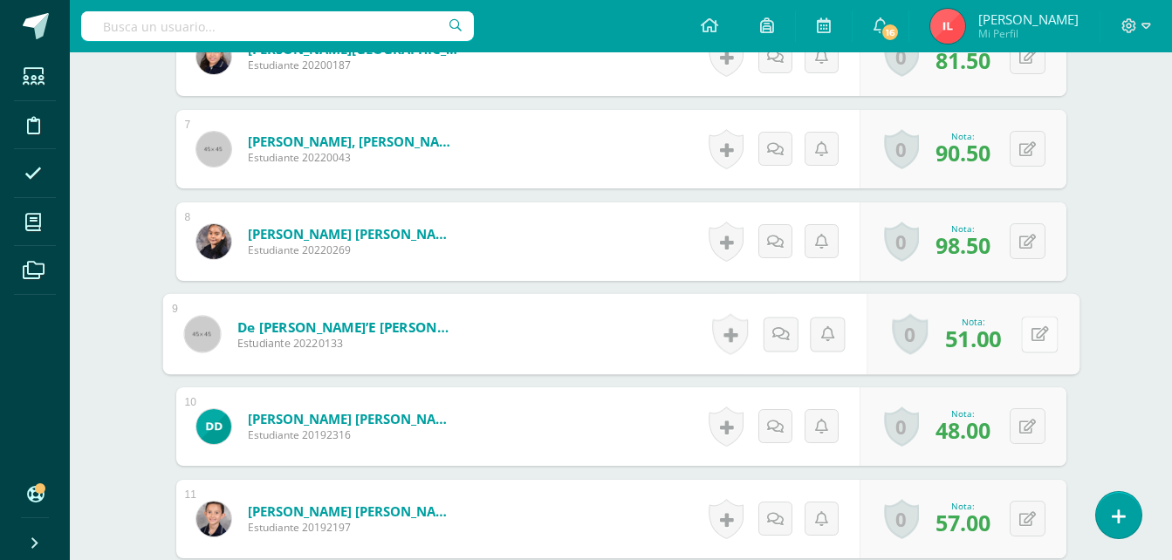
click at [1029, 335] on button at bounding box center [1039, 334] width 37 height 37
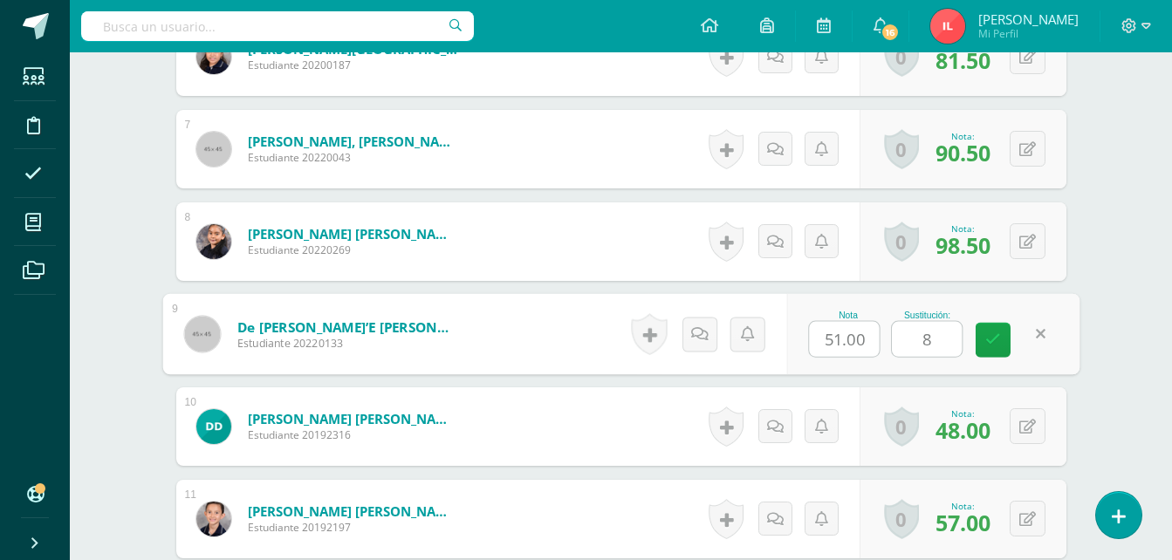
type input "86"
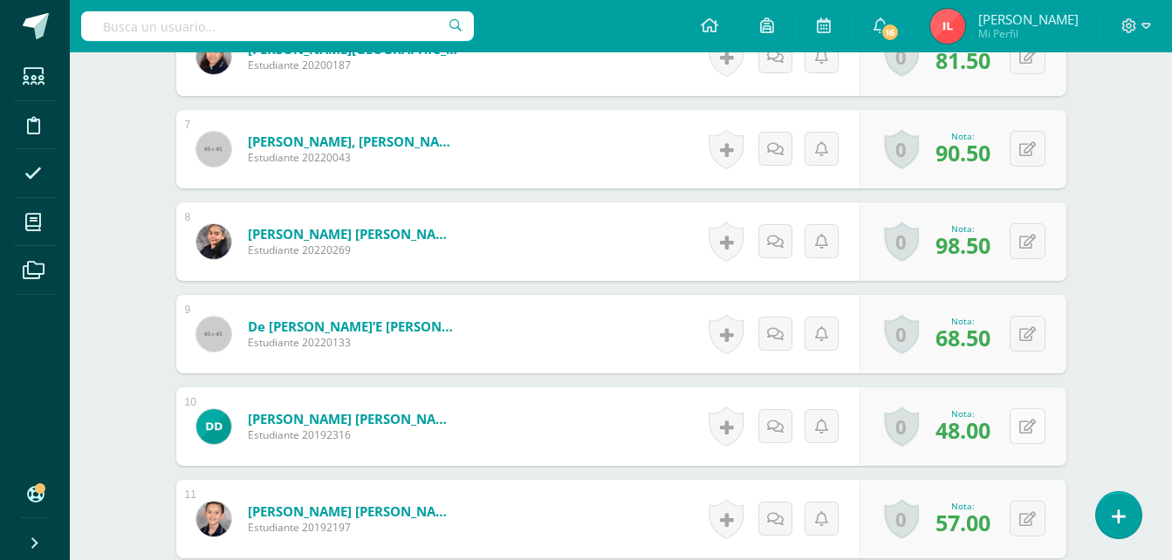
click at [1037, 428] on button at bounding box center [1028, 427] width 36 height 36
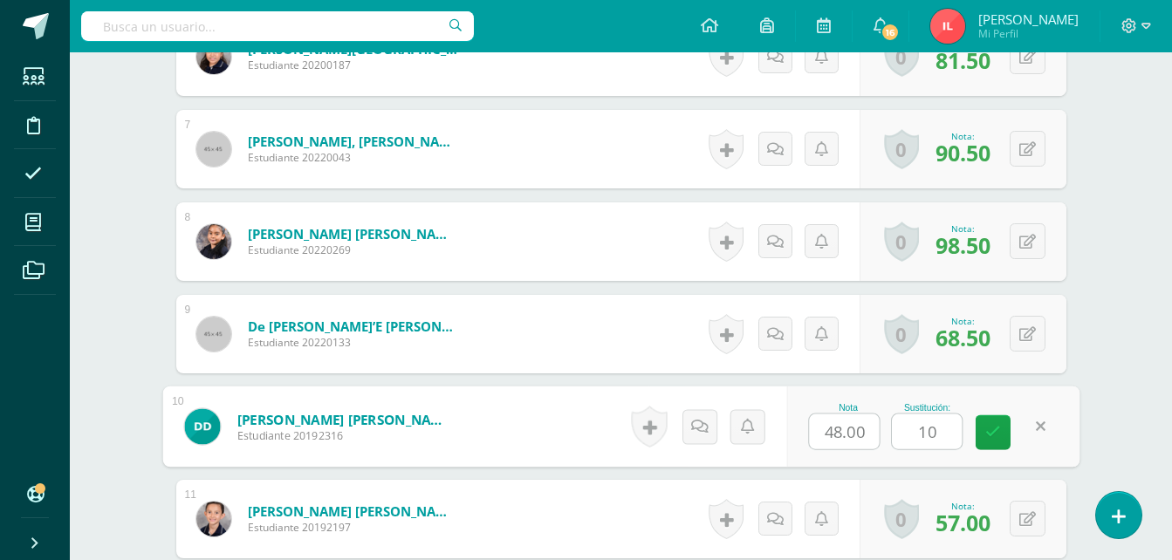
type input "100"
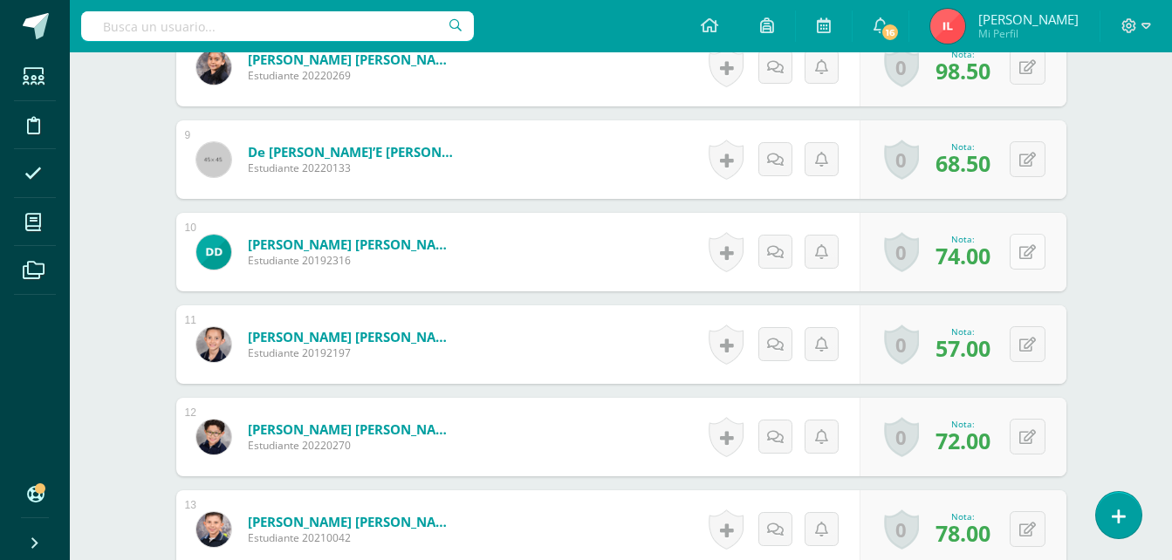
scroll to position [1400, 0]
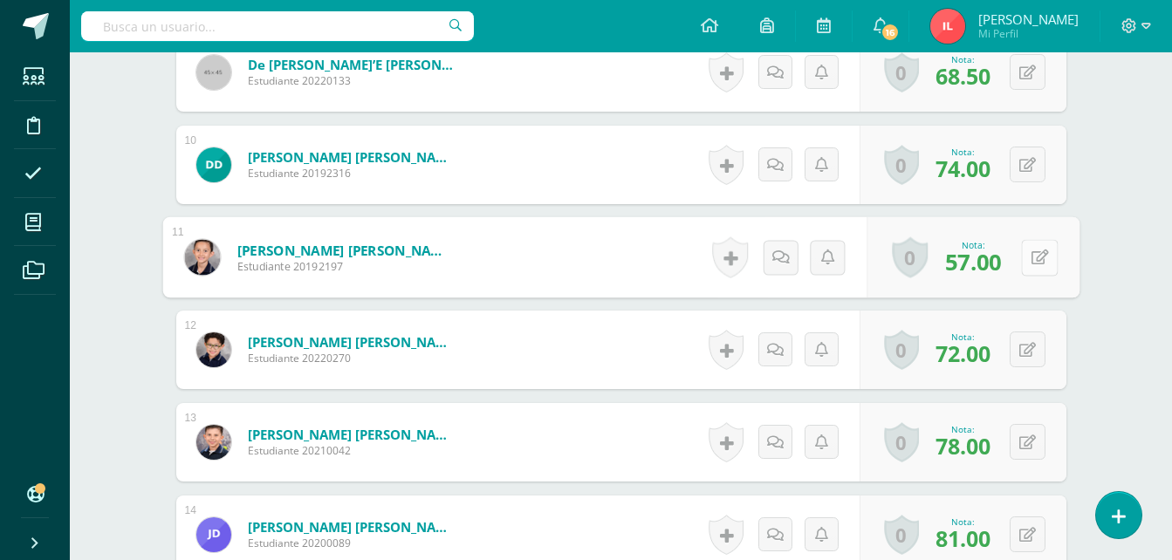
click at [1038, 258] on button at bounding box center [1039, 257] width 37 height 37
type input "94"
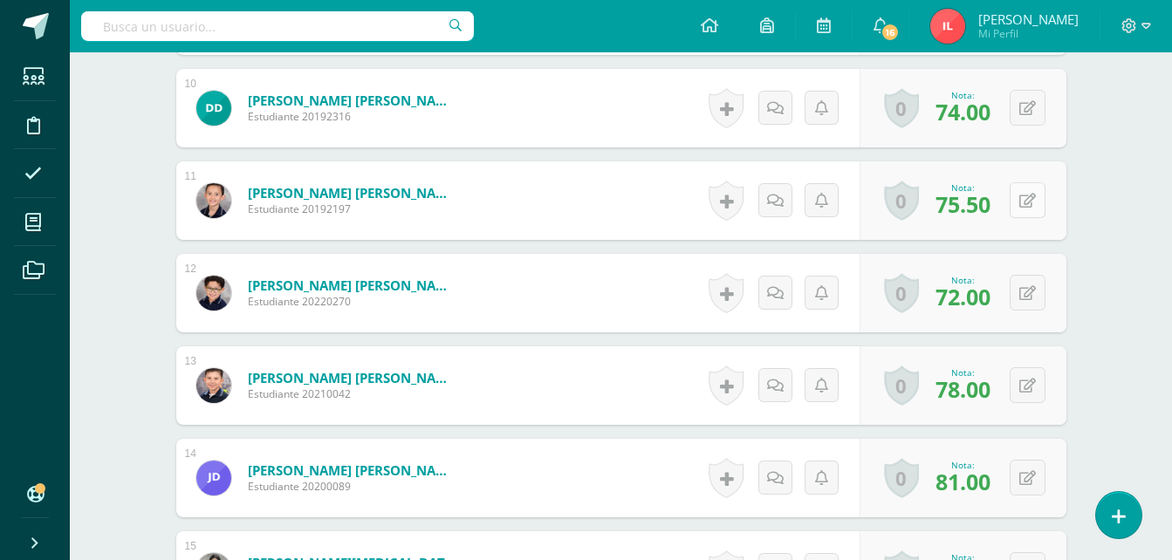
scroll to position [1488, 0]
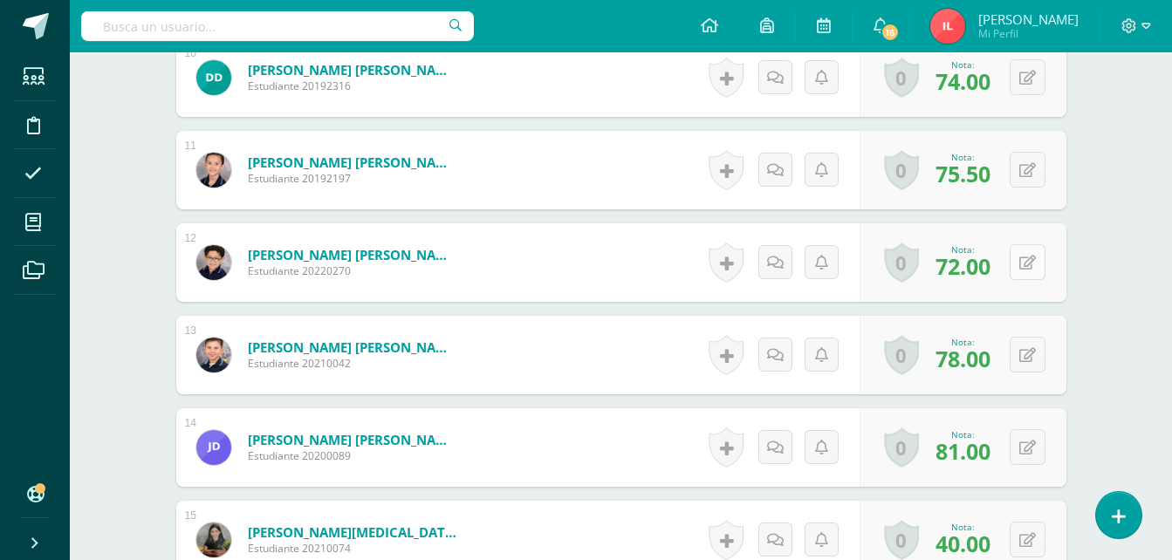
click at [1027, 258] on icon at bounding box center [1028, 263] width 17 height 15
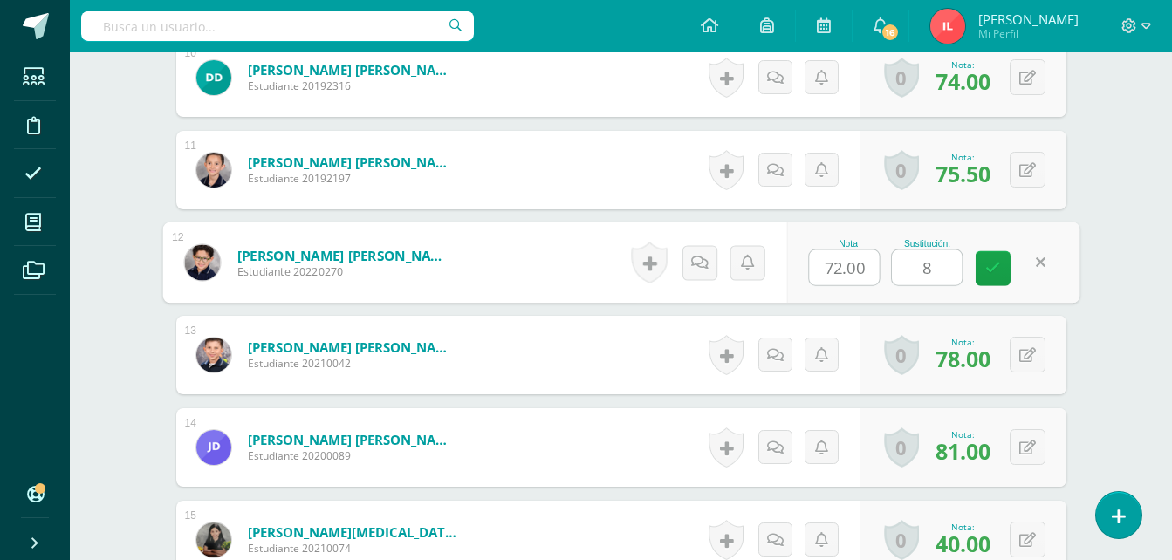
type input "88"
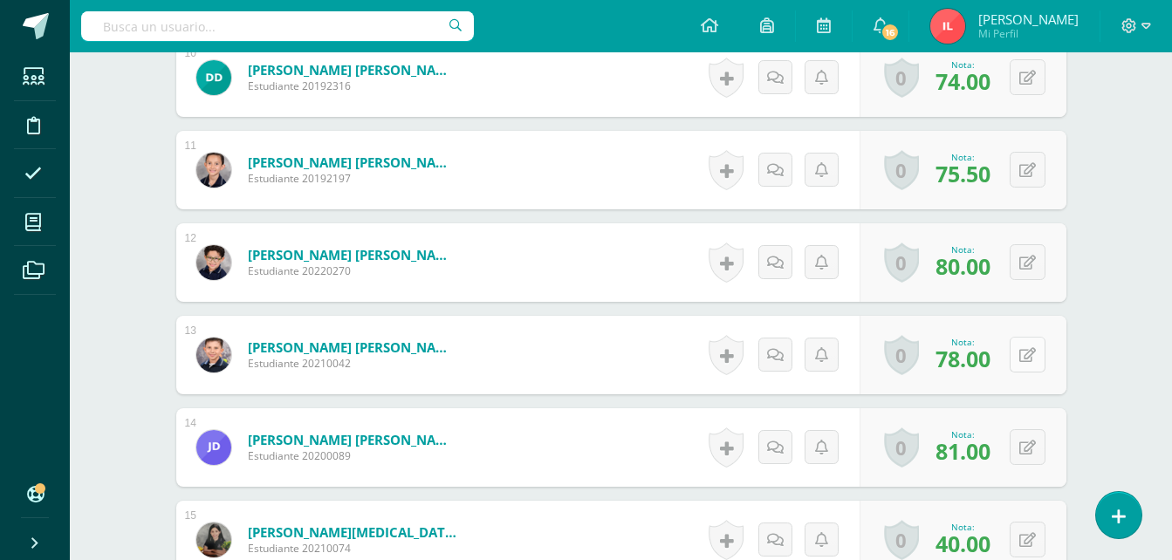
click at [1027, 361] on button at bounding box center [1028, 355] width 36 height 36
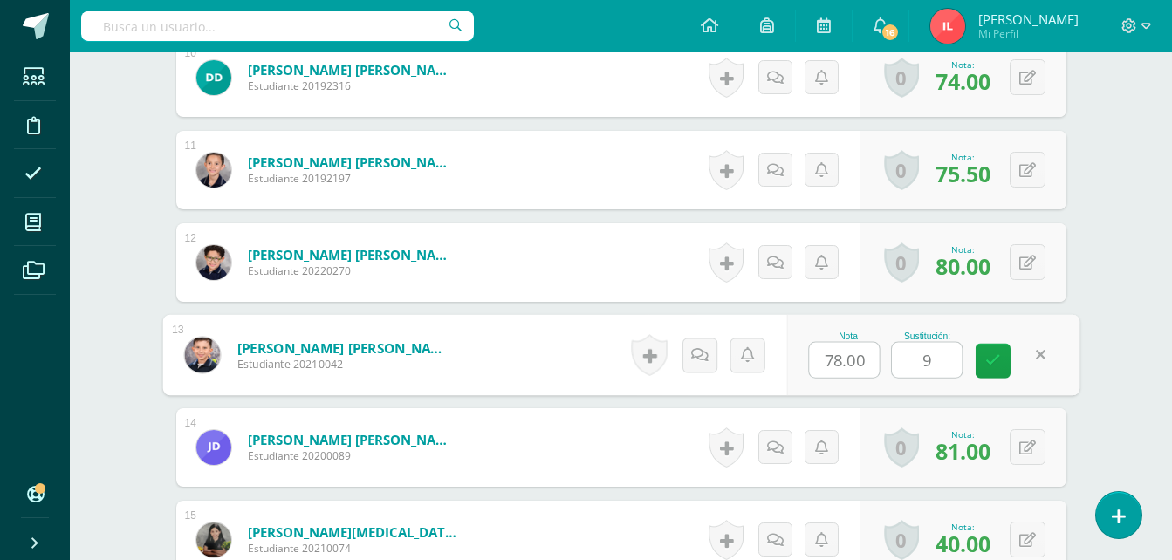
type input "94"
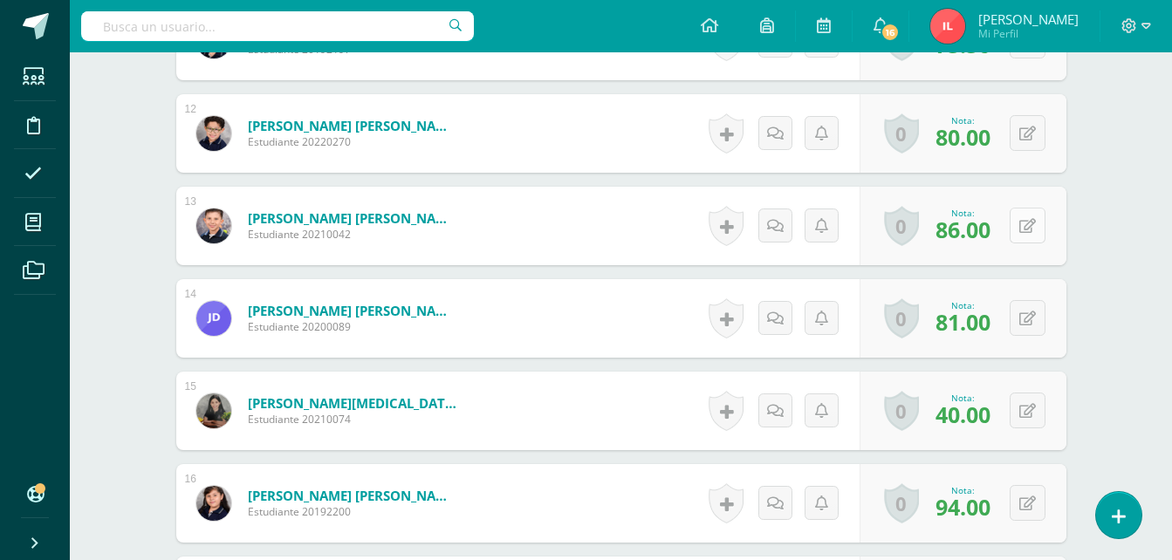
scroll to position [1662, 0]
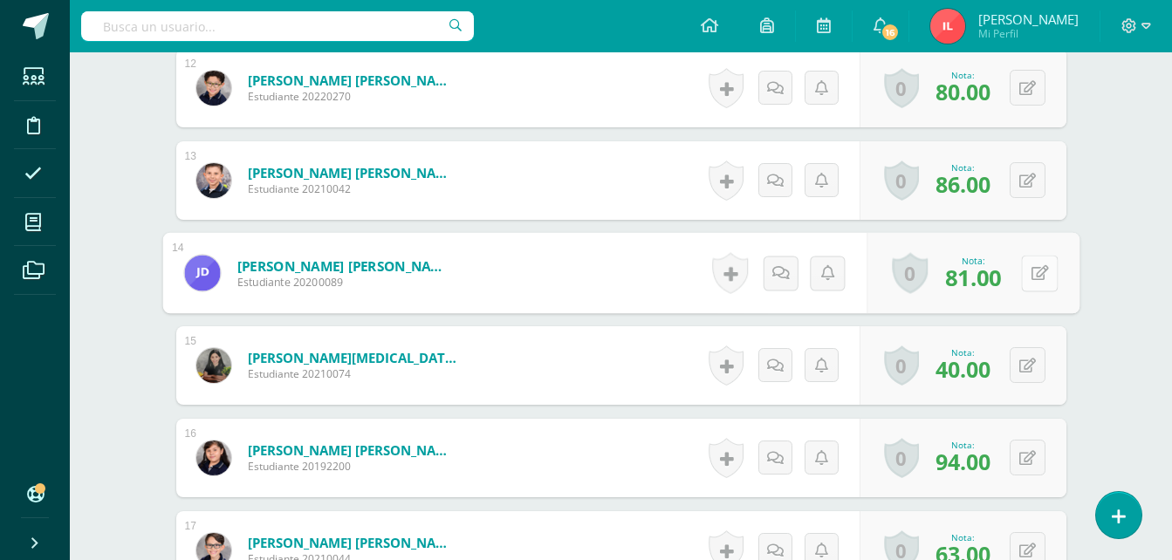
click at [1033, 287] on button at bounding box center [1039, 273] width 37 height 37
type input "88"
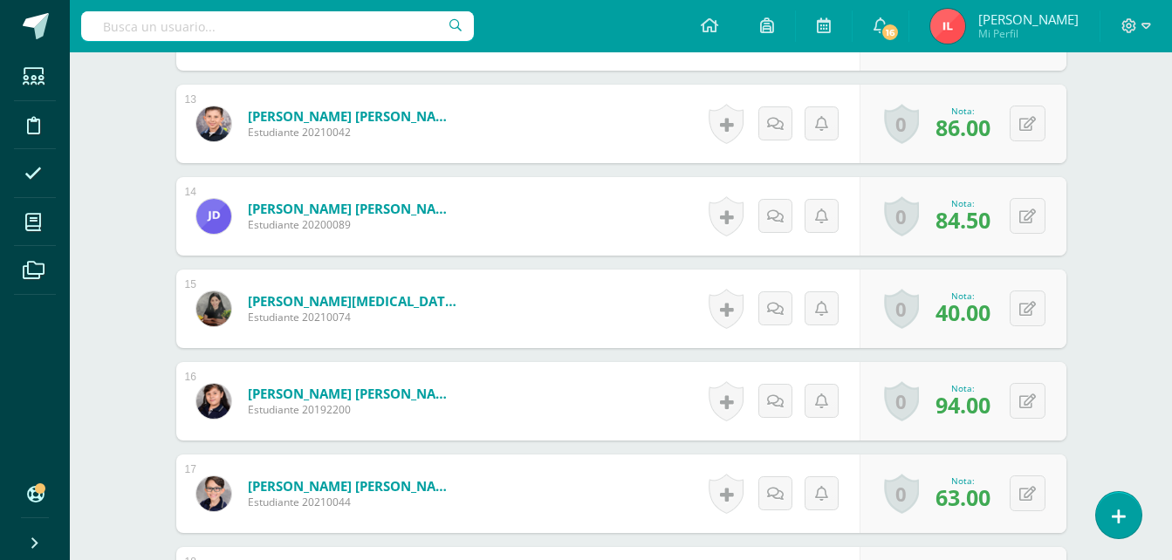
scroll to position [1749, 0]
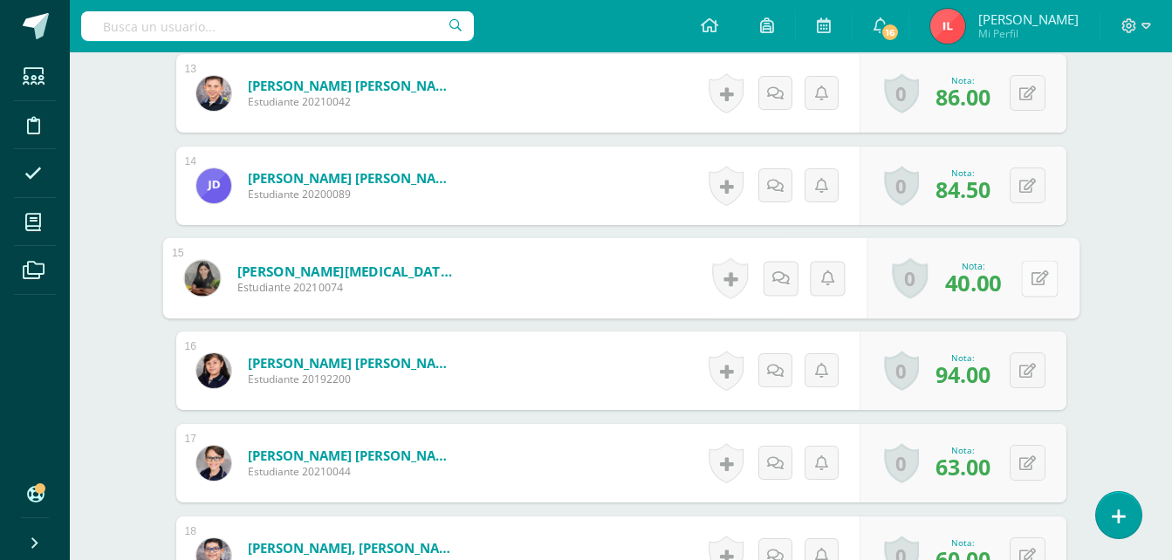
click at [1022, 276] on button at bounding box center [1039, 278] width 37 height 37
type input "94"
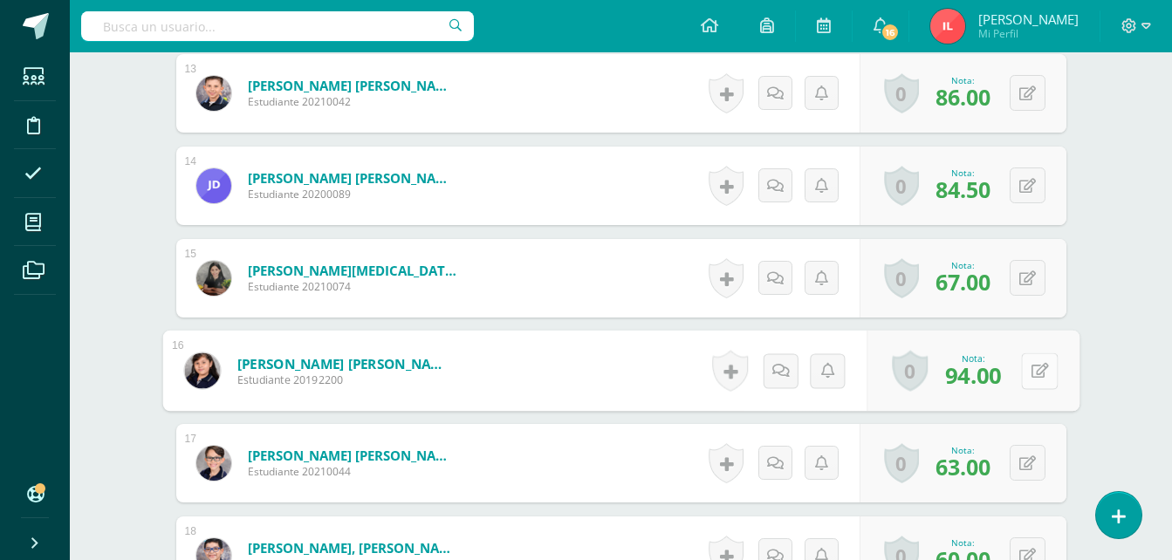
click at [1030, 368] on button at bounding box center [1039, 371] width 37 height 37
type input "100"
click at [1032, 459] on icon at bounding box center [1028, 464] width 17 height 15
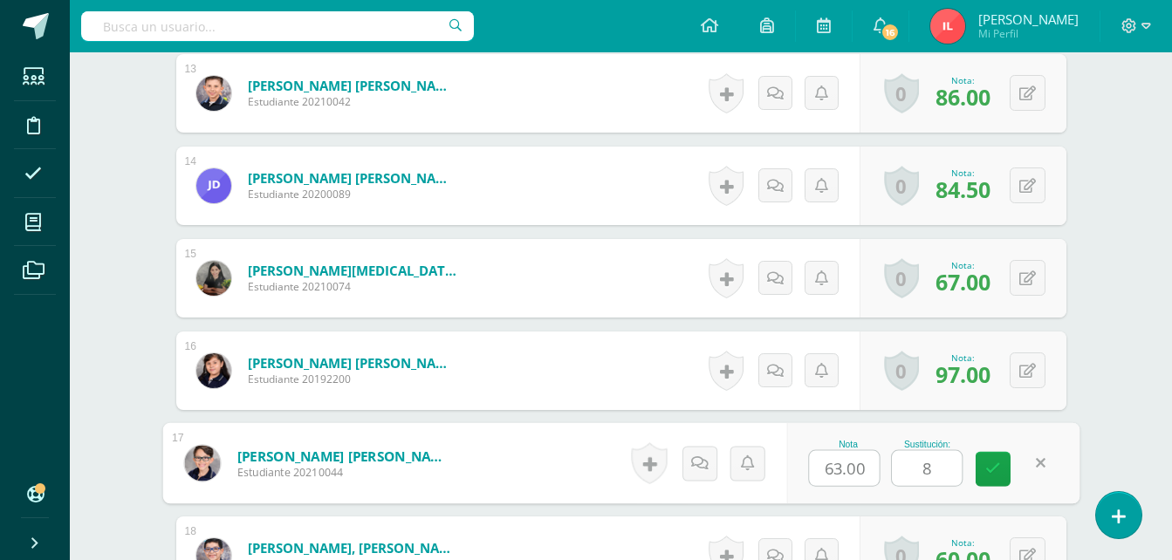
type input "80"
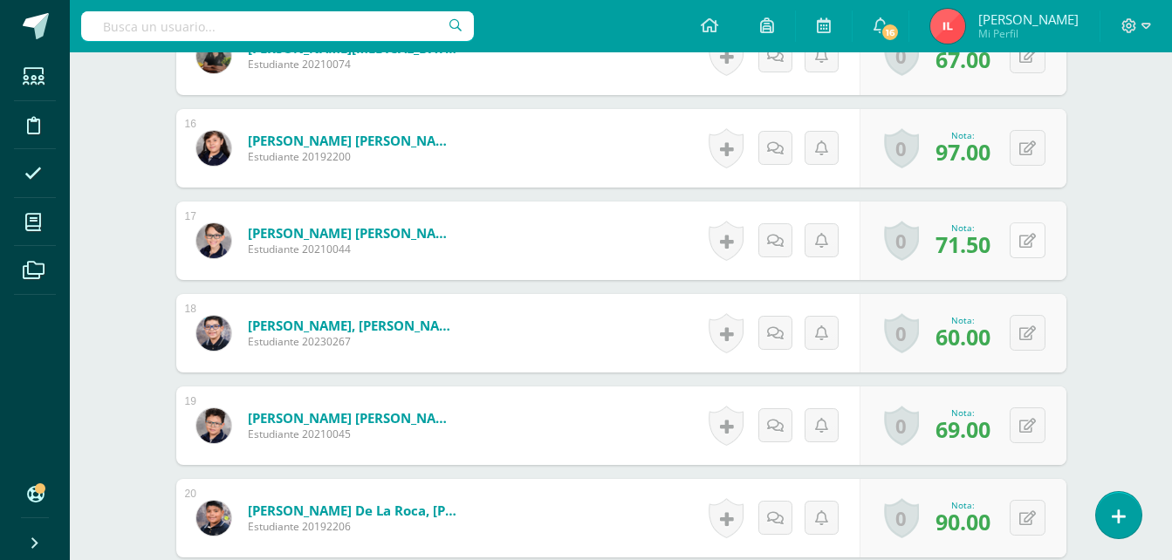
scroll to position [2011, 0]
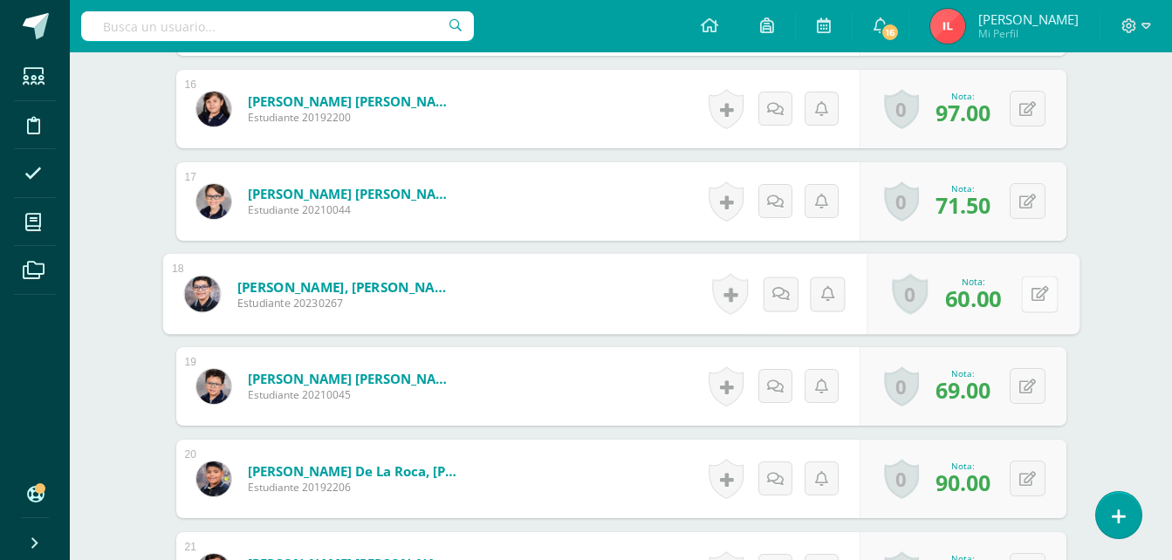
click at [1028, 297] on button at bounding box center [1039, 294] width 37 height 37
type input "100"
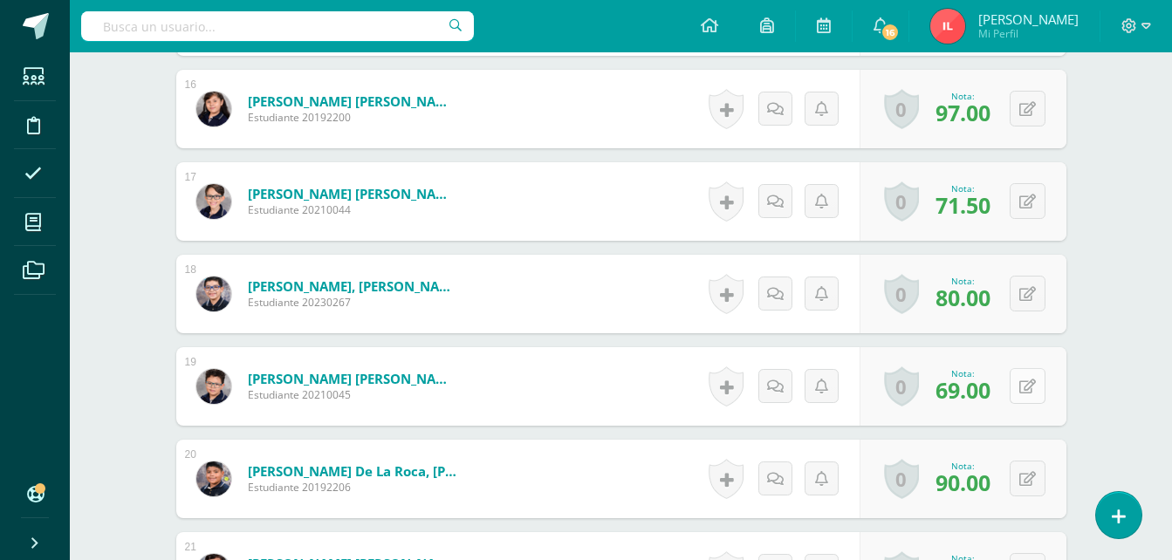
click at [1035, 391] on button at bounding box center [1028, 386] width 36 height 36
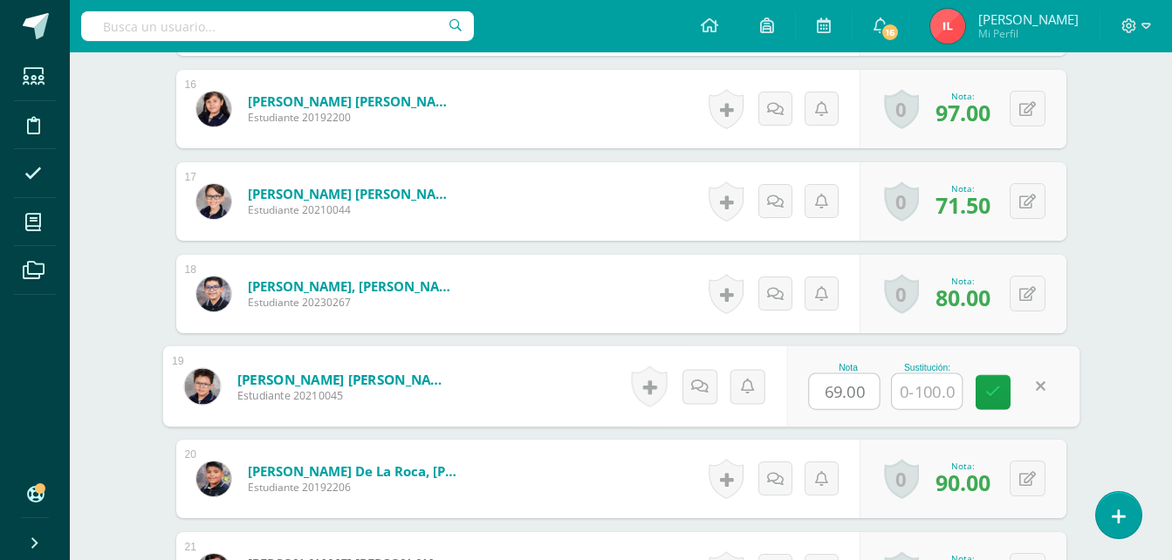
type input "6"
type input "94"
click at [995, 399] on icon at bounding box center [994, 392] width 16 height 15
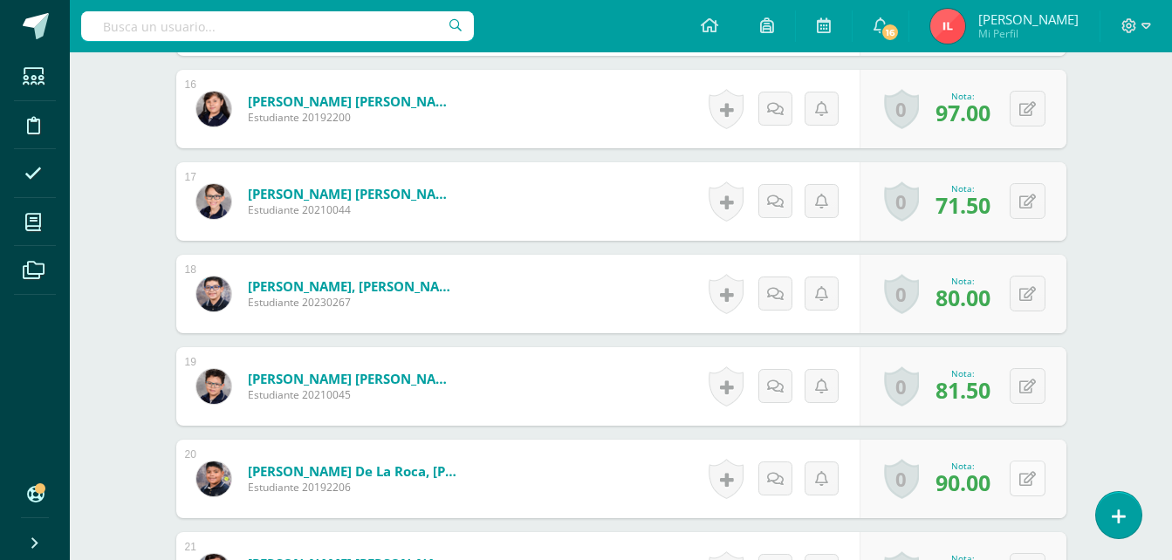
click at [1020, 482] on div "0 [GEOGRAPHIC_DATA] Logros obtenidos Aún no hay logros agregados Nota: 90.00" at bounding box center [963, 479] width 207 height 79
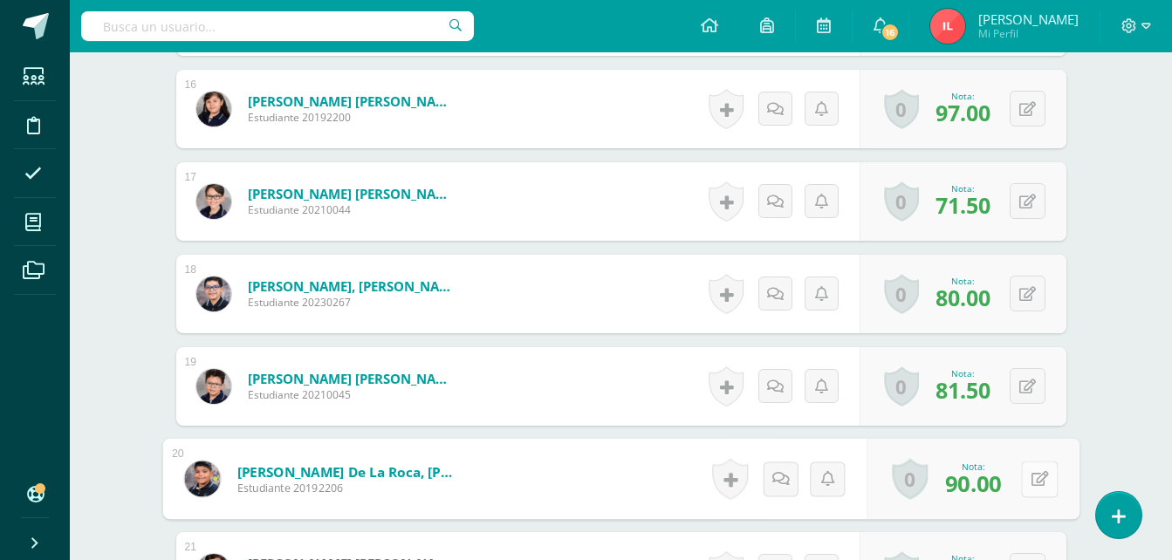
click at [1033, 479] on icon at bounding box center [1039, 478] width 17 height 15
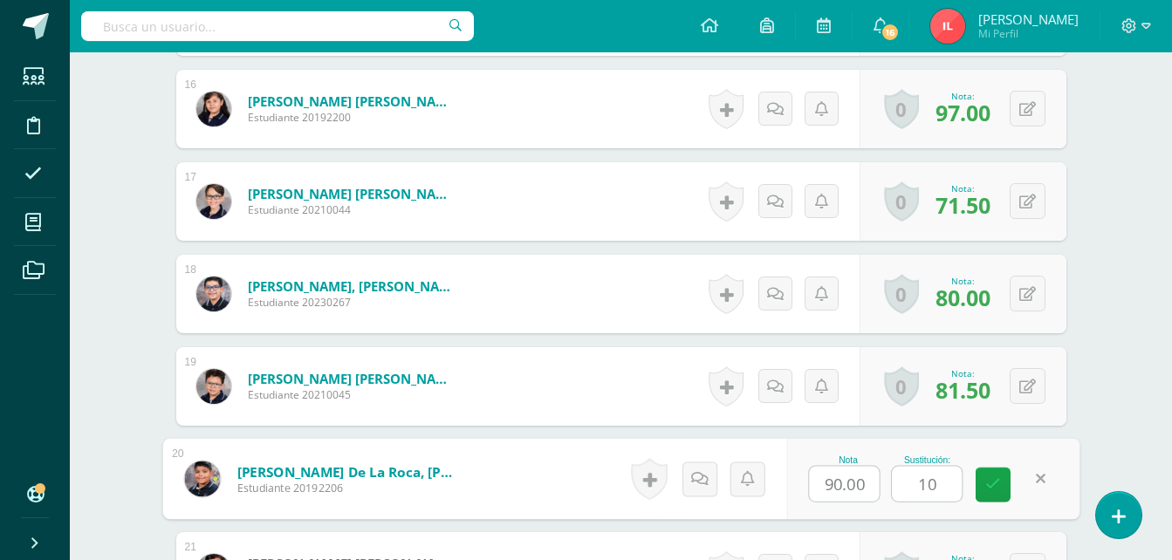
type input "100"
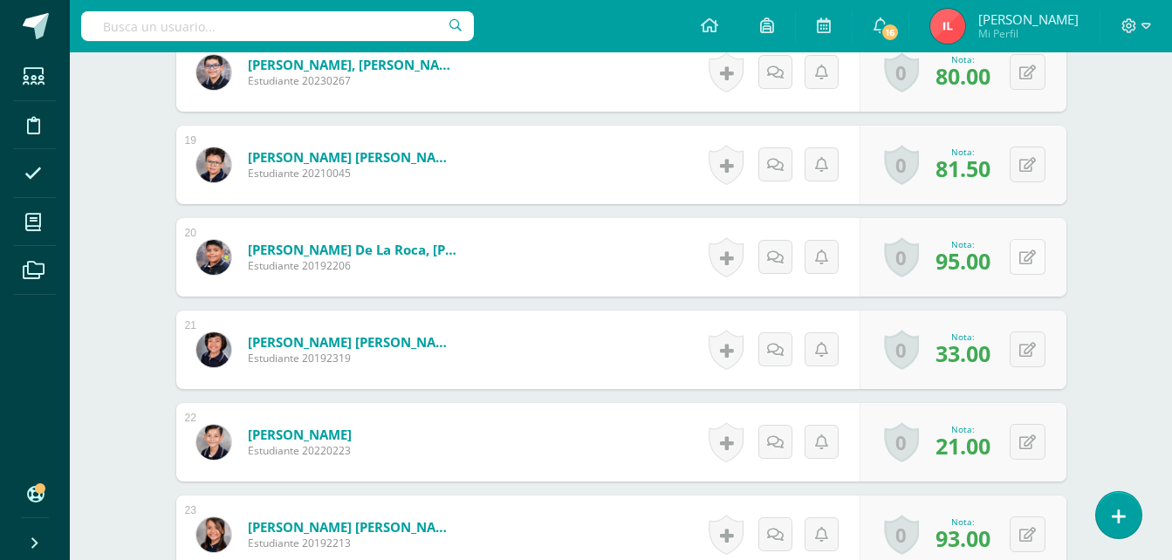
scroll to position [2273, 0]
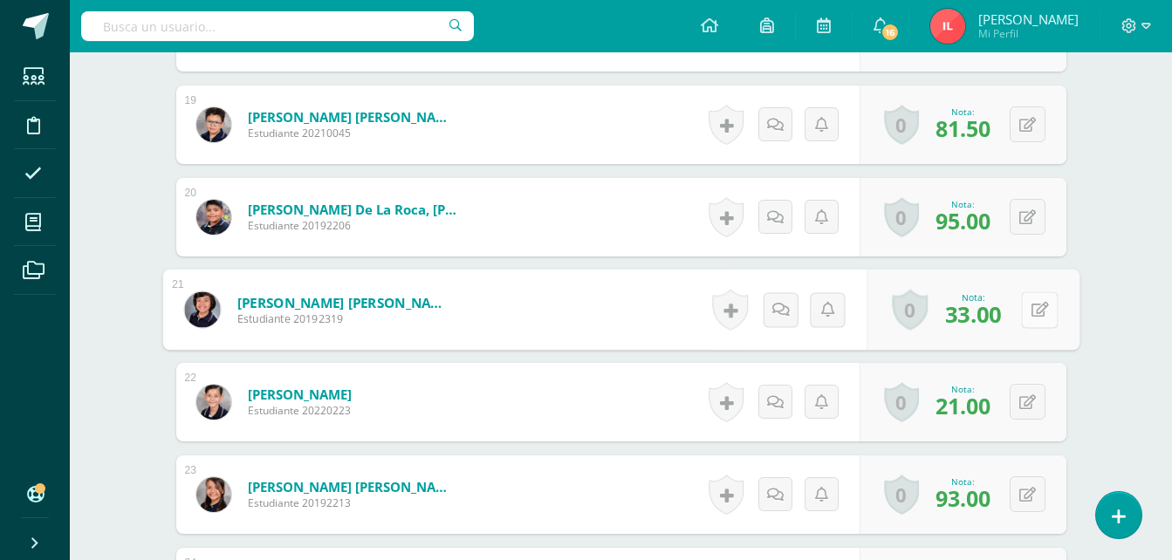
click at [1025, 312] on button at bounding box center [1039, 310] width 37 height 37
type input "65"
click at [986, 324] on link at bounding box center [993, 316] width 35 height 35
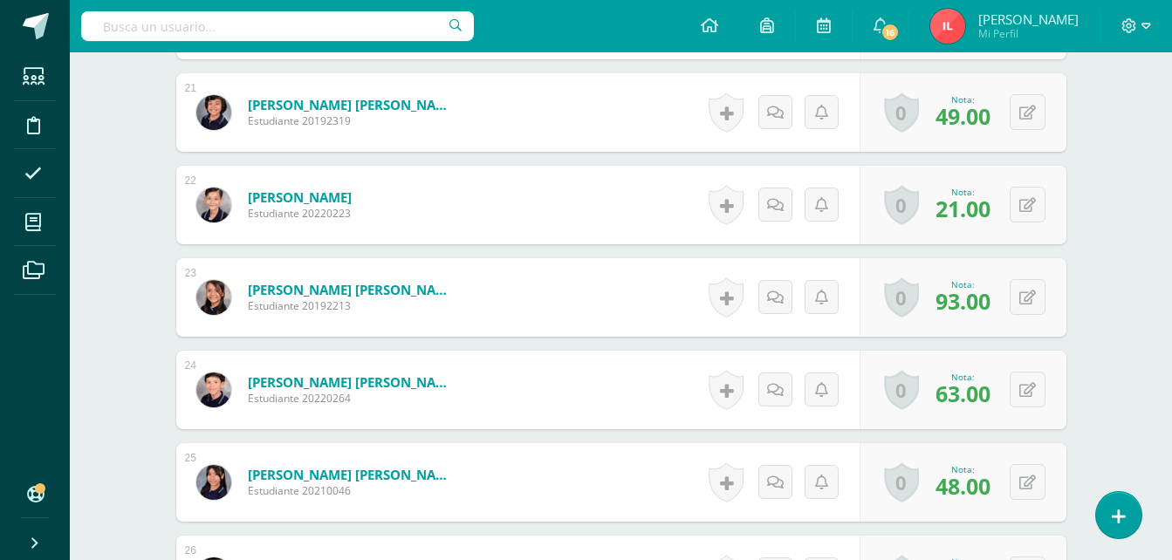
scroll to position [2360, 0]
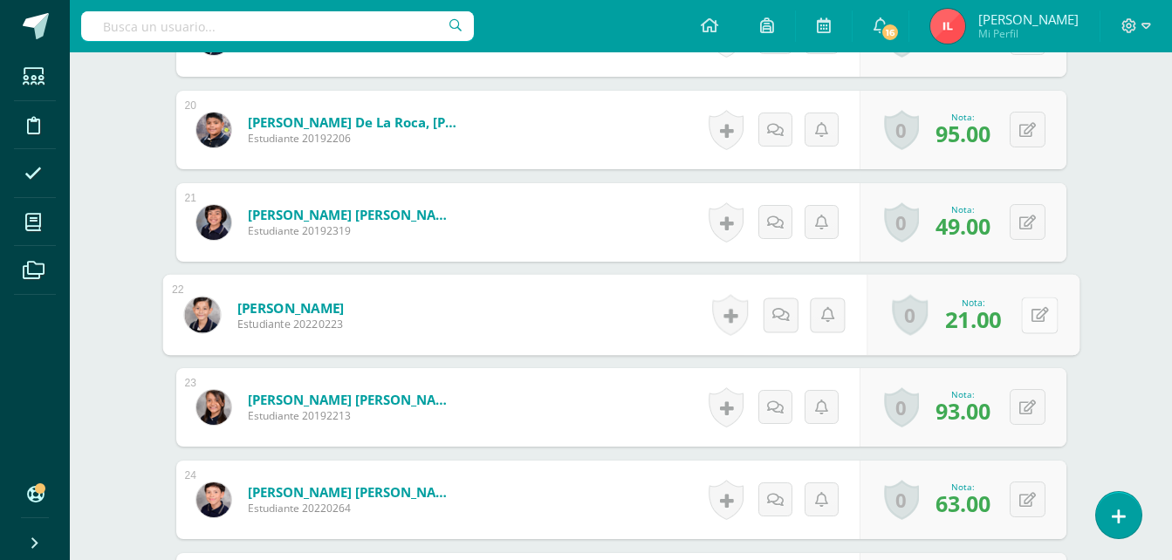
click at [1025, 318] on button at bounding box center [1039, 315] width 37 height 37
type input "70"
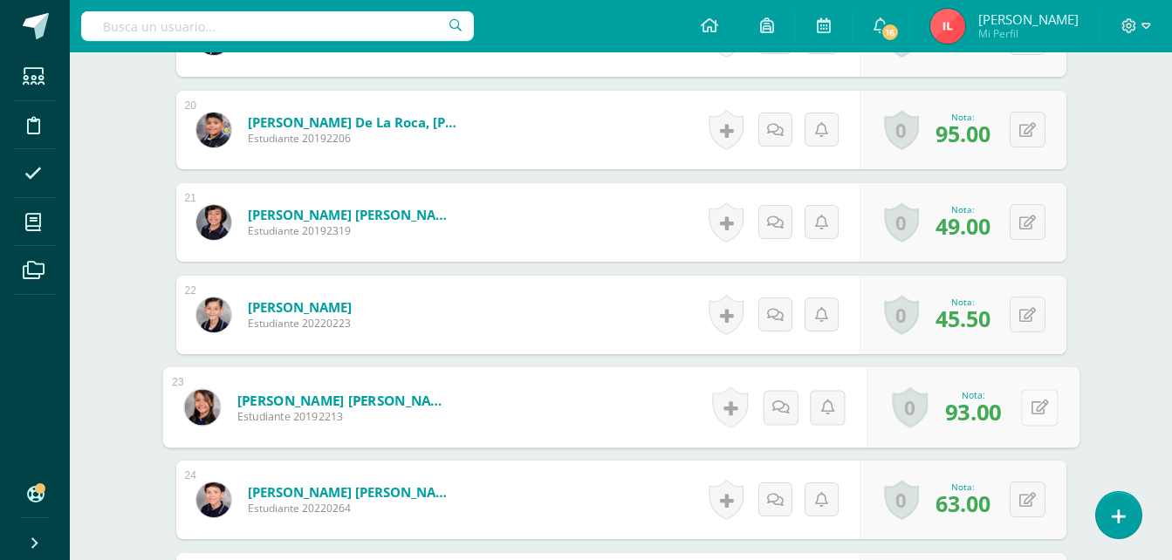
click at [1036, 409] on button at bounding box center [1039, 407] width 37 height 37
type input "100"
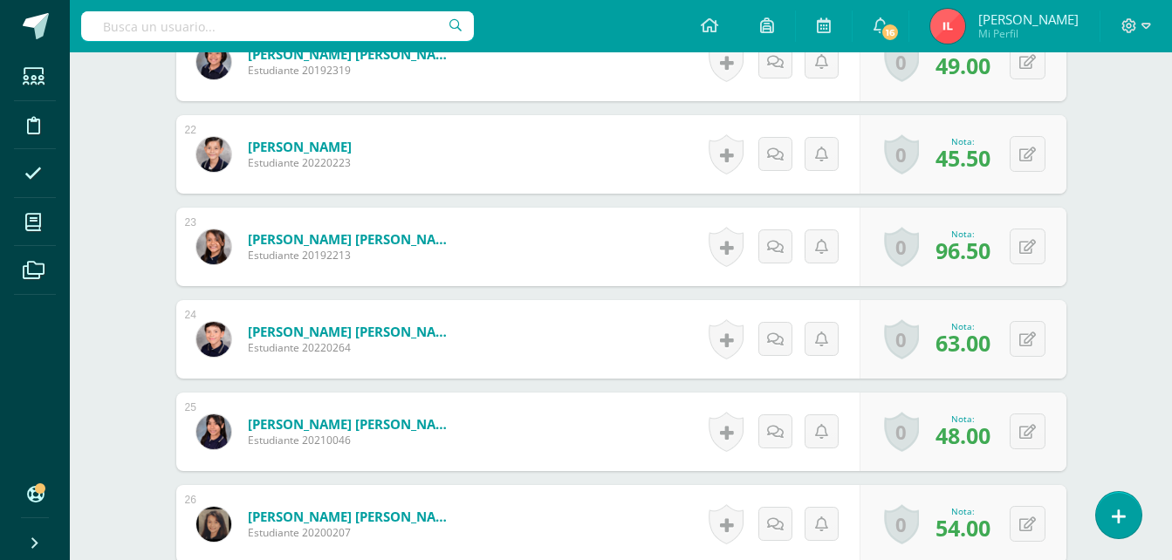
scroll to position [2622, 0]
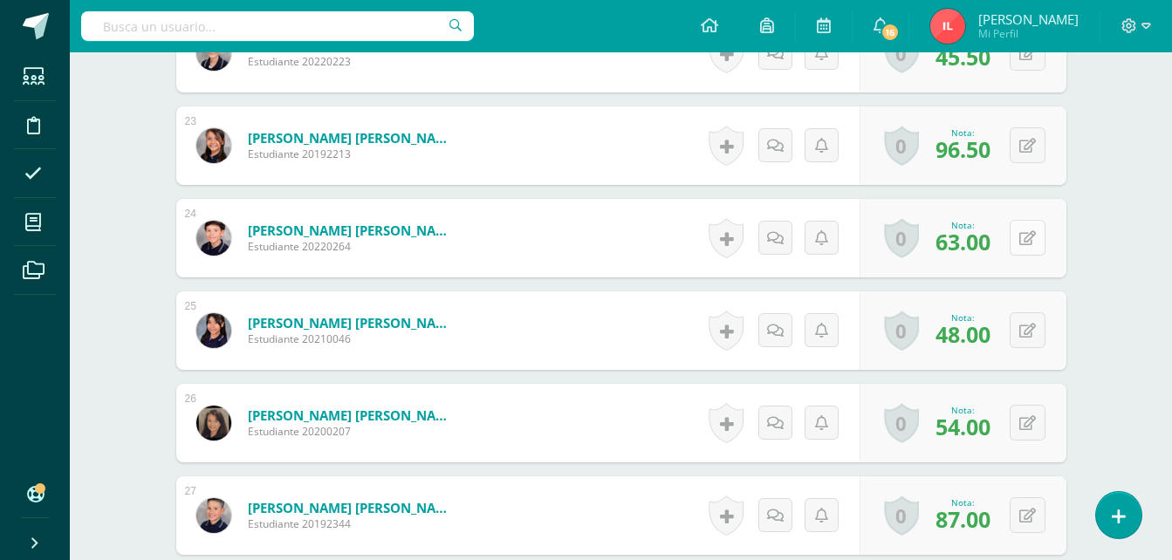
click at [1020, 238] on div "0 [GEOGRAPHIC_DATA] Logros obtenidos Aún no hay logros agregados Nota: 63.00" at bounding box center [963, 238] width 207 height 79
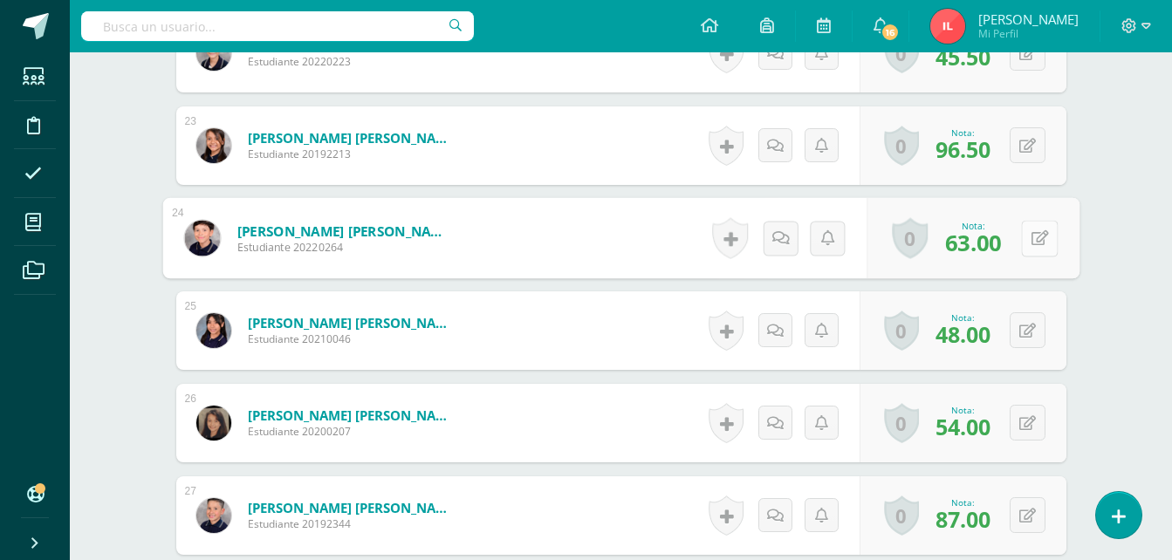
click at [1048, 229] on button at bounding box center [1039, 238] width 37 height 37
type input "82"
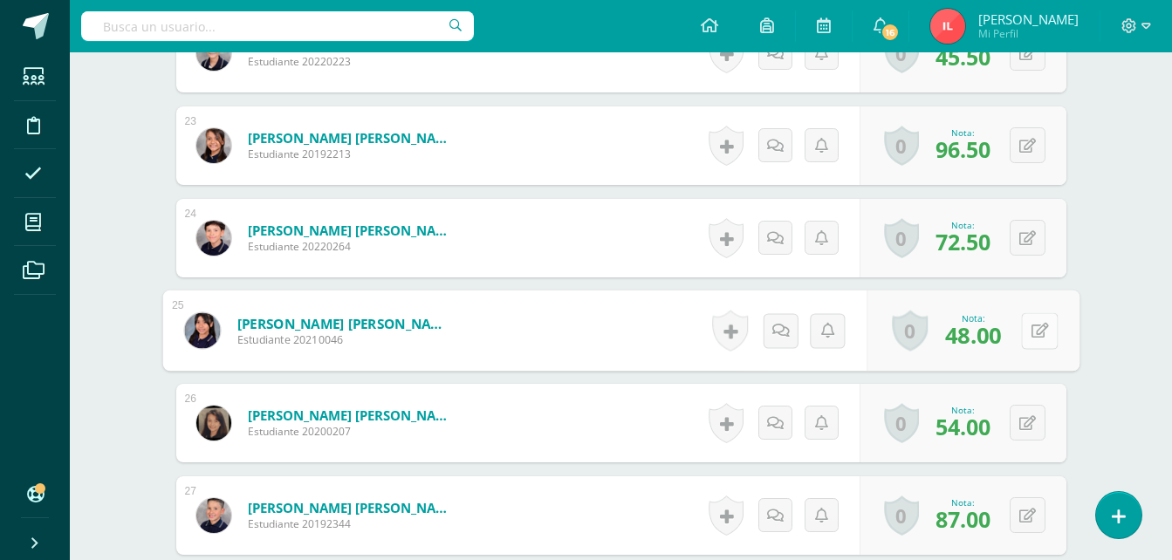
click at [1026, 331] on button at bounding box center [1039, 331] width 37 height 37
type input "100"
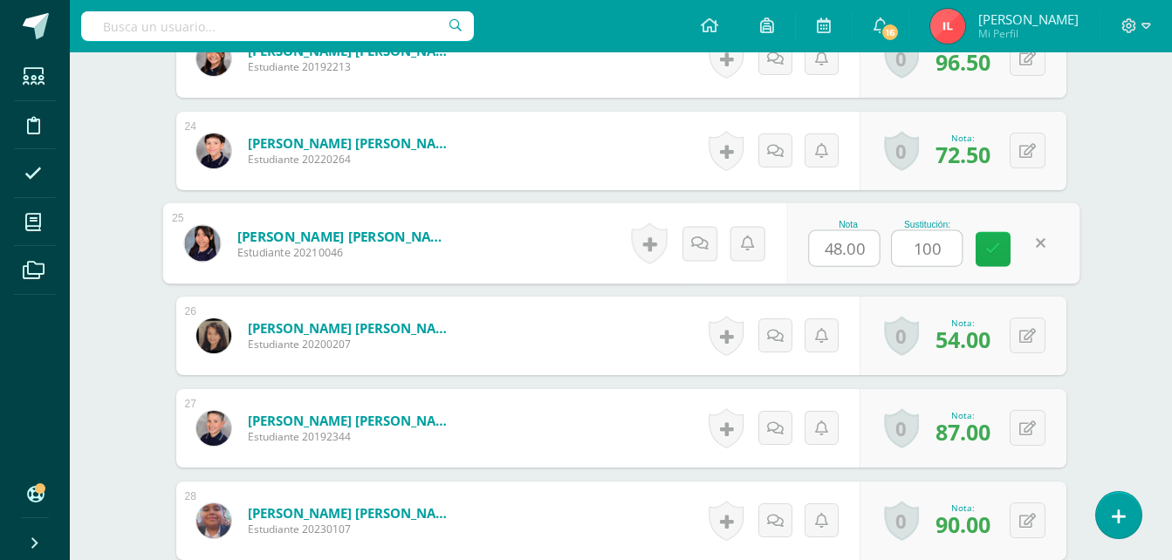
click at [1002, 248] on link at bounding box center [993, 249] width 35 height 35
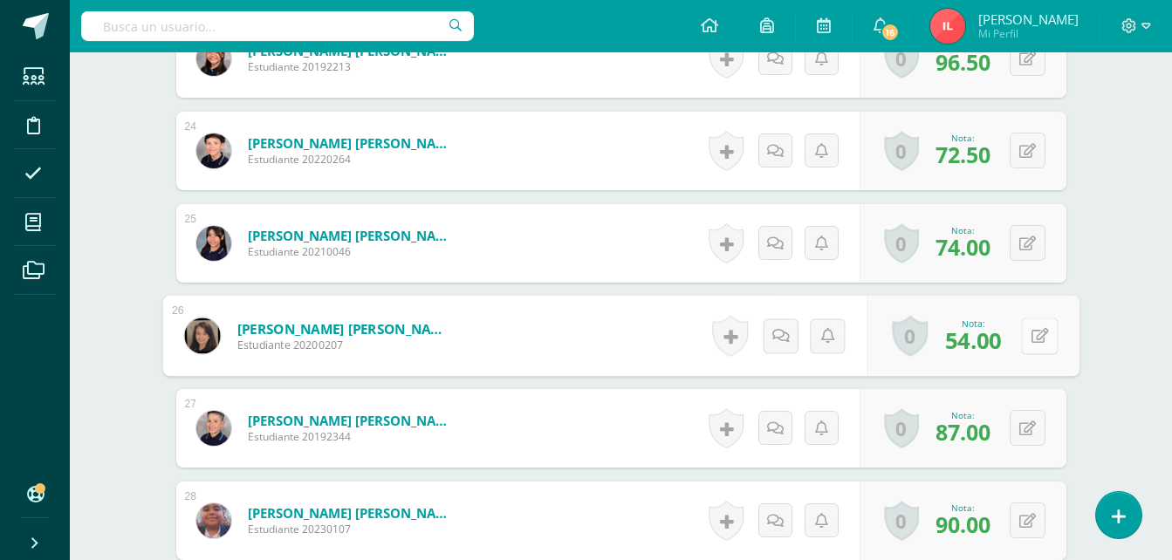
click at [1021, 337] on button at bounding box center [1039, 336] width 37 height 37
type input "94"
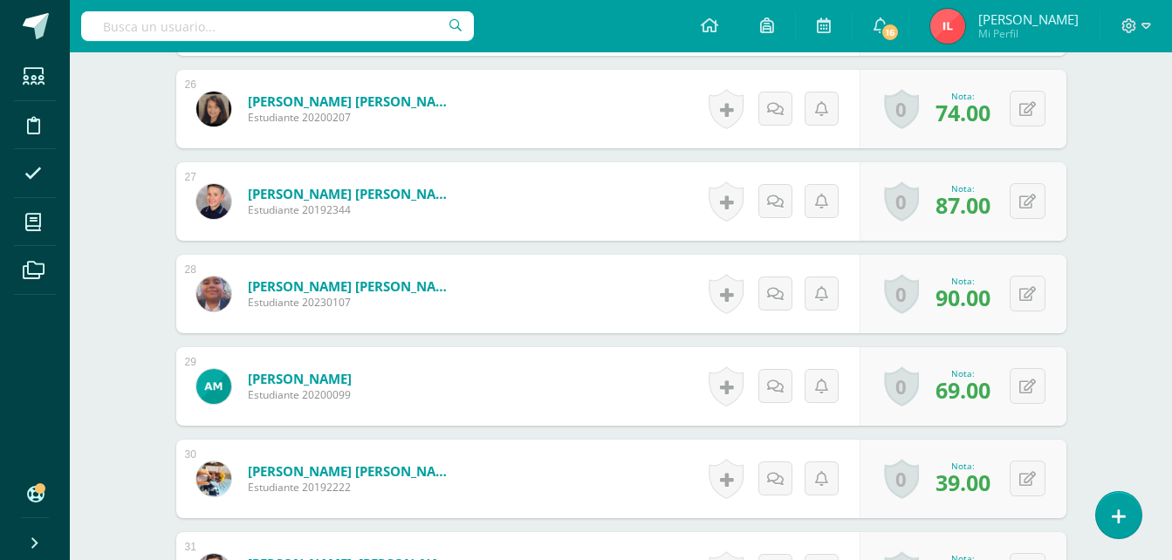
scroll to position [2972, 0]
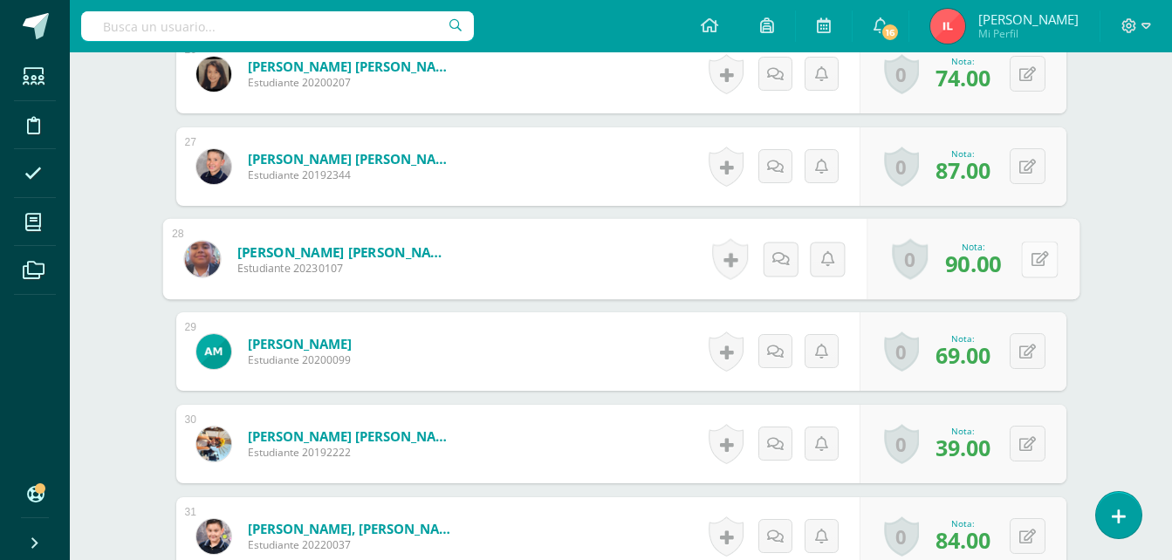
click at [1024, 261] on button at bounding box center [1039, 259] width 37 height 37
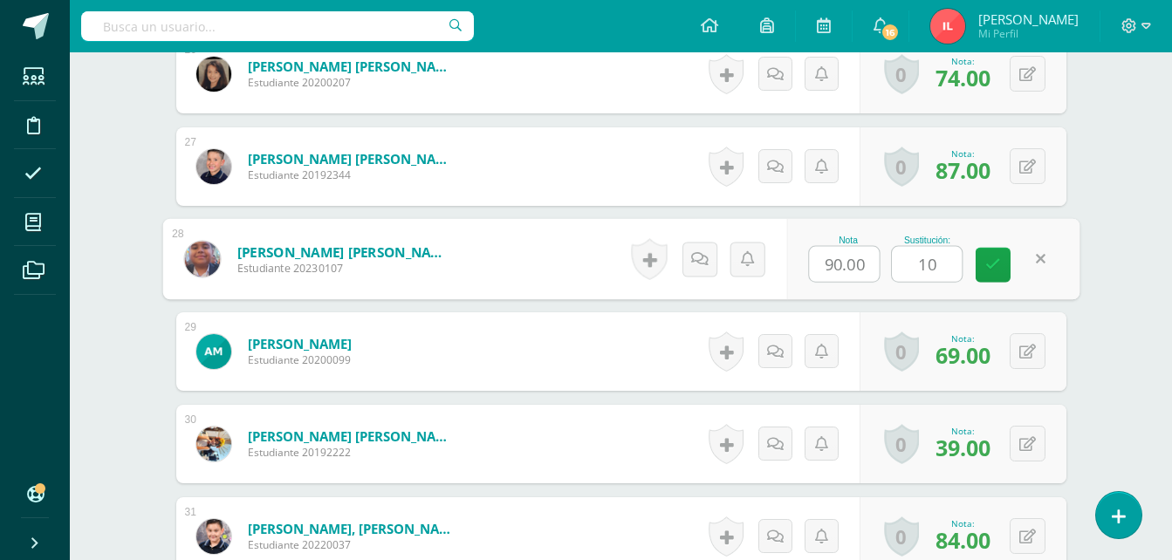
type input "100"
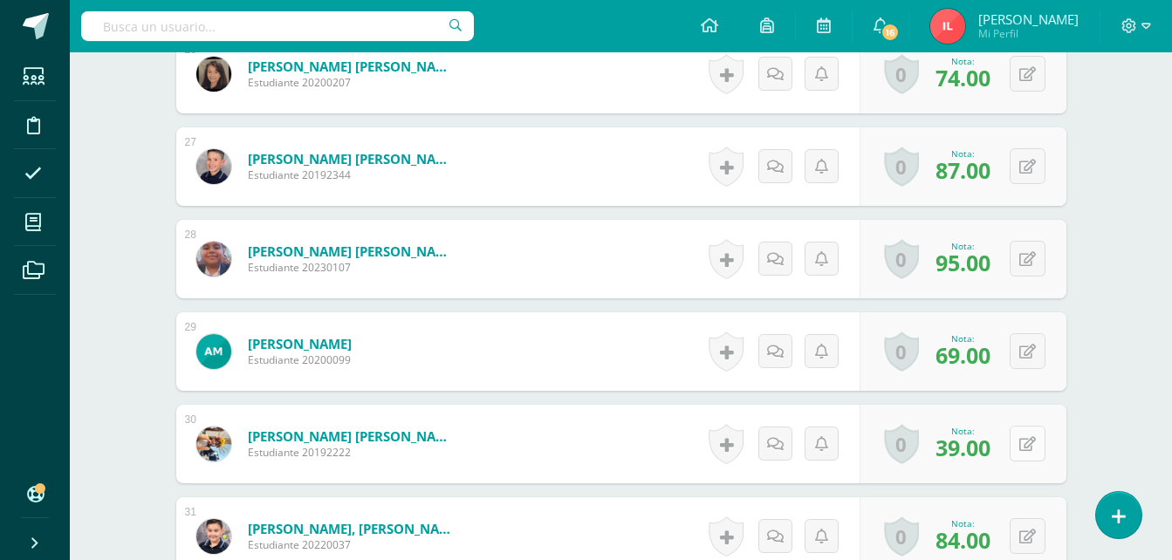
click at [1024, 443] on button at bounding box center [1028, 444] width 36 height 36
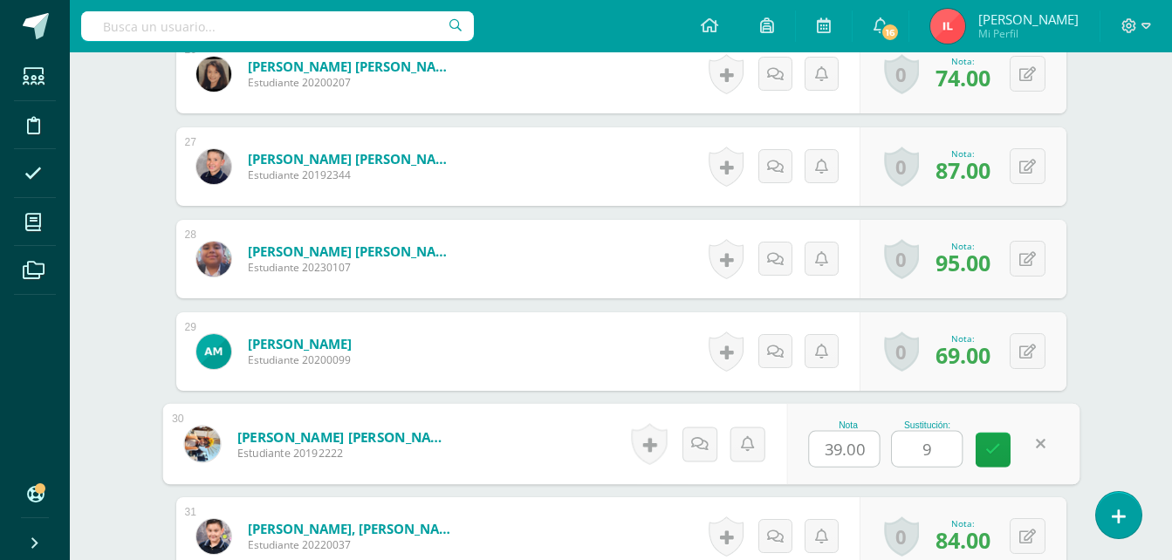
type input "94"
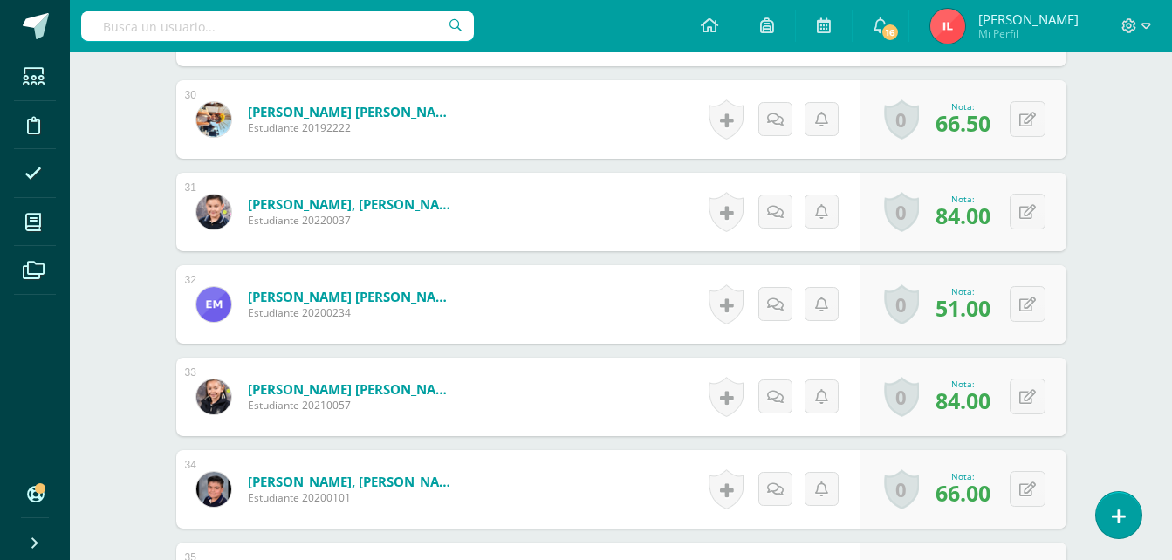
scroll to position [3321, 0]
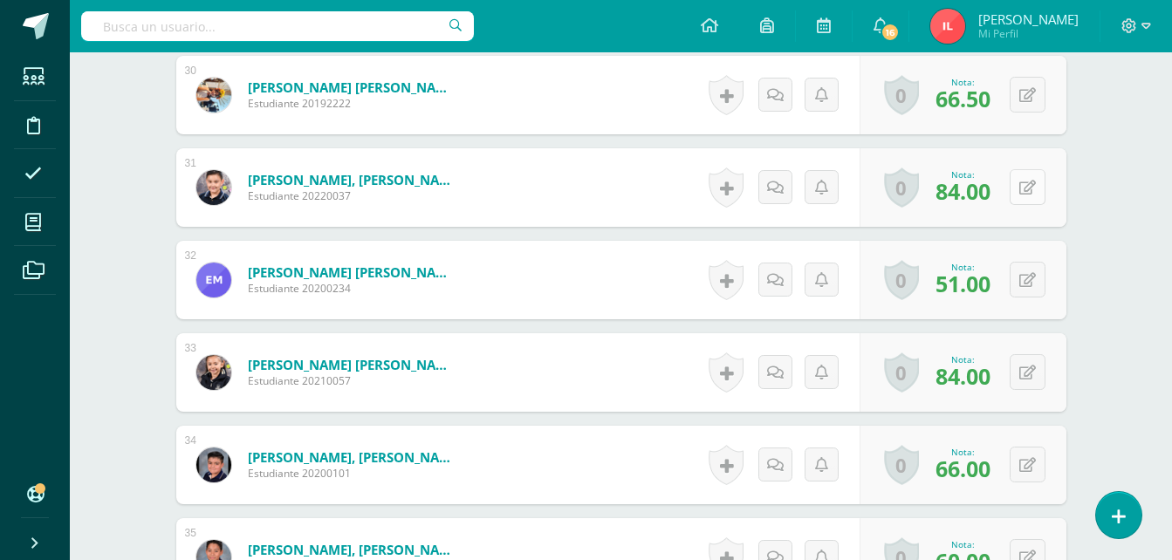
click at [1035, 197] on button at bounding box center [1028, 187] width 36 height 36
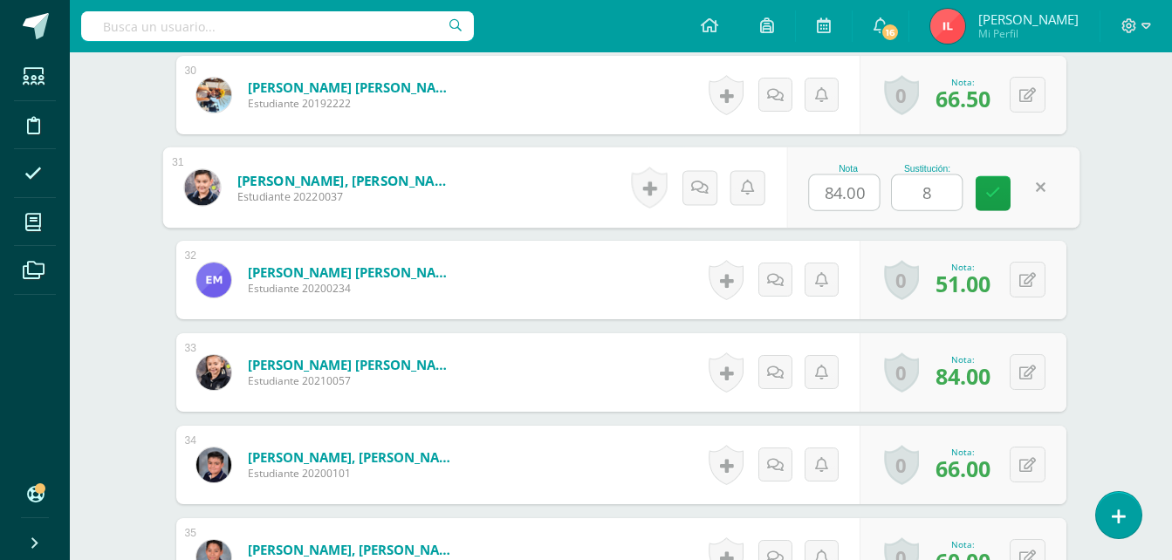
type input "88"
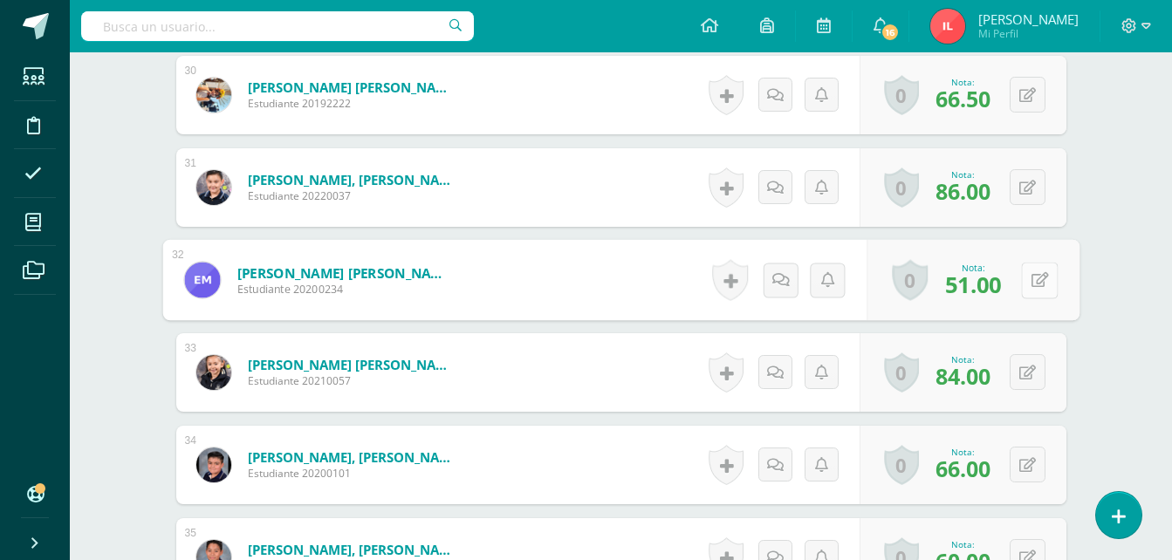
click at [1021, 282] on button at bounding box center [1039, 280] width 37 height 37
type input "94"
click at [1028, 374] on button at bounding box center [1028, 372] width 36 height 36
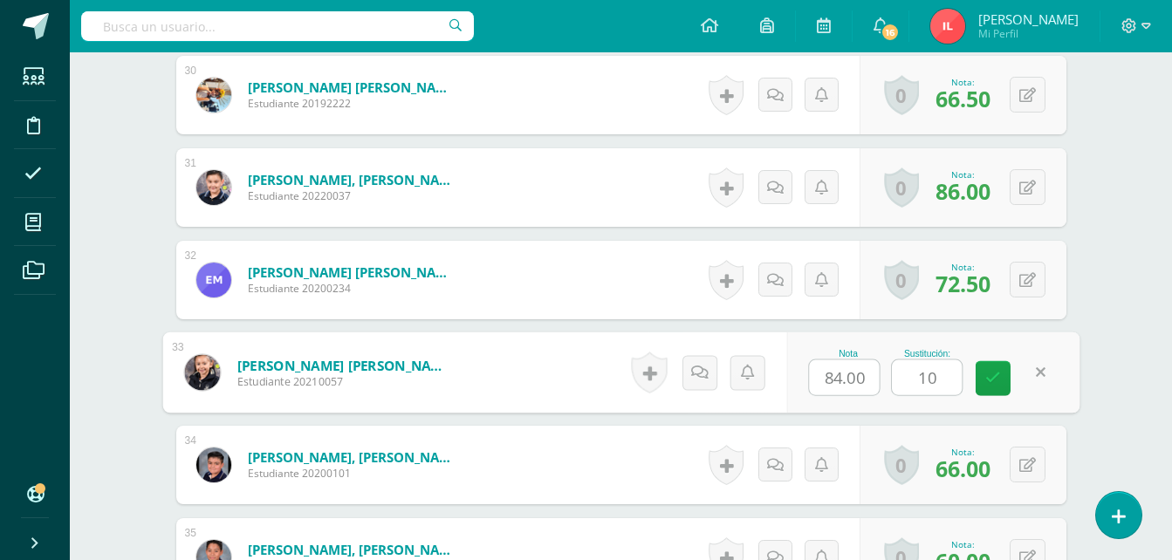
type input "100"
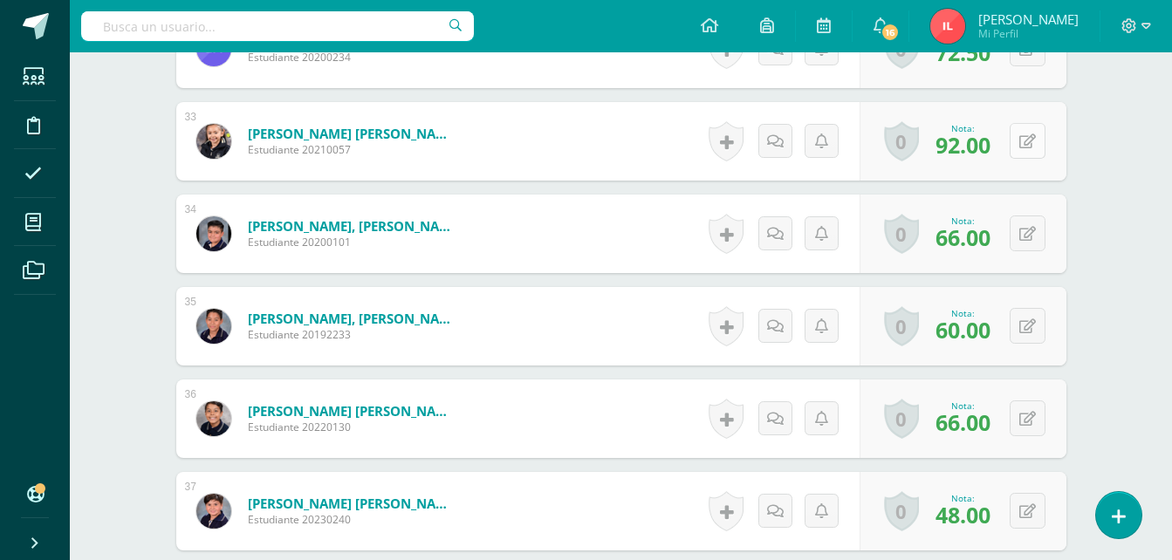
scroll to position [3583, 0]
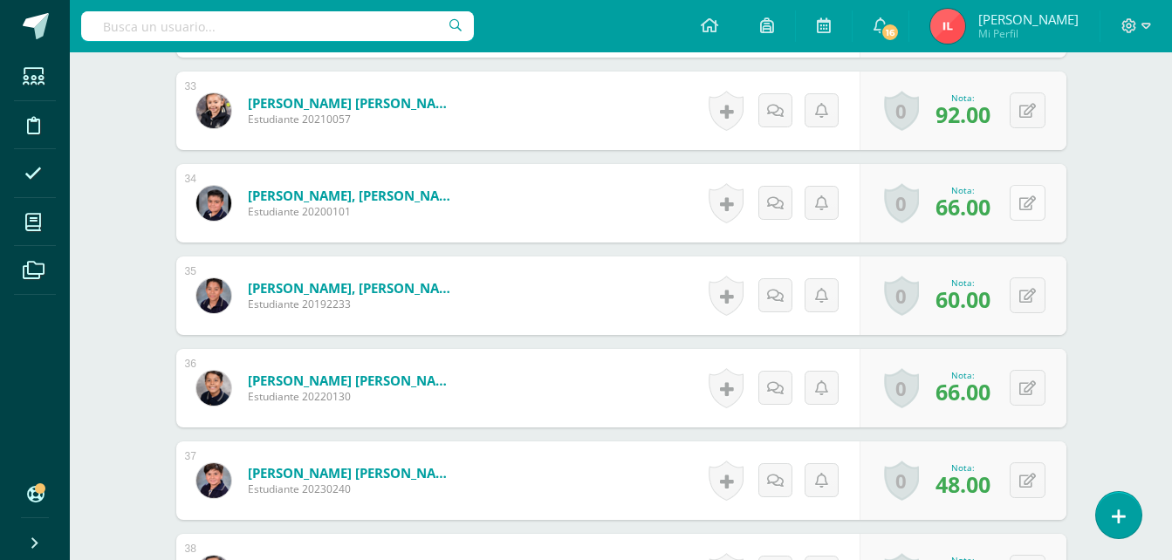
click at [1029, 203] on button at bounding box center [1028, 203] width 36 height 36
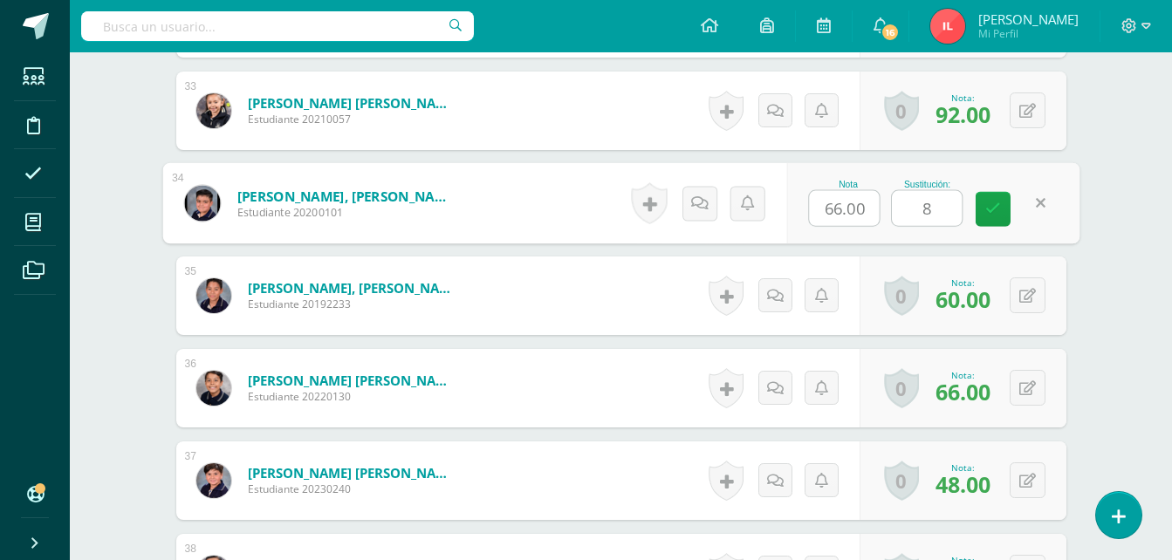
type input "88"
click at [992, 210] on icon at bounding box center [994, 209] width 16 height 15
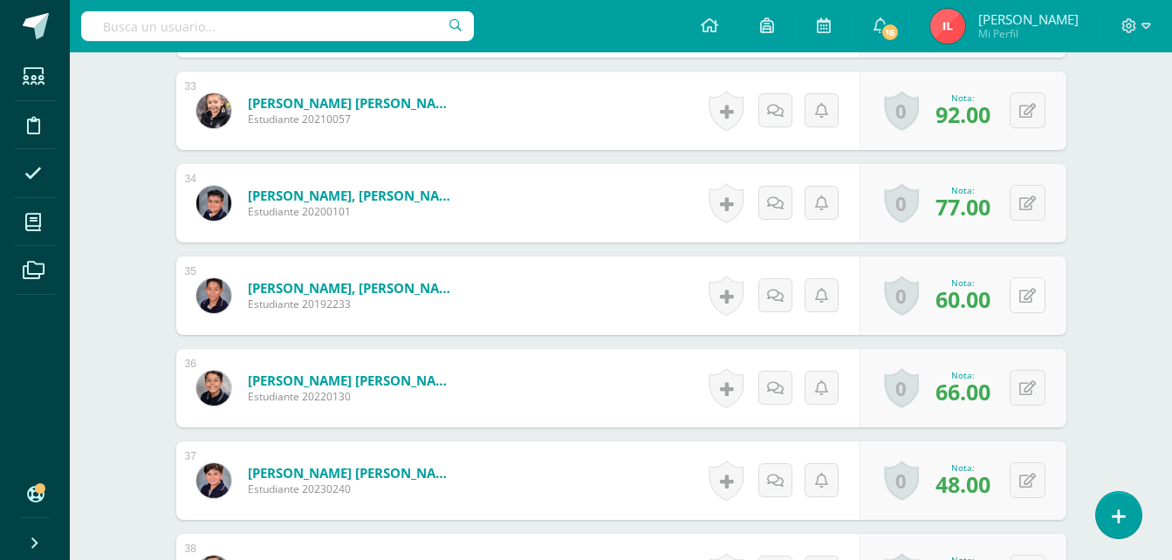
click at [1034, 297] on icon at bounding box center [1028, 296] width 17 height 15
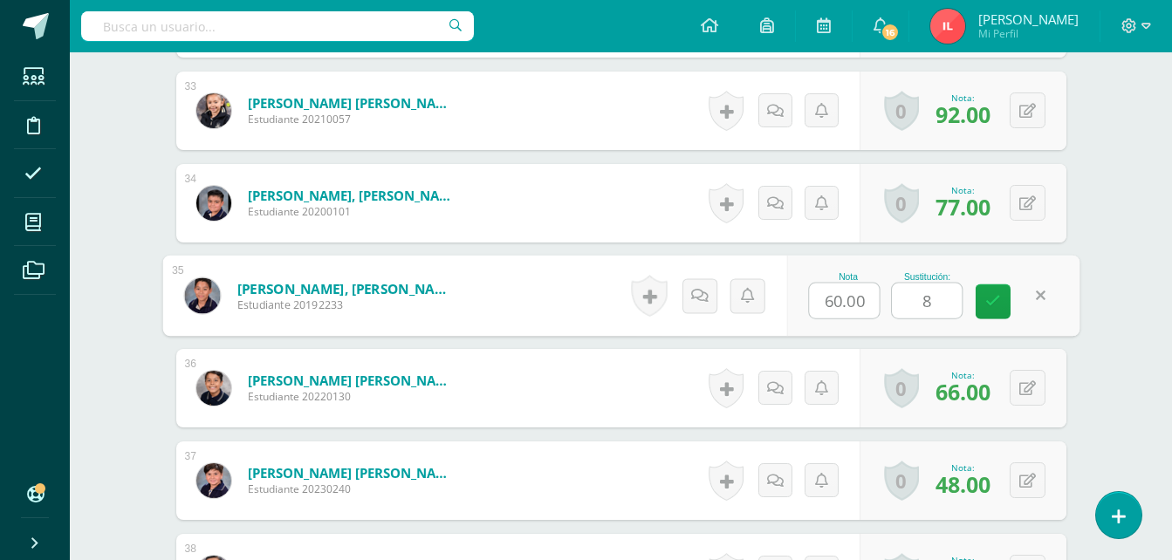
type input "82"
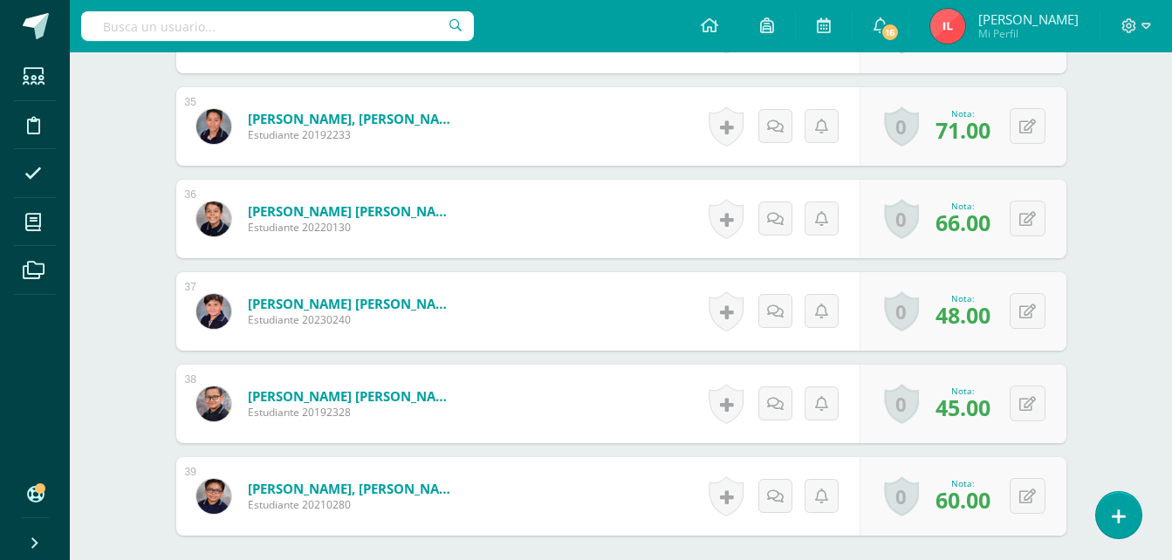
scroll to position [3757, 0]
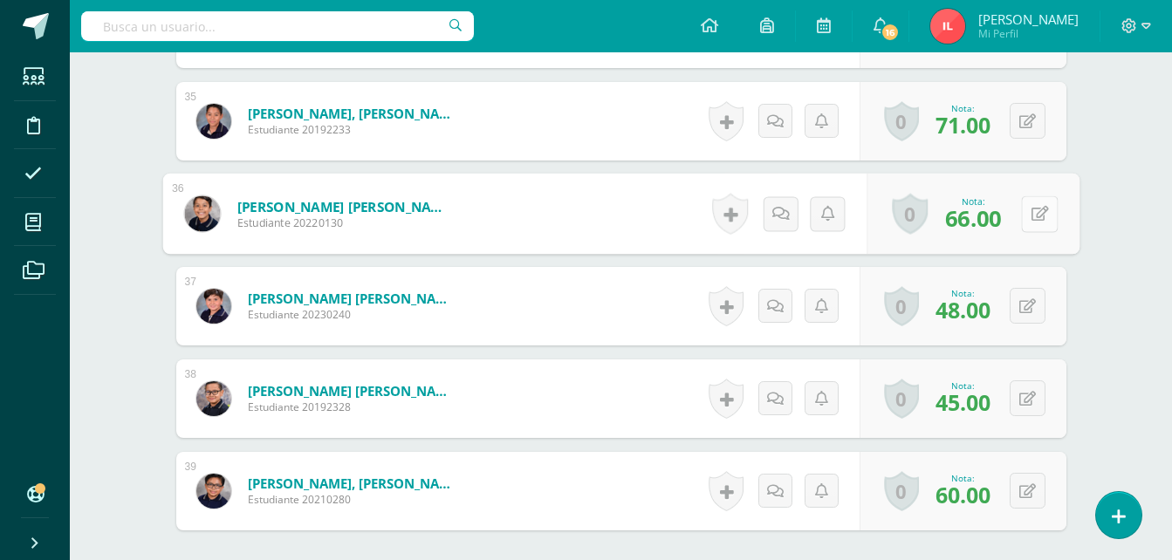
click at [1031, 207] on icon at bounding box center [1039, 213] width 17 height 15
type input "100"
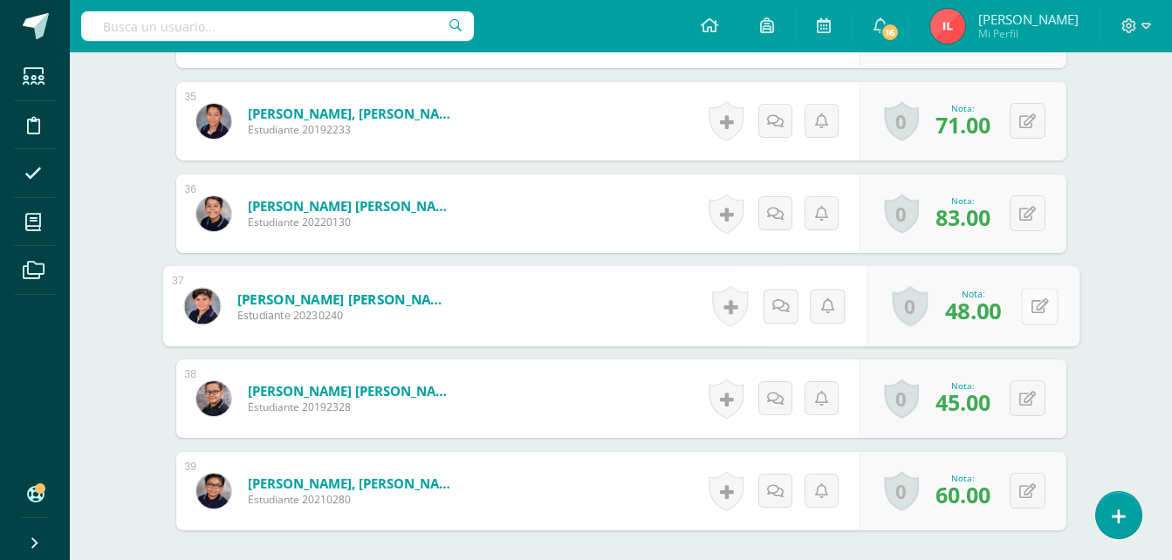
click at [1023, 304] on button at bounding box center [1039, 306] width 37 height 37
type input "65"
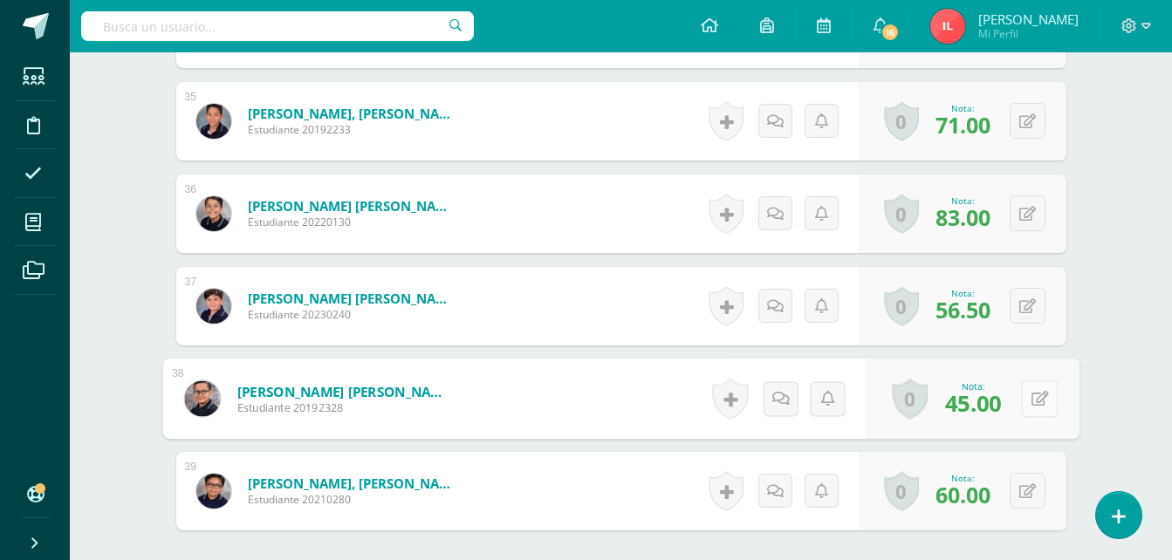
click at [1038, 402] on button at bounding box center [1039, 399] width 37 height 37
type input "76"
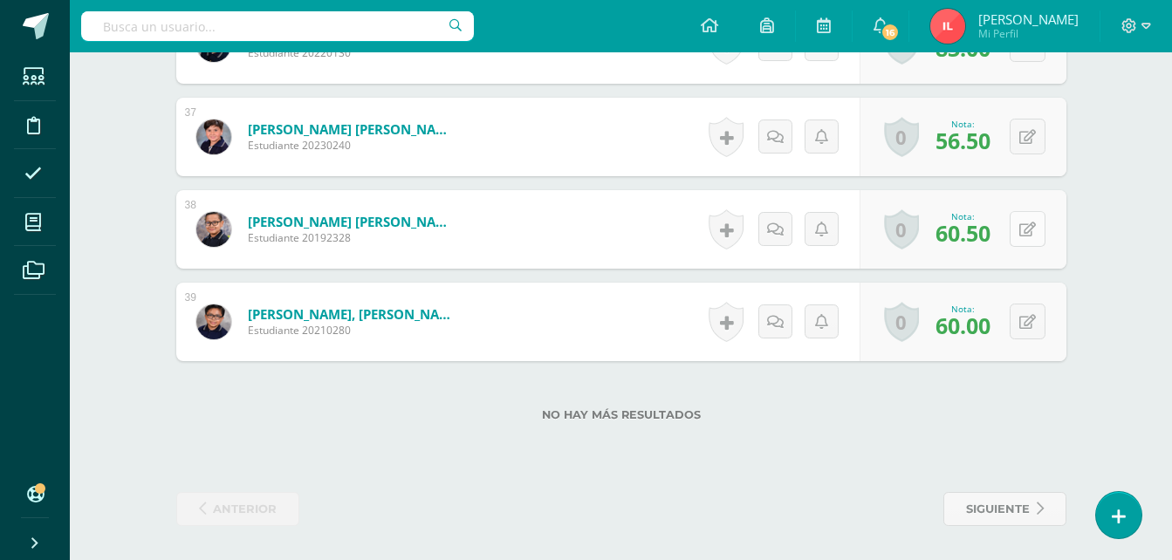
scroll to position [3927, 0]
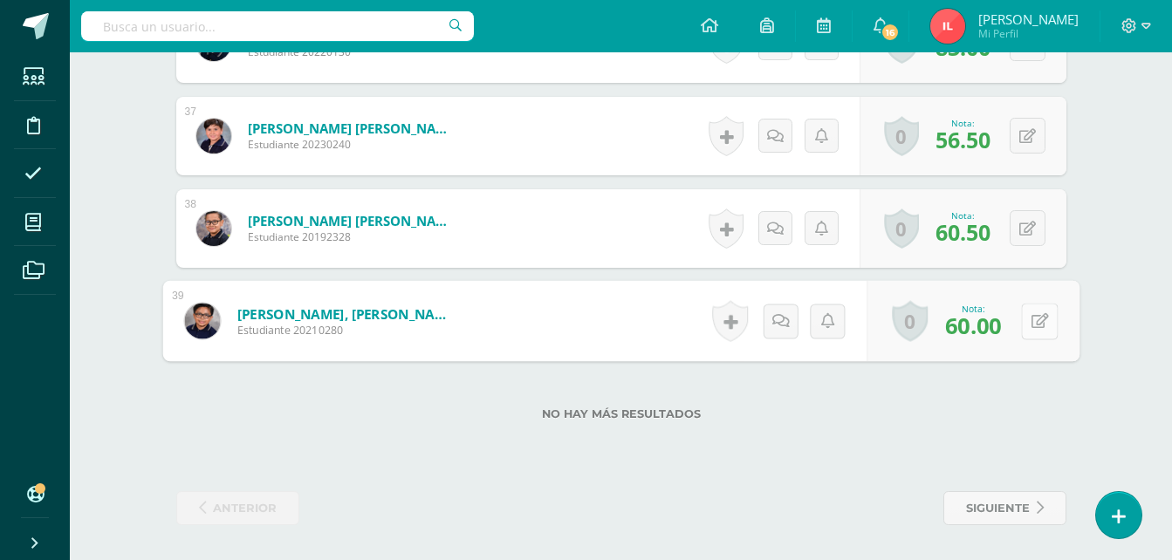
click at [1020, 327] on div "0 [GEOGRAPHIC_DATA] Logros obtenidos Aún no hay logros agregados Nota: 60.00" at bounding box center [973, 321] width 213 height 81
click at [1041, 320] on icon at bounding box center [1039, 320] width 17 height 15
type input "82"
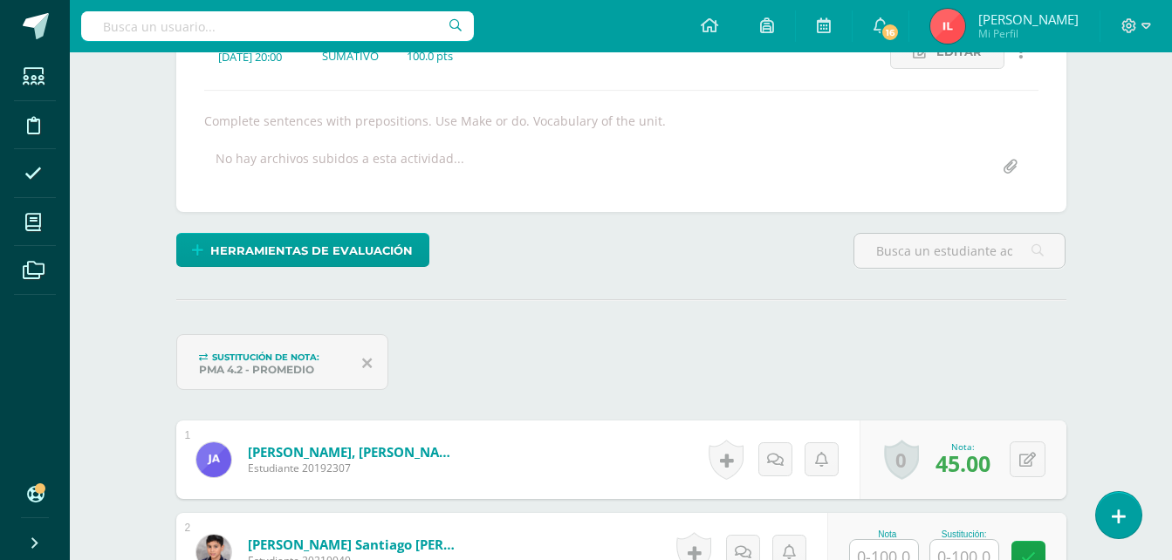
scroll to position [0, 0]
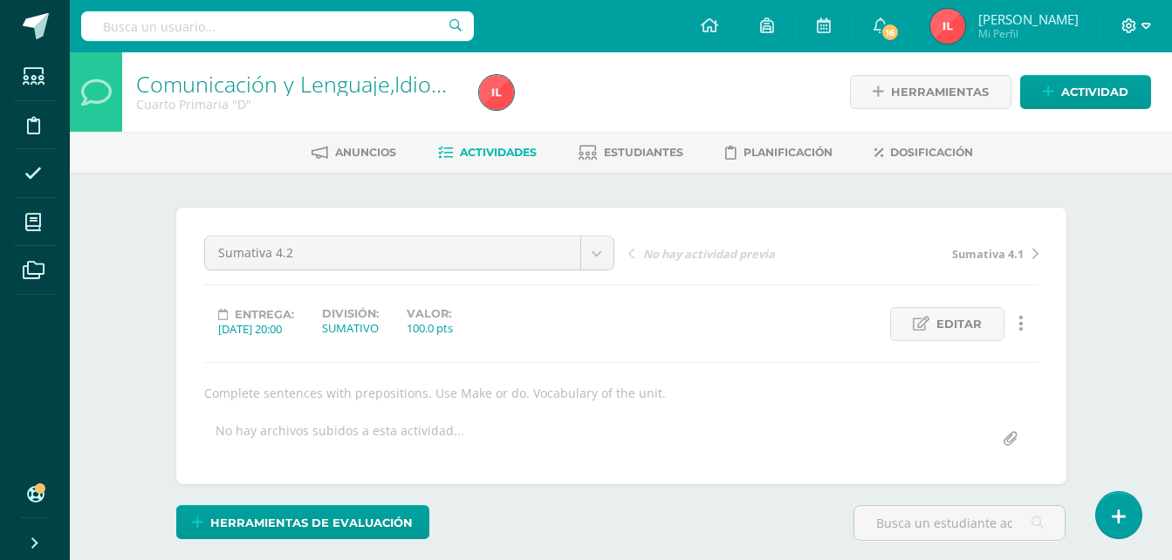
click at [1144, 31] on icon at bounding box center [1147, 26] width 10 height 16
click at [1089, 122] on span "Cerrar sesión" at bounding box center [1092, 119] width 79 height 17
